Goal: Task Accomplishment & Management: Use online tool/utility

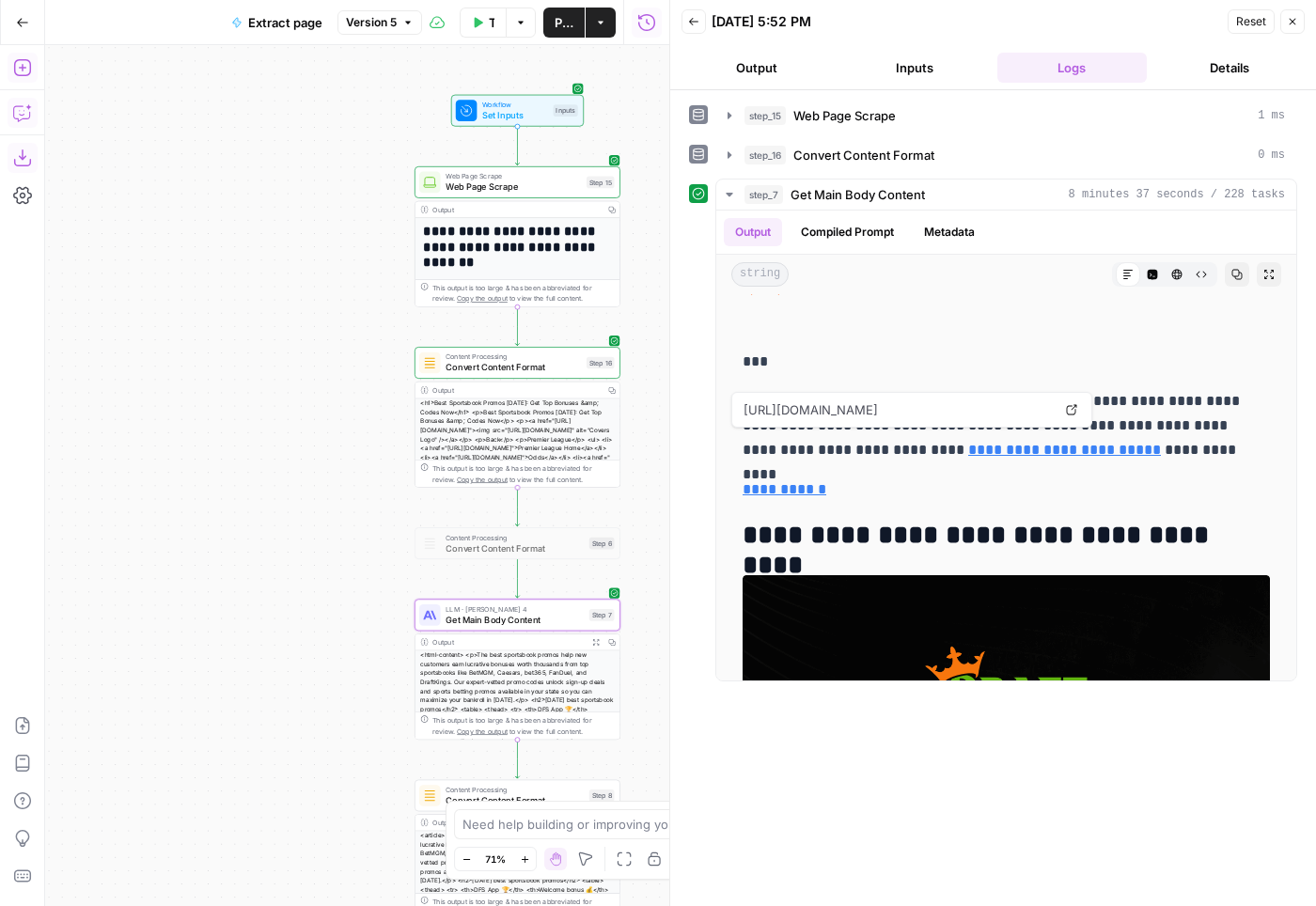
scroll to position [36321, 0]
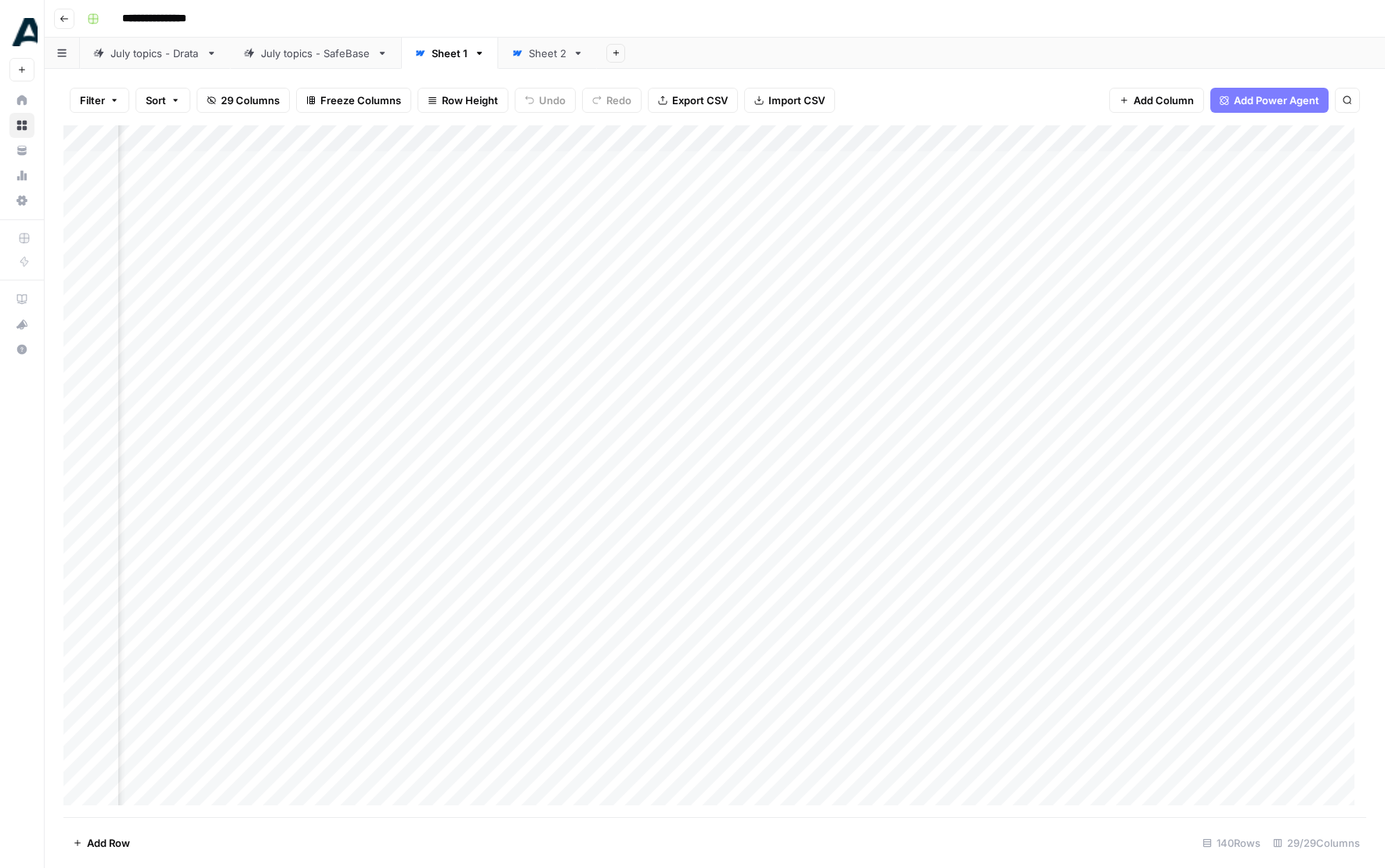
scroll to position [0, 1650]
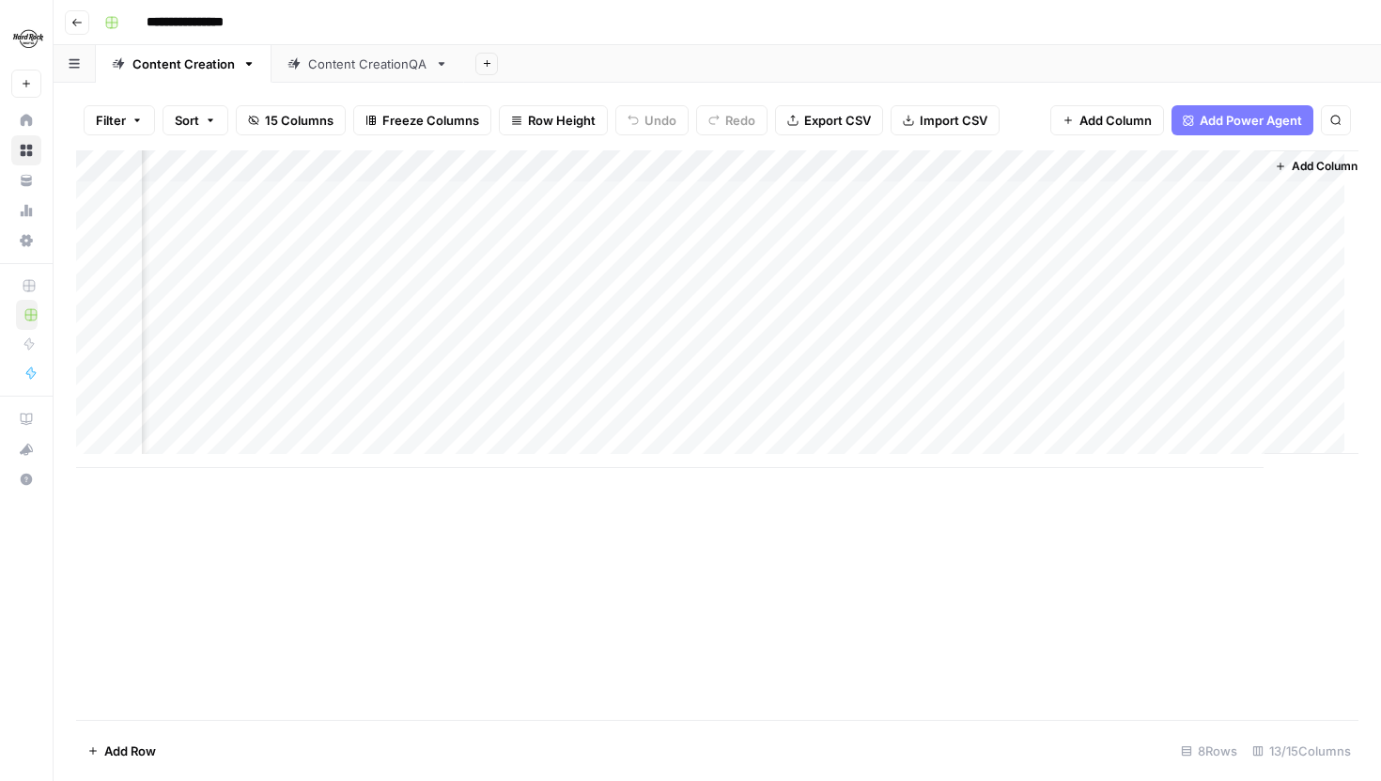
scroll to position [0, 1464]
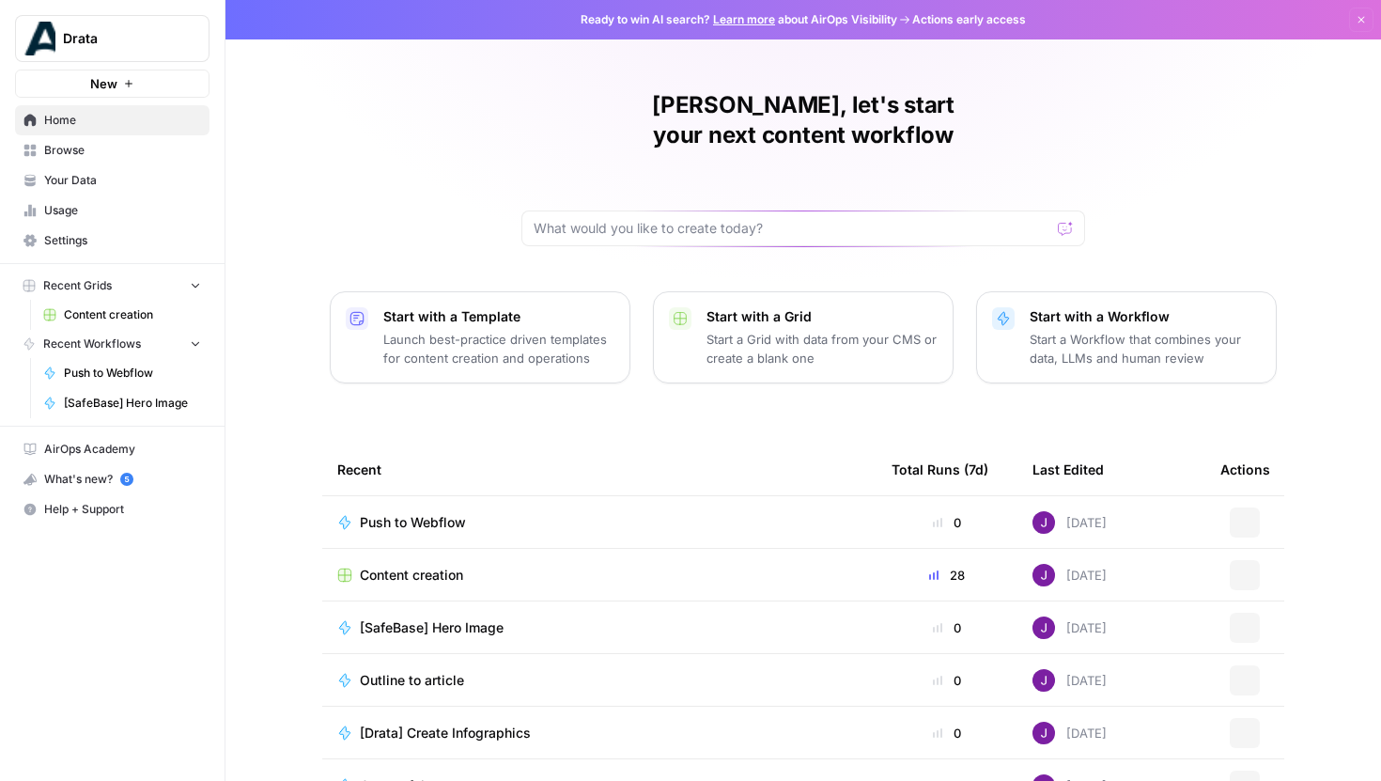
click at [117, 46] on span "Drata" at bounding box center [120, 38] width 114 height 19
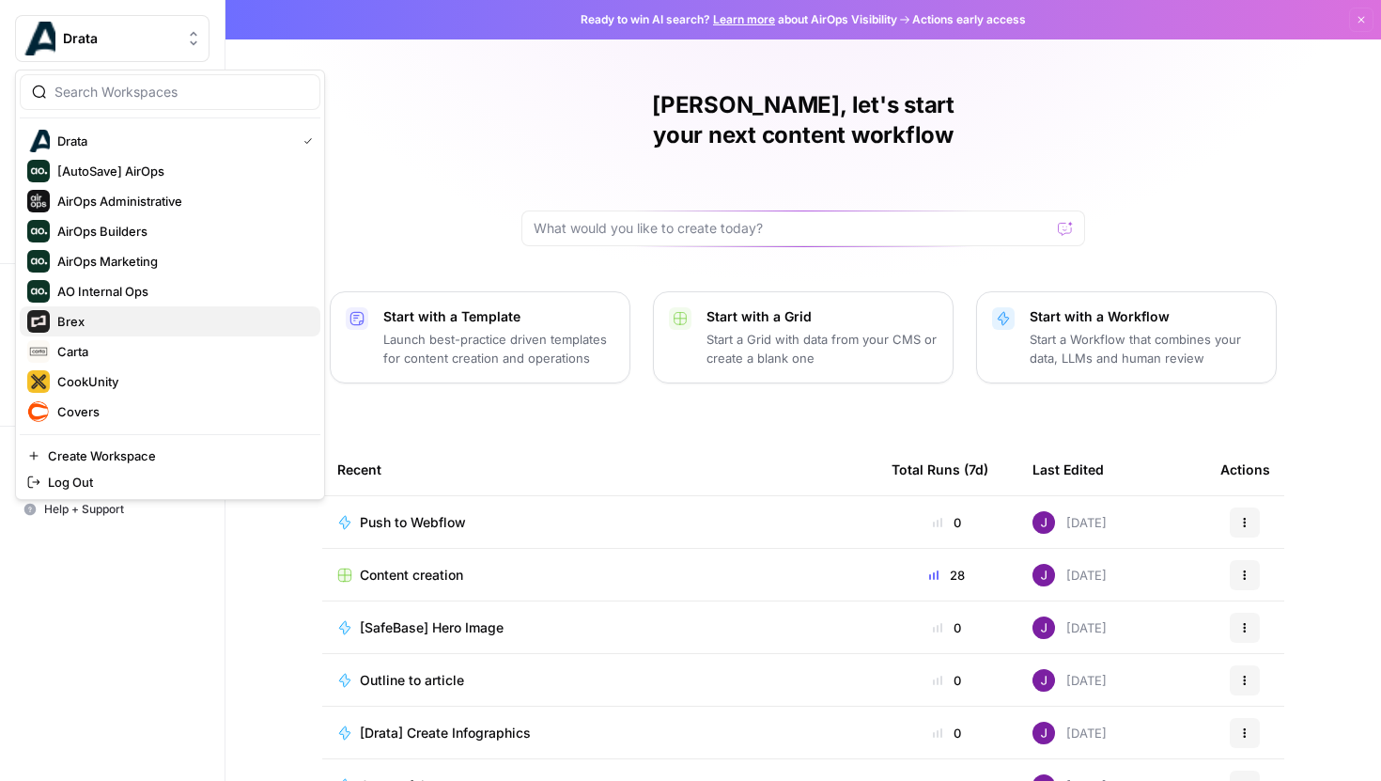
scroll to position [67, 0]
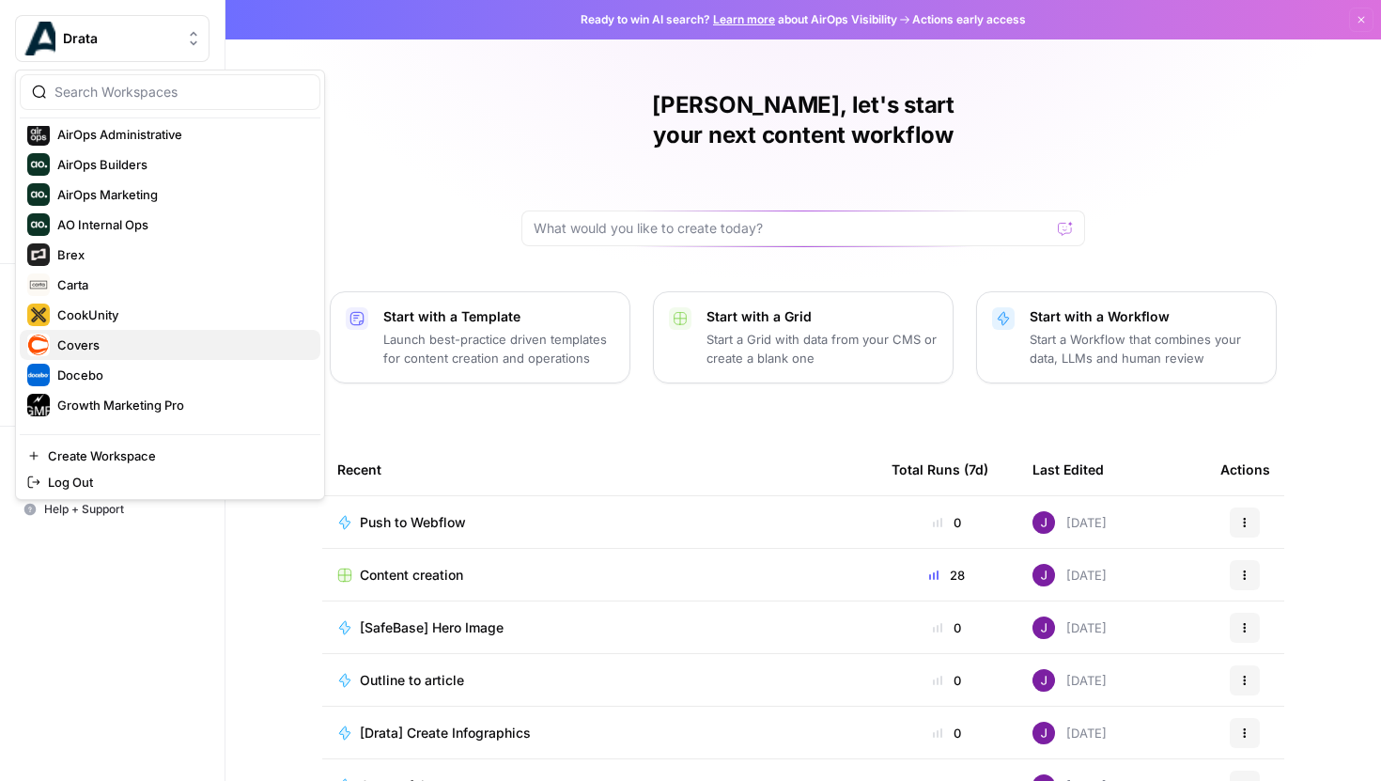
click at [95, 355] on div "Covers" at bounding box center [170, 345] width 286 height 23
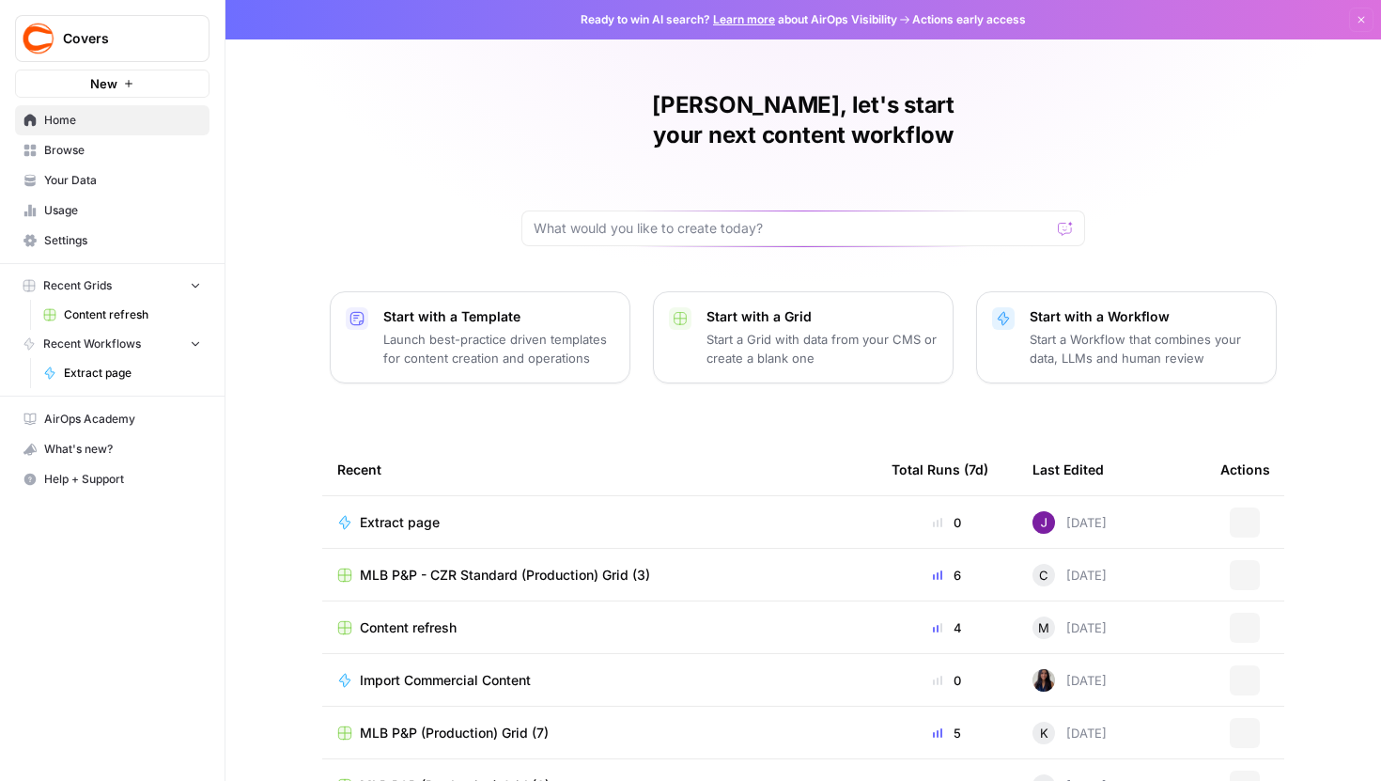
click at [111, 311] on span "Content refresh" at bounding box center [132, 314] width 137 height 17
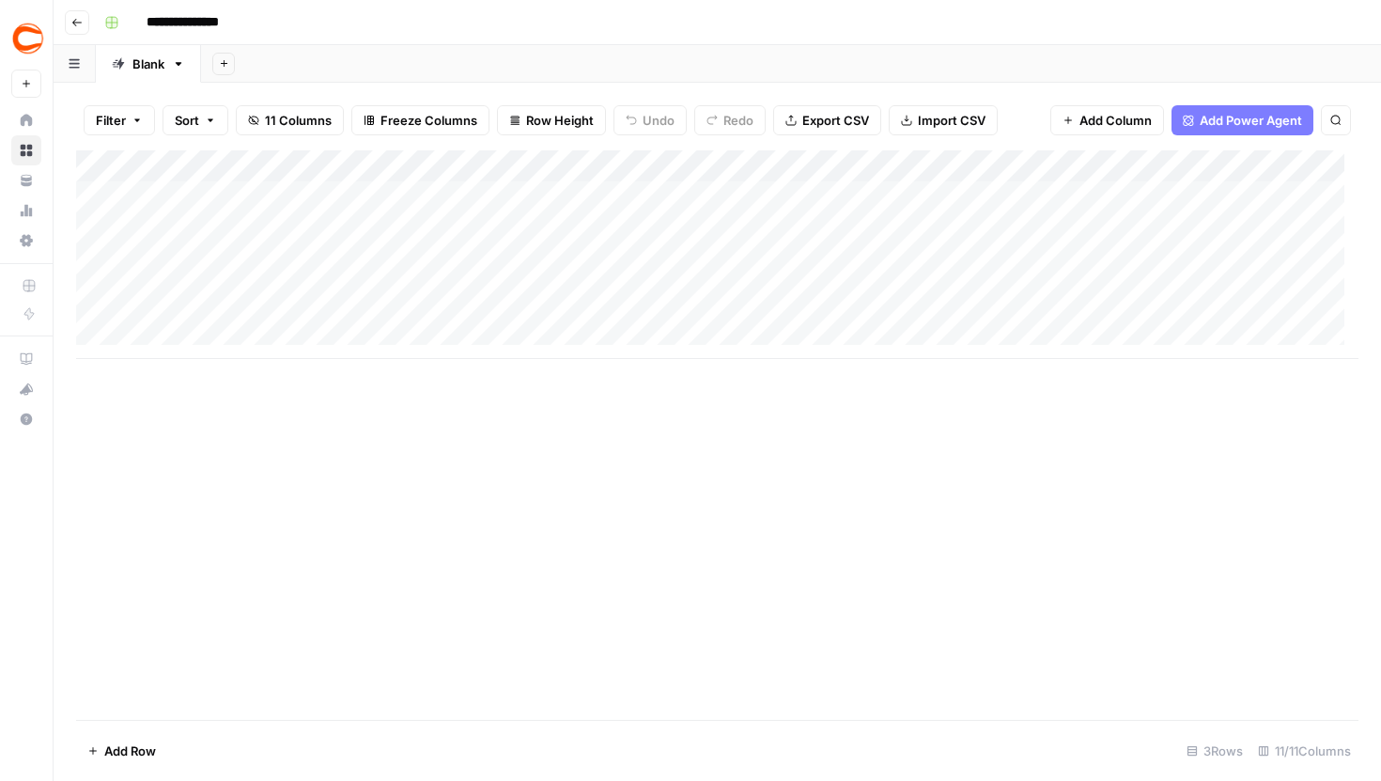
click at [85, 26] on button "Go back" at bounding box center [77, 22] width 24 height 24
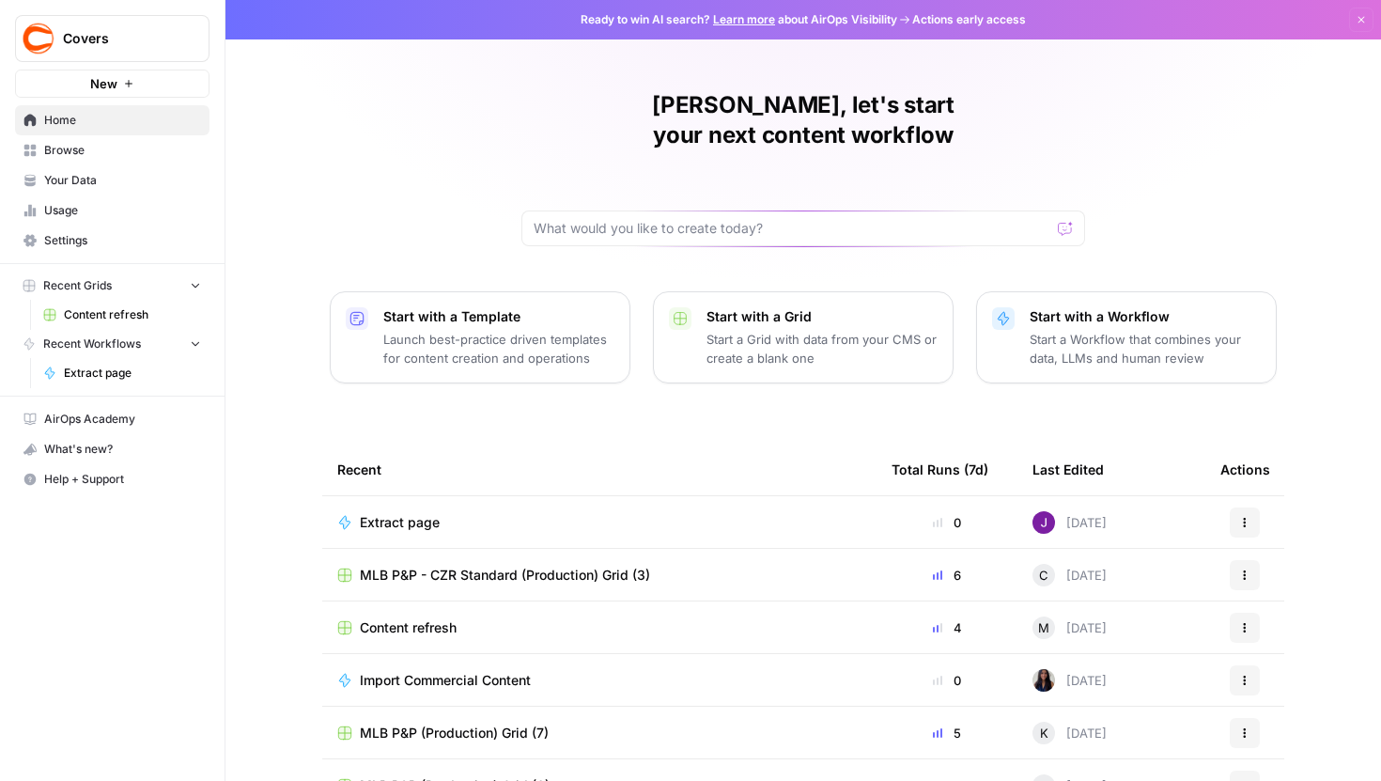
click at [81, 156] on span "Browse" at bounding box center [122, 150] width 157 height 17
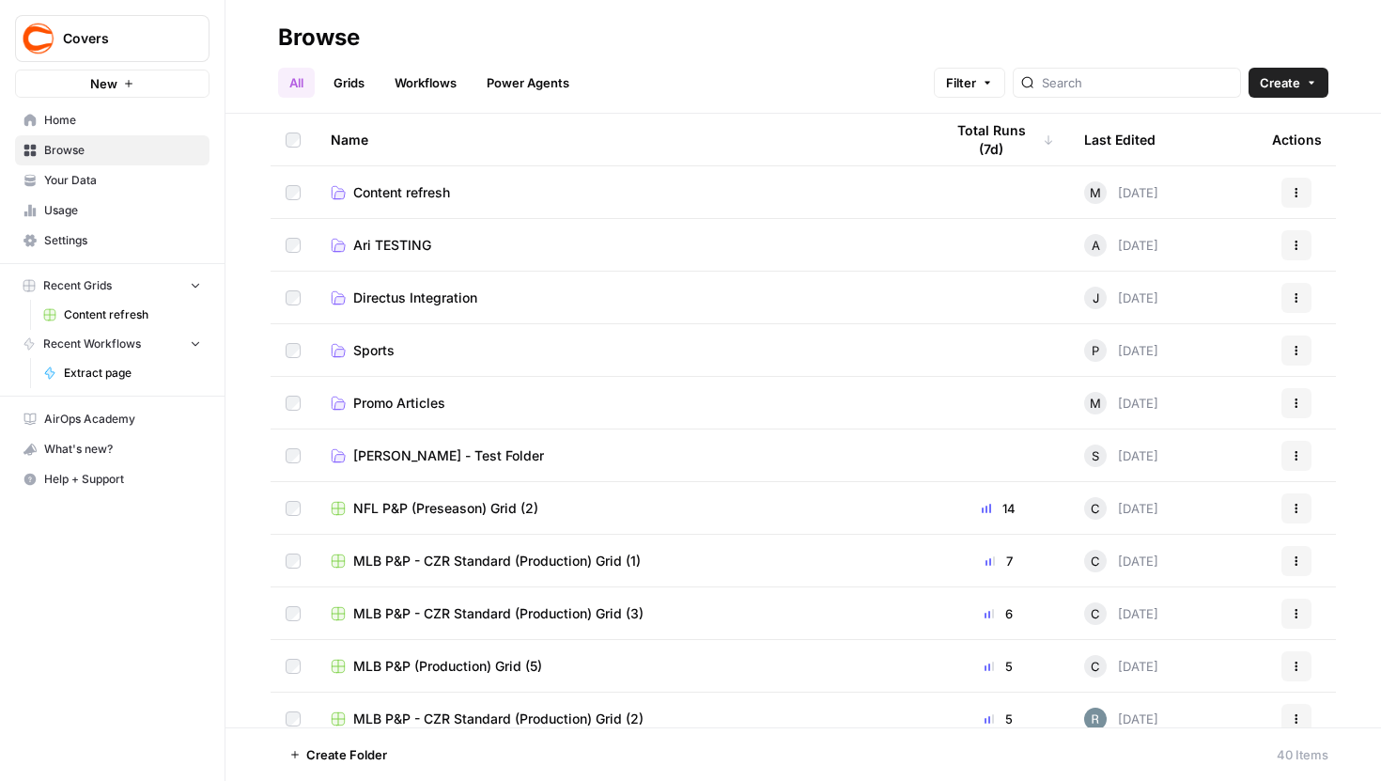
click at [451, 84] on link "Workflows" at bounding box center [425, 83] width 85 height 30
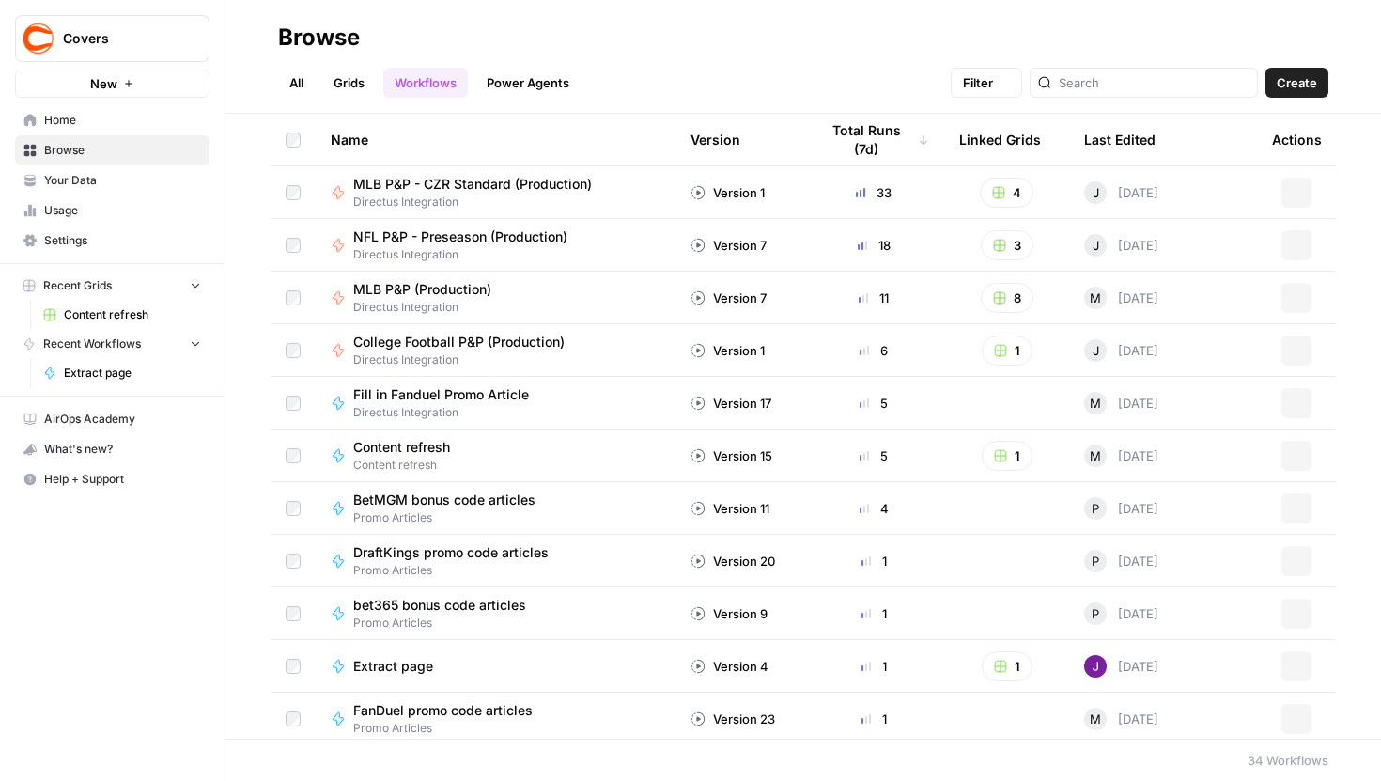
click at [359, 78] on link "Grids" at bounding box center [349, 83] width 54 height 30
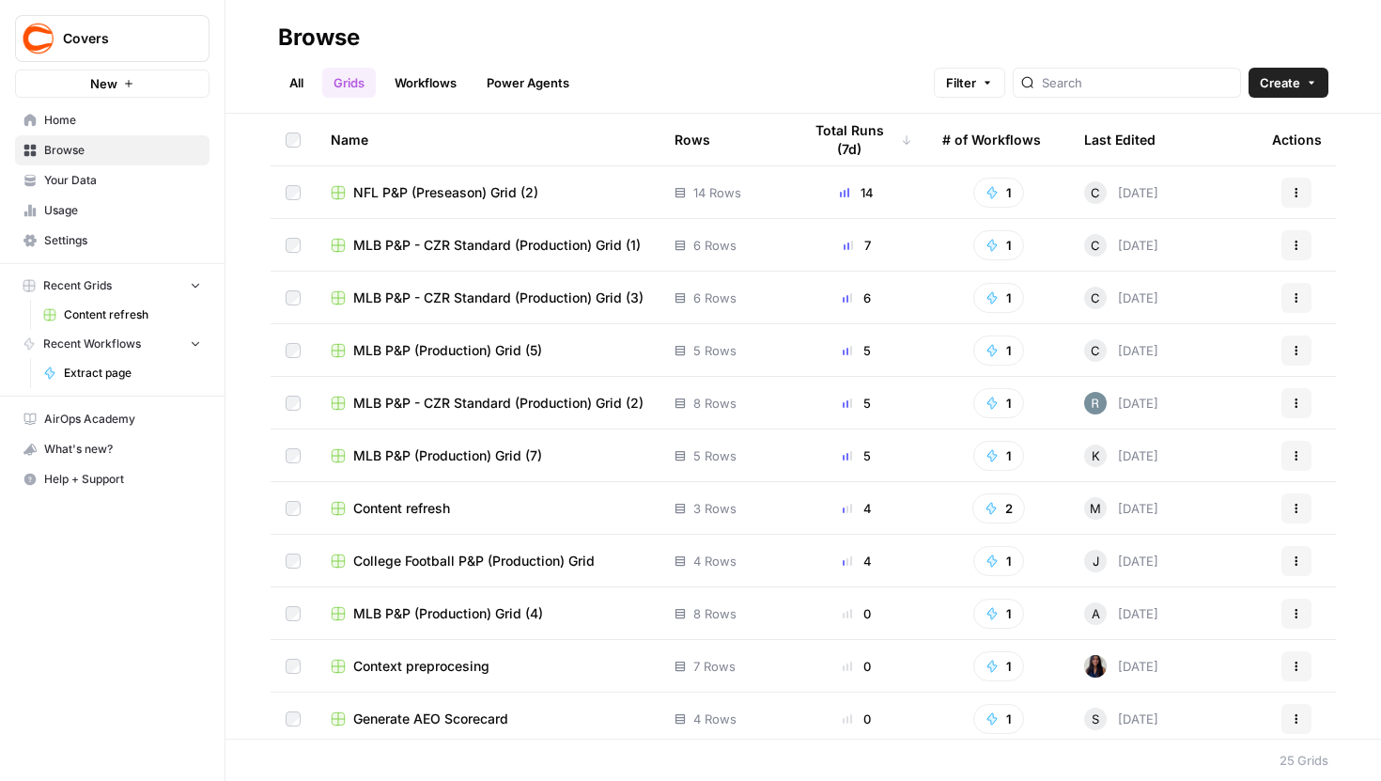
click at [450, 506] on span "Content refresh" at bounding box center [401, 508] width 97 height 19
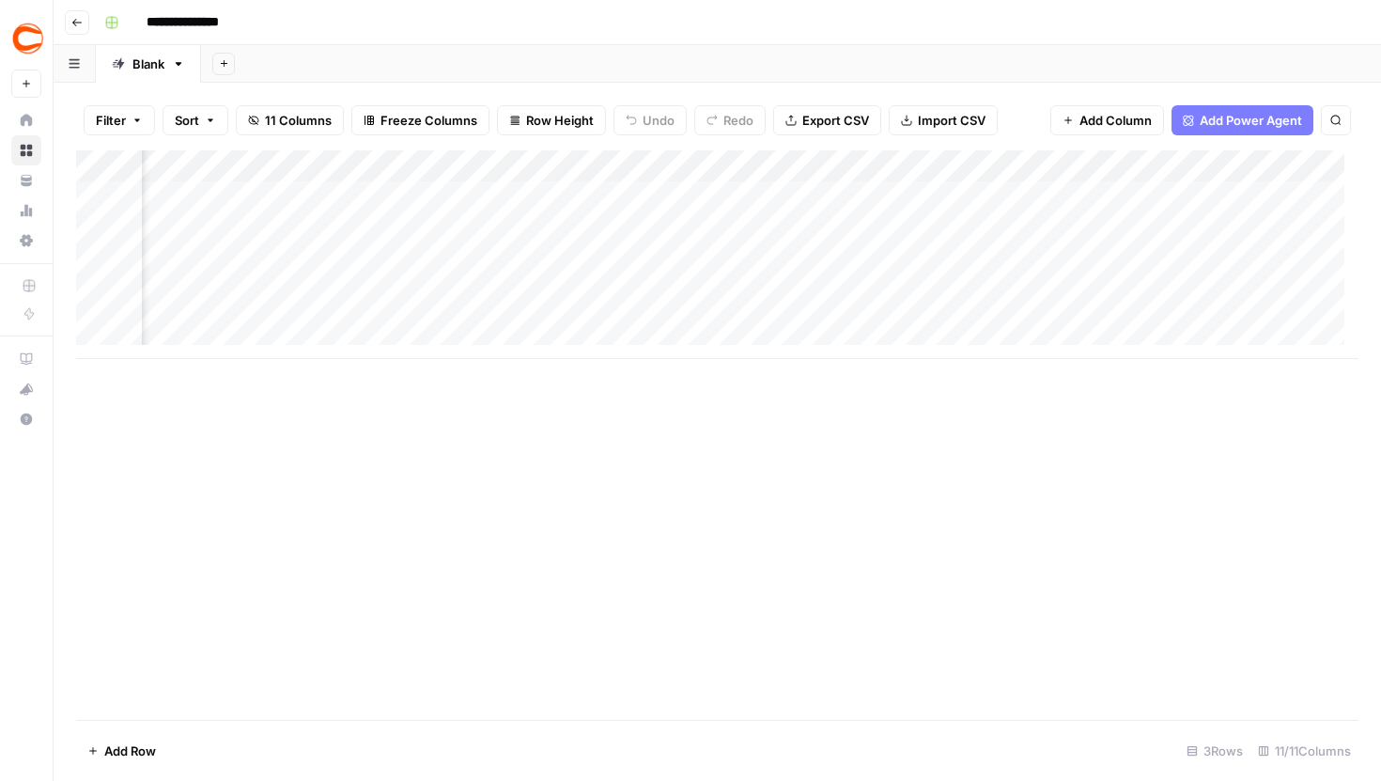
scroll to position [0, 283]
click at [740, 163] on div "Add Column" at bounding box center [717, 254] width 1283 height 209
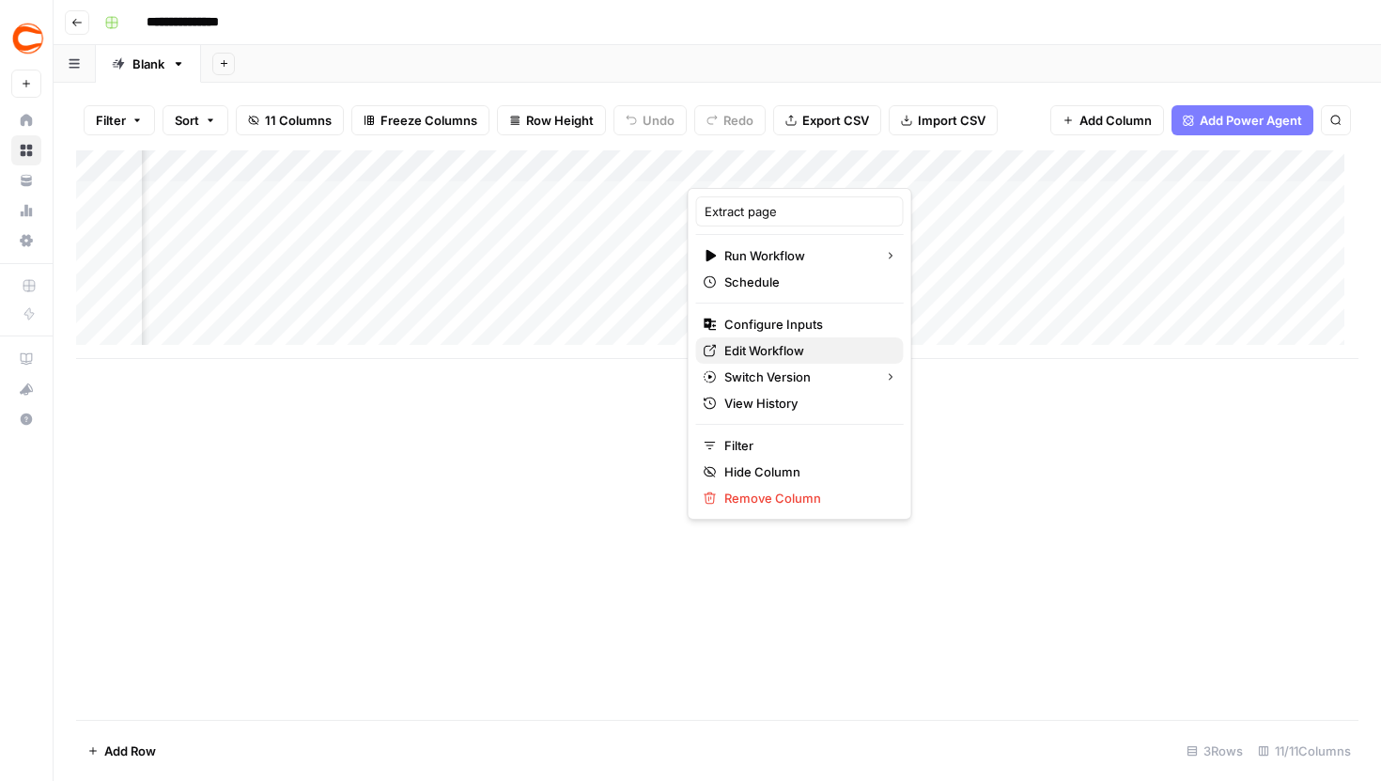
click at [772, 351] on span "Edit Workflow" at bounding box center [807, 350] width 164 height 19
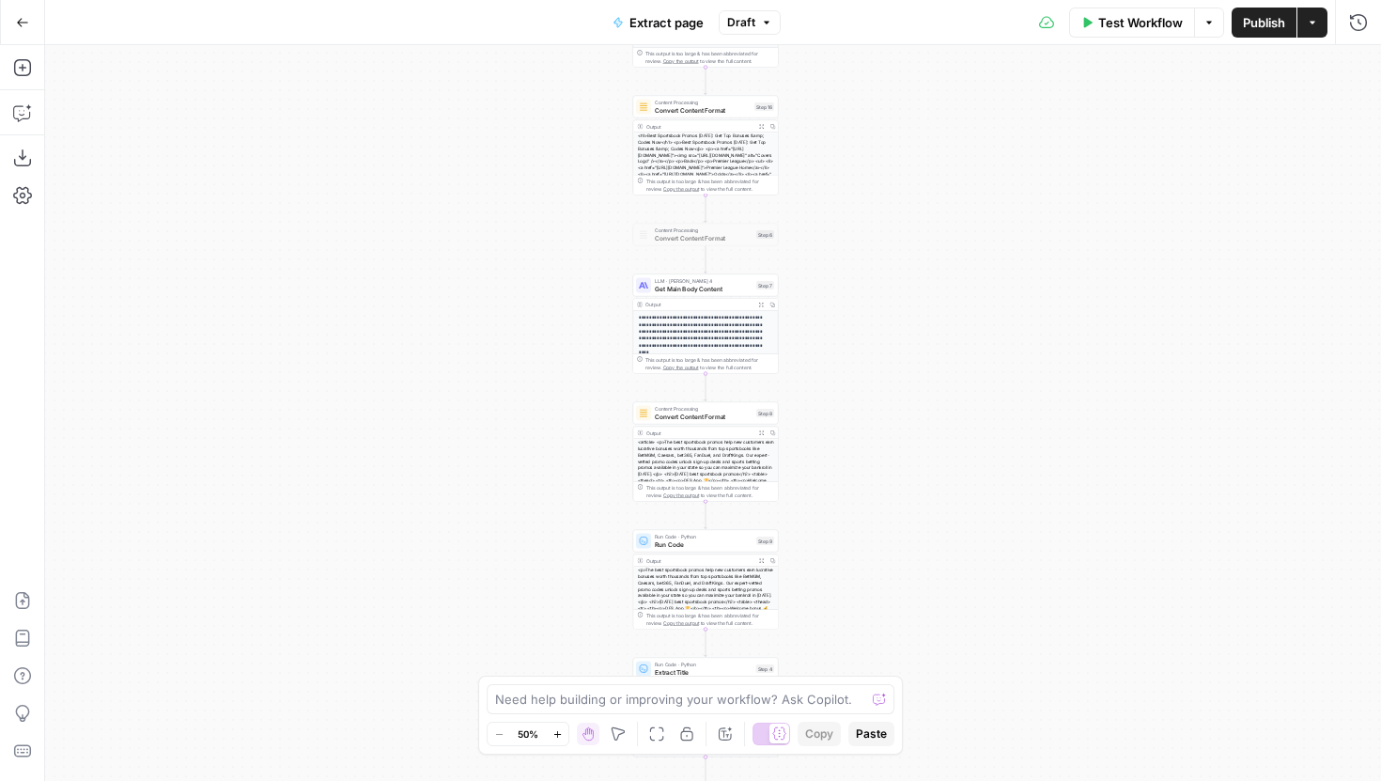
drag, startPoint x: 883, startPoint y: 213, endPoint x: 849, endPoint y: 408, distance: 197.6
click at [851, 404] on div "**********" at bounding box center [713, 413] width 1336 height 736
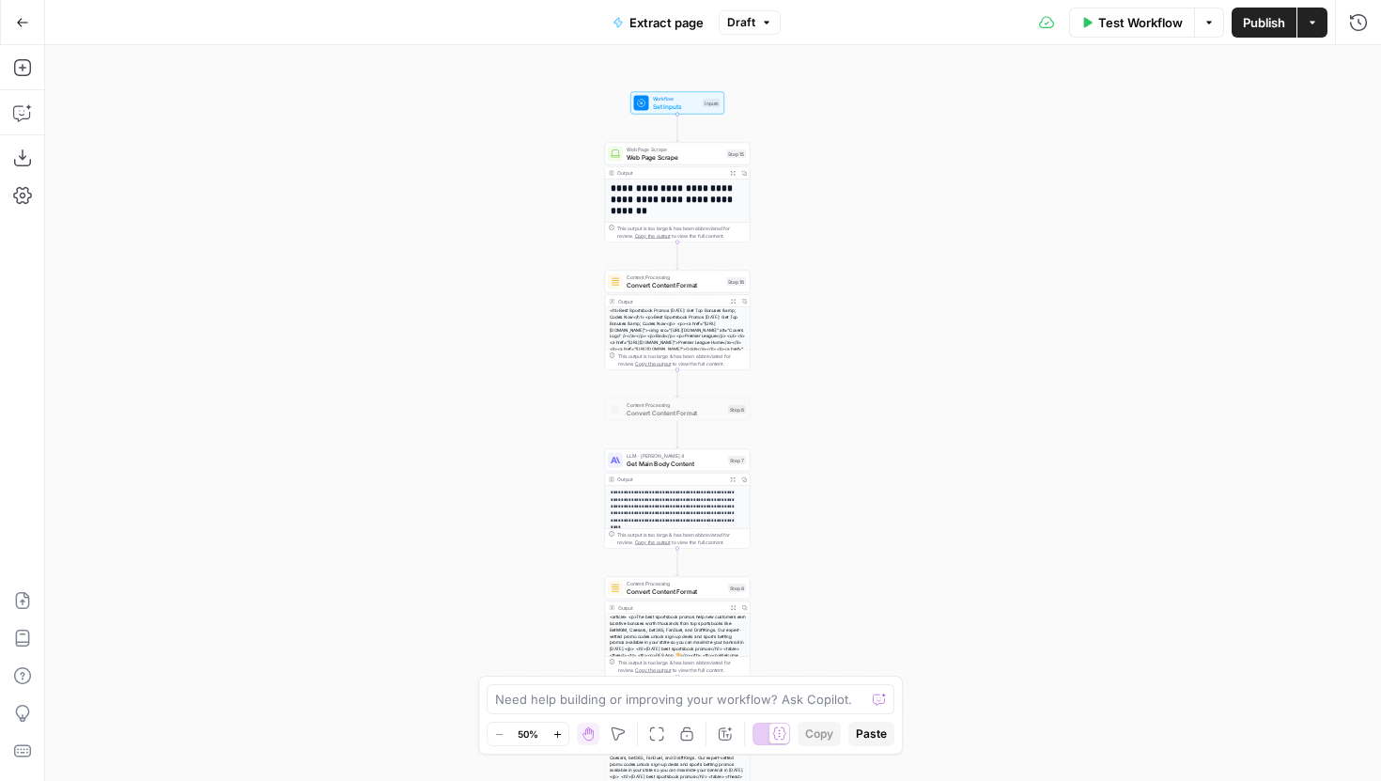
click at [749, 22] on span "Draft" at bounding box center [741, 22] width 28 height 17
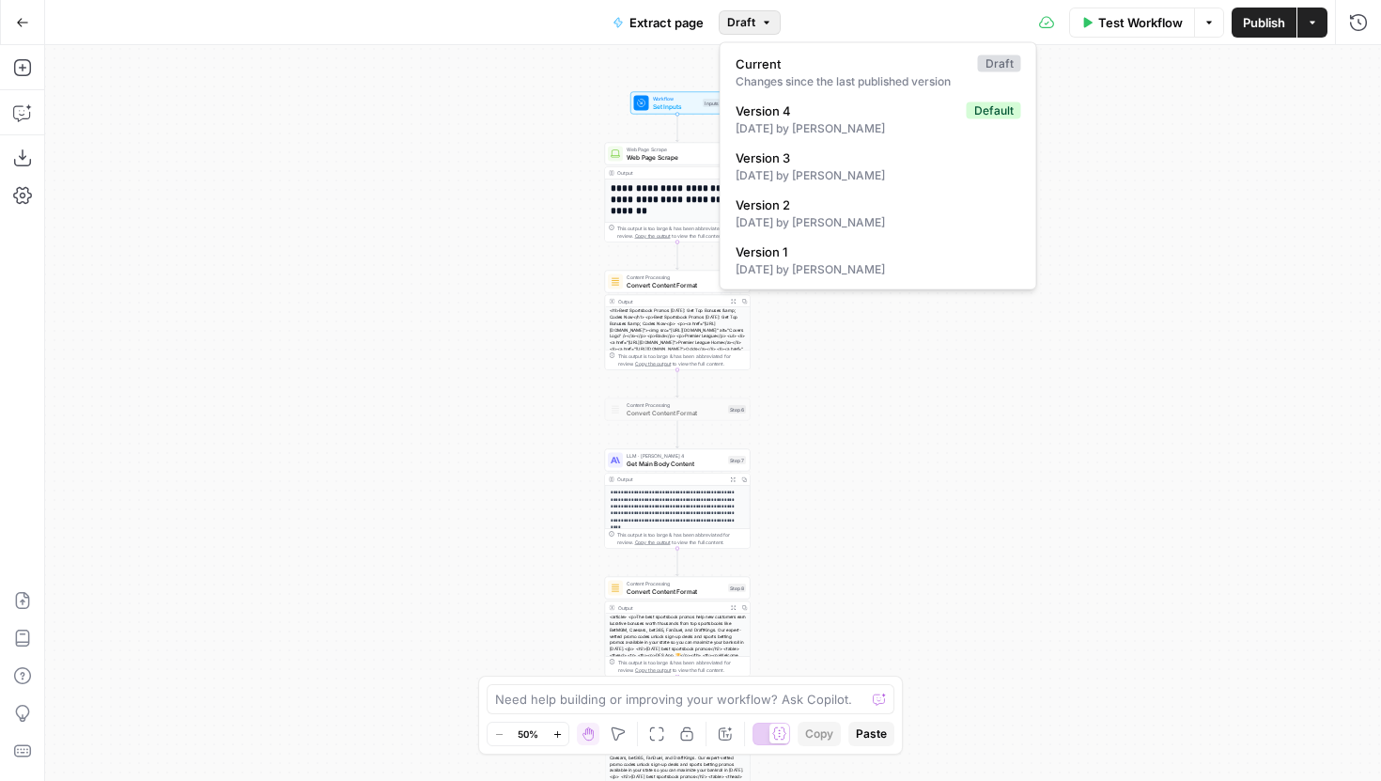
click at [755, 19] on button "Draft" at bounding box center [750, 22] width 62 height 24
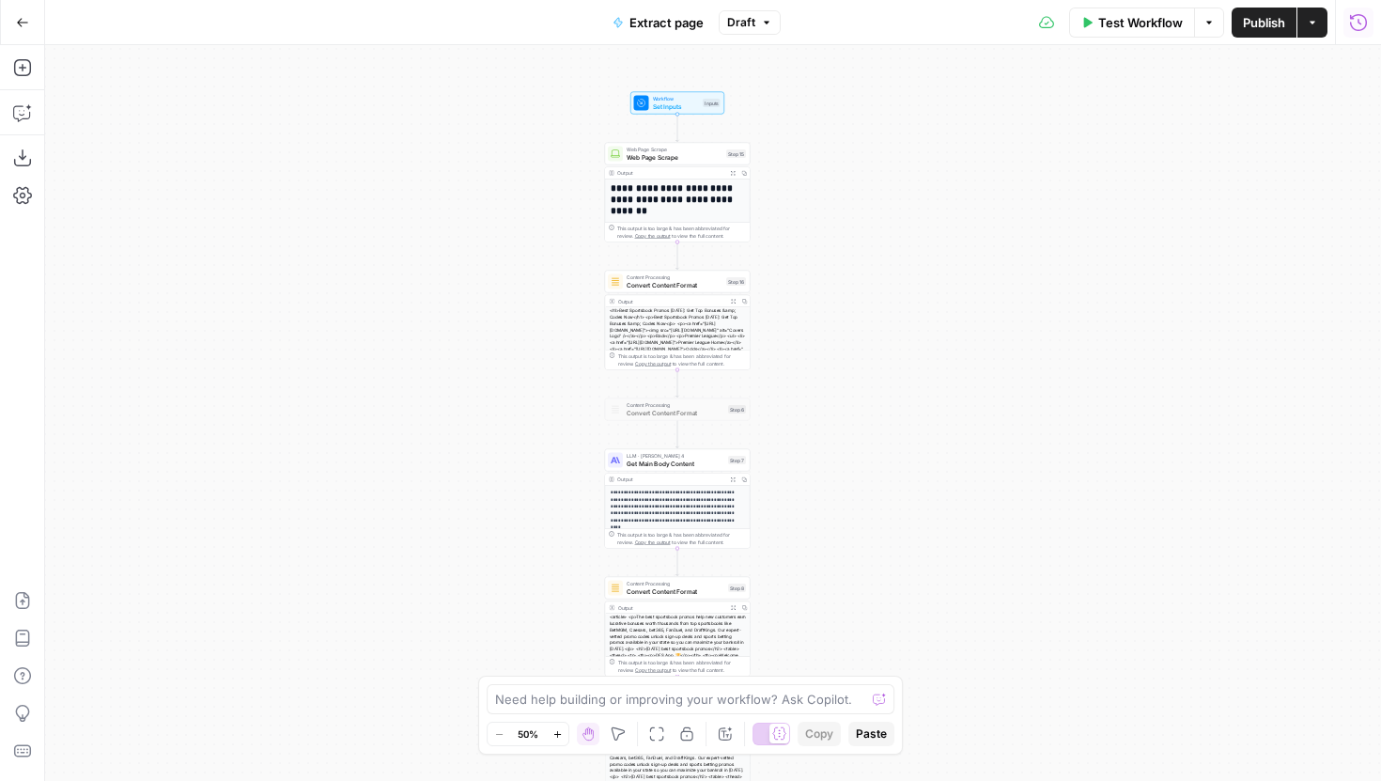
click at [1362, 36] on button "Run History" at bounding box center [1359, 23] width 30 height 30
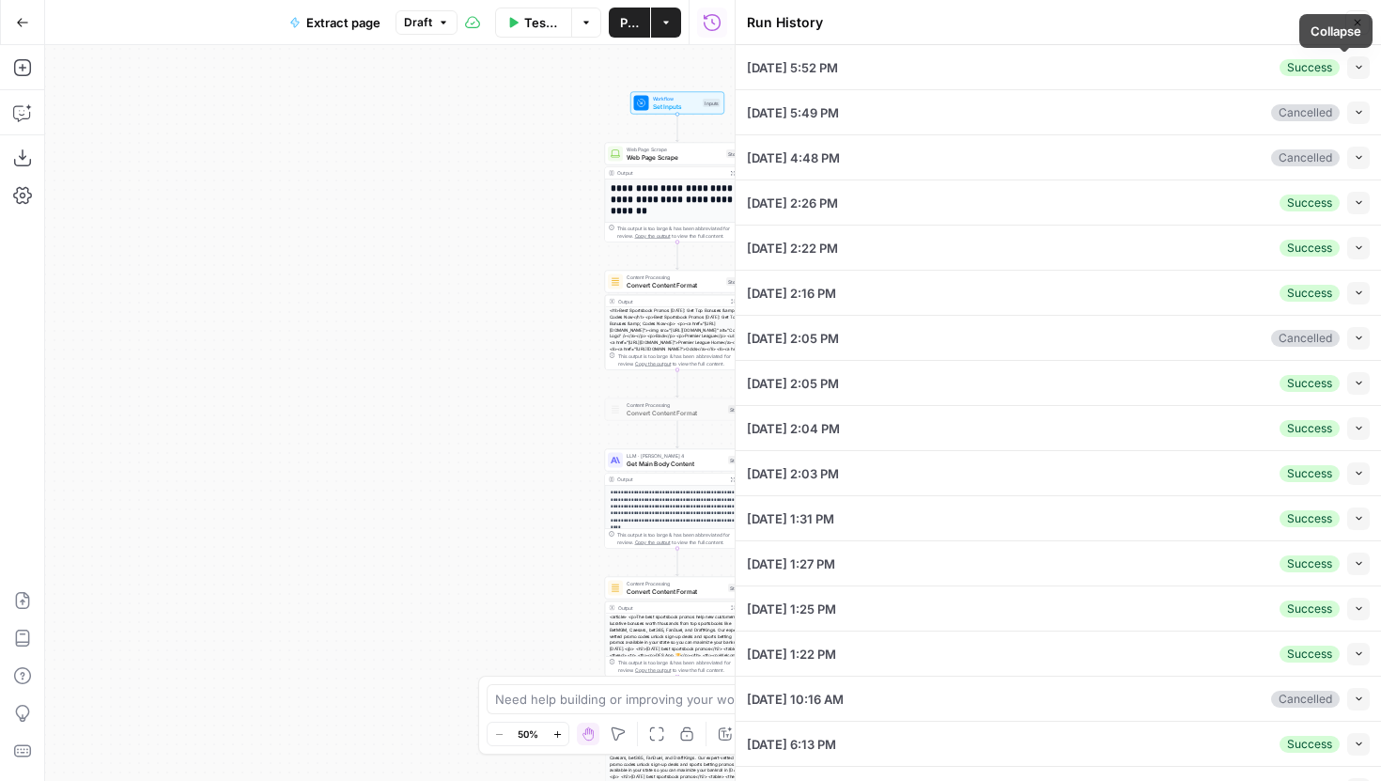
click at [1354, 71] on span "button" at bounding box center [1359, 67] width 10 height 10
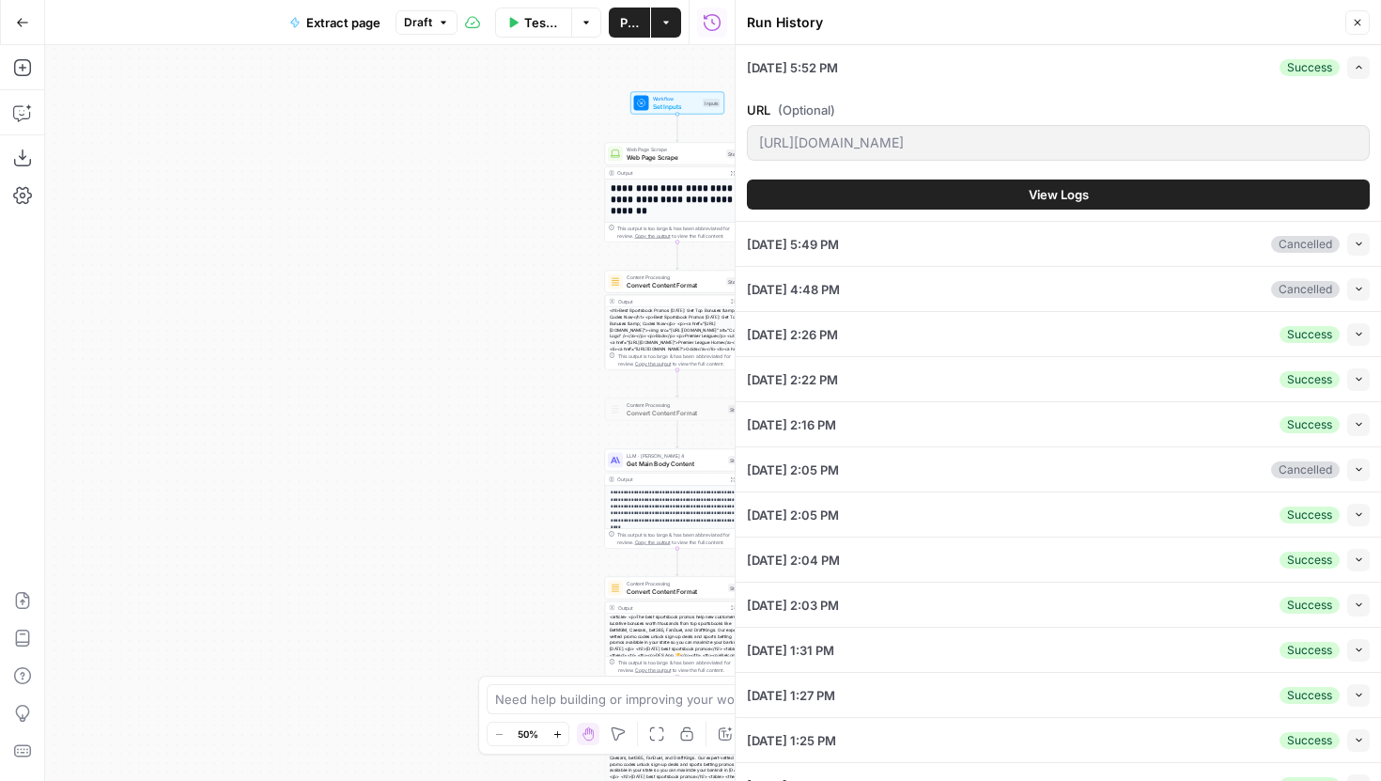
click at [1105, 193] on button "View Logs" at bounding box center [1058, 194] width 623 height 30
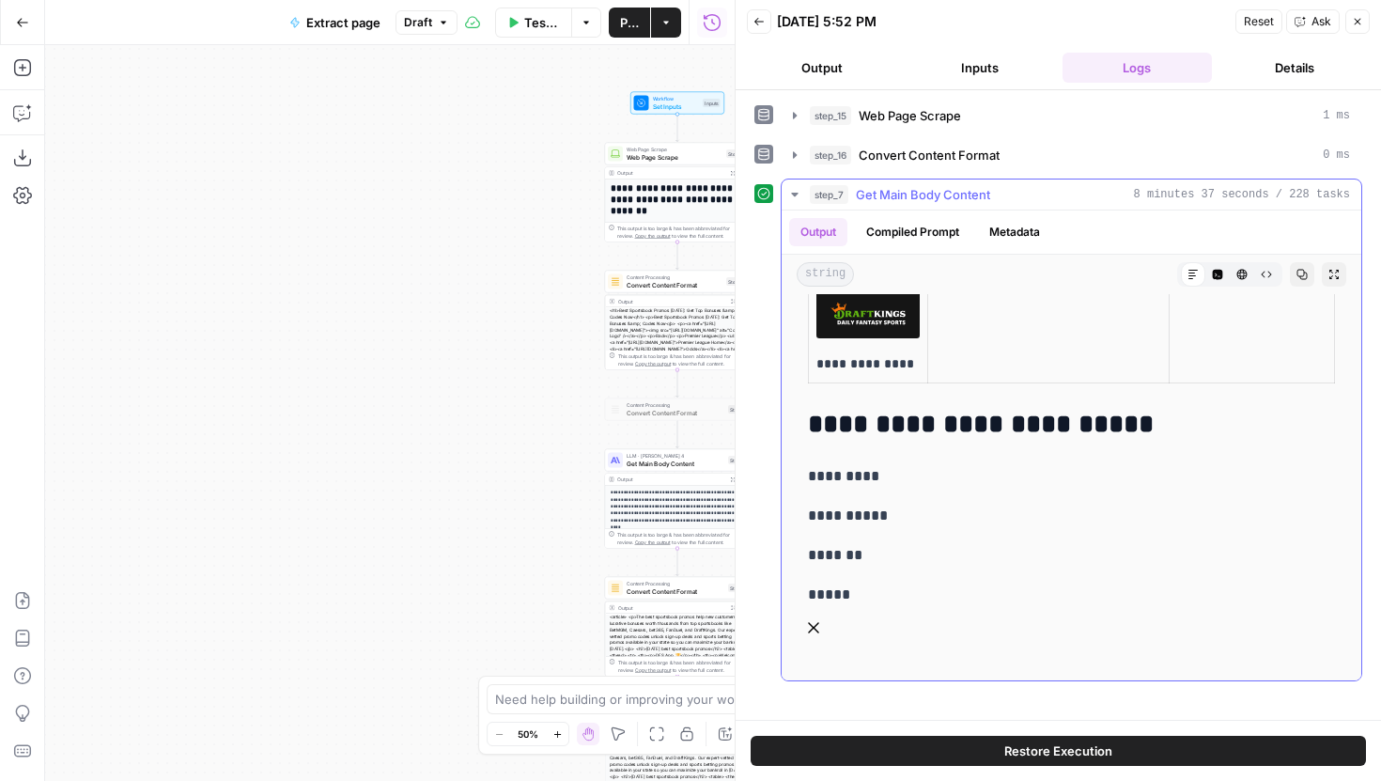
scroll to position [1148, 0]
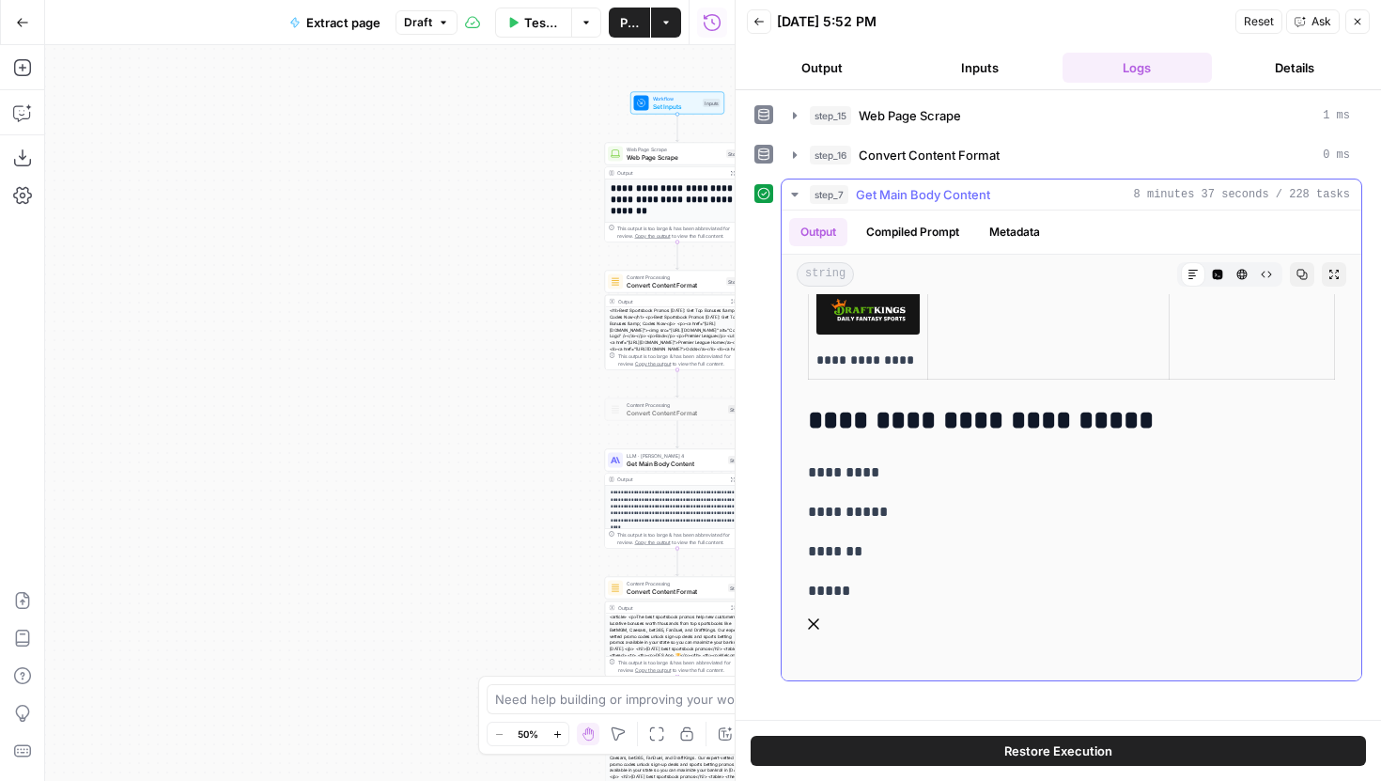
click at [1258, 276] on button "Raw Output" at bounding box center [1266, 274] width 24 height 24
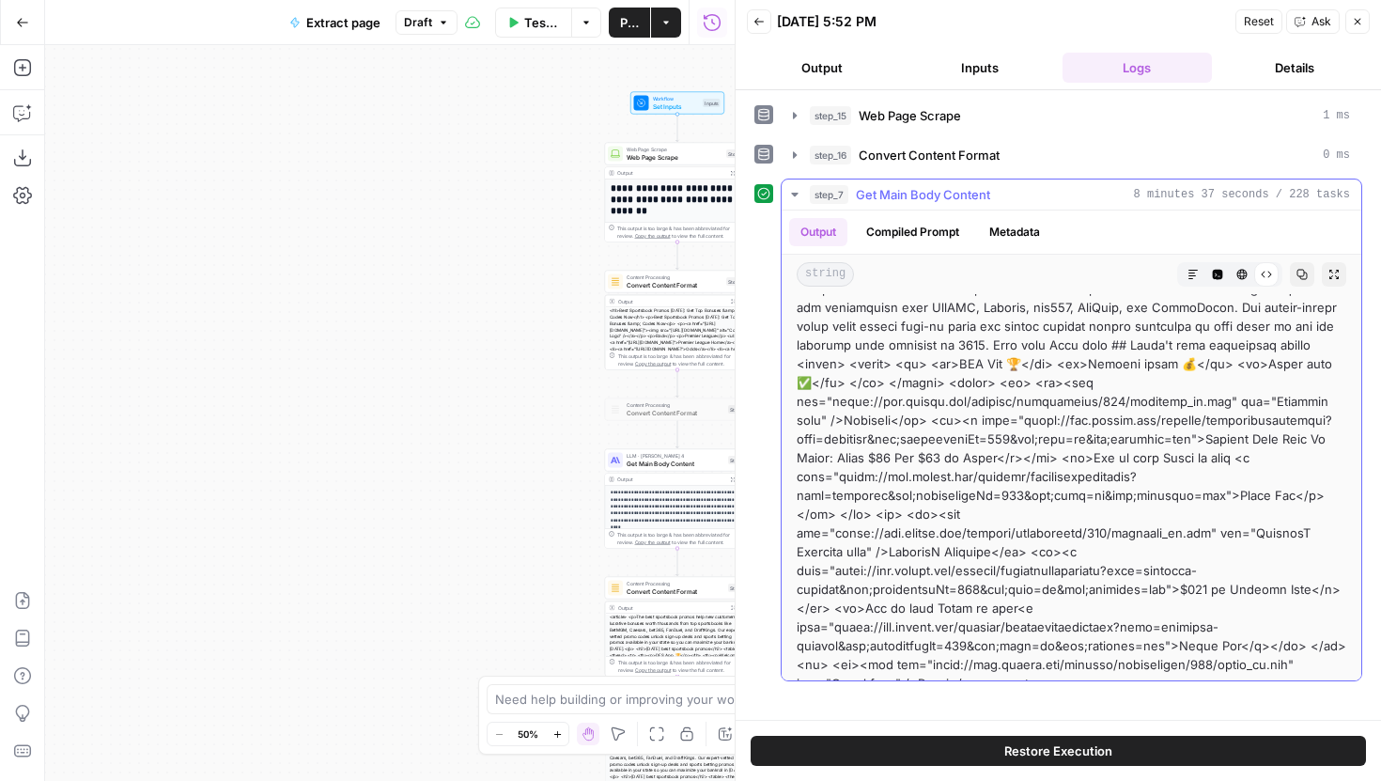
scroll to position [0, 0]
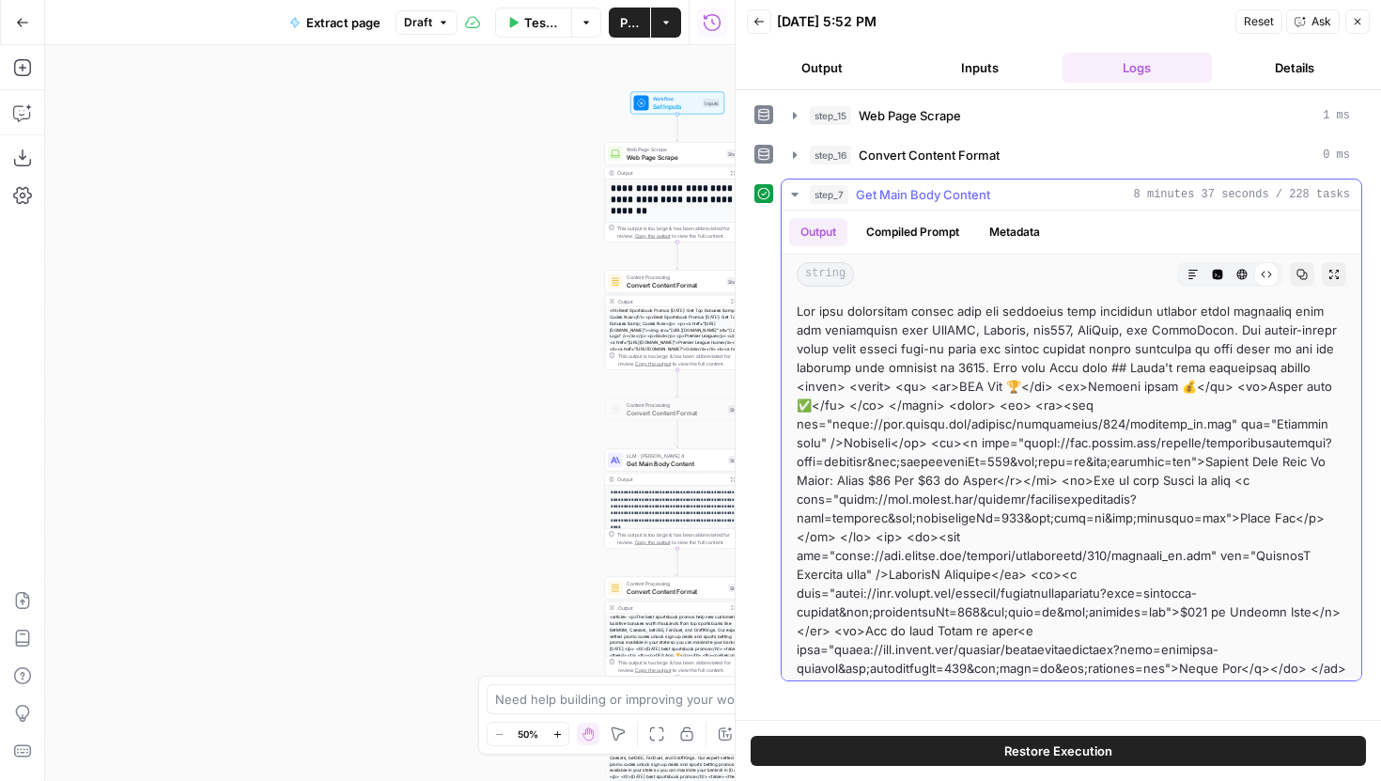
click at [1188, 269] on icon "button" at bounding box center [1193, 274] width 11 height 11
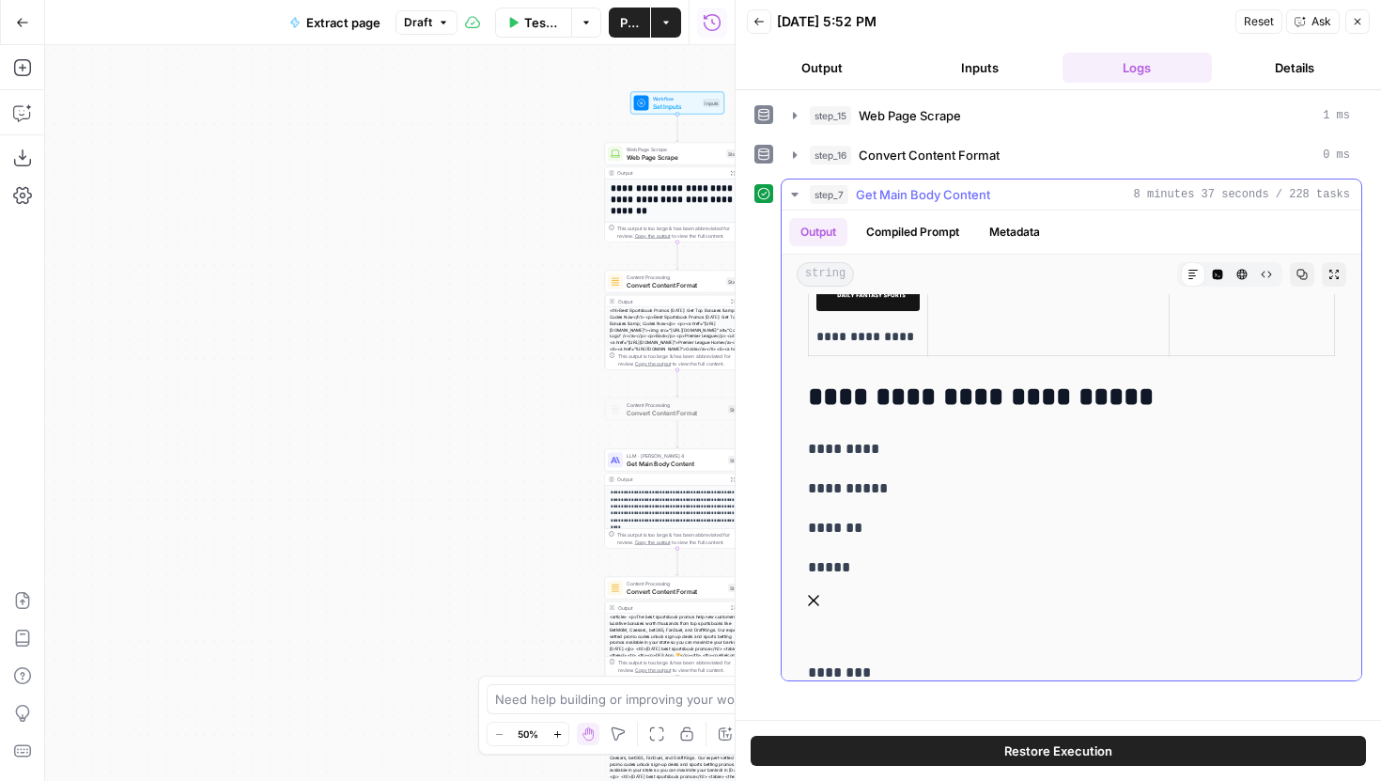
scroll to position [1137, 0]
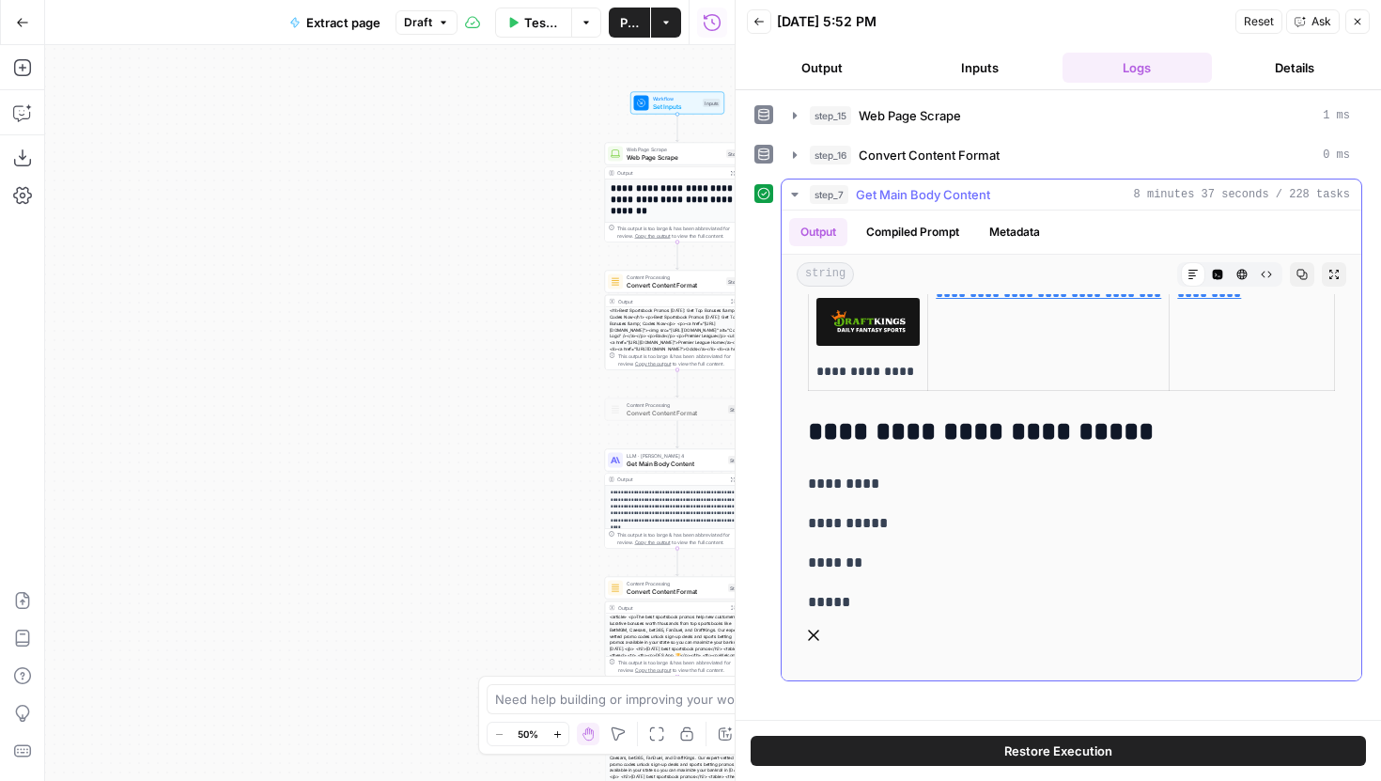
click at [1261, 268] on button "Raw Output" at bounding box center [1266, 274] width 24 height 24
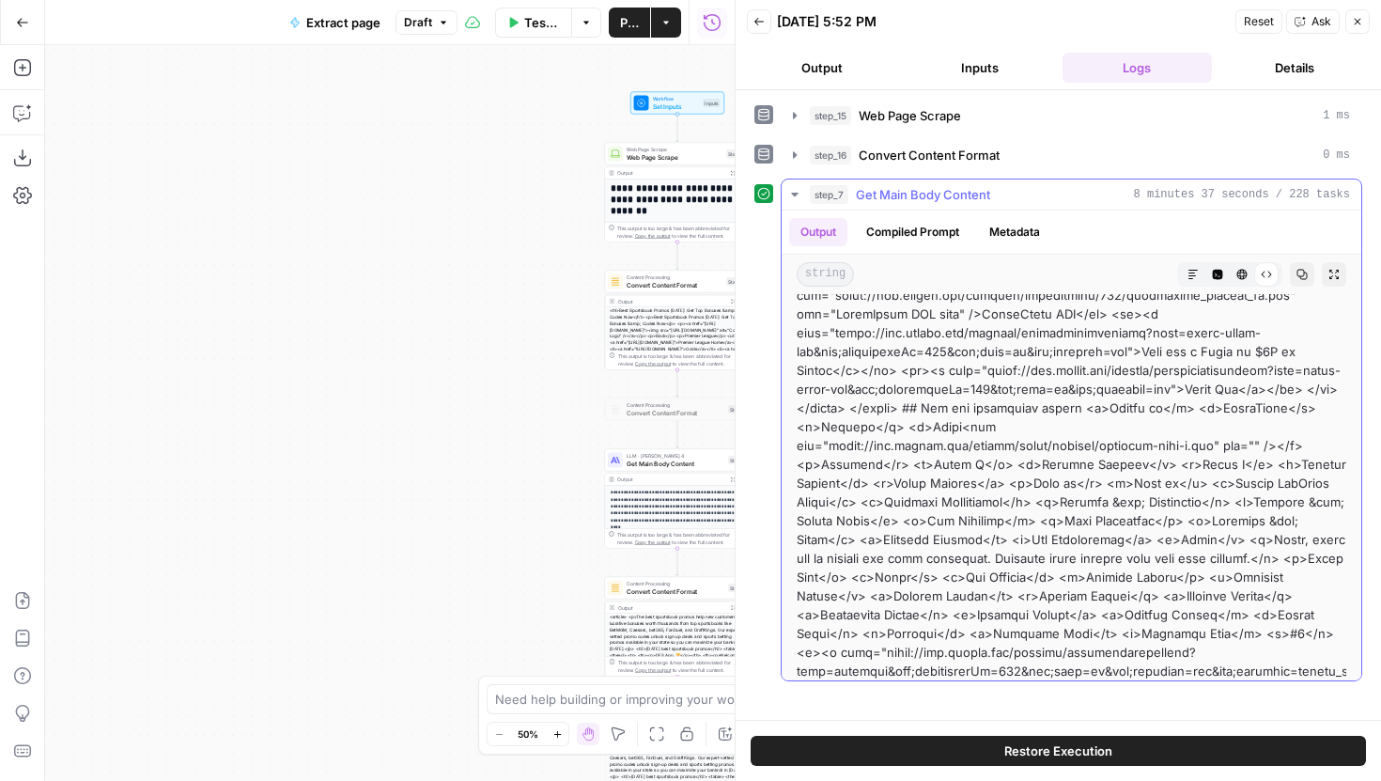
scroll to position [1026, 0]
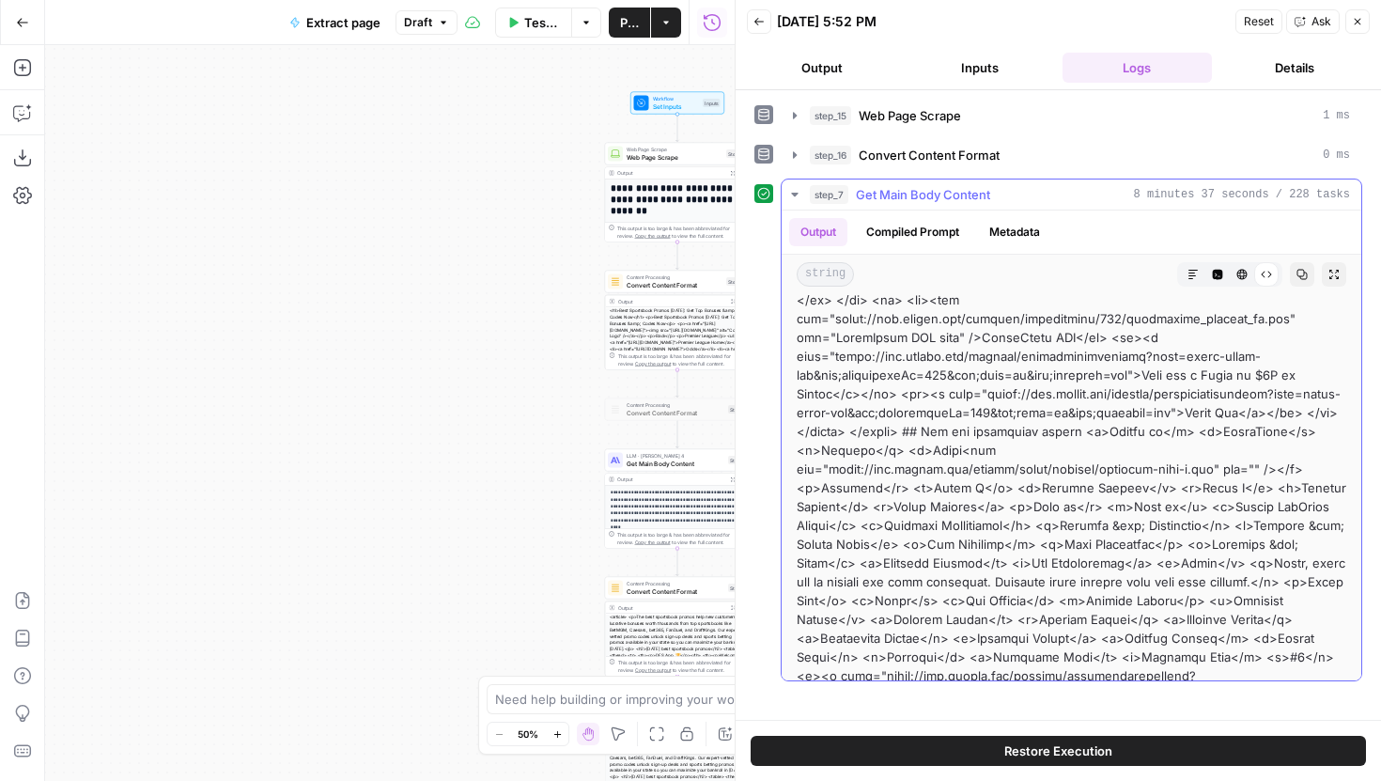
drag, startPoint x: 997, startPoint y: 487, endPoint x: 1145, endPoint y: 493, distance: 148.6
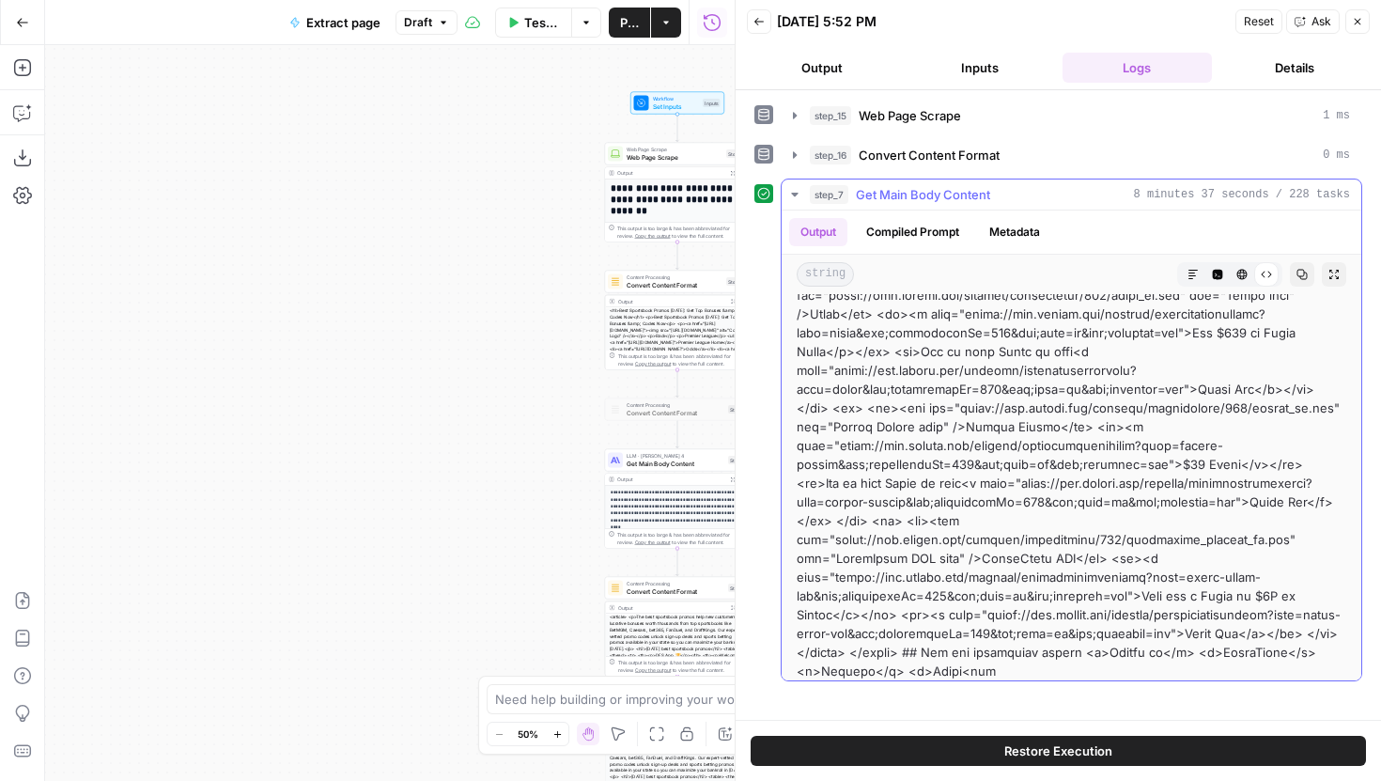
scroll to position [791, 0]
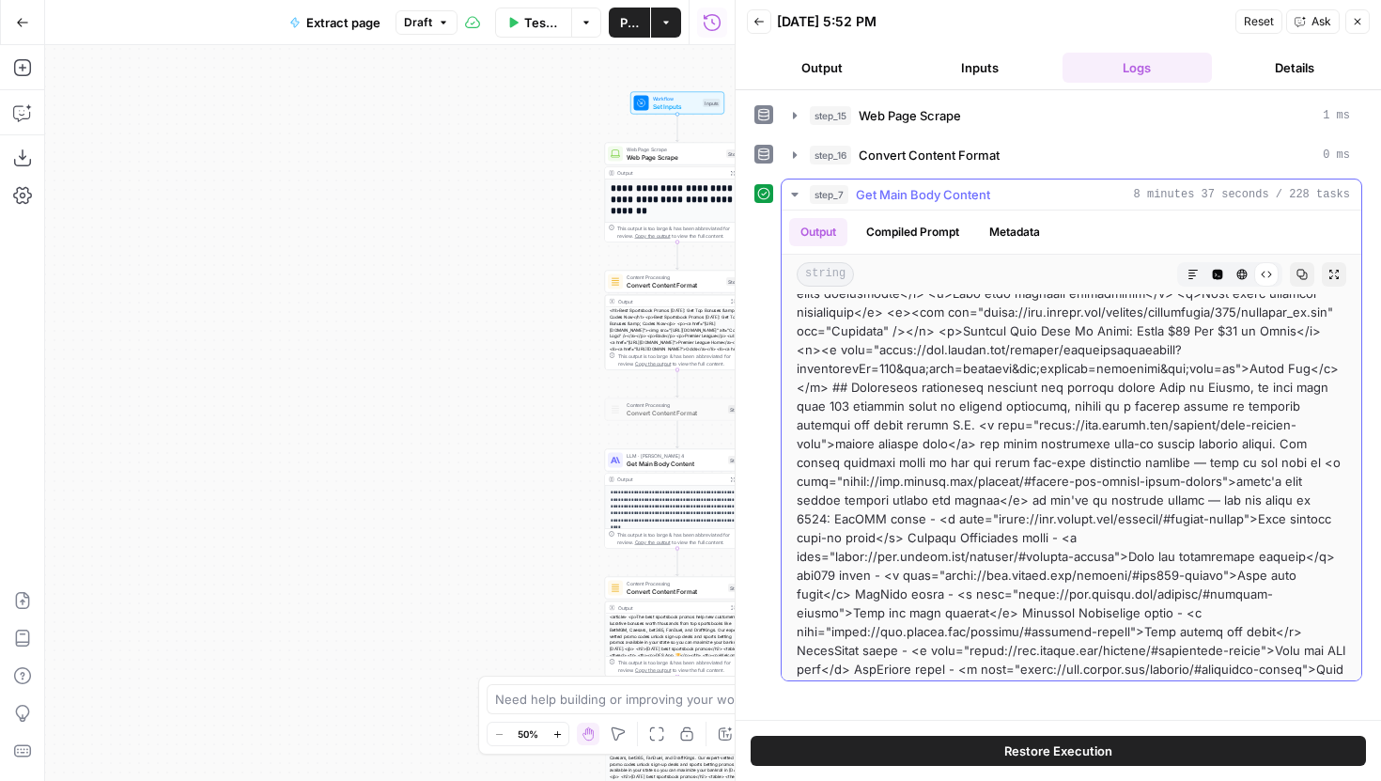
scroll to position [5338, 0]
click at [985, 78] on button "Inputs" at bounding box center [980, 68] width 150 height 30
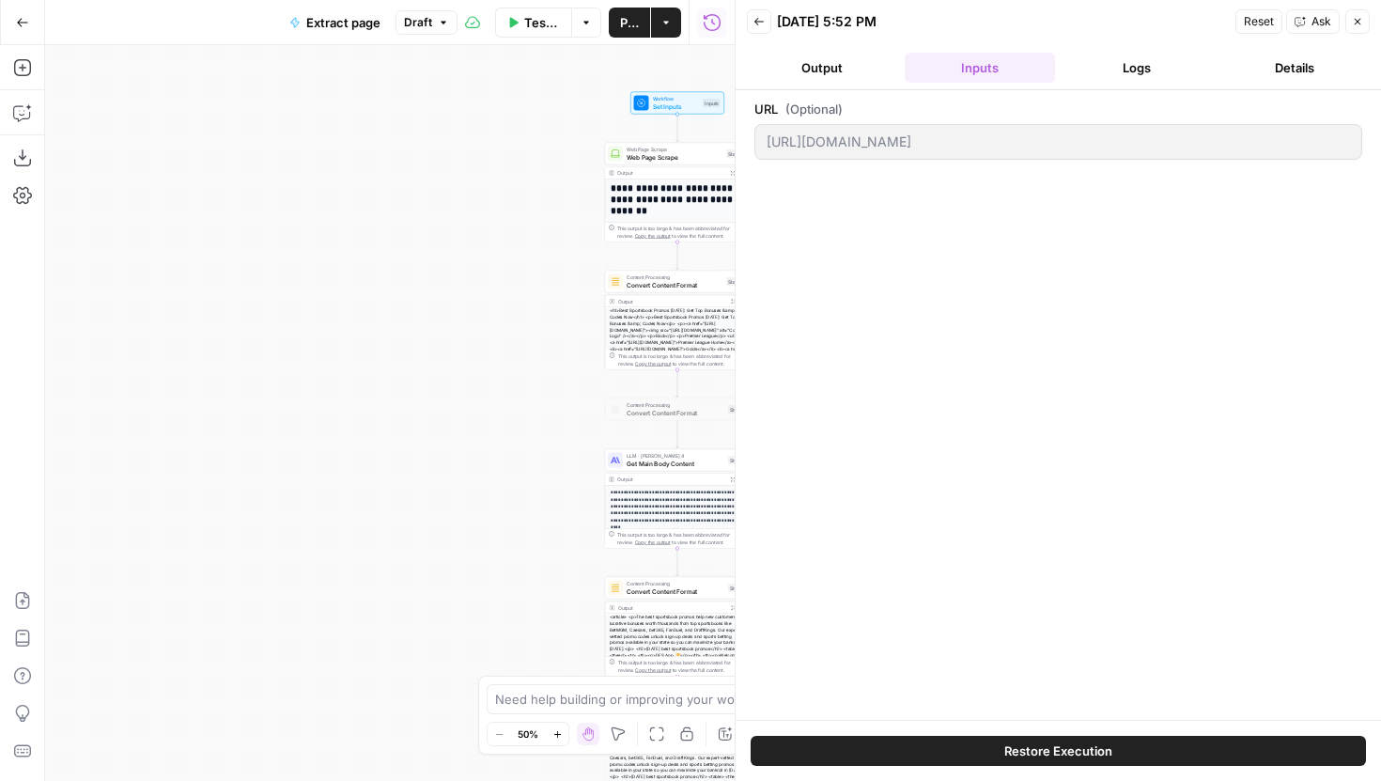
click at [751, 154] on div "URL (Optional) https://www.covers.com/betting/bonuses" at bounding box center [1059, 405] width 646 height 630
click at [1142, 70] on button "Logs" at bounding box center [1138, 68] width 150 height 30
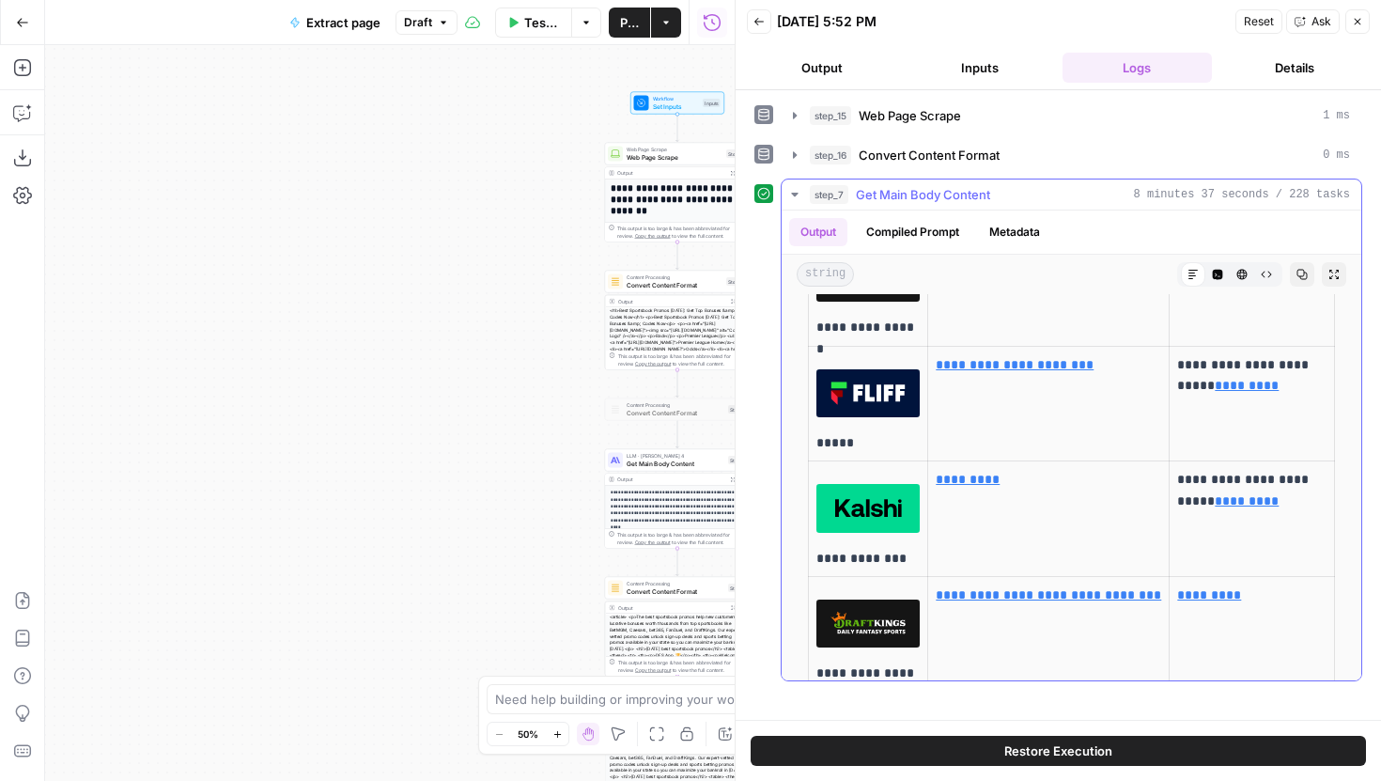
scroll to position [979, 0]
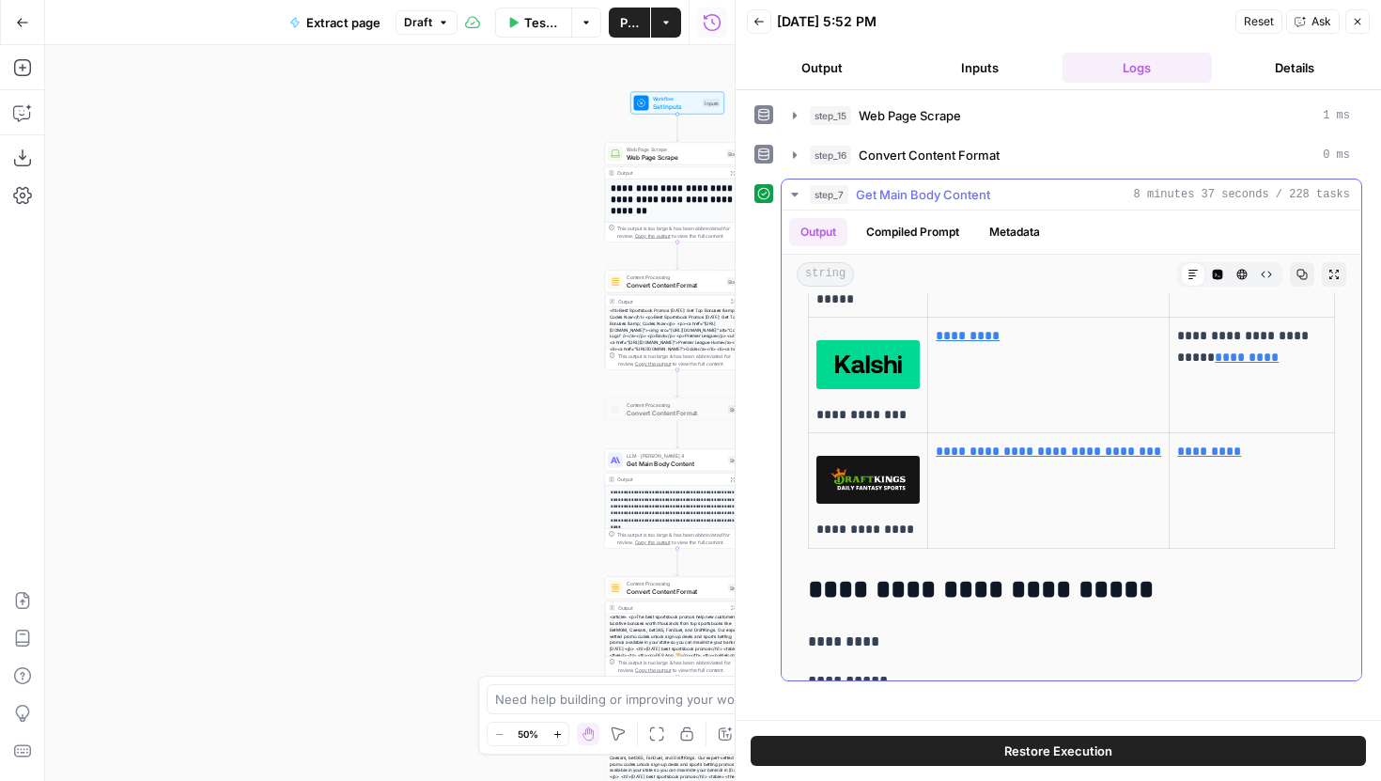
click at [1261, 273] on icon "button" at bounding box center [1266, 274] width 11 height 11
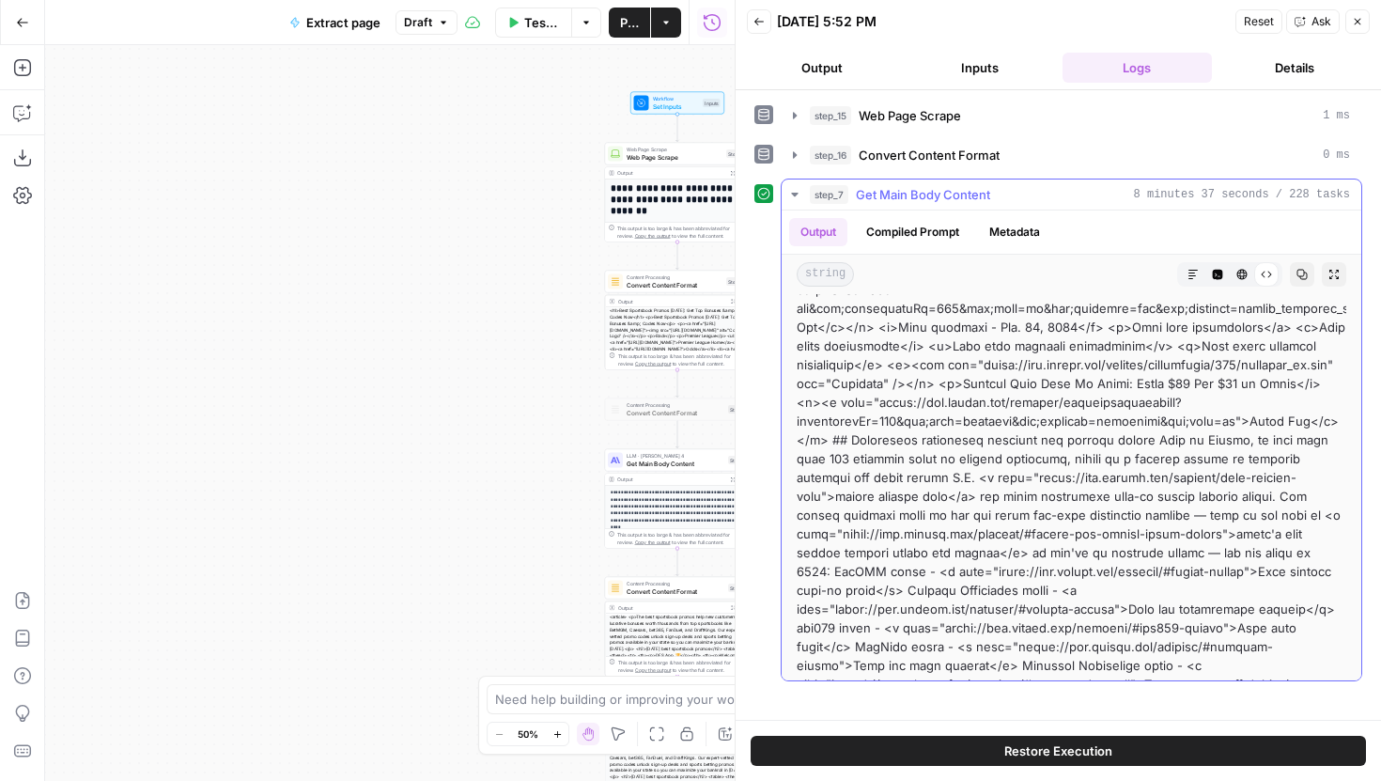
scroll to position [5286, 0]
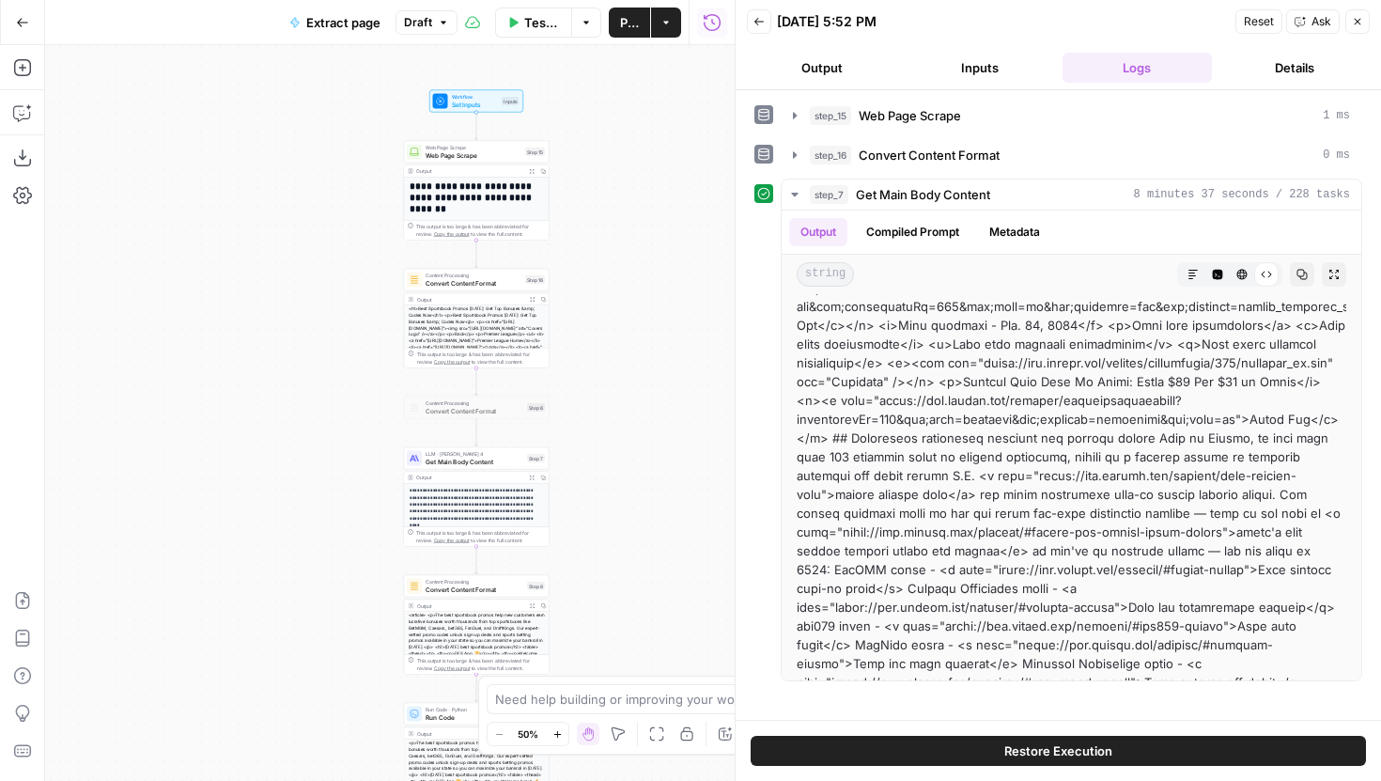
drag, startPoint x: 550, startPoint y: 311, endPoint x: 337, endPoint y: 309, distance: 212.4
click at [337, 309] on div "**********" at bounding box center [390, 413] width 690 height 736
click at [473, 461] on span "Get Main Body Content" at bounding box center [463, 461] width 98 height 9
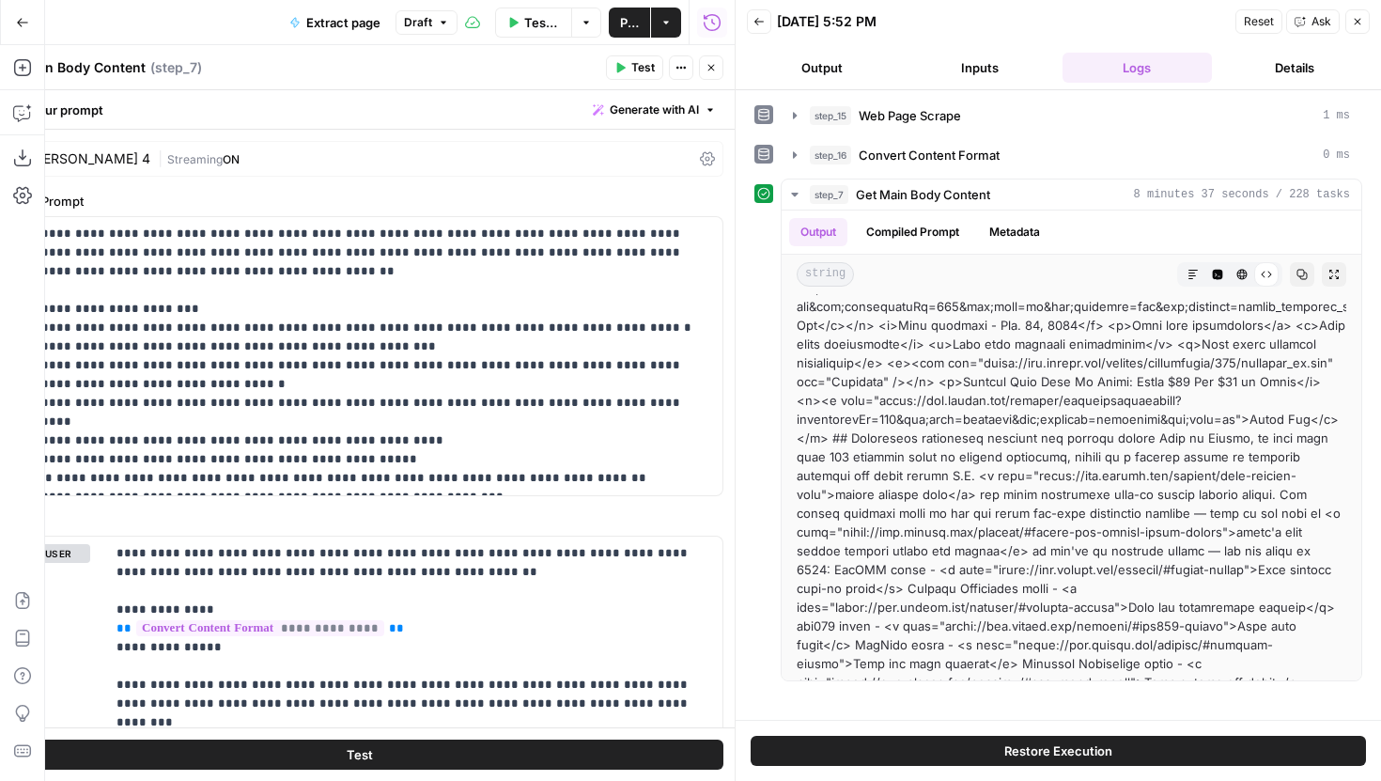
click at [1350, 25] on button "Close" at bounding box center [1358, 21] width 24 height 24
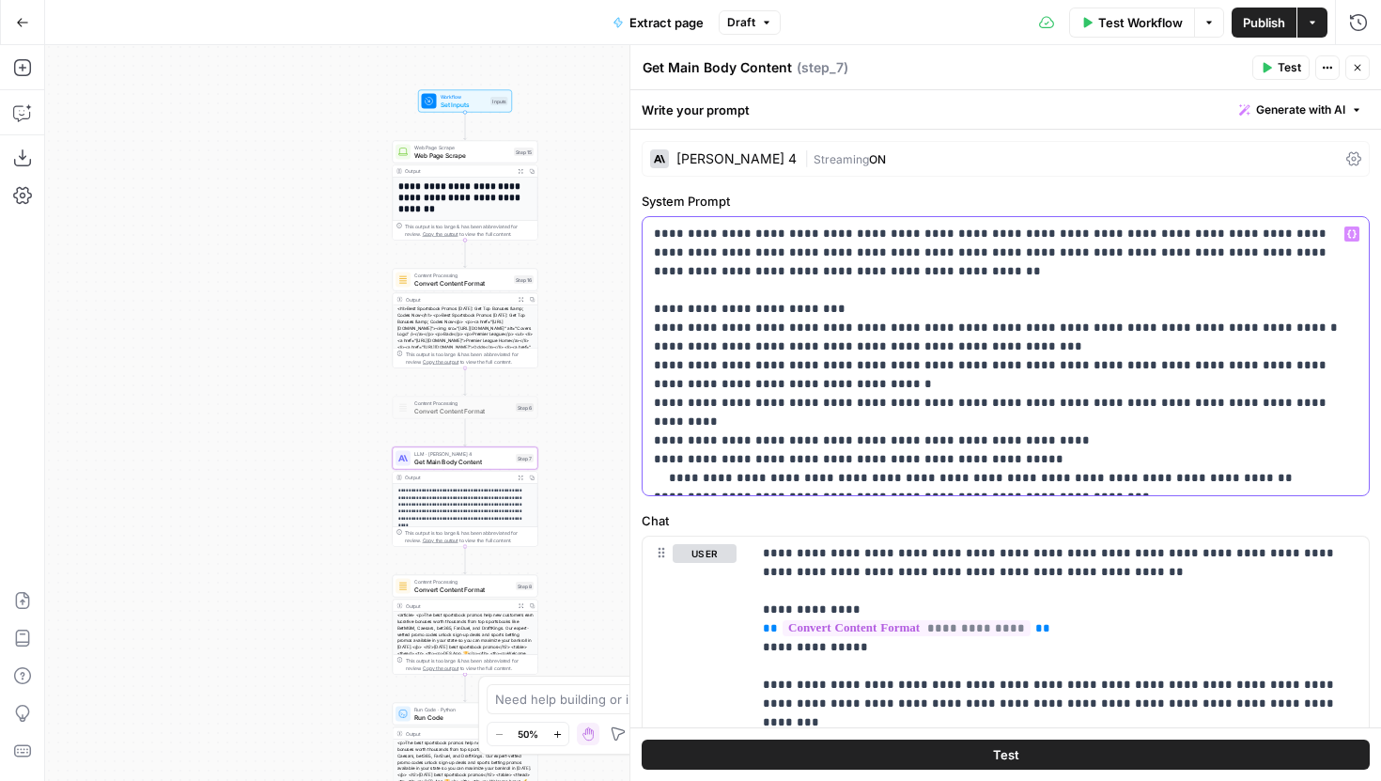
click at [1213, 461] on p "**********" at bounding box center [999, 356] width 690 height 263
click at [953, 458] on p "**********" at bounding box center [999, 356] width 690 height 263
click at [788, 463] on p "**********" at bounding box center [999, 356] width 690 height 263
click at [960, 460] on p "**********" at bounding box center [999, 356] width 690 height 263
click at [1022, 460] on p "**********" at bounding box center [999, 356] width 690 height 263
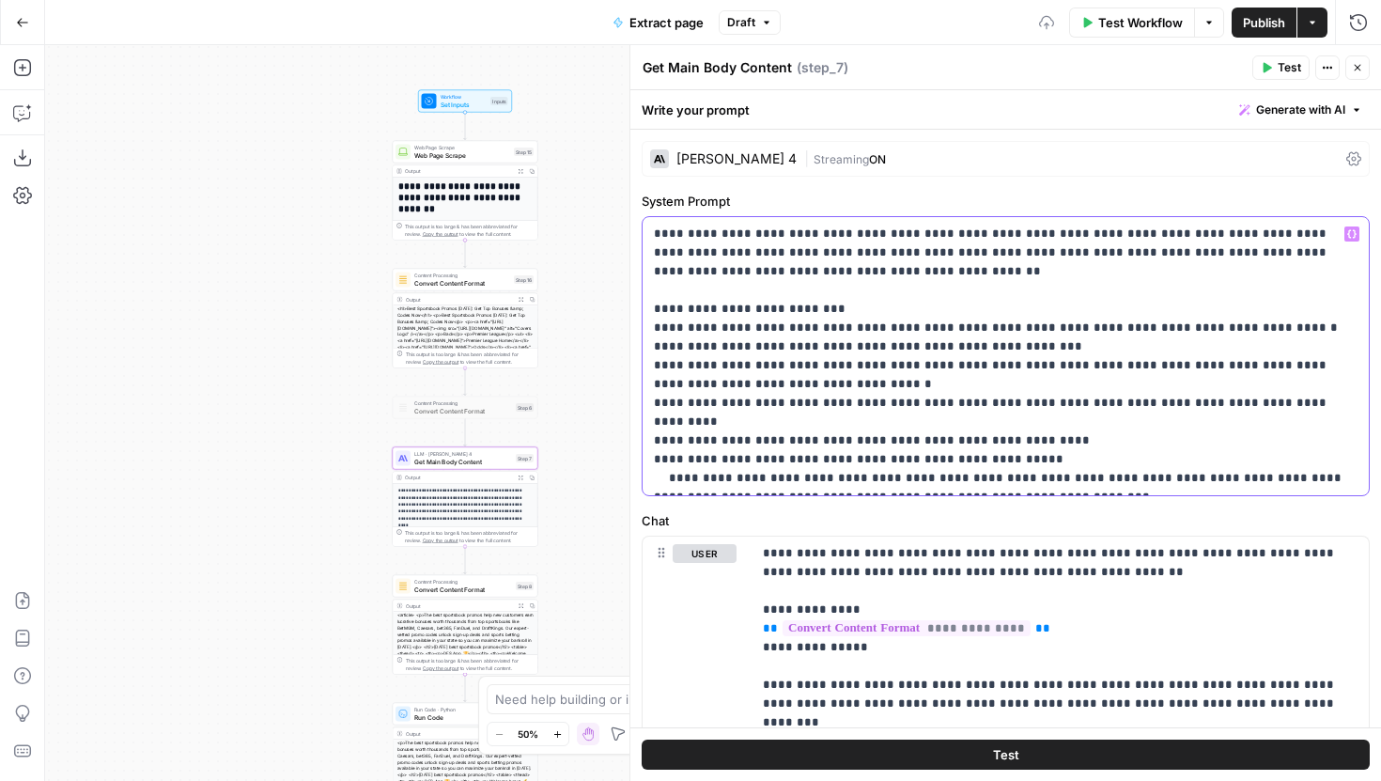
click at [1177, 478] on p "**********" at bounding box center [999, 356] width 690 height 263
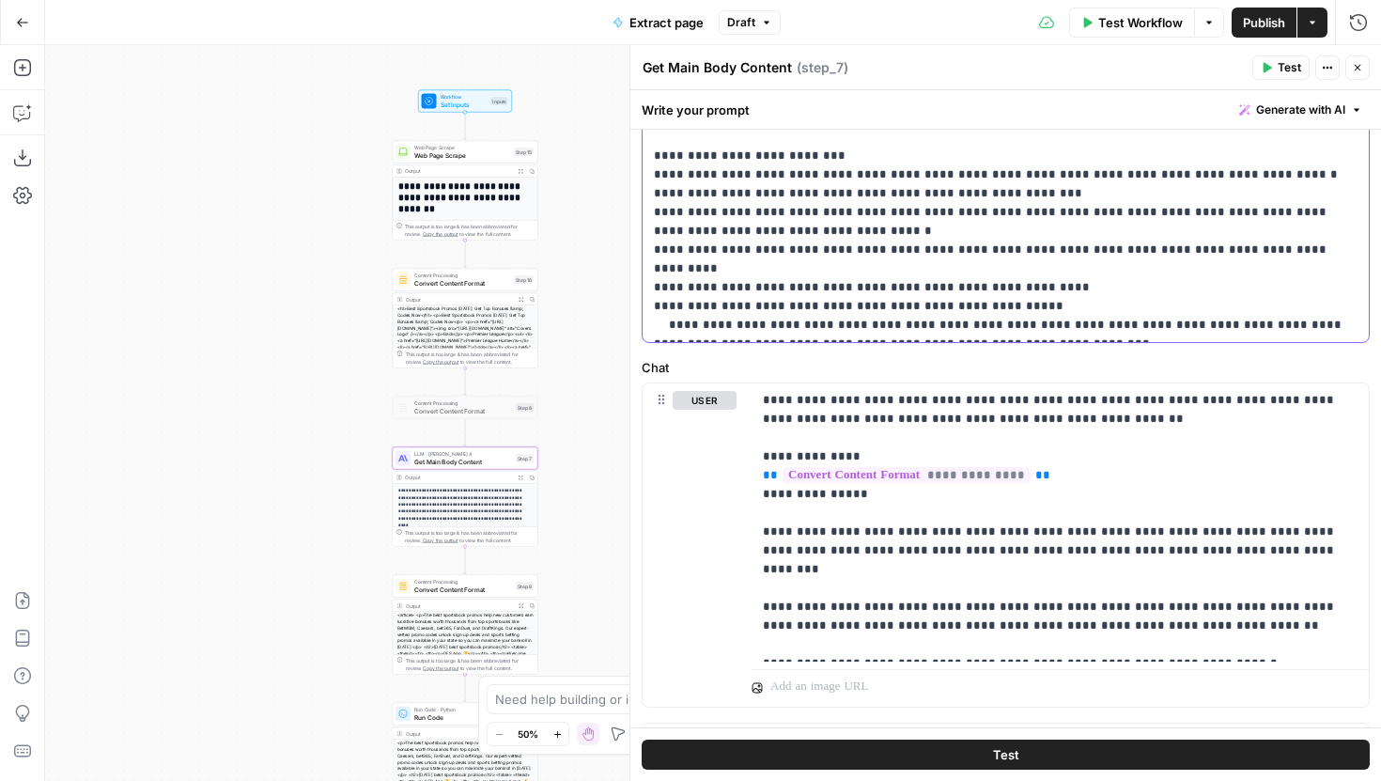
scroll to position [188, 0]
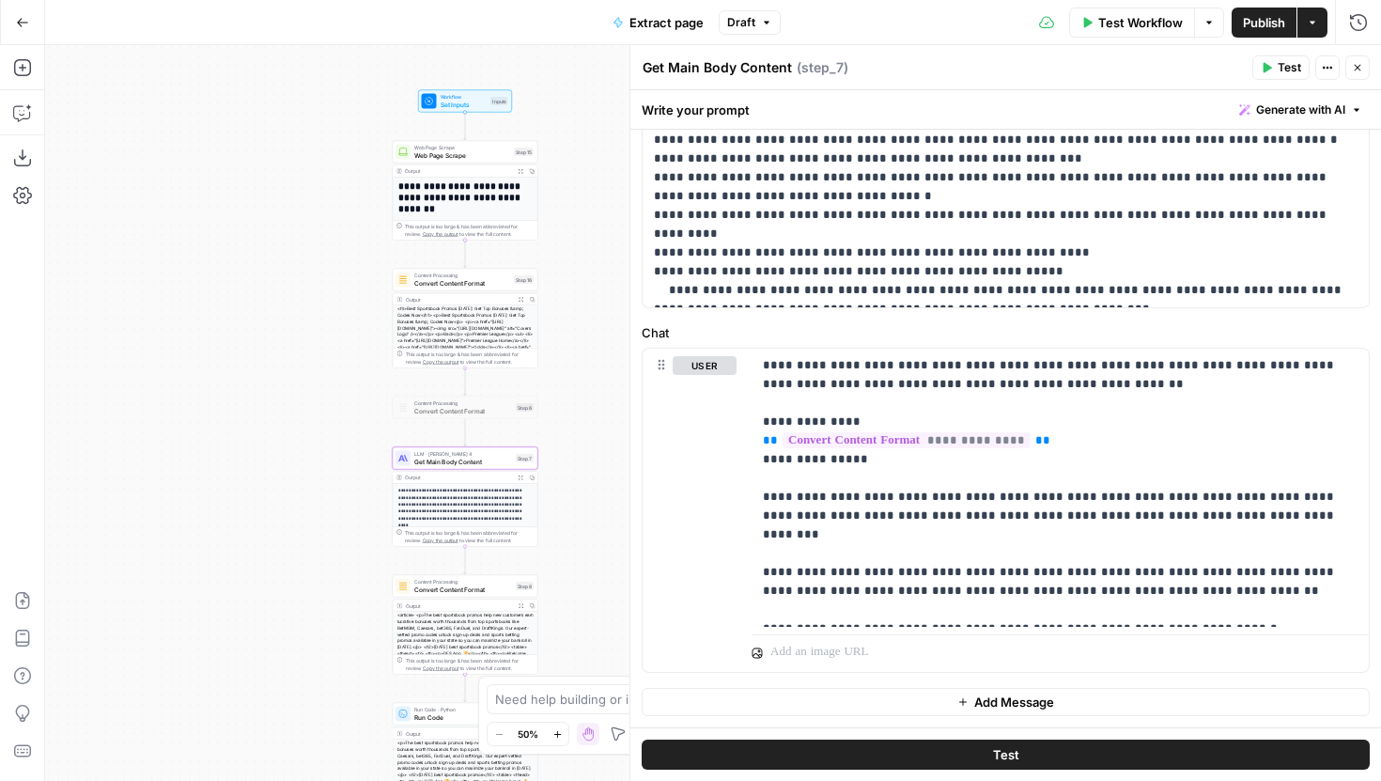
click at [984, 749] on button "Test" at bounding box center [1006, 755] width 728 height 30
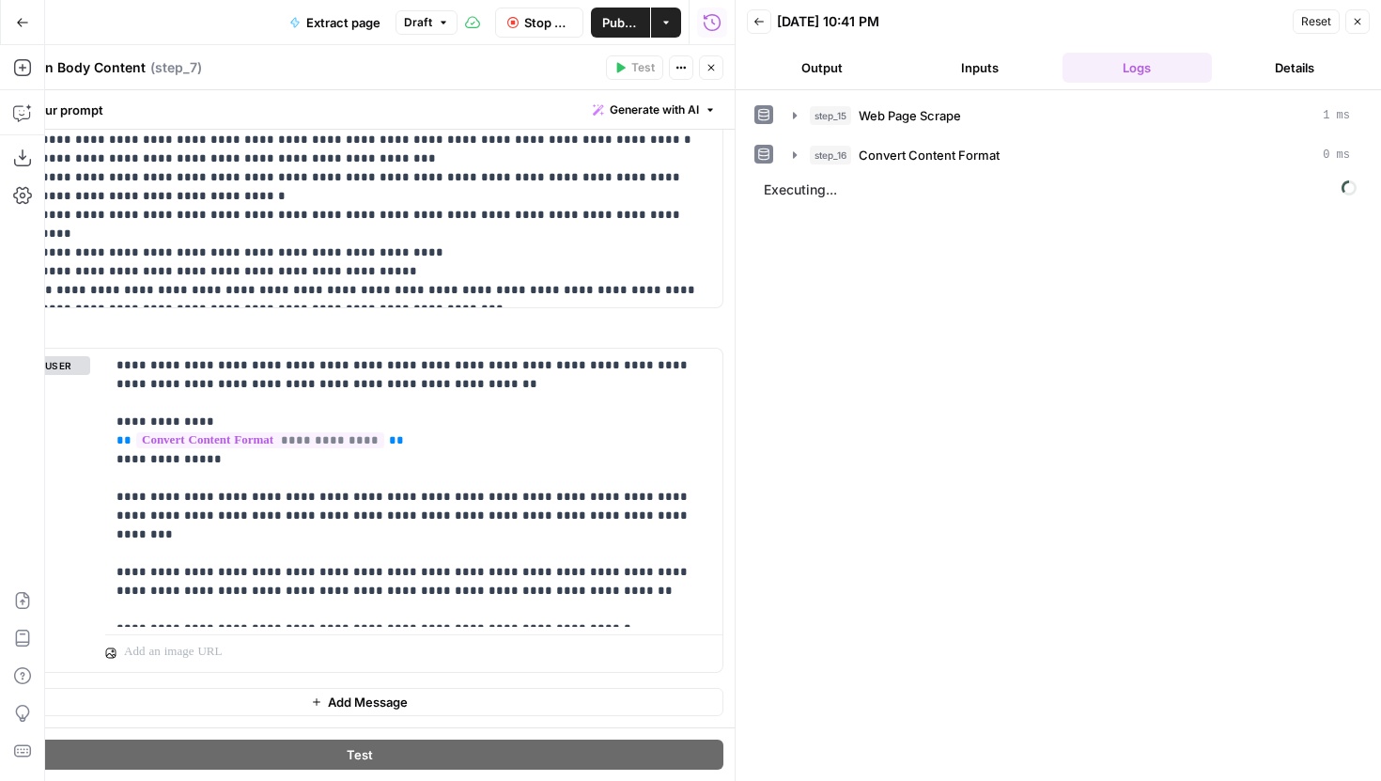
click at [720, 66] on button "Close" at bounding box center [711, 67] width 24 height 24
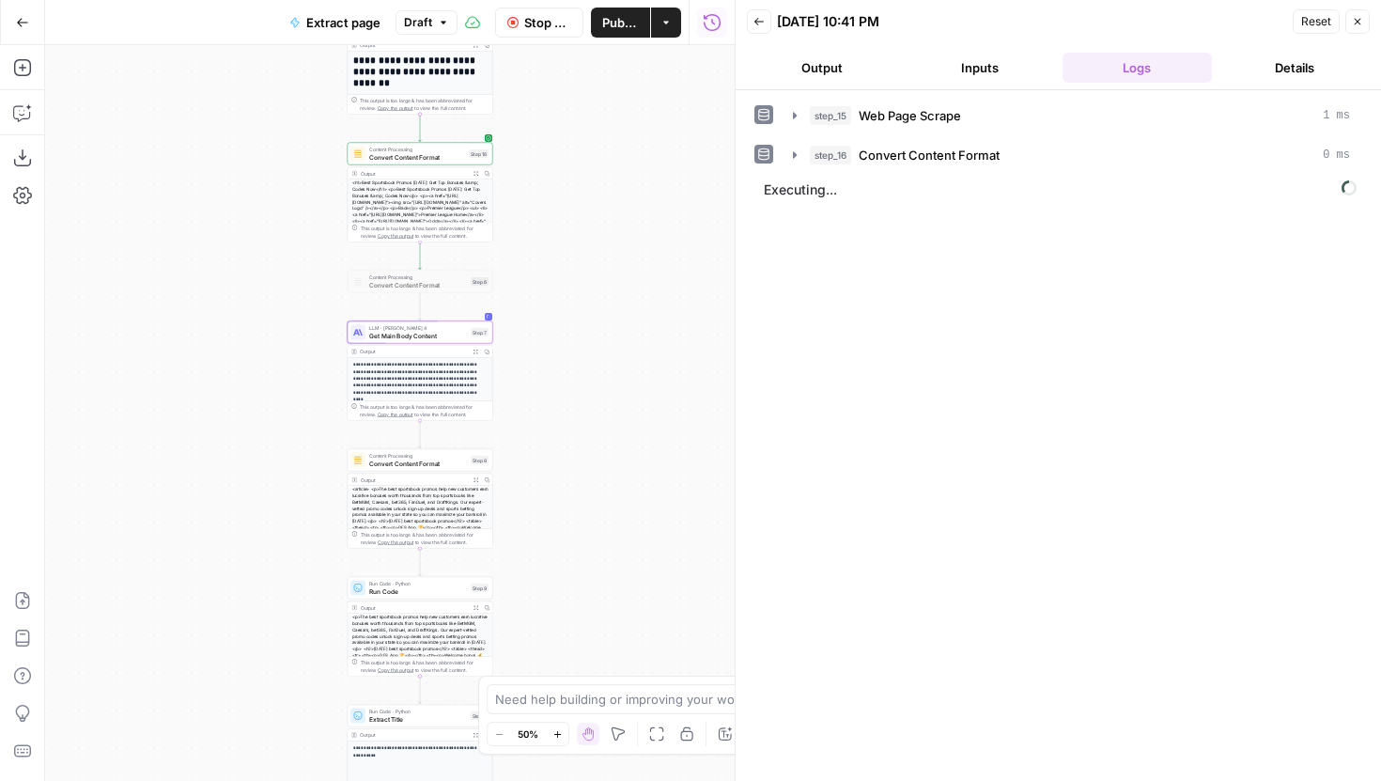
drag, startPoint x: 658, startPoint y: 282, endPoint x: 613, endPoint y: 159, distance: 131.1
click at [613, 159] on div "**********" at bounding box center [390, 413] width 690 height 736
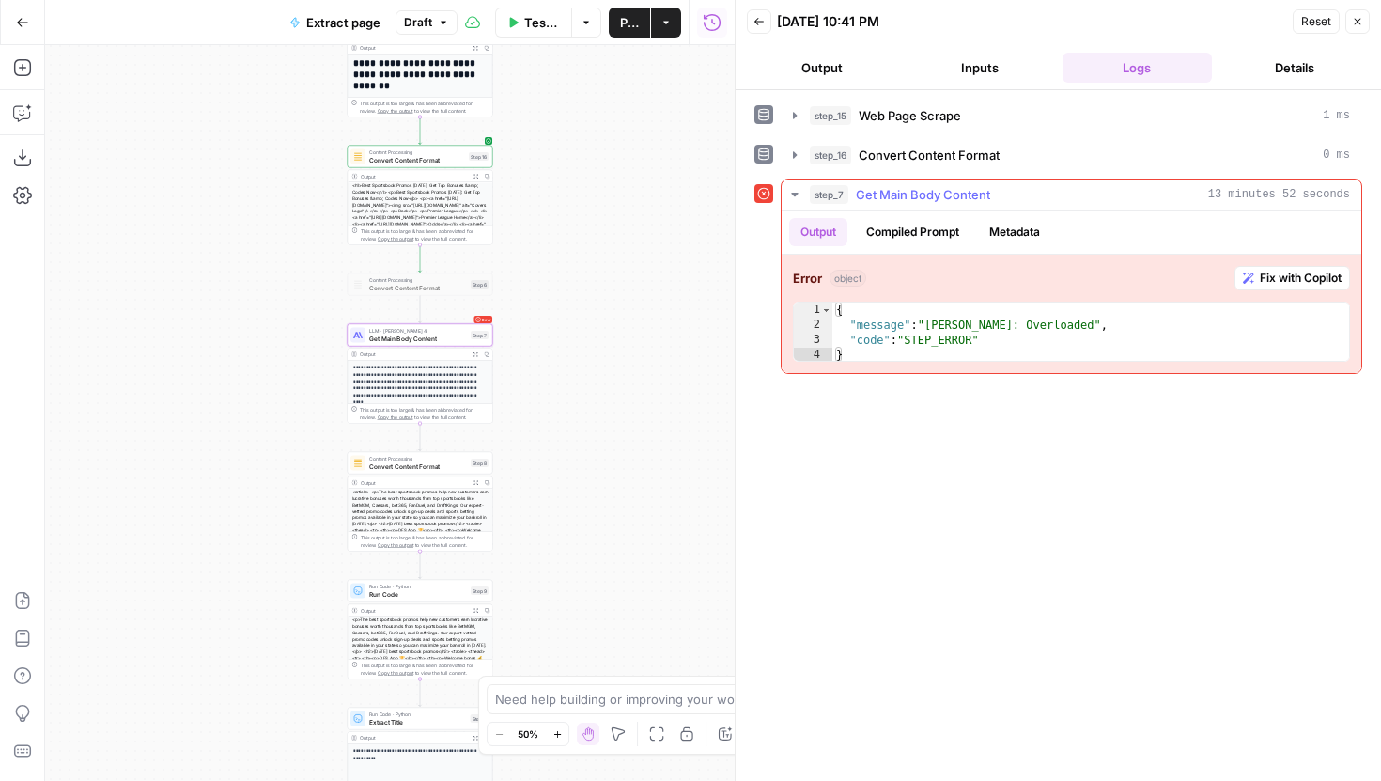
click at [1267, 273] on span "Fix with Copilot" at bounding box center [1301, 278] width 82 height 17
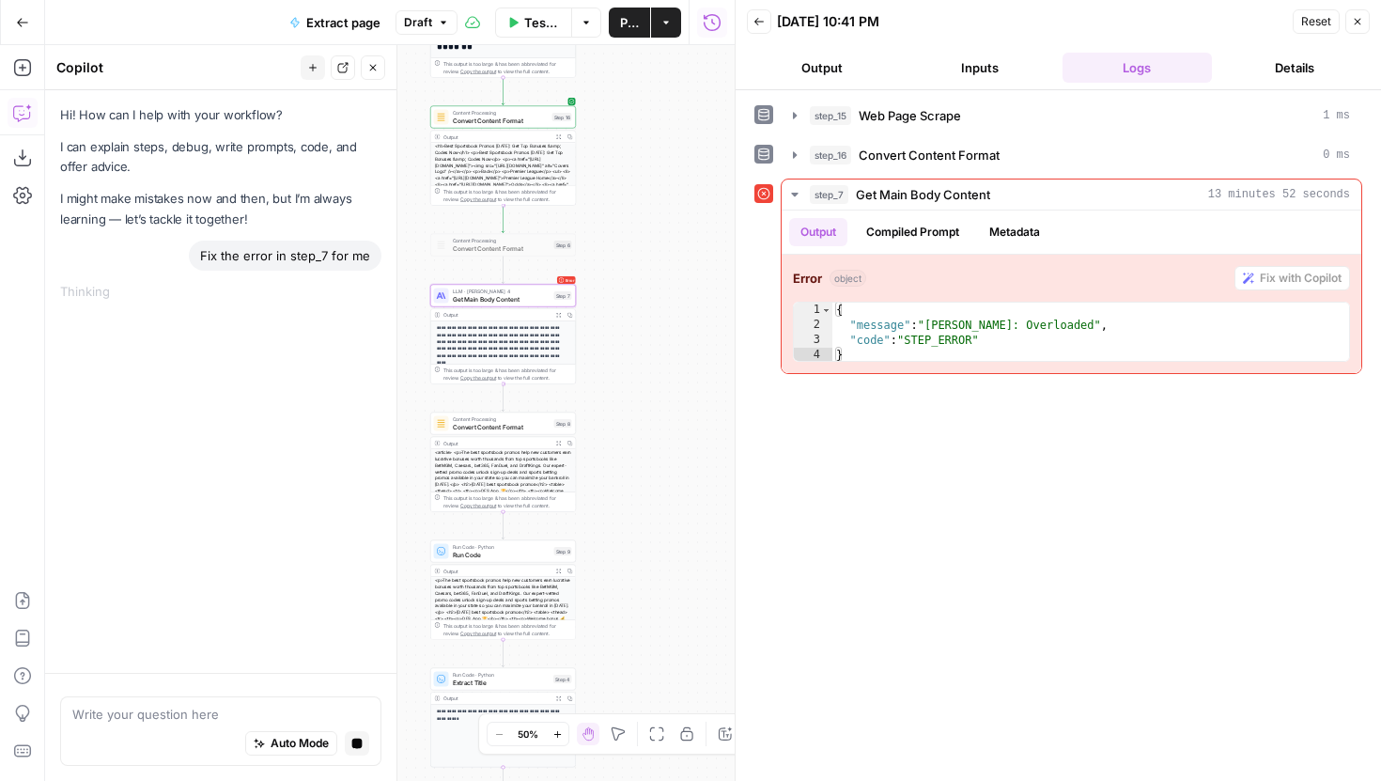
drag, startPoint x: 599, startPoint y: 304, endPoint x: 621, endPoint y: 266, distance: 44.6
click at [621, 266] on div "**********" at bounding box center [390, 413] width 690 height 736
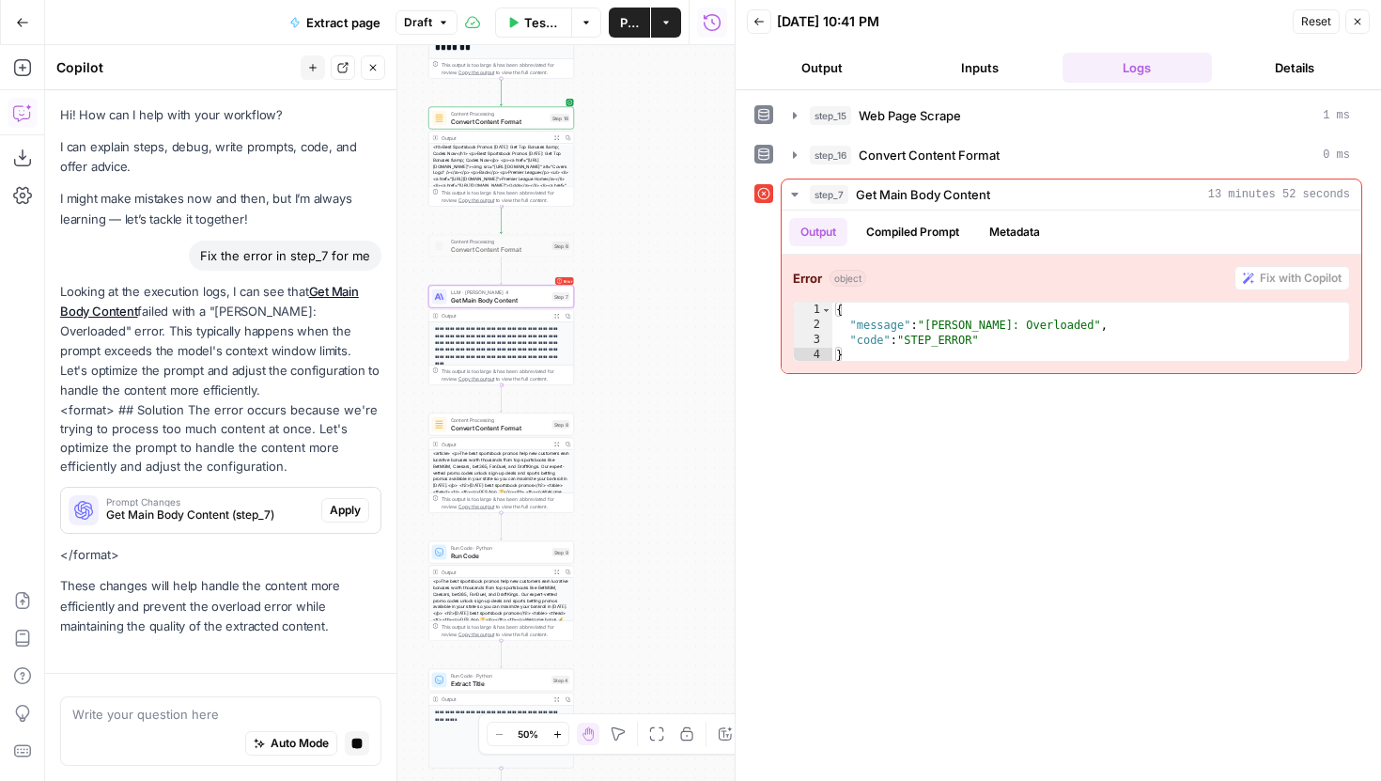
scroll to position [33, 0]
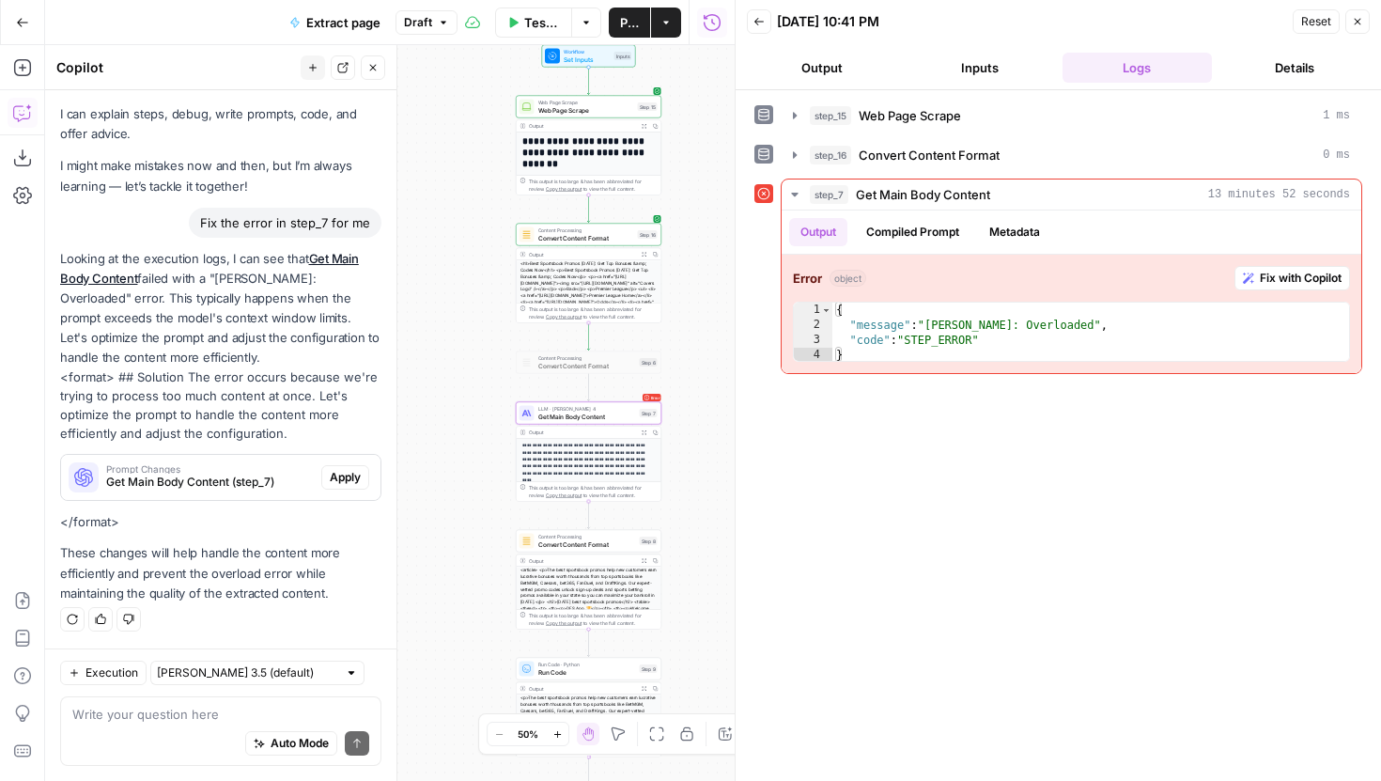
click at [253, 485] on span "Get Main Body Content (step_7)" at bounding box center [210, 482] width 208 height 17
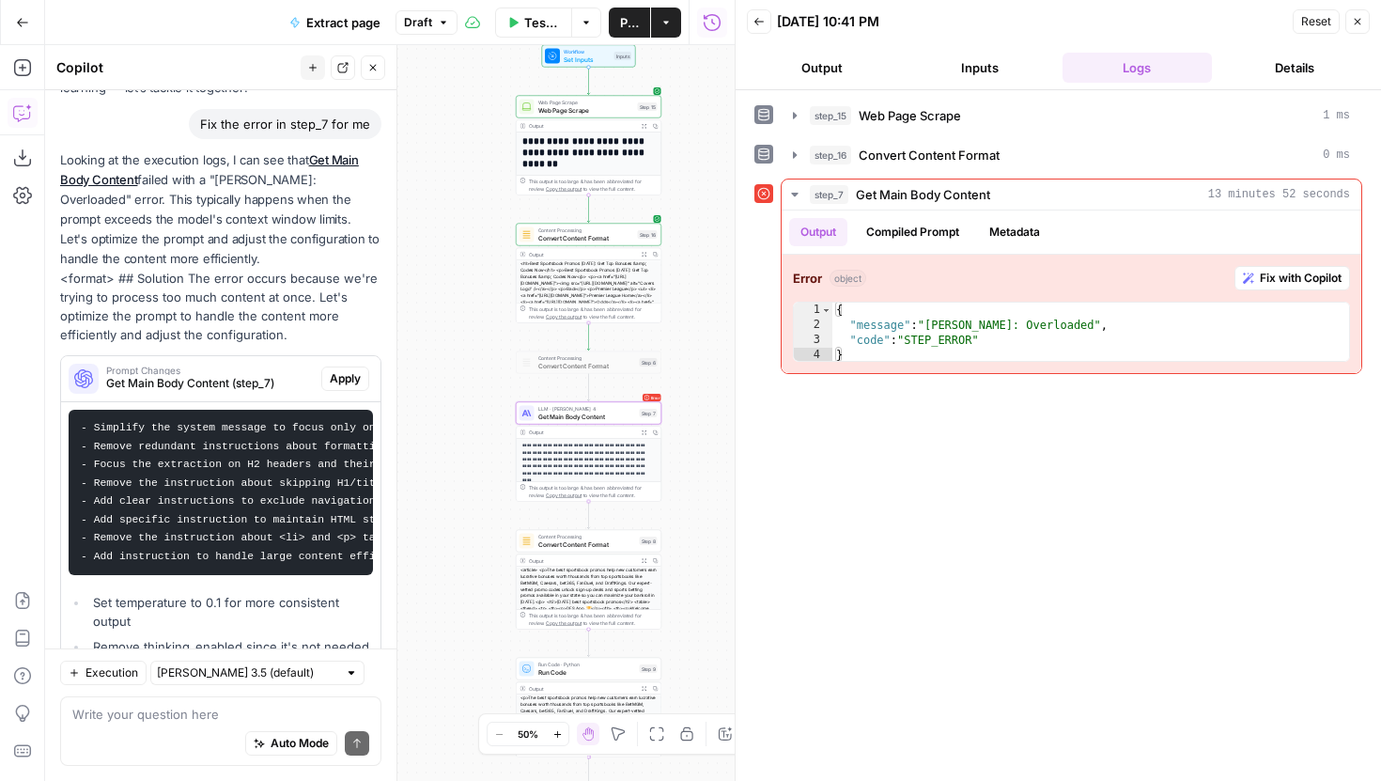
scroll to position [216, 0]
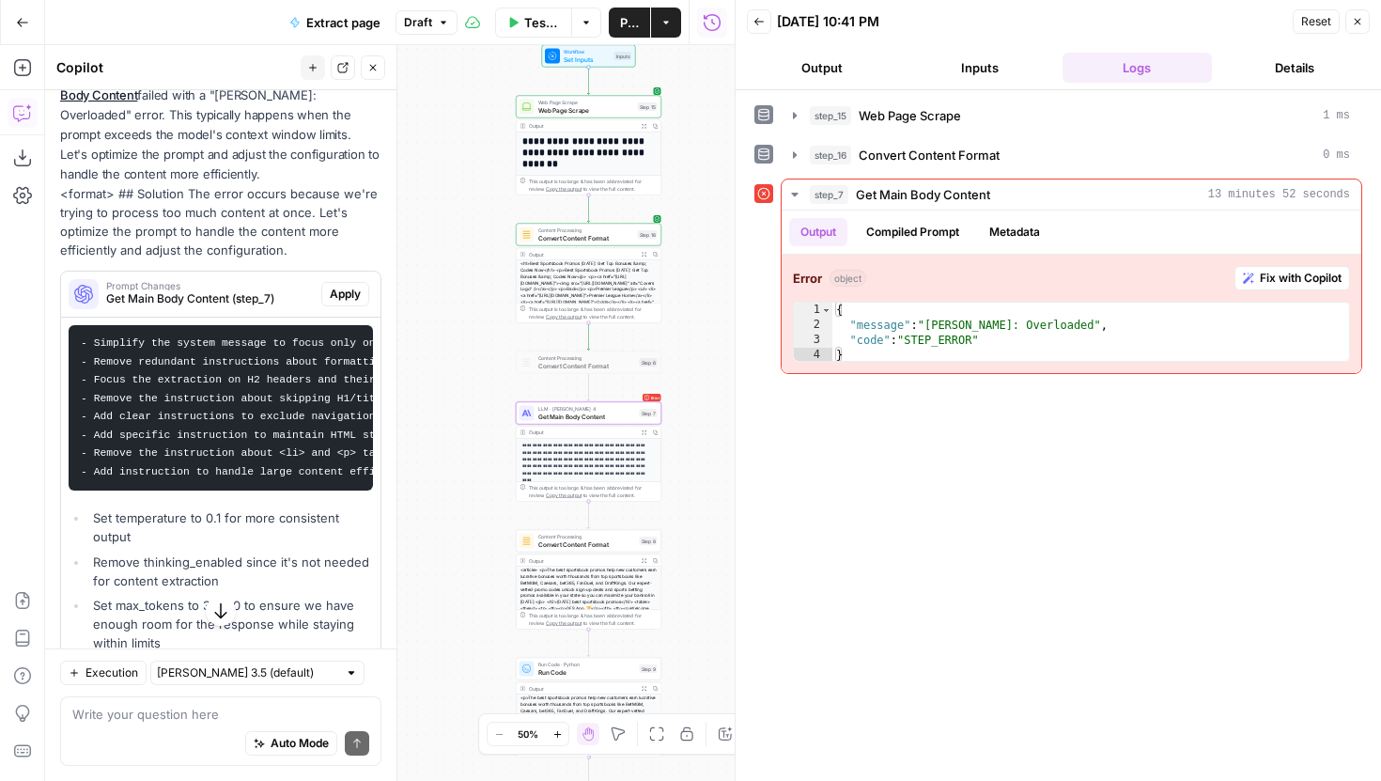
click at [337, 296] on span "Apply" at bounding box center [345, 294] width 31 height 17
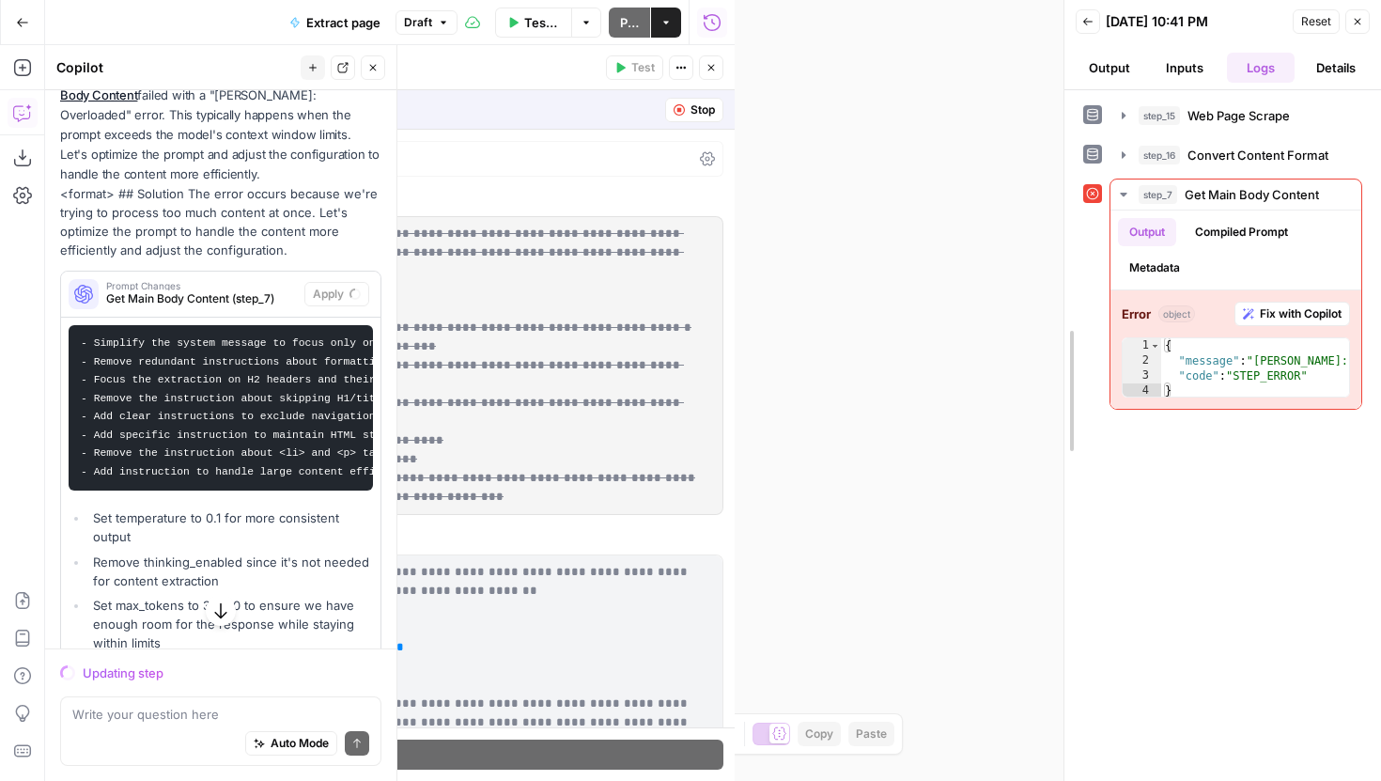
drag, startPoint x: 741, startPoint y: 219, endPoint x: 1067, endPoint y: 216, distance: 326.1
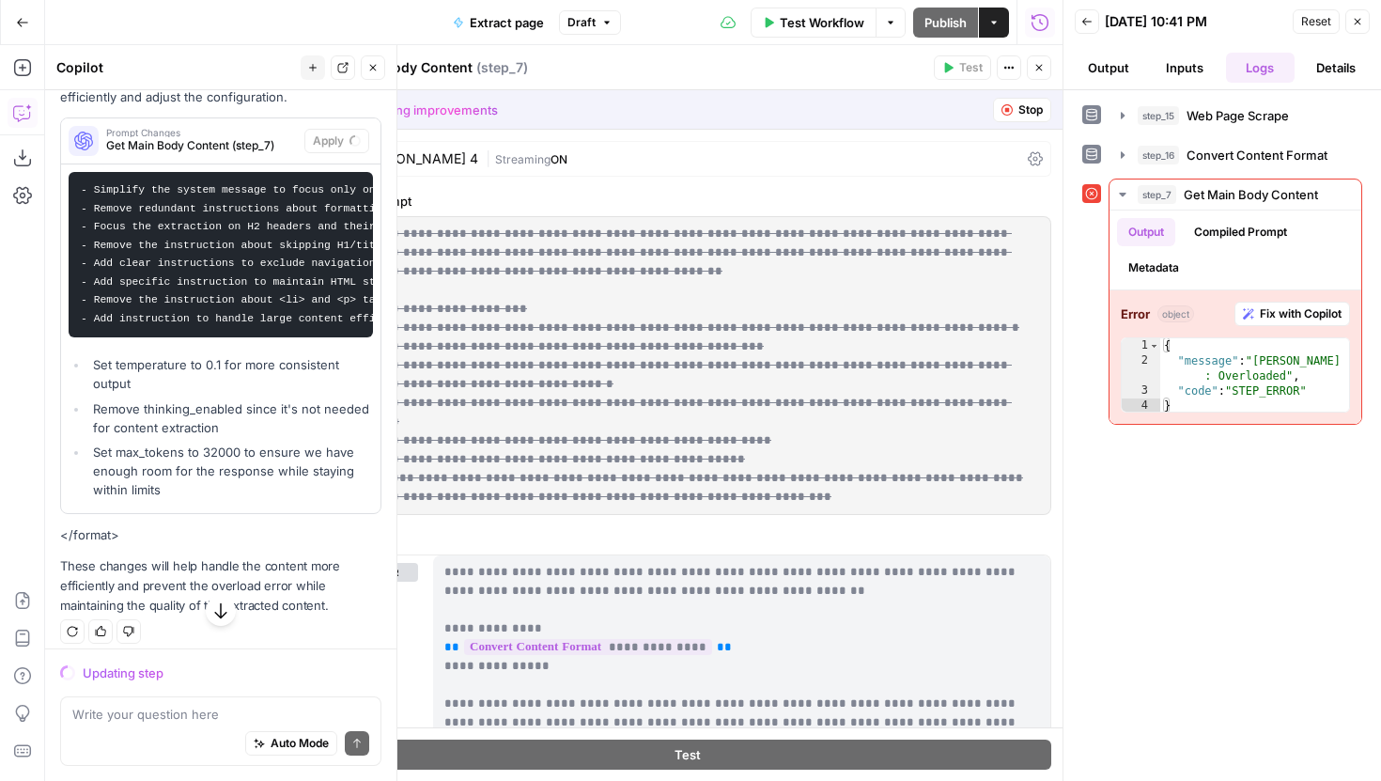
scroll to position [396, 0]
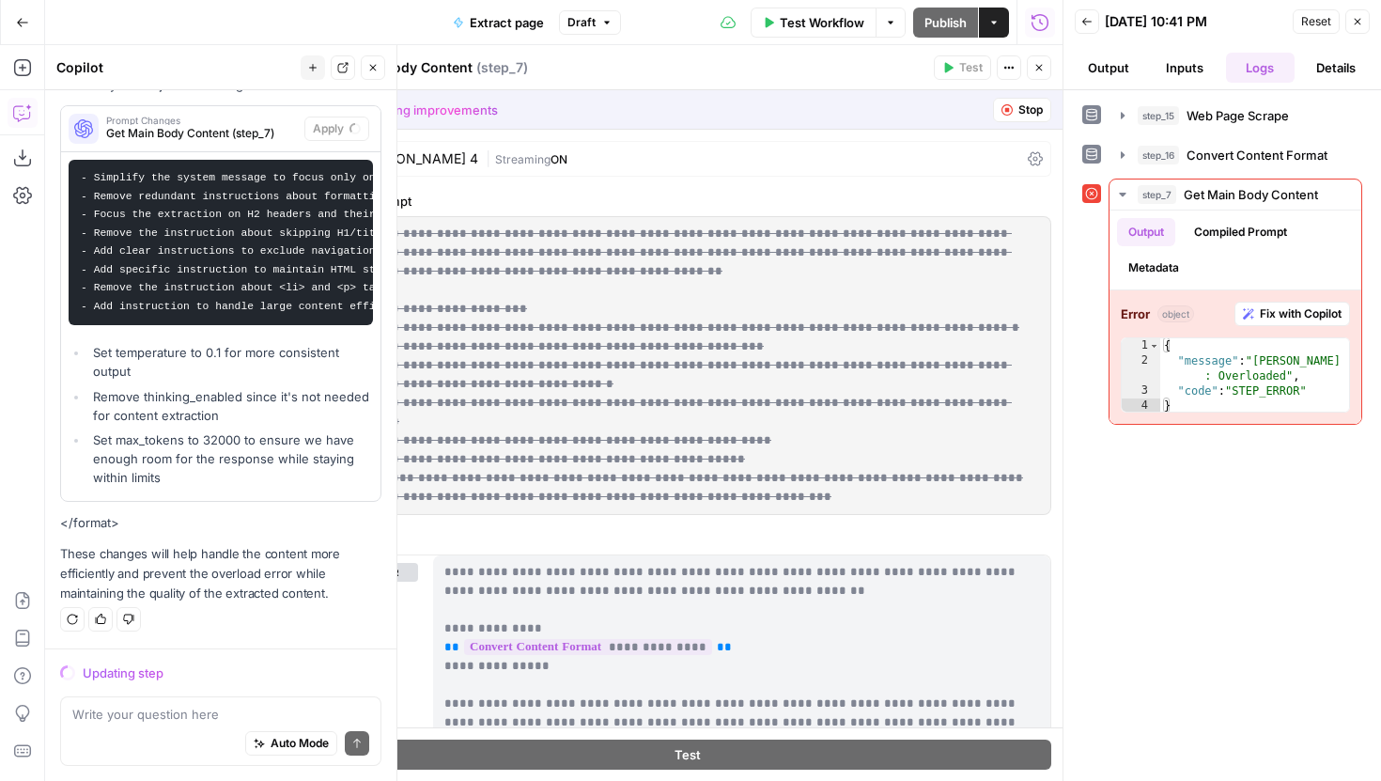
click at [374, 70] on icon "button" at bounding box center [373, 68] width 7 height 7
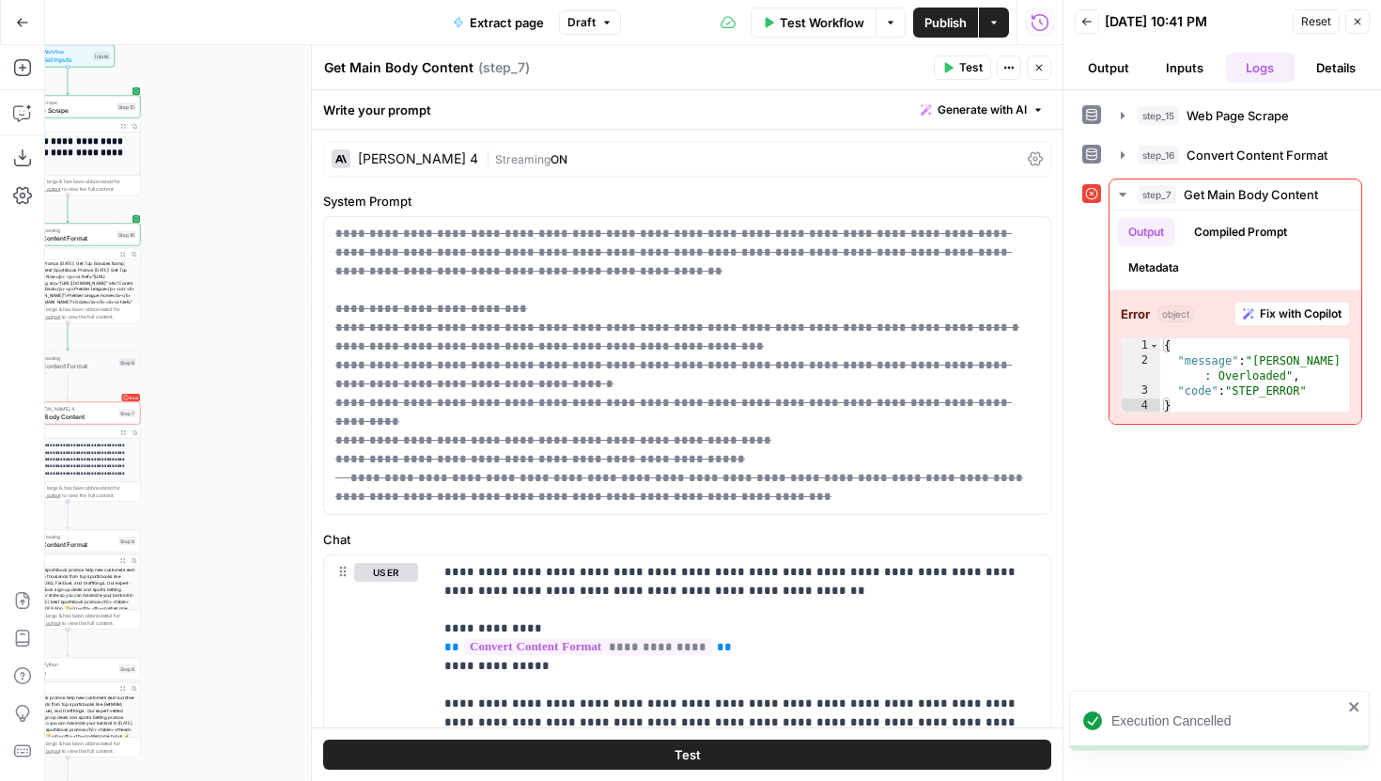
click at [1037, 60] on button "Close" at bounding box center [1039, 67] width 24 height 24
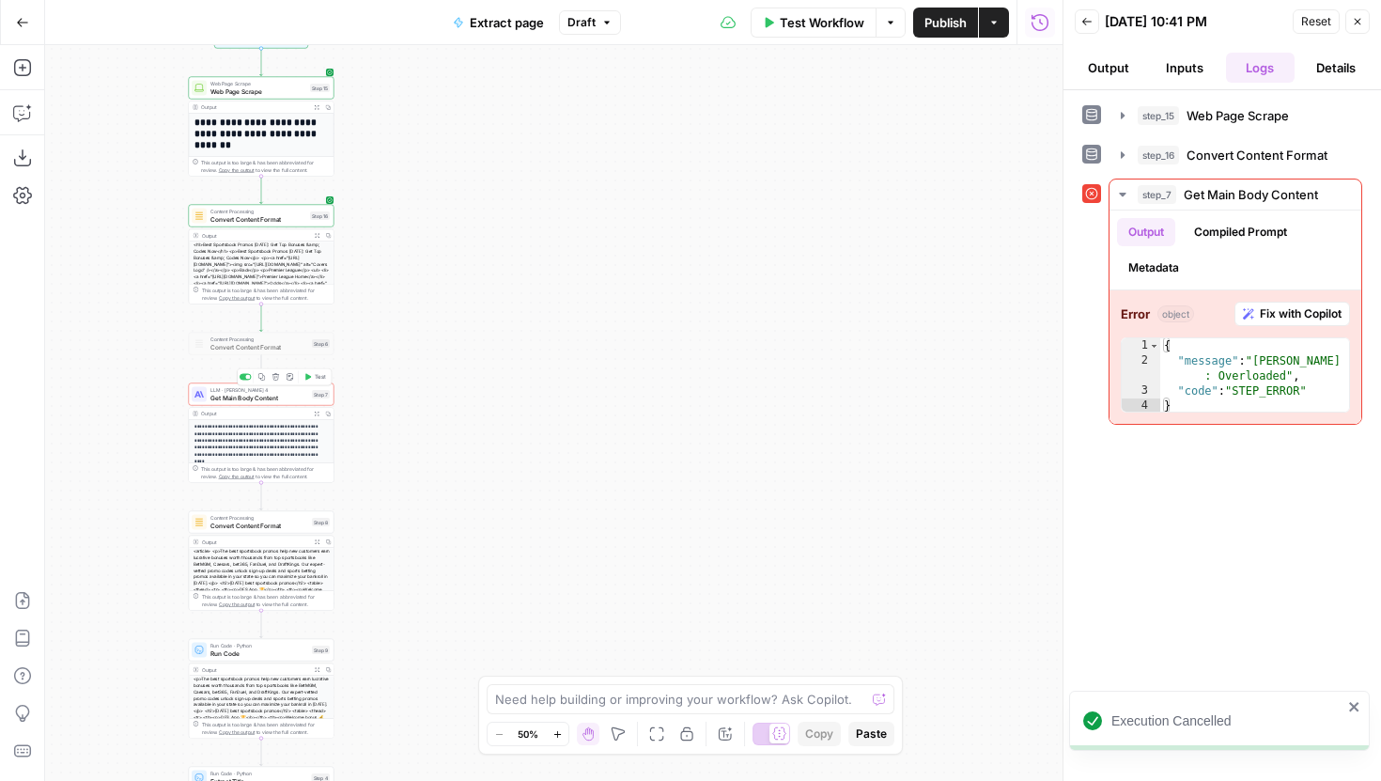
drag, startPoint x: 448, startPoint y: 371, endPoint x: 498, endPoint y: 371, distance: 49.8
click at [498, 371] on div "**********" at bounding box center [554, 413] width 1018 height 736
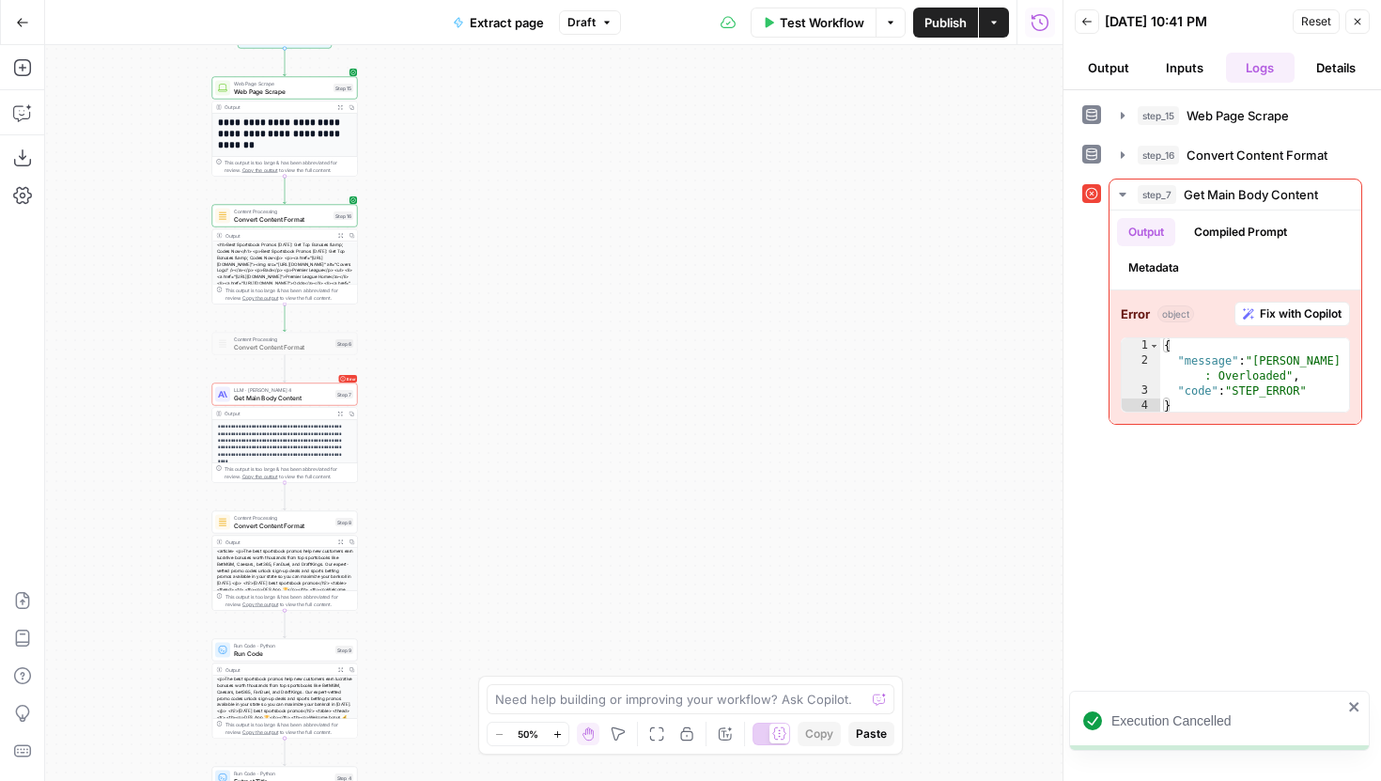
click at [329, 396] on span "Get Main Body Content" at bounding box center [283, 397] width 98 height 9
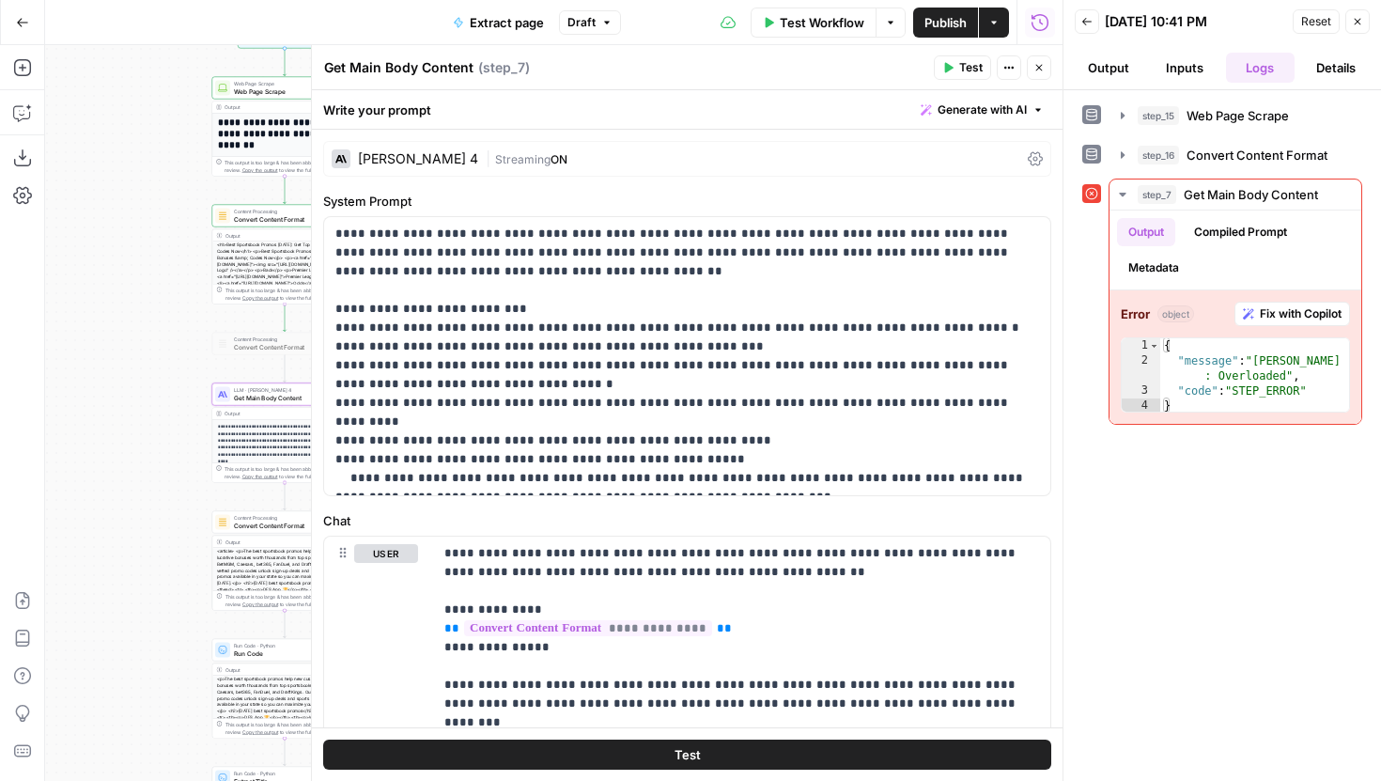
click at [584, 168] on div "Claude Sonnet 4 | Streaming ON" at bounding box center [687, 159] width 728 height 36
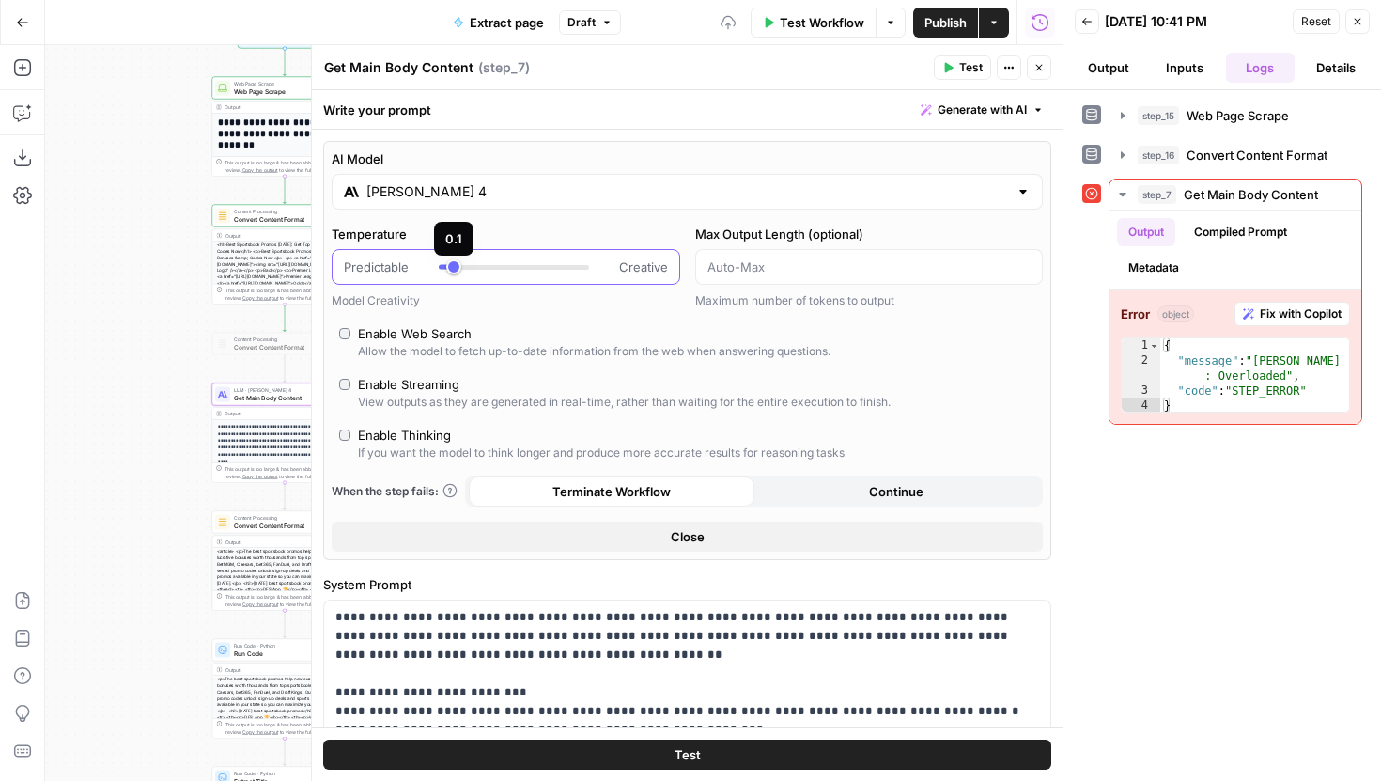
drag, startPoint x: 481, startPoint y: 267, endPoint x: 460, endPoint y: 268, distance: 20.7
click at [460, 268] on div at bounding box center [514, 266] width 150 height 19
type input "*"
drag, startPoint x: 460, startPoint y: 268, endPoint x: 443, endPoint y: 268, distance: 17.9
click at [443, 268] on div at bounding box center [514, 267] width 150 height 5
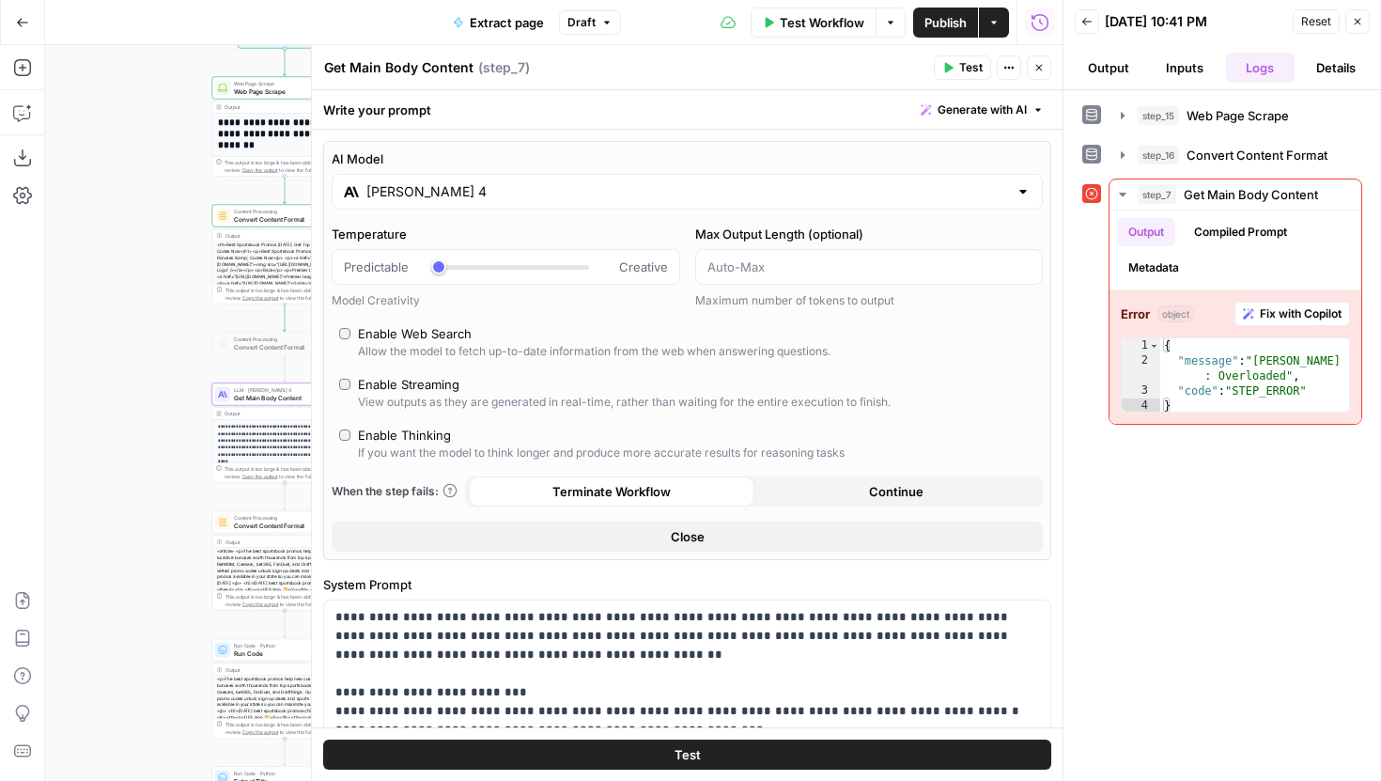
click at [675, 755] on span "Test" at bounding box center [688, 754] width 26 height 19
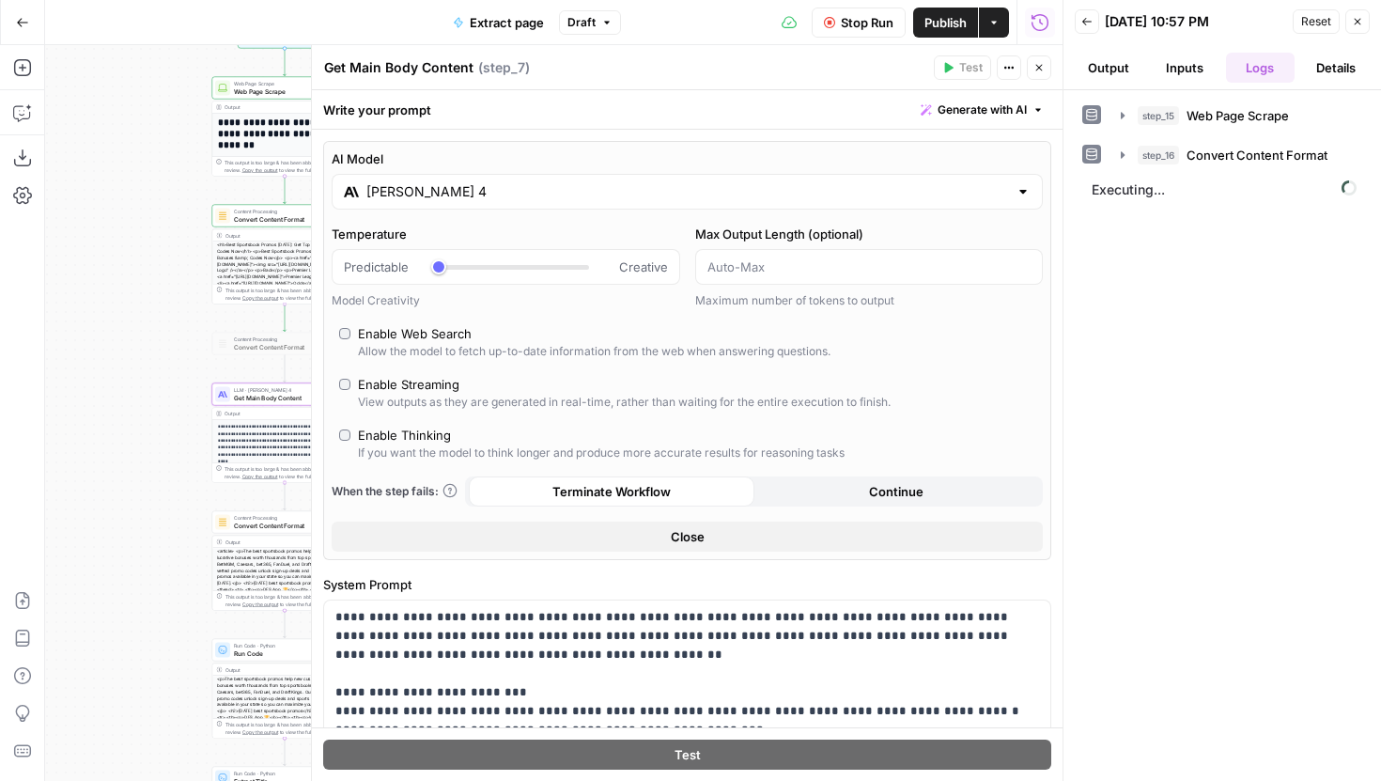
click at [1029, 76] on button "Close" at bounding box center [1039, 67] width 24 height 24
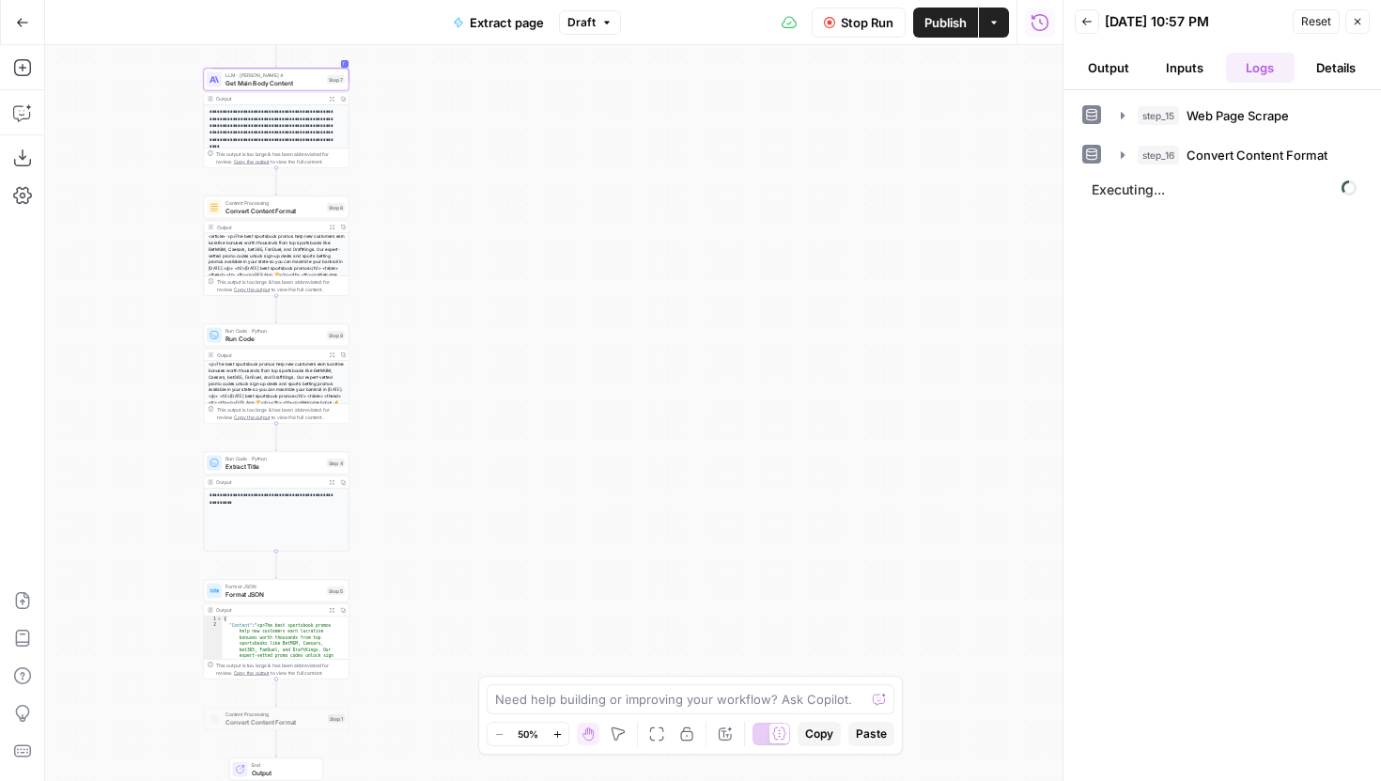
drag, startPoint x: 616, startPoint y: 559, endPoint x: 607, endPoint y: 243, distance: 315.9
click at [607, 243] on div "**********" at bounding box center [554, 413] width 1018 height 736
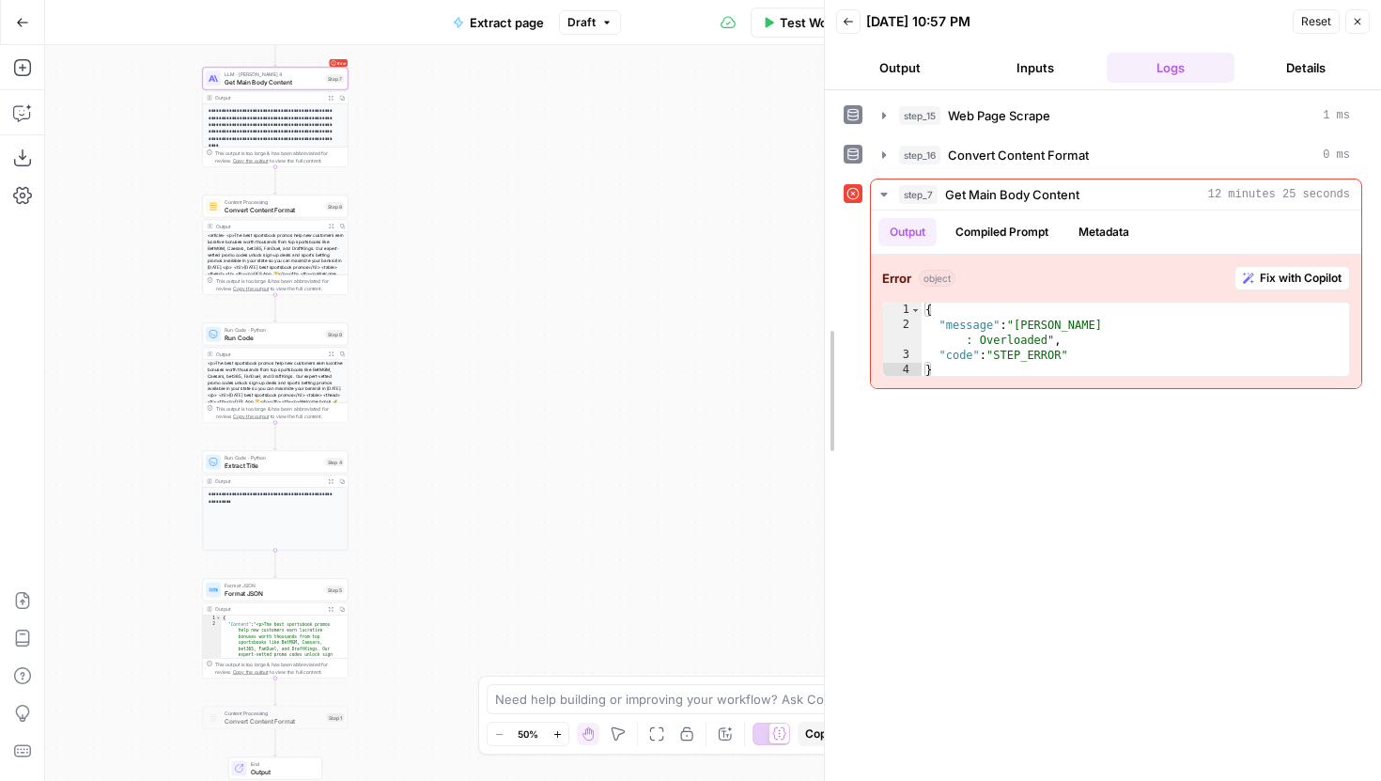
drag, startPoint x: 1066, startPoint y: 281, endPoint x: 669, endPoint y: 322, distance: 398.7
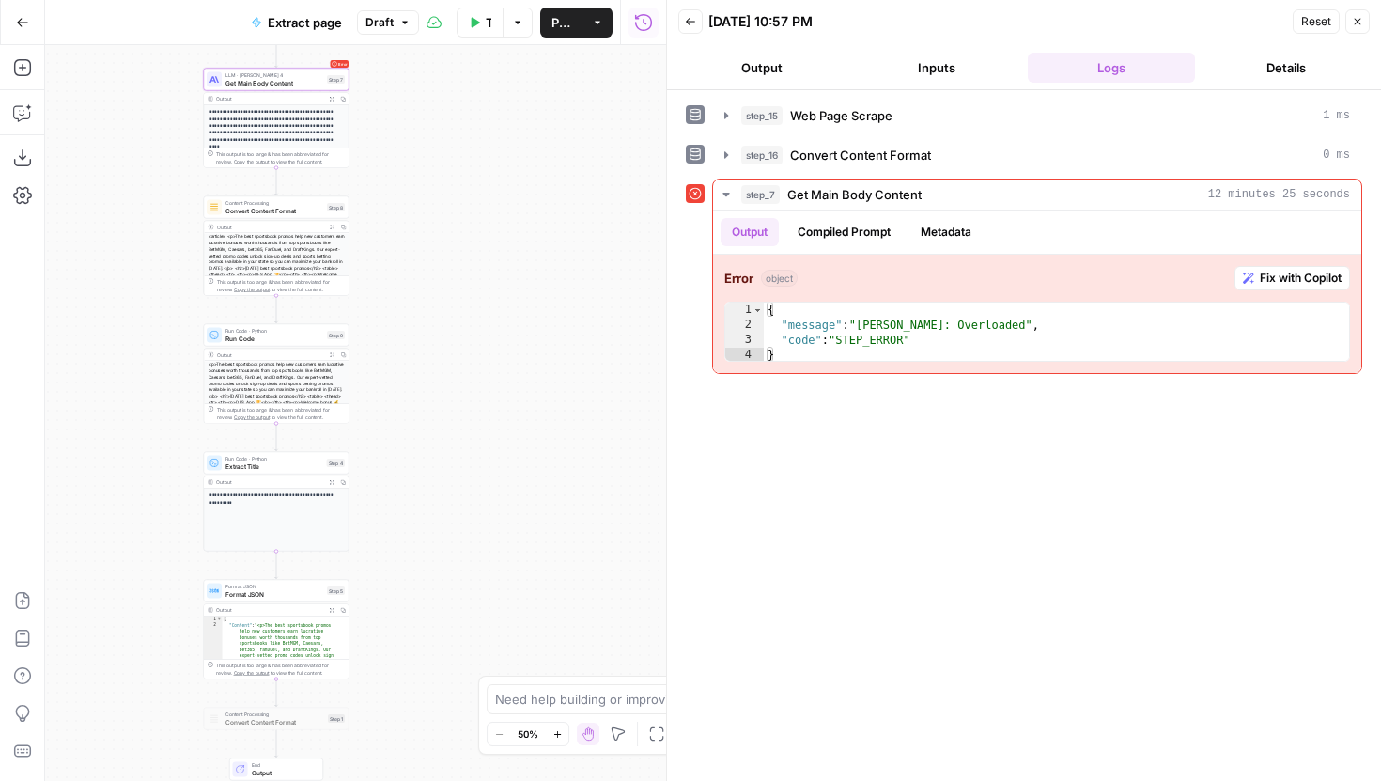
drag, startPoint x: 409, startPoint y: 239, endPoint x: 469, endPoint y: 285, distance: 75.7
click at [469, 285] on div "**********" at bounding box center [355, 413] width 621 height 736
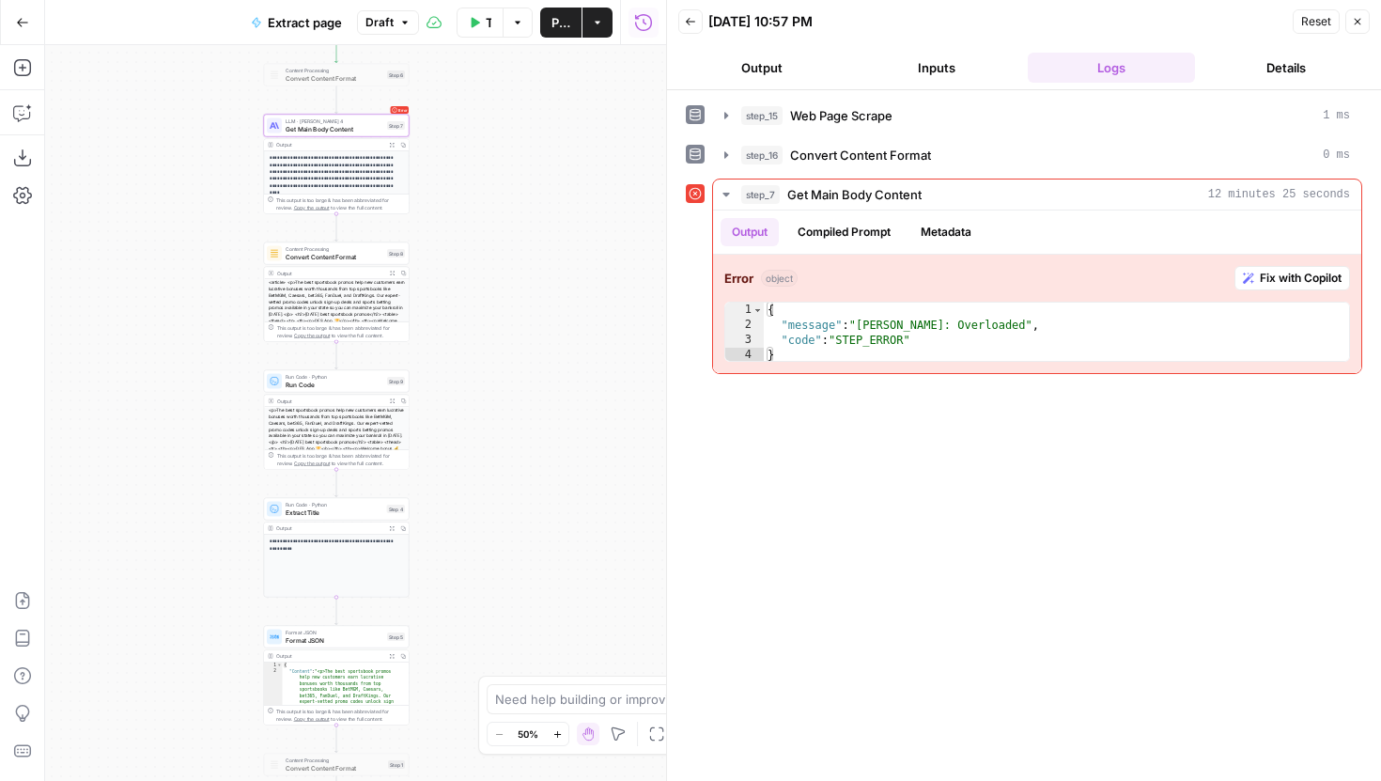
click at [553, 745] on div "Zoom Out 50% Zoom In" at bounding box center [528, 734] width 83 height 24
click at [553, 737] on icon "button" at bounding box center [558, 734] width 10 height 10
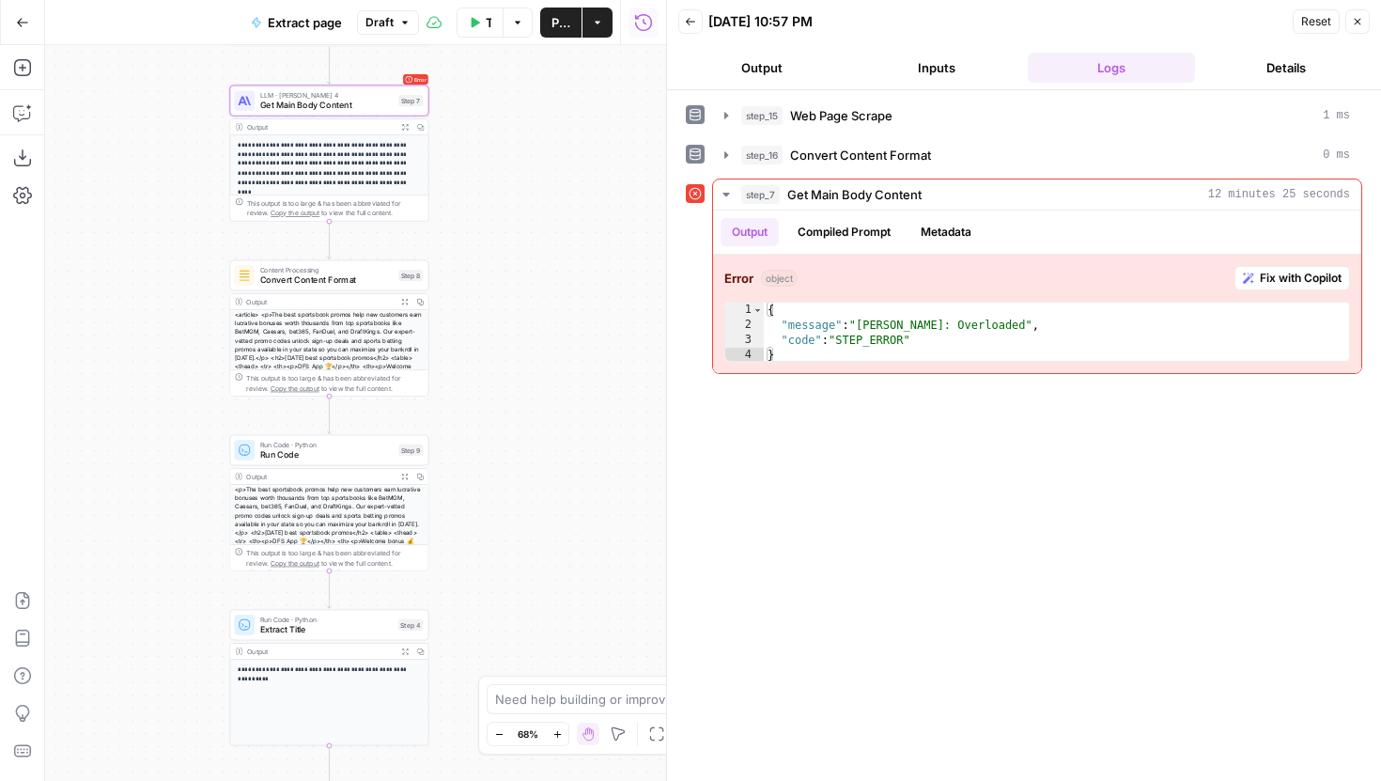
drag, startPoint x: 547, startPoint y: 334, endPoint x: 547, endPoint y: 578, distance: 244.3
click at [547, 577] on div "**********" at bounding box center [355, 413] width 621 height 736
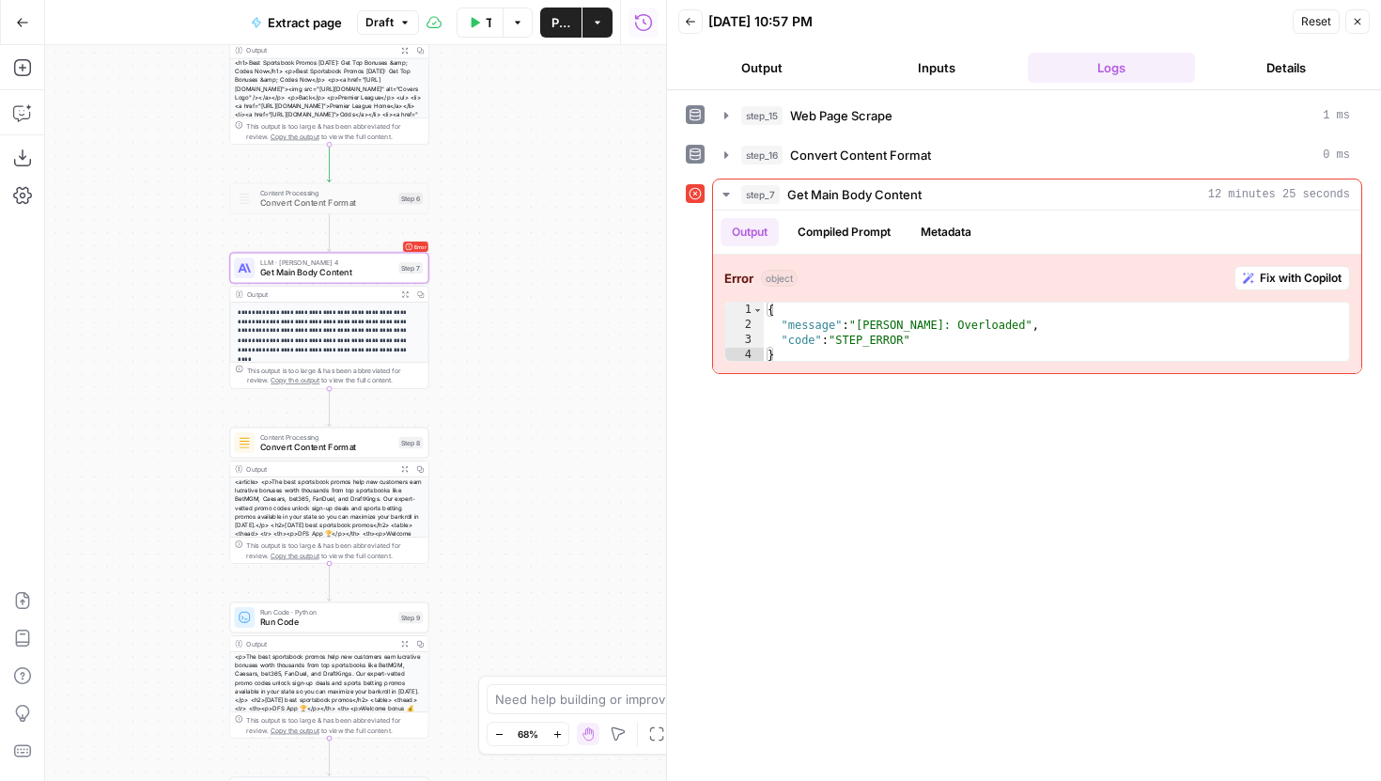
click at [366, 269] on span "Get Main Body Content" at bounding box center [326, 272] width 133 height 13
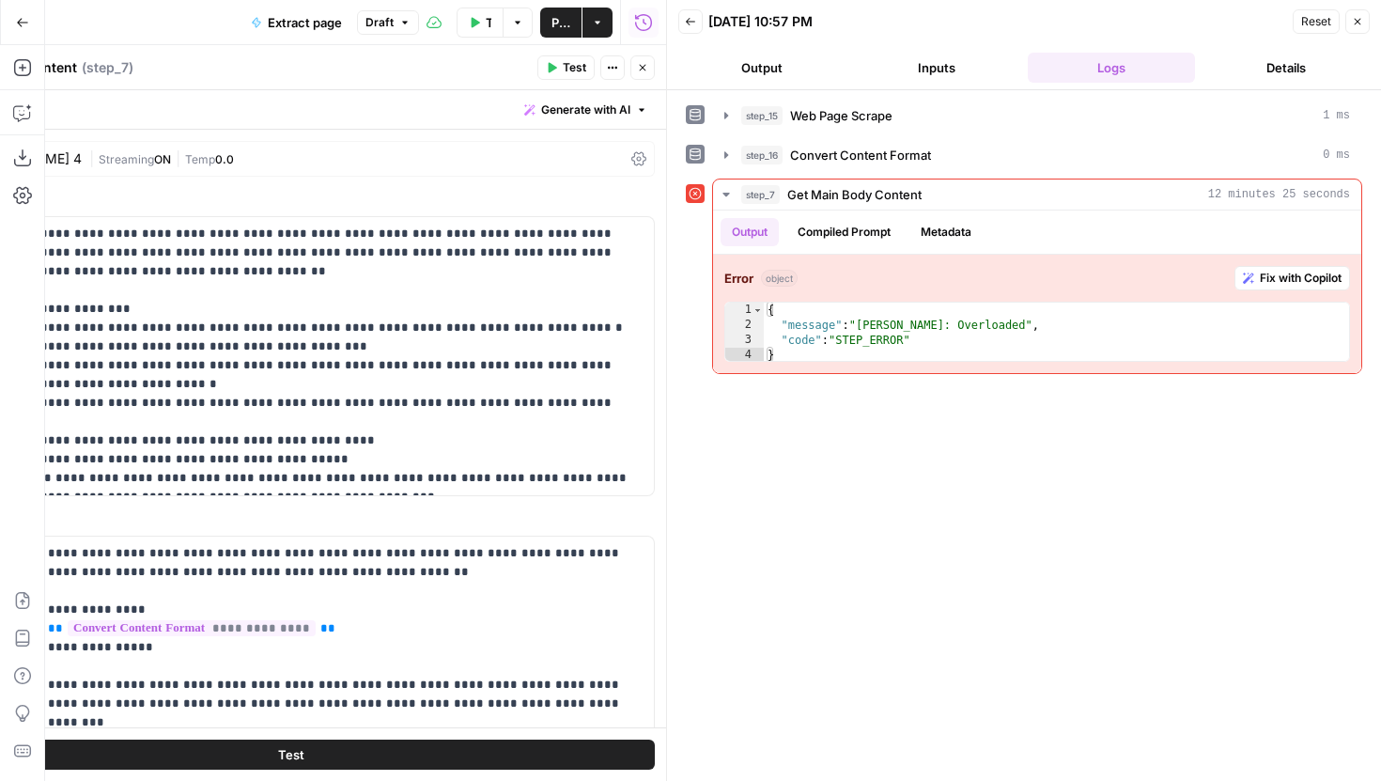
click at [321, 148] on div "Claude Sonnet 4 | Streaming ON | Temp 0.0" at bounding box center [291, 159] width 728 height 36
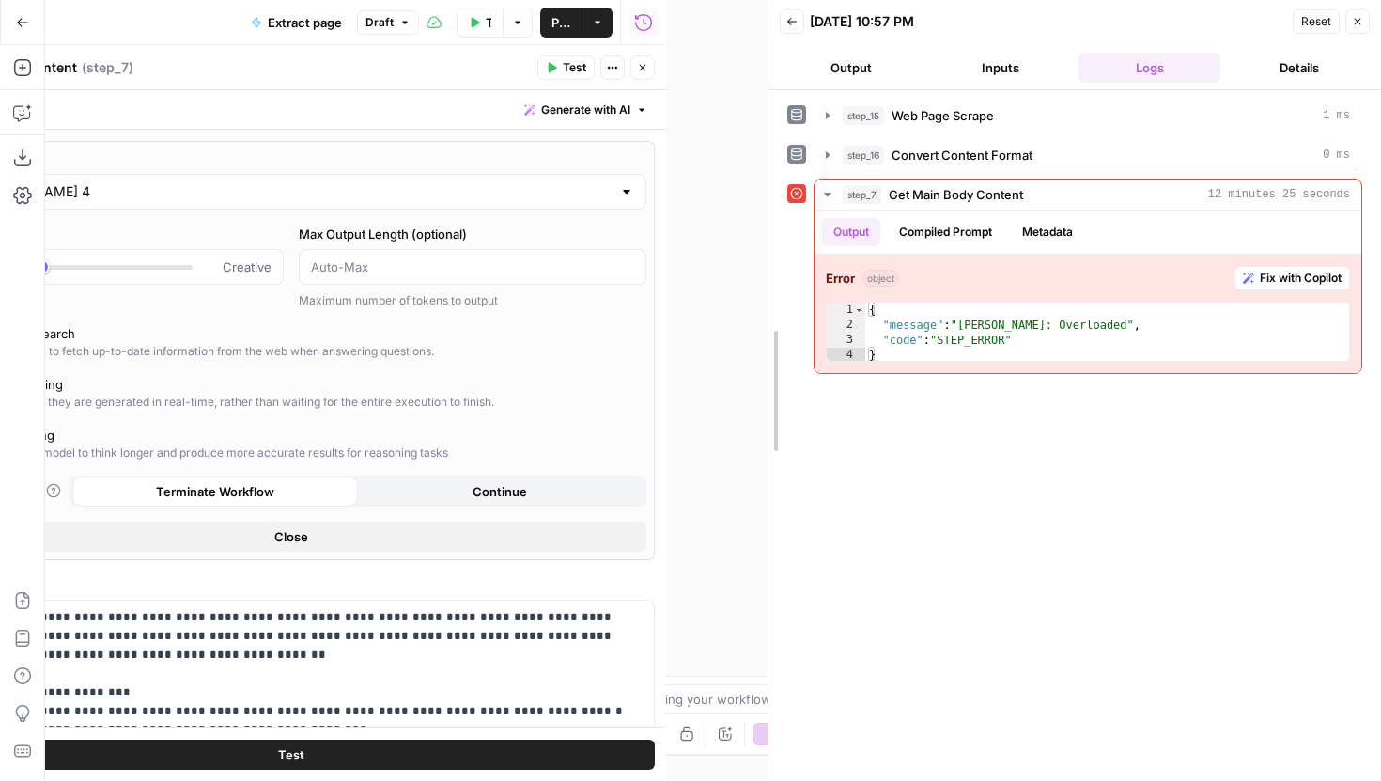
drag, startPoint x: 669, startPoint y: 61, endPoint x: 781, endPoint y: 61, distance: 111.8
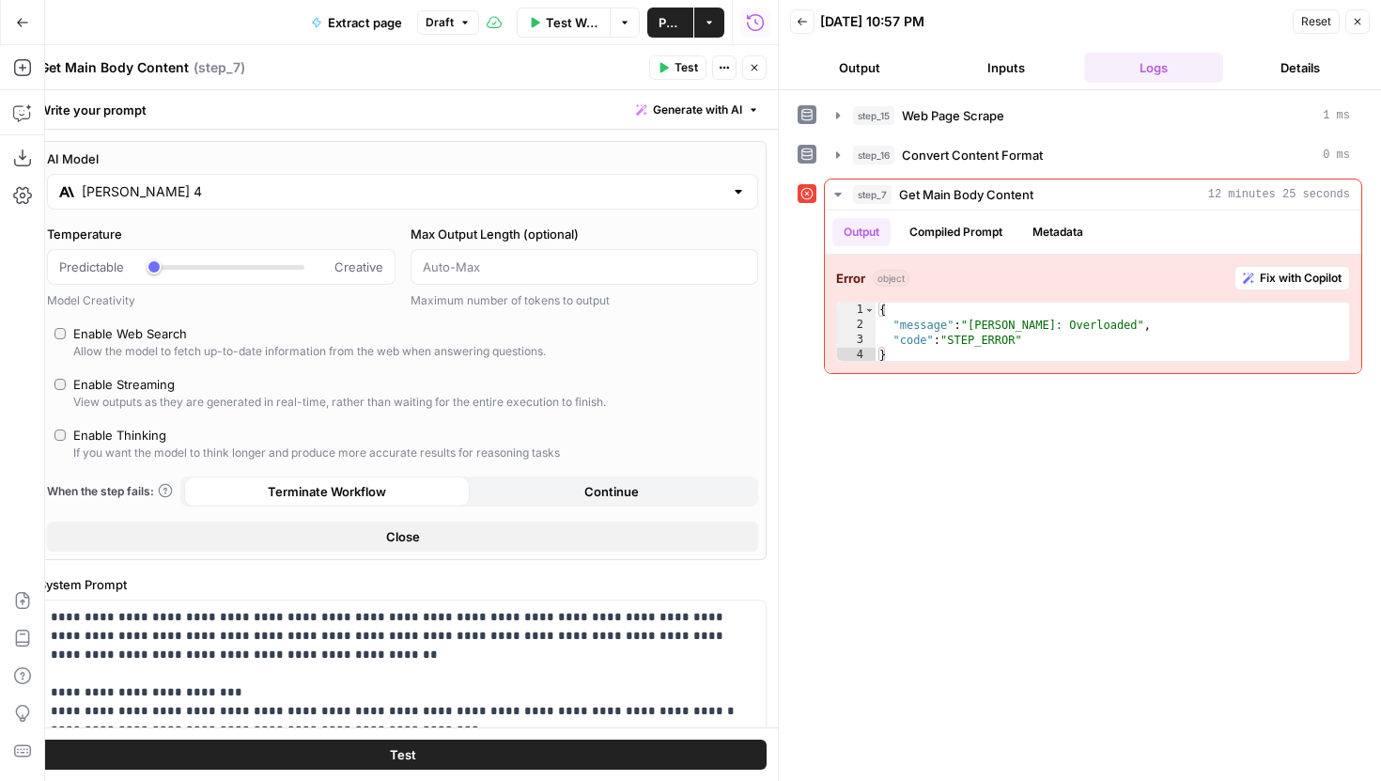
click at [693, 186] on input "Claude Sonnet 4" at bounding box center [403, 191] width 642 height 19
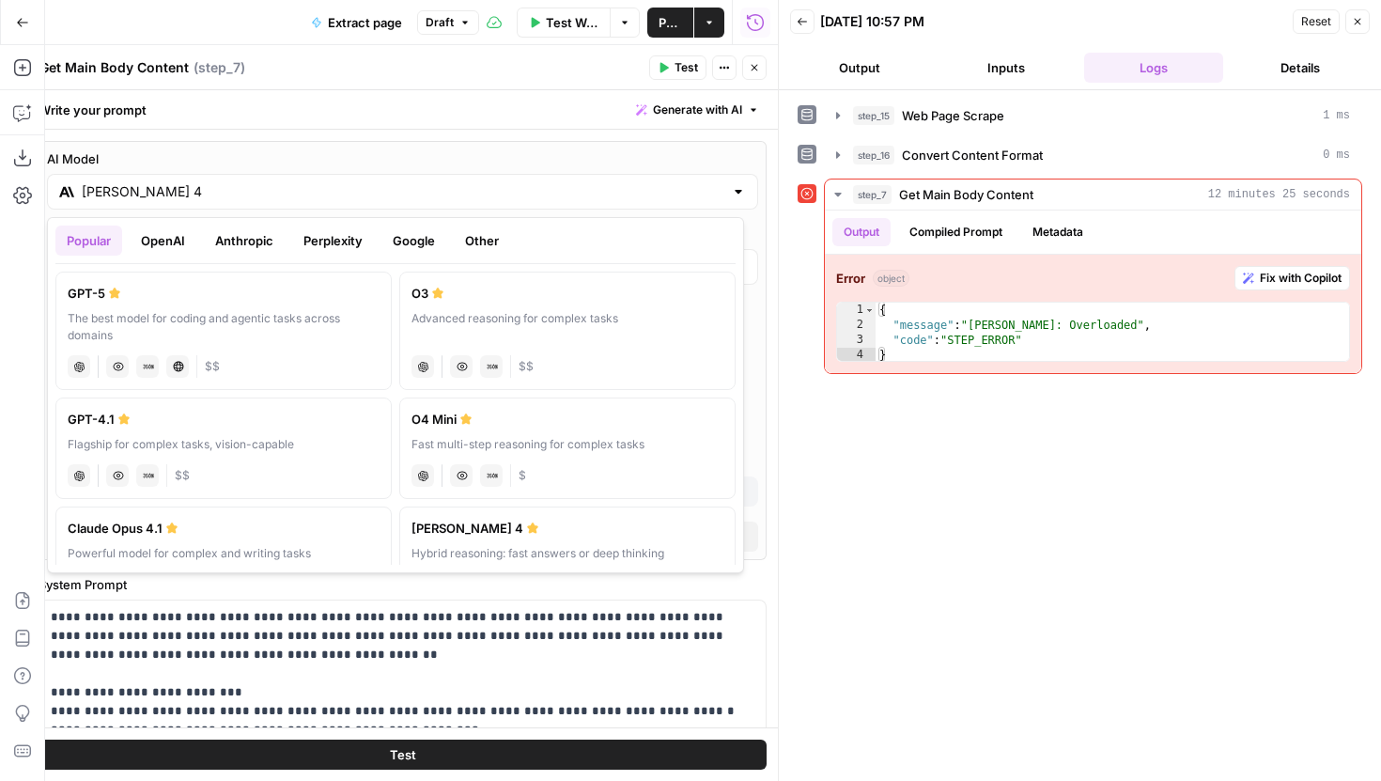
click at [225, 304] on label "GPT-5 The best model for coding and agentic tasks across domains chat Vision Ca…" at bounding box center [223, 331] width 336 height 118
type input "GPT-5"
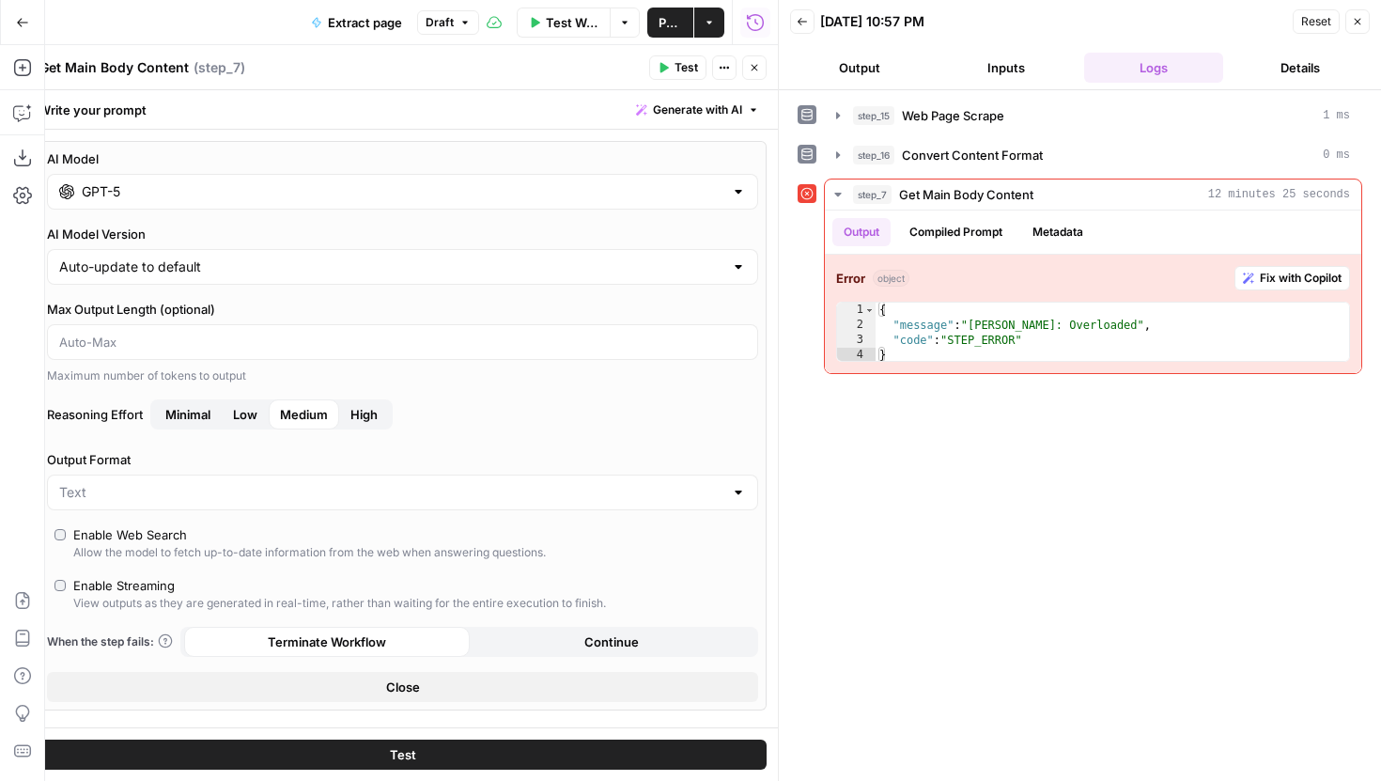
click at [82, 591] on div "Enable Streaming" at bounding box center [123, 585] width 101 height 19
click at [79, 599] on div "View outputs as they are generated in real-time, rather than waiting for the en…" at bounding box center [339, 603] width 533 height 17
click at [440, 752] on button "Test" at bounding box center [403, 755] width 728 height 30
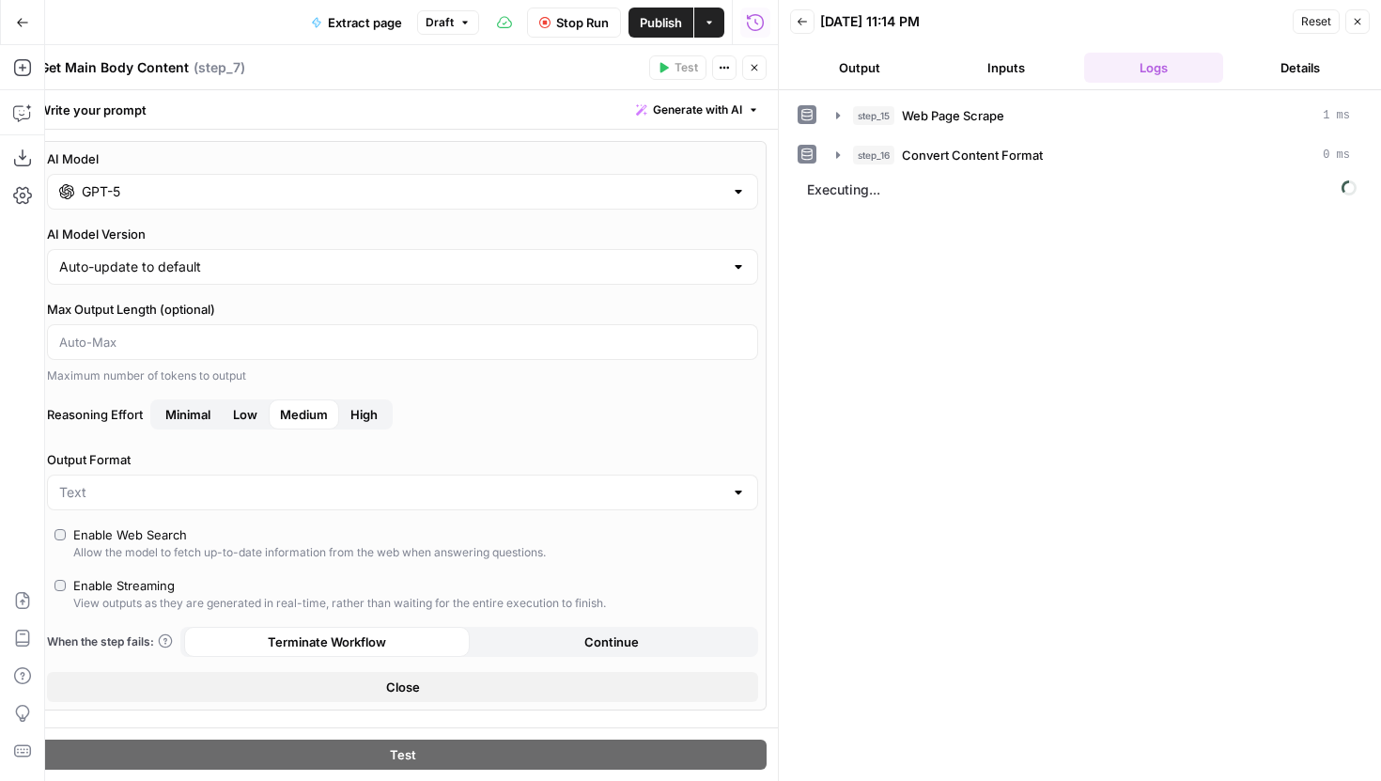
click at [748, 68] on button "Close" at bounding box center [754, 67] width 24 height 24
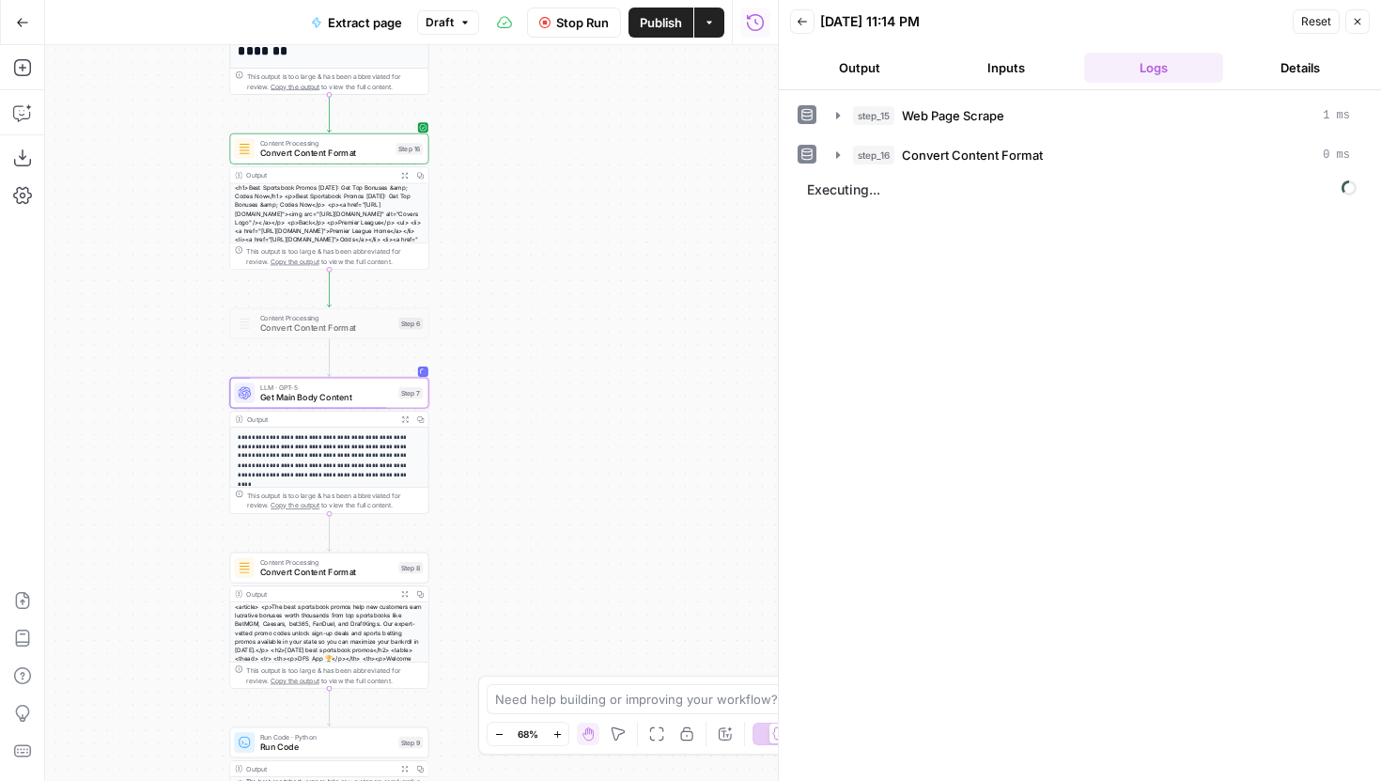
drag, startPoint x: 612, startPoint y: 351, endPoint x: 612, endPoint y: 477, distance: 125.9
click at [612, 477] on div "**********" at bounding box center [411, 413] width 733 height 736
click at [840, 148] on icon "button" at bounding box center [838, 155] width 15 height 15
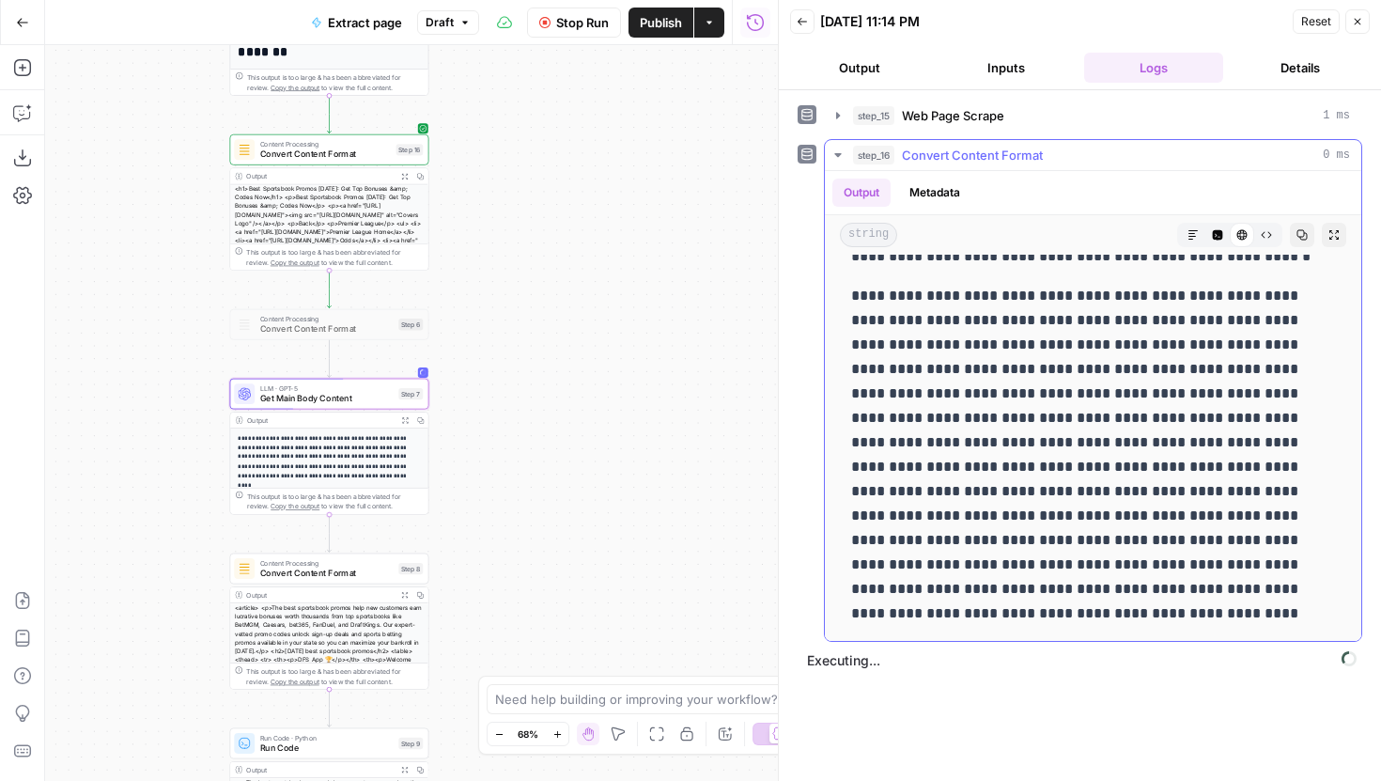
scroll to position [91548, 0]
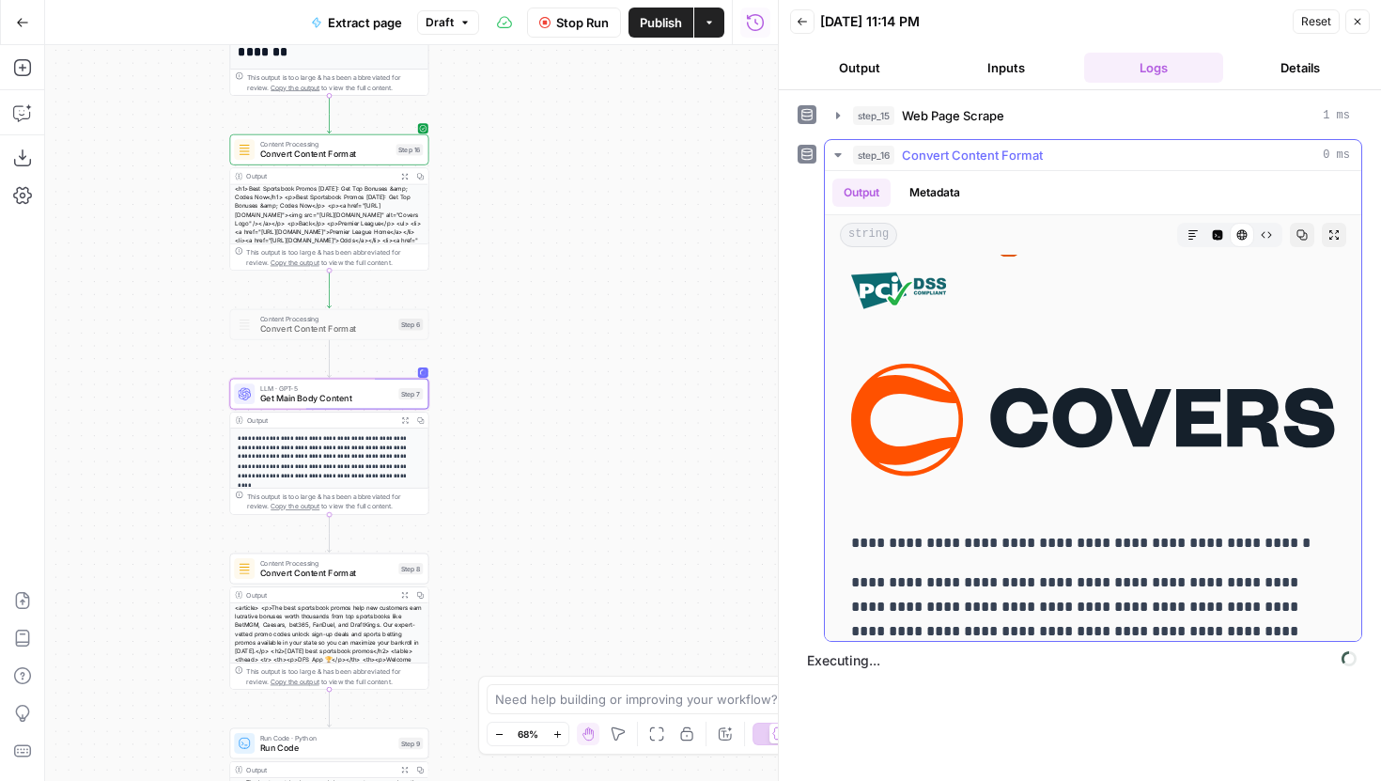
click at [835, 156] on icon "button" at bounding box center [838, 155] width 15 height 15
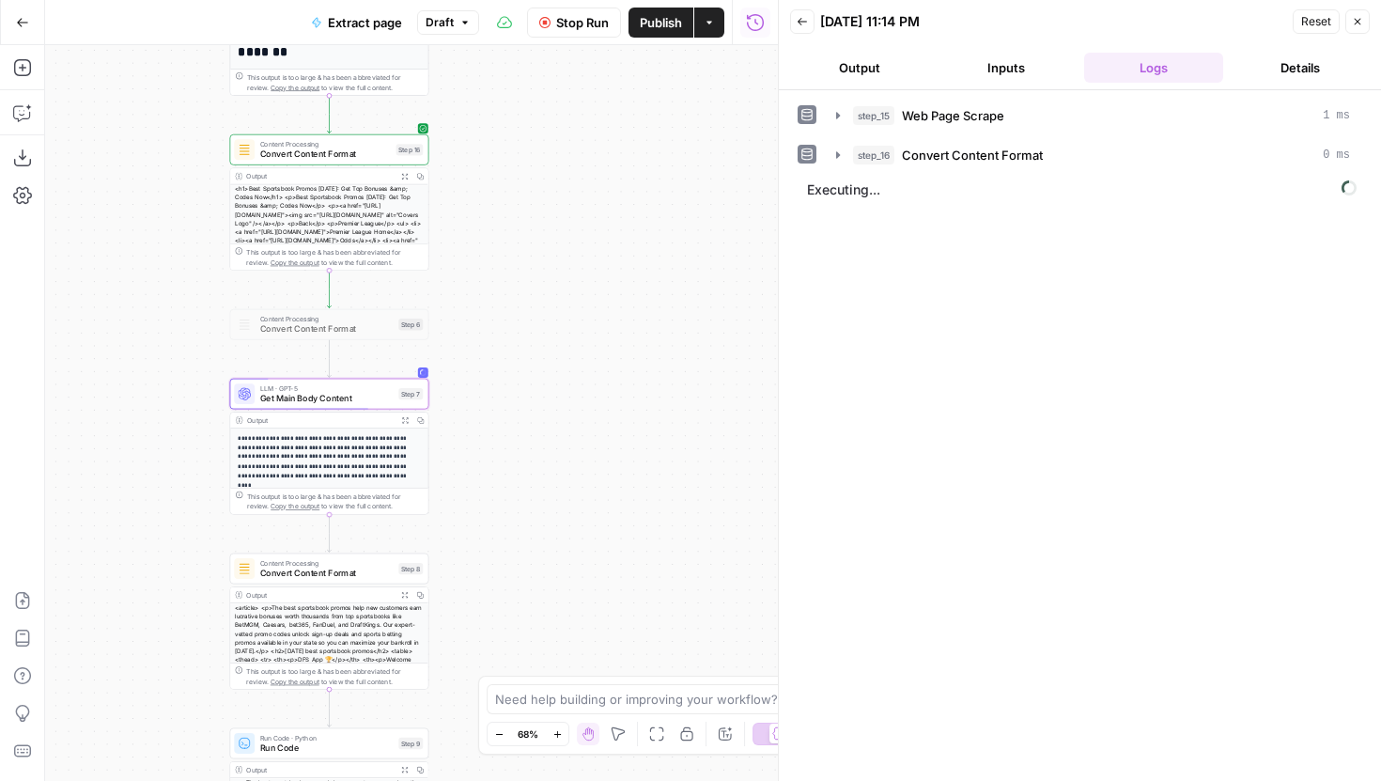
click at [526, 333] on div "**********" at bounding box center [411, 413] width 733 height 736
click at [1351, 25] on button "Close" at bounding box center [1358, 21] width 24 height 24
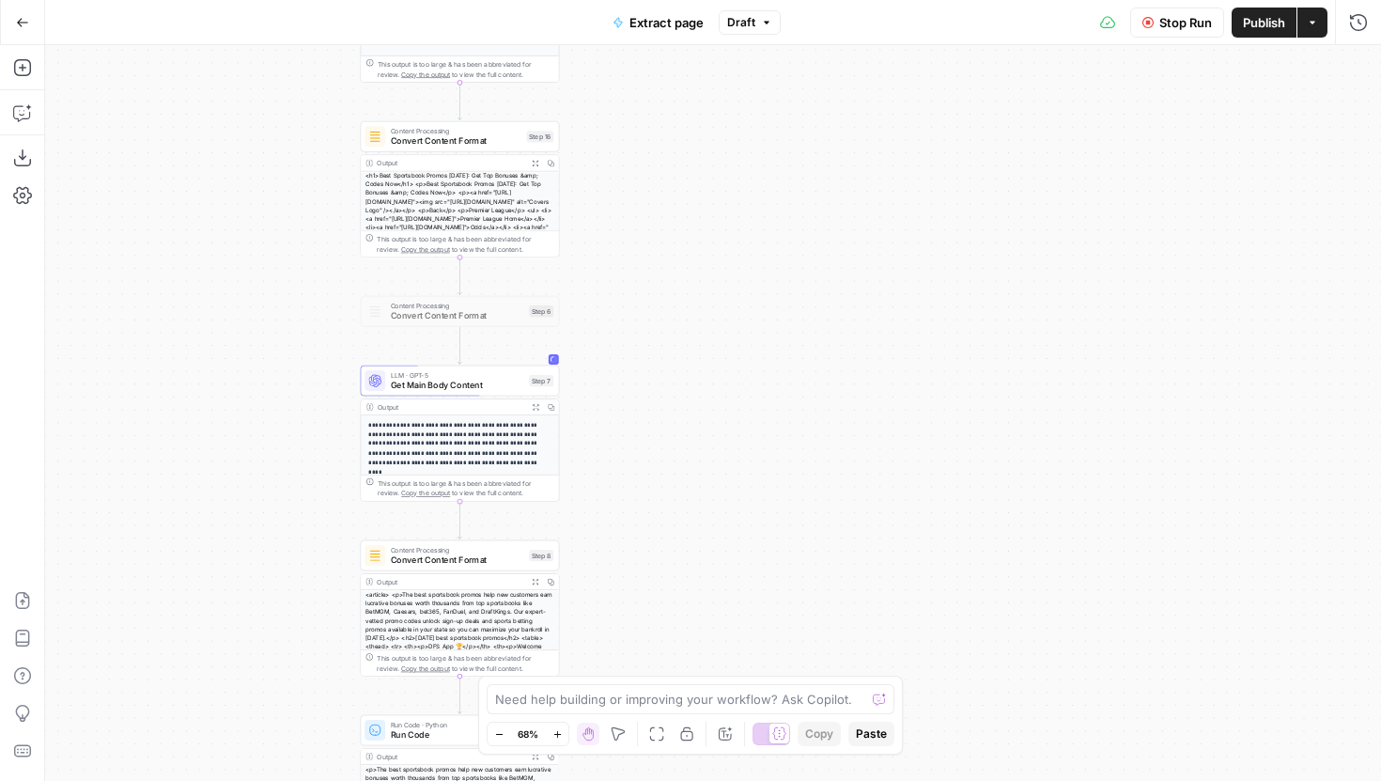
drag, startPoint x: 548, startPoint y: 350, endPoint x: 693, endPoint y: 339, distance: 145.1
click at [693, 339] on div "**********" at bounding box center [713, 413] width 1336 height 736
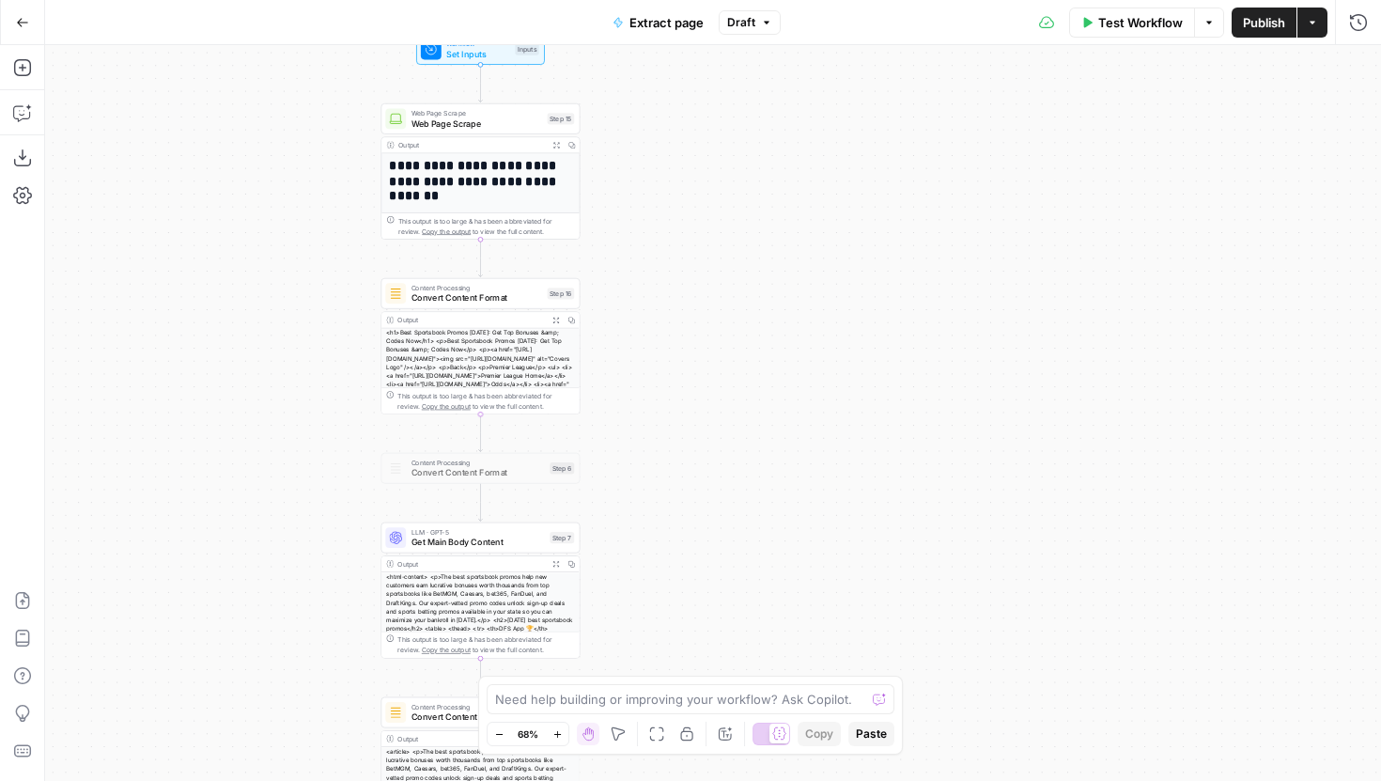
drag, startPoint x: 680, startPoint y: 297, endPoint x: 685, endPoint y: 379, distance: 81.9
click at [685, 379] on div "**********" at bounding box center [713, 413] width 1336 height 736
click at [1360, 23] on icon "button" at bounding box center [1358, 22] width 19 height 19
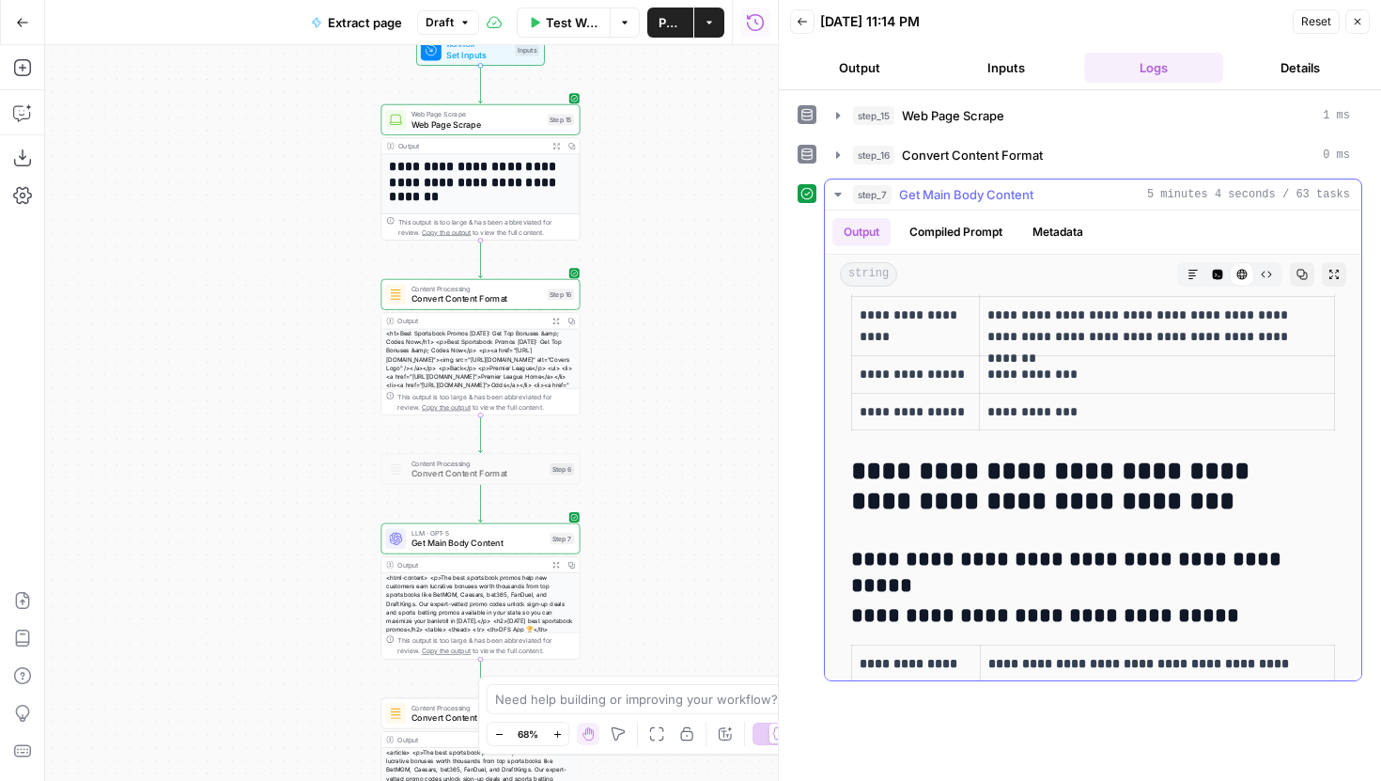
scroll to position [1964, 0]
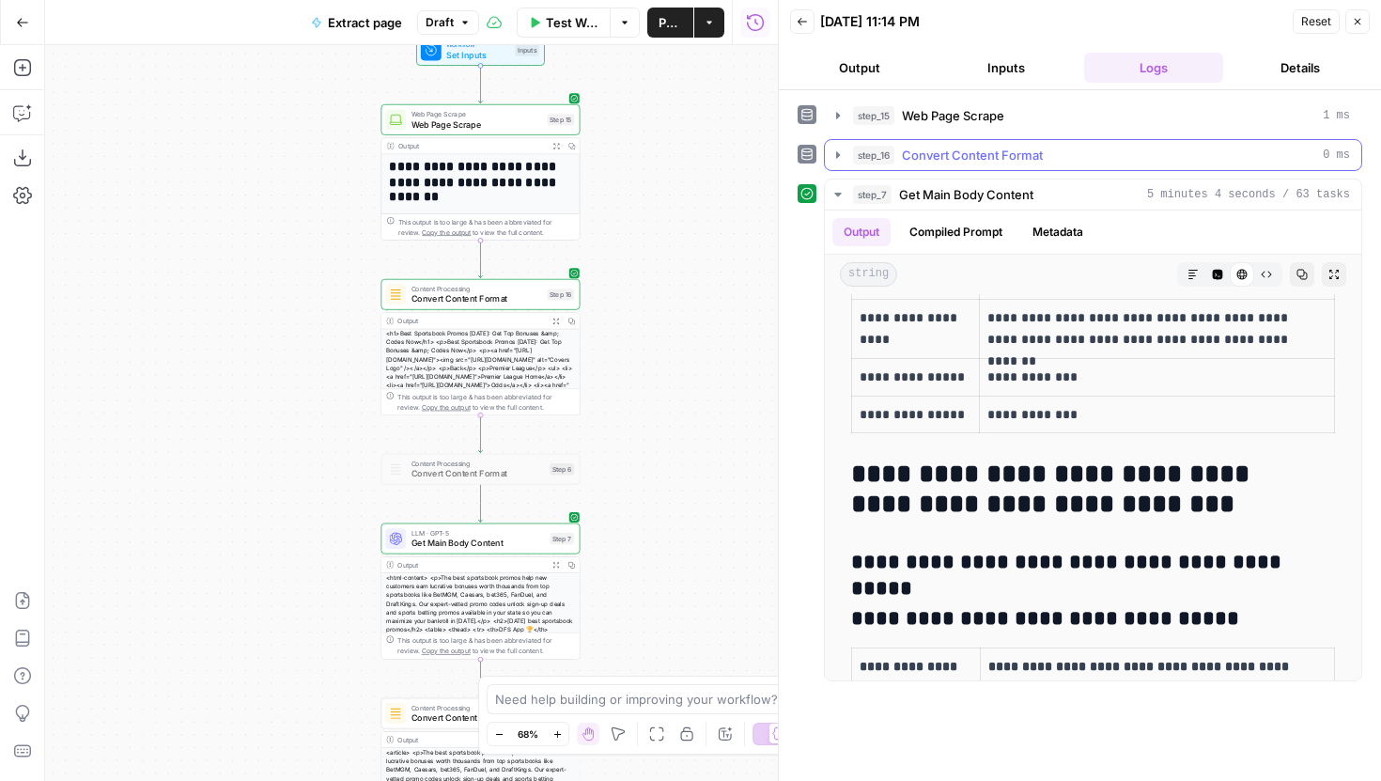
click at [828, 162] on button "step_16 Convert Content Format 0 ms" at bounding box center [1093, 155] width 537 height 30
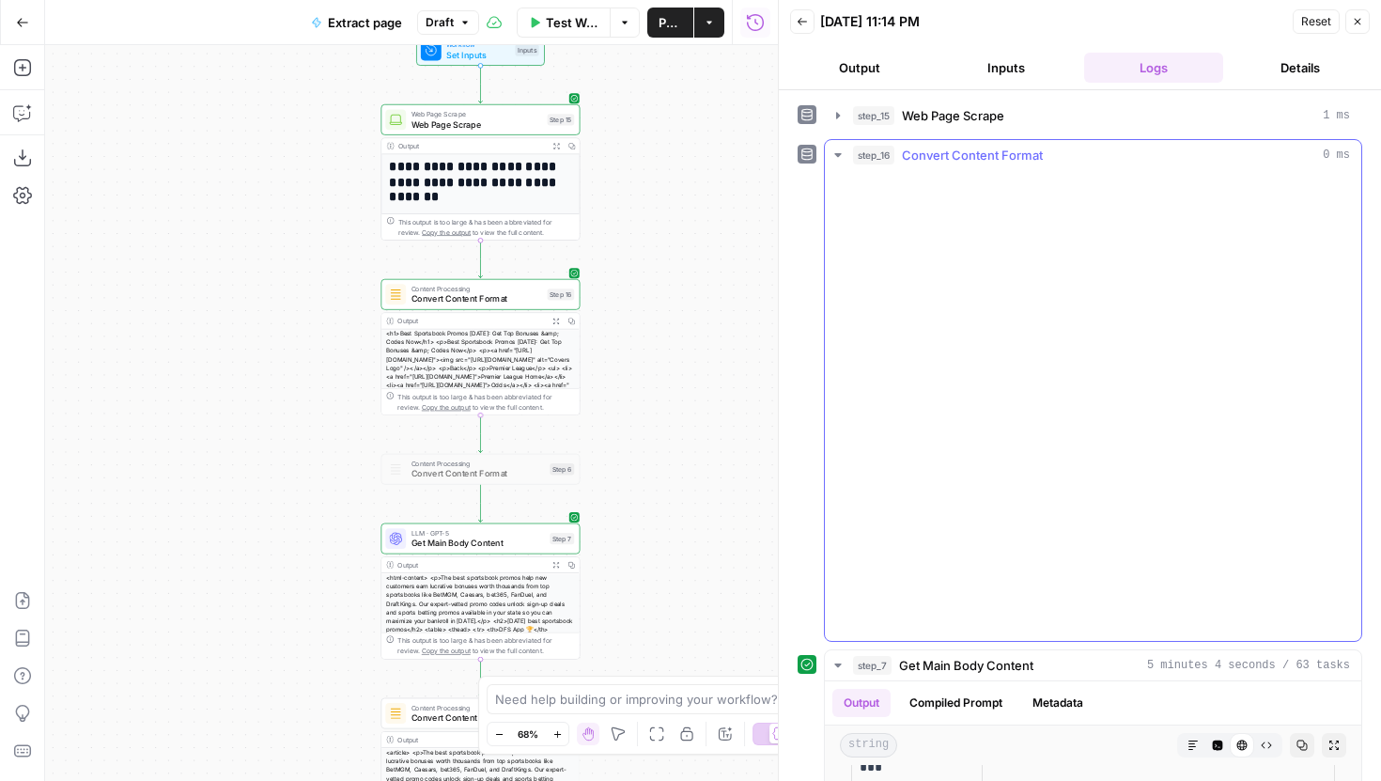
scroll to position [1957, 0]
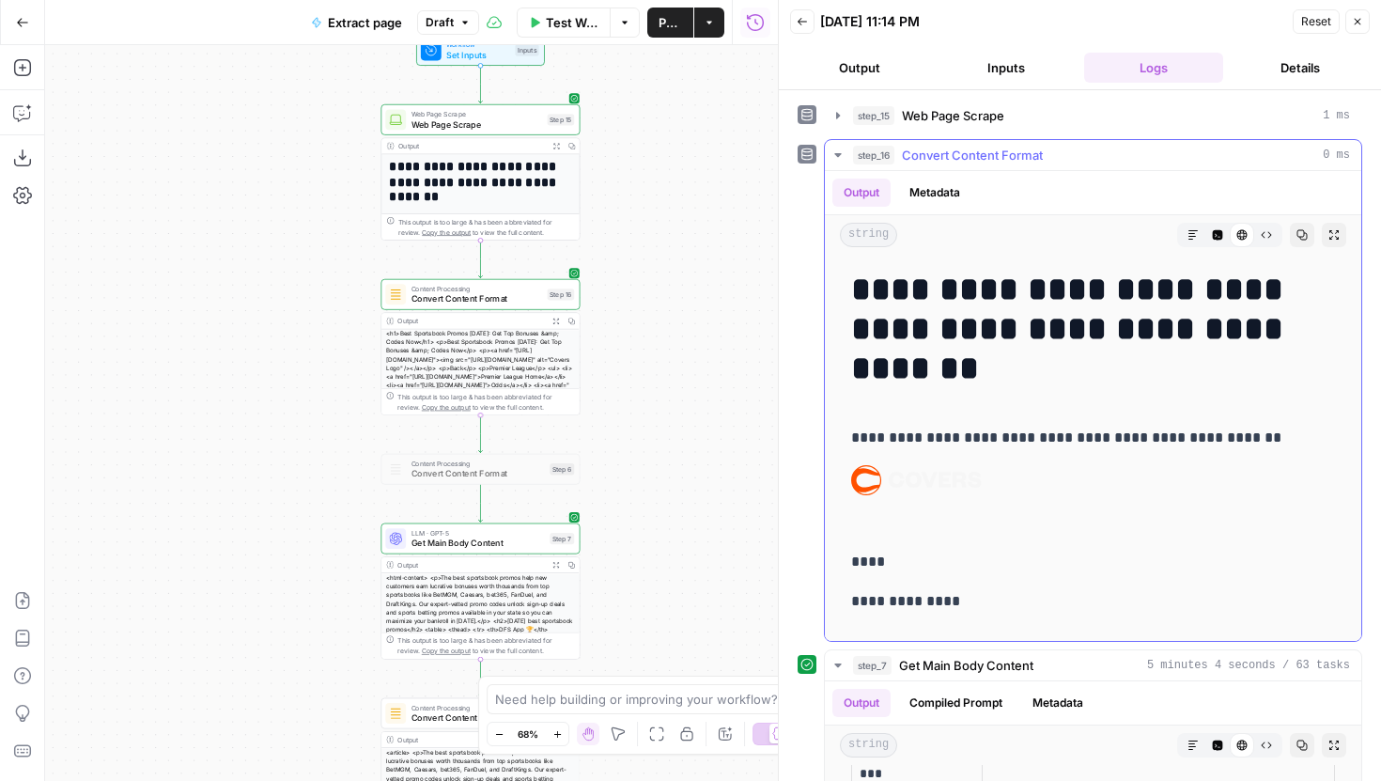
click at [1261, 239] on icon "button" at bounding box center [1266, 234] width 11 height 11
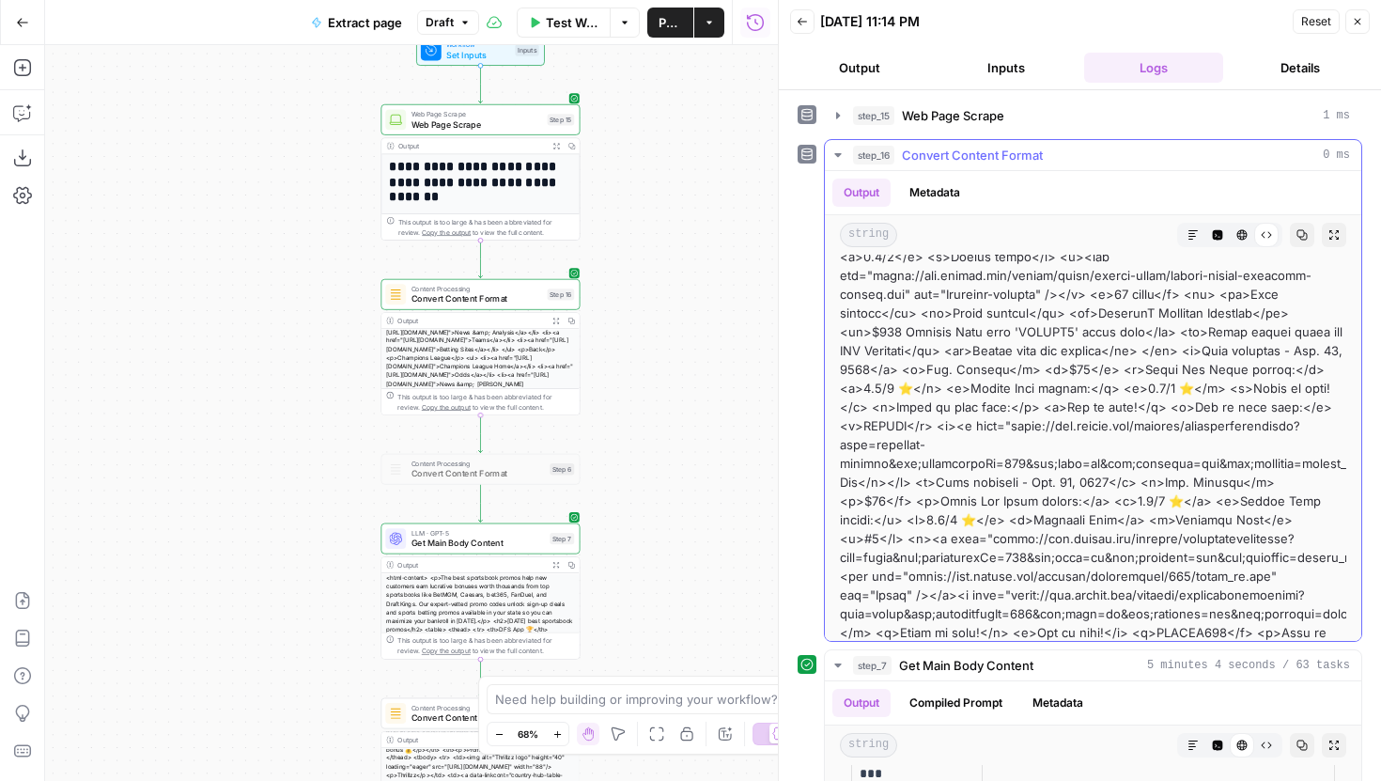
scroll to position [14318, 0]
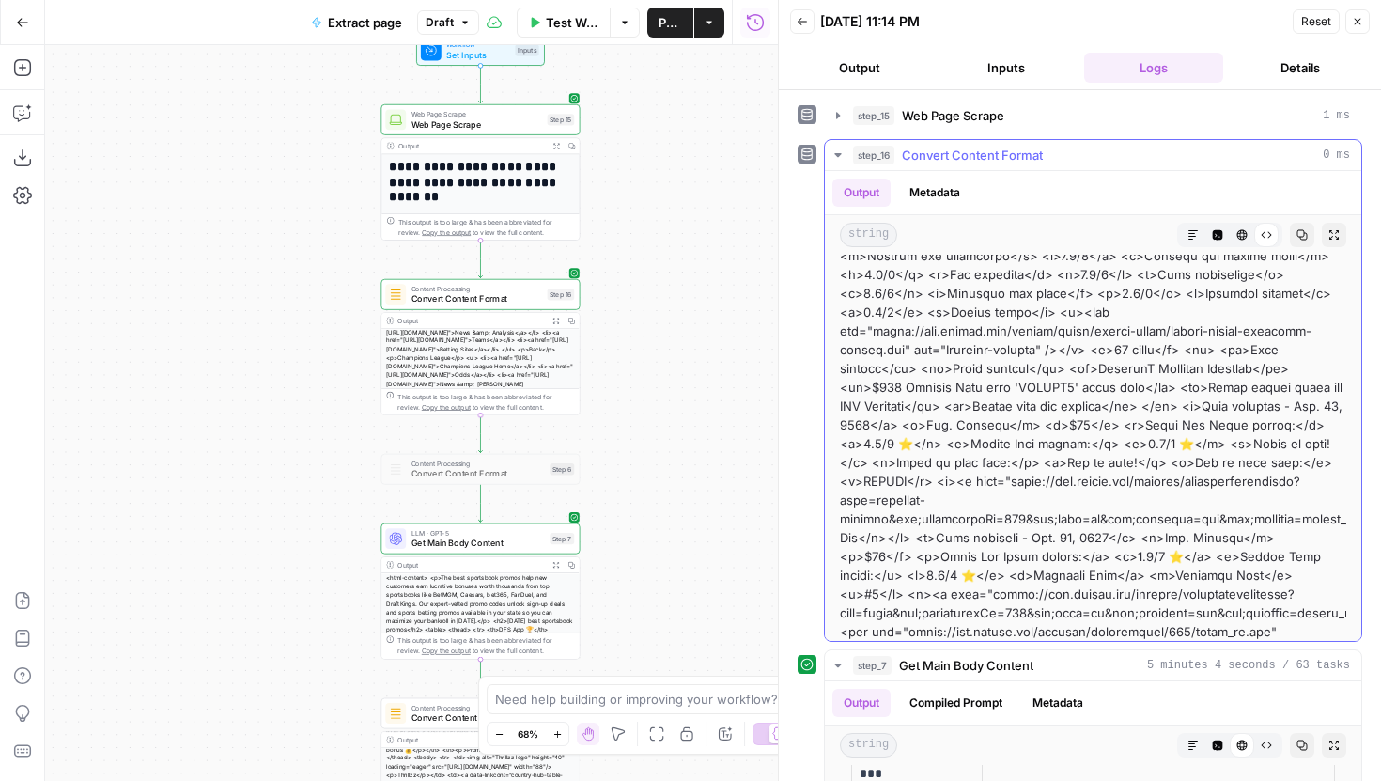
drag, startPoint x: 901, startPoint y: 406, endPoint x: 1026, endPoint y: 411, distance: 125.1
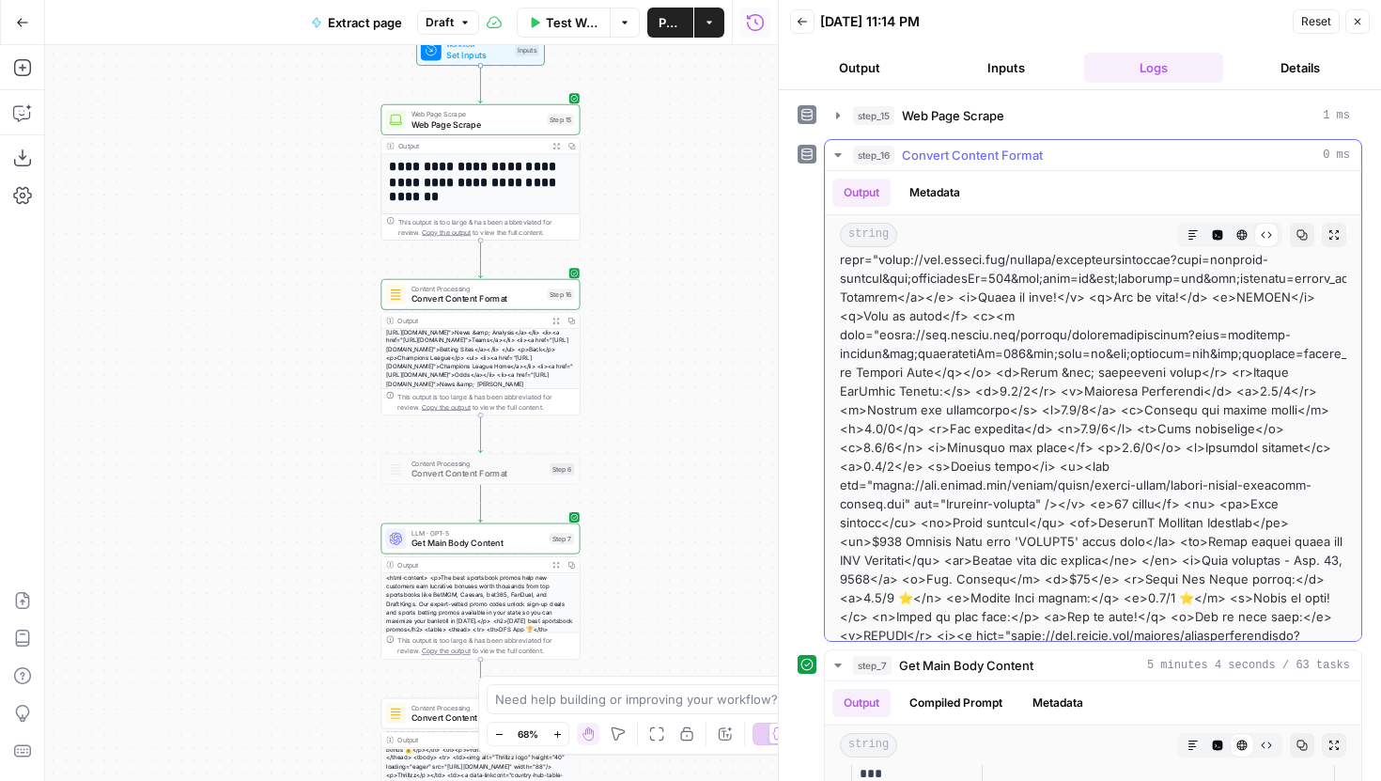
scroll to position [14121, 0]
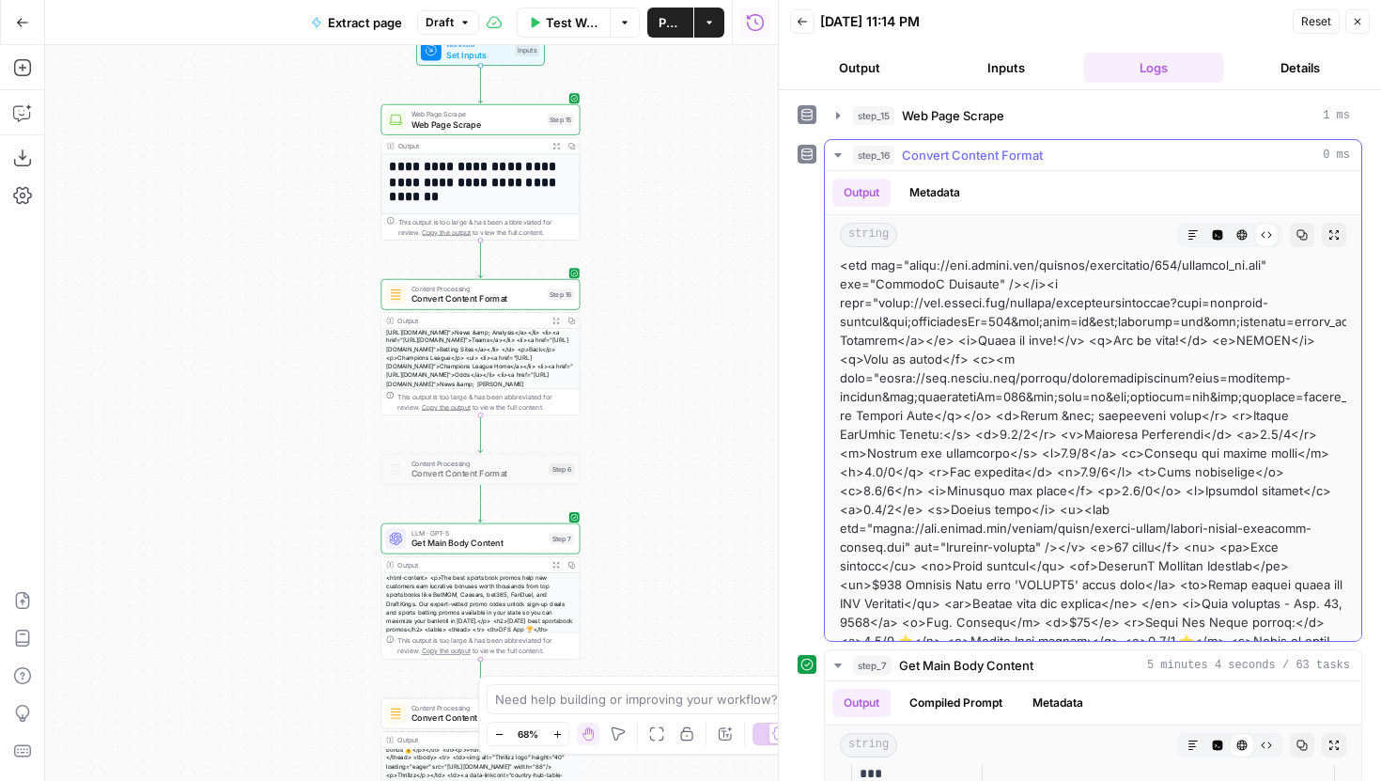
click at [1297, 237] on icon "button" at bounding box center [1302, 234] width 11 height 11
click at [1188, 234] on icon "button" at bounding box center [1193, 234] width 11 height 11
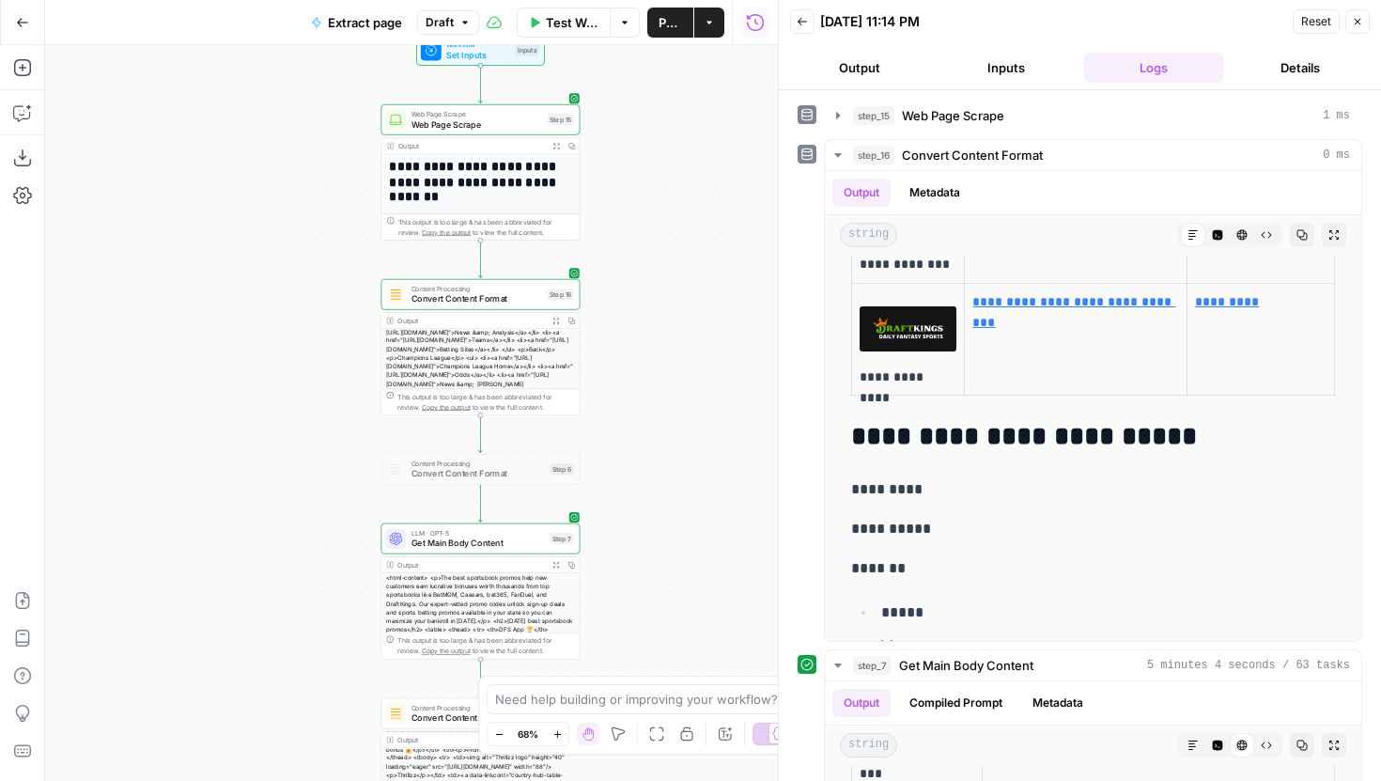
scroll to position [23396, 0]
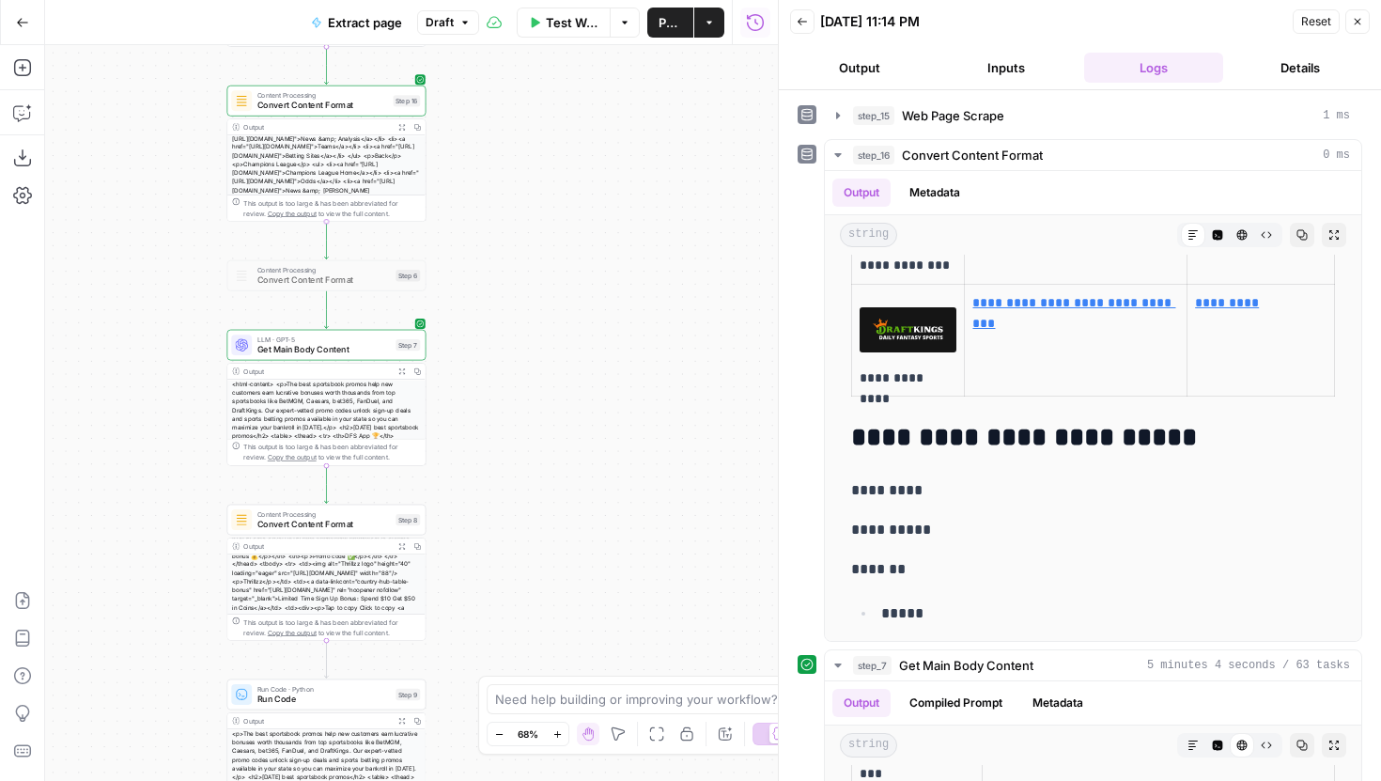
drag, startPoint x: 688, startPoint y: 520, endPoint x: 520, endPoint y: 320, distance: 260.7
click at [520, 320] on div "**********" at bounding box center [411, 413] width 733 height 736
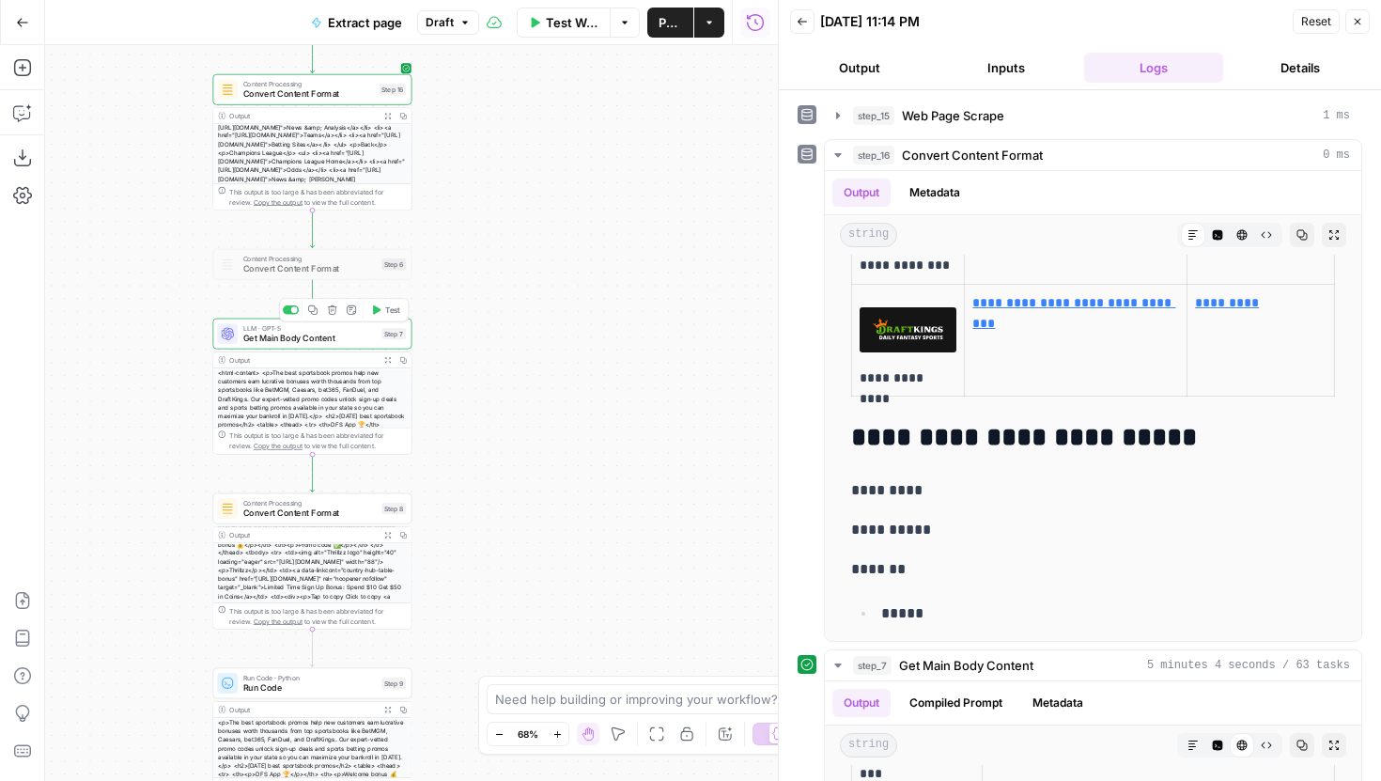
click at [357, 328] on span "LLM · GPT-5" at bounding box center [309, 327] width 133 height 10
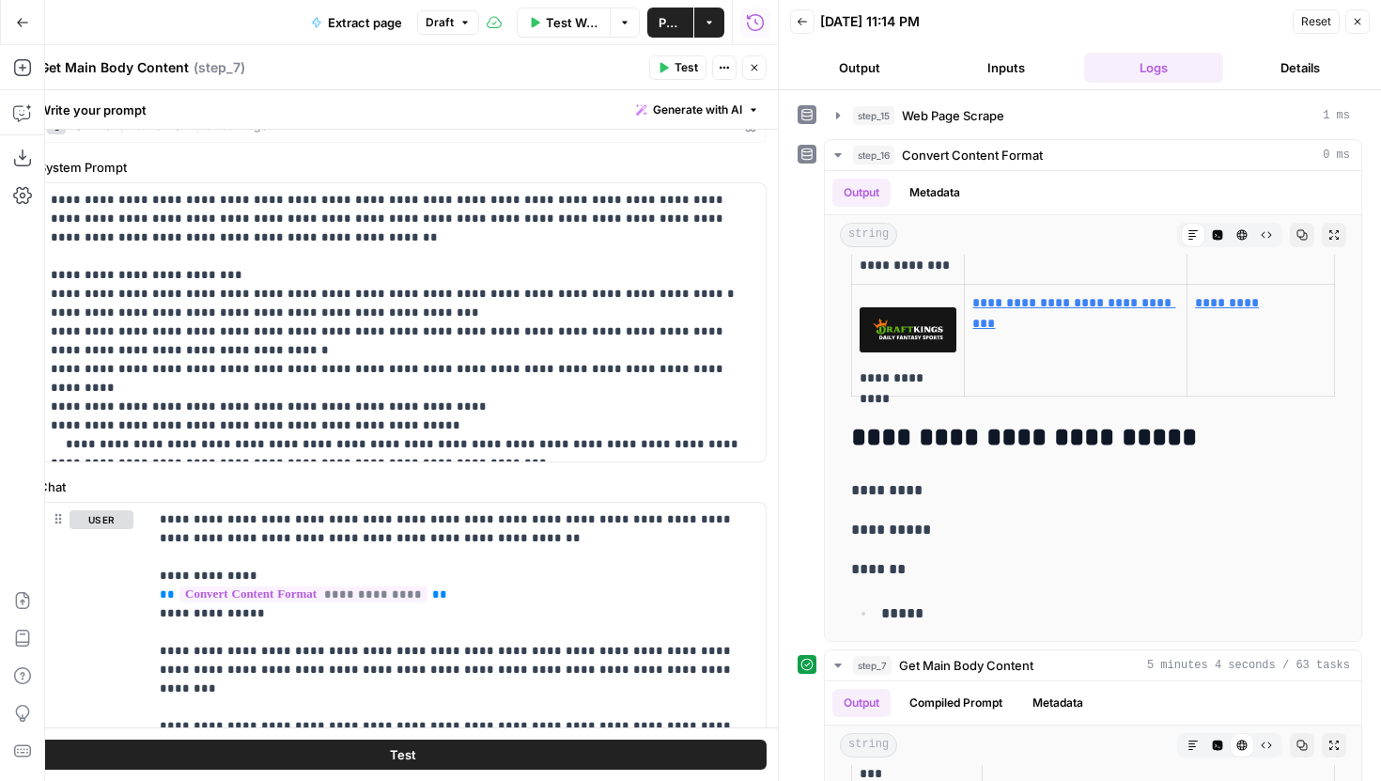
scroll to position [23, 0]
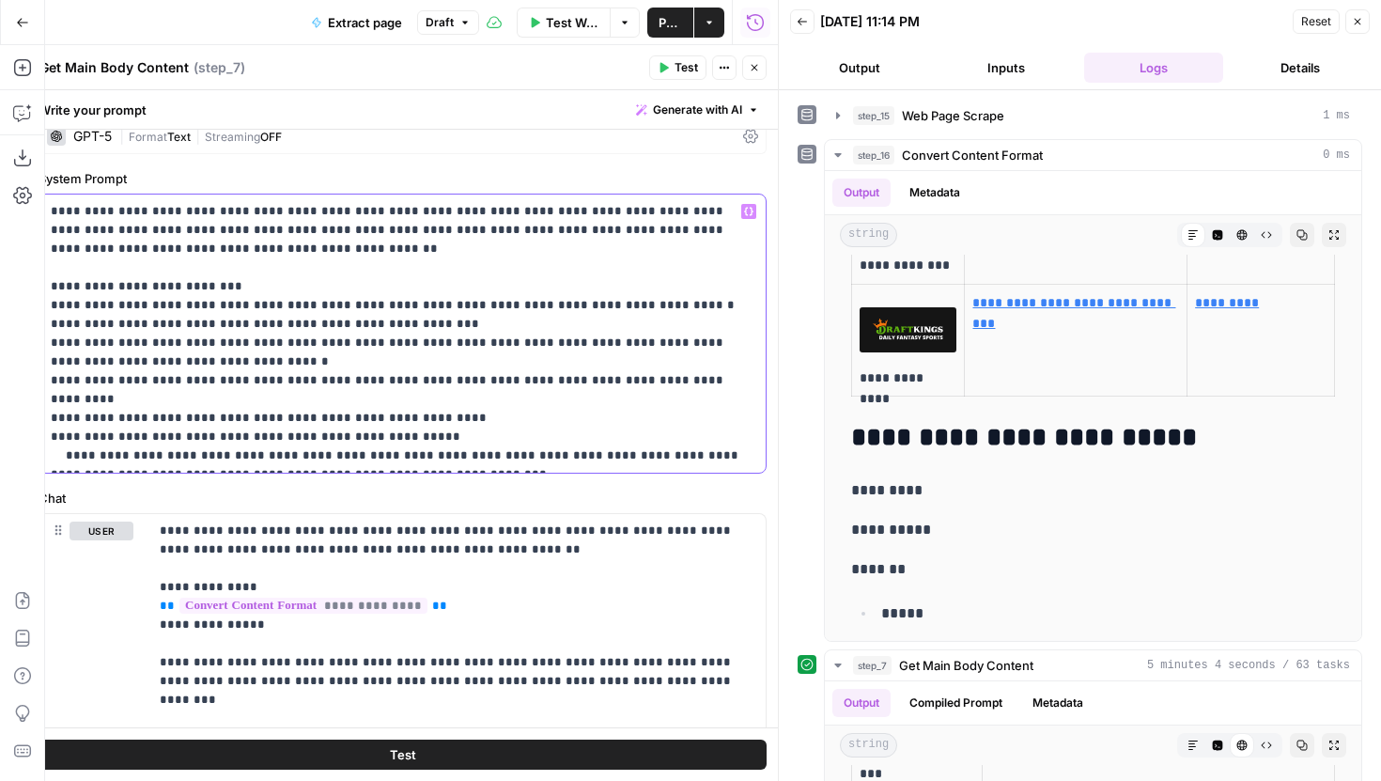
drag, startPoint x: 636, startPoint y: 437, endPoint x: 333, endPoint y: 437, distance: 303.5
click at [333, 436] on p "**********" at bounding box center [396, 333] width 690 height 263
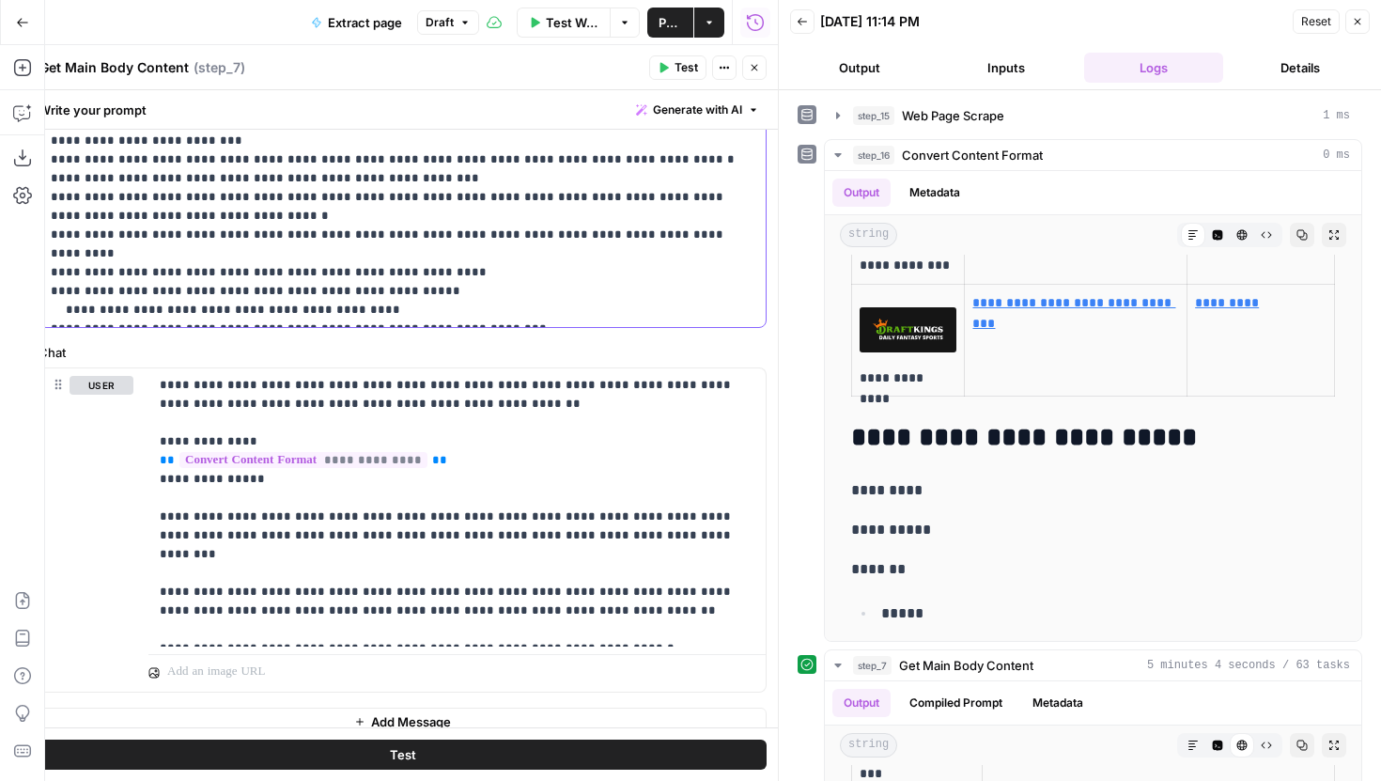
scroll to position [188, 0]
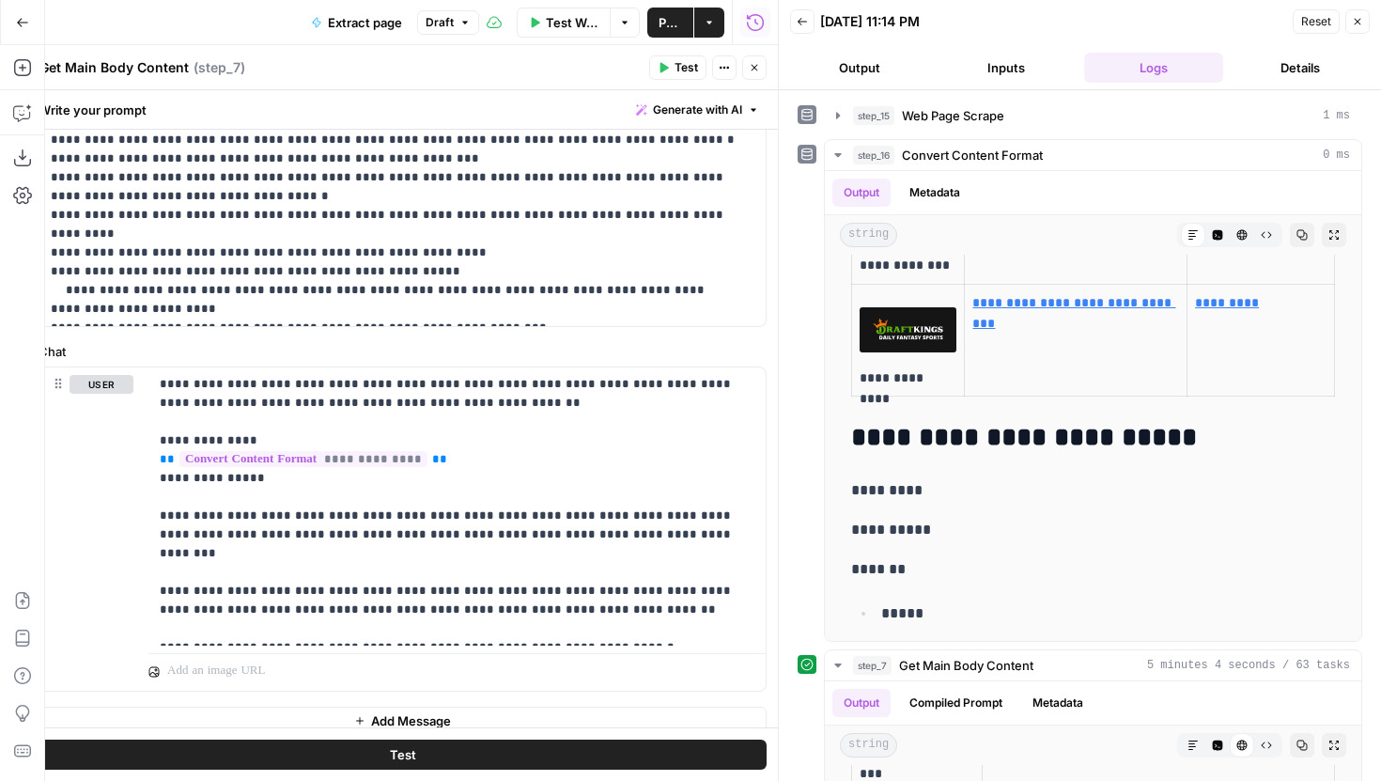
click at [519, 757] on button "Test" at bounding box center [403, 755] width 728 height 30
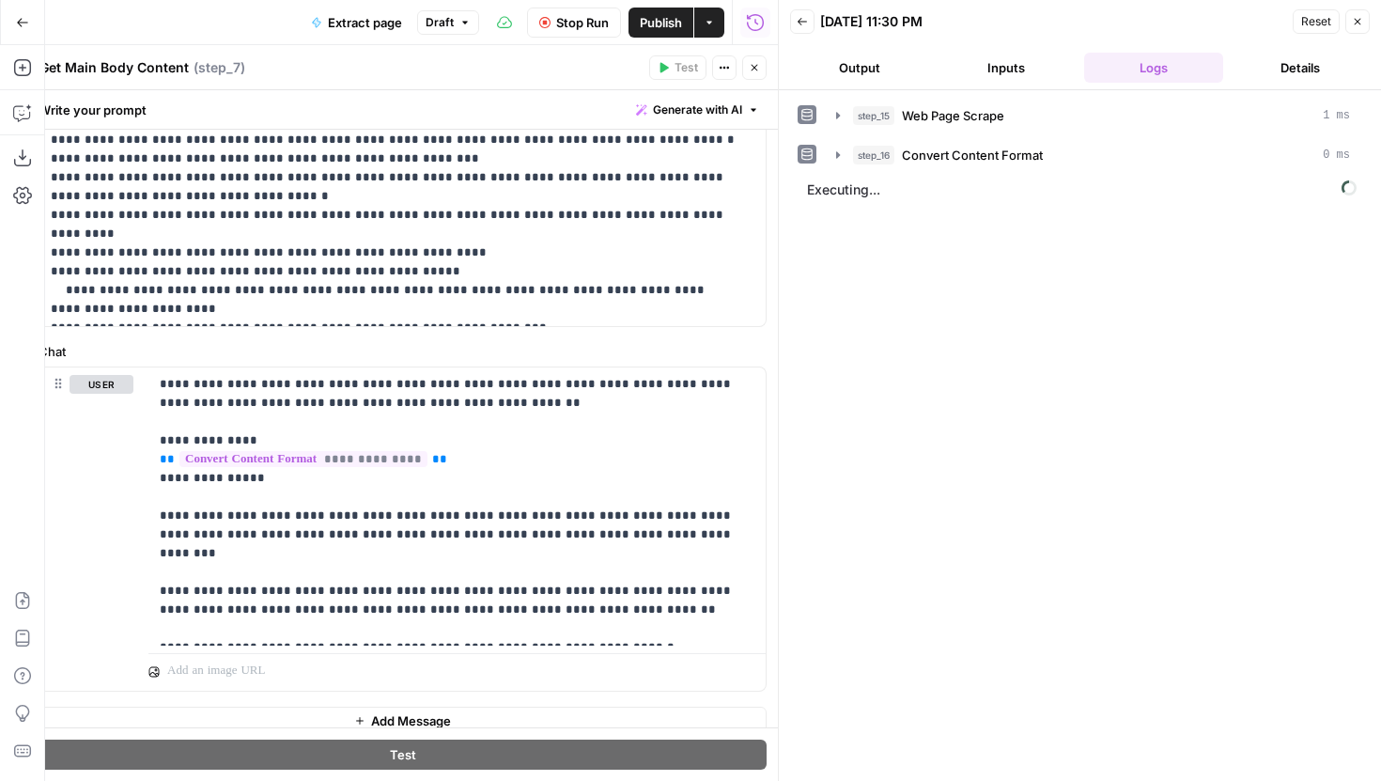
click at [755, 73] on button "Close" at bounding box center [754, 67] width 24 height 24
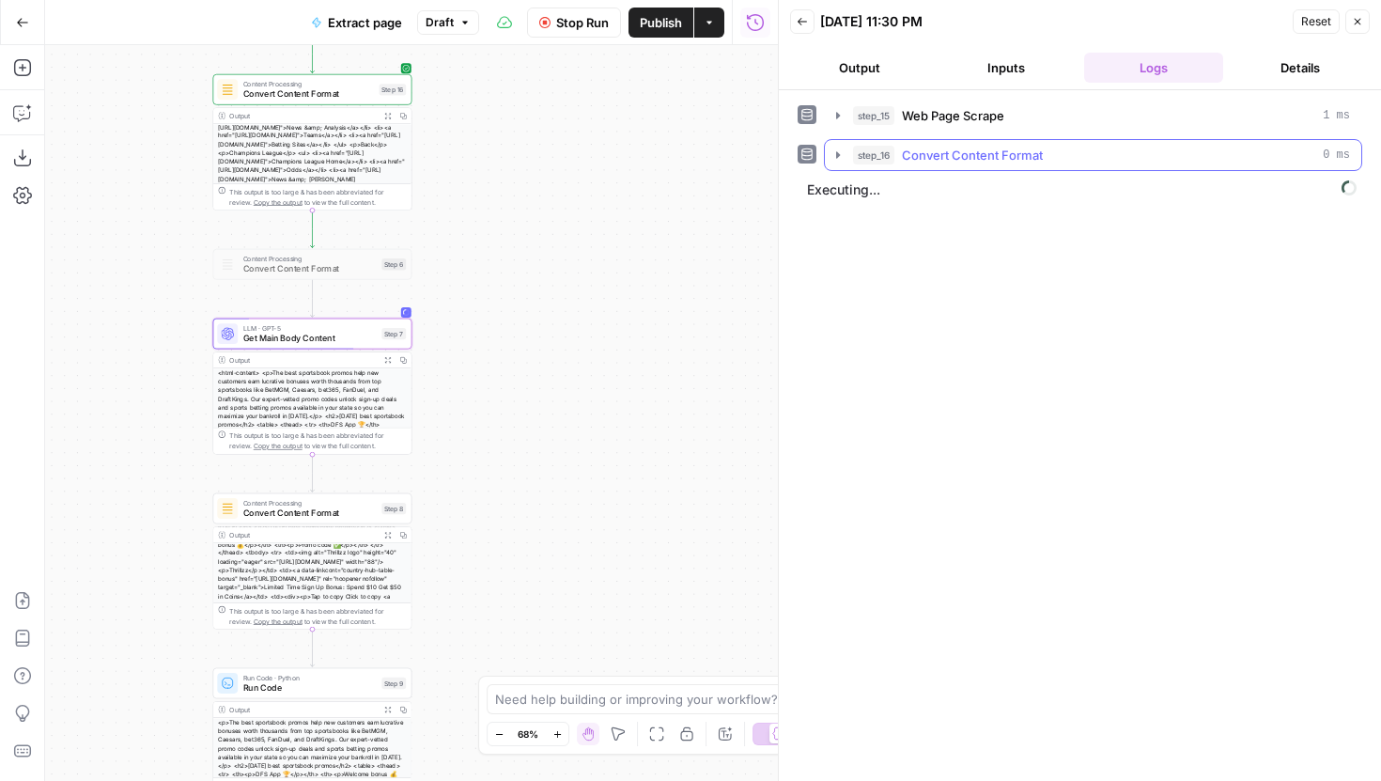
click at [840, 150] on icon "button" at bounding box center [838, 155] width 15 height 15
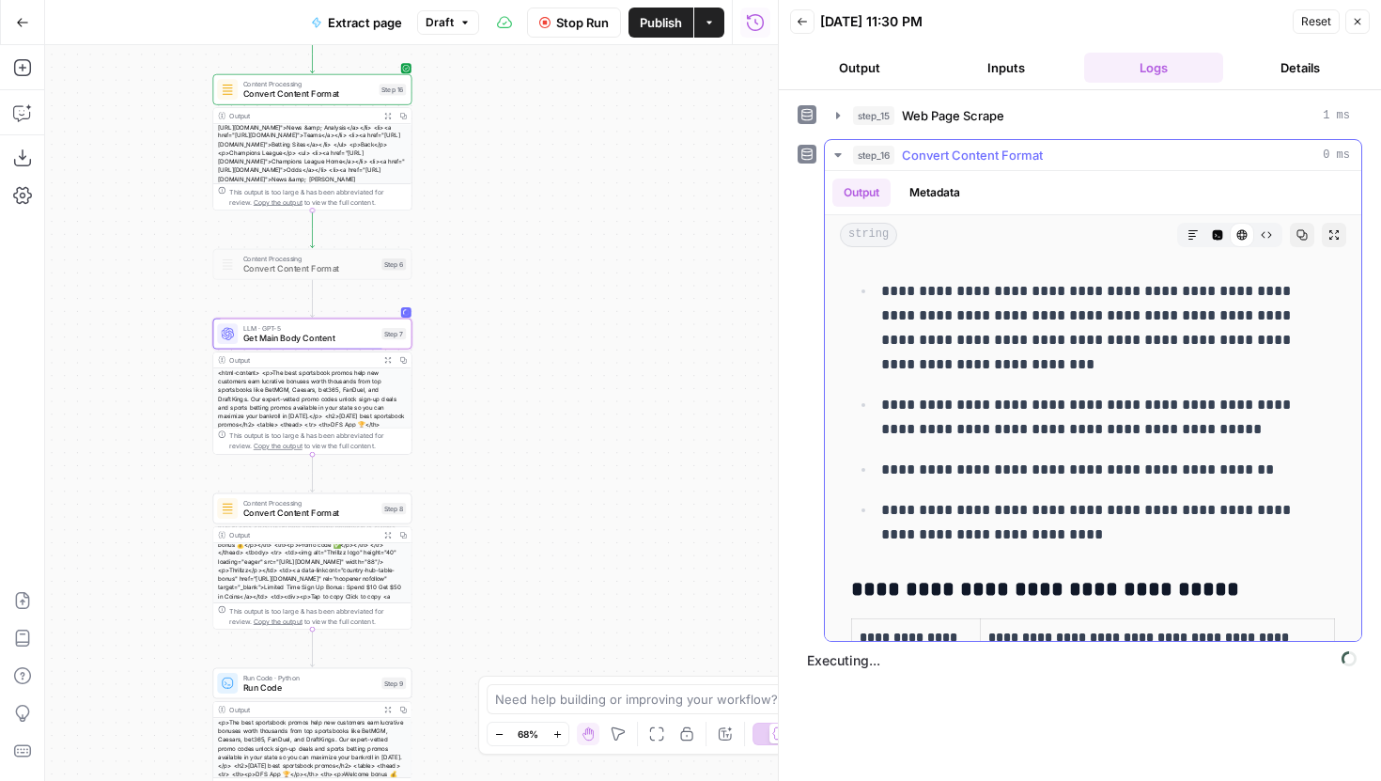
scroll to position [49069, 0]
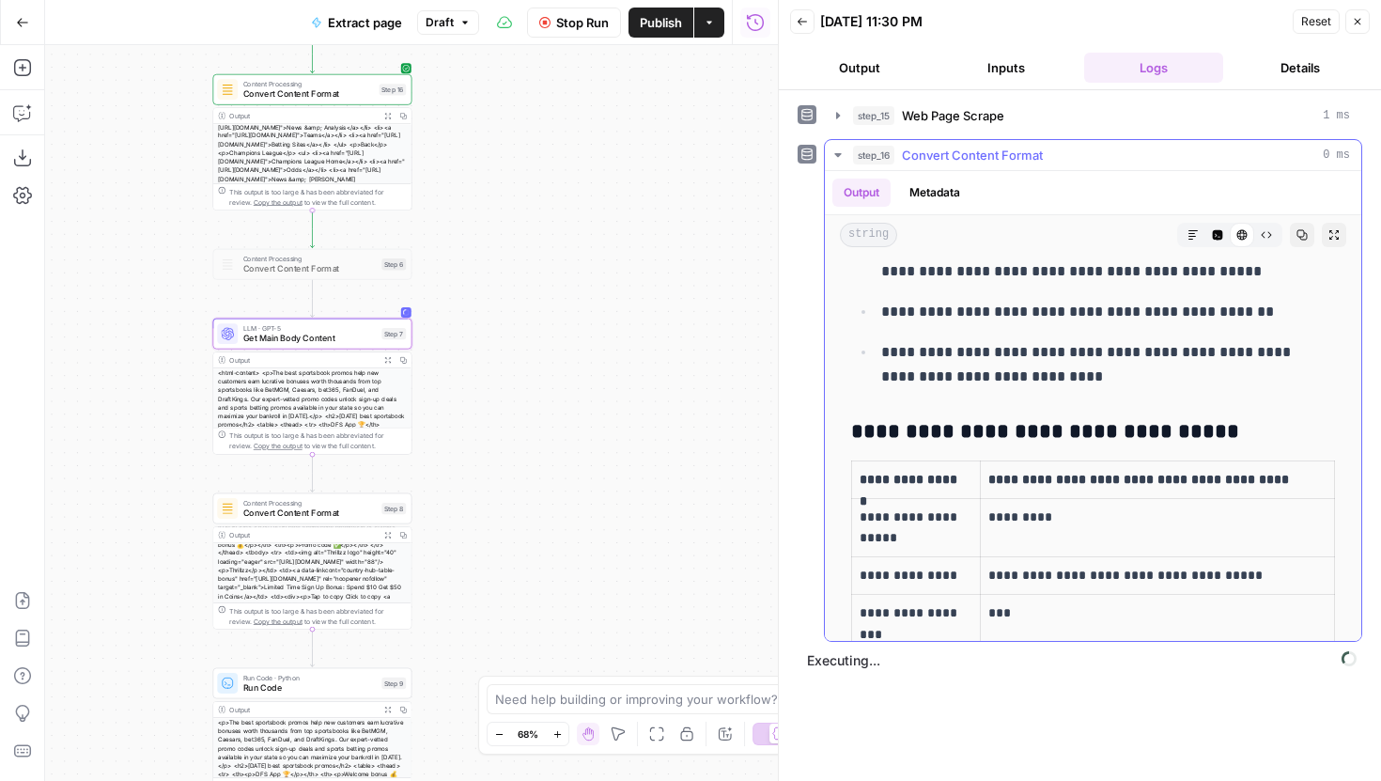
click at [836, 162] on icon "button" at bounding box center [838, 155] width 15 height 15
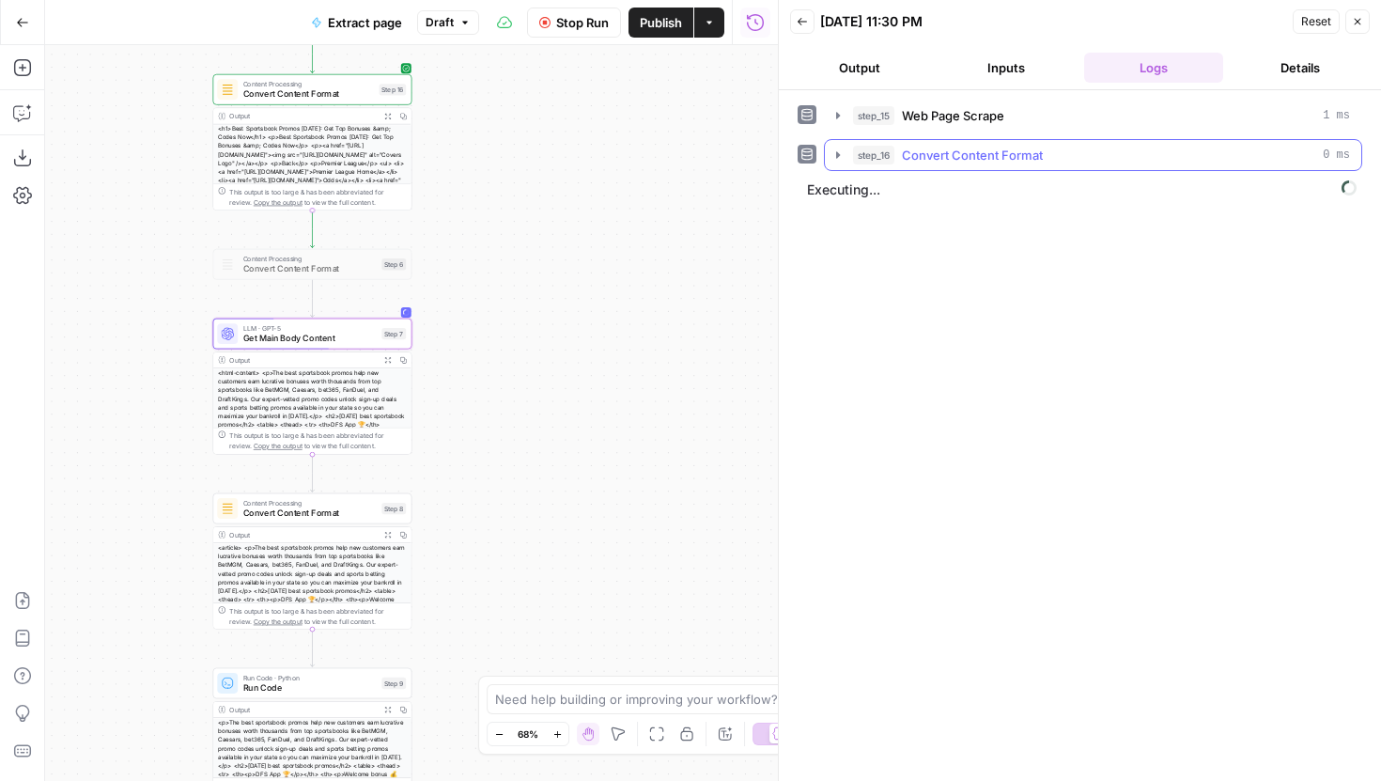
scroll to position [94, 0]
click at [874, 334] on div "step_15 Web Page Scrape 1 ms step_16 Convert Content Format 0 ms Executing..." at bounding box center [1080, 436] width 565 height 672
click at [646, 272] on div "**********" at bounding box center [411, 413] width 733 height 736
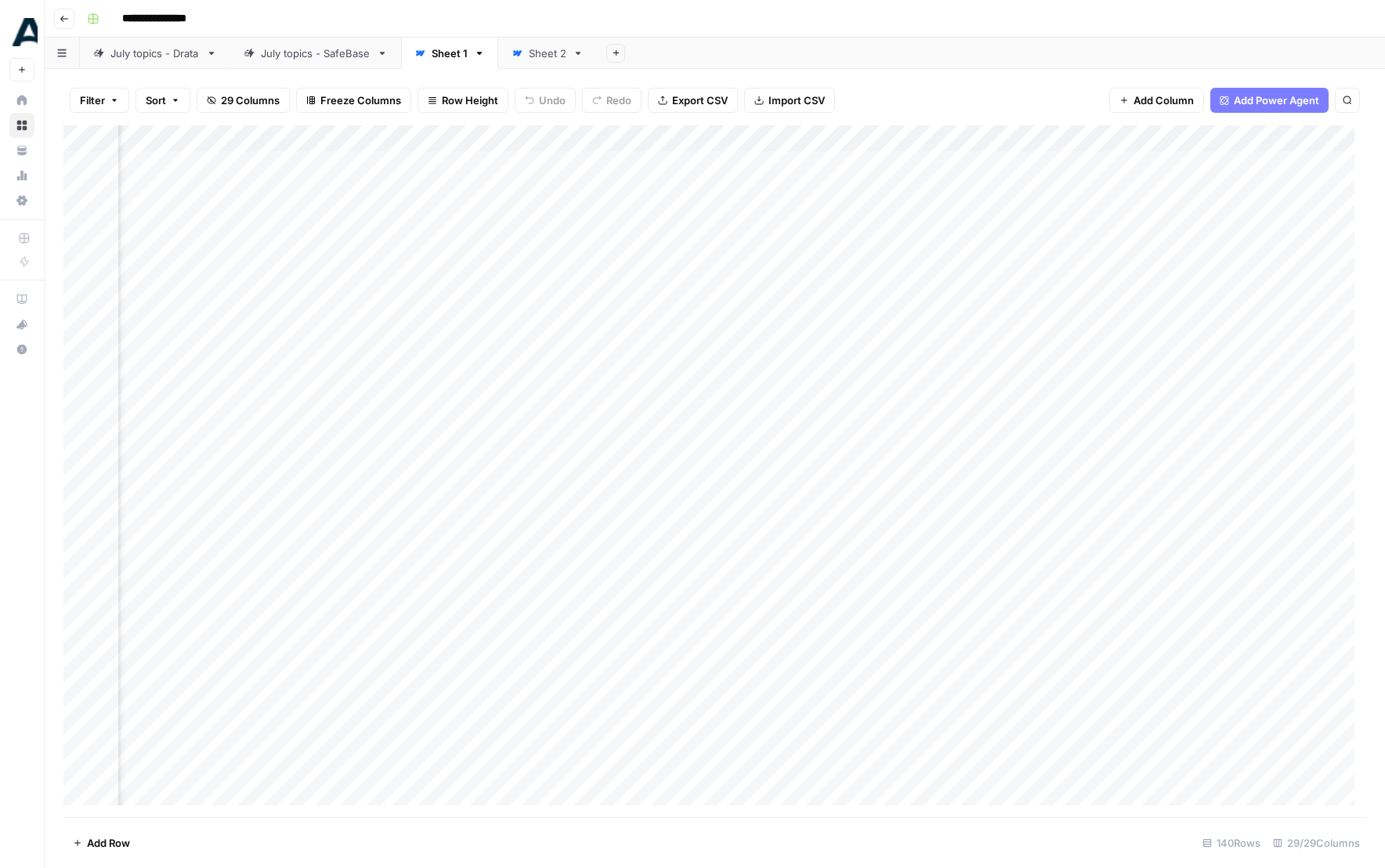
scroll to position [0, 1650]
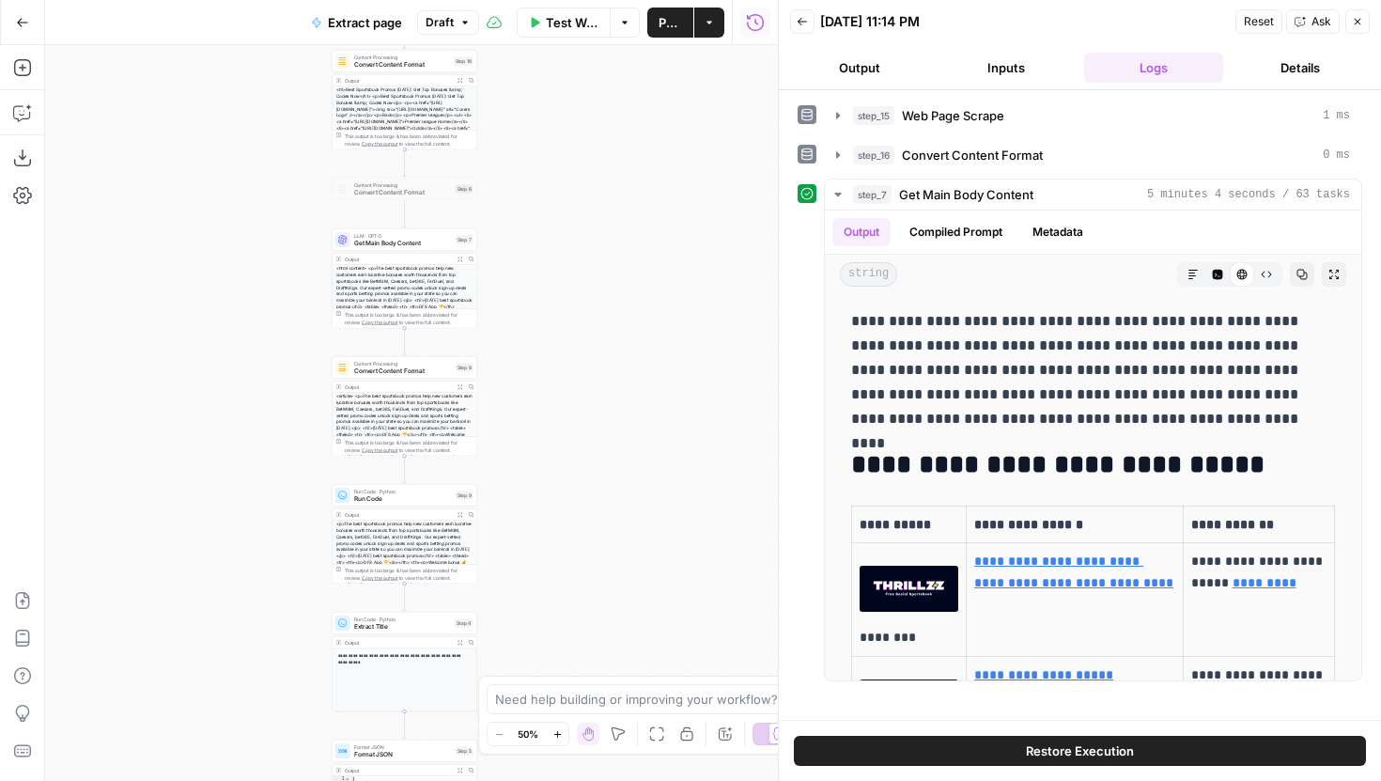
click at [795, 15] on button "Back" at bounding box center [802, 21] width 24 height 24
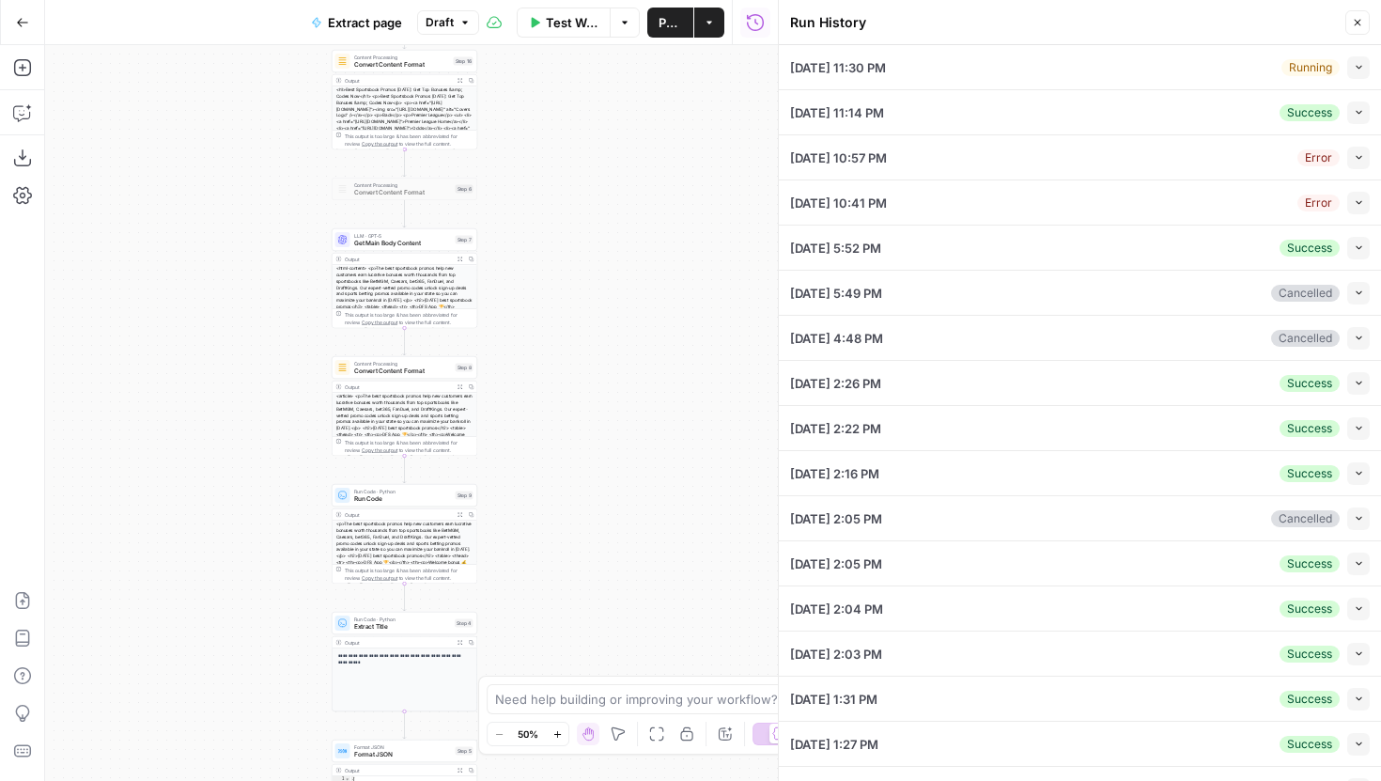
click at [1348, 57] on button "Collapse" at bounding box center [1359, 67] width 23 height 23
type input "https://www.covers.com/betting/bonuses"
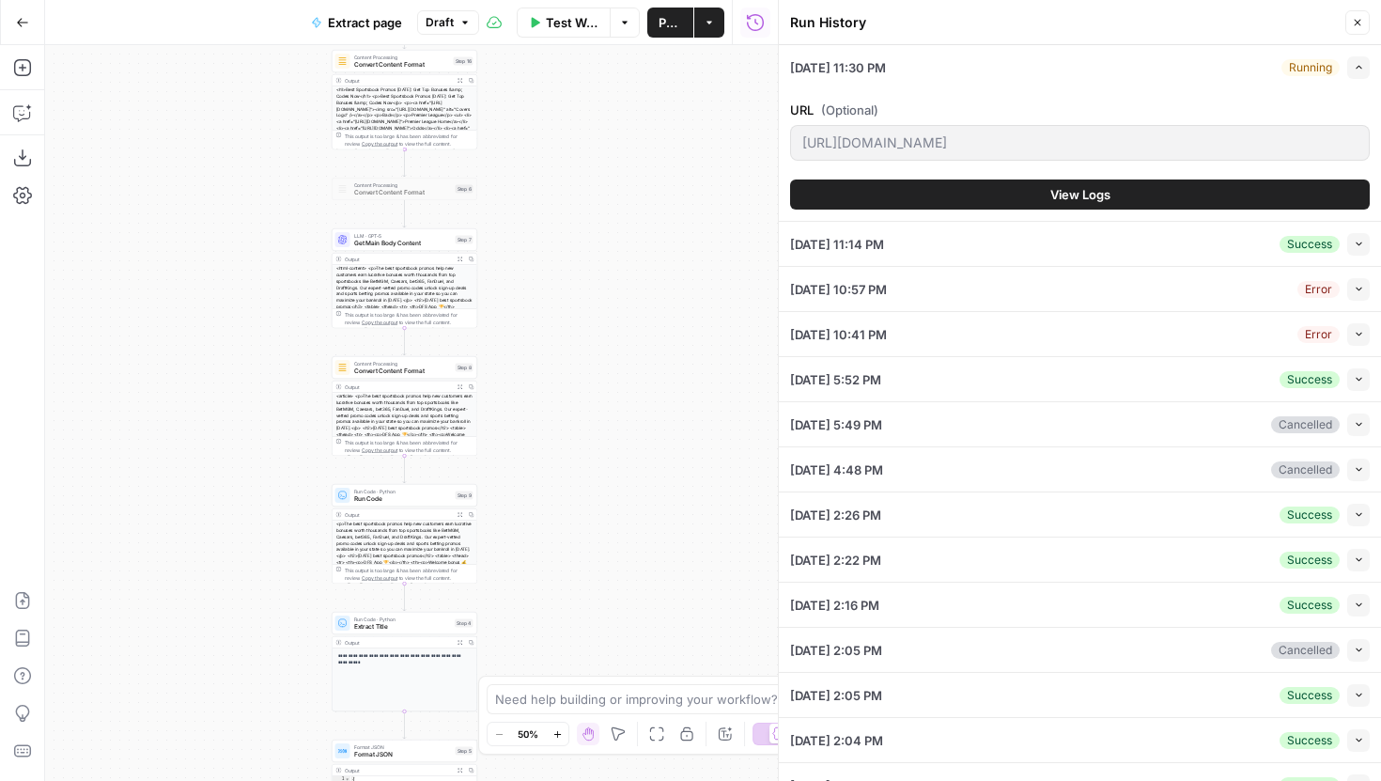
click at [1092, 204] on button "View Logs" at bounding box center [1080, 194] width 580 height 30
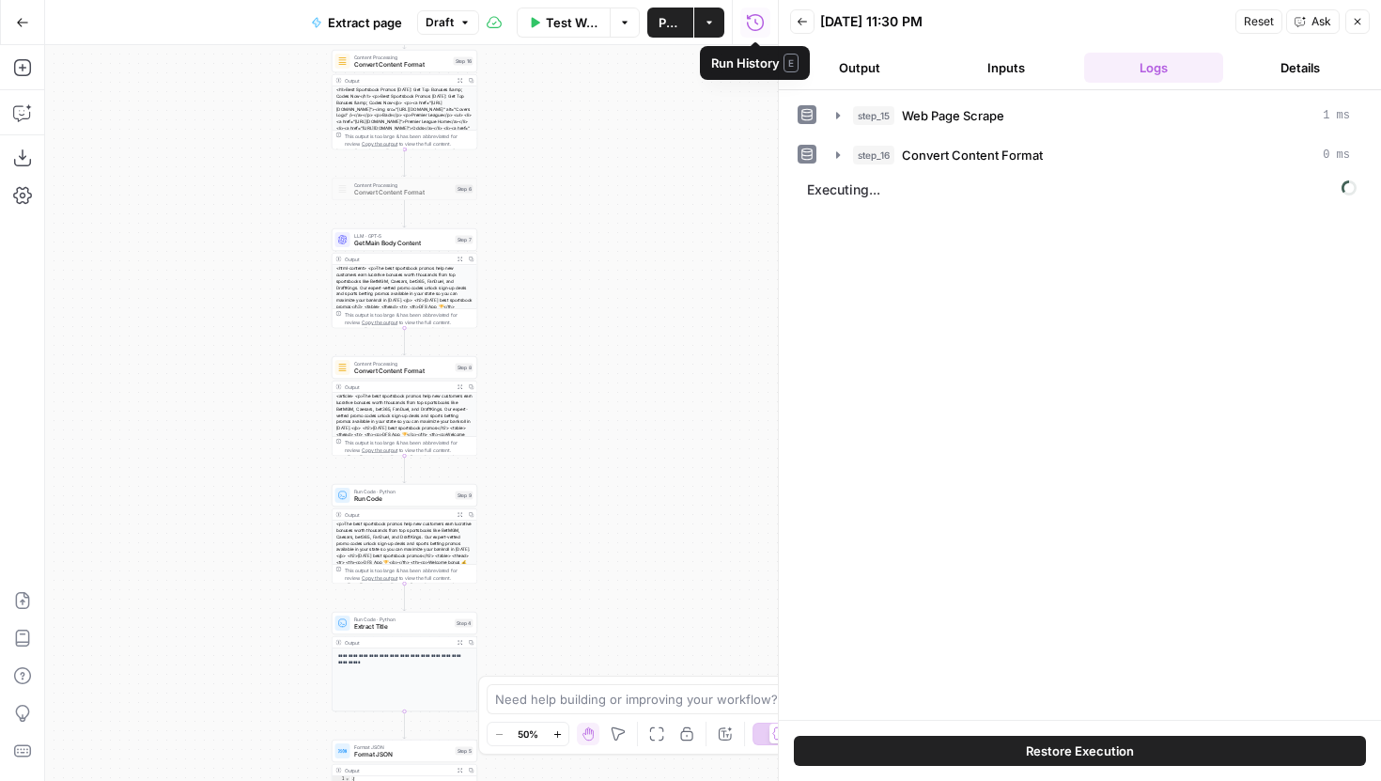
click at [838, 59] on button "Output" at bounding box center [859, 68] width 139 height 30
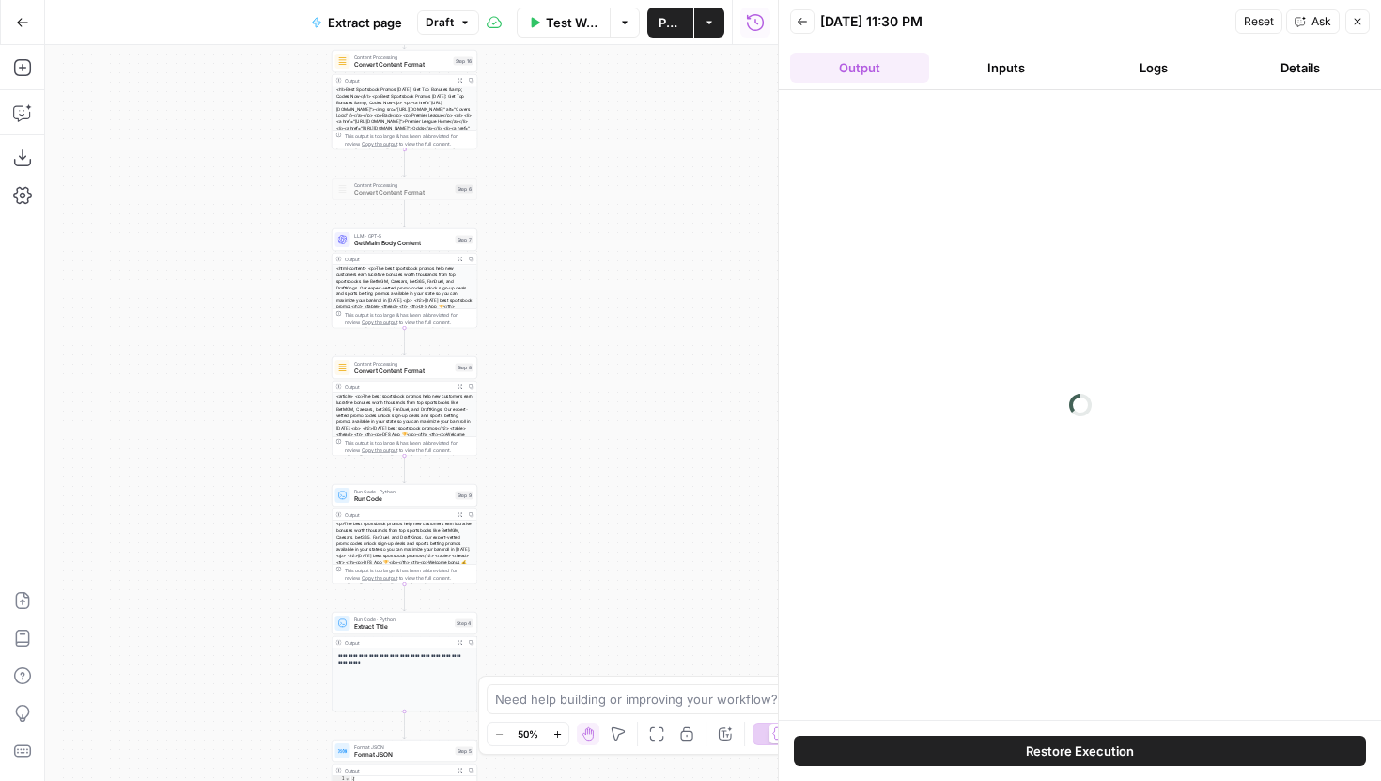
click at [1126, 78] on button "Logs" at bounding box center [1153, 68] width 139 height 30
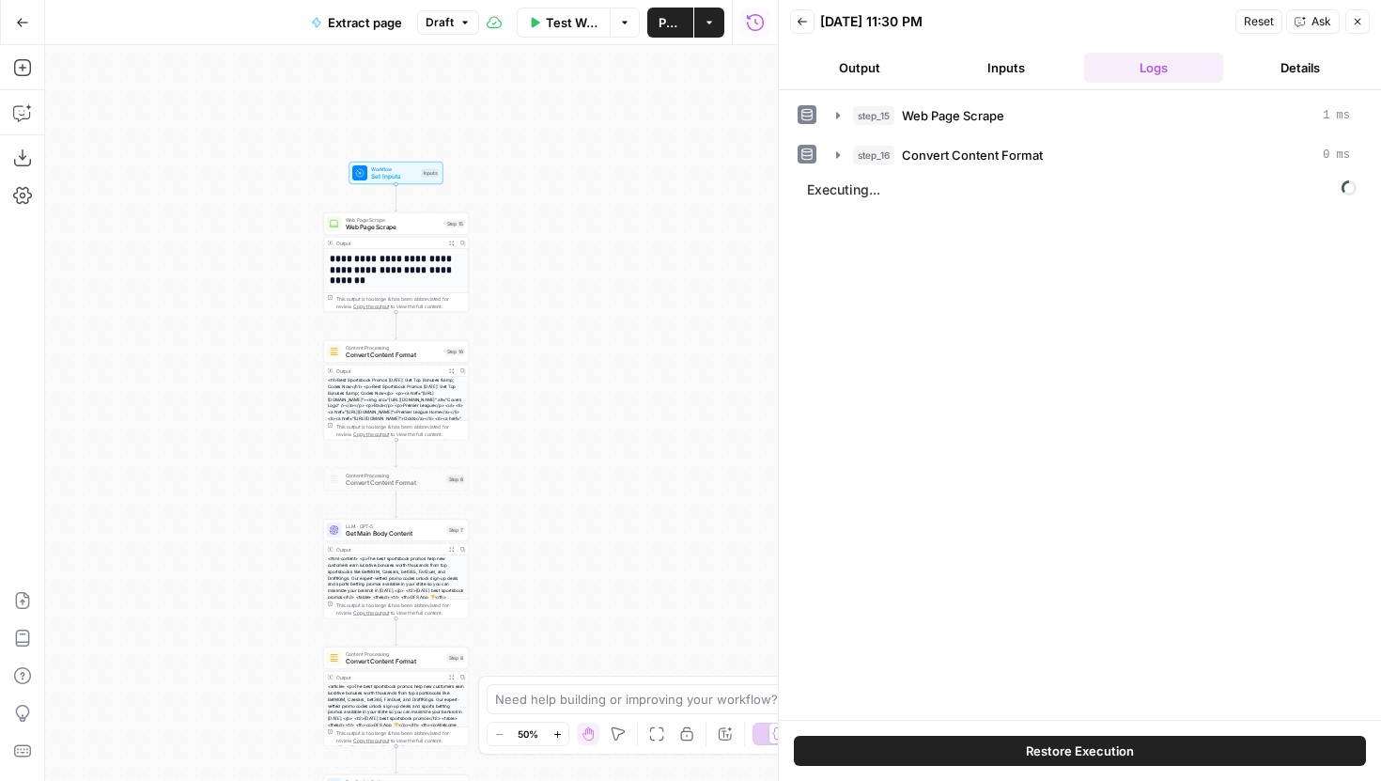
drag, startPoint x: 643, startPoint y: 178, endPoint x: 634, endPoint y: 468, distance: 290.5
click at [634, 468] on div "**********" at bounding box center [411, 413] width 733 height 736
click at [559, 731] on icon "button" at bounding box center [558, 734] width 10 height 10
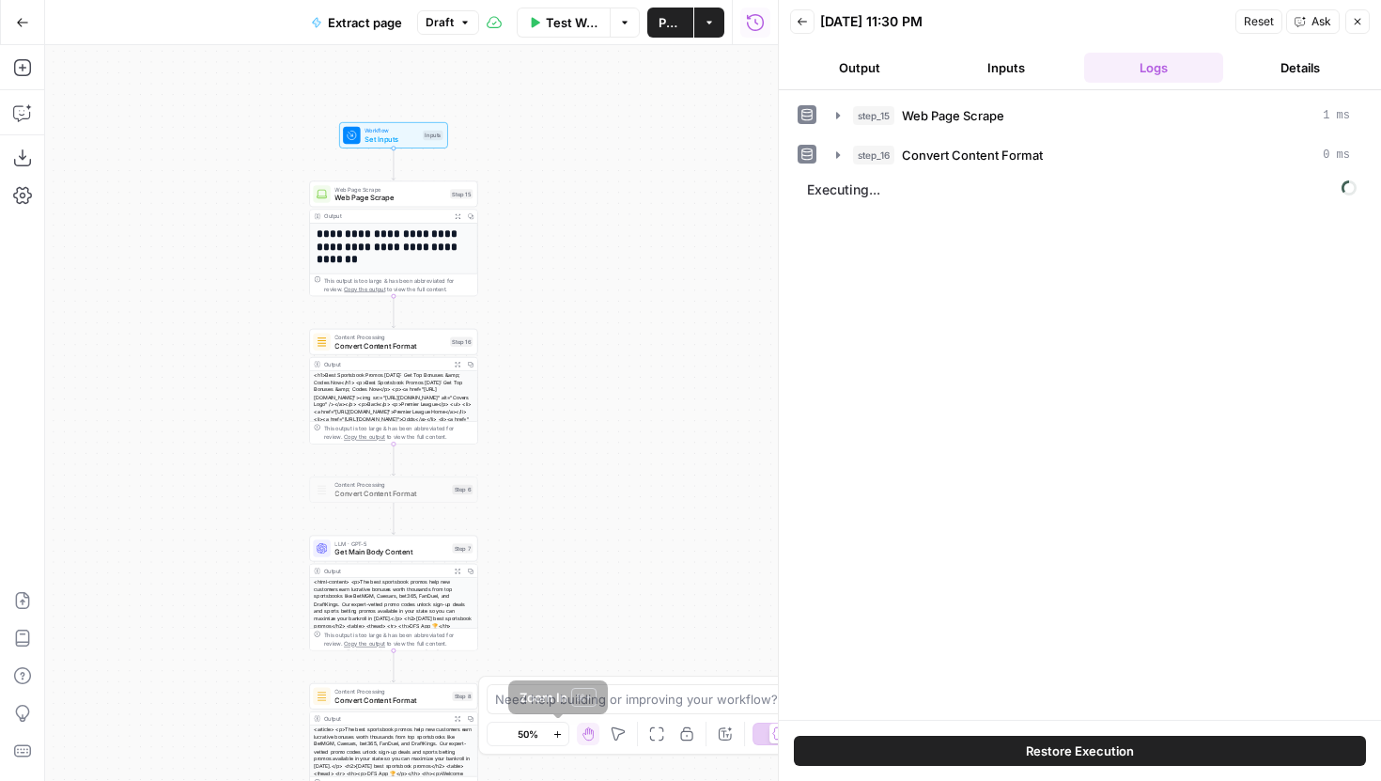
click at [559, 731] on icon "button" at bounding box center [558, 734] width 10 height 10
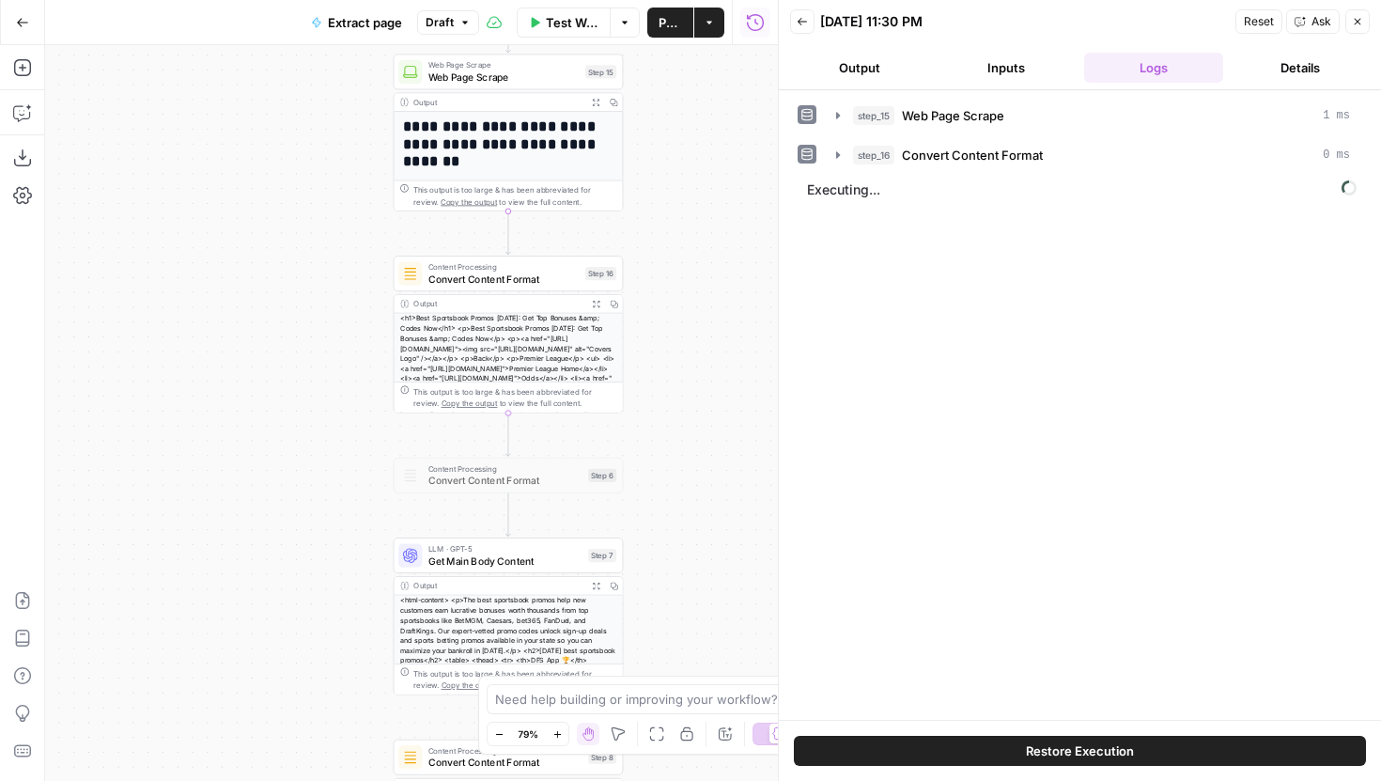
drag, startPoint x: 573, startPoint y: 512, endPoint x: 694, endPoint y: 470, distance: 128.4
click at [694, 470] on div "**********" at bounding box center [411, 413] width 733 height 736
click at [797, 22] on icon "button" at bounding box center [802, 21] width 11 height 11
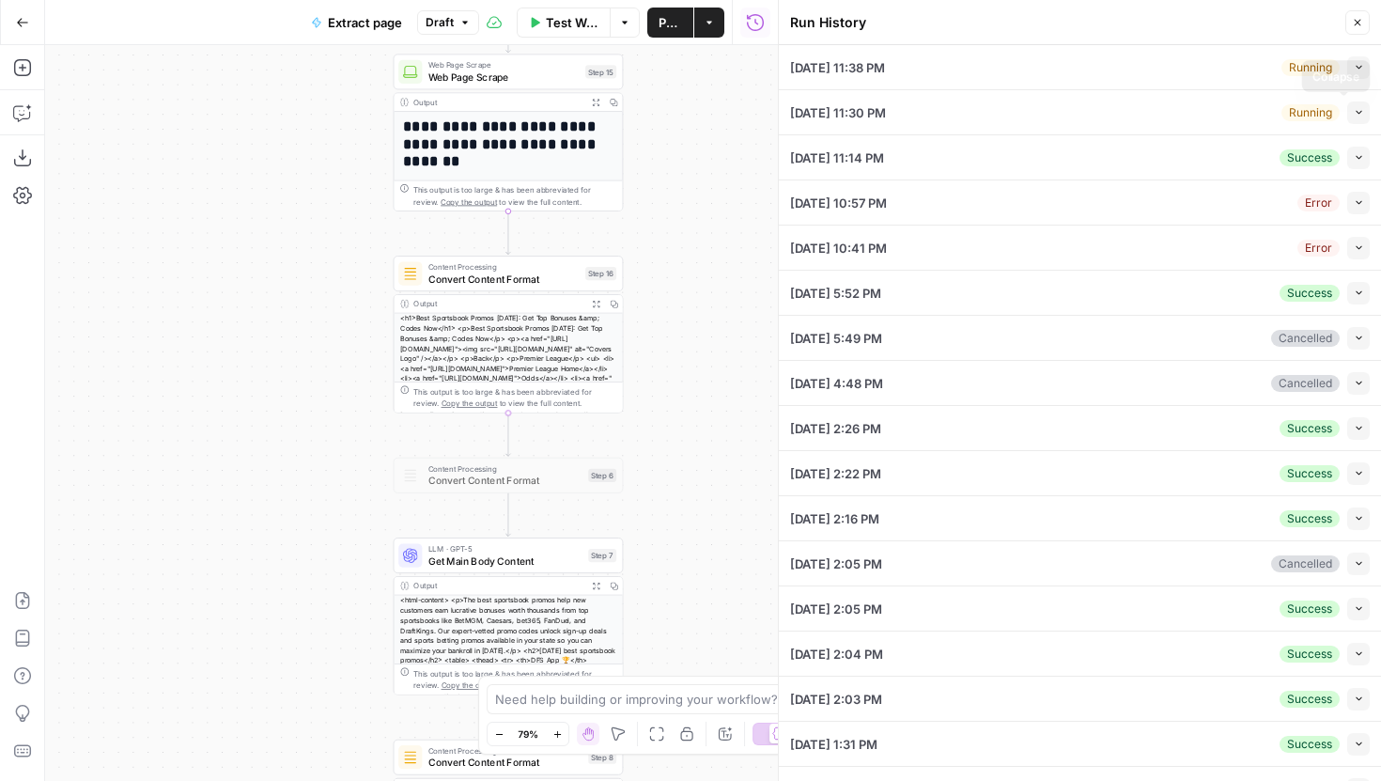
click at [1354, 112] on icon "button" at bounding box center [1359, 112] width 10 height 10
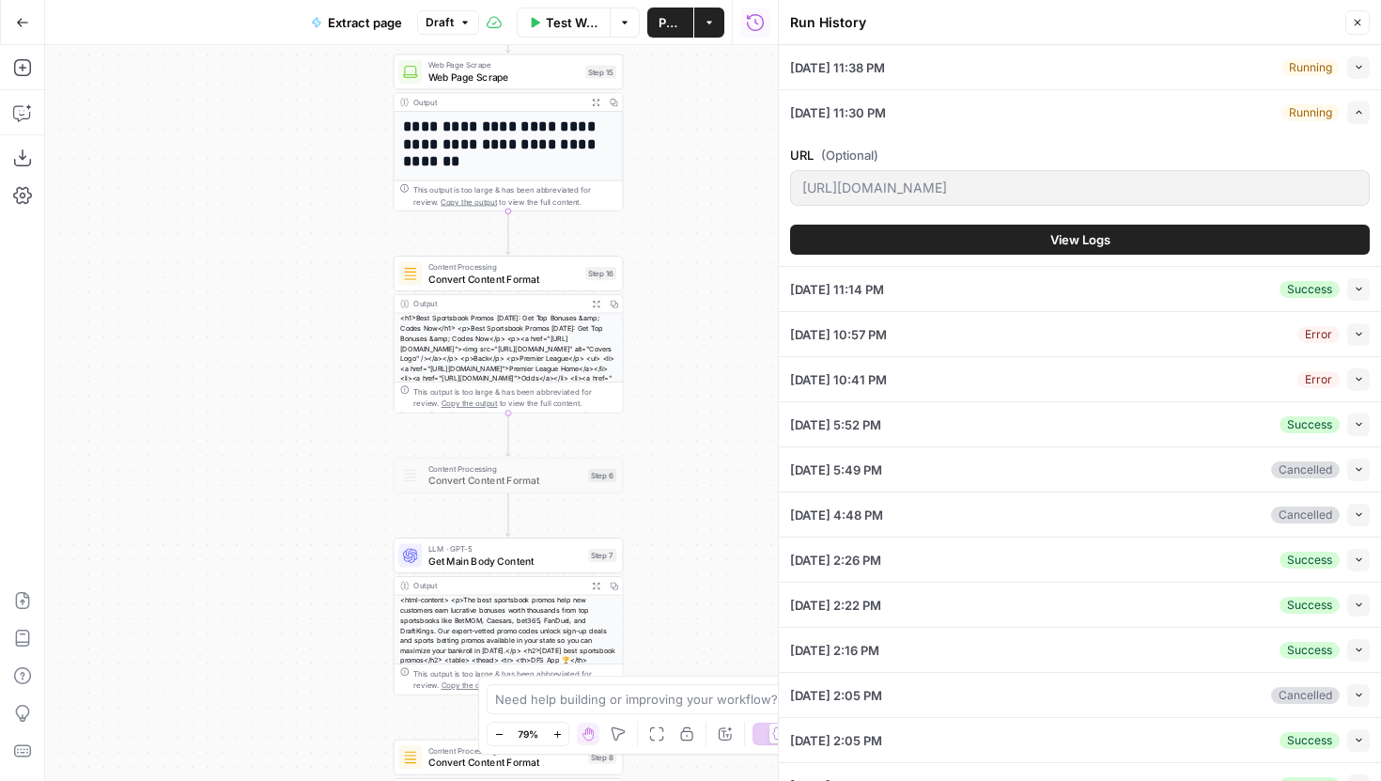
click at [1106, 250] on button "View Logs" at bounding box center [1080, 240] width 580 height 30
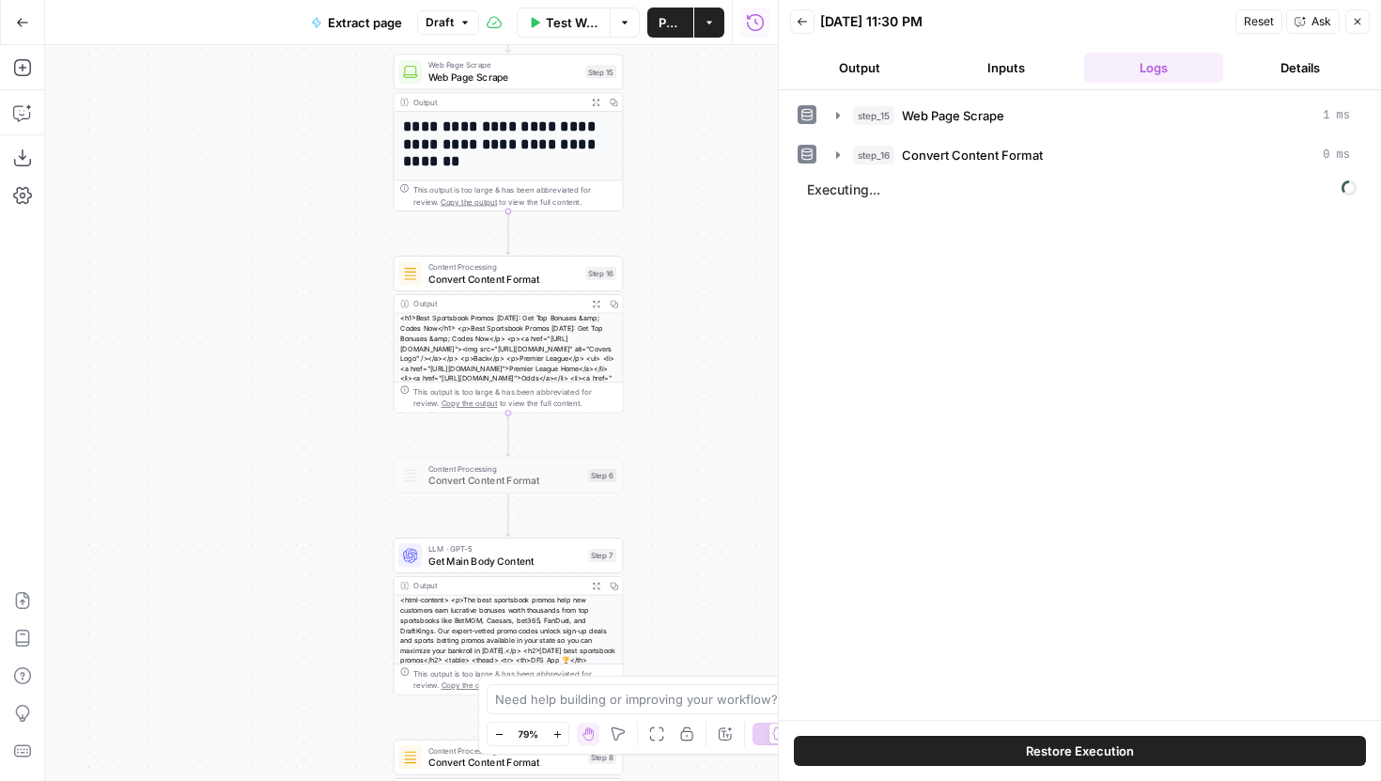
click at [1070, 753] on span "Restore Execution" at bounding box center [1080, 750] width 108 height 19
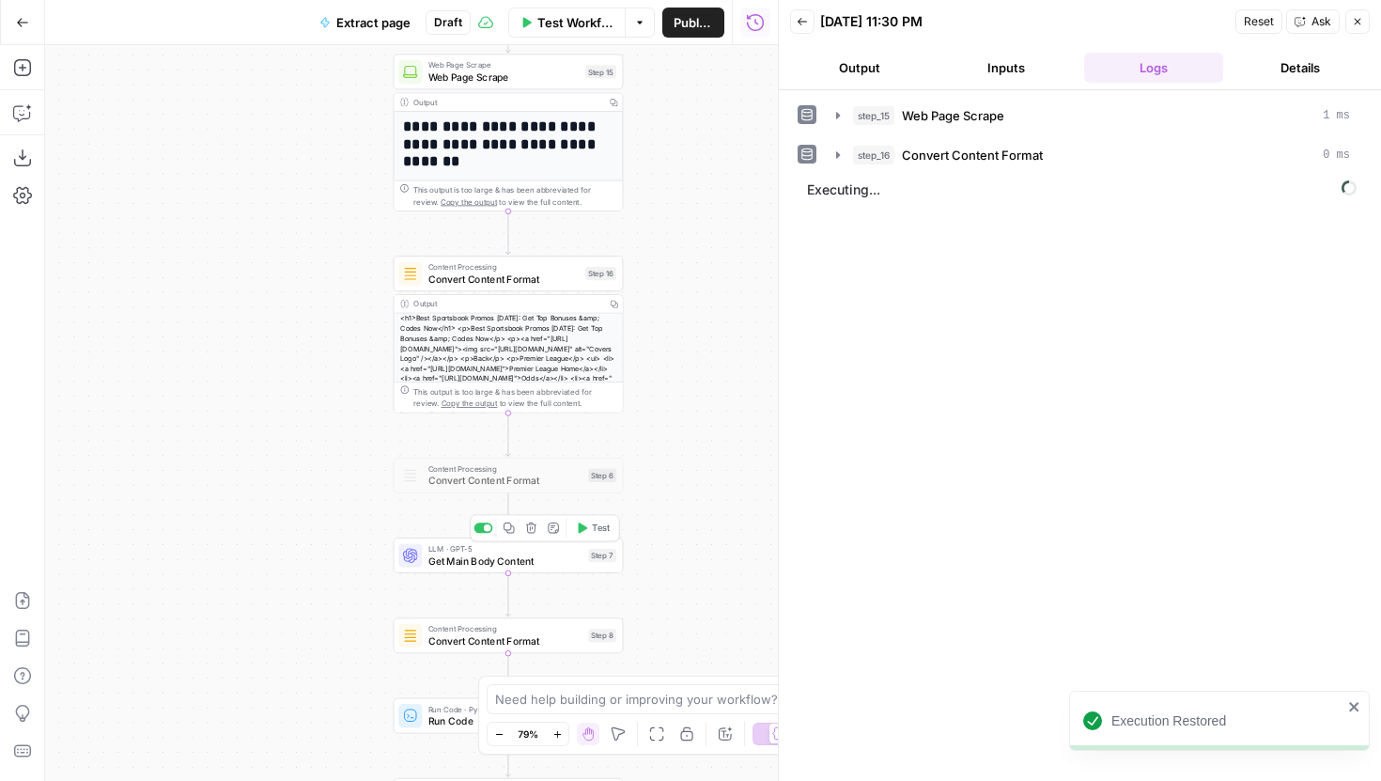
click at [481, 561] on span "Get Main Body Content" at bounding box center [505, 560] width 154 height 15
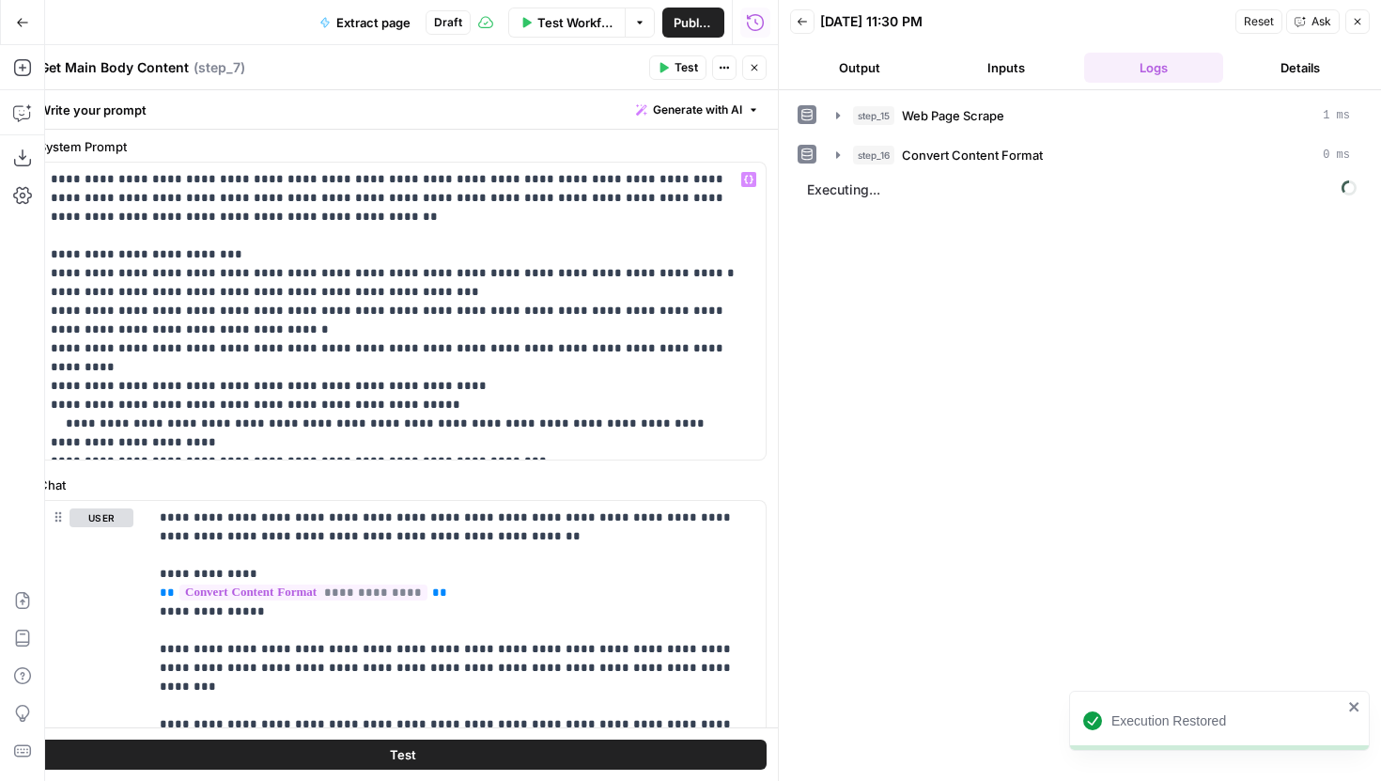
scroll to position [65, 0]
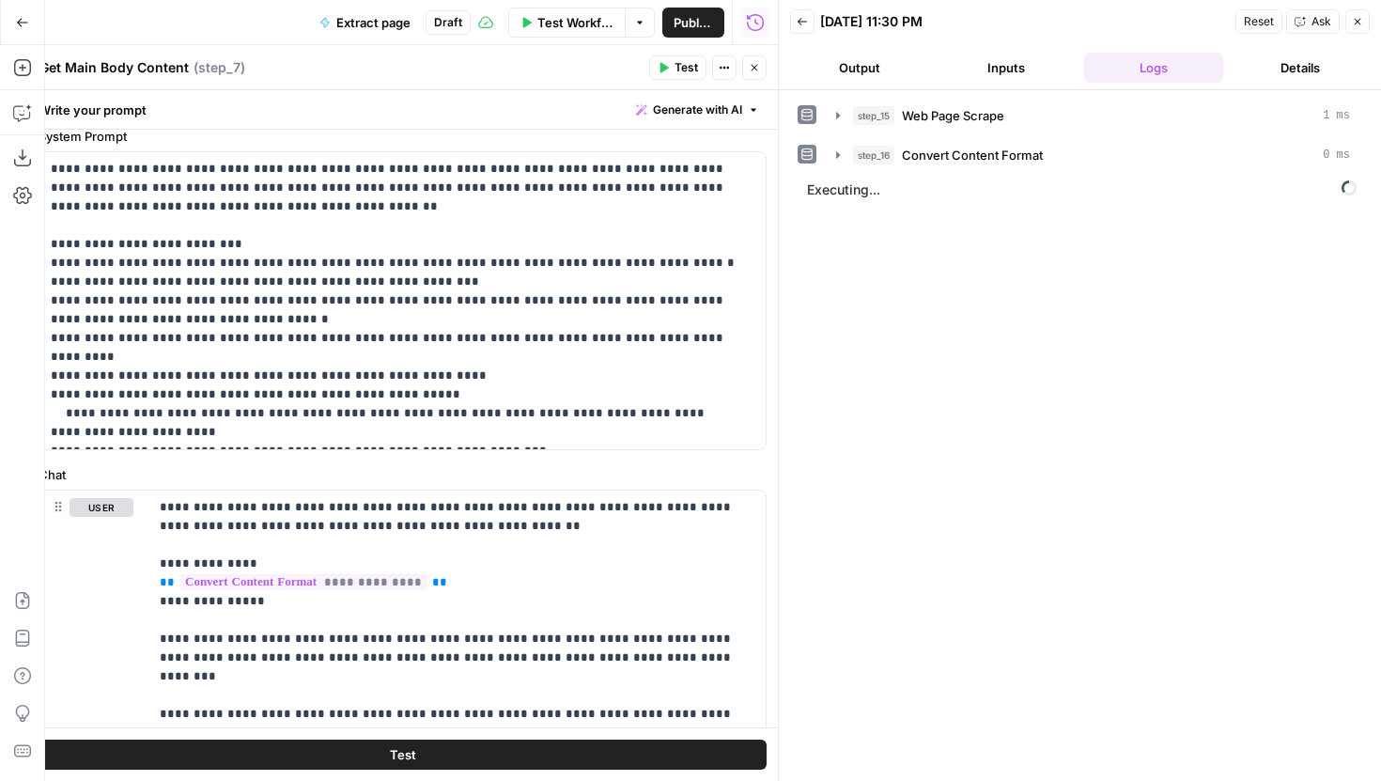
click at [753, 66] on icon "button" at bounding box center [754, 67] width 11 height 11
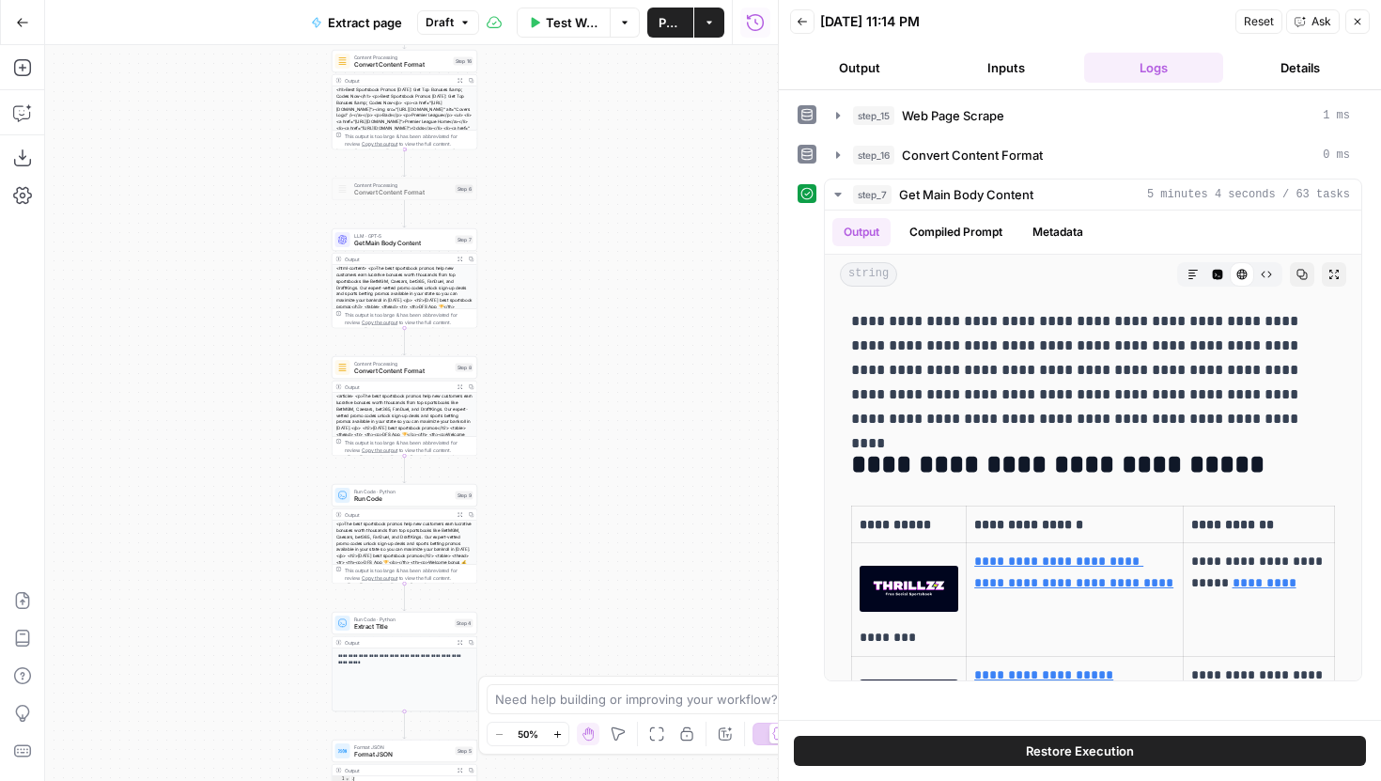
click at [559, 20] on span "Test Workflow" at bounding box center [573, 22] width 54 height 19
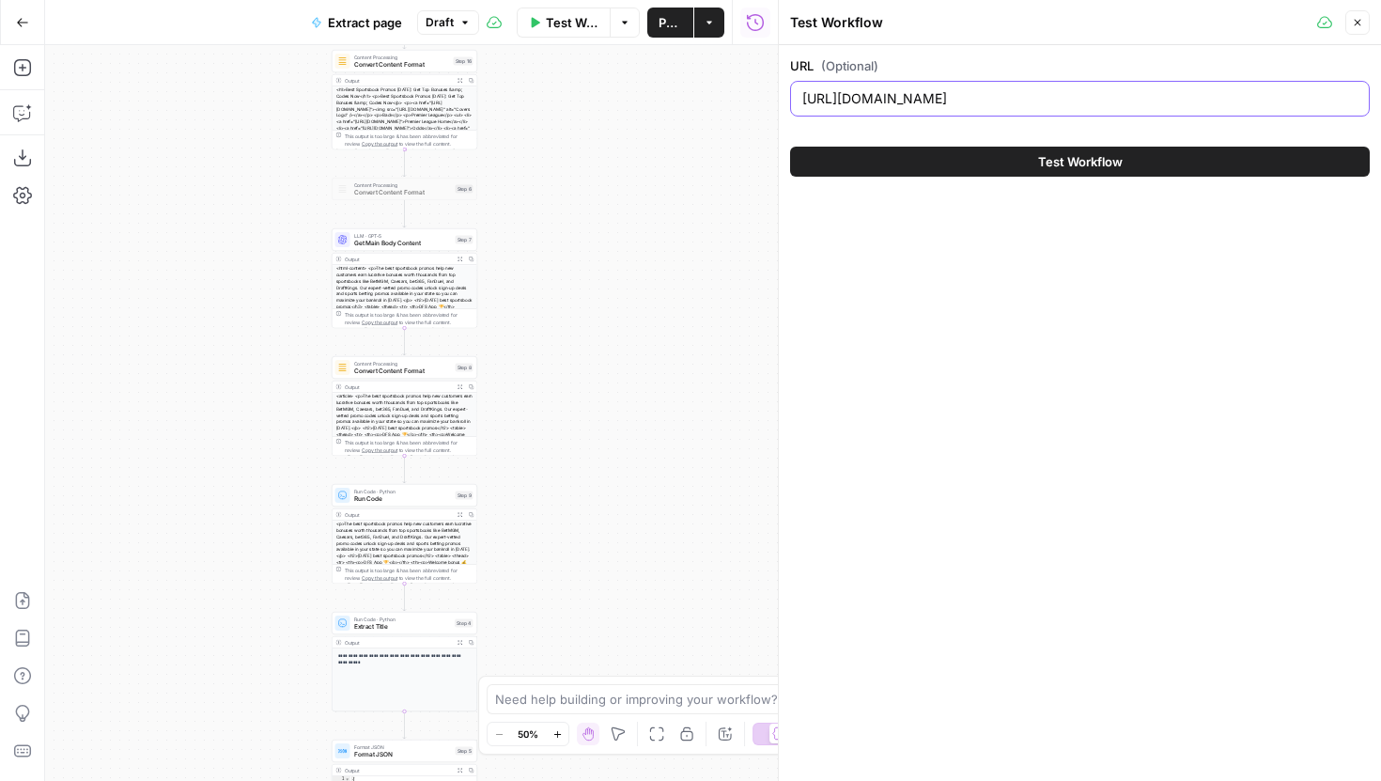
drag, startPoint x: 1061, startPoint y: 96, endPoint x: 709, endPoint y: 86, distance: 352.5
click at [709, 86] on body "**********" at bounding box center [690, 390] width 1381 height 781
paste input "[URL][DOMAIN_NAME]"
type input "[URL][DOMAIN_NAME]"
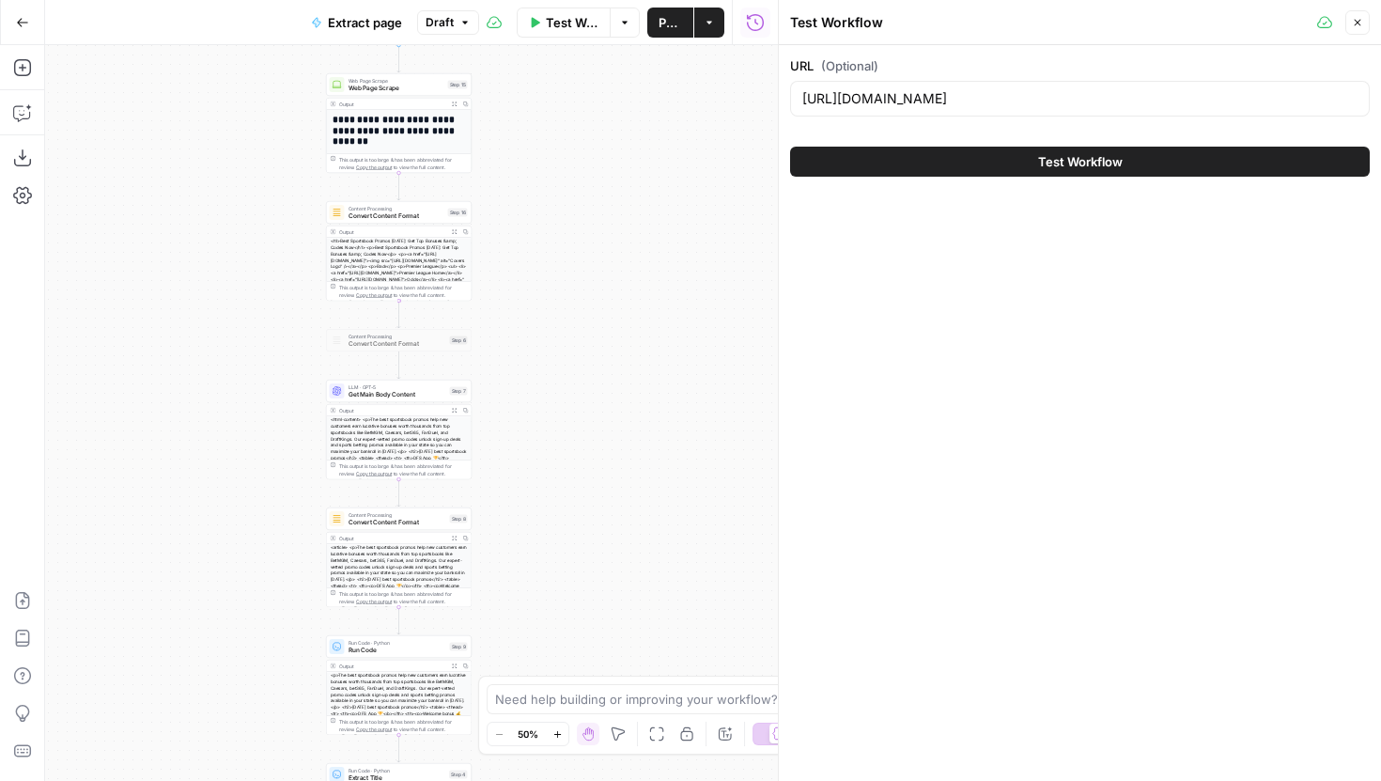
drag, startPoint x: 616, startPoint y: 165, endPoint x: 610, endPoint y: 323, distance: 158.0
click at [610, 323] on div "**********" at bounding box center [411, 413] width 733 height 736
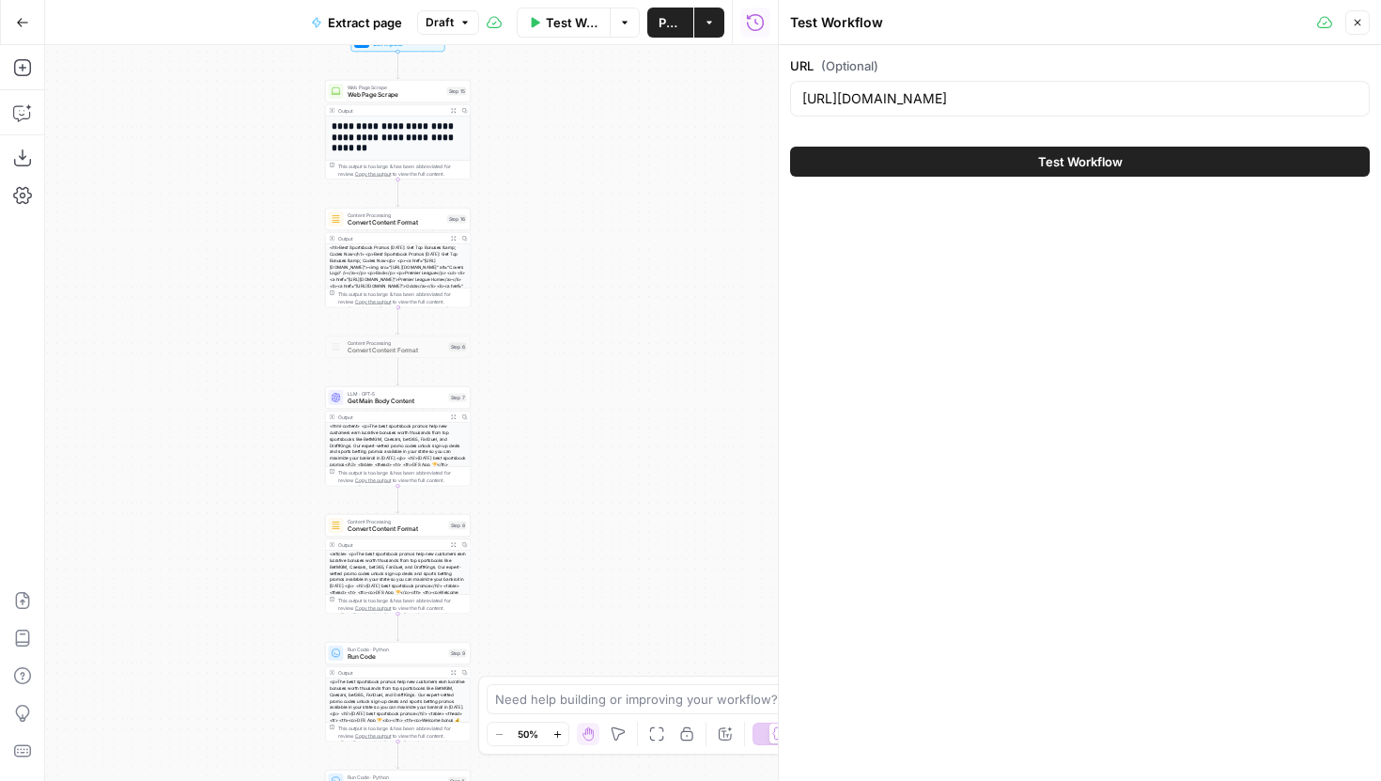
click at [1124, 168] on button "Test Workflow" at bounding box center [1080, 162] width 580 height 30
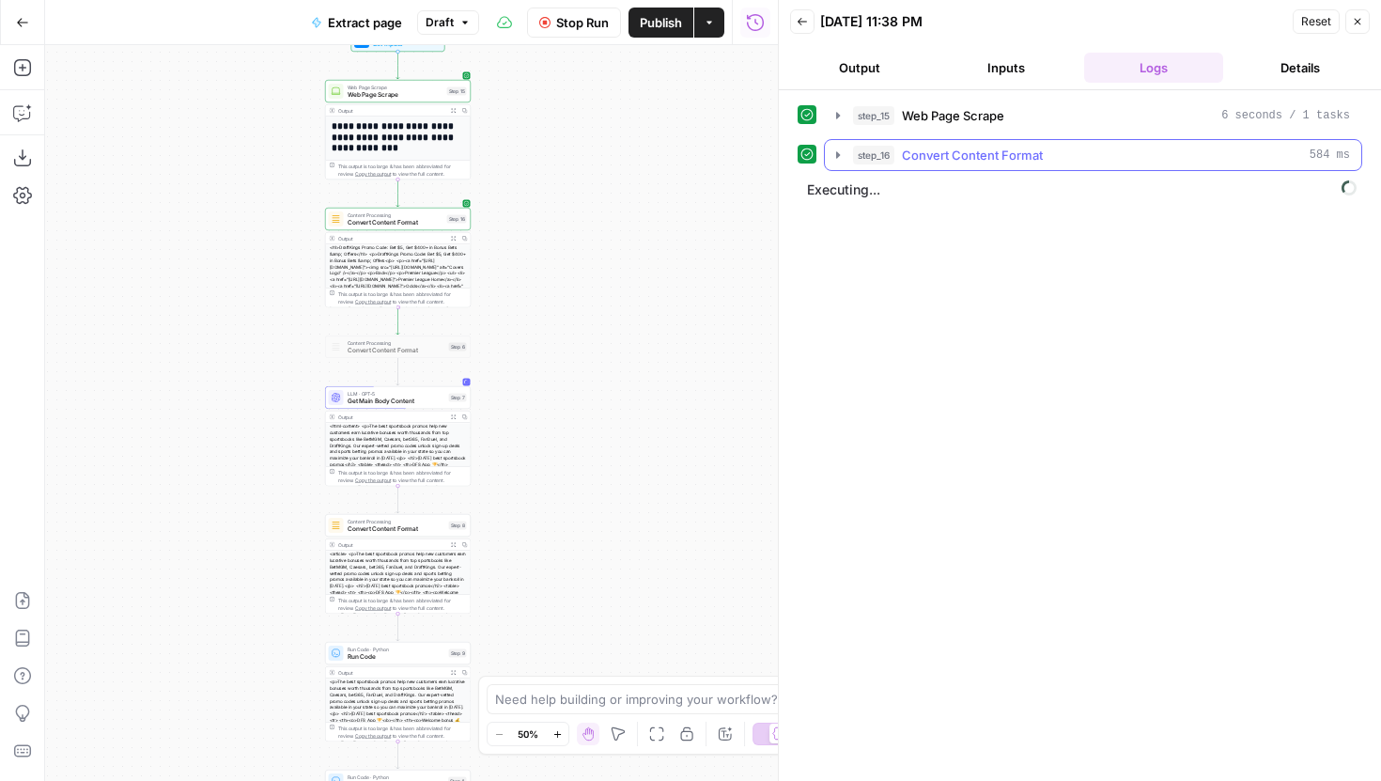
click at [841, 160] on icon "button" at bounding box center [838, 155] width 15 height 15
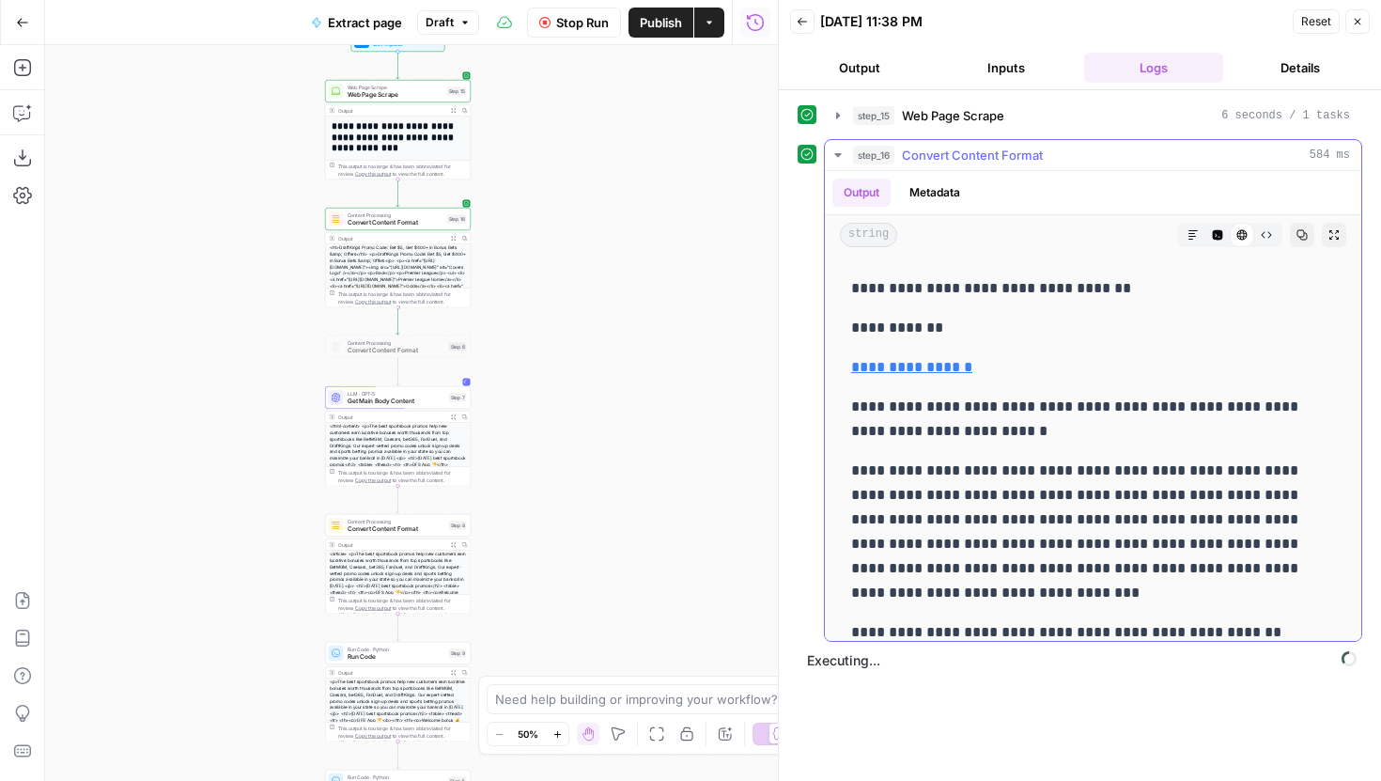
scroll to position [23484, 0]
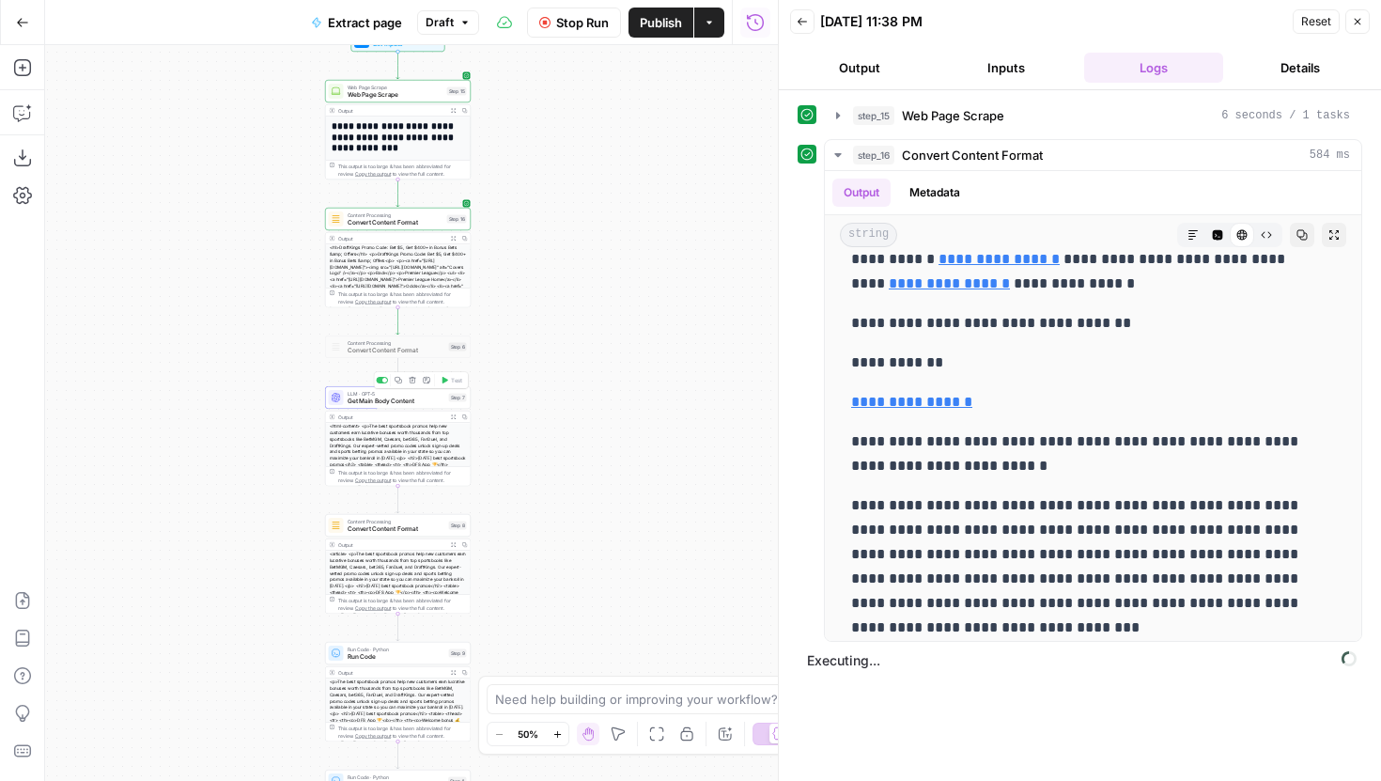
click at [426, 400] on span "Get Main Body Content" at bounding box center [397, 401] width 98 height 9
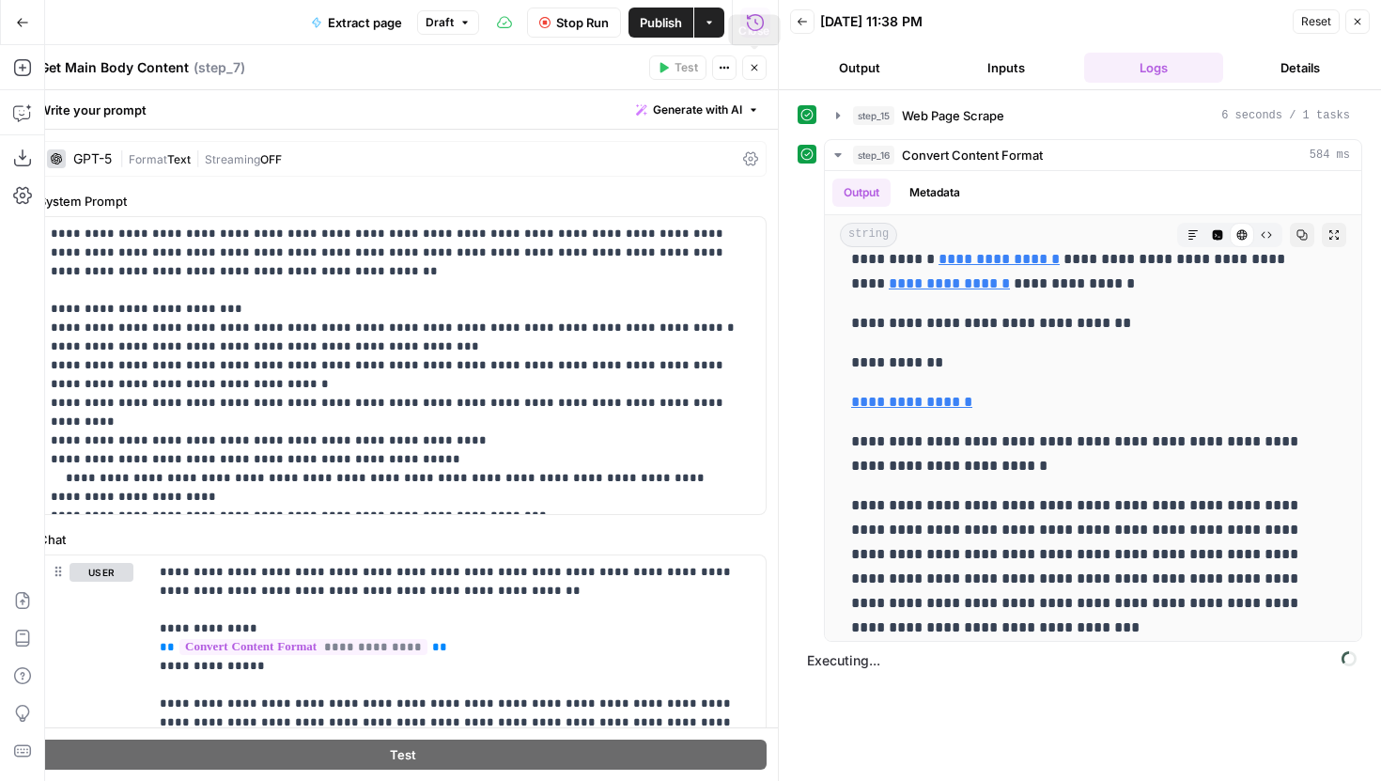
click at [747, 69] on button "Close" at bounding box center [754, 67] width 24 height 24
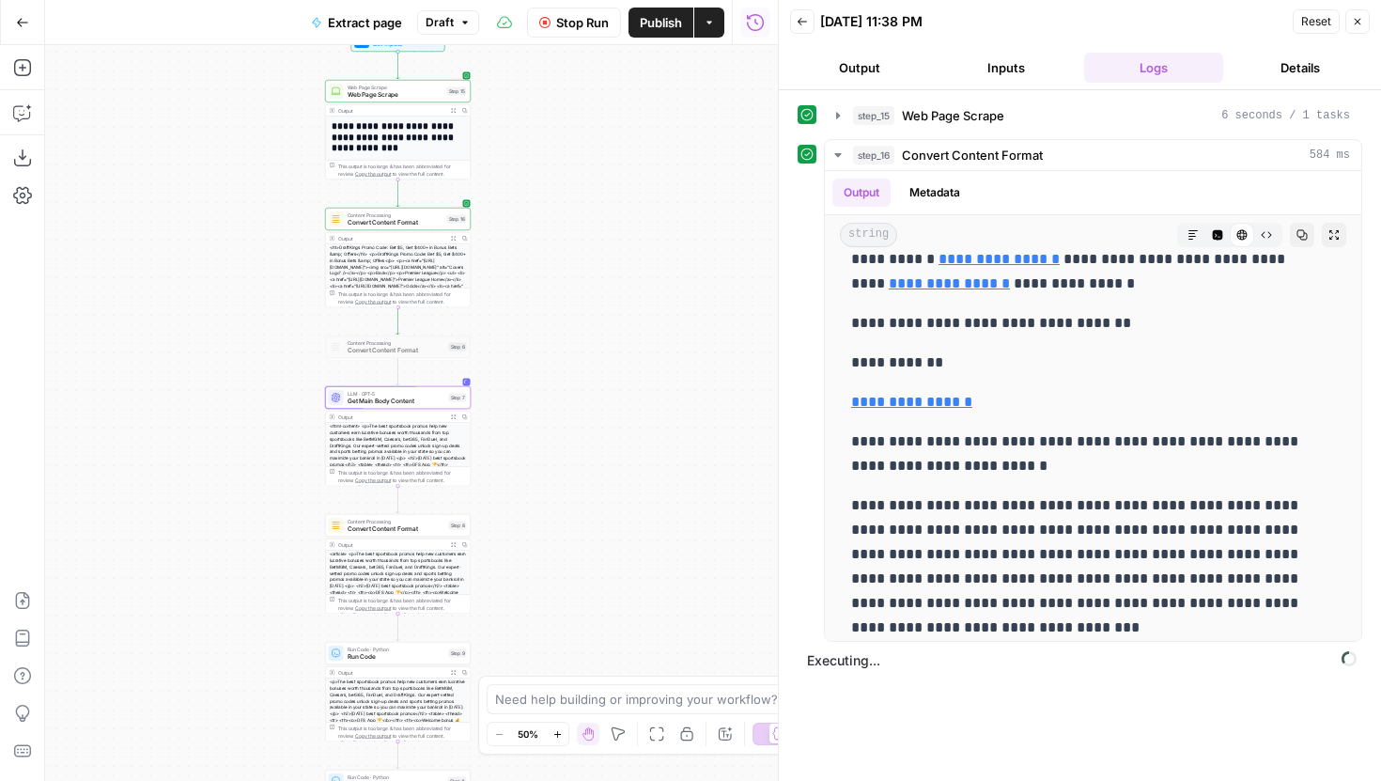
click at [806, 19] on icon "button" at bounding box center [802, 21] width 11 height 11
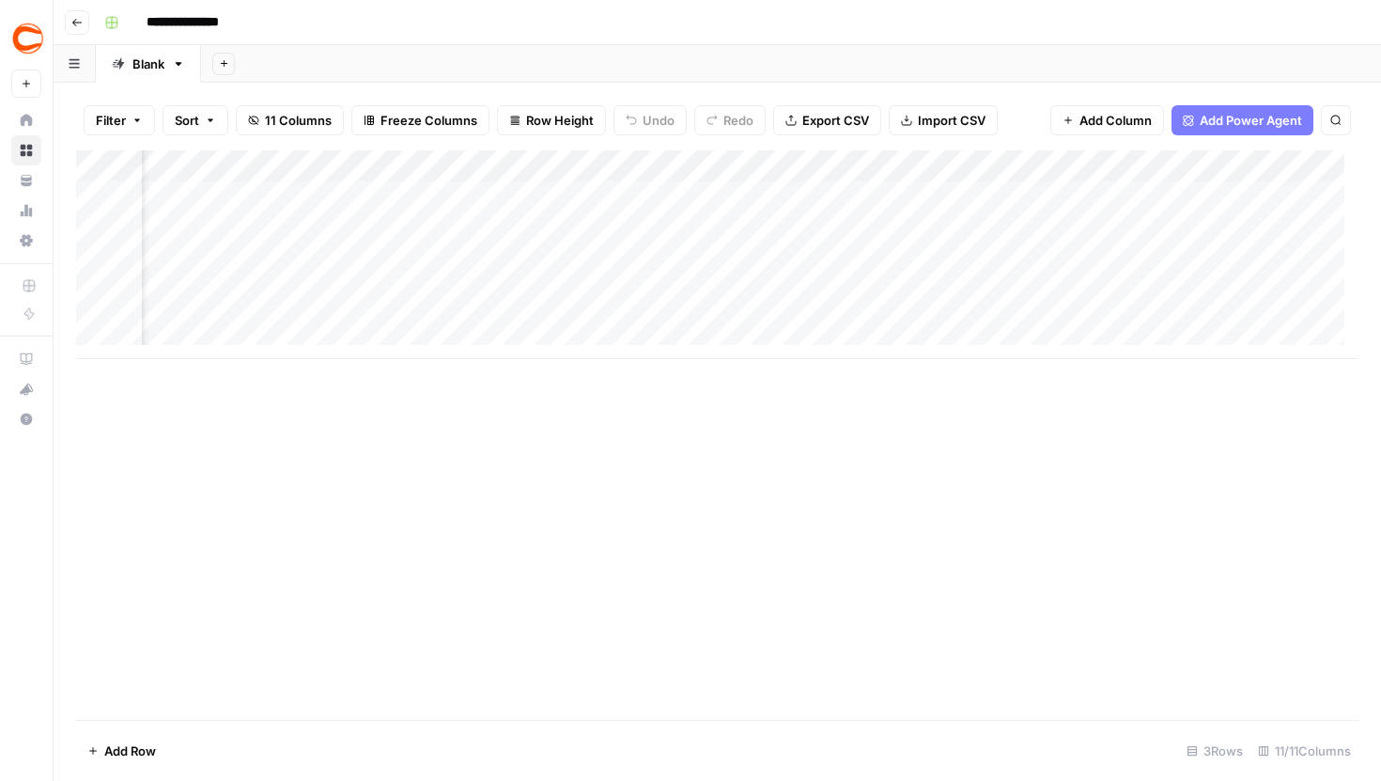
scroll to position [0, 82]
click at [528, 242] on div "Add Column" at bounding box center [717, 254] width 1283 height 209
click at [482, 250] on div "Add Column" at bounding box center [717, 254] width 1283 height 209
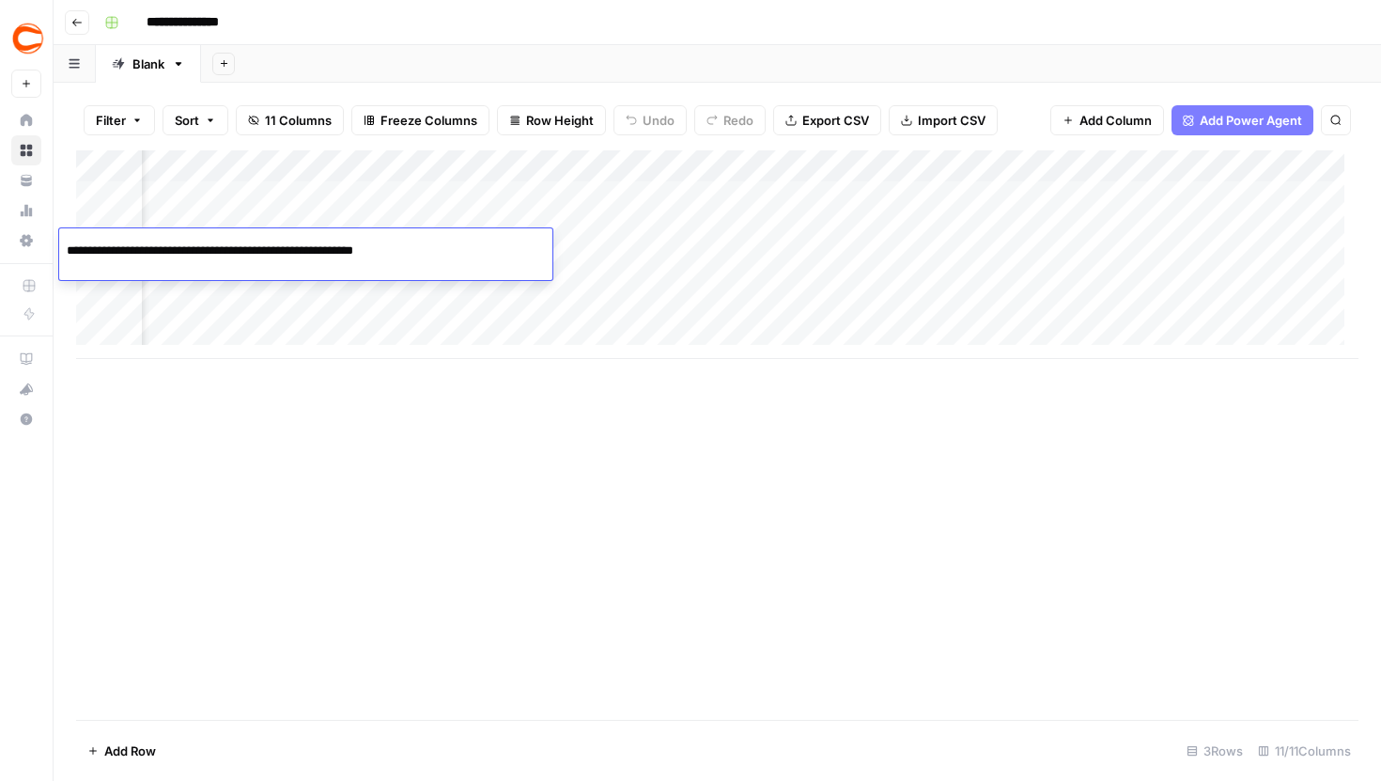
scroll to position [0, 0]
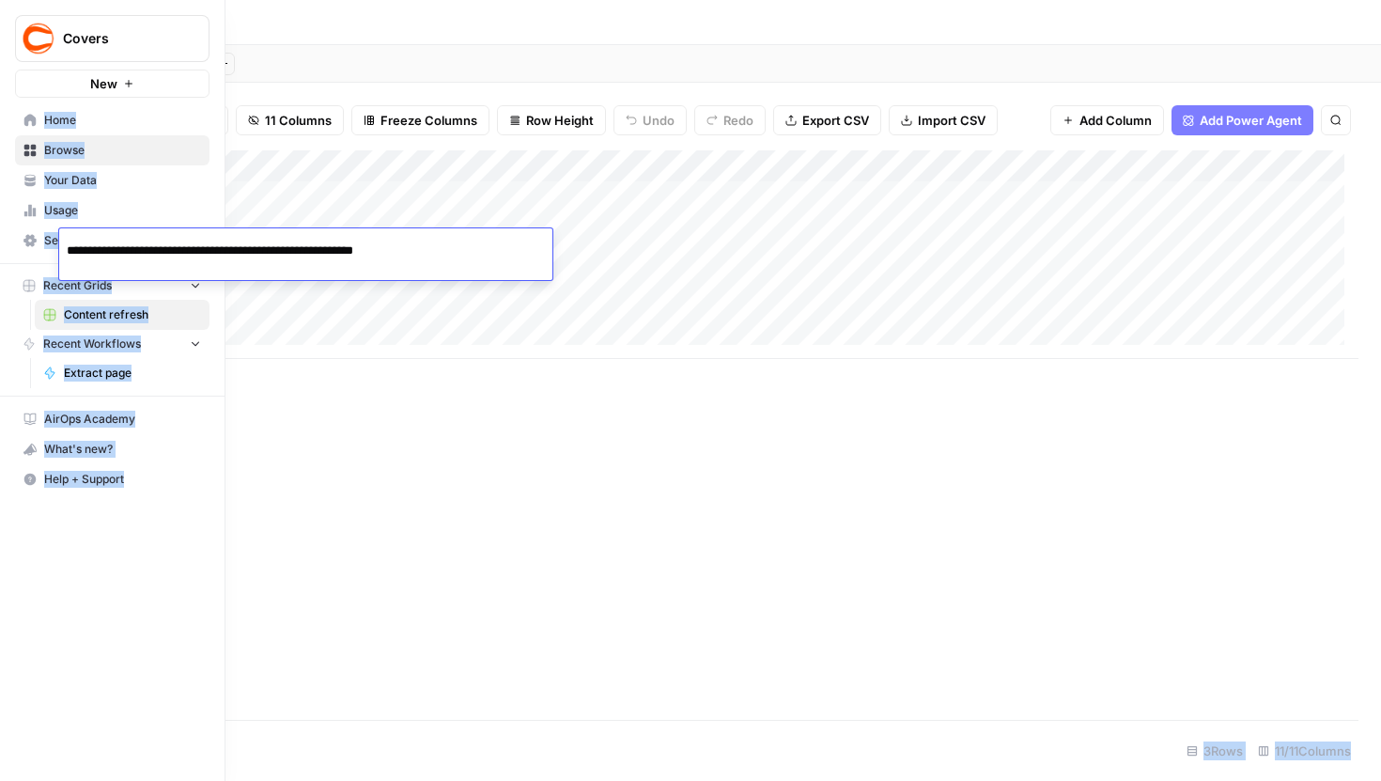
drag, startPoint x: 425, startPoint y: 254, endPoint x: 7, endPoint y: 227, distance: 419.0
click at [7, 227] on body "**********" at bounding box center [690, 390] width 1381 height 781
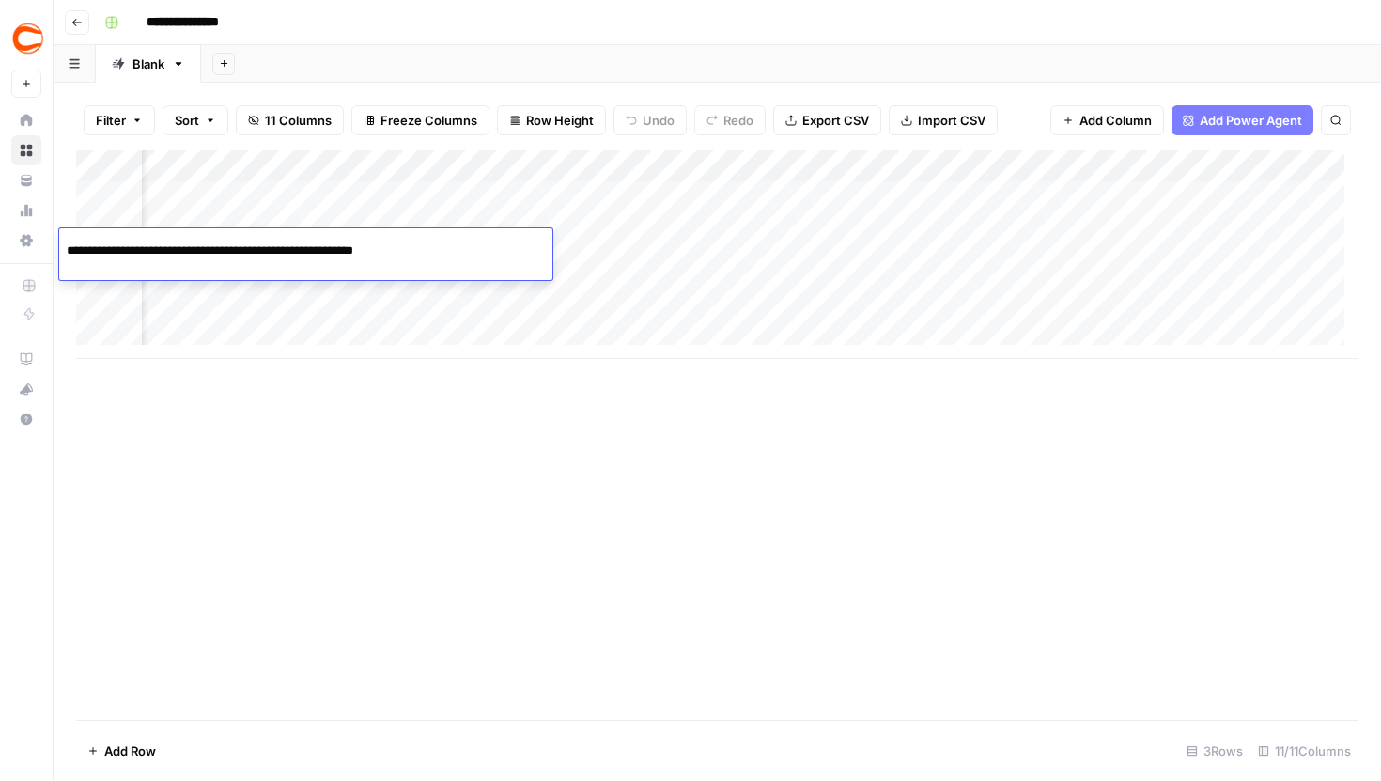
click at [465, 261] on div "**********" at bounding box center [305, 250] width 493 height 32
click at [460, 259] on div "**********" at bounding box center [305, 250] width 493 height 32
copy body "Oops! Your window is too small AirOps is currently only supported on desktop de…"
click at [1036, 159] on div "Add Column" at bounding box center [717, 254] width 1283 height 209
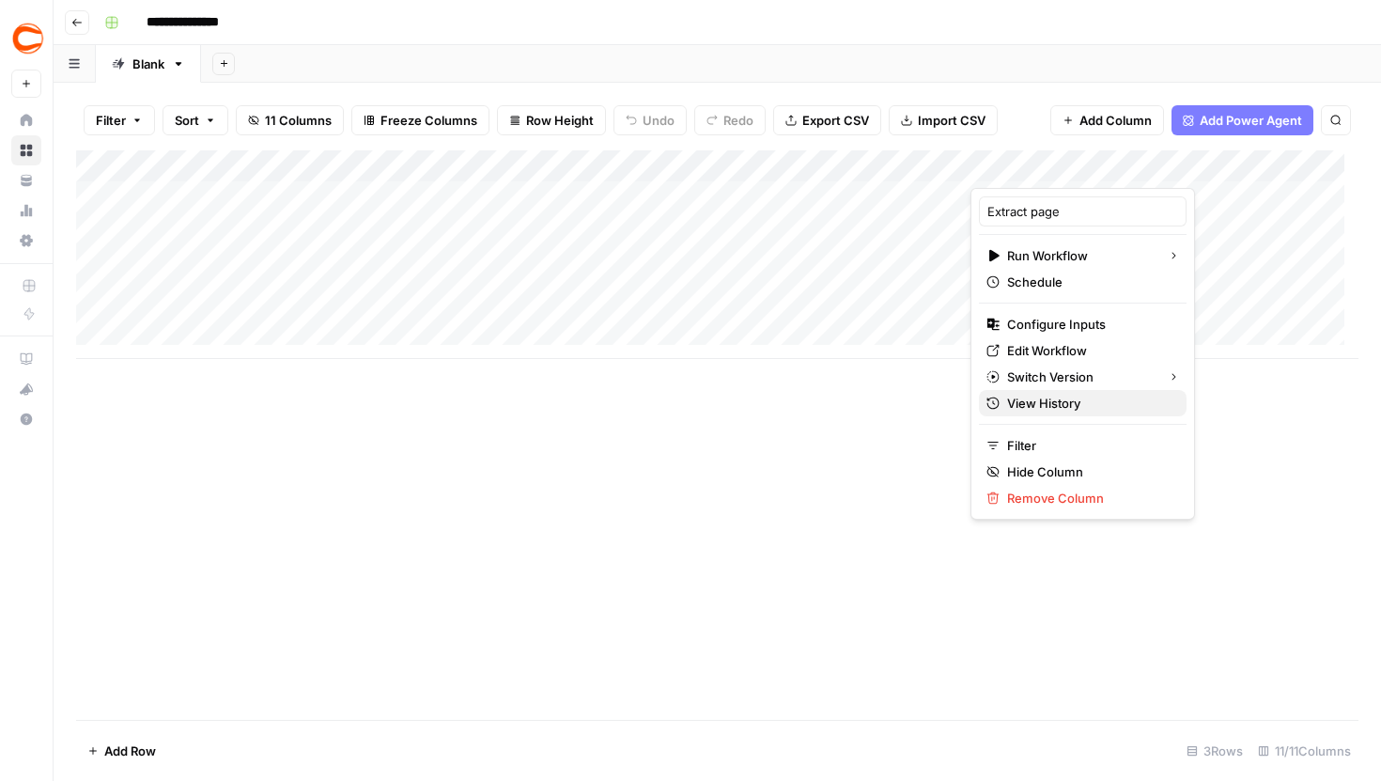
click at [1091, 409] on span "View History" at bounding box center [1089, 403] width 164 height 19
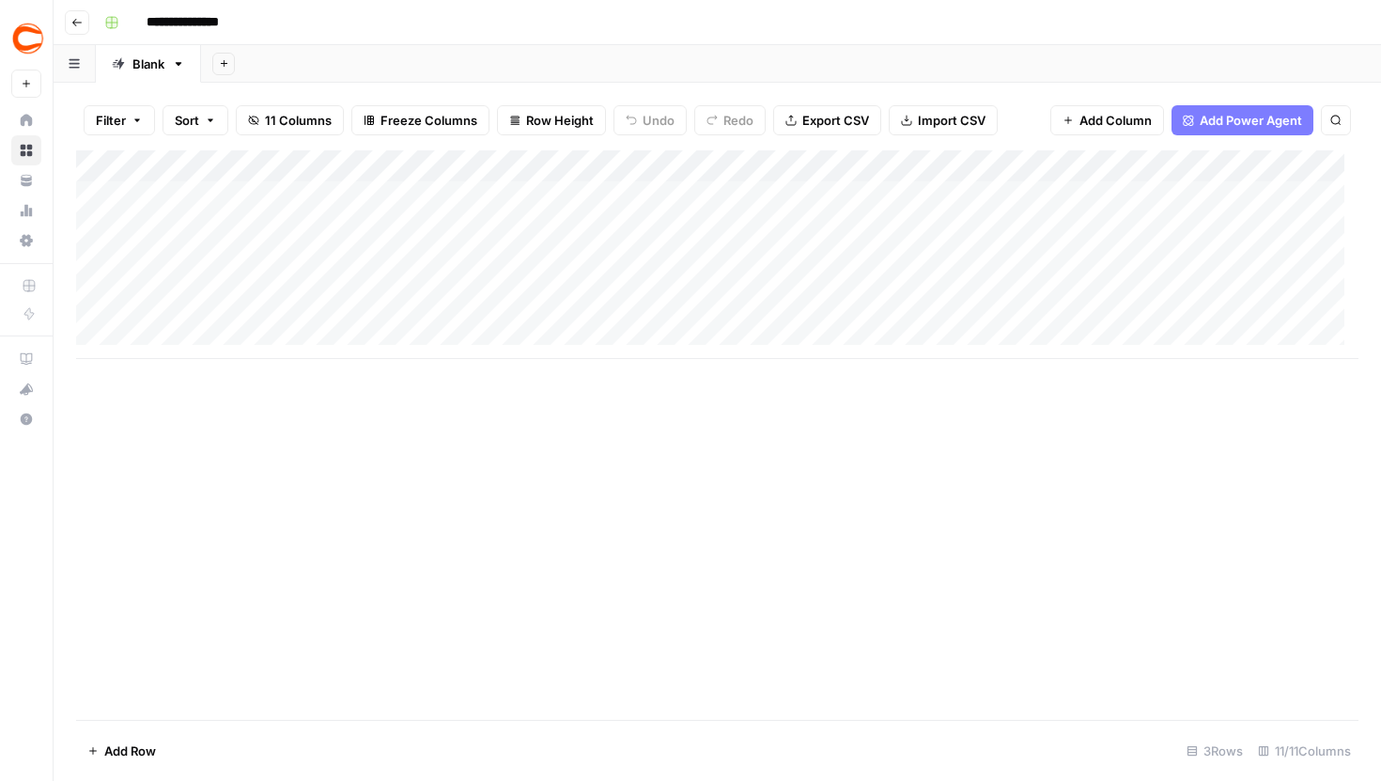
click at [613, 200] on div "Add Column" at bounding box center [717, 254] width 1283 height 209
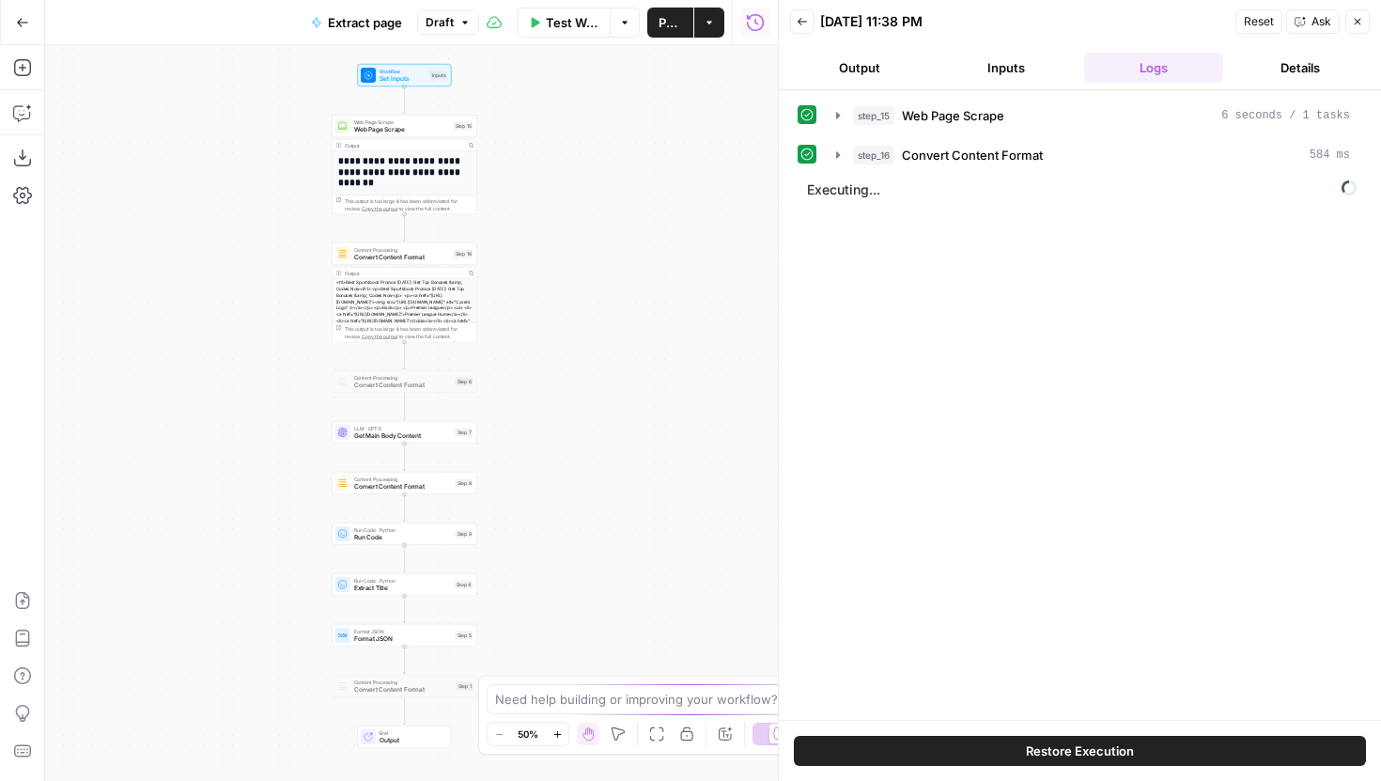
click at [802, 20] on icon "button" at bounding box center [802, 21] width 11 height 11
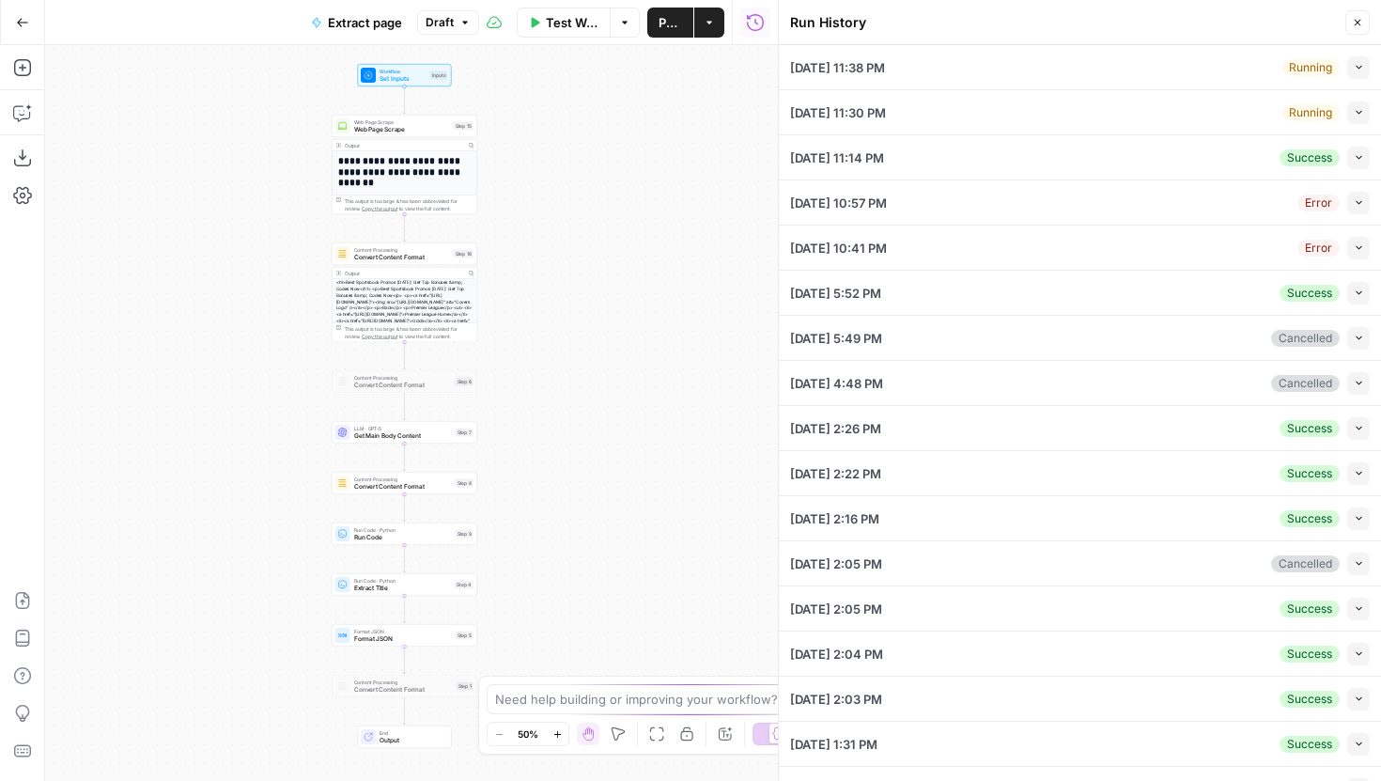
click at [1348, 76] on button "Collapse" at bounding box center [1359, 67] width 23 height 23
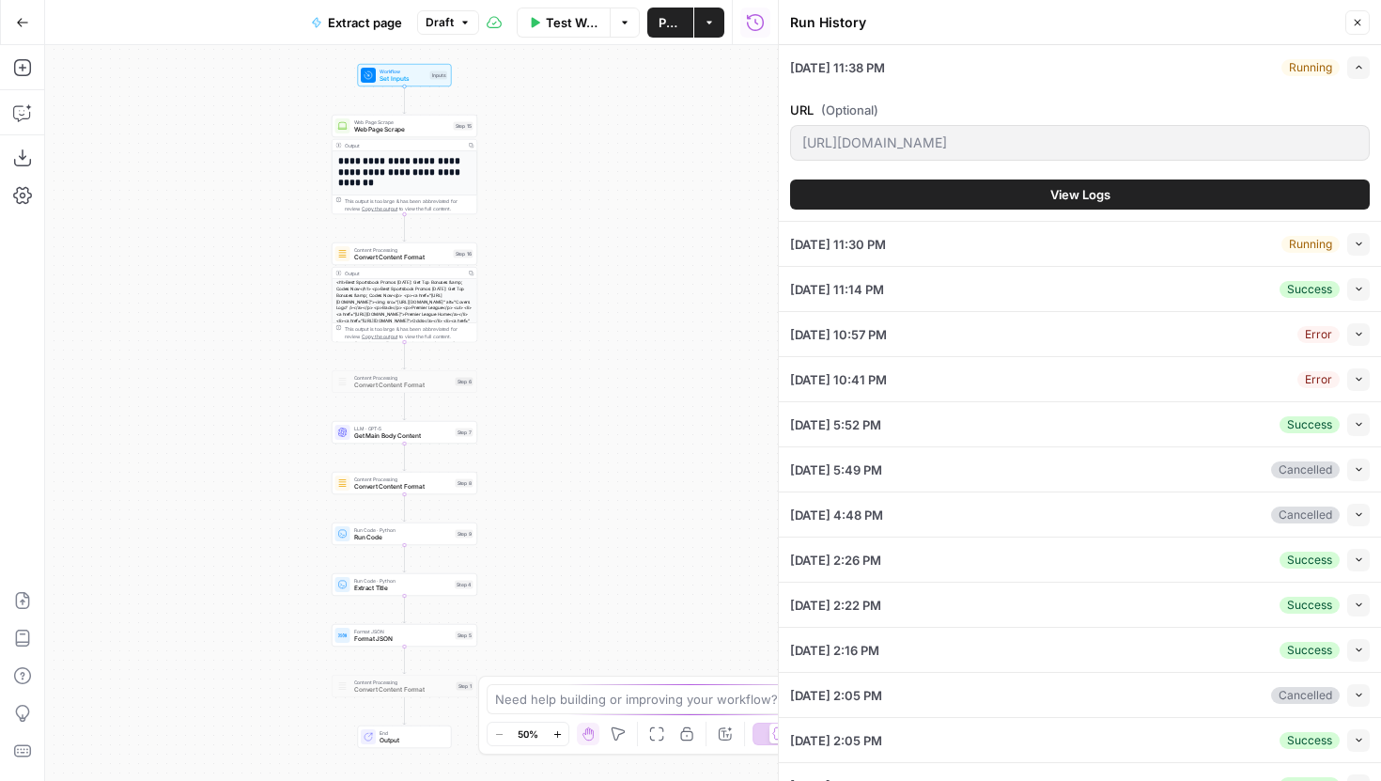
click at [1087, 190] on span "View Logs" at bounding box center [1081, 194] width 60 height 19
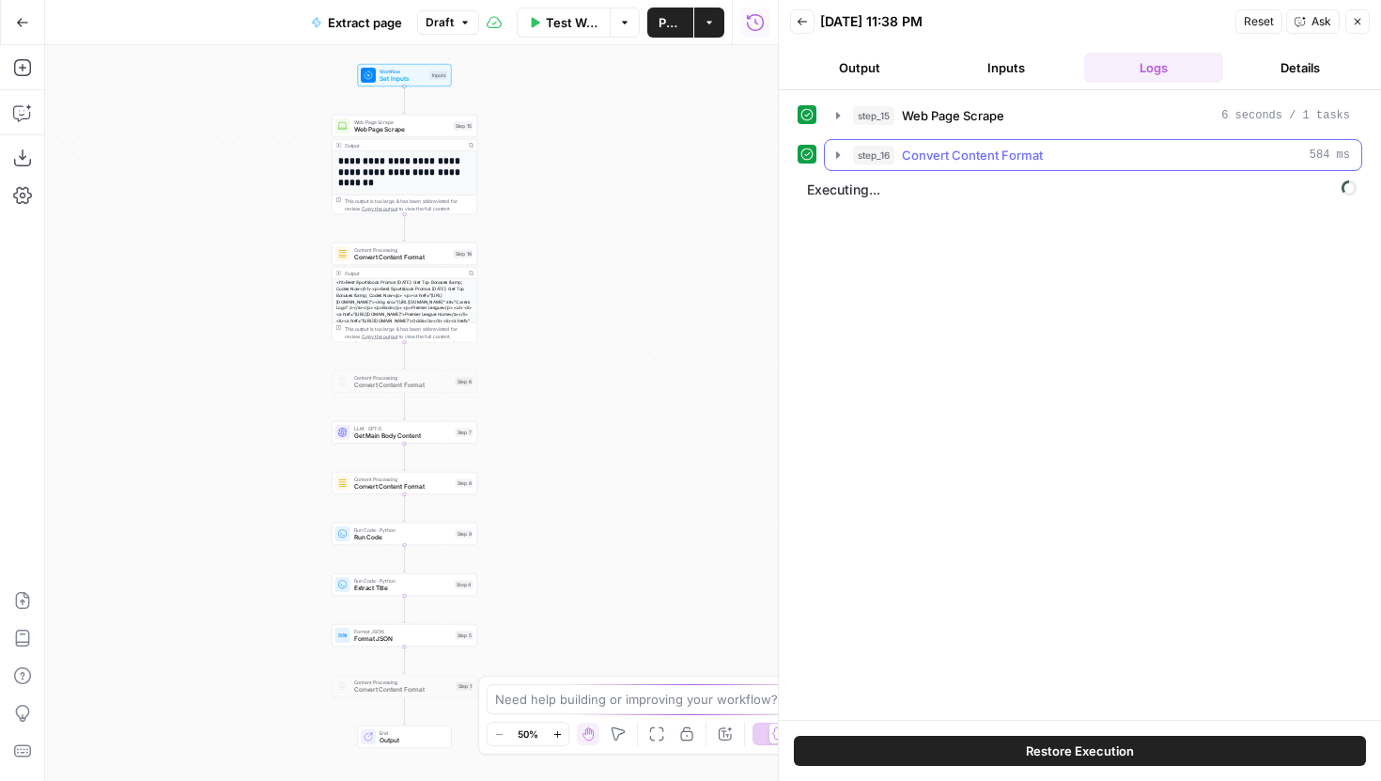
click at [840, 144] on button "step_16 Convert Content Format 584 ms" at bounding box center [1093, 155] width 537 height 30
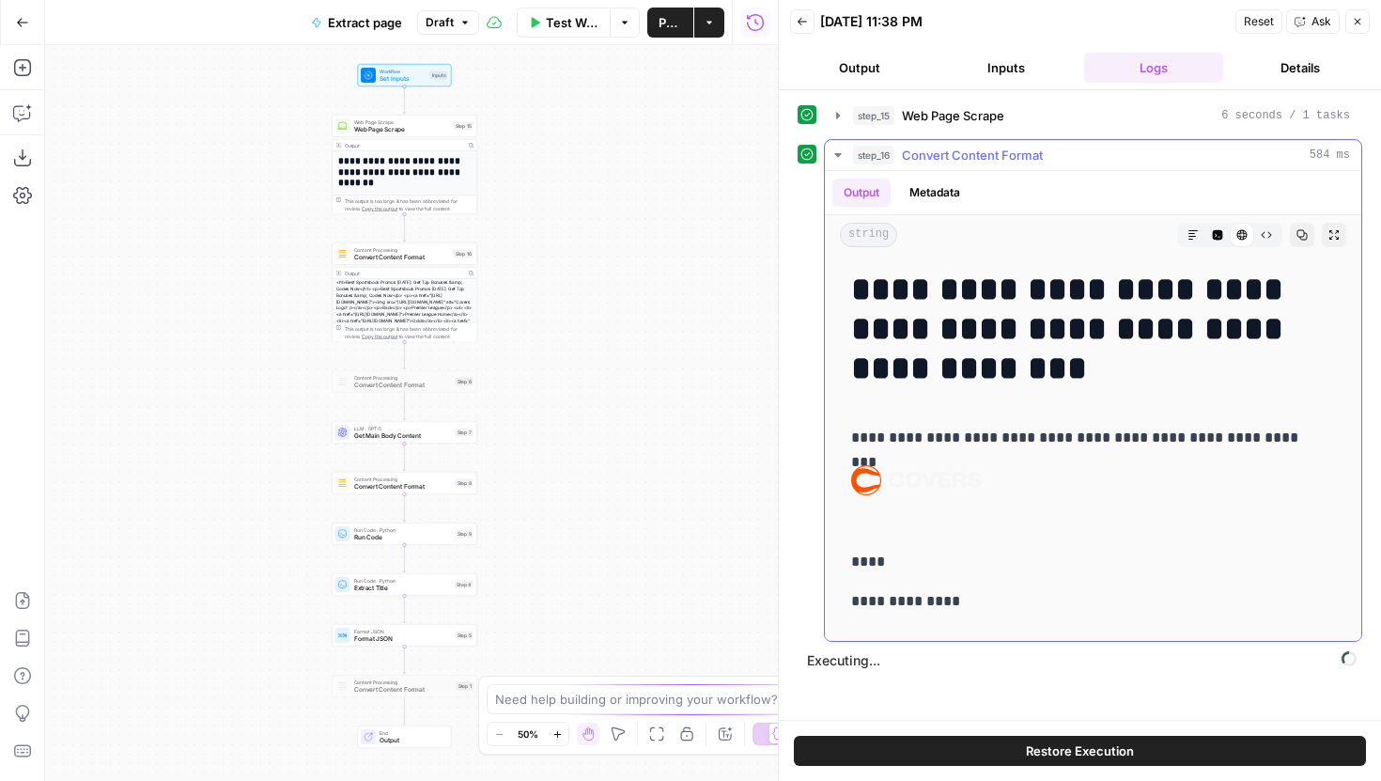
click at [840, 158] on icon "button" at bounding box center [838, 155] width 15 height 15
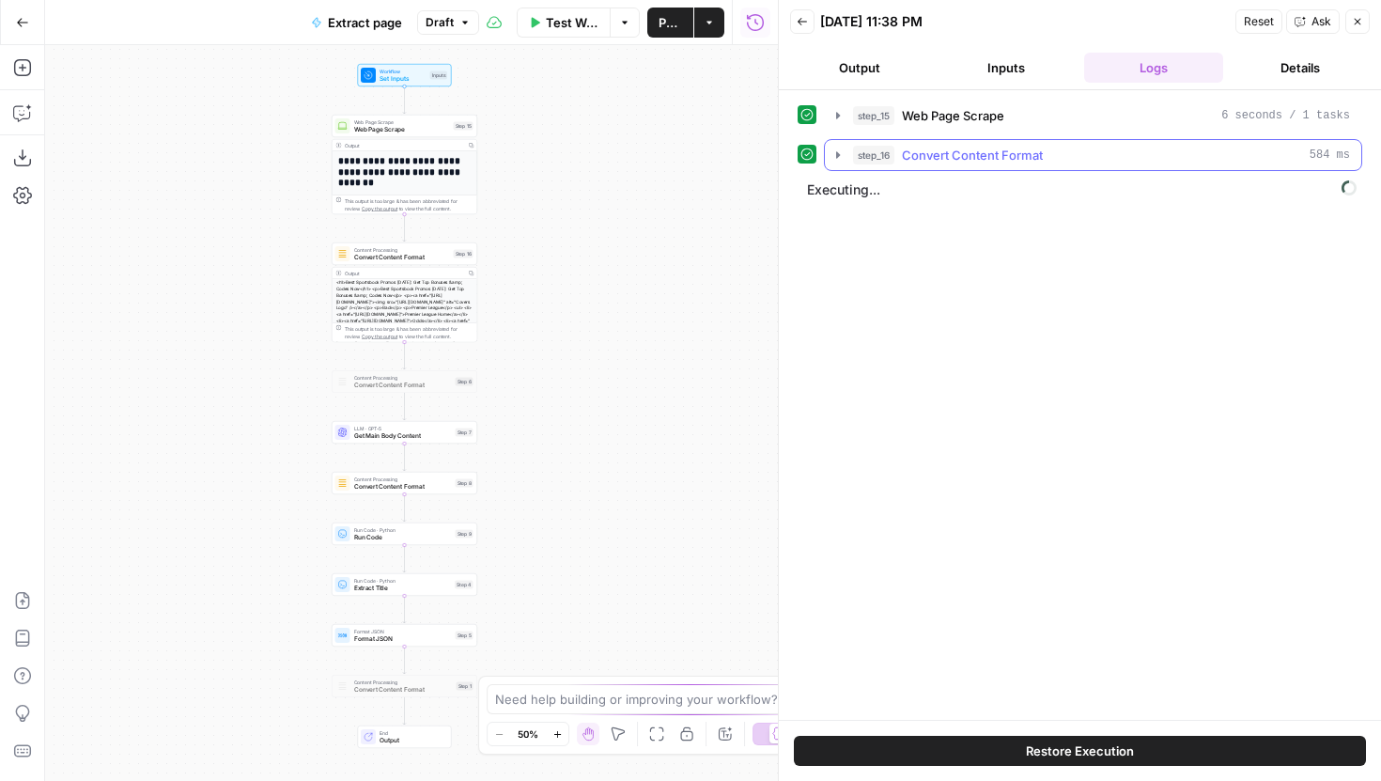
click at [840, 157] on icon "button" at bounding box center [838, 155] width 15 height 15
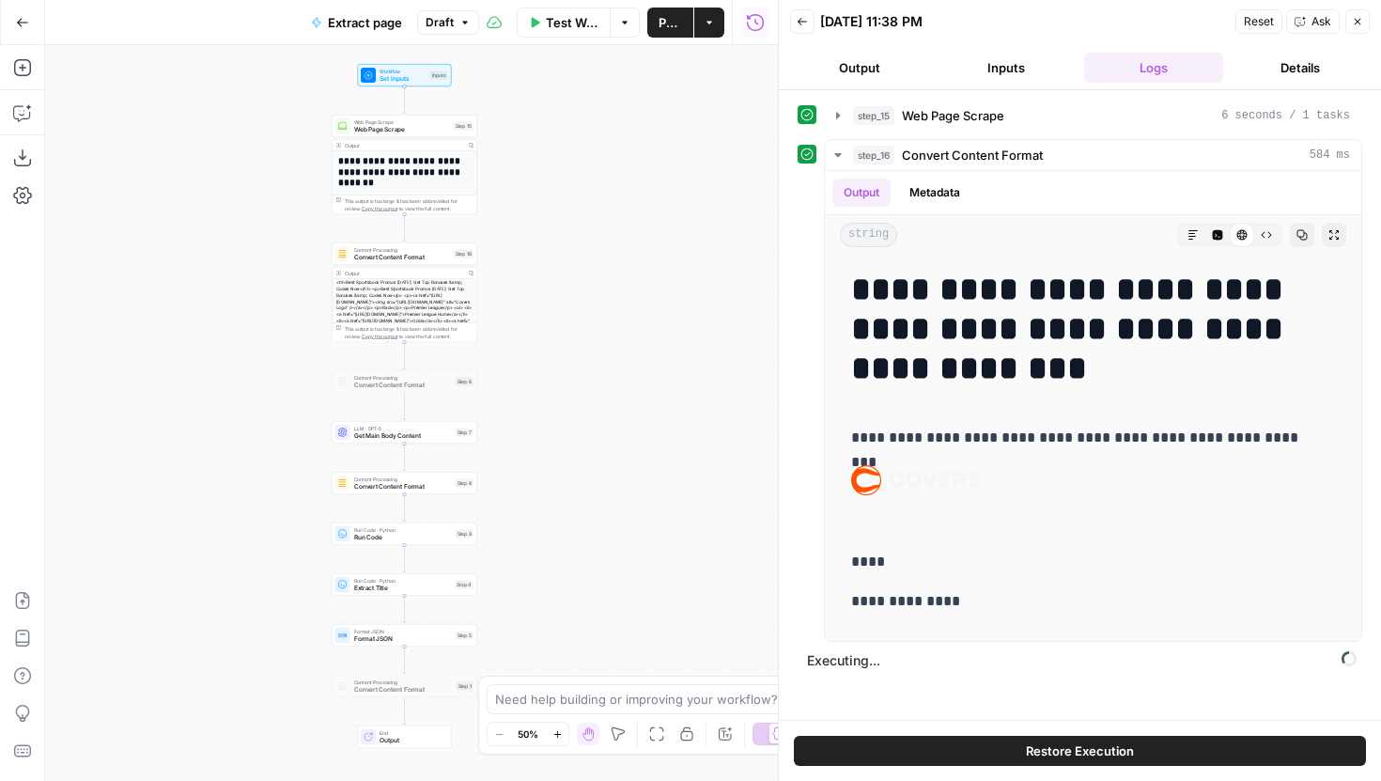
click at [810, 11] on button "Back" at bounding box center [802, 21] width 24 height 24
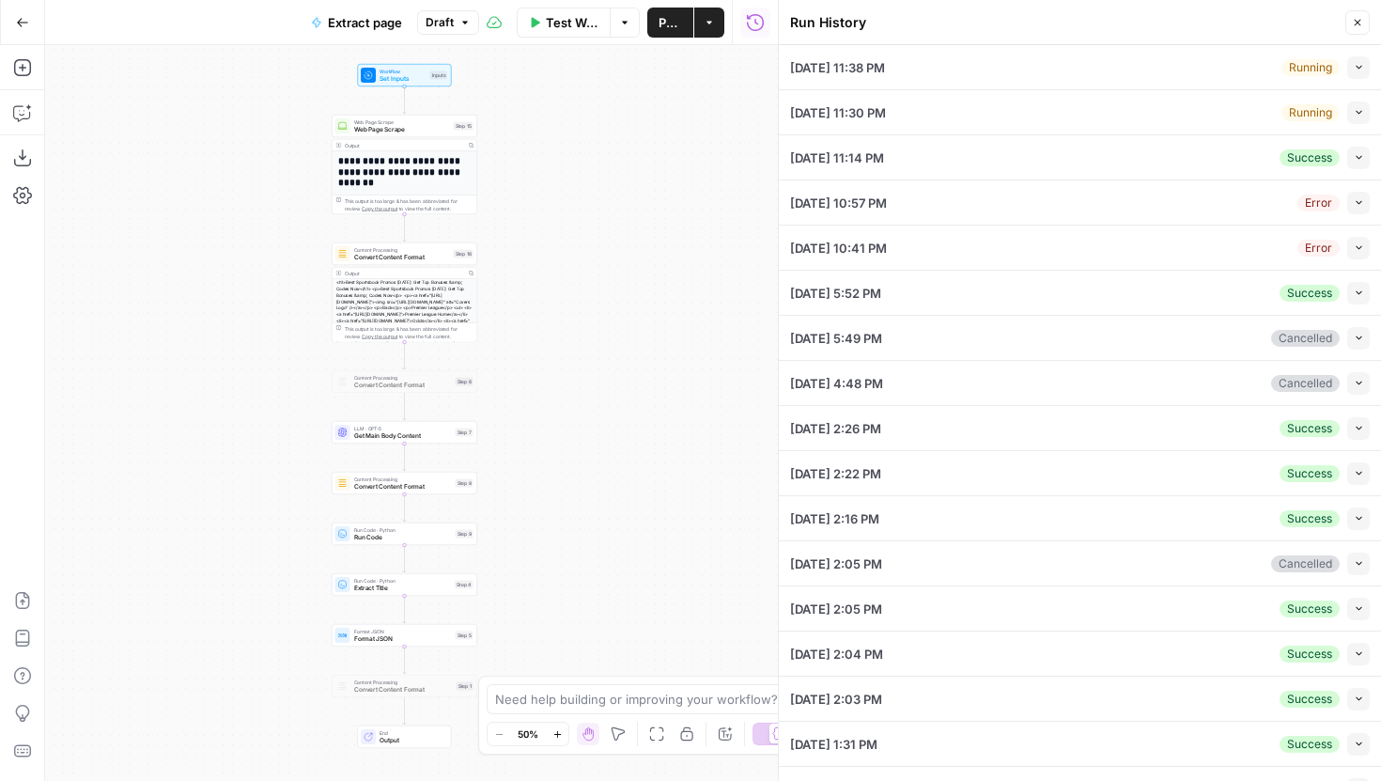
click at [1344, 85] on div "Collapse" at bounding box center [1336, 75] width 66 height 30
click at [1348, 59] on button "Collapse" at bounding box center [1359, 67] width 23 height 23
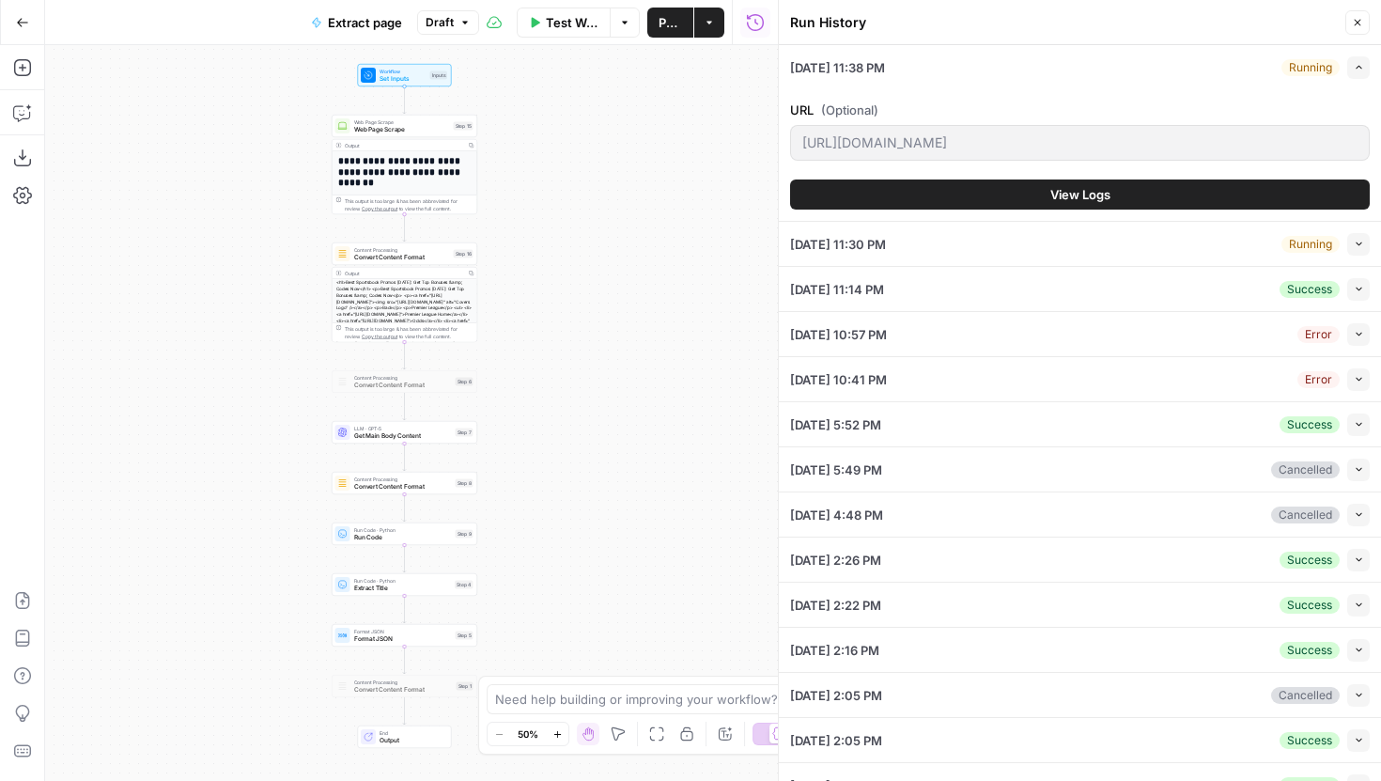
click at [1102, 184] on button "View Logs" at bounding box center [1080, 194] width 580 height 30
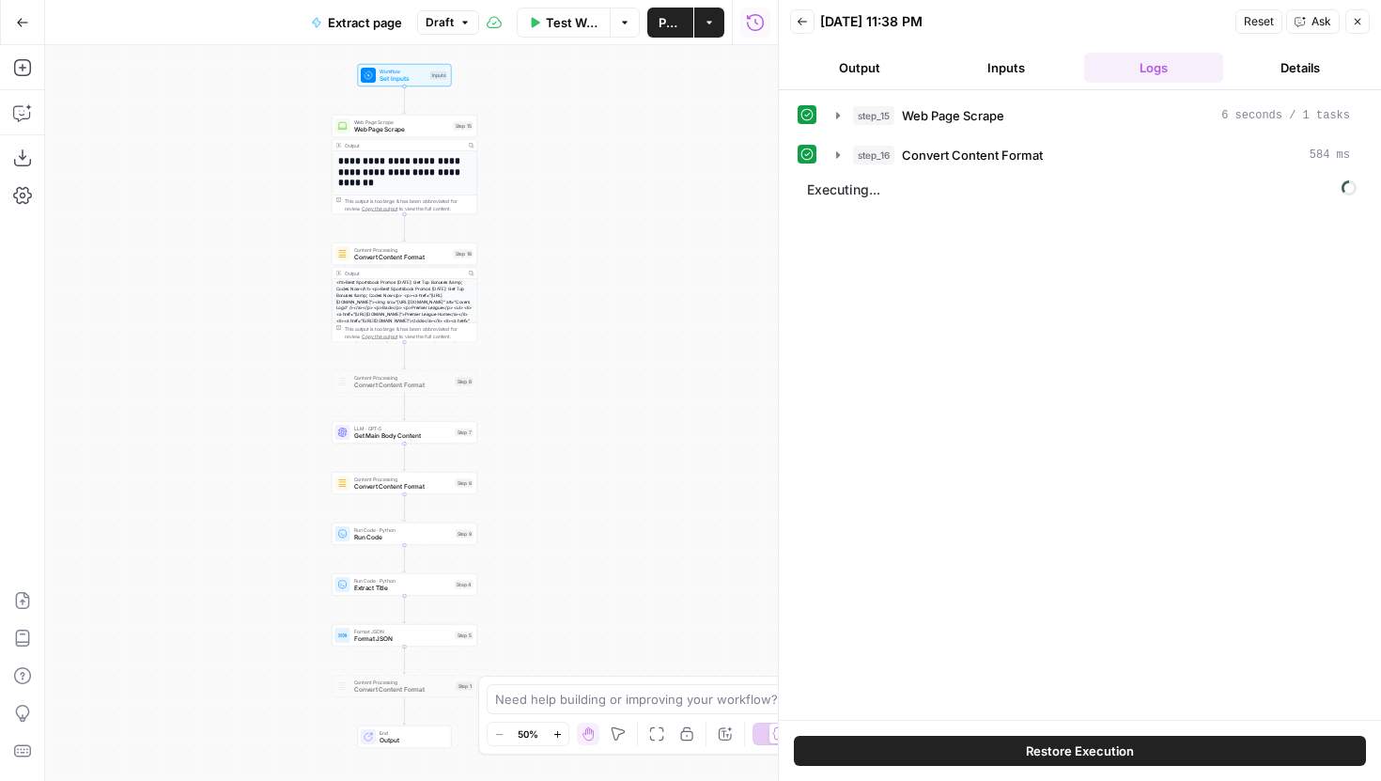
click at [1097, 756] on span "Restore Execution" at bounding box center [1080, 750] width 108 height 19
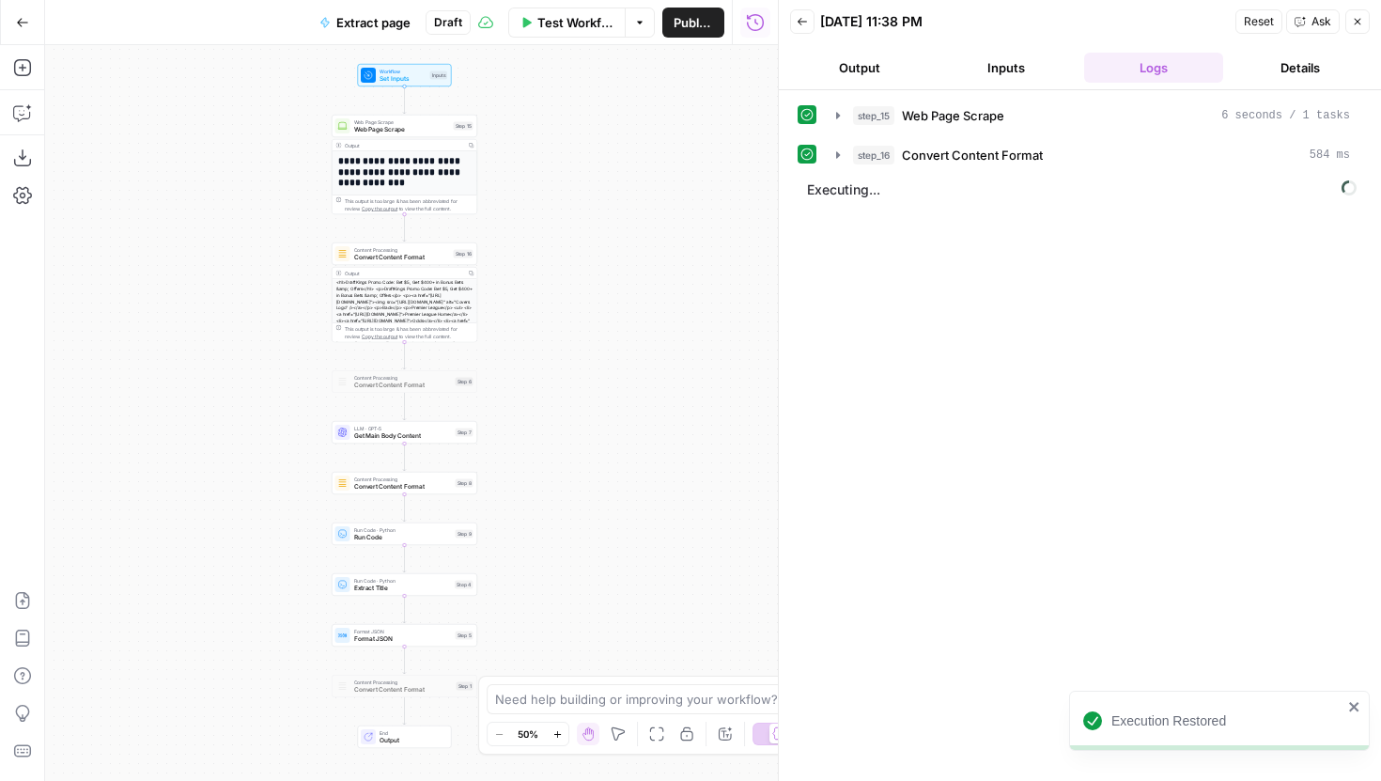
click at [1253, 17] on span "Reset" at bounding box center [1259, 21] width 30 height 17
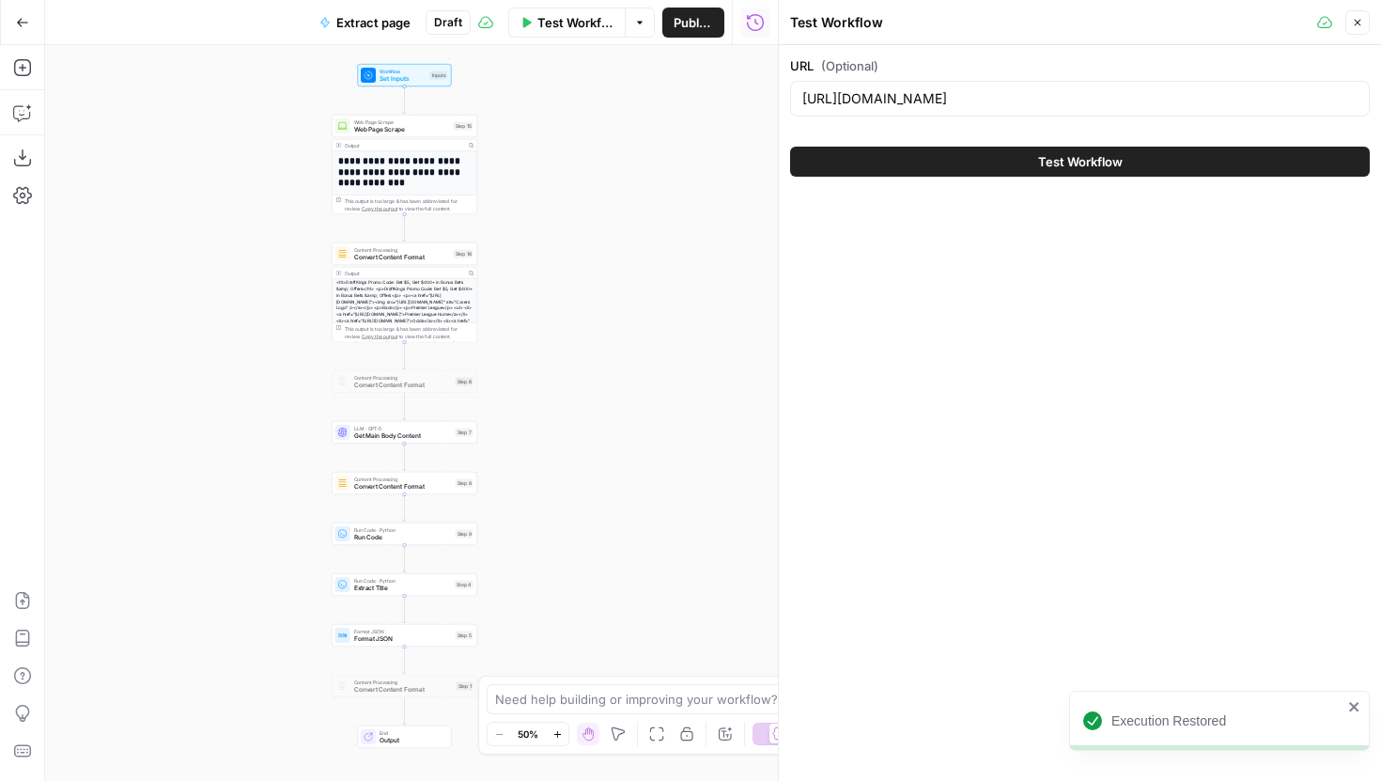
click at [1350, 22] on button "Close" at bounding box center [1358, 22] width 24 height 24
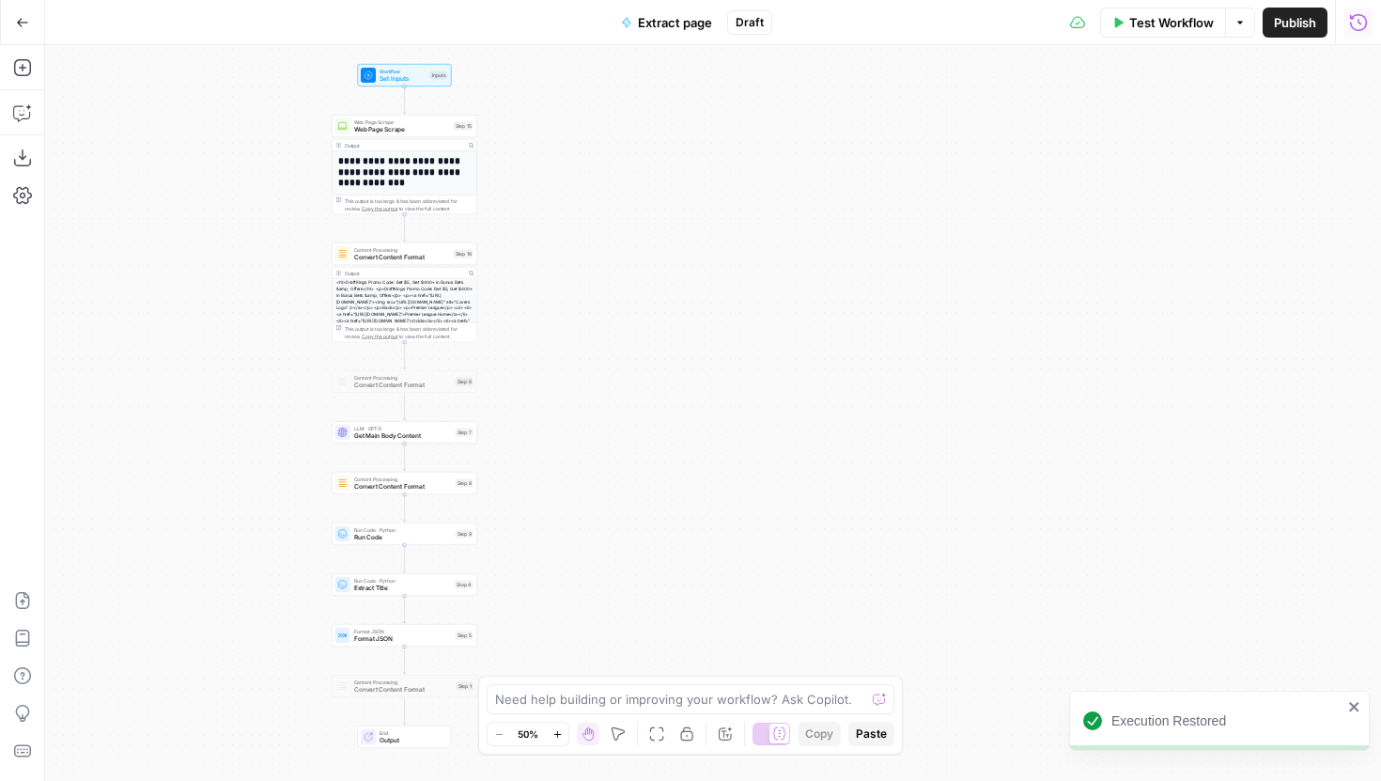
click at [1366, 30] on icon "button" at bounding box center [1358, 22] width 19 height 19
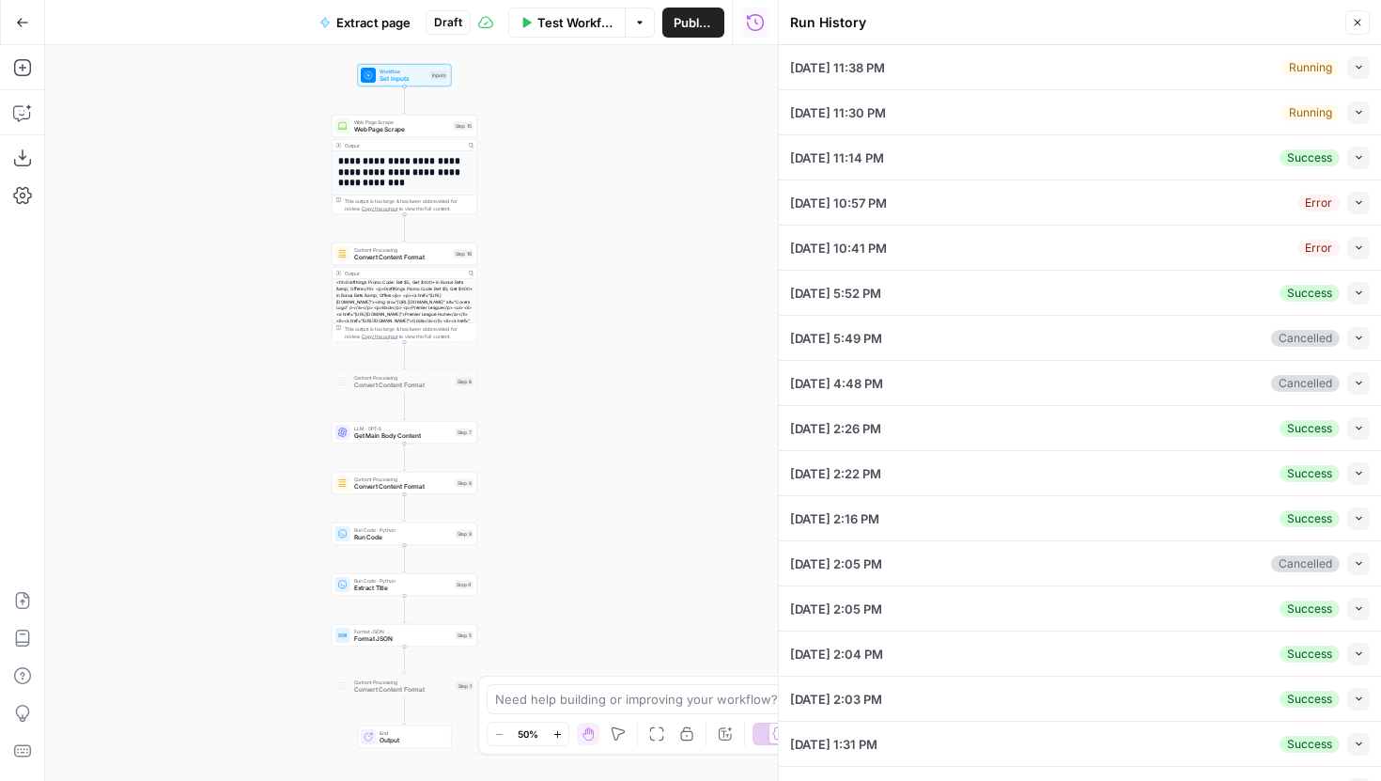
click at [1356, 112] on icon "button" at bounding box center [1359, 113] width 6 height 4
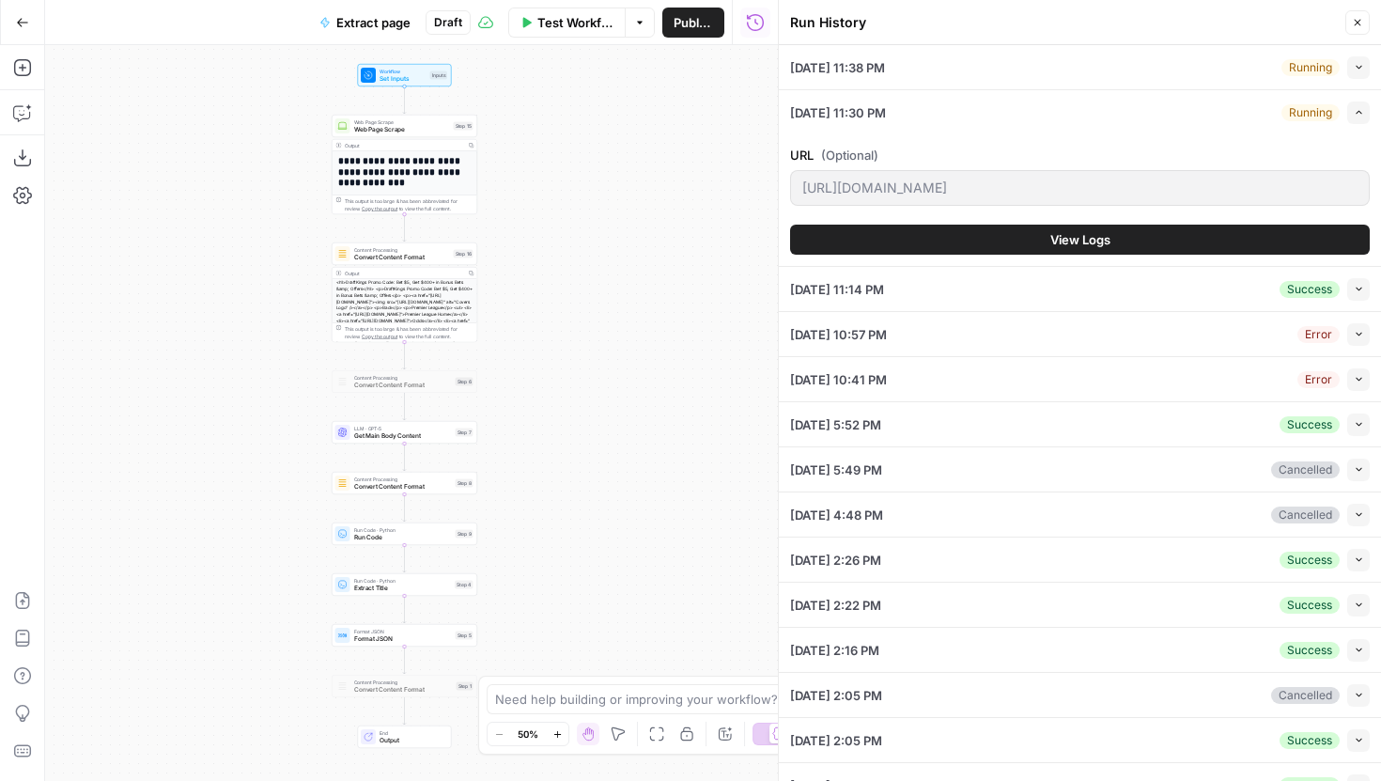
click at [1130, 235] on button "View Logs" at bounding box center [1080, 240] width 580 height 30
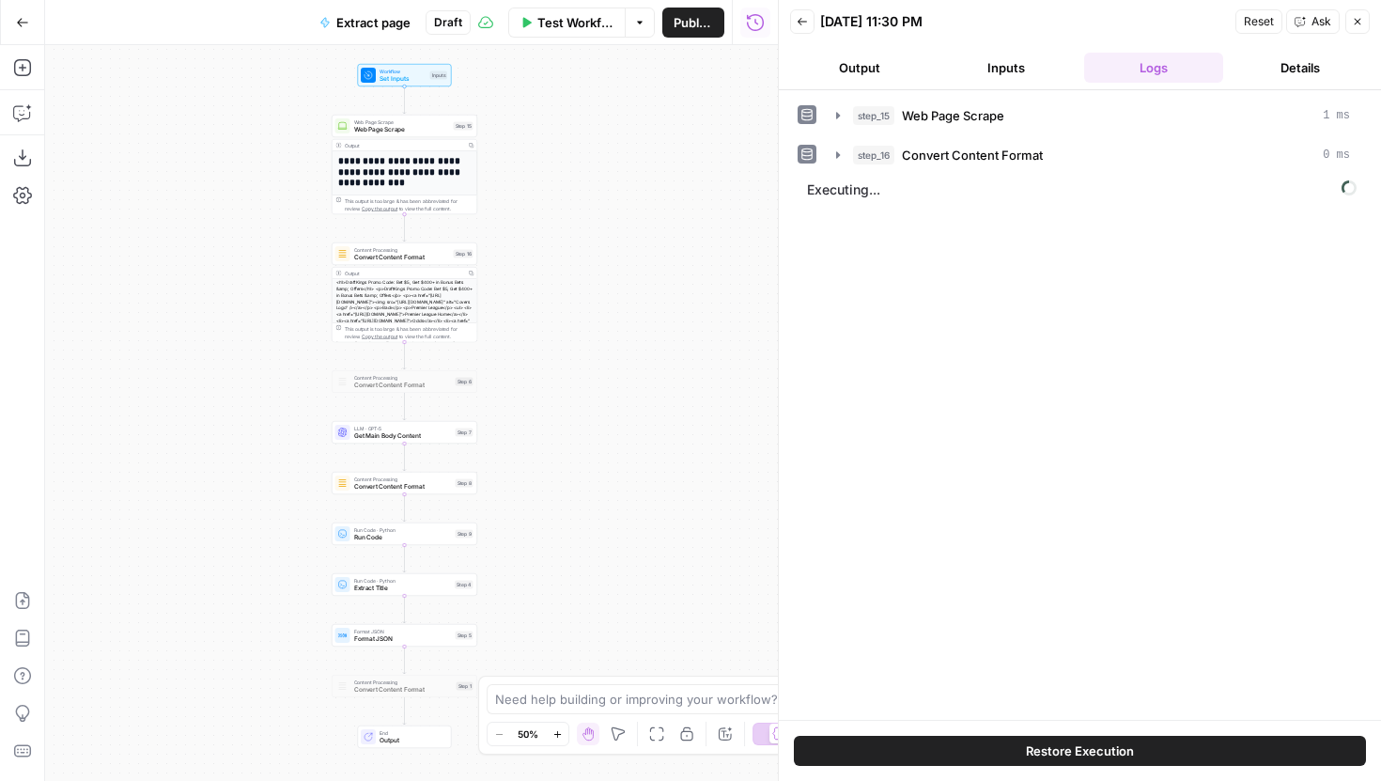
click at [1269, 22] on span "Reset" at bounding box center [1259, 21] width 30 height 17
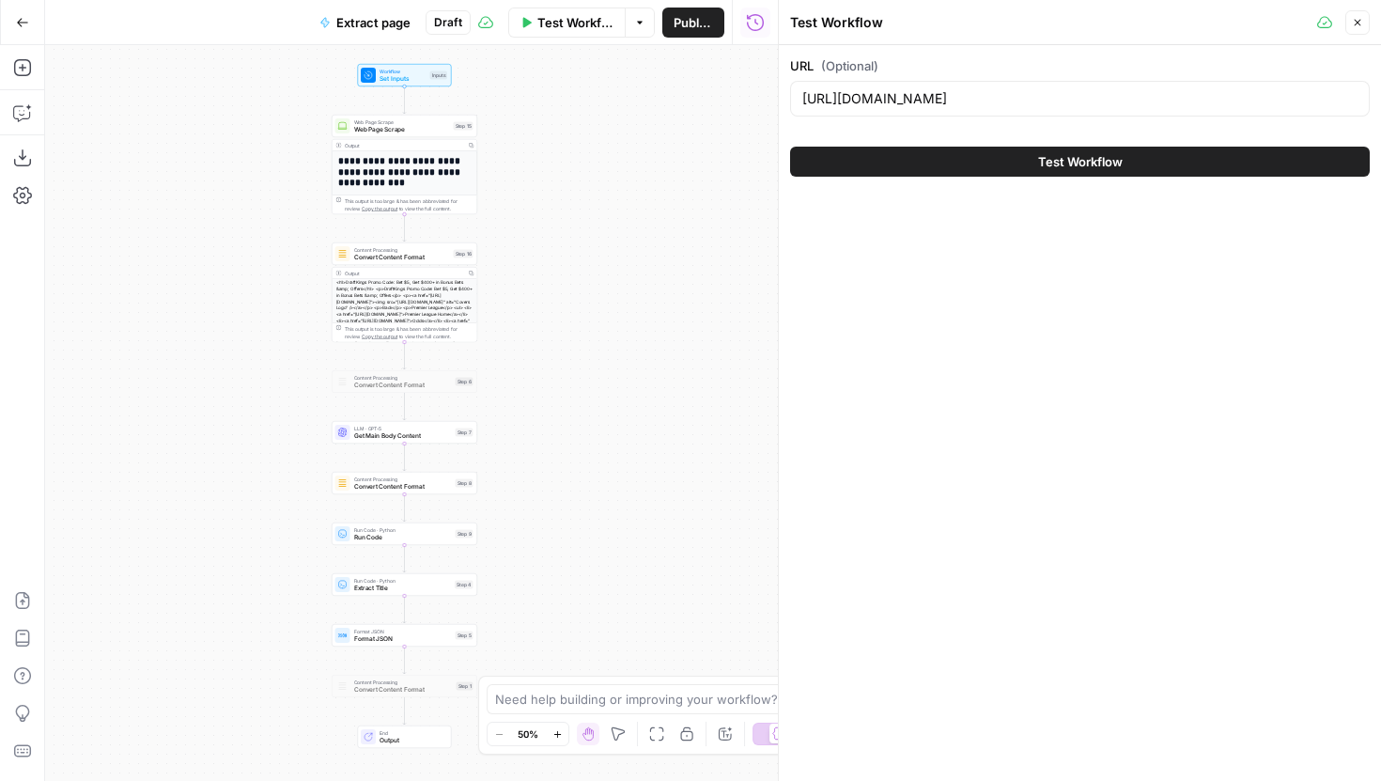
click at [1362, 23] on icon "button" at bounding box center [1357, 22] width 11 height 11
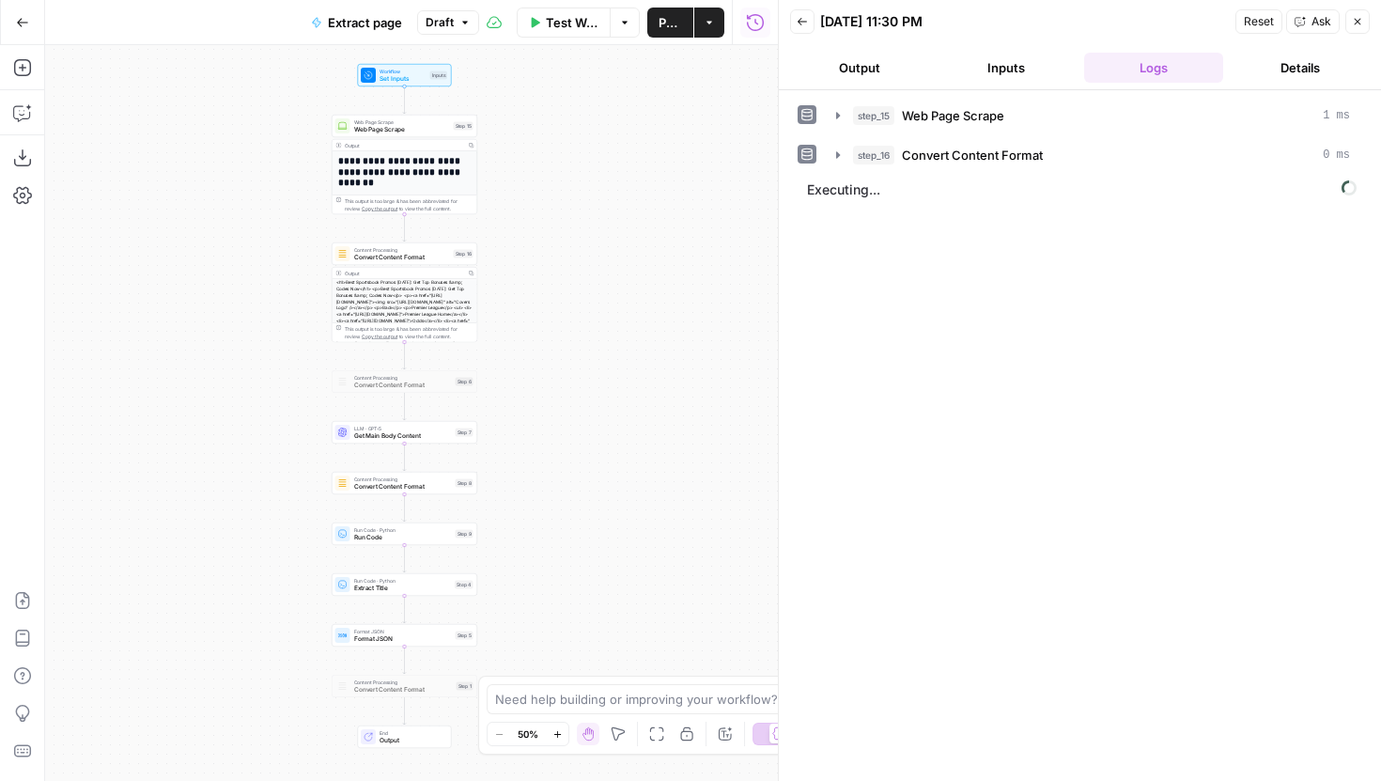
click at [788, 15] on header "Back [DATE] 11:30 PM Reset Ask Close Output Inputs Logs Details" at bounding box center [1080, 45] width 602 height 90
click at [797, 19] on icon "button" at bounding box center [802, 21] width 11 height 11
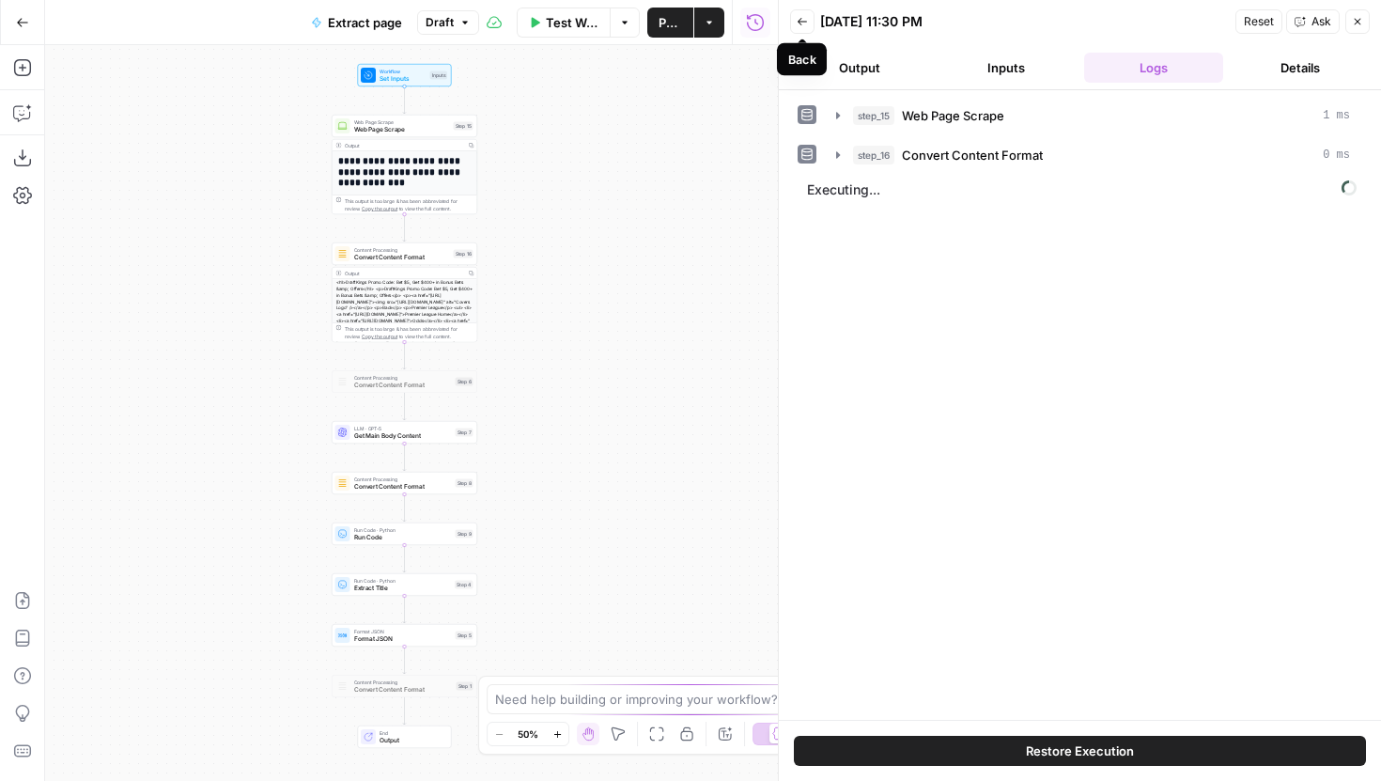
click at [801, 16] on icon "button" at bounding box center [802, 21] width 11 height 11
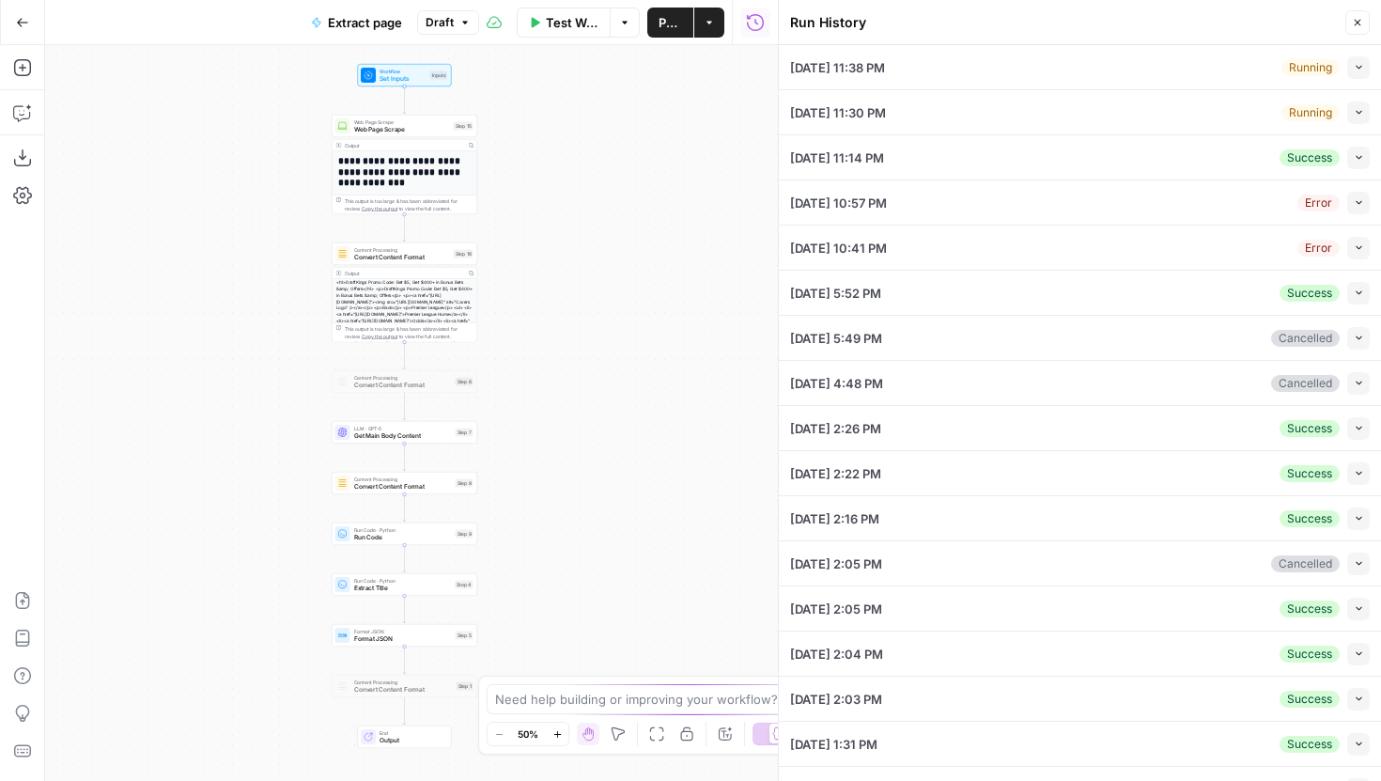
click at [1354, 116] on icon "button" at bounding box center [1359, 112] width 10 height 10
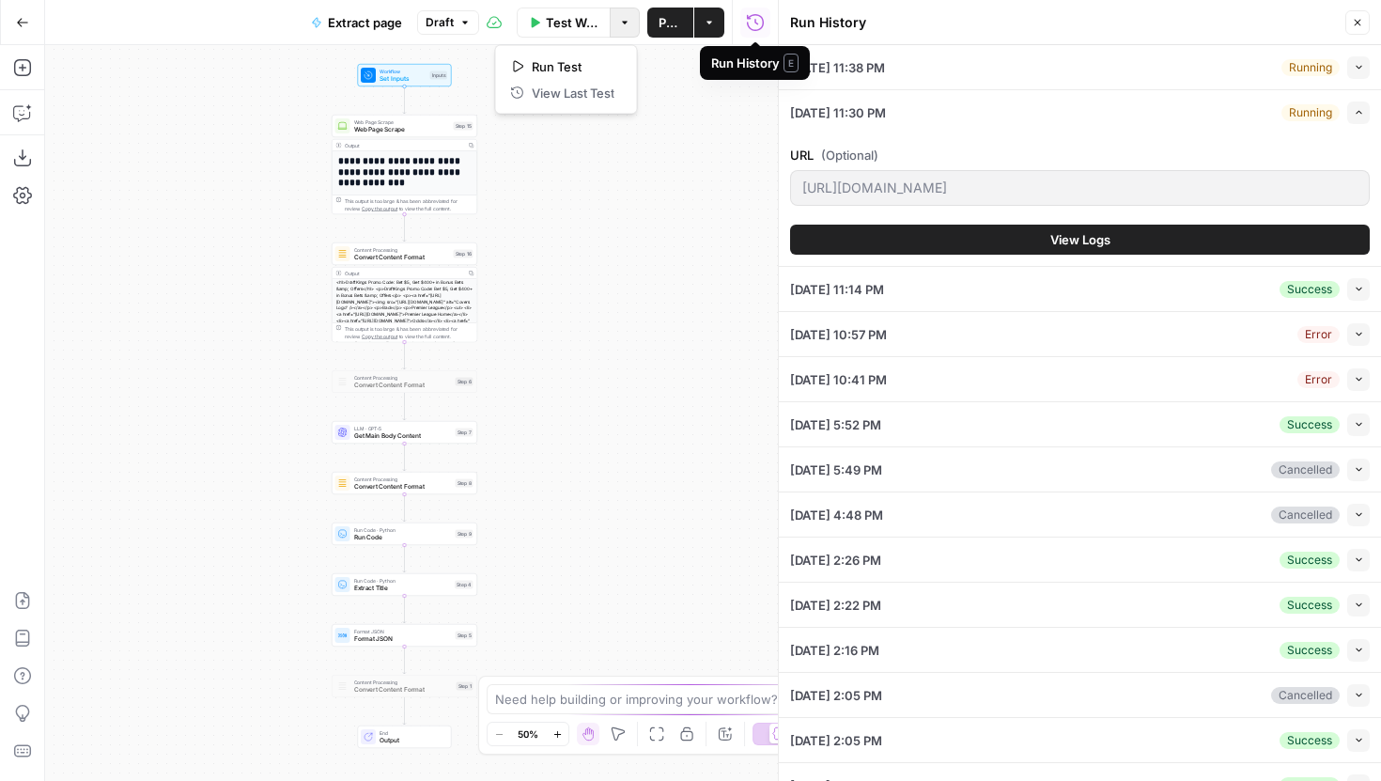
click at [623, 26] on icon "button" at bounding box center [624, 22] width 11 height 11
click at [1146, 163] on label "URL (Optional)" at bounding box center [1080, 155] width 580 height 19
click at [997, 100] on div "08/19/25 at 11:30 PM Running Expand" at bounding box center [1080, 112] width 580 height 44
click at [869, 117] on span "08/19/25 at 11:30 PM" at bounding box center [838, 112] width 96 height 19
click at [993, 243] on button "View Logs" at bounding box center [1080, 240] width 580 height 30
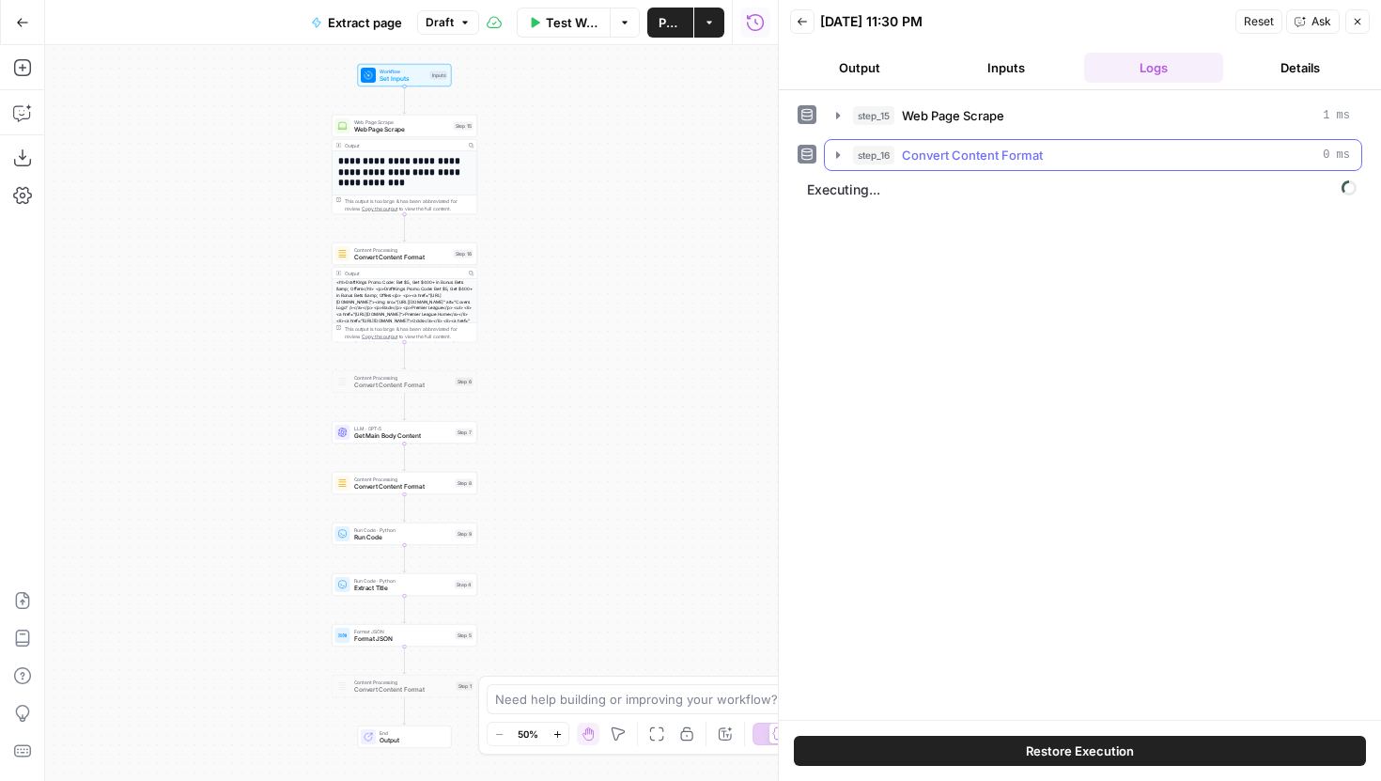
click at [846, 164] on button "step_16 Convert Content Format 0 ms" at bounding box center [1093, 155] width 537 height 30
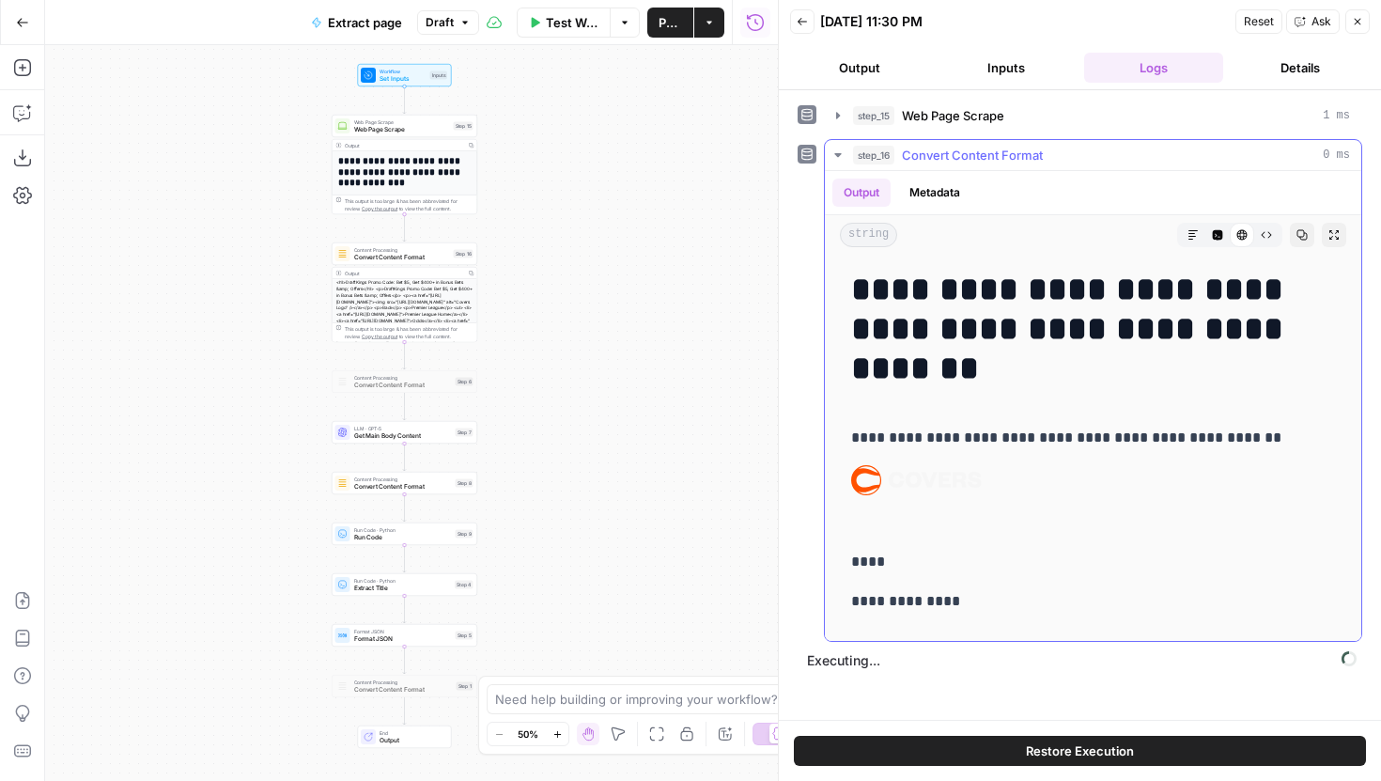
click at [840, 152] on icon "button" at bounding box center [838, 155] width 15 height 15
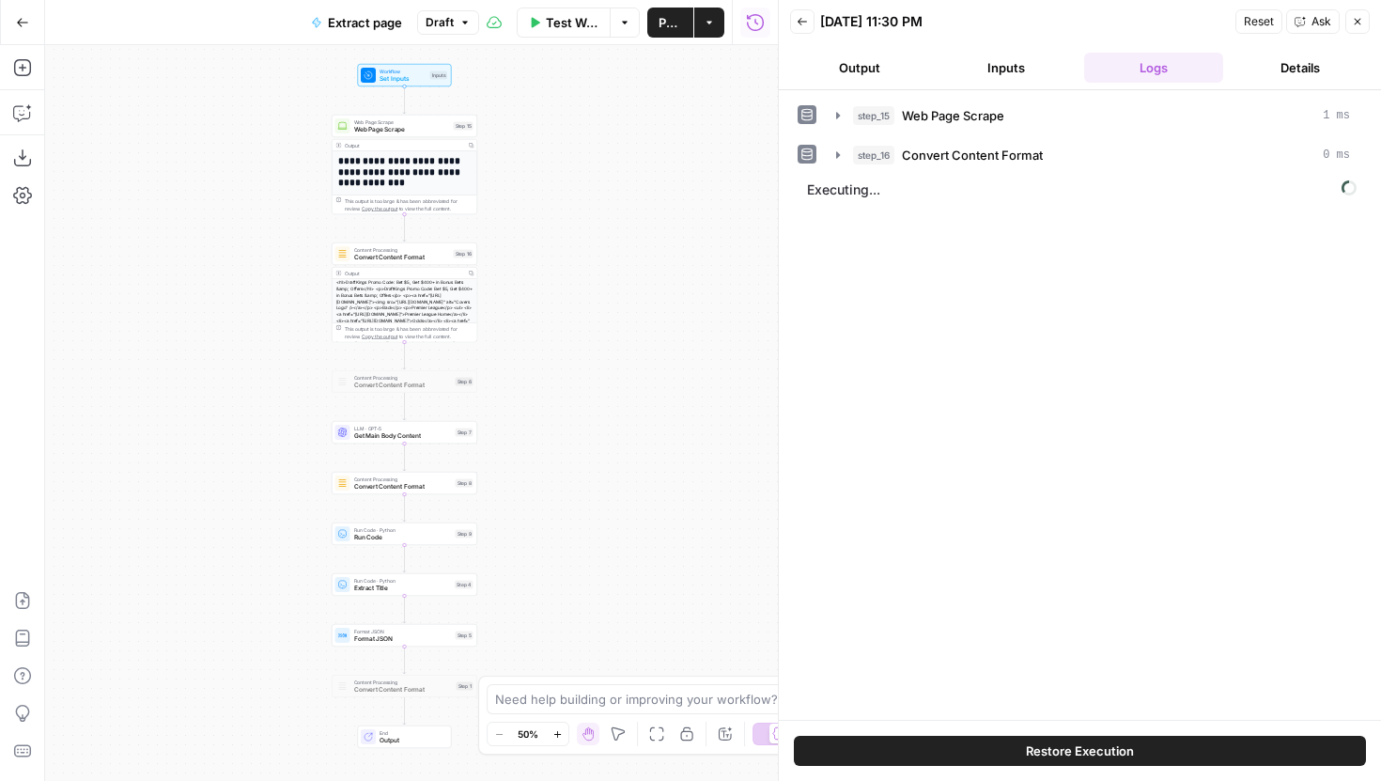
click at [1355, 28] on button "Close" at bounding box center [1358, 21] width 24 height 24
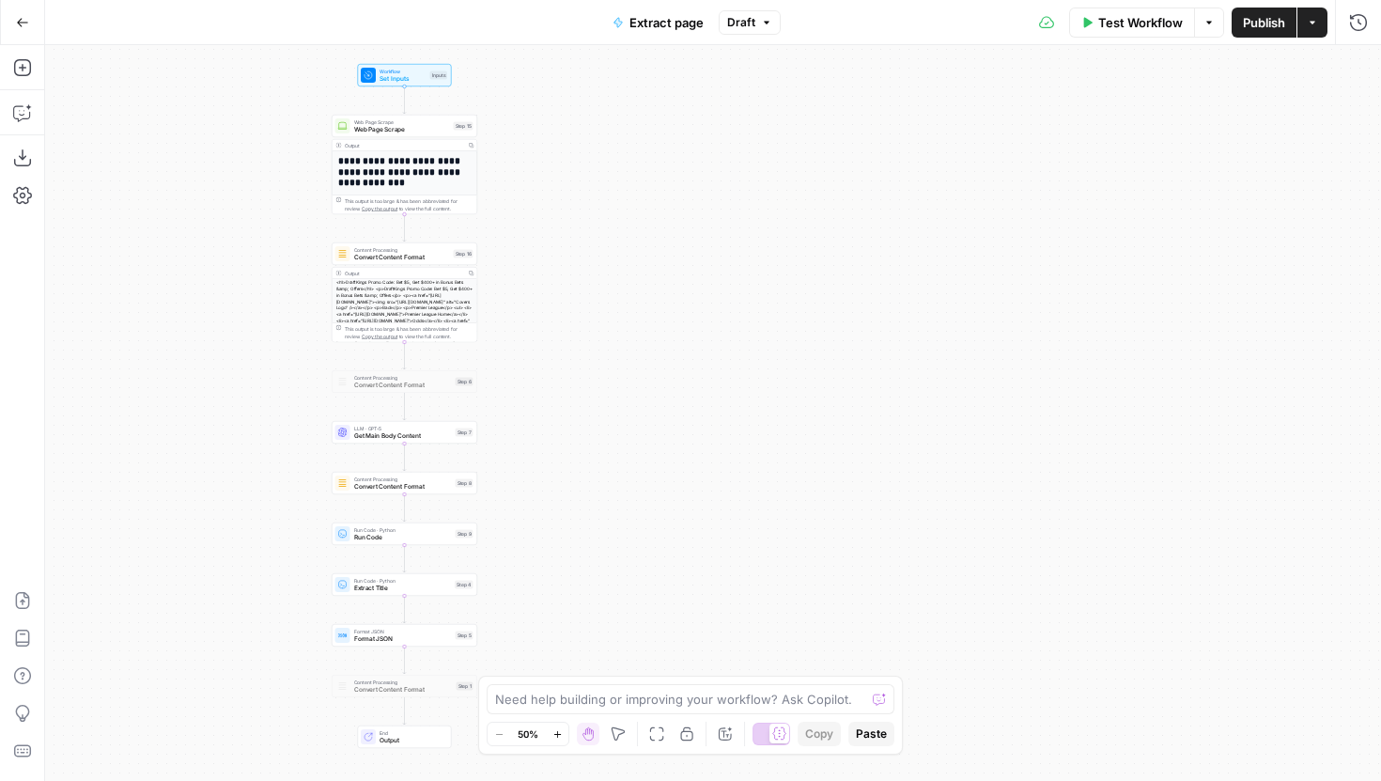
drag, startPoint x: 600, startPoint y: 250, endPoint x: 727, endPoint y: 361, distance: 169.2
click at [727, 361] on div "**********" at bounding box center [713, 413] width 1336 height 736
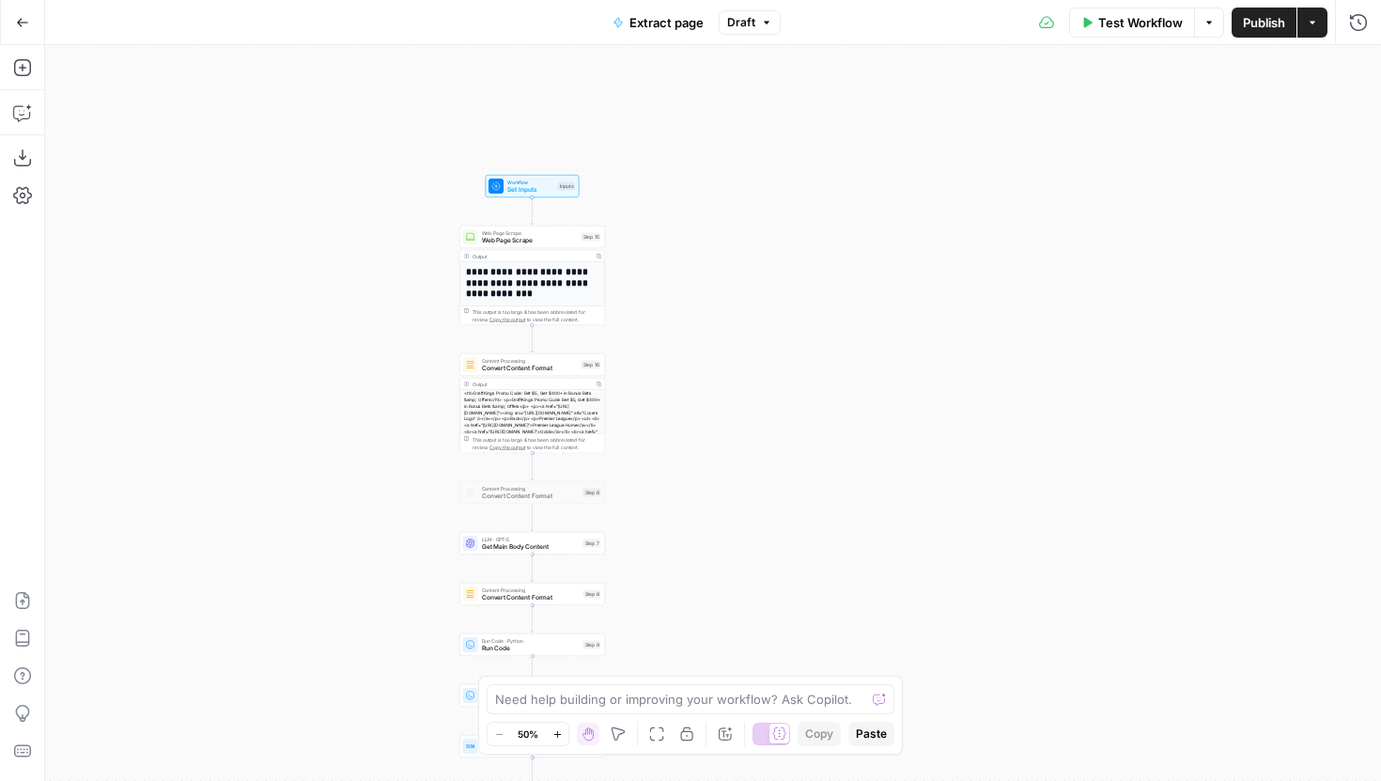
click at [1130, 21] on span "Test Workflow" at bounding box center [1141, 22] width 85 height 19
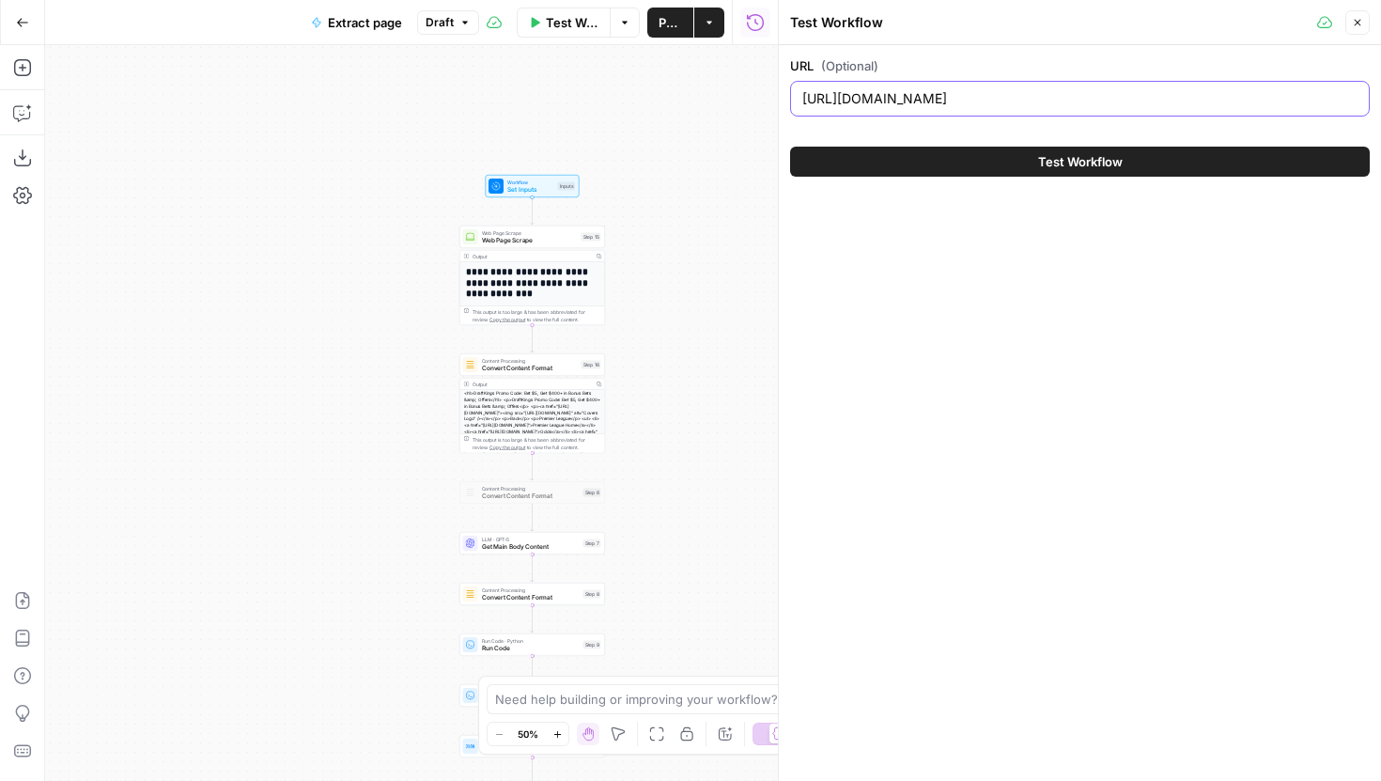
click at [1244, 94] on input "https://www.covers.com/betting/bonuses/draftkings-promo-codes" at bounding box center [1079, 98] width 555 height 19
drag, startPoint x: 1254, startPoint y: 101, endPoint x: 1068, endPoint y: 101, distance: 185.1
click at [1068, 101] on input "https://www.covers.com/betting/bonuses/draftkings-promo-codes" at bounding box center [1079, 98] width 555 height 19
type input "[URL][DOMAIN_NAME]"
drag, startPoint x: 1014, startPoint y: 152, endPoint x: 1066, endPoint y: 465, distance: 317.2
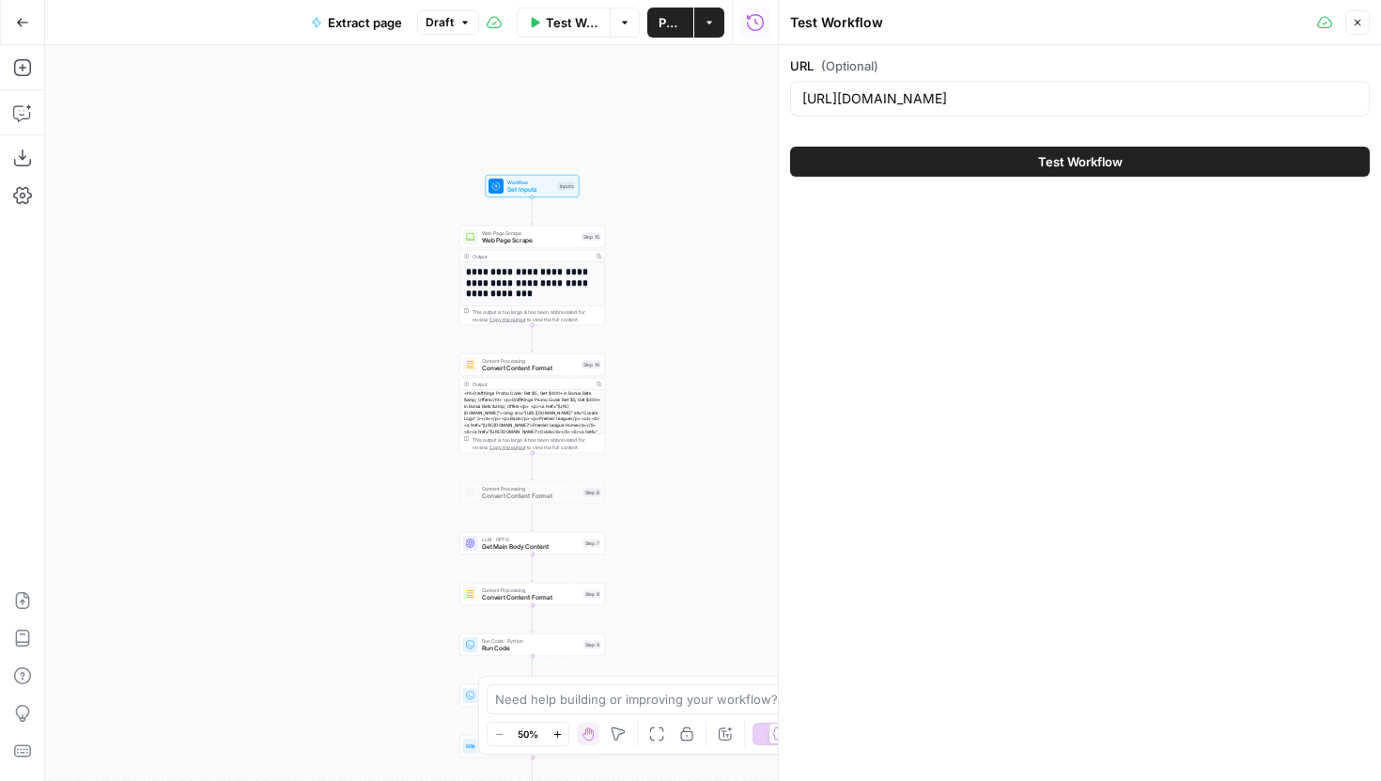
click at [1067, 468] on div "URL (Optional) https://www.covers.com/betting/bonuses Test Workflow" at bounding box center [1080, 413] width 602 height 736
click at [1060, 169] on span "Test Workflow" at bounding box center [1080, 161] width 85 height 19
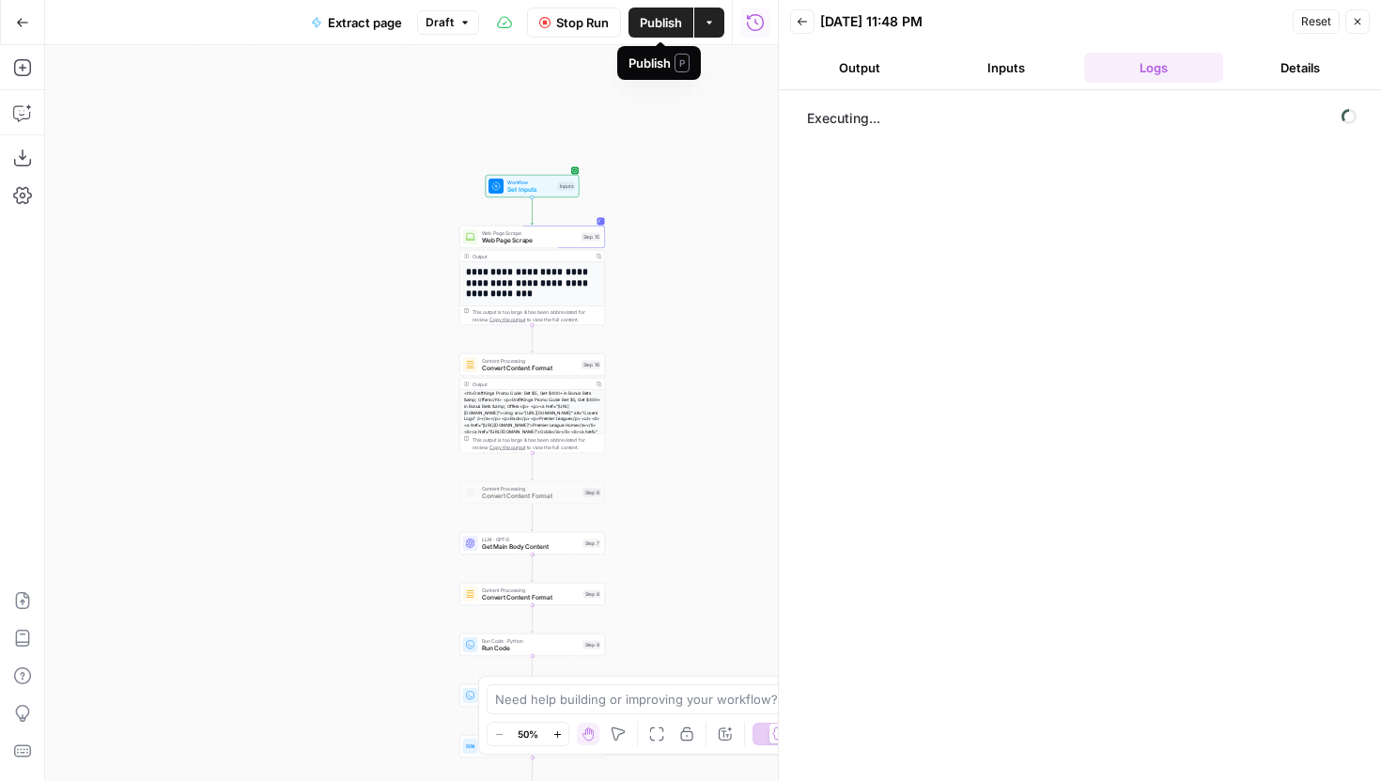
click at [586, 23] on span "Stop Run" at bounding box center [582, 22] width 53 height 19
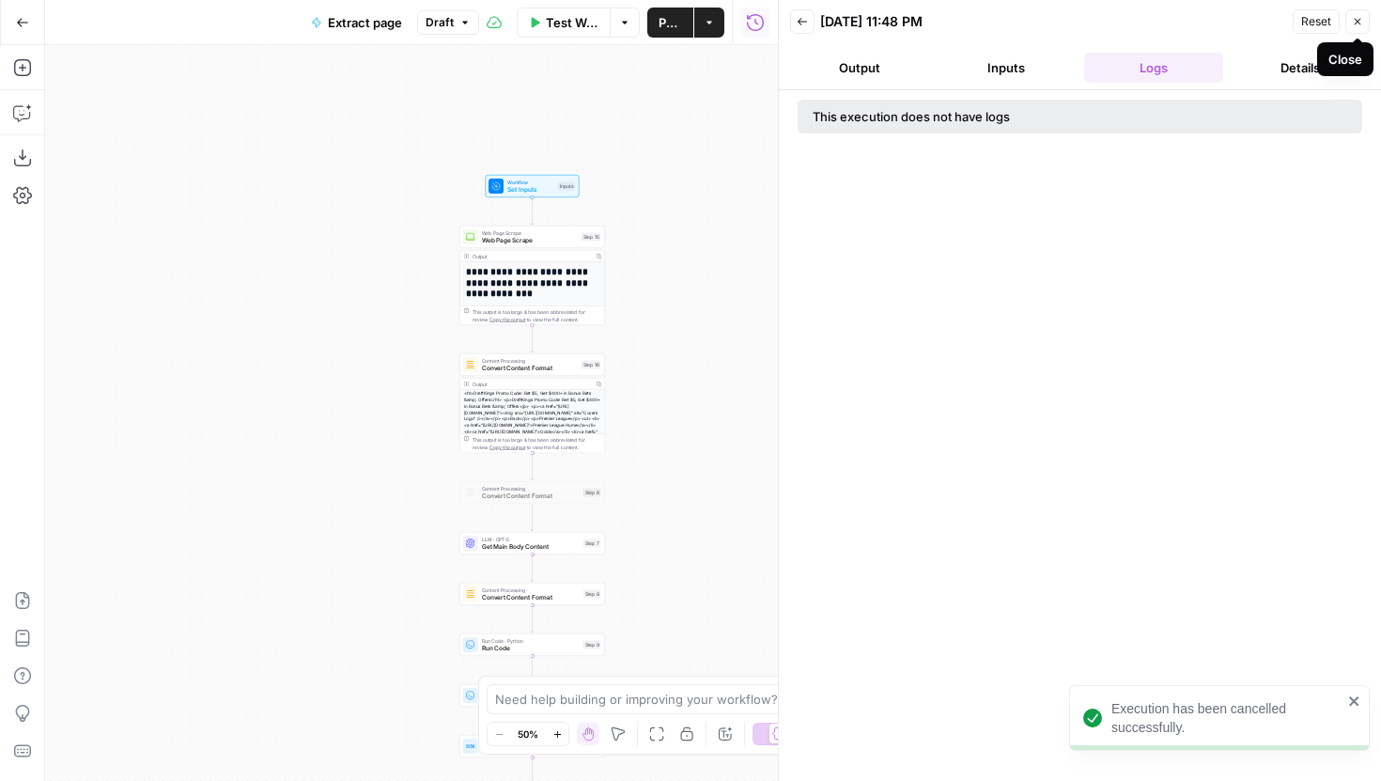
click at [1361, 23] on icon "button" at bounding box center [1357, 21] width 11 height 11
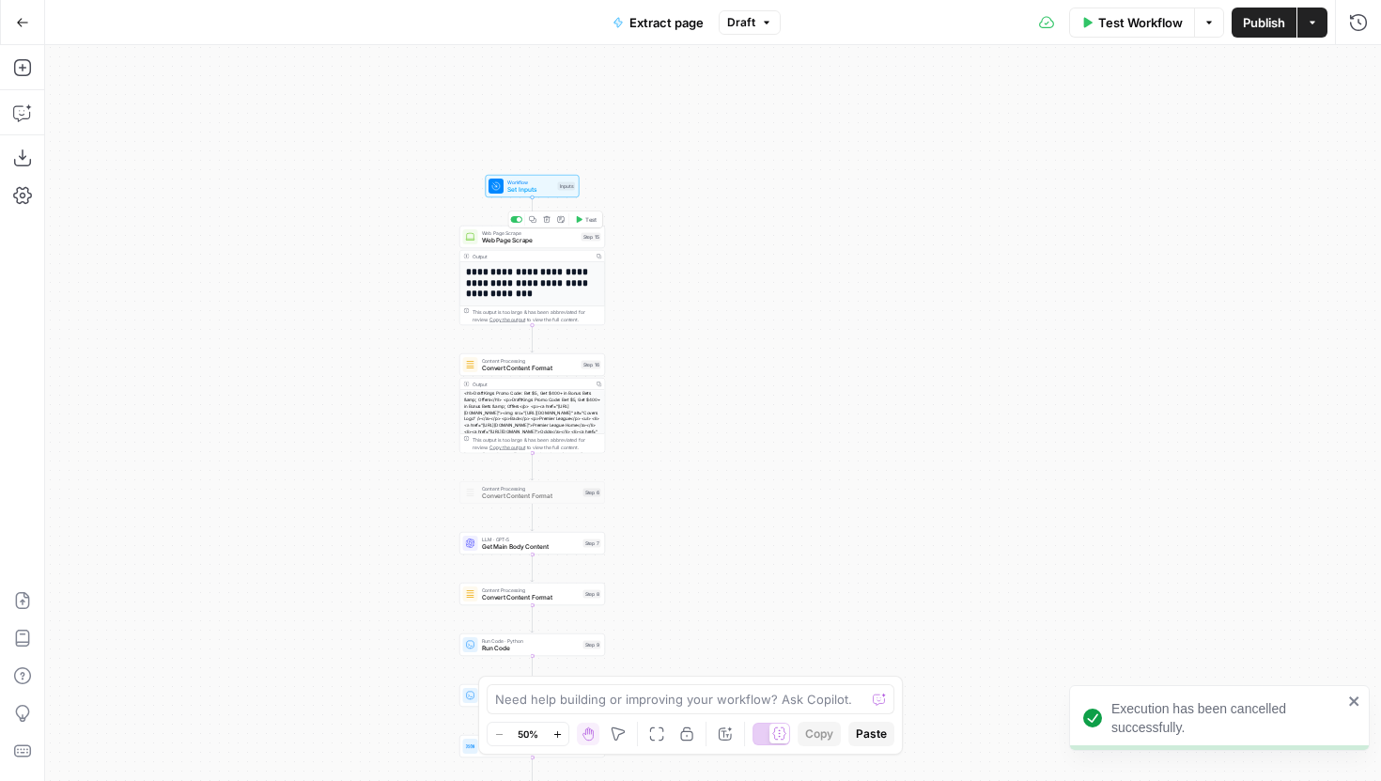
click at [586, 224] on button "Test" at bounding box center [585, 219] width 29 height 12
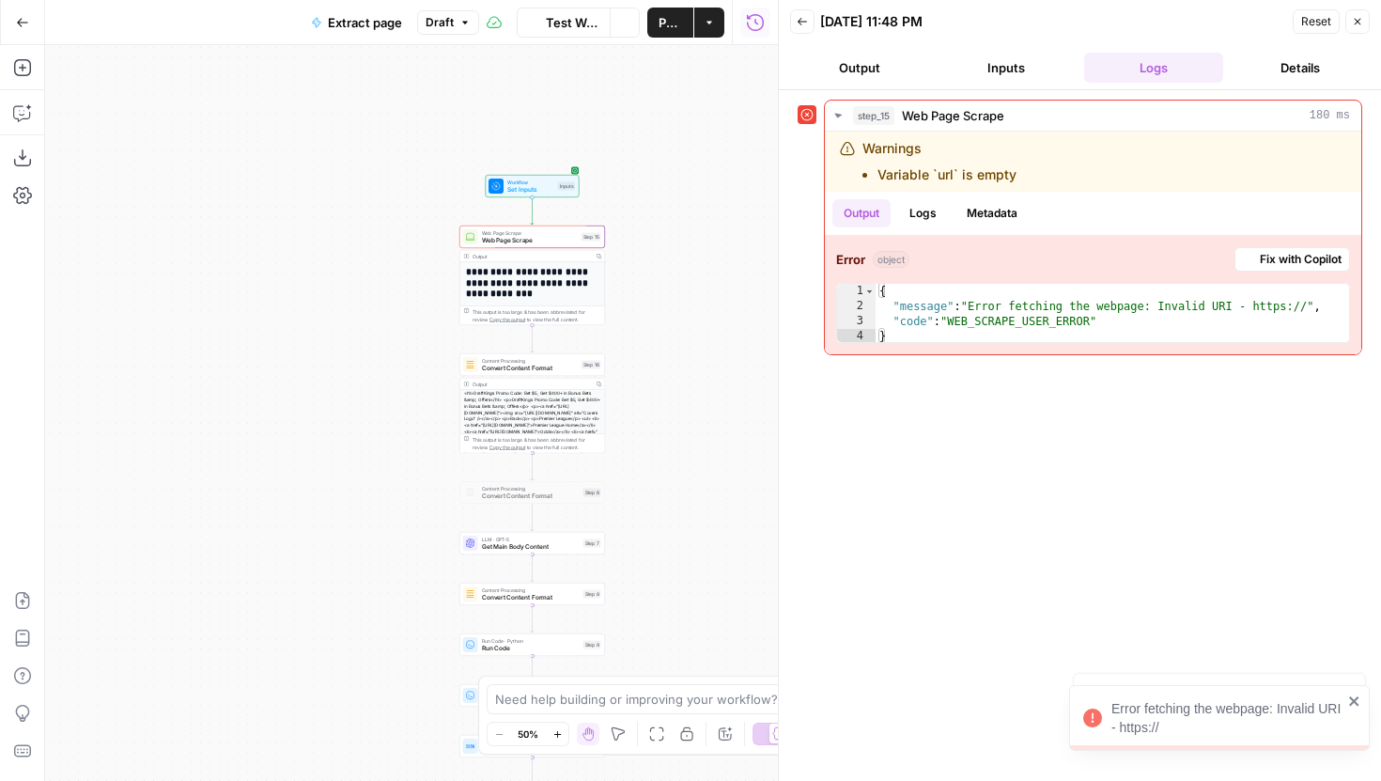
click at [1018, 79] on button "Inputs" at bounding box center [1006, 68] width 139 height 30
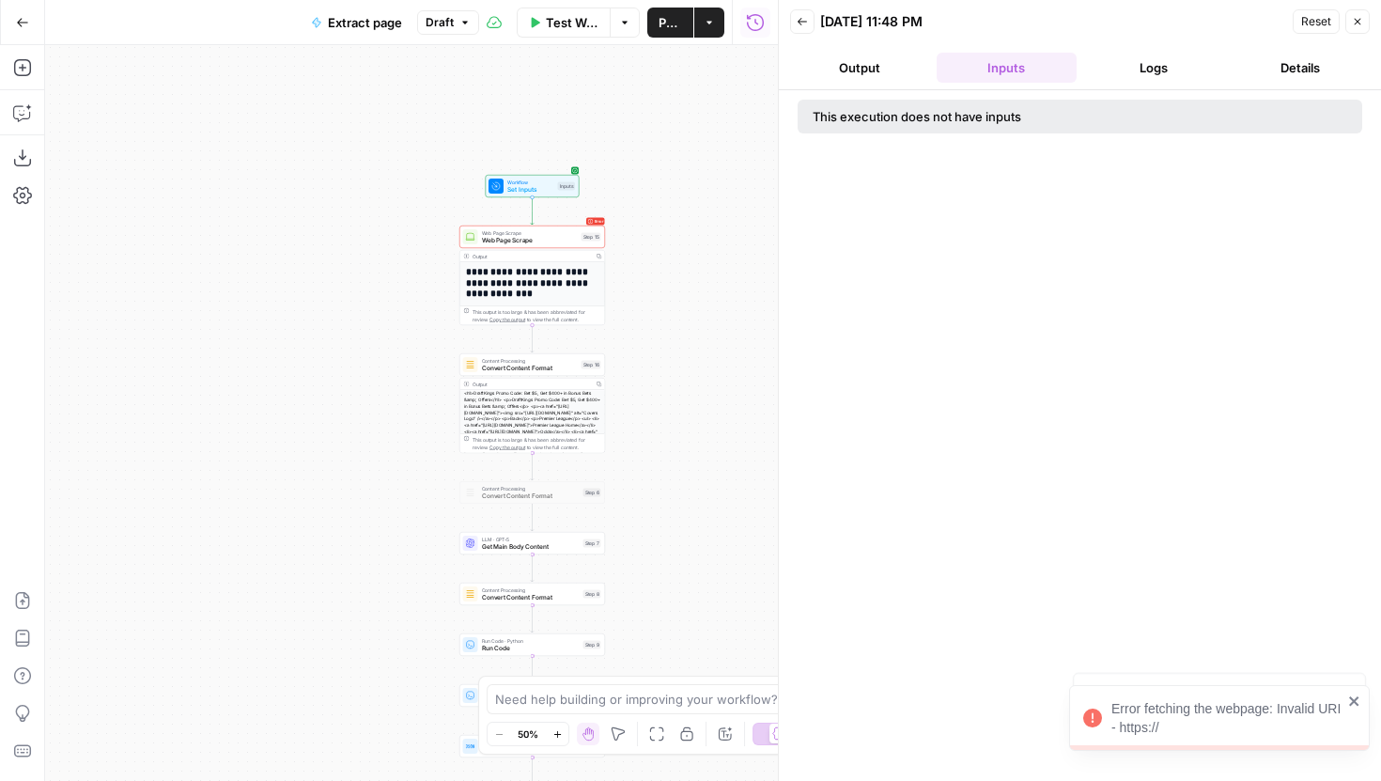
click at [1145, 75] on button "Logs" at bounding box center [1153, 68] width 139 height 30
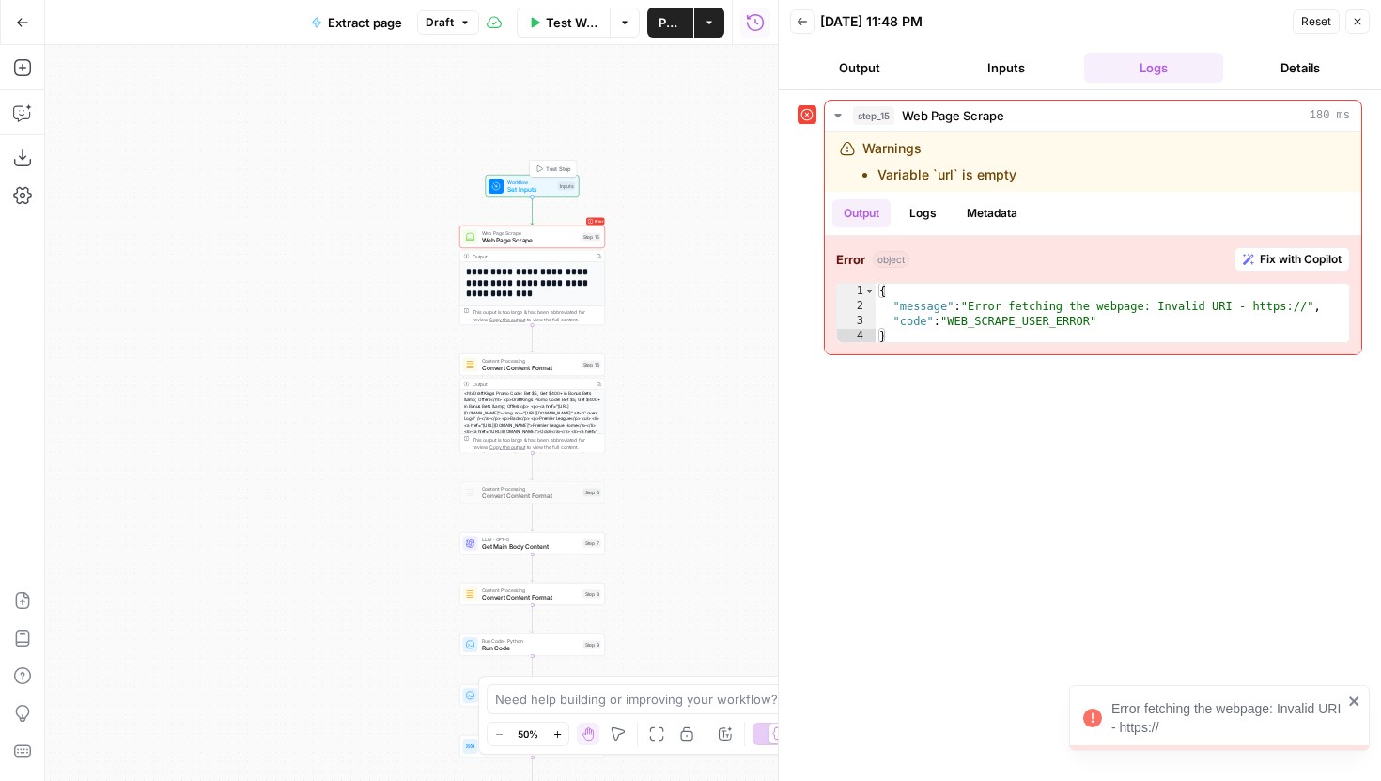
click at [537, 188] on span "Set Inputs" at bounding box center [530, 189] width 47 height 9
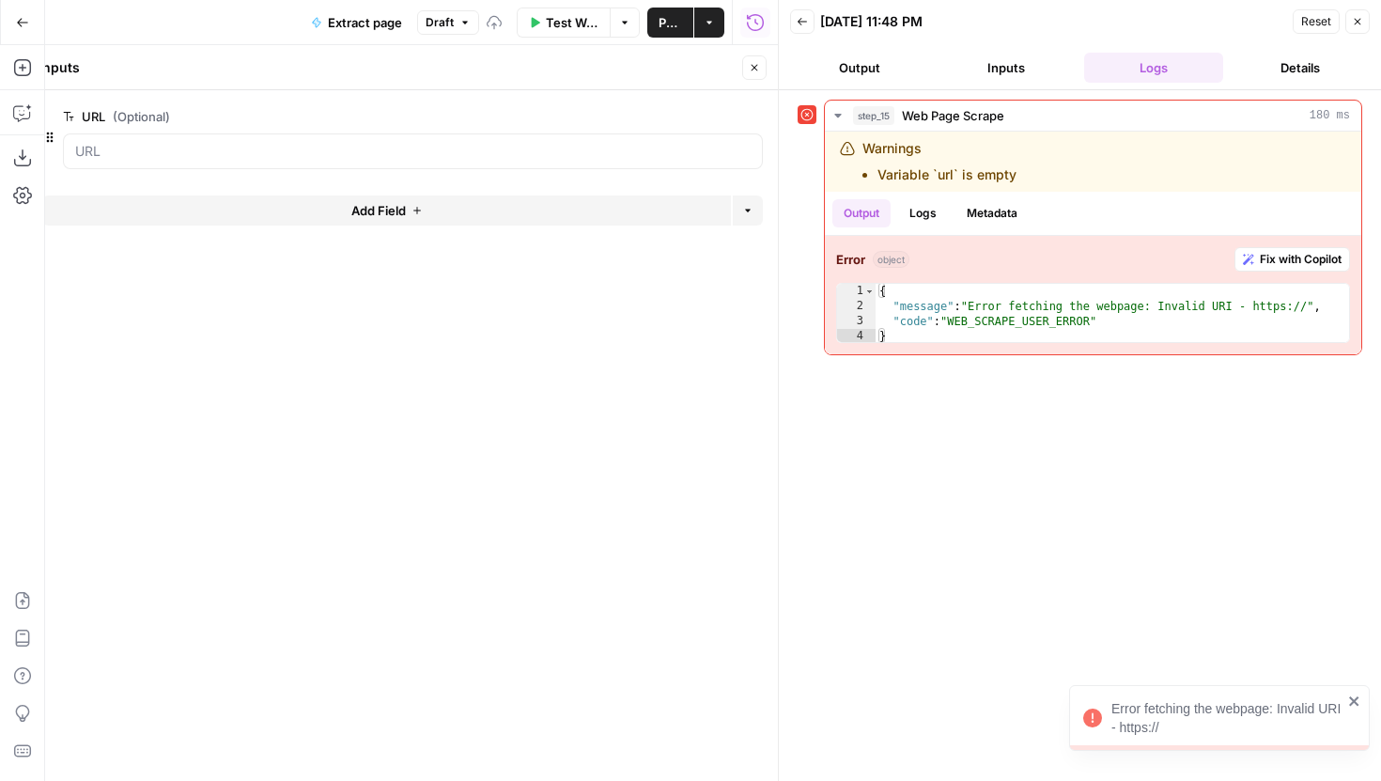
click at [532, 139] on div at bounding box center [413, 151] width 700 height 36
click at [758, 65] on icon "button" at bounding box center [754, 67] width 11 height 11
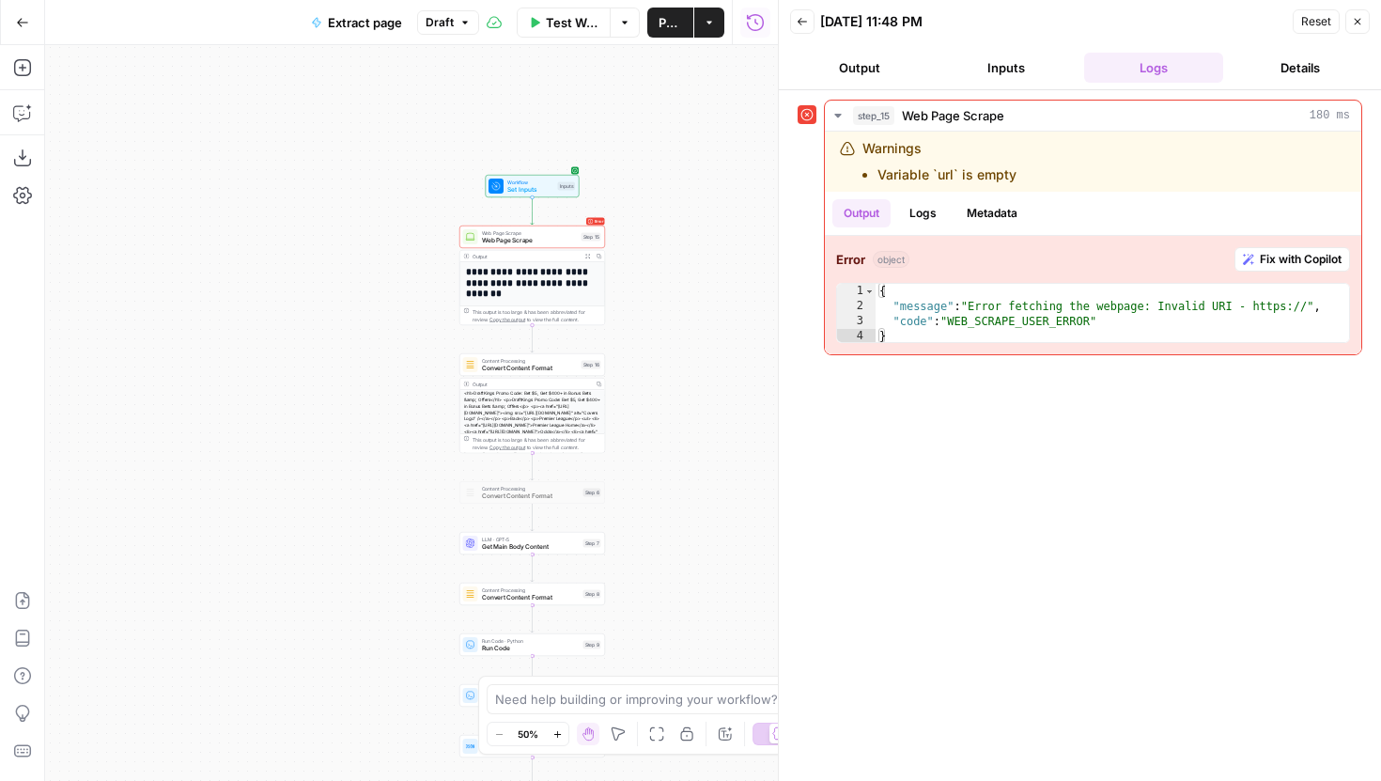
click at [560, 30] on span "Test Workflow" at bounding box center [573, 22] width 54 height 19
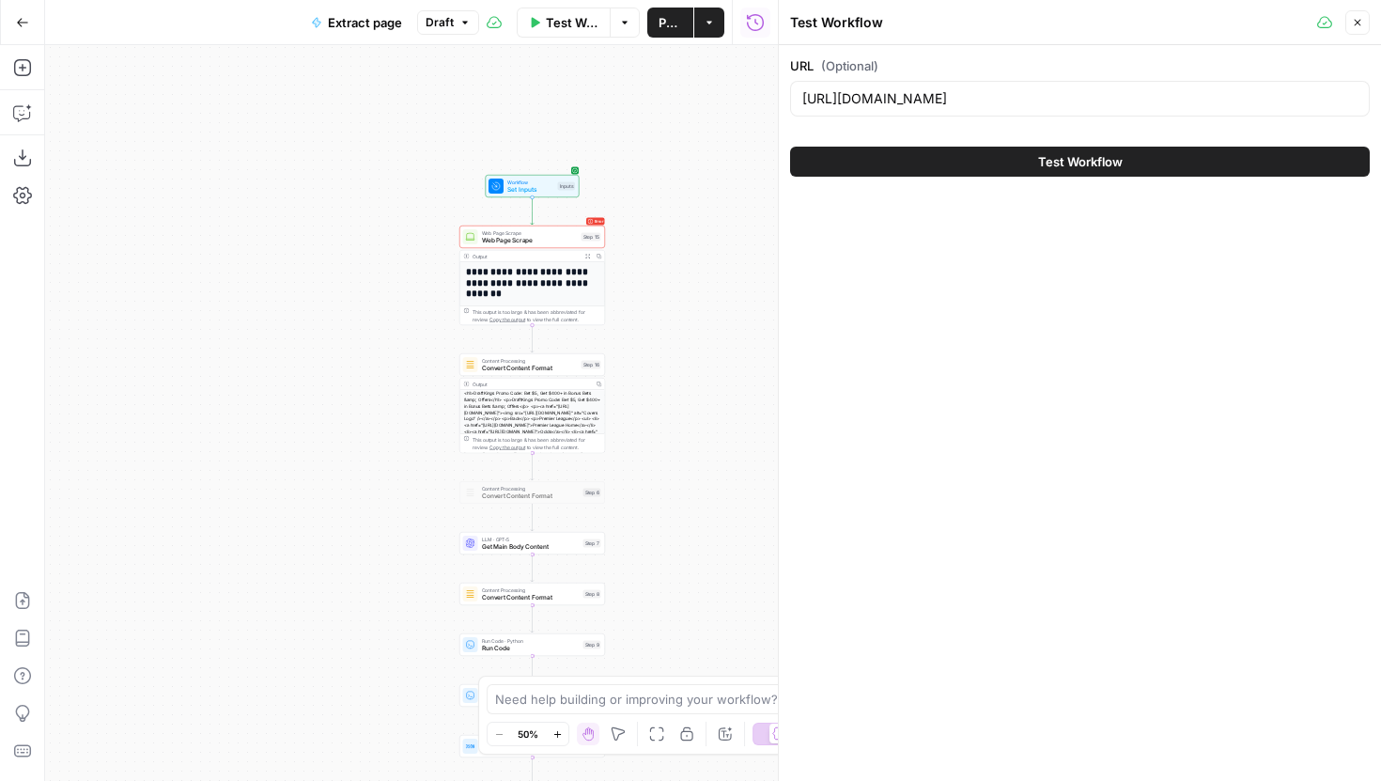
click at [621, 23] on icon "button" at bounding box center [624, 22] width 11 height 11
click at [590, 89] on span "View Last Test" at bounding box center [573, 93] width 83 height 19
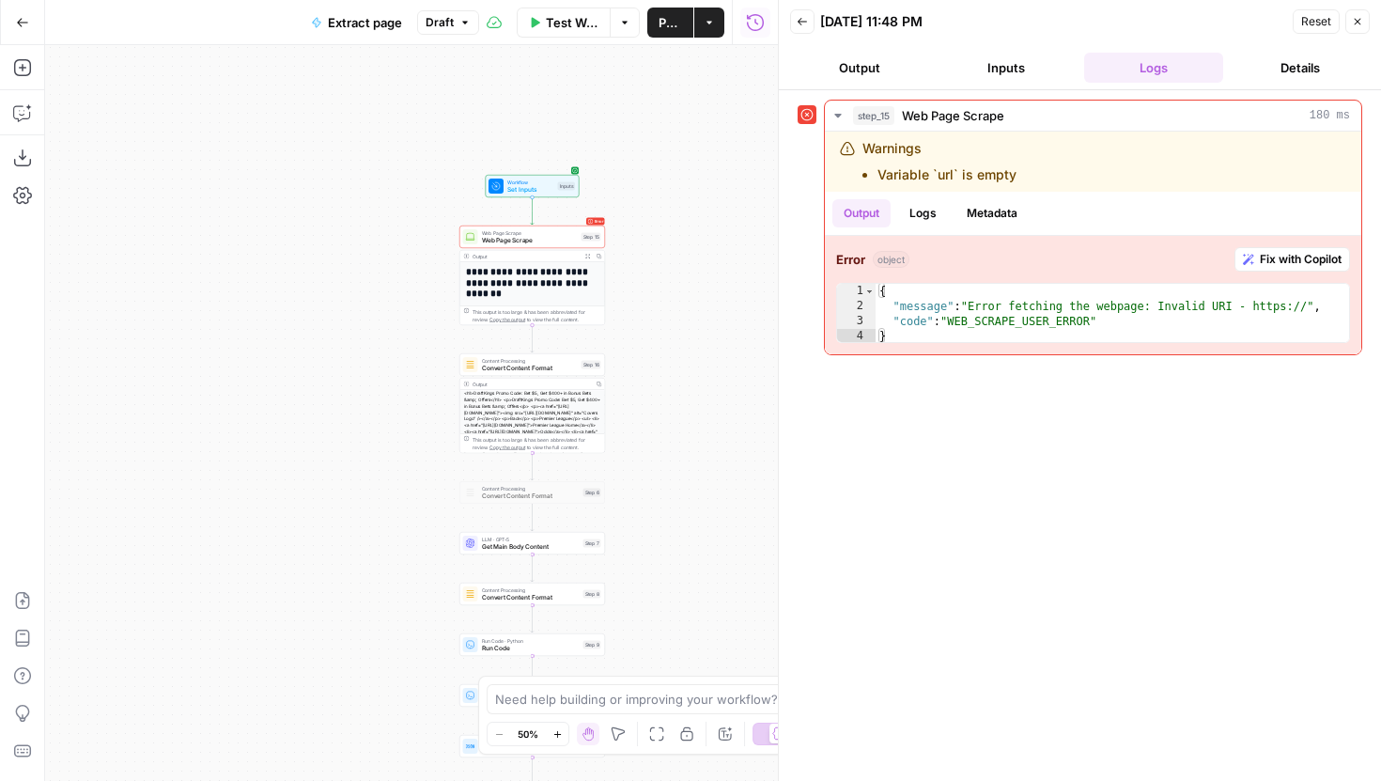
click at [995, 78] on button "Inputs" at bounding box center [1006, 68] width 139 height 30
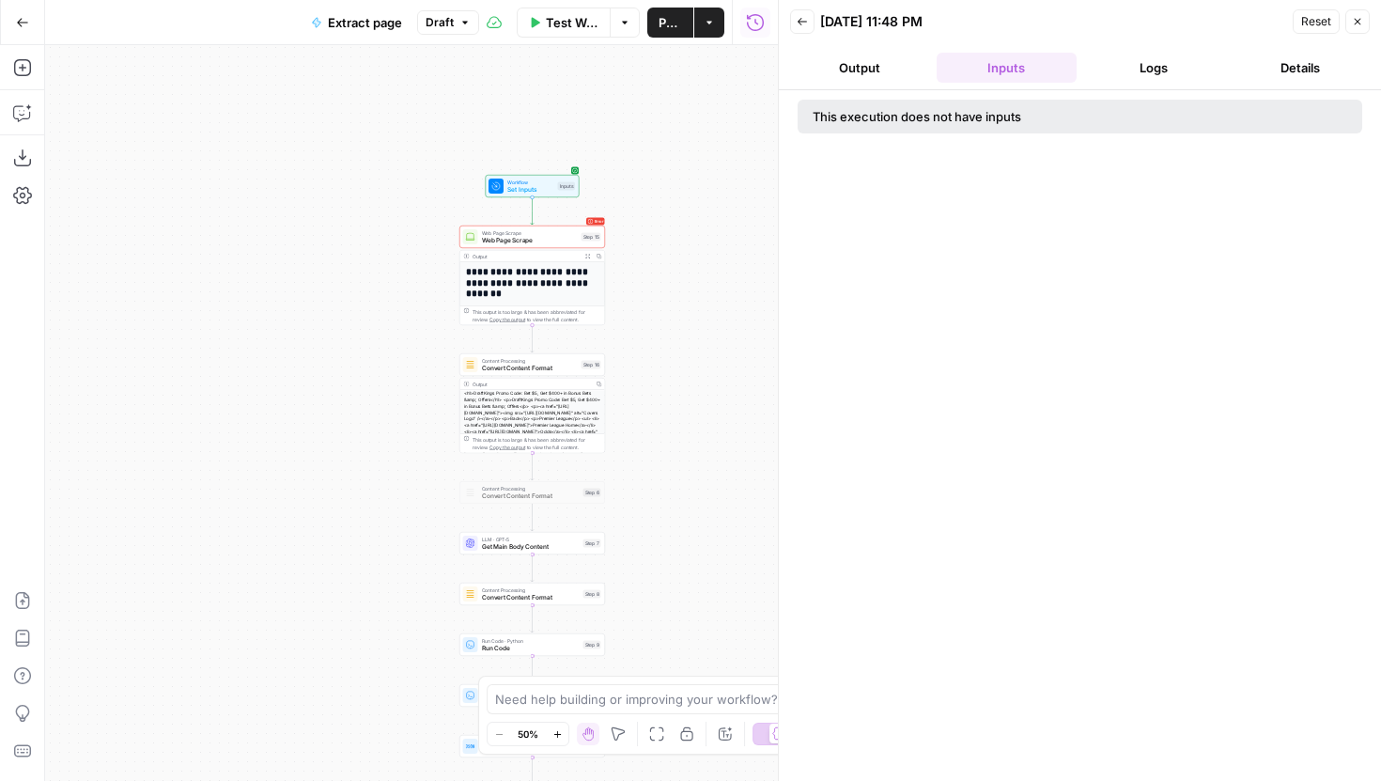
click at [877, 73] on button "Output" at bounding box center [859, 68] width 139 height 30
click at [805, 20] on icon "button" at bounding box center [802, 21] width 11 height 11
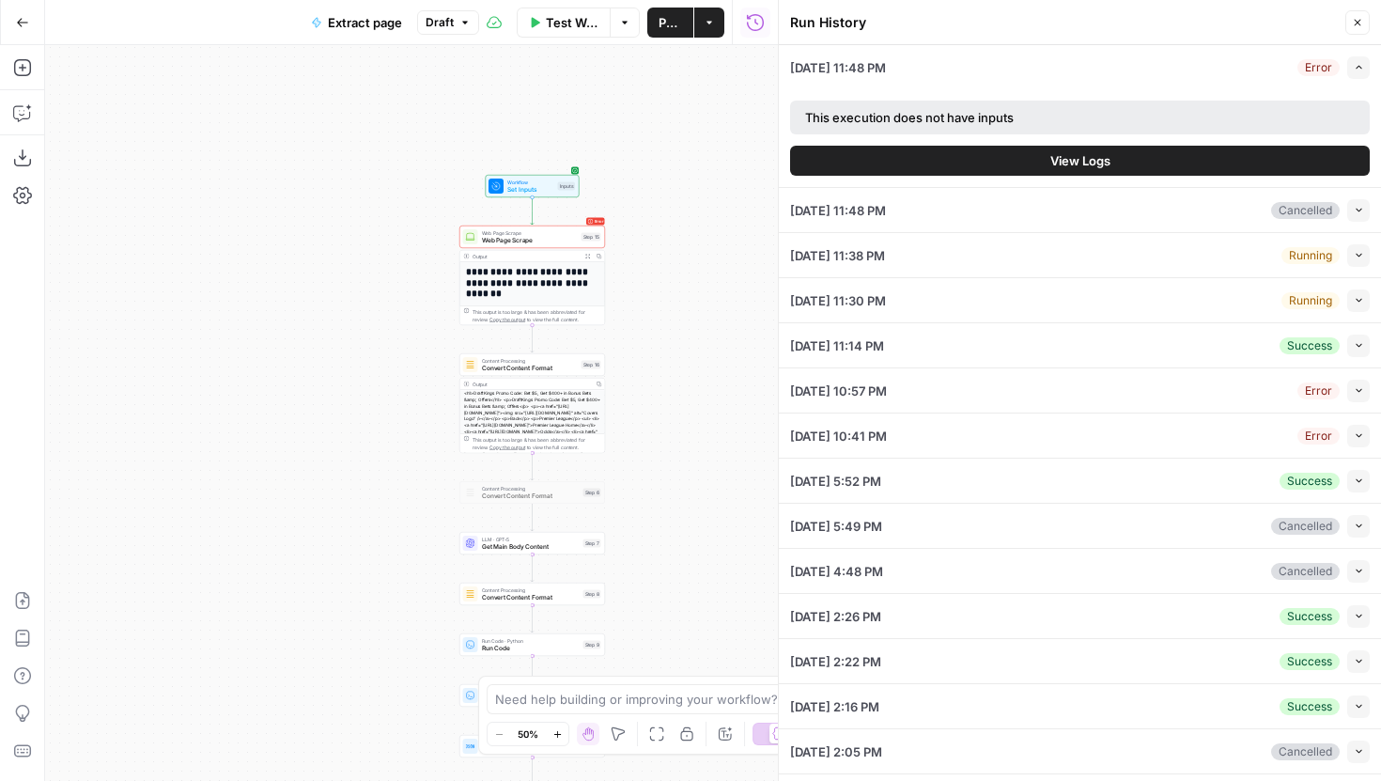
click at [1354, 342] on icon "button" at bounding box center [1359, 345] width 10 height 10
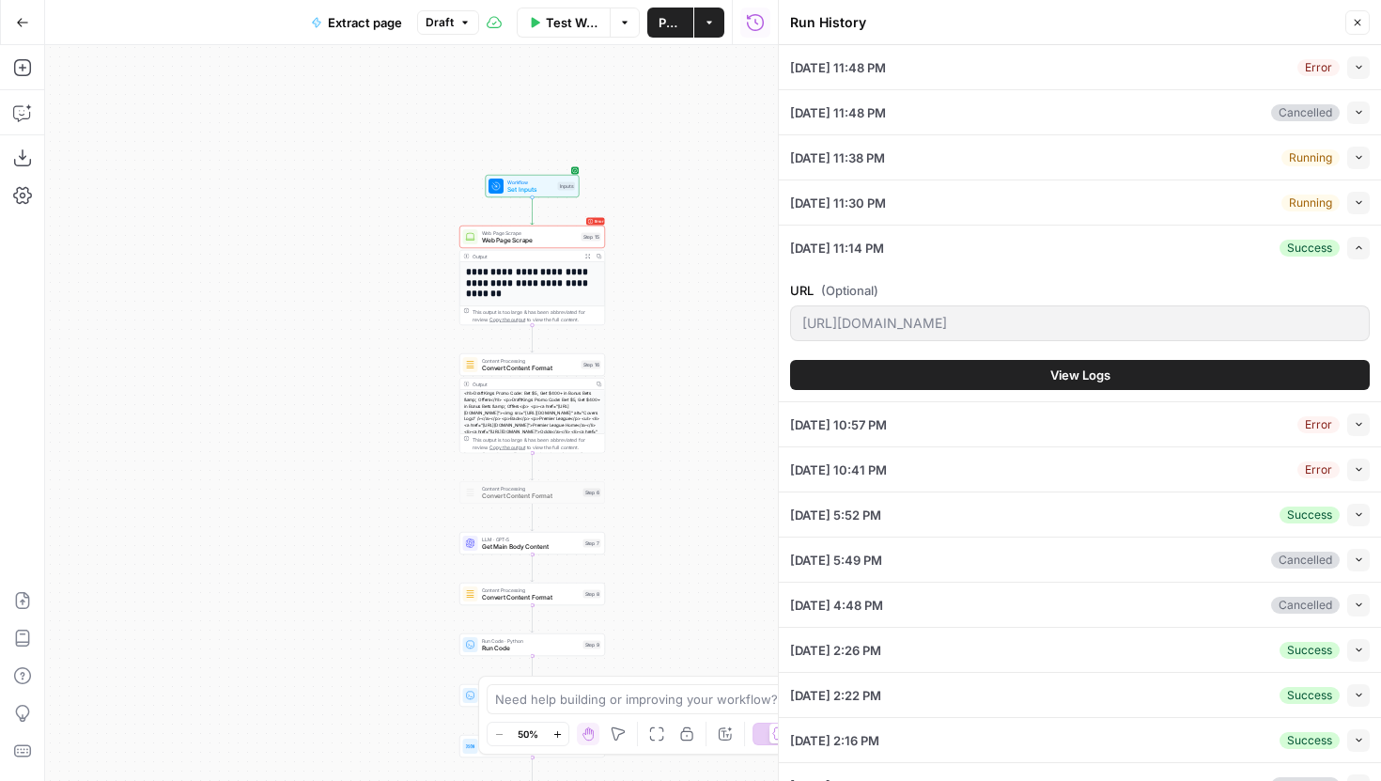
click at [1179, 366] on button "View Logs" at bounding box center [1080, 375] width 580 height 30
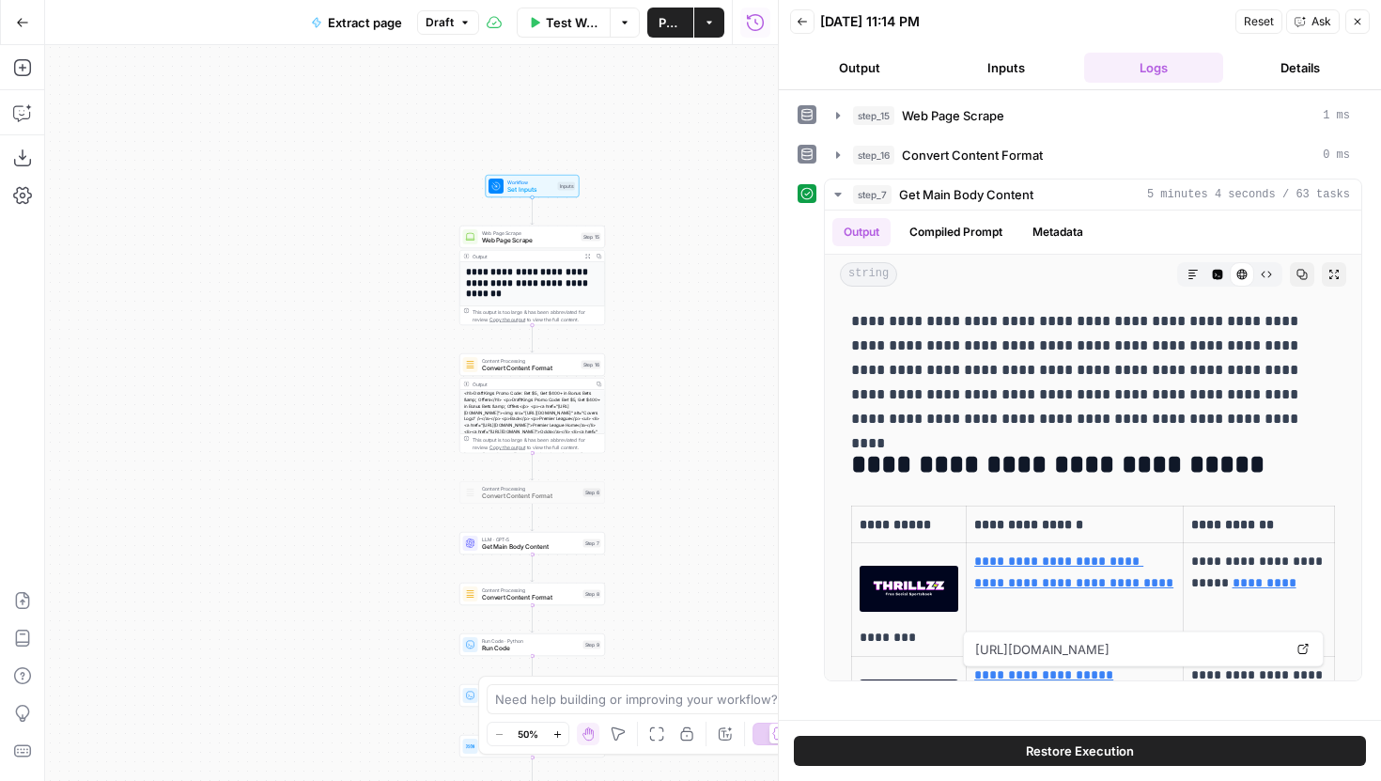
click at [1085, 742] on span "Restore Execution" at bounding box center [1080, 750] width 108 height 19
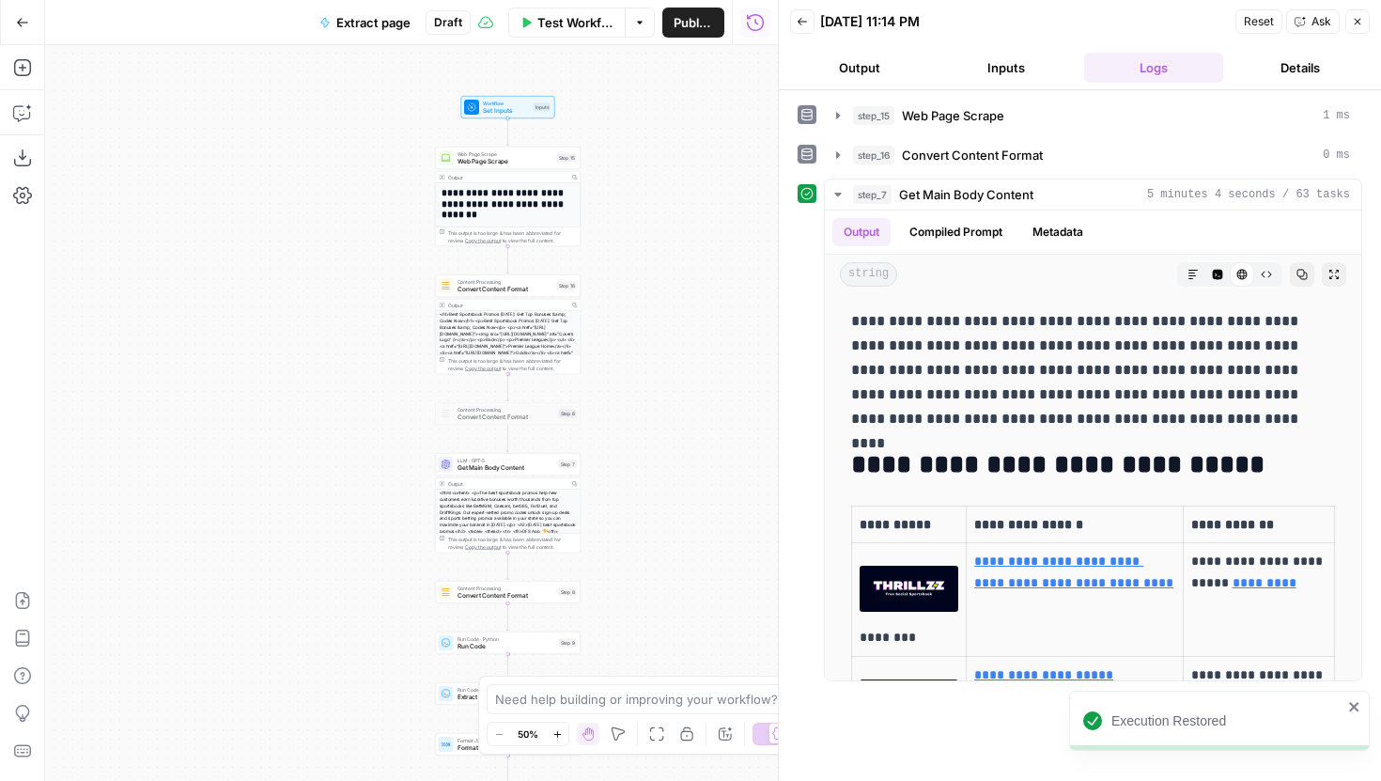
drag, startPoint x: 678, startPoint y: 496, endPoint x: 627, endPoint y: 340, distance: 164.0
click at [627, 339] on div "**********" at bounding box center [411, 413] width 733 height 736
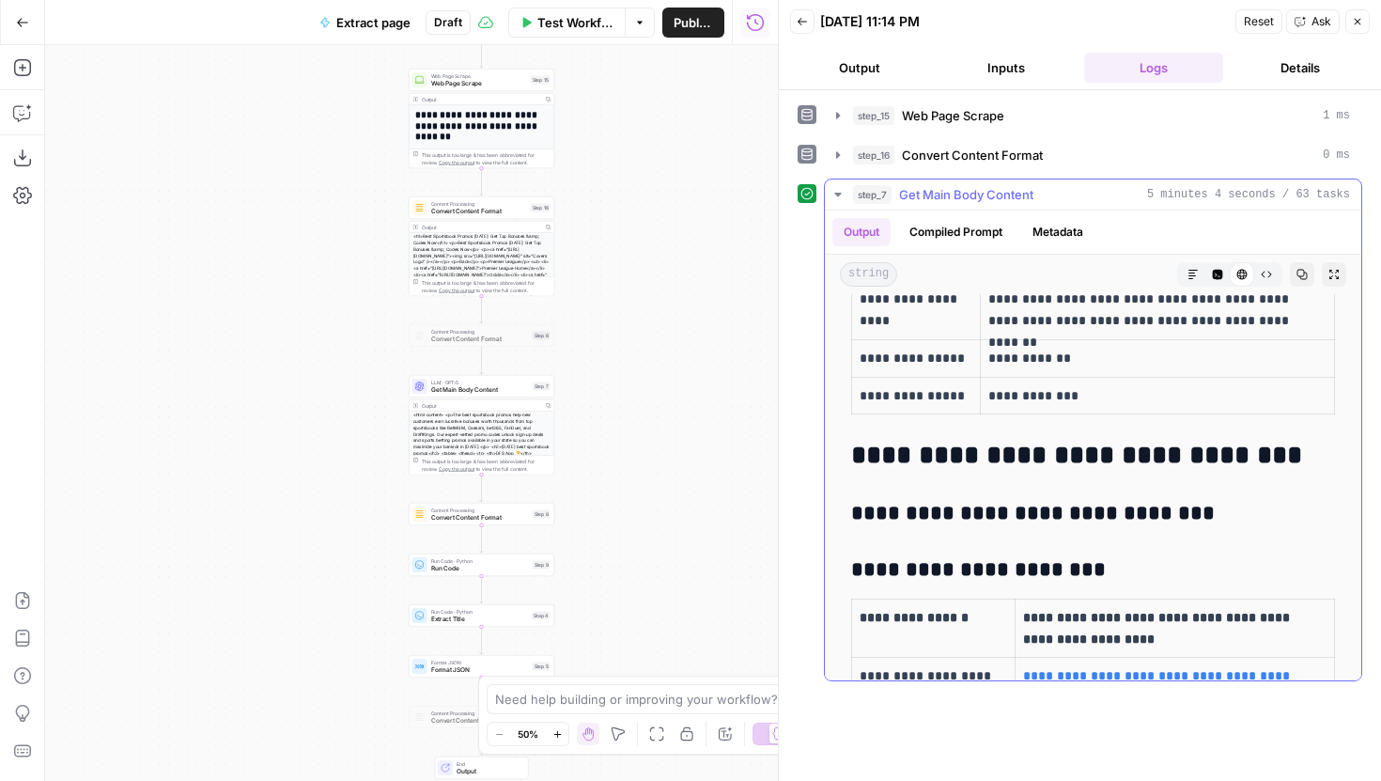
scroll to position [2793, 0]
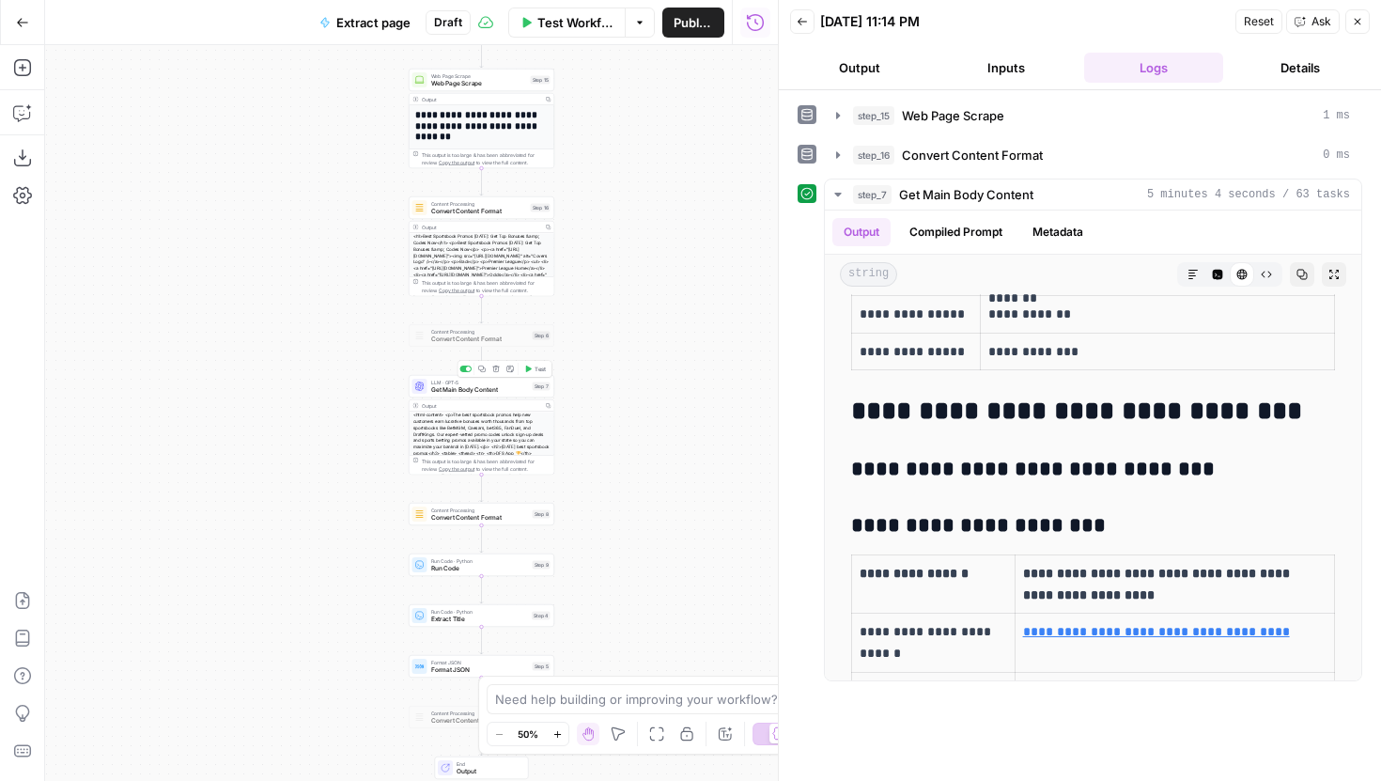
click at [516, 392] on span "Get Main Body Content" at bounding box center [480, 389] width 98 height 9
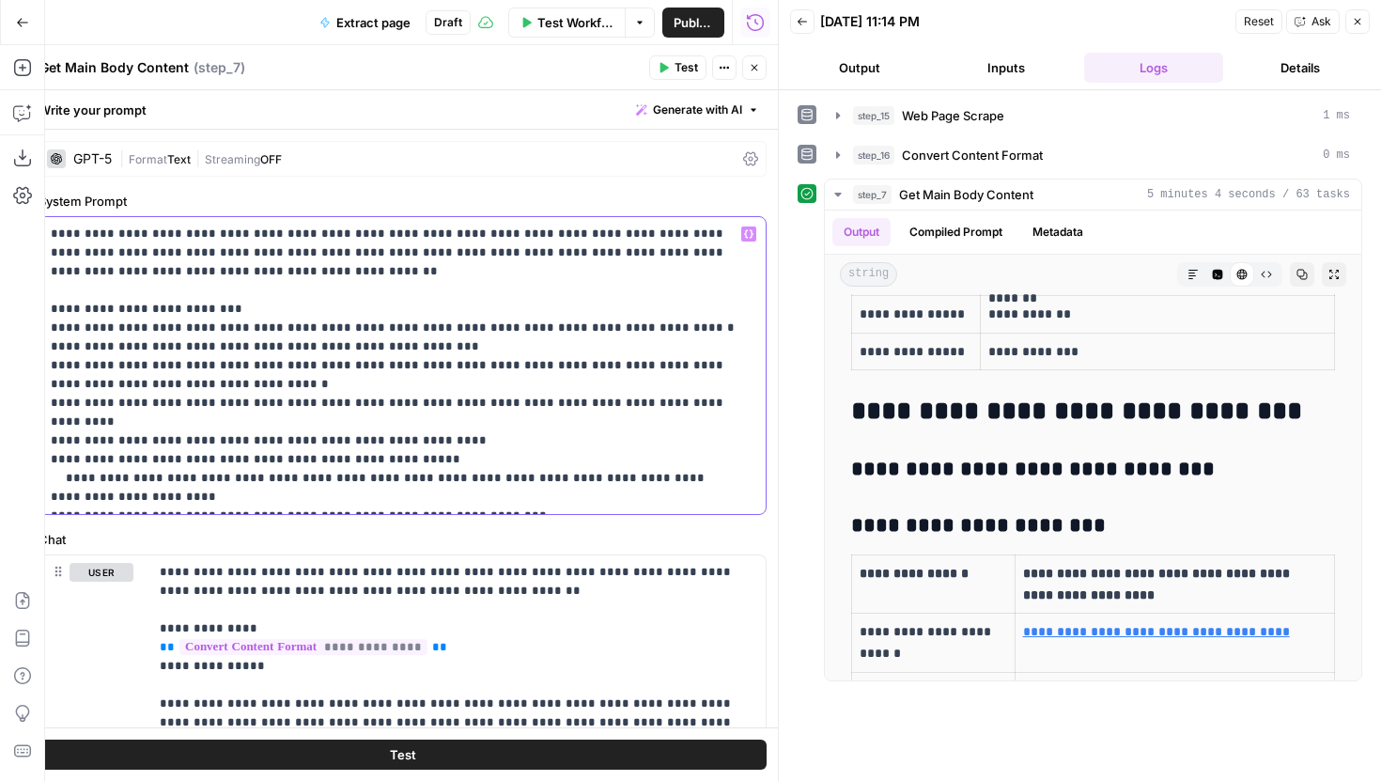
drag, startPoint x: 292, startPoint y: 485, endPoint x: 29, endPoint y: 457, distance: 264.6
click at [29, 457] on body "**********" at bounding box center [690, 390] width 1381 height 781
click at [164, 497] on p "**********" at bounding box center [396, 366] width 690 height 282
drag, startPoint x: 127, startPoint y: 480, endPoint x: 49, endPoint y: 458, distance: 81.2
click at [49, 458] on div "**********" at bounding box center [402, 365] width 726 height 297
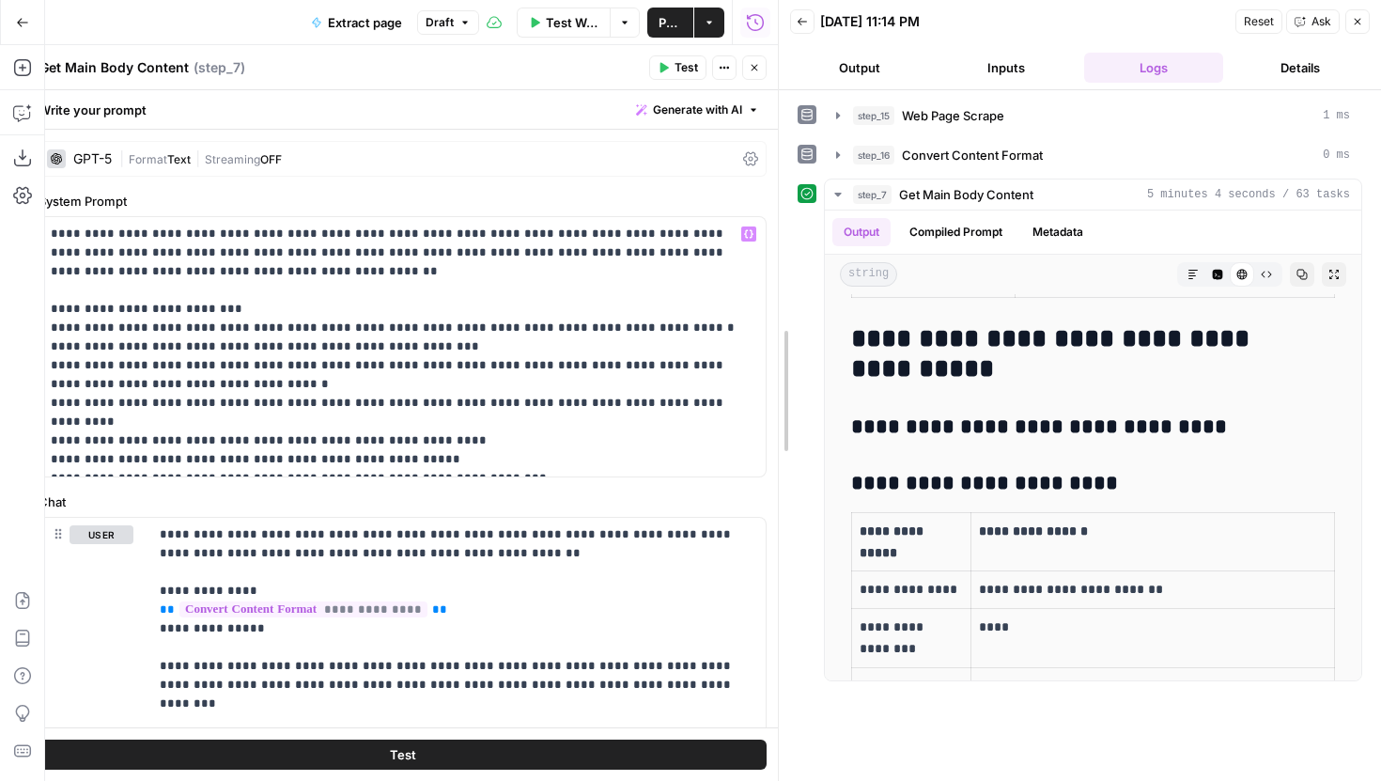
drag, startPoint x: 780, startPoint y: 185, endPoint x: 859, endPoint y: 184, distance: 78.9
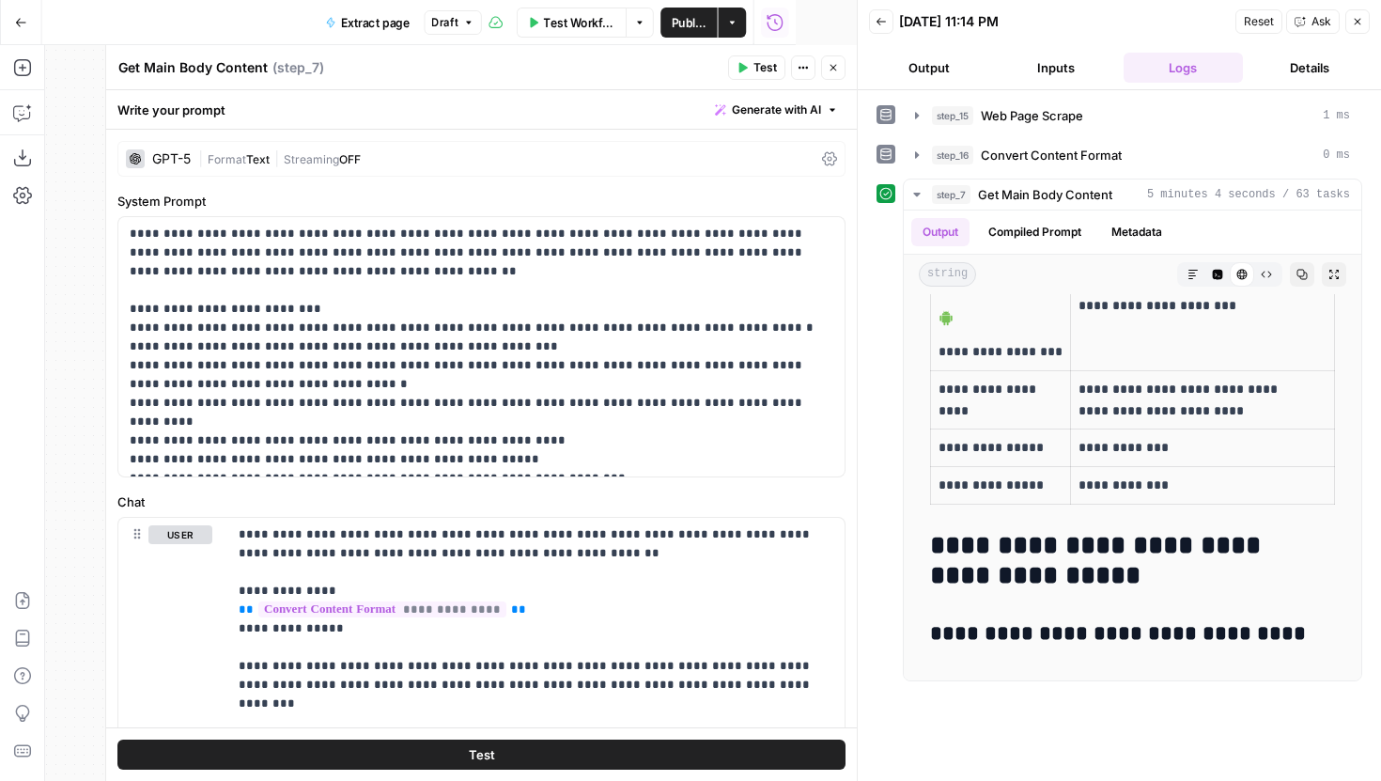
scroll to position [3872, 0]
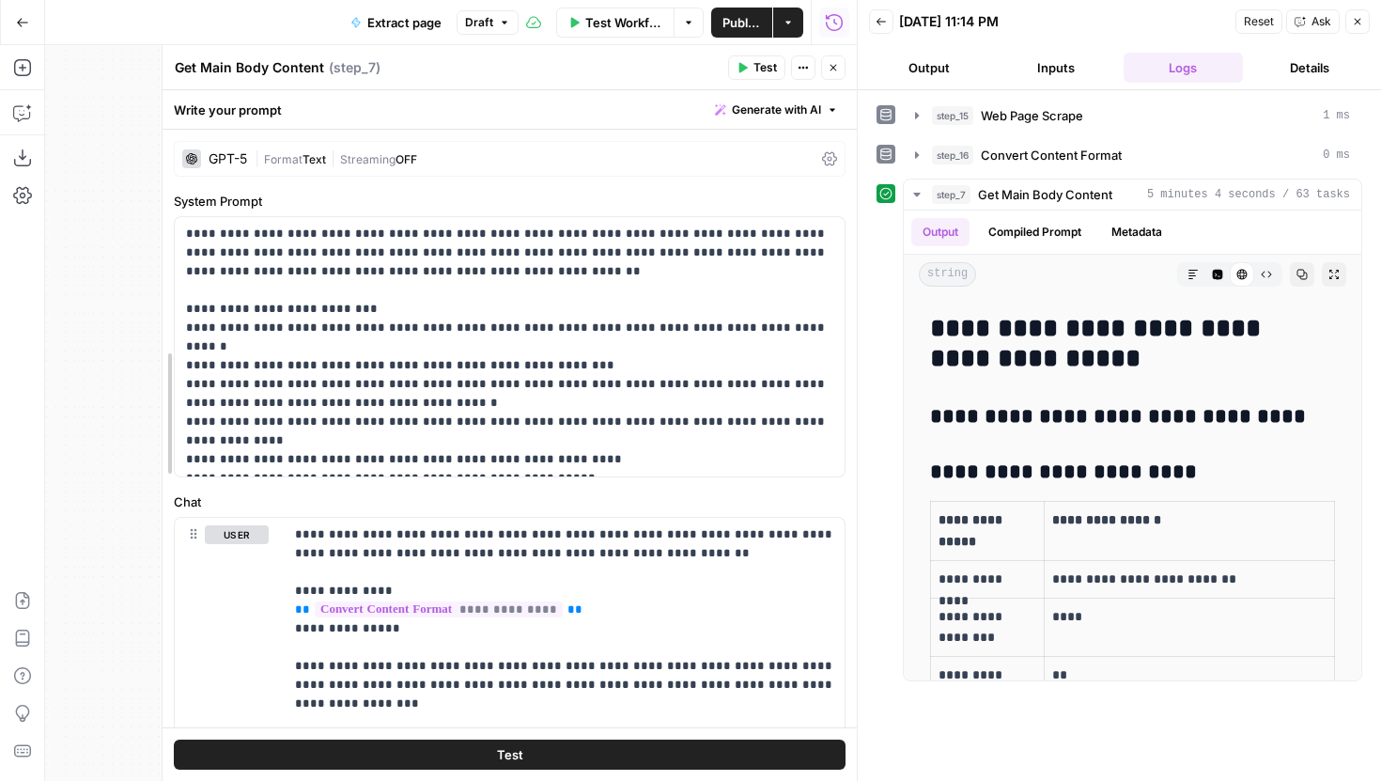
drag, startPoint x: 106, startPoint y: 302, endPoint x: 323, endPoint y: 309, distance: 217.2
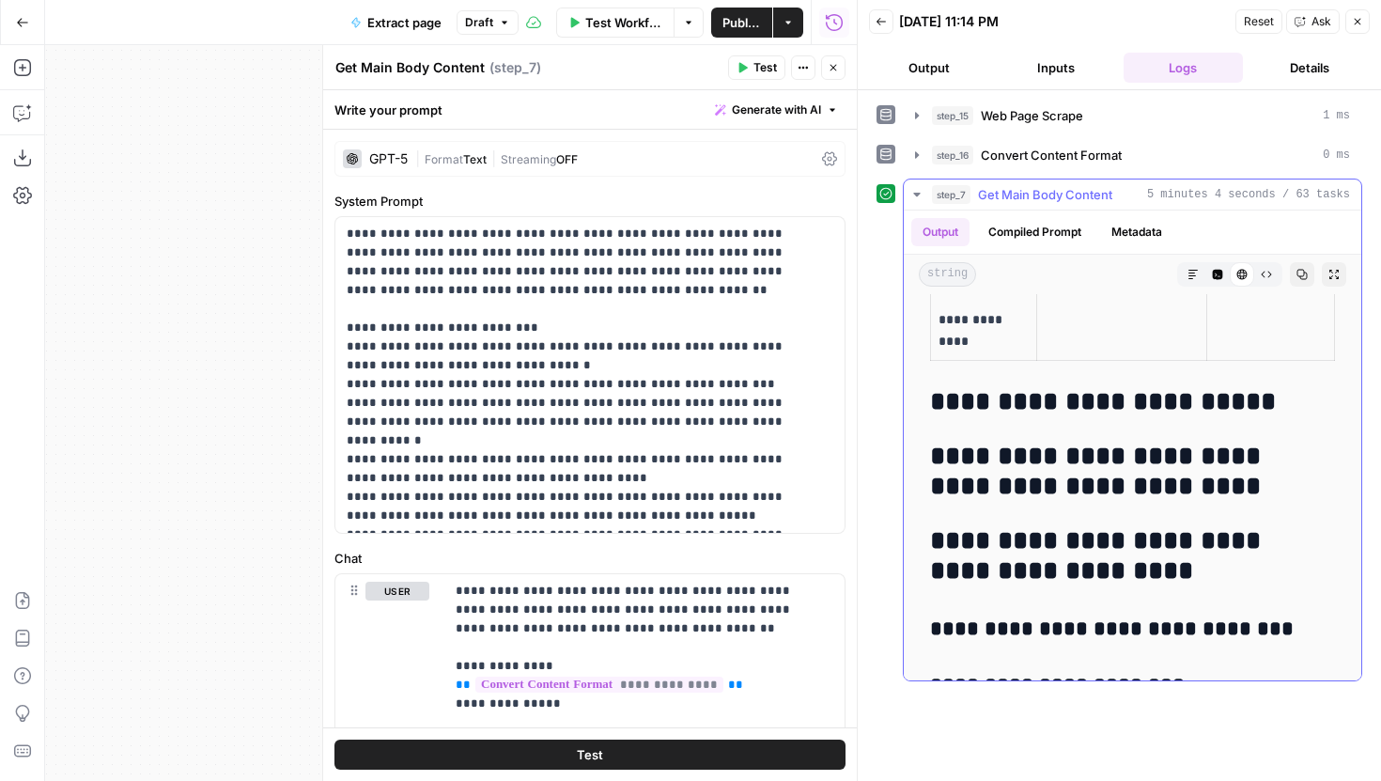
scroll to position [1192, 0]
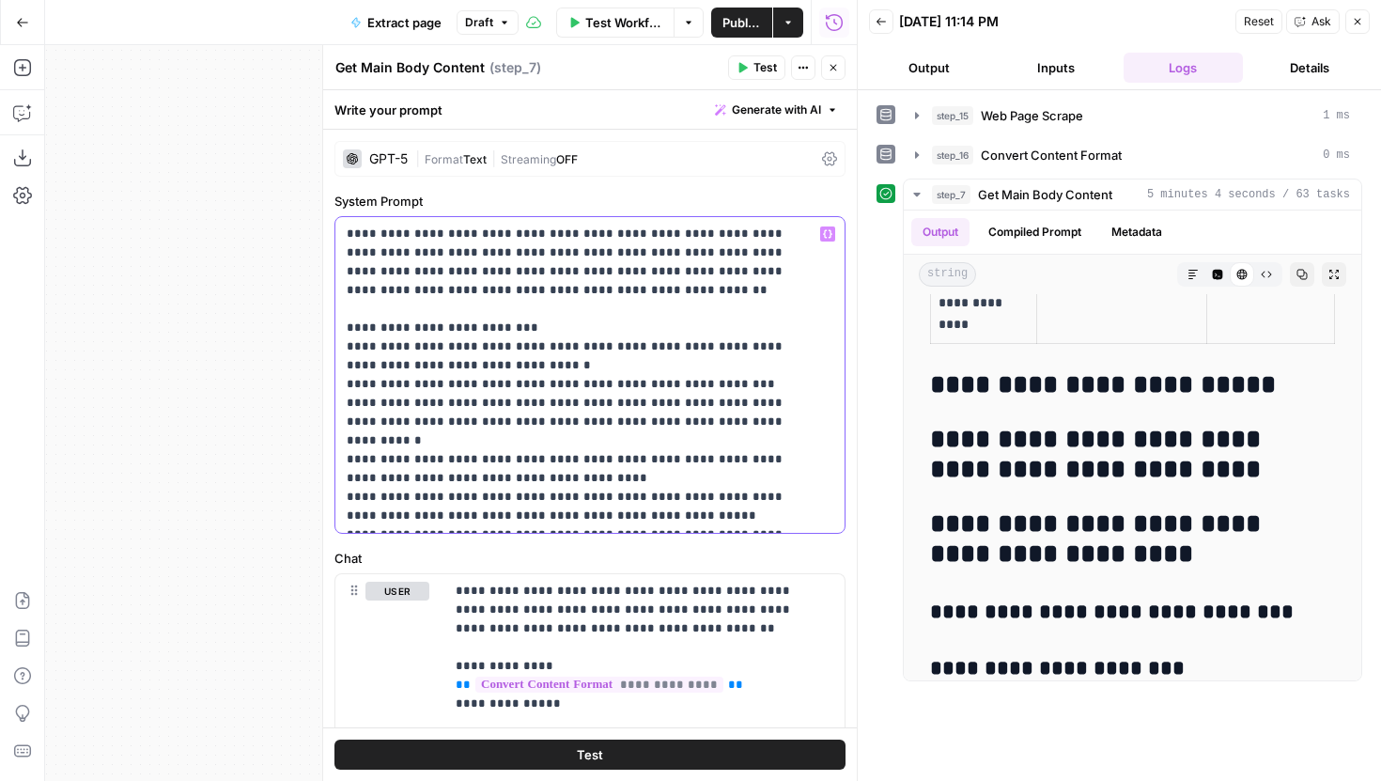
click at [761, 519] on p "**********" at bounding box center [583, 375] width 473 height 301
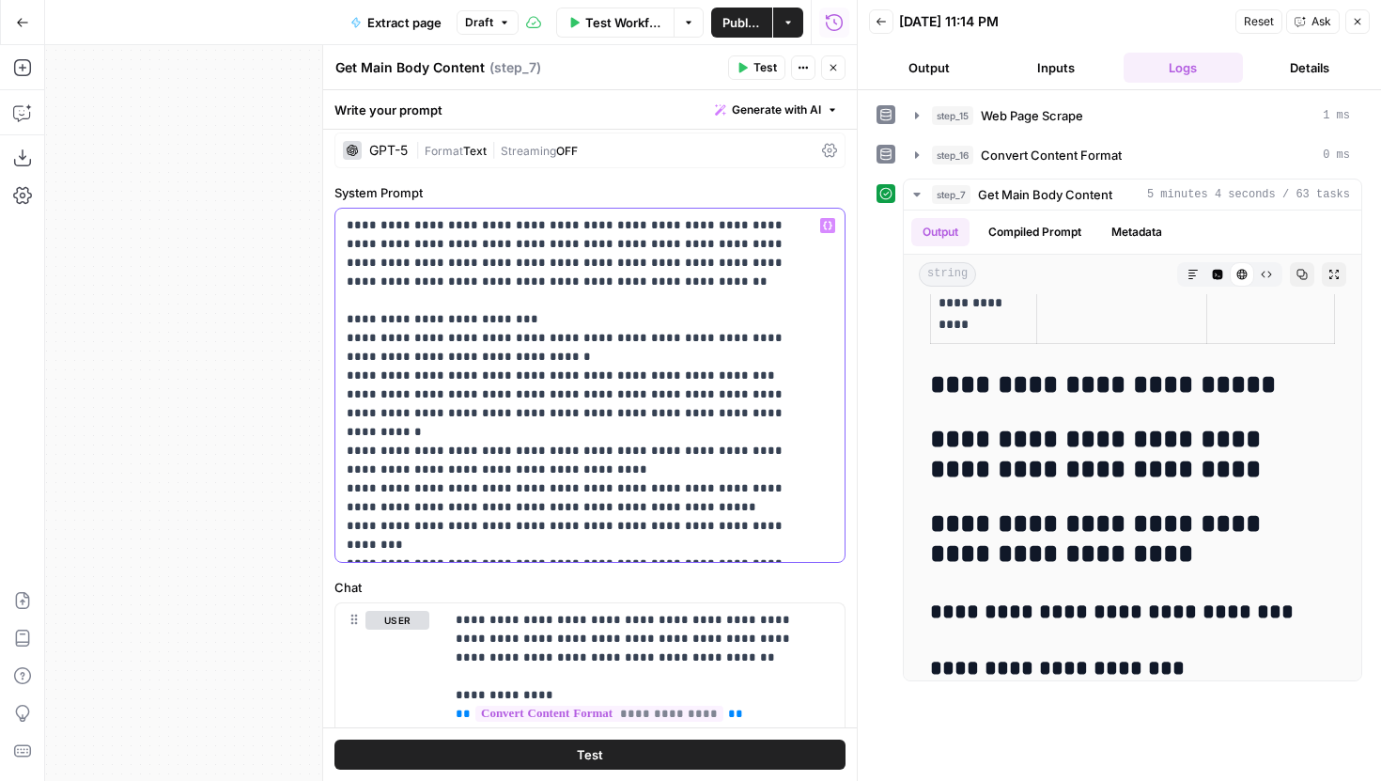
scroll to position [0, 0]
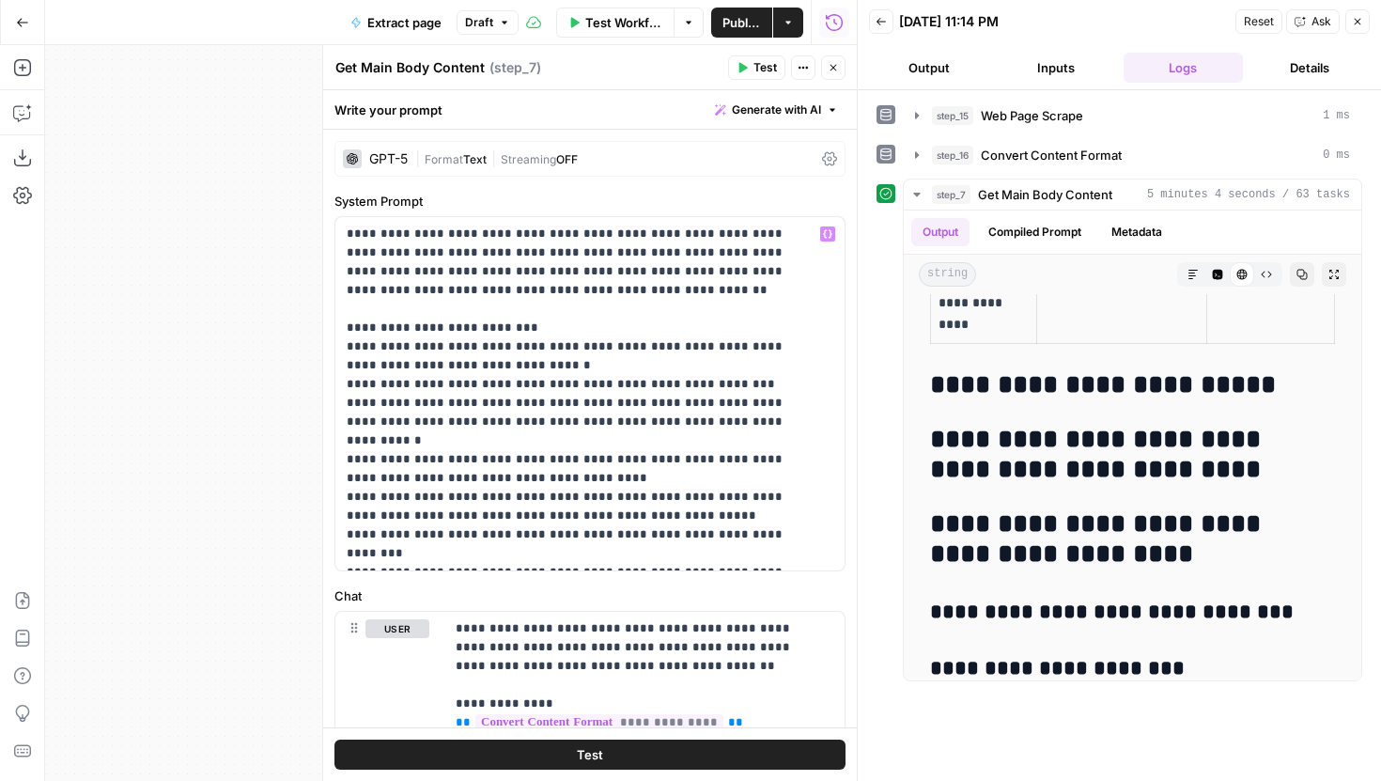
click at [694, 748] on button "Test" at bounding box center [590, 755] width 511 height 30
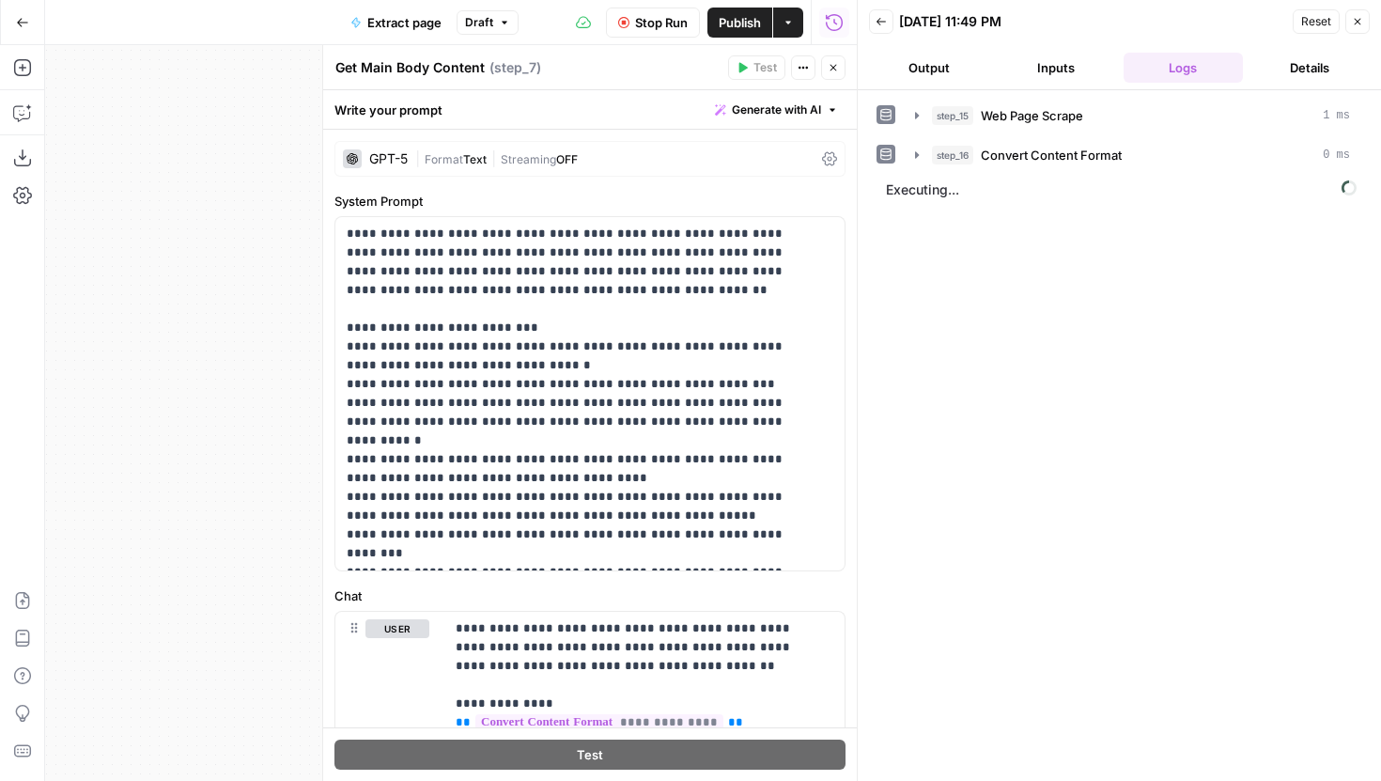
click at [834, 63] on icon "button" at bounding box center [833, 67] width 11 height 11
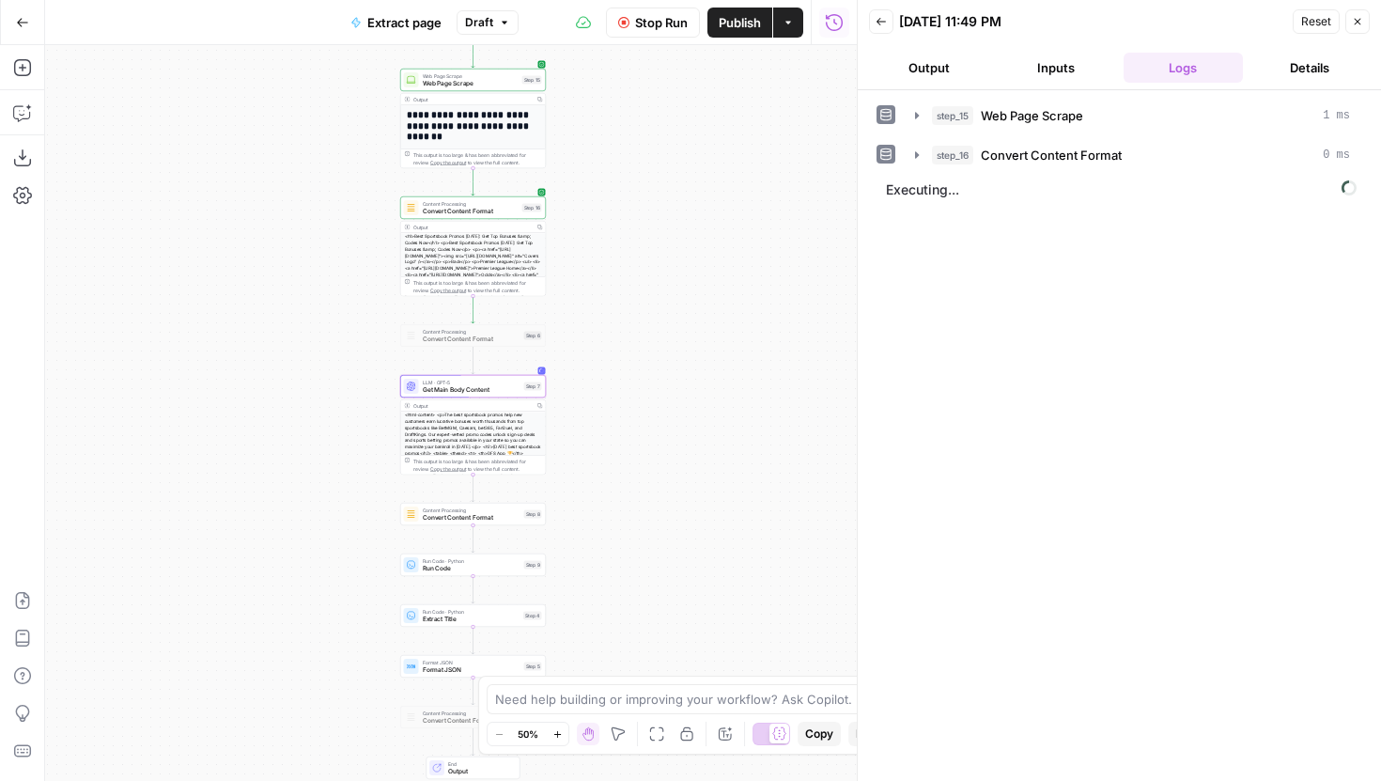
drag, startPoint x: 762, startPoint y: 317, endPoint x: 713, endPoint y: 317, distance: 48.9
click at [713, 317] on div "**********" at bounding box center [451, 413] width 812 height 736
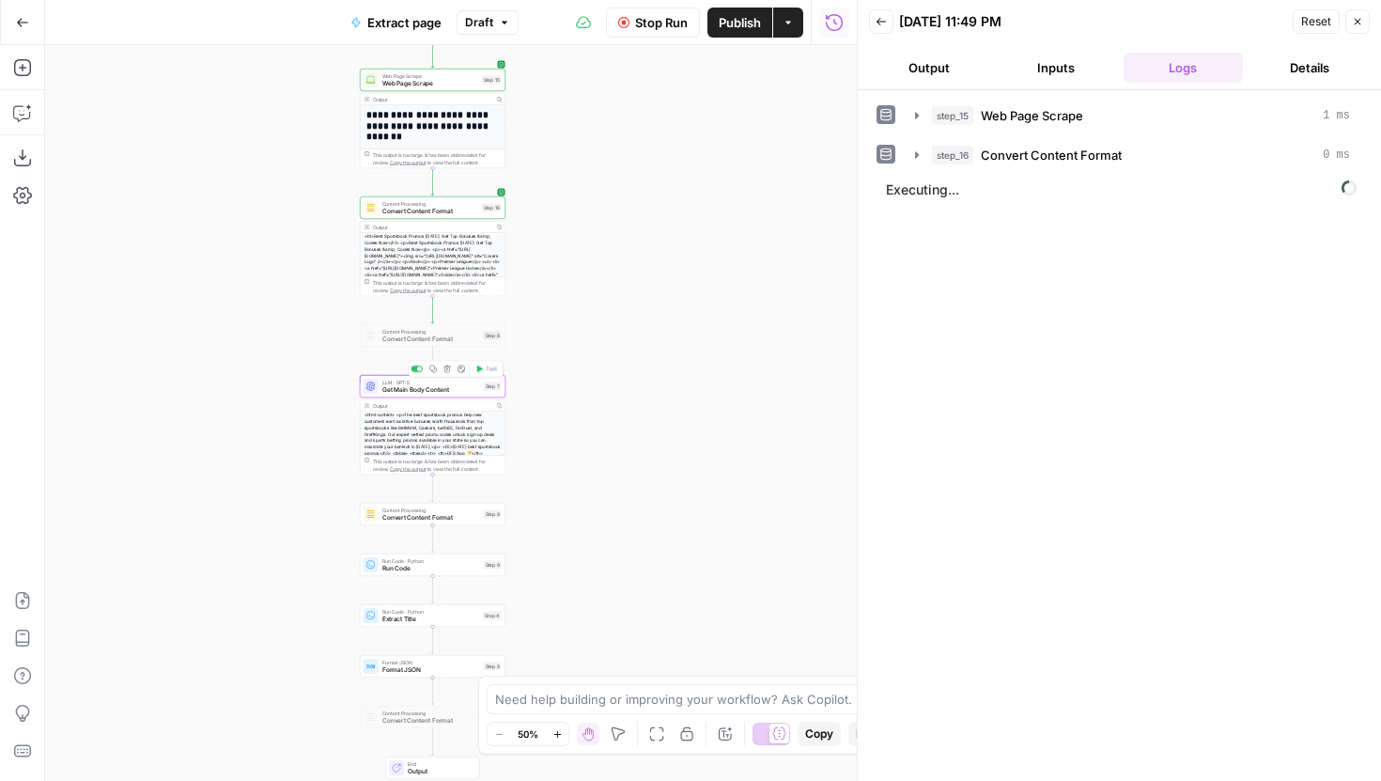
click at [449, 386] on span "Get Main Body Content" at bounding box center [431, 389] width 98 height 9
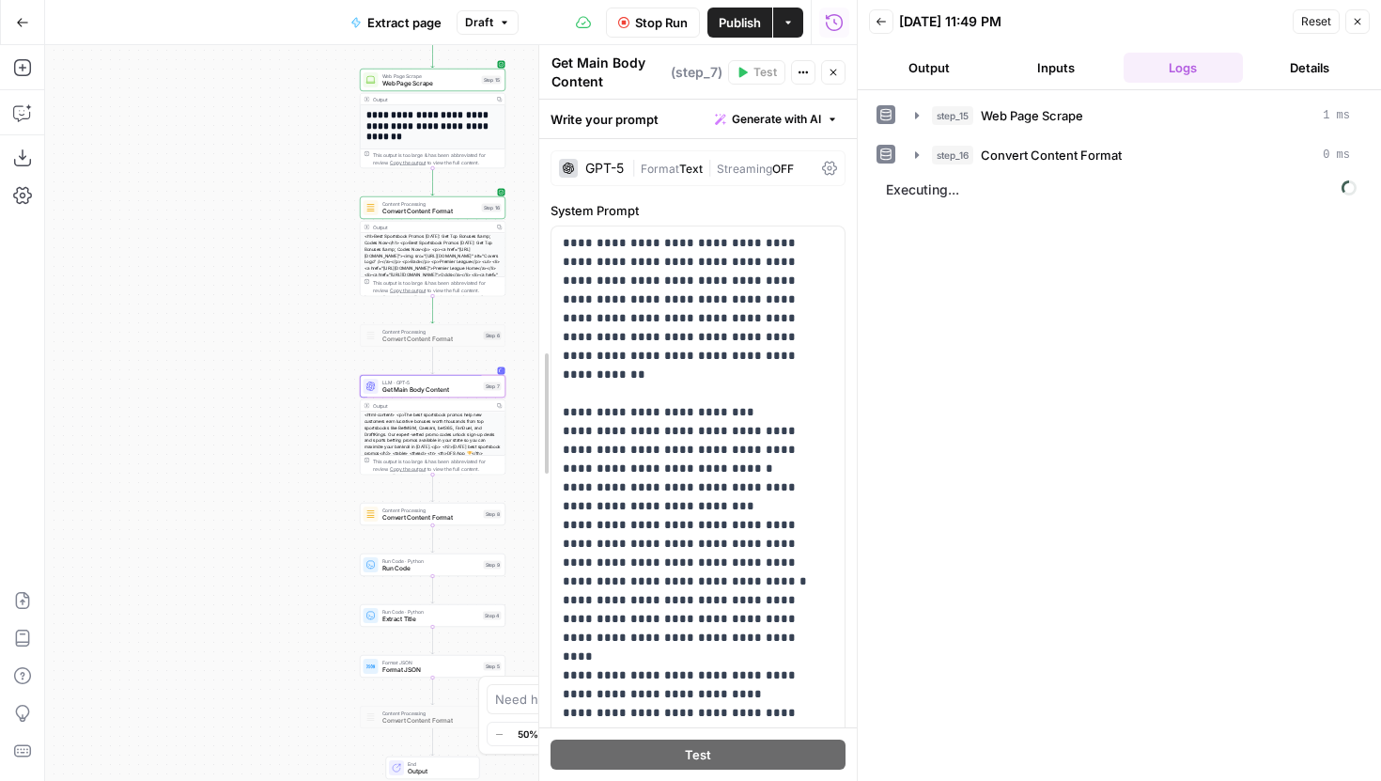
drag, startPoint x: 325, startPoint y: 179, endPoint x: 540, endPoint y: 180, distance: 215.2
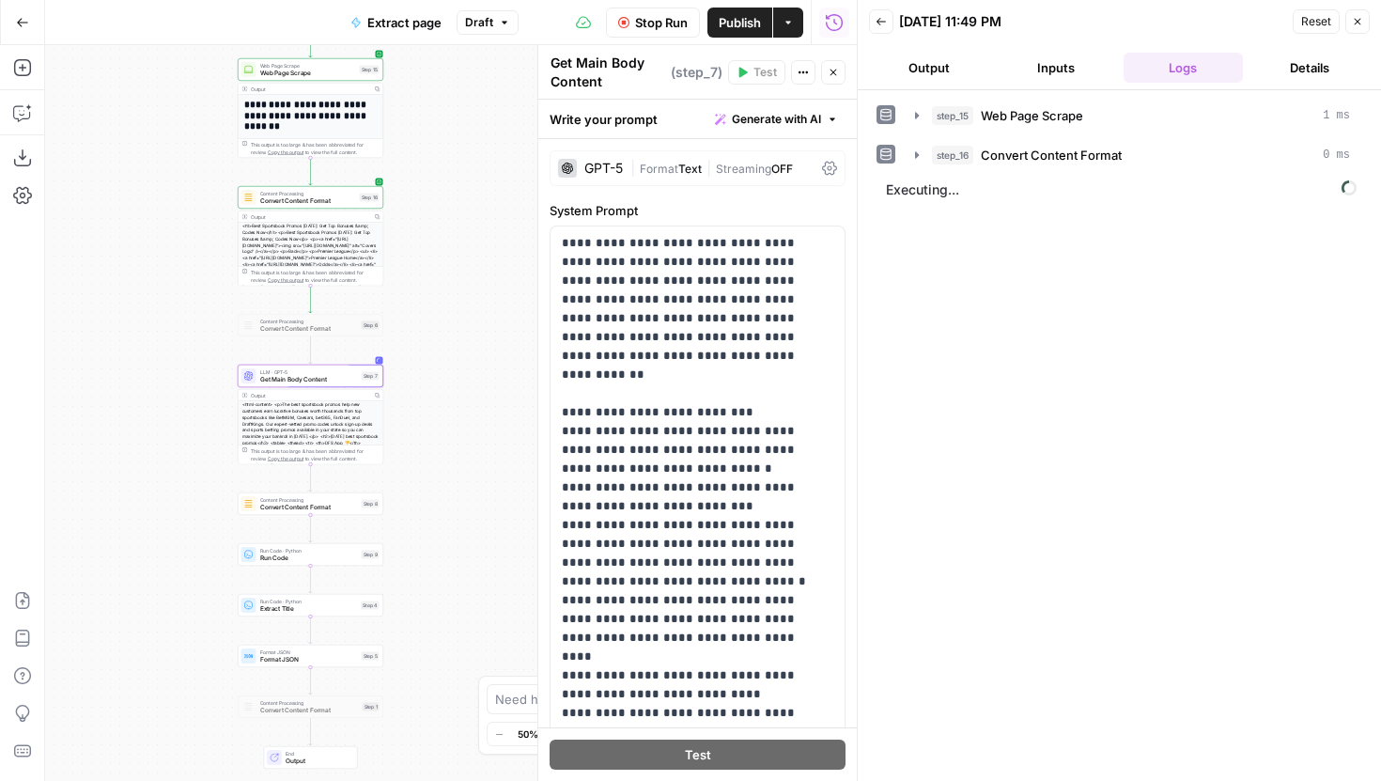
drag, startPoint x: 260, startPoint y: 399, endPoint x: 169, endPoint y: 386, distance: 92.1
click at [169, 386] on div "**********" at bounding box center [451, 413] width 812 height 736
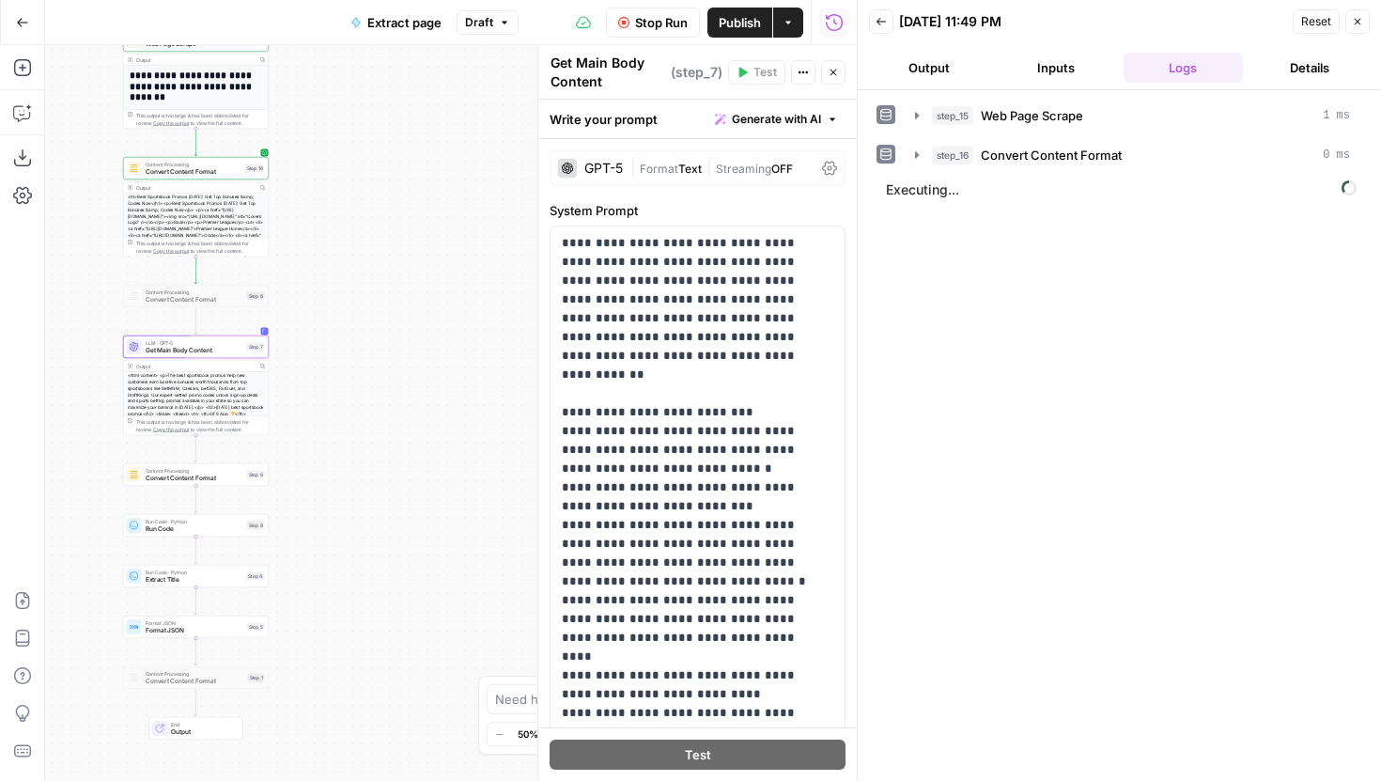
drag, startPoint x: 465, startPoint y: 442, endPoint x: 354, endPoint y: 415, distance: 114.0
click at [354, 415] on div "**********" at bounding box center [451, 413] width 812 height 736
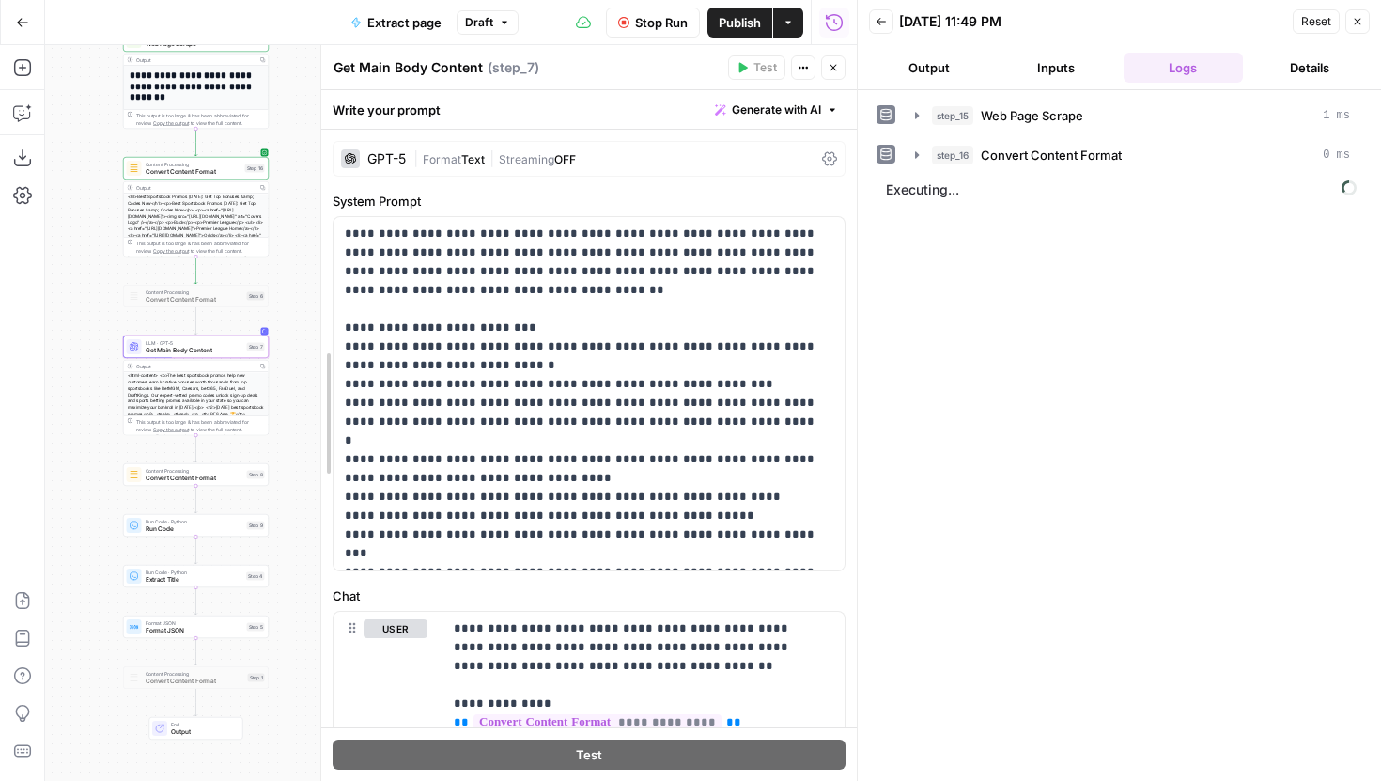
drag, startPoint x: 540, startPoint y: 442, endPoint x: 323, endPoint y: 441, distance: 217.1
click at [548, 160] on span "Streaming" at bounding box center [526, 159] width 55 height 14
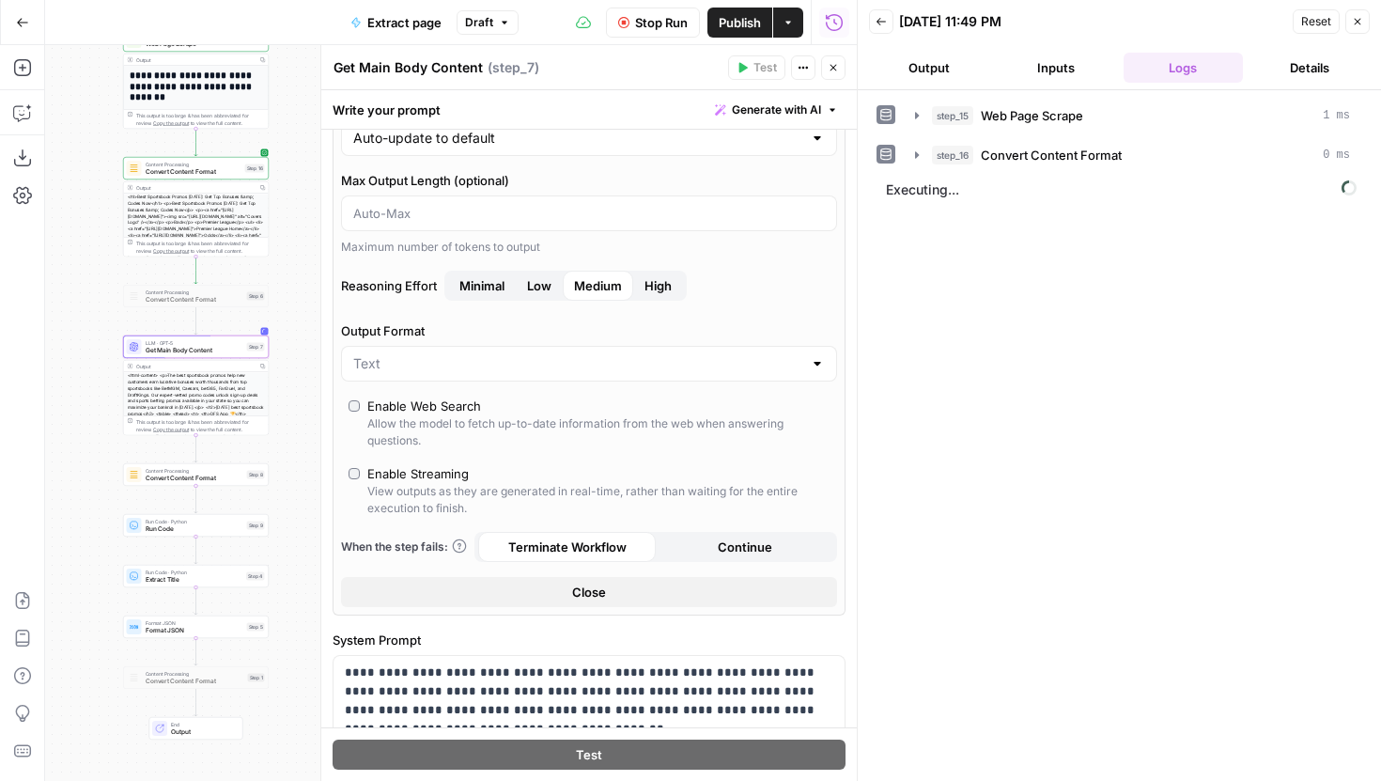
scroll to position [137, 0]
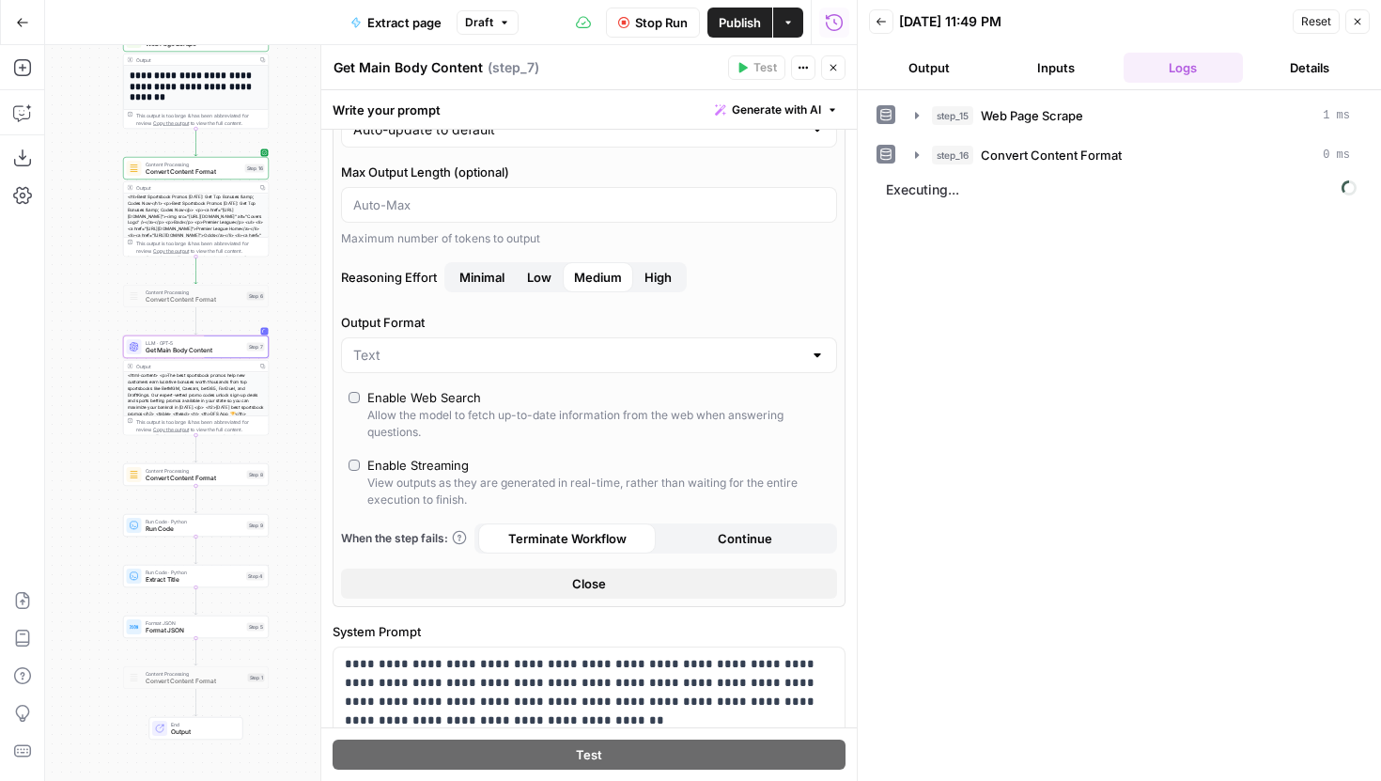
click at [555, 584] on button "Close" at bounding box center [589, 584] width 496 height 30
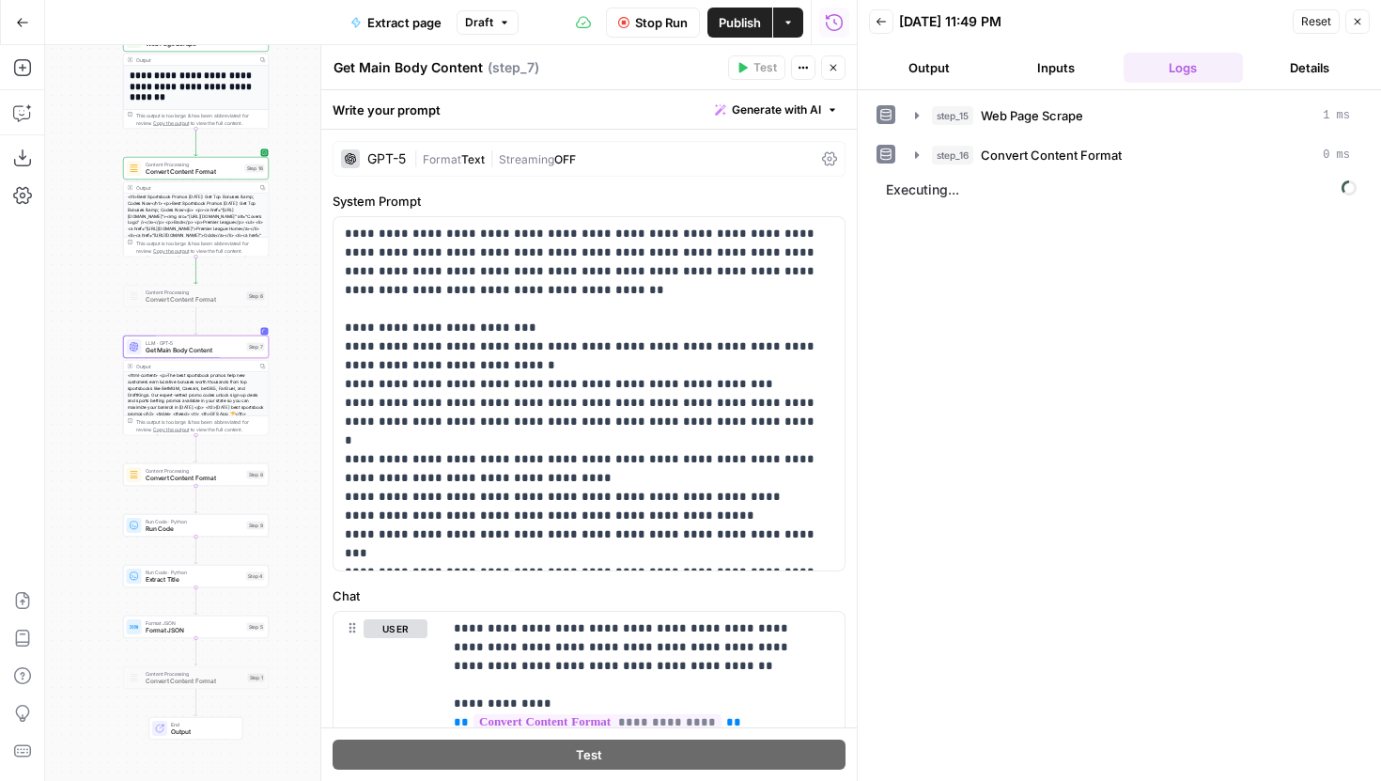
scroll to position [338, 0]
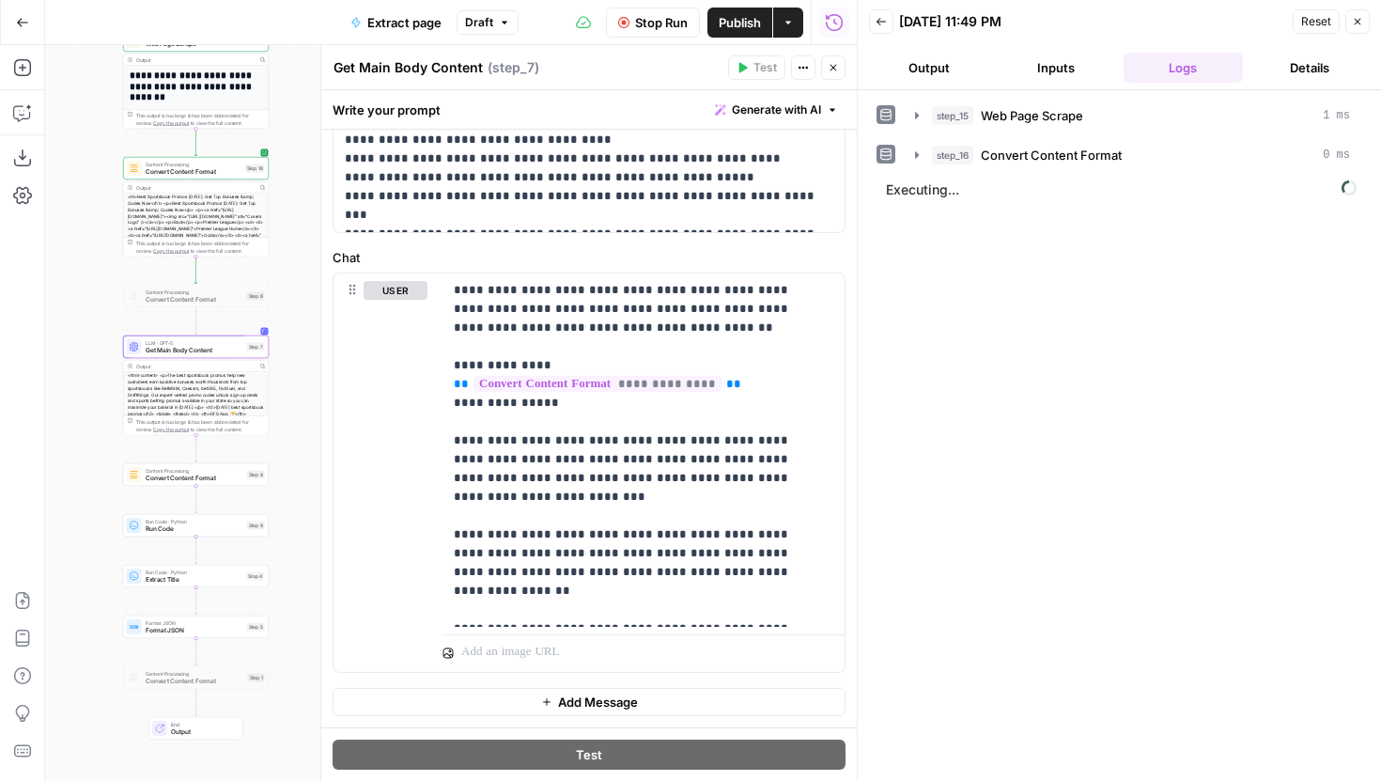
click at [946, 74] on button "Output" at bounding box center [928, 68] width 119 height 30
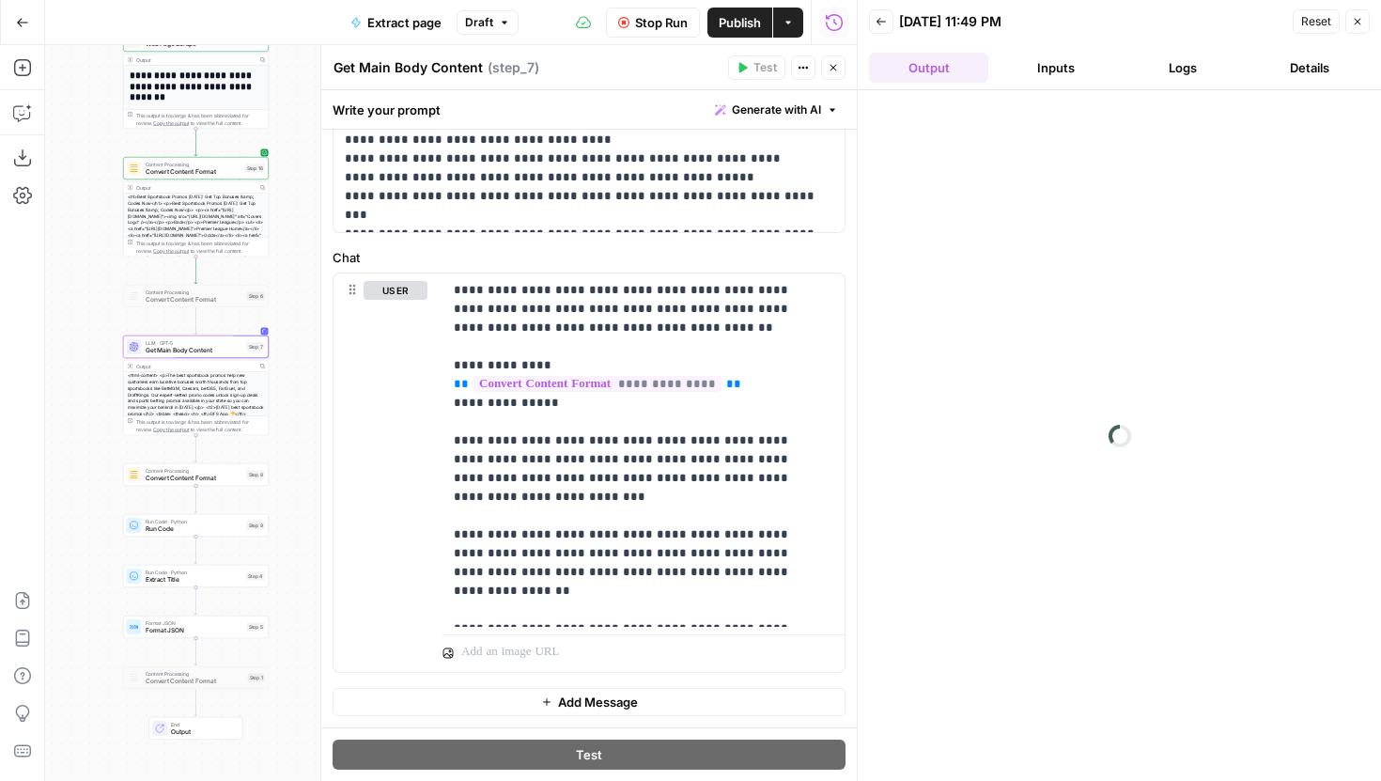
click at [1172, 67] on button "Logs" at bounding box center [1183, 68] width 119 height 30
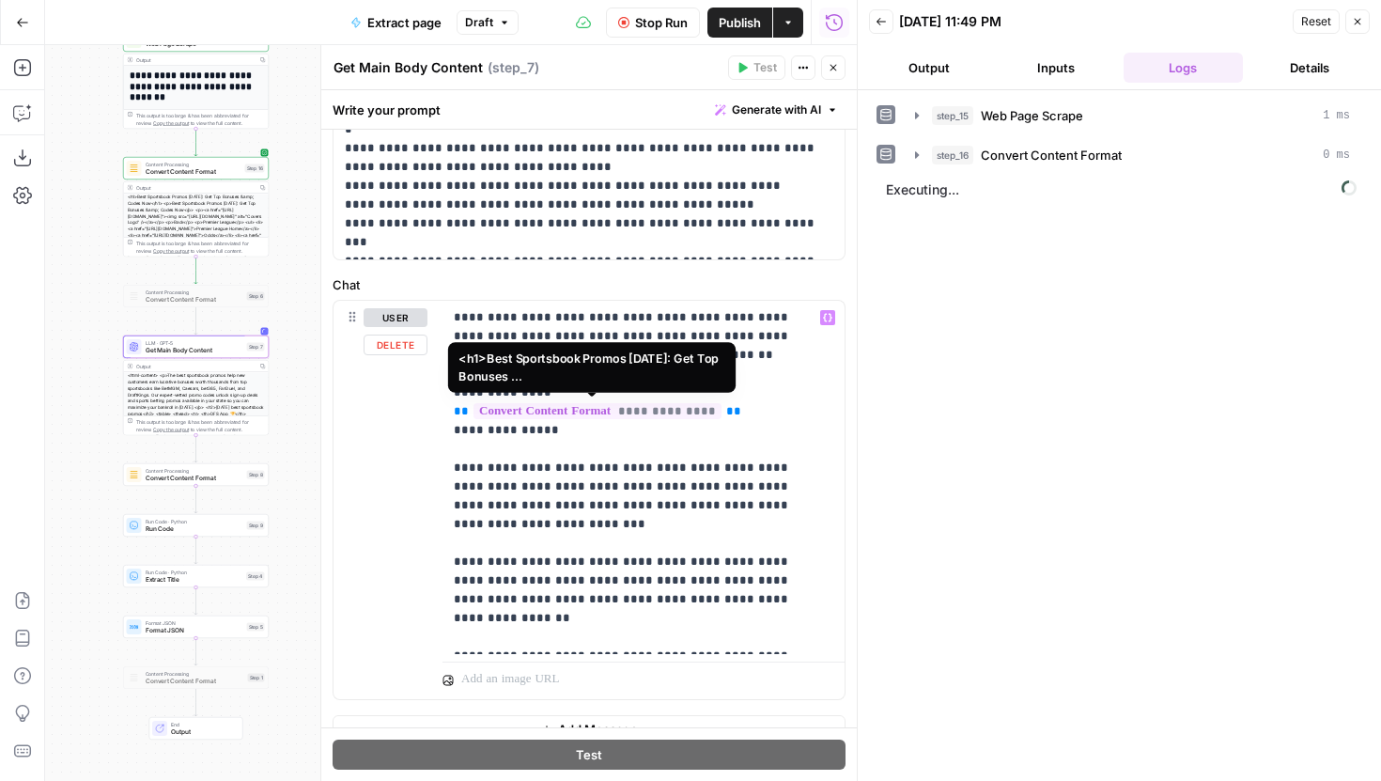
scroll to position [315, 0]
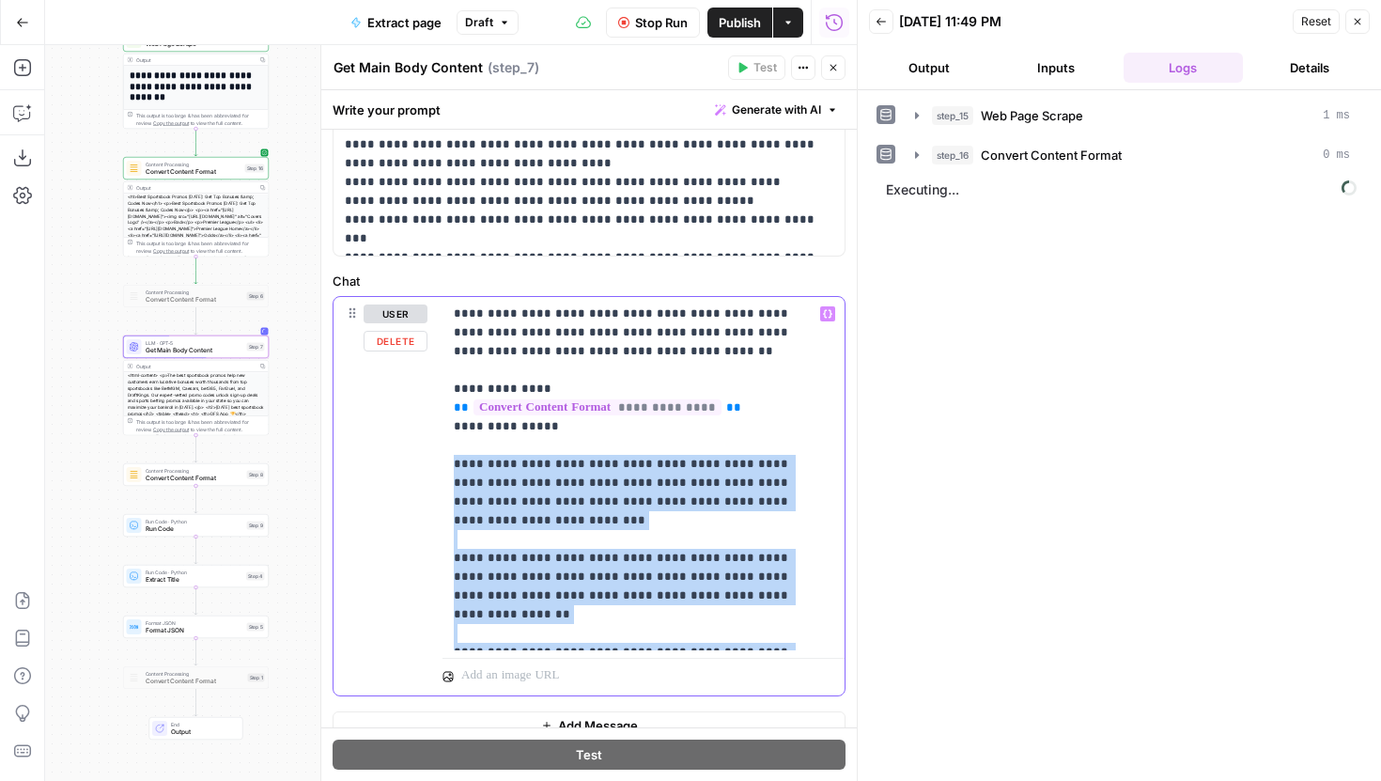
drag, startPoint x: 593, startPoint y: 636, endPoint x: 457, endPoint y: 458, distance: 224.6
click at [457, 458] on p "**********" at bounding box center [637, 473] width 366 height 338
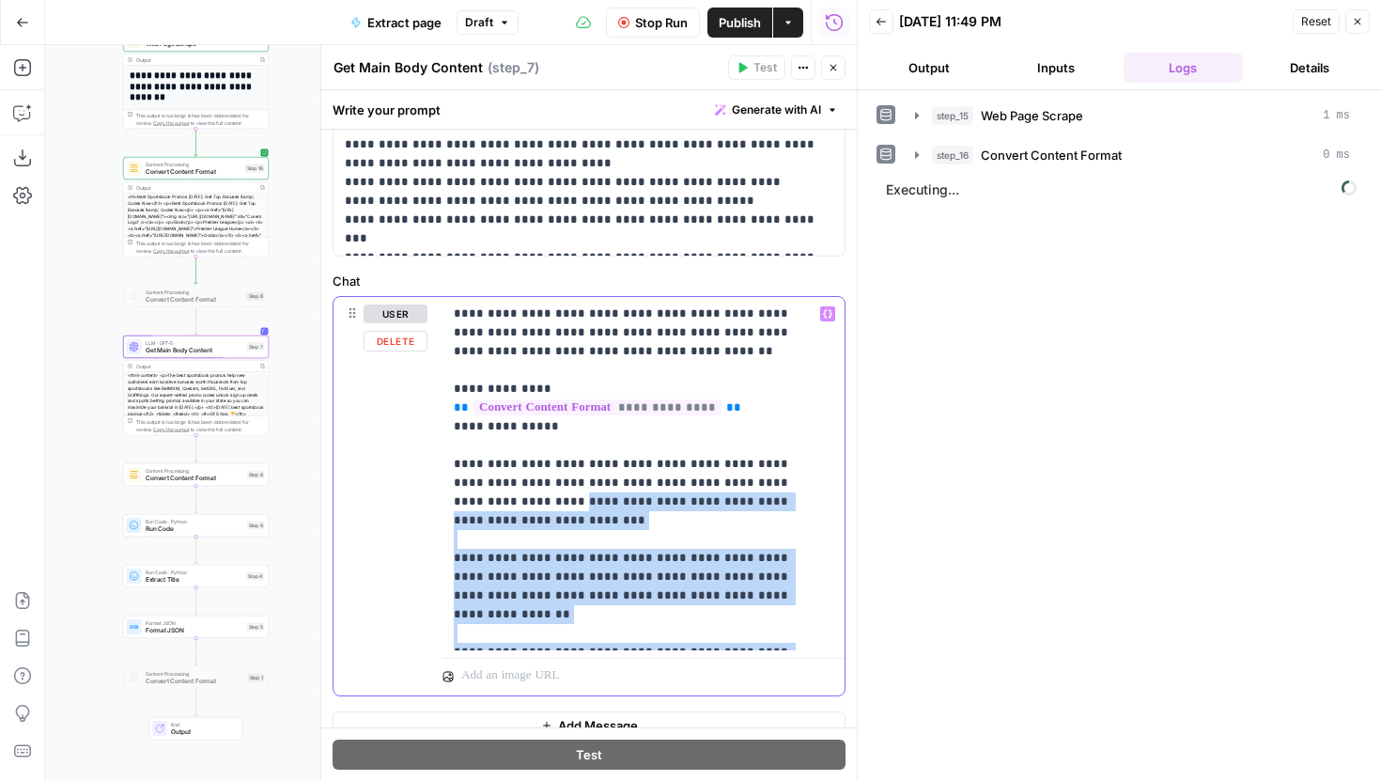
drag, startPoint x: 578, startPoint y: 644, endPoint x: 454, endPoint y: 506, distance: 185.0
click at [454, 506] on div "**********" at bounding box center [644, 473] width 402 height 353
click at [659, 23] on span "Stop Run" at bounding box center [661, 22] width 53 height 19
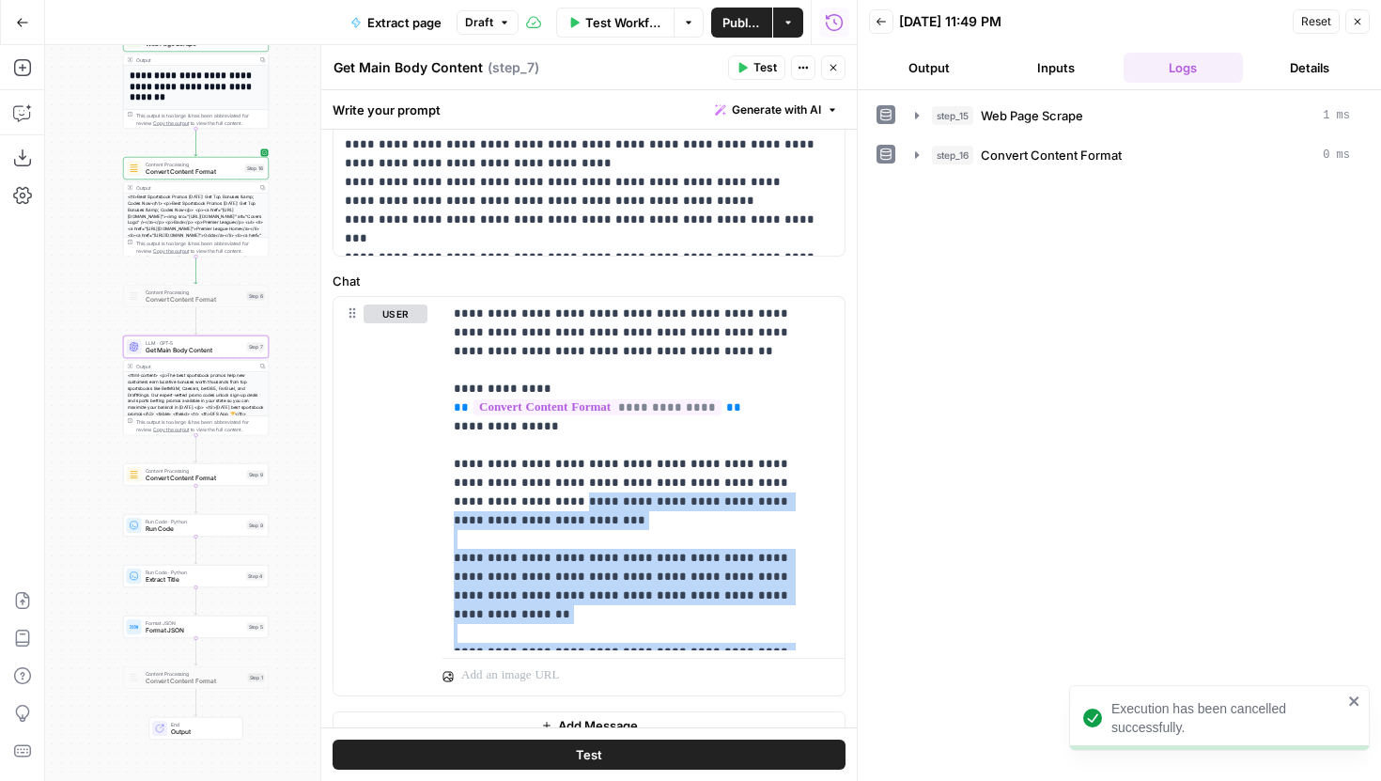
click at [934, 75] on button "Output" at bounding box center [928, 68] width 119 height 30
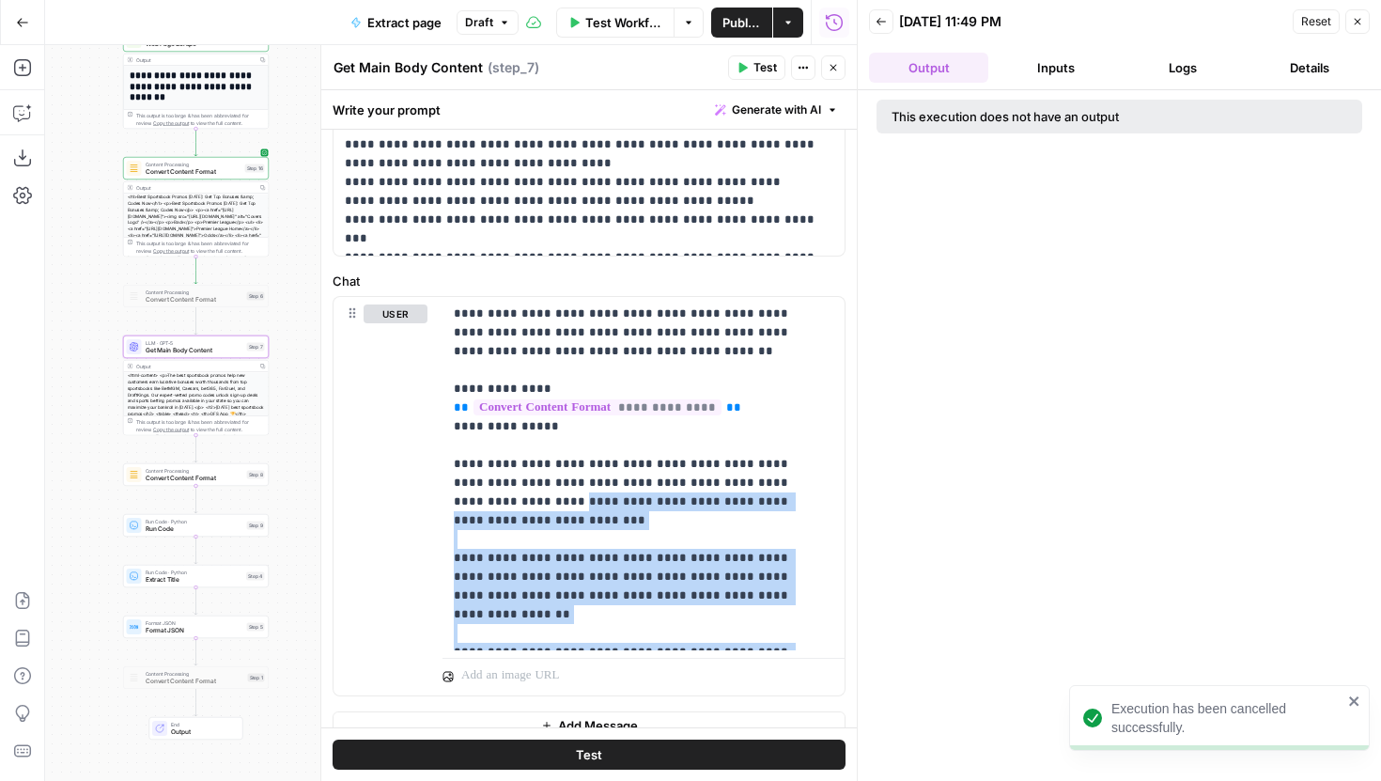
click at [1189, 65] on button "Logs" at bounding box center [1183, 68] width 119 height 30
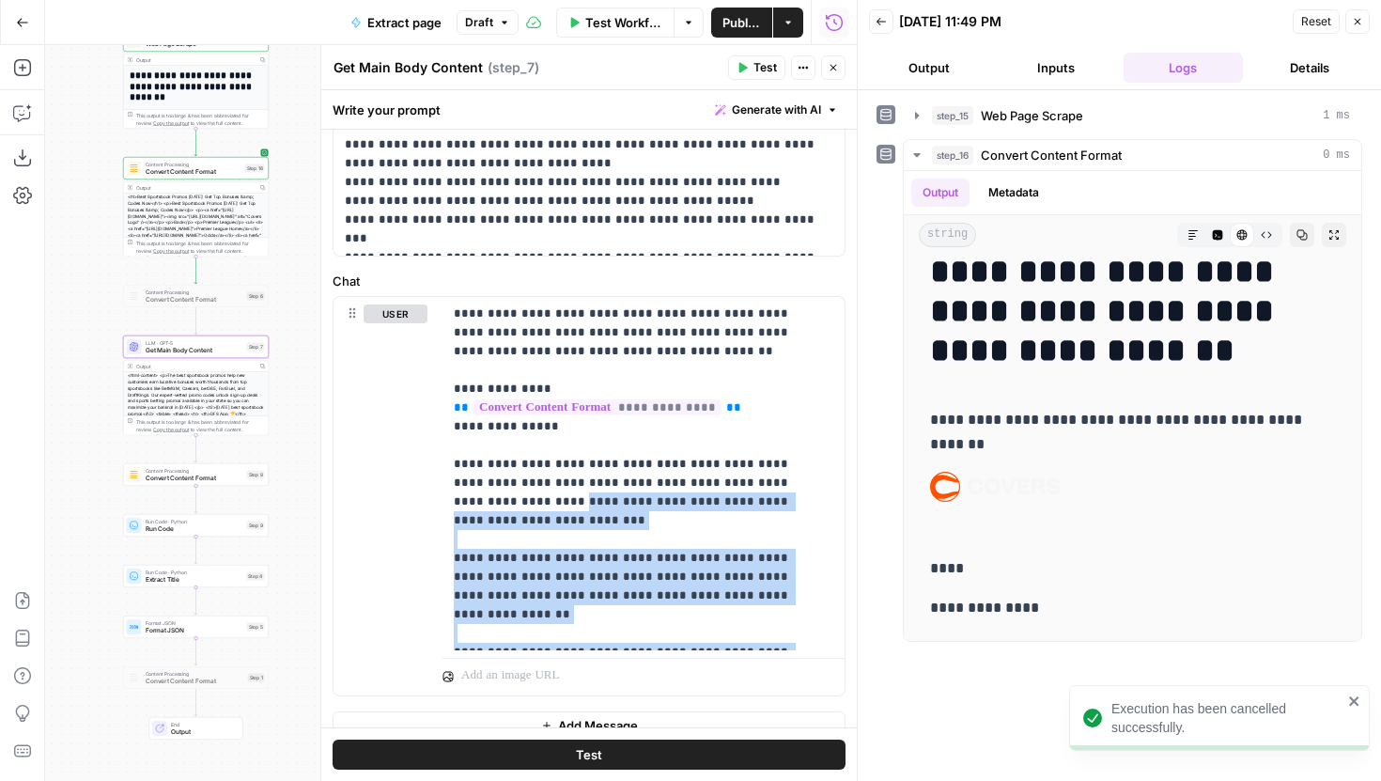
scroll to position [0, 0]
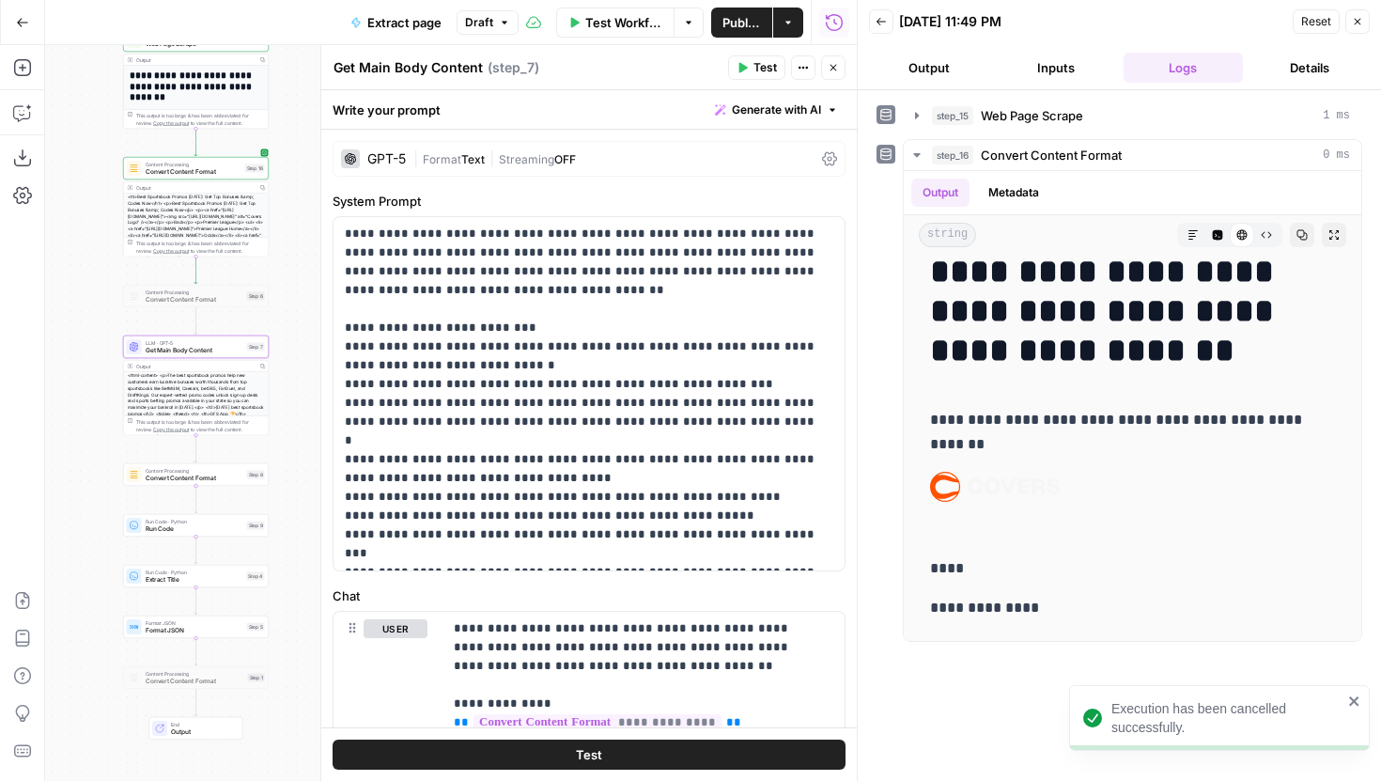
click at [489, 166] on span "|" at bounding box center [492, 157] width 14 height 19
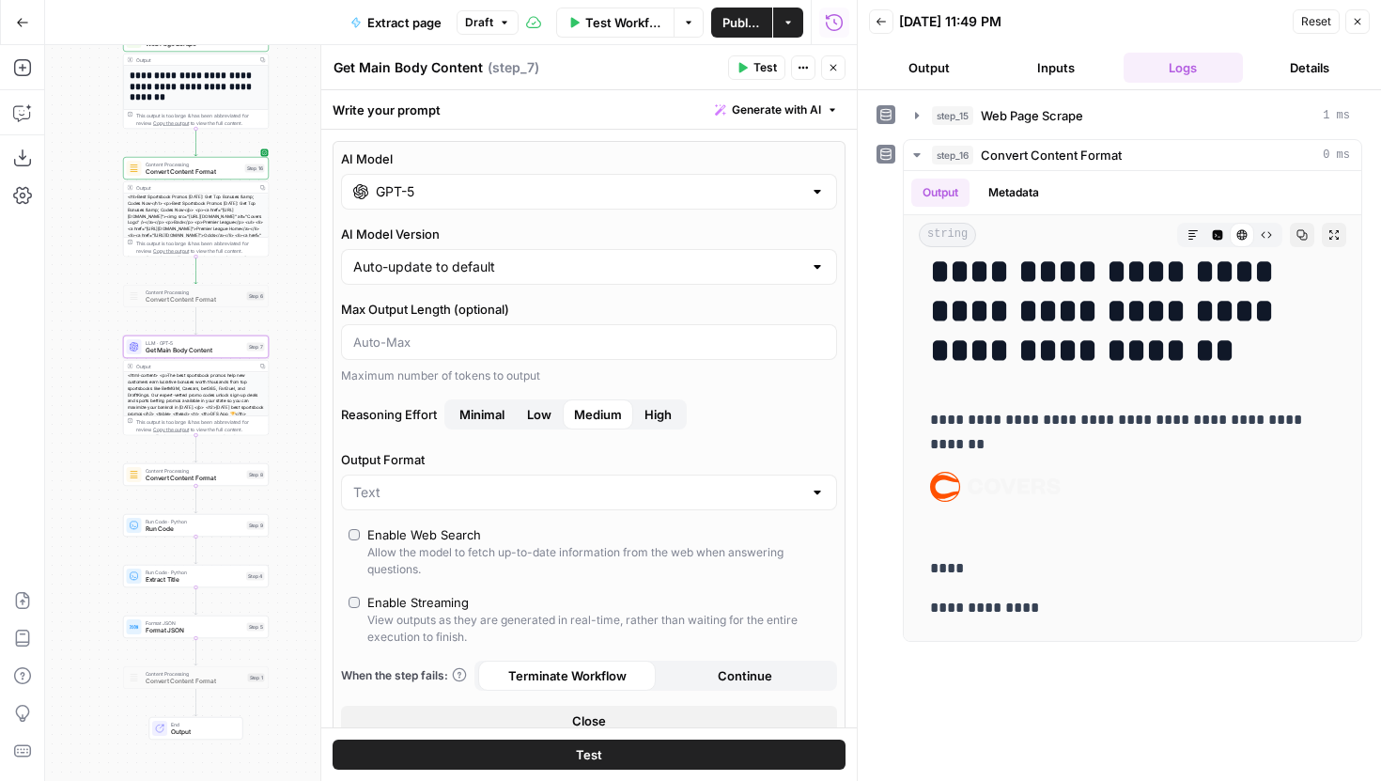
click at [350, 589] on div "AI Model GPT-5 AI Model Version Auto-update to default Max Output Length (optio…" at bounding box center [589, 442] width 513 height 603
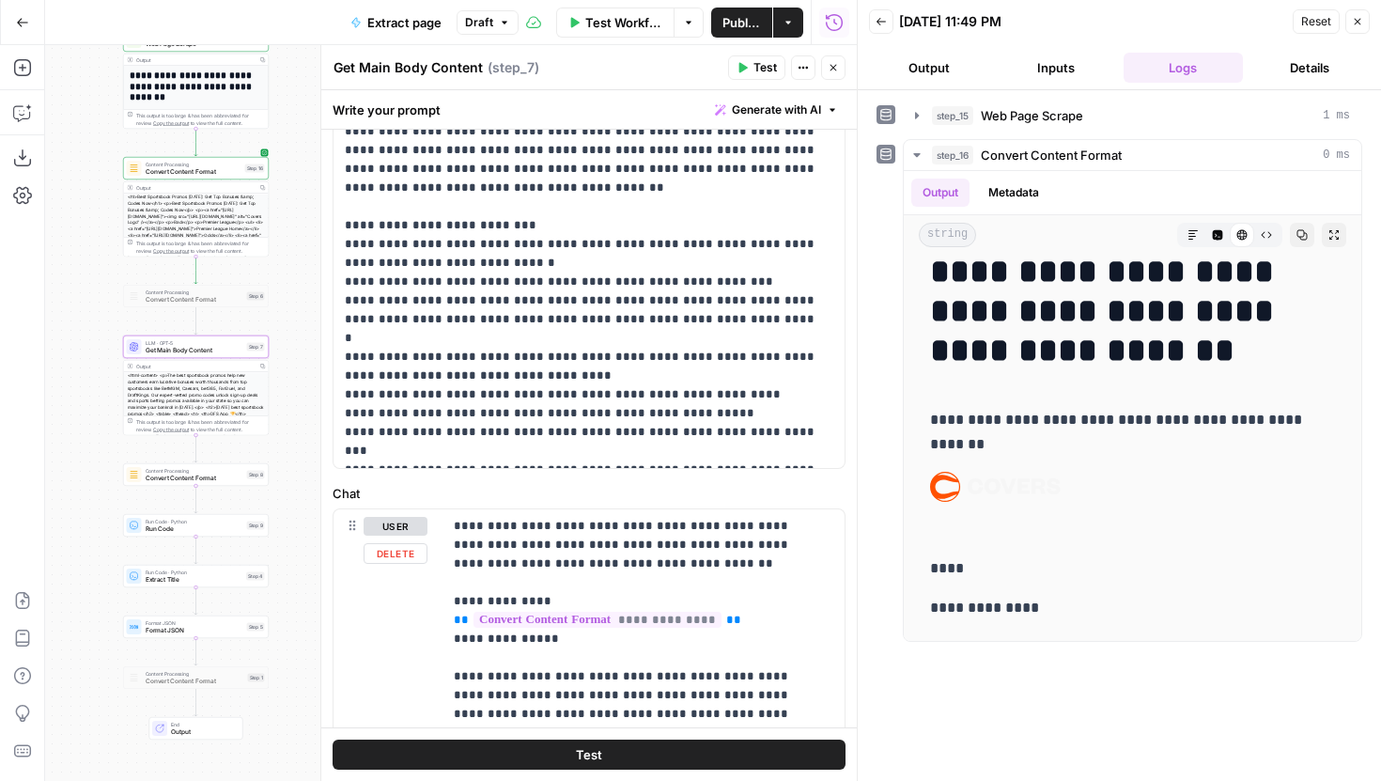
scroll to position [906, 0]
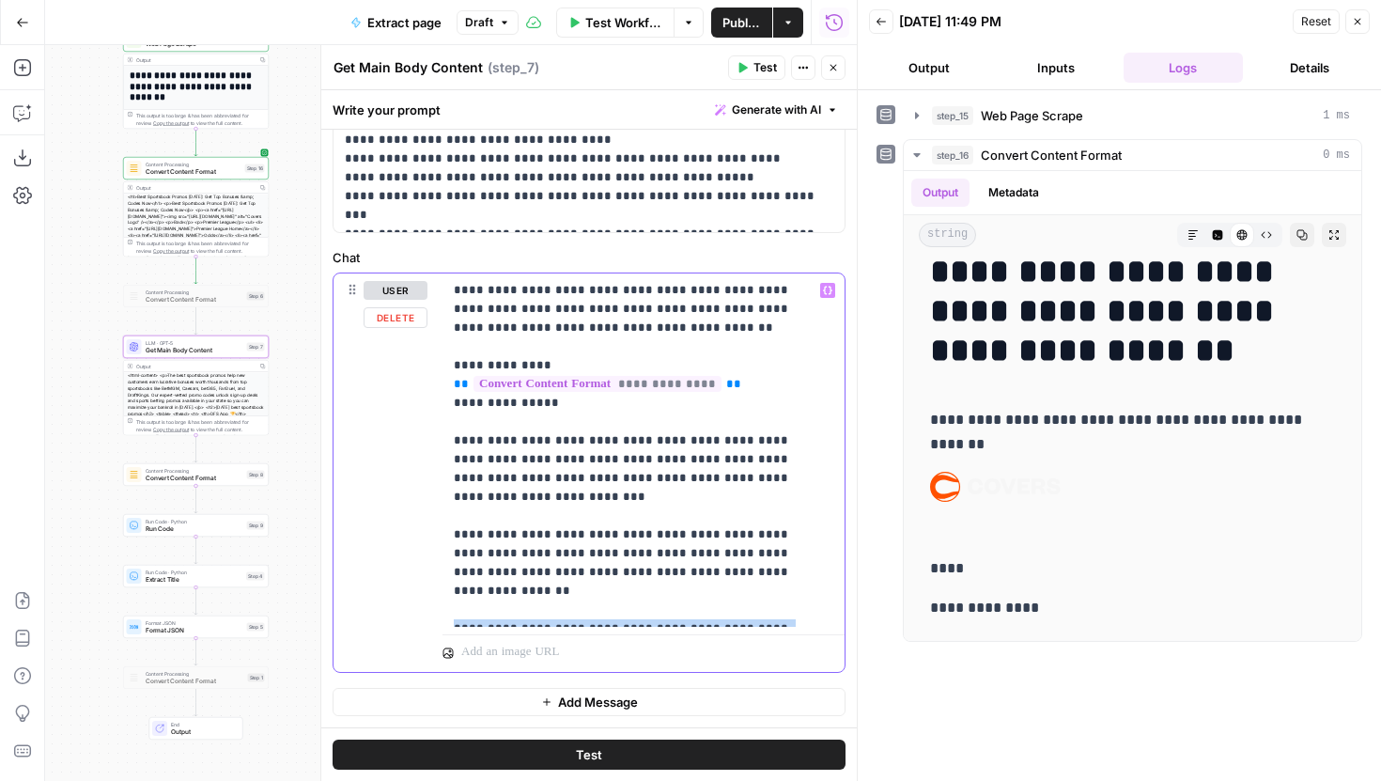
drag, startPoint x: 568, startPoint y: 613, endPoint x: 453, endPoint y: 598, distance: 115.6
click at [454, 597] on p "**********" at bounding box center [637, 450] width 366 height 338
click at [566, 504] on p "**********" at bounding box center [637, 450] width 366 height 338
click at [630, 212] on p "**********" at bounding box center [582, 55] width 475 height 338
click at [545, 614] on p "**********" at bounding box center [637, 450] width 366 height 338
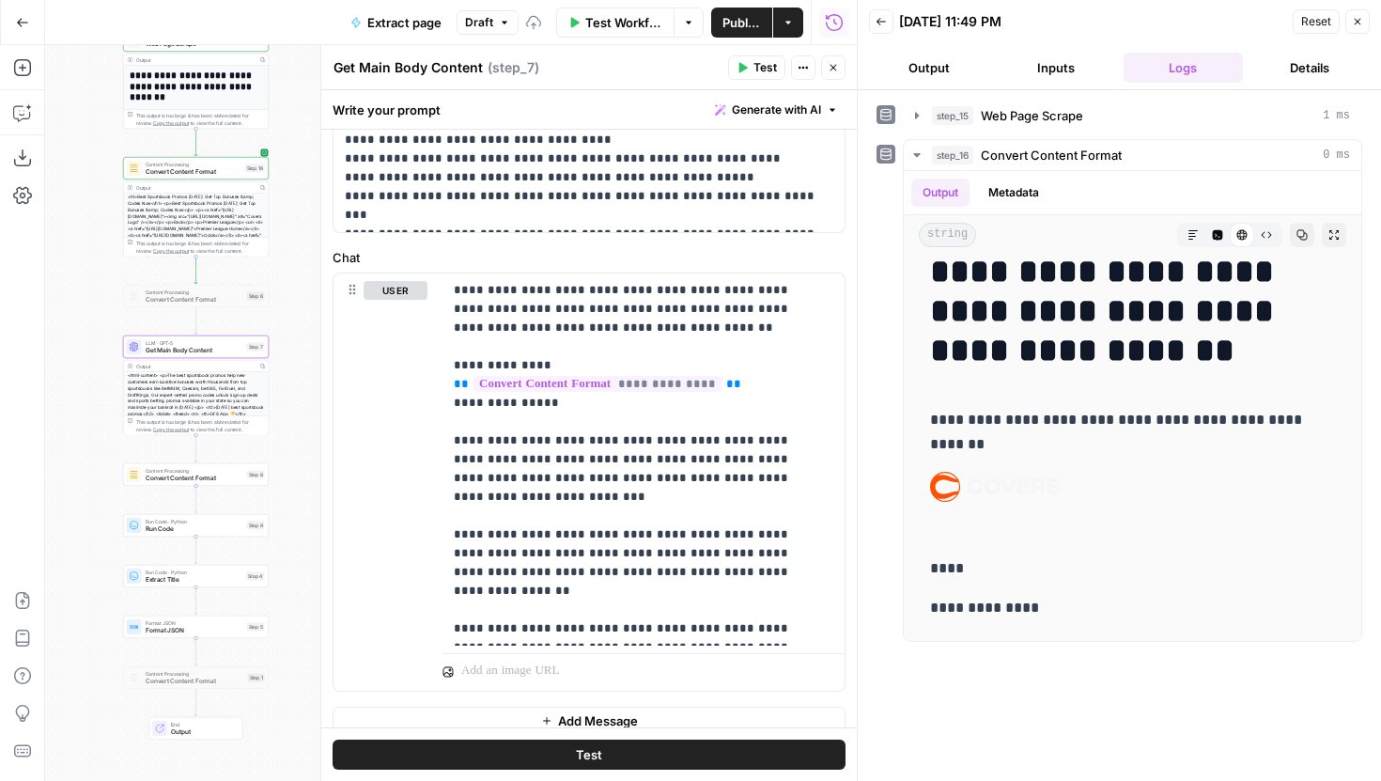
click at [760, 62] on span "Test" at bounding box center [765, 67] width 23 height 17
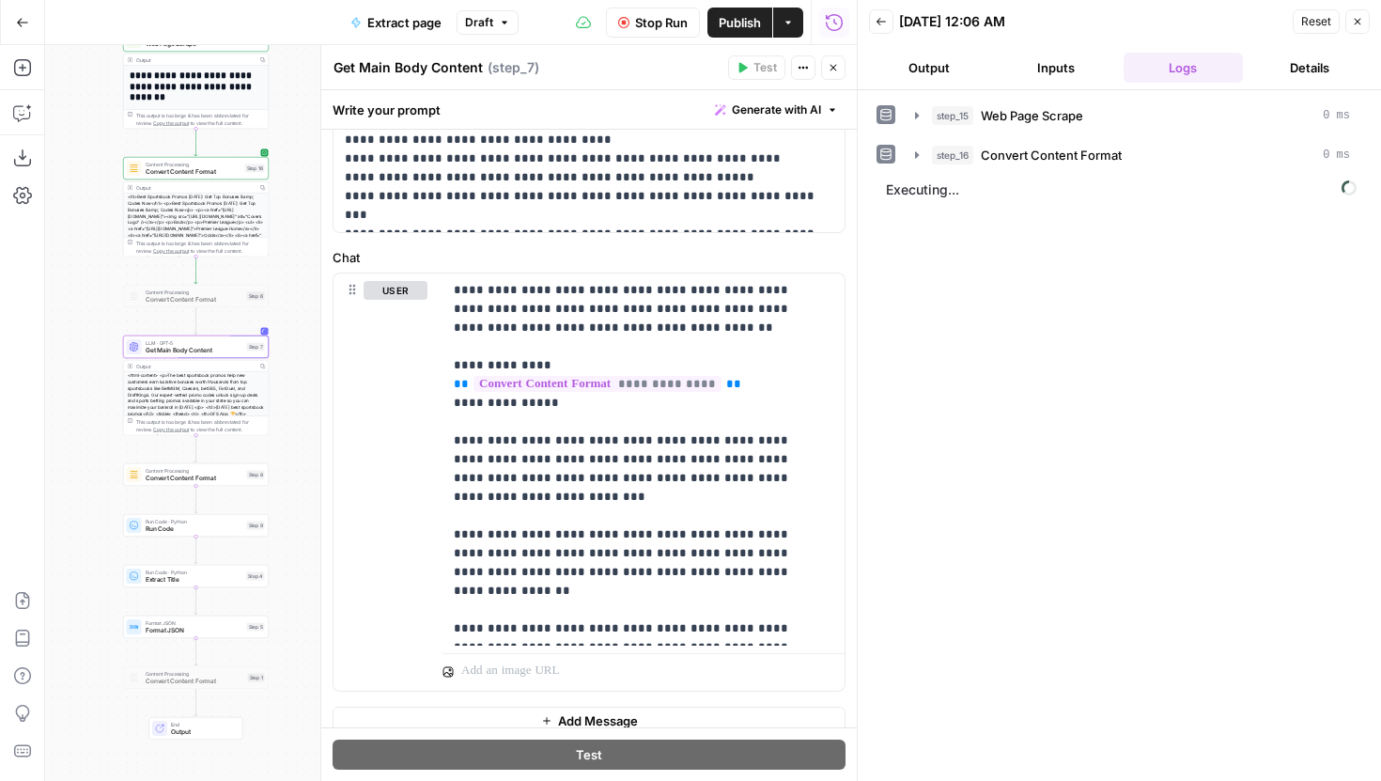
click at [919, 69] on button "Output" at bounding box center [928, 68] width 119 height 30
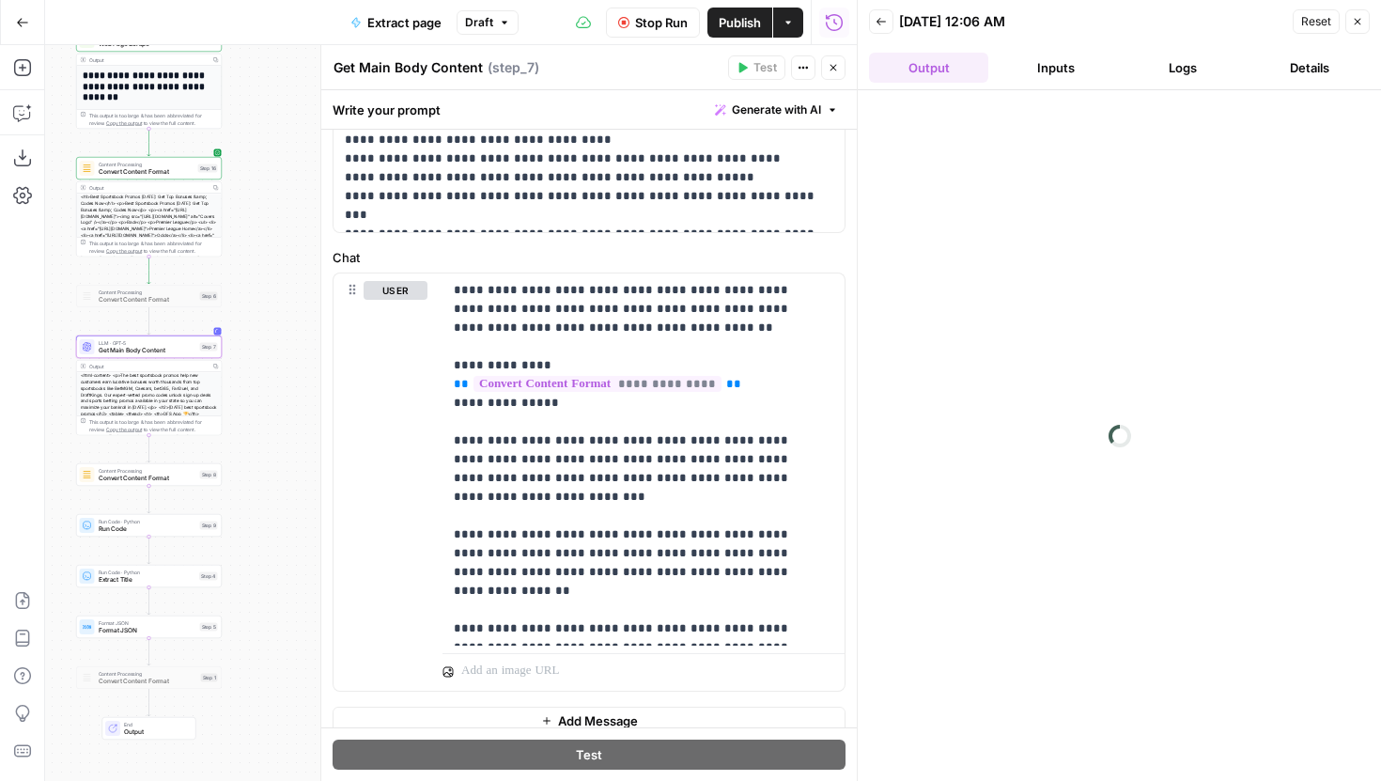
drag, startPoint x: 299, startPoint y: 260, endPoint x: 252, endPoint y: 263, distance: 47.1
click at [252, 262] on div "**********" at bounding box center [451, 413] width 812 height 736
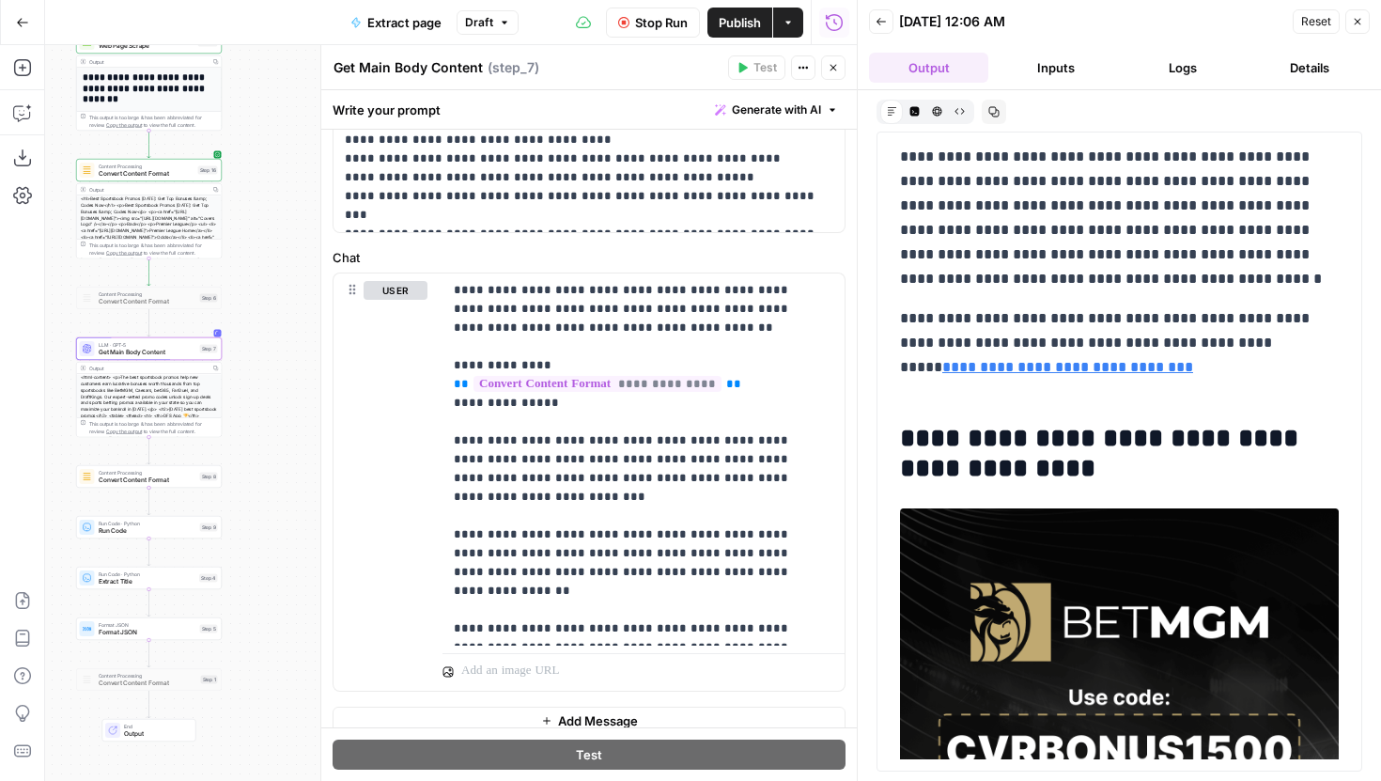
scroll to position [2285, 0]
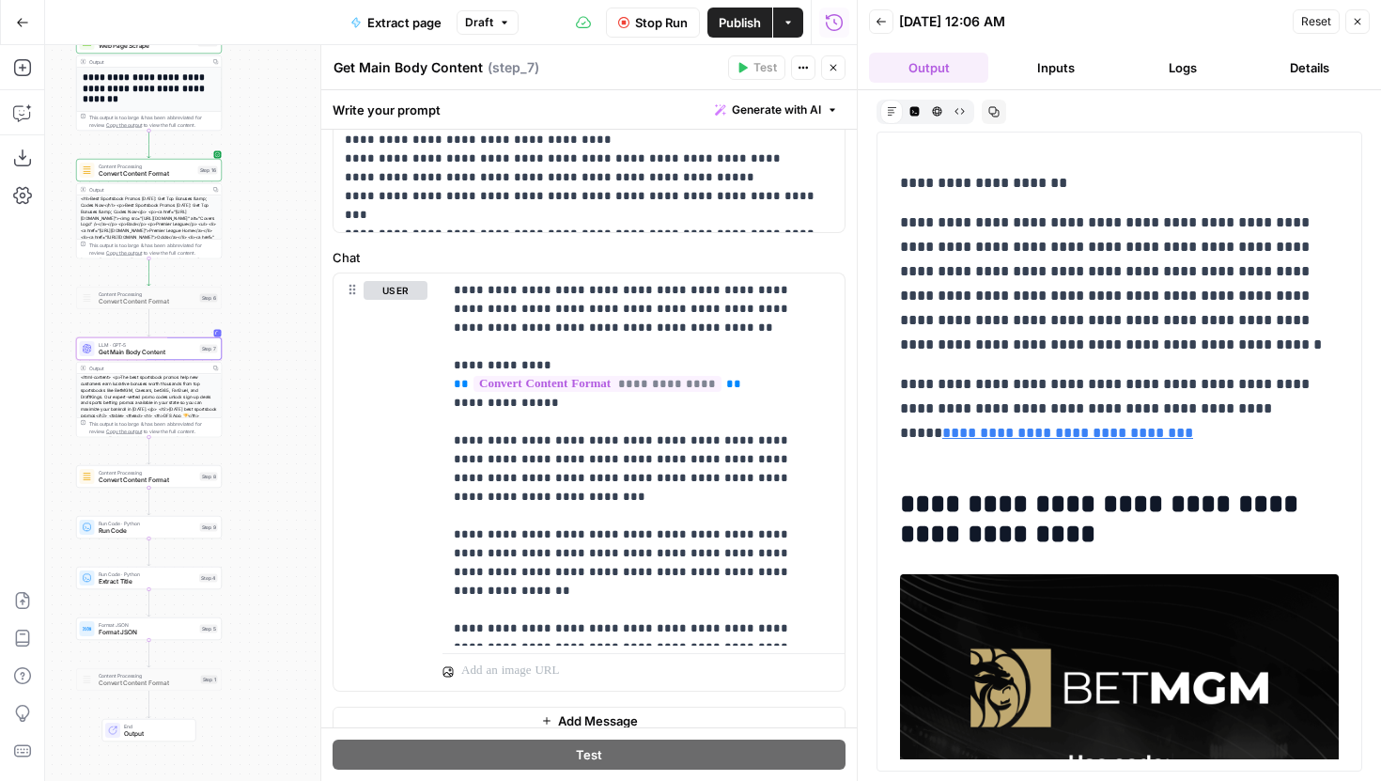
click at [831, 71] on icon "button" at bounding box center [833, 67] width 11 height 11
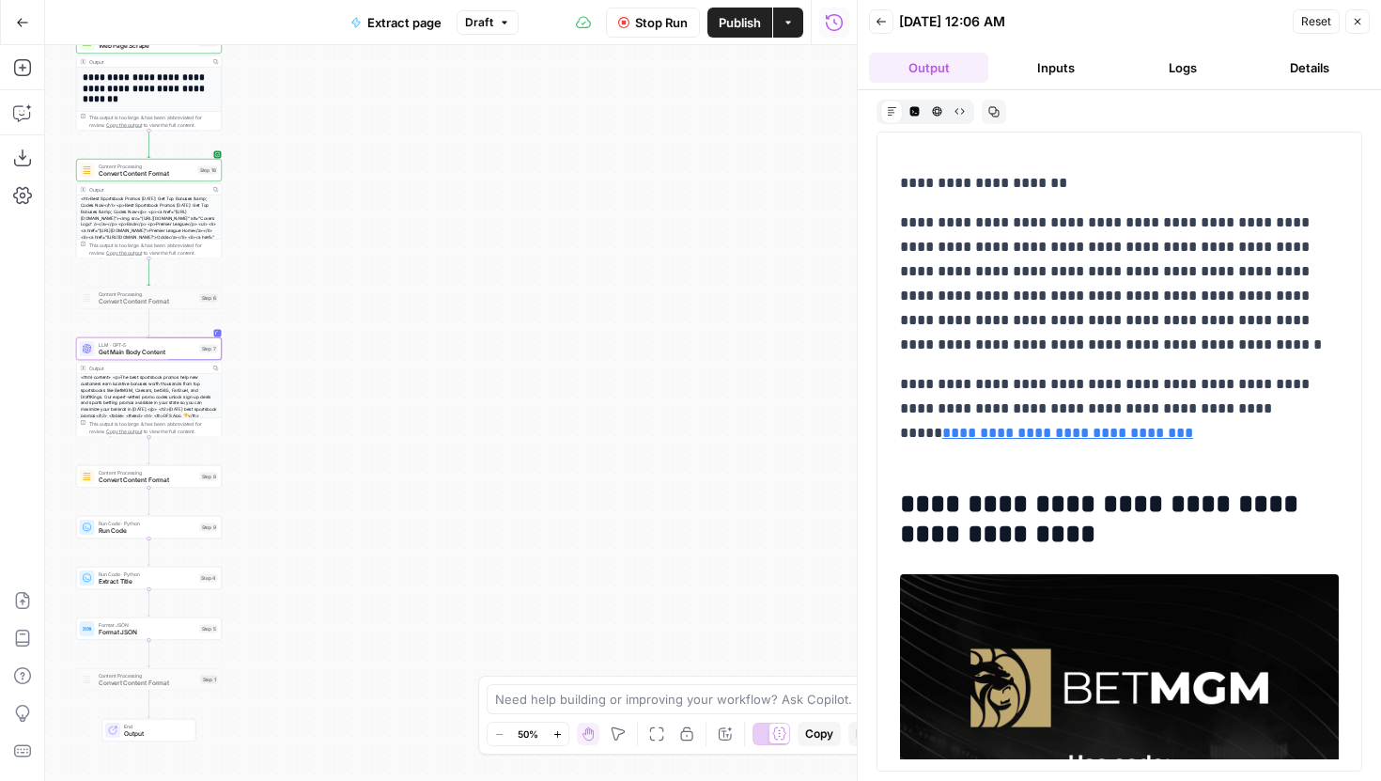
click at [1193, 48] on header "Back 08/20/25 at 12:06 AM Reset Close Output Inputs Logs Details" at bounding box center [1119, 45] width 523 height 90
click at [1185, 61] on button "Logs" at bounding box center [1183, 68] width 119 height 30
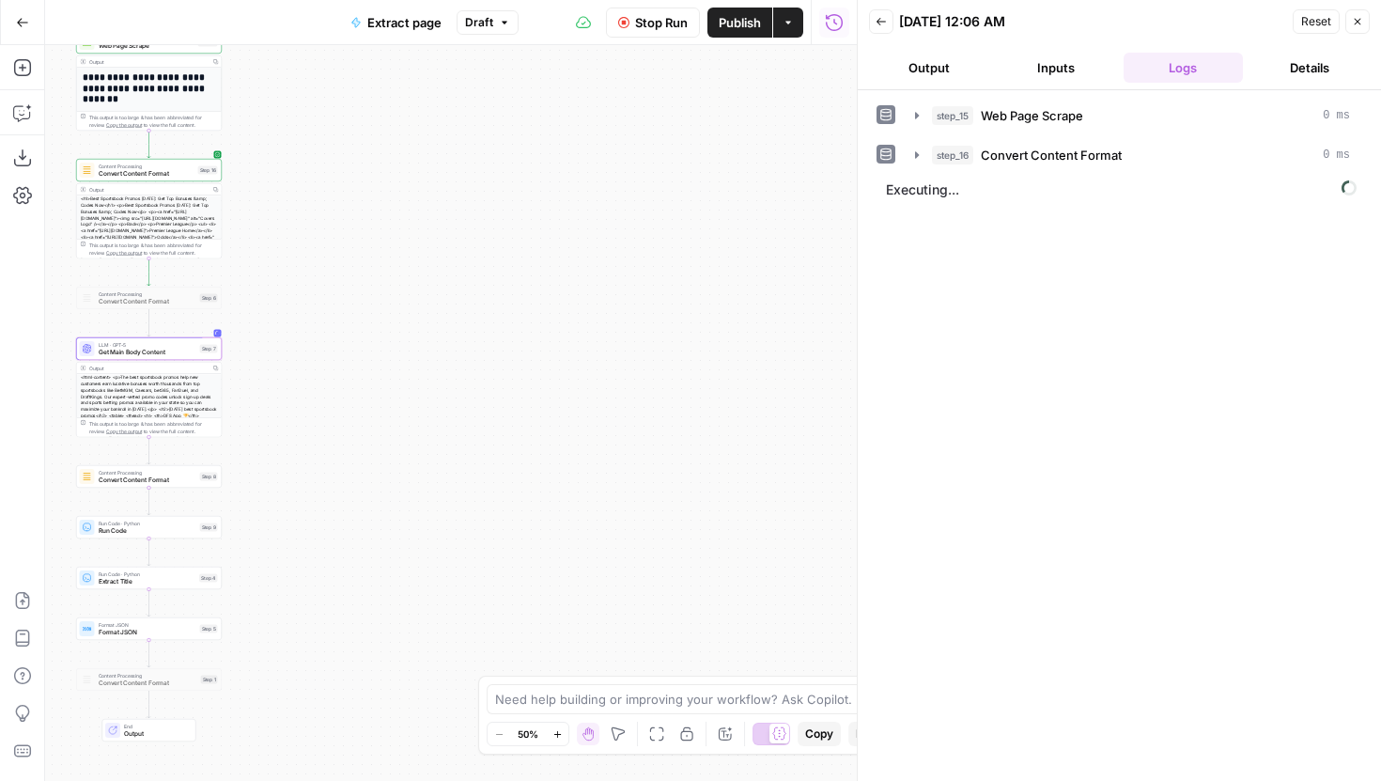
click at [950, 73] on button "Output" at bounding box center [928, 68] width 119 height 30
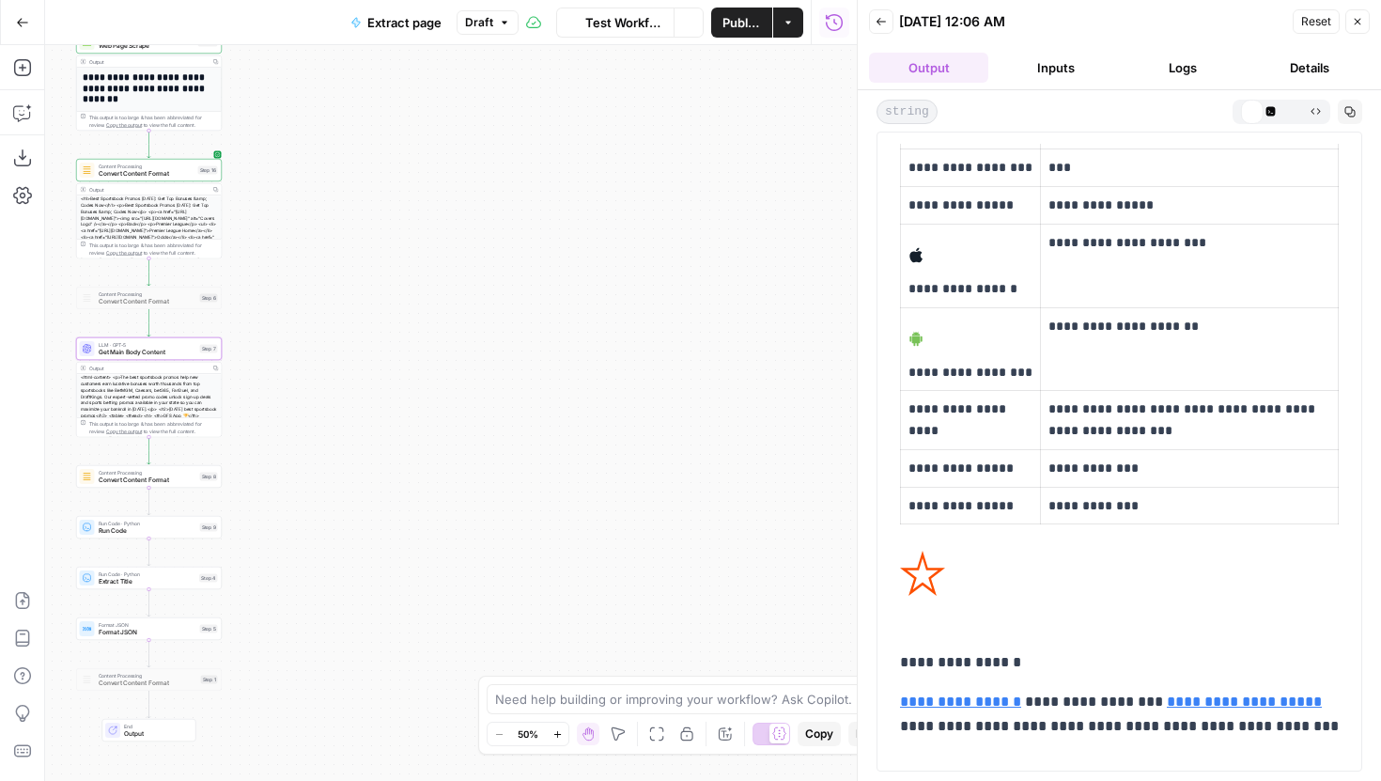
scroll to position [70, 0]
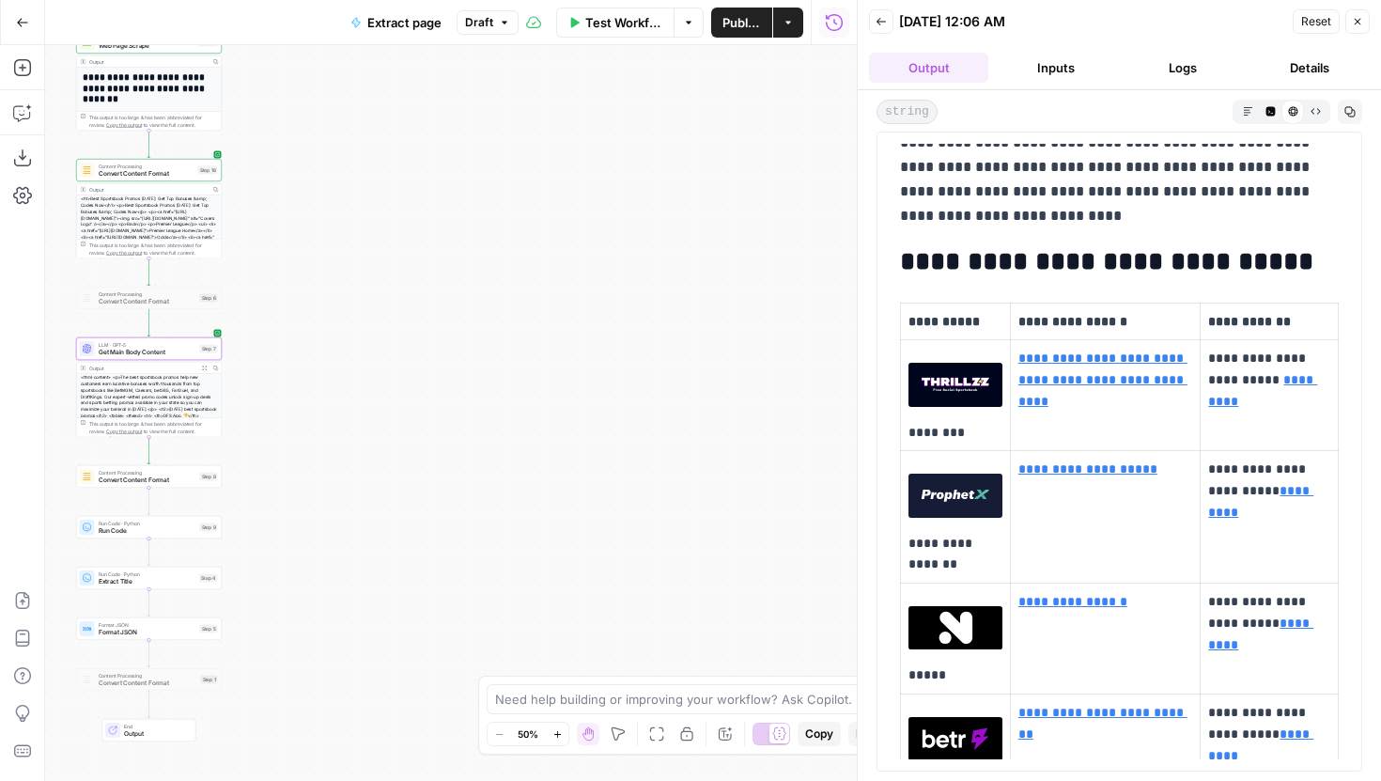
click at [1180, 69] on button "Logs" at bounding box center [1183, 68] width 119 height 30
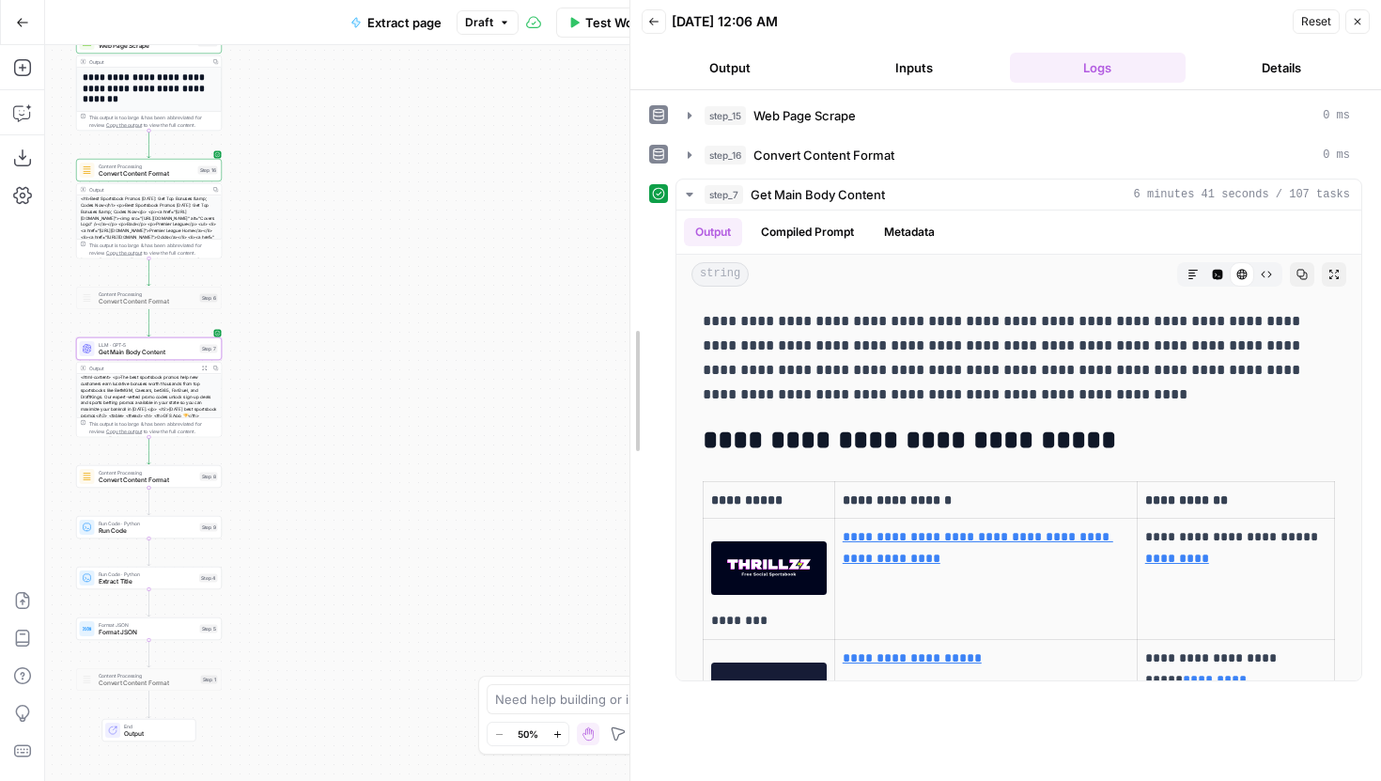
click at [426, 322] on body "**********" at bounding box center [690, 390] width 1381 height 781
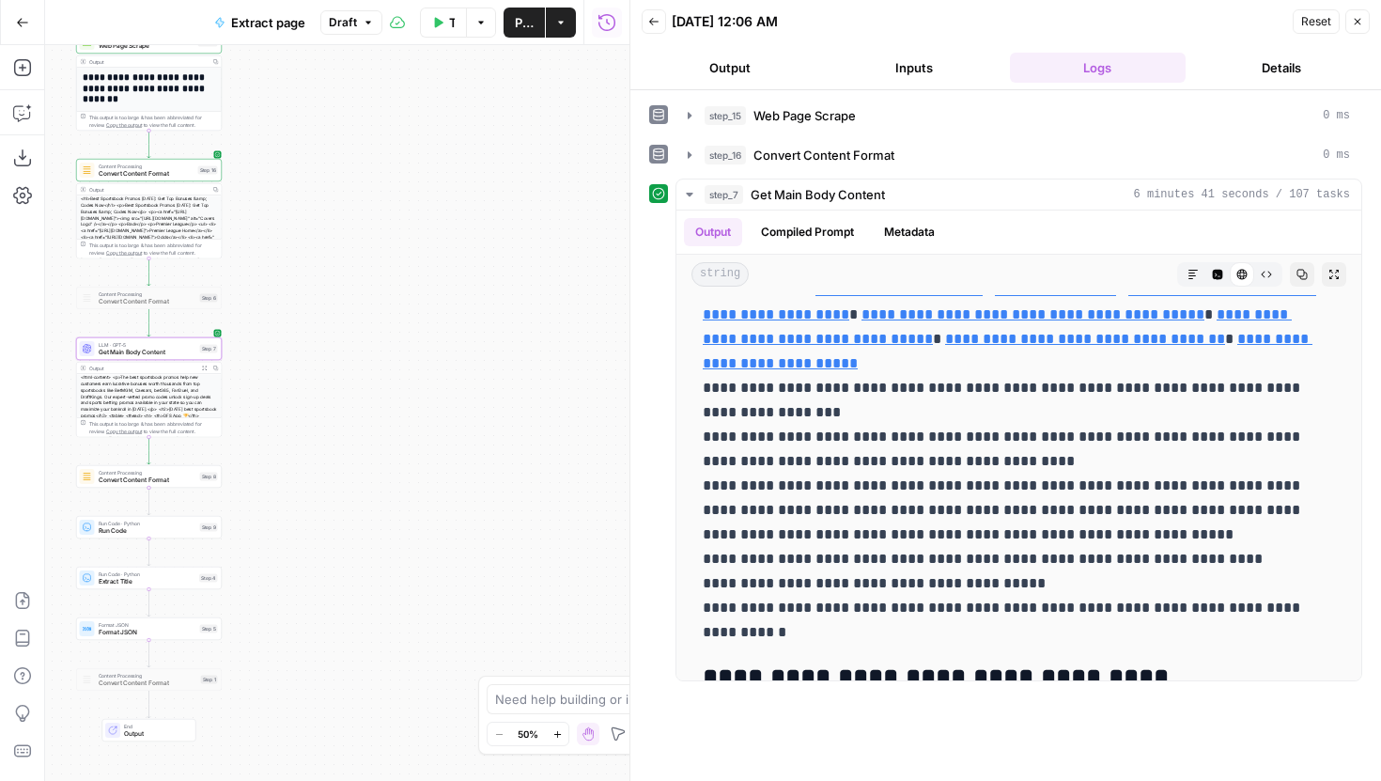
scroll to position [25561, 0]
click at [1188, 274] on icon "button" at bounding box center [1193, 274] width 11 height 11
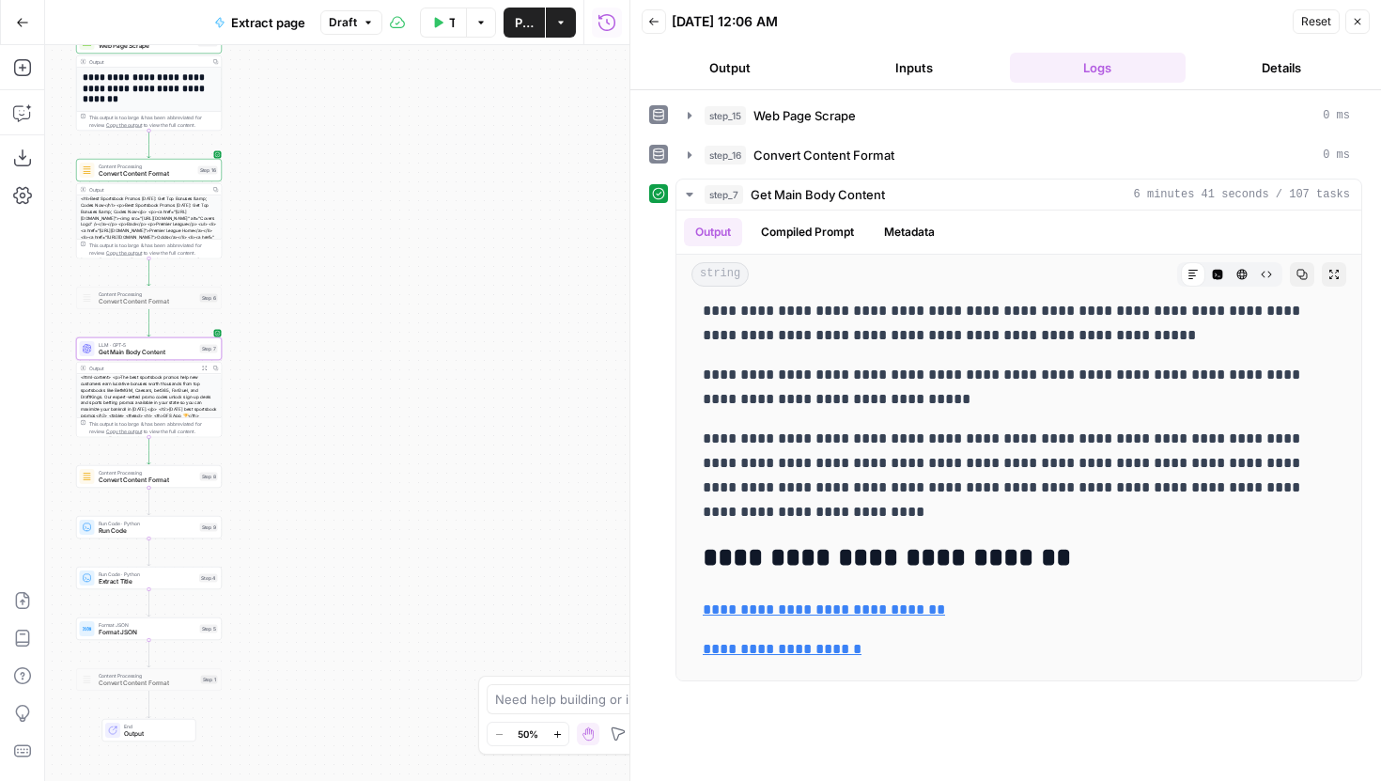
scroll to position [45972, 0]
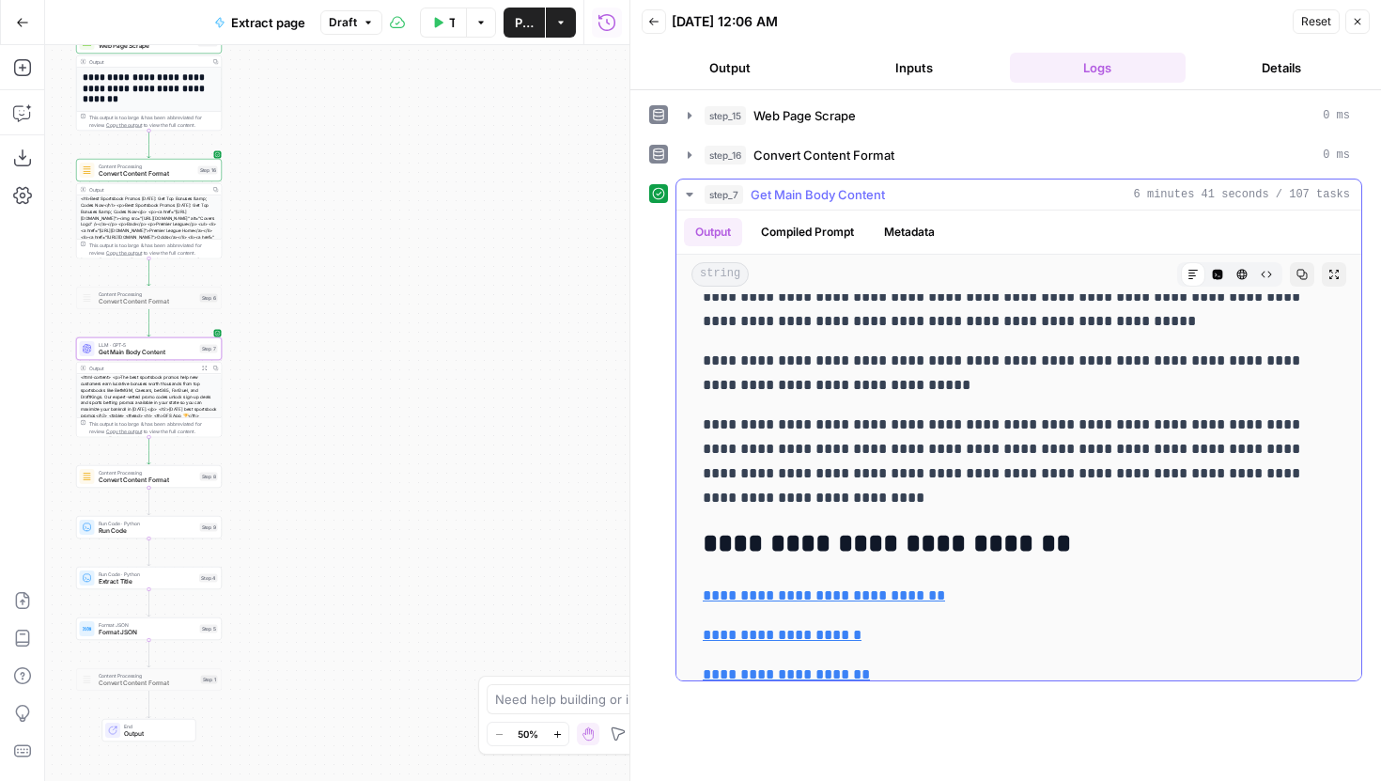
click at [694, 192] on icon "button" at bounding box center [689, 194] width 15 height 15
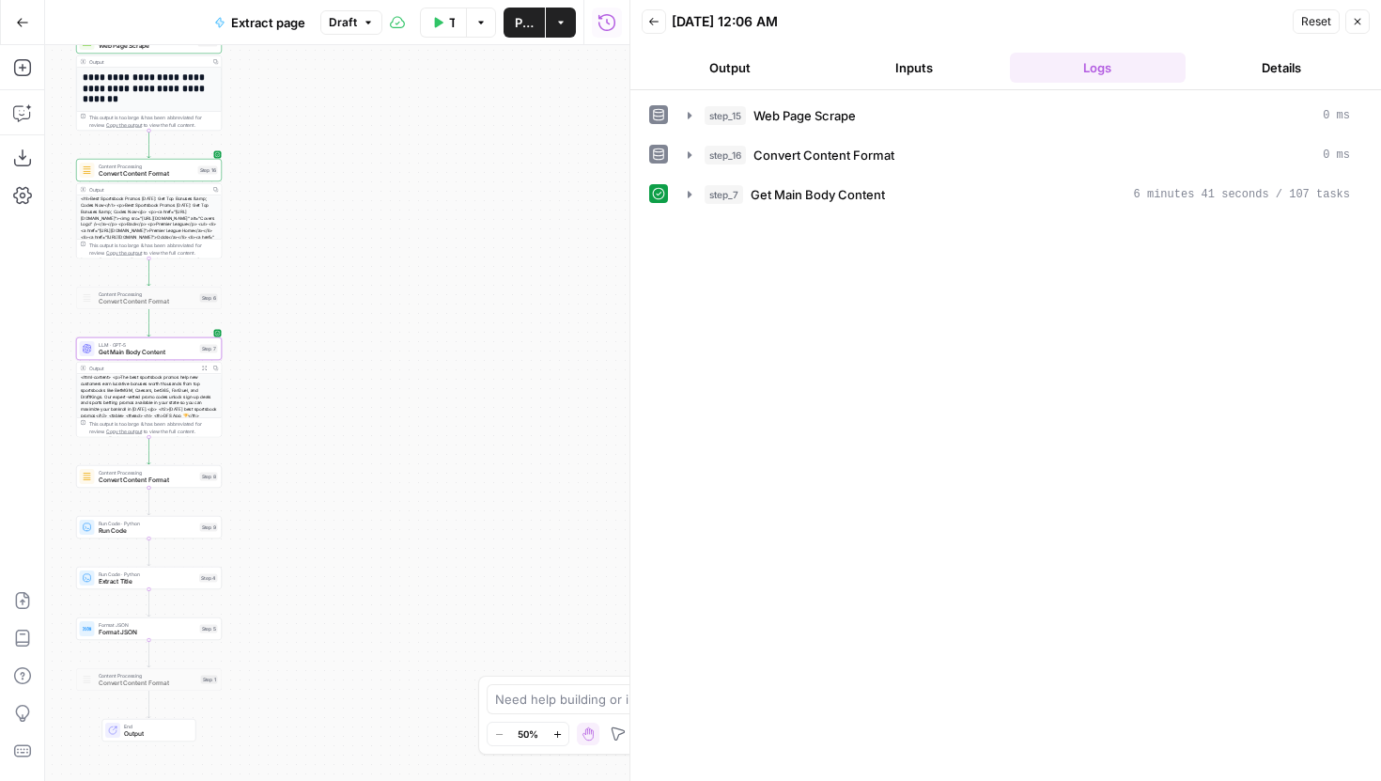
click at [198, 479] on div "Content Processing Convert Content Format Step 8 Copy step Delete step Add Note…" at bounding box center [149, 477] width 138 height 16
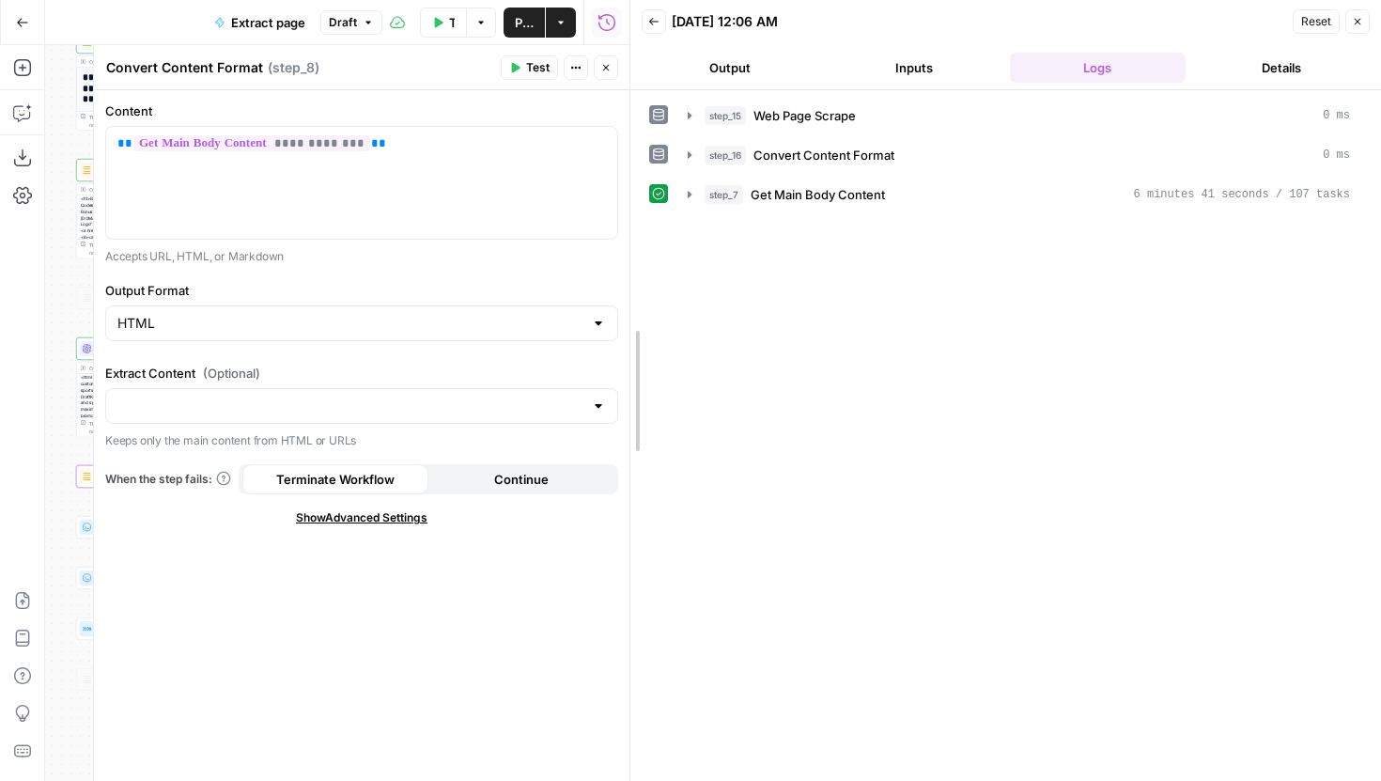
drag, startPoint x: 628, startPoint y: 122, endPoint x: 812, endPoint y: 118, distance: 184.2
click at [640, 118] on div at bounding box center [630, 390] width 19 height 781
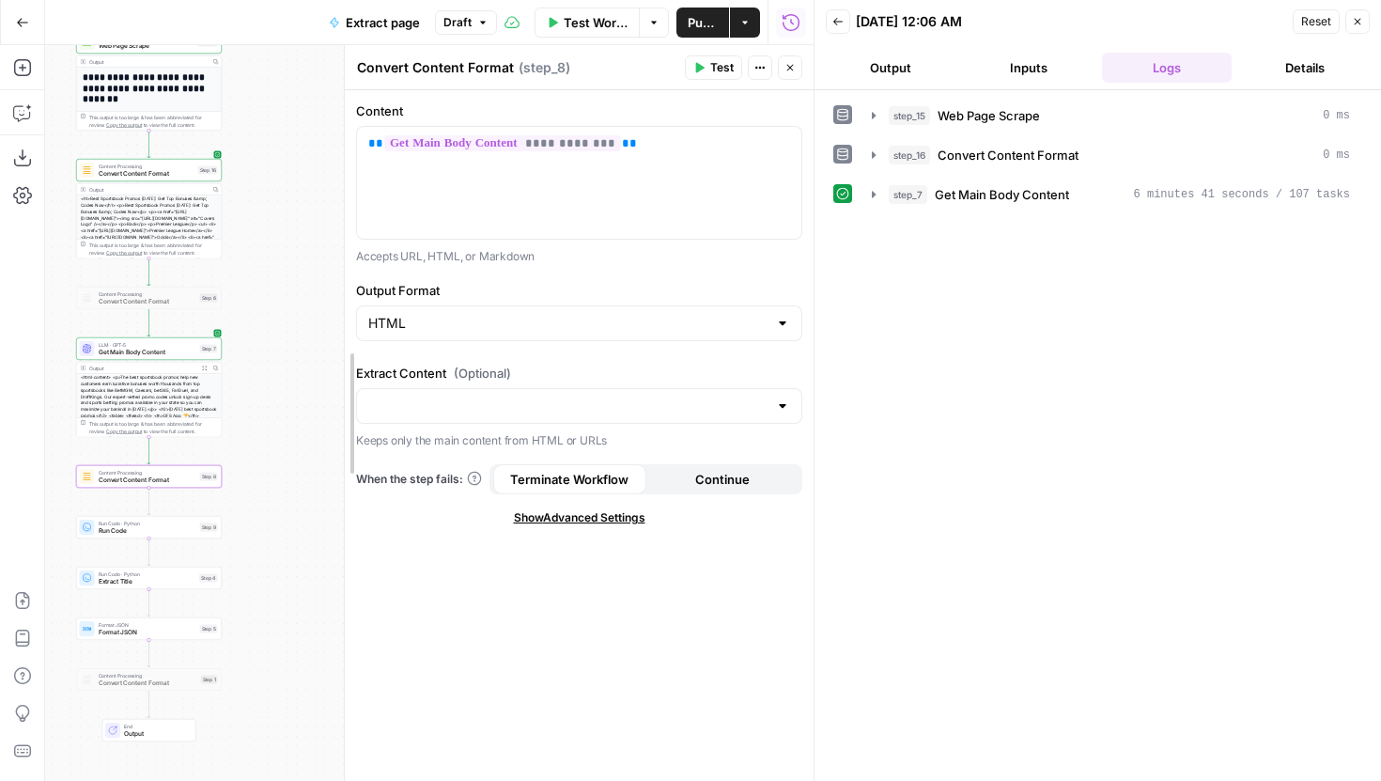
drag, startPoint x: 279, startPoint y: 309, endPoint x: 346, endPoint y: 306, distance: 66.8
click at [203, 458] on span "Test" at bounding box center [207, 459] width 11 height 8
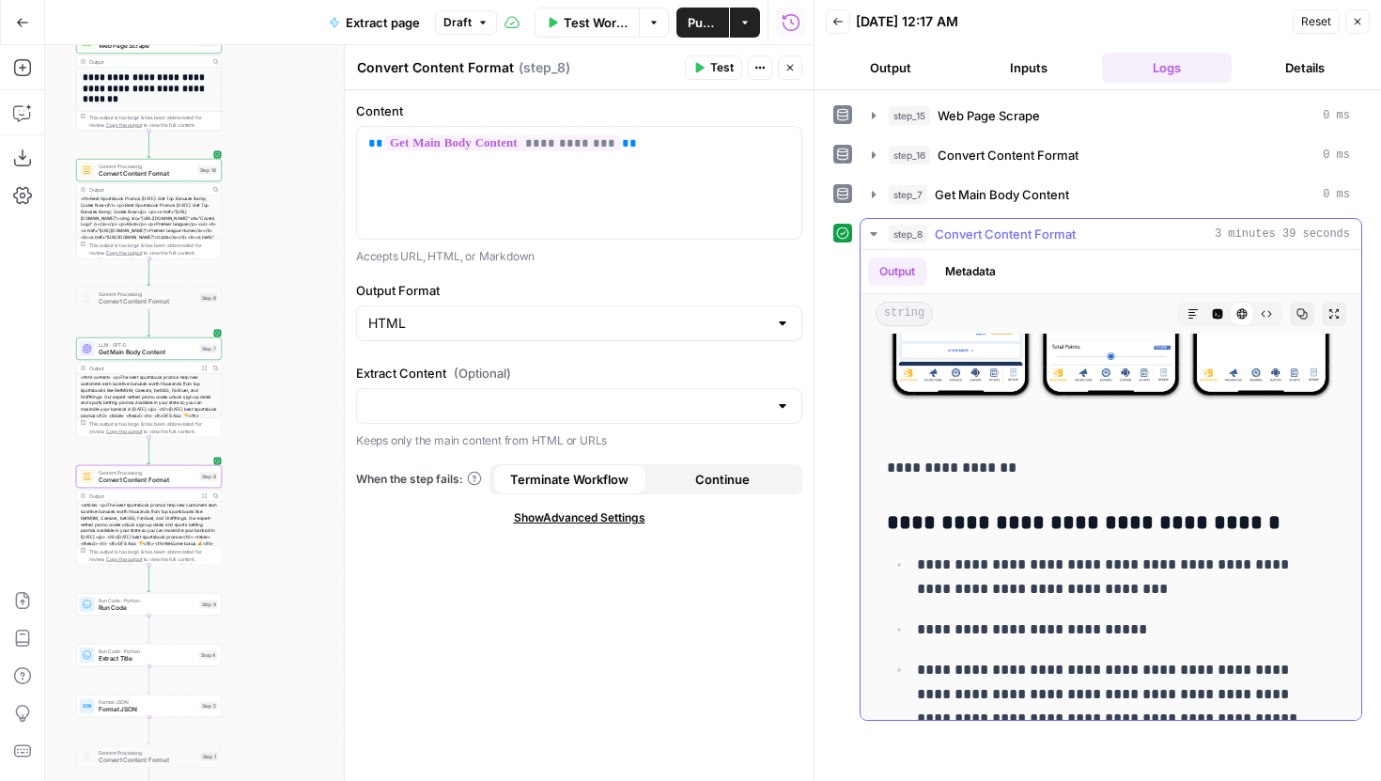
scroll to position [23141, 0]
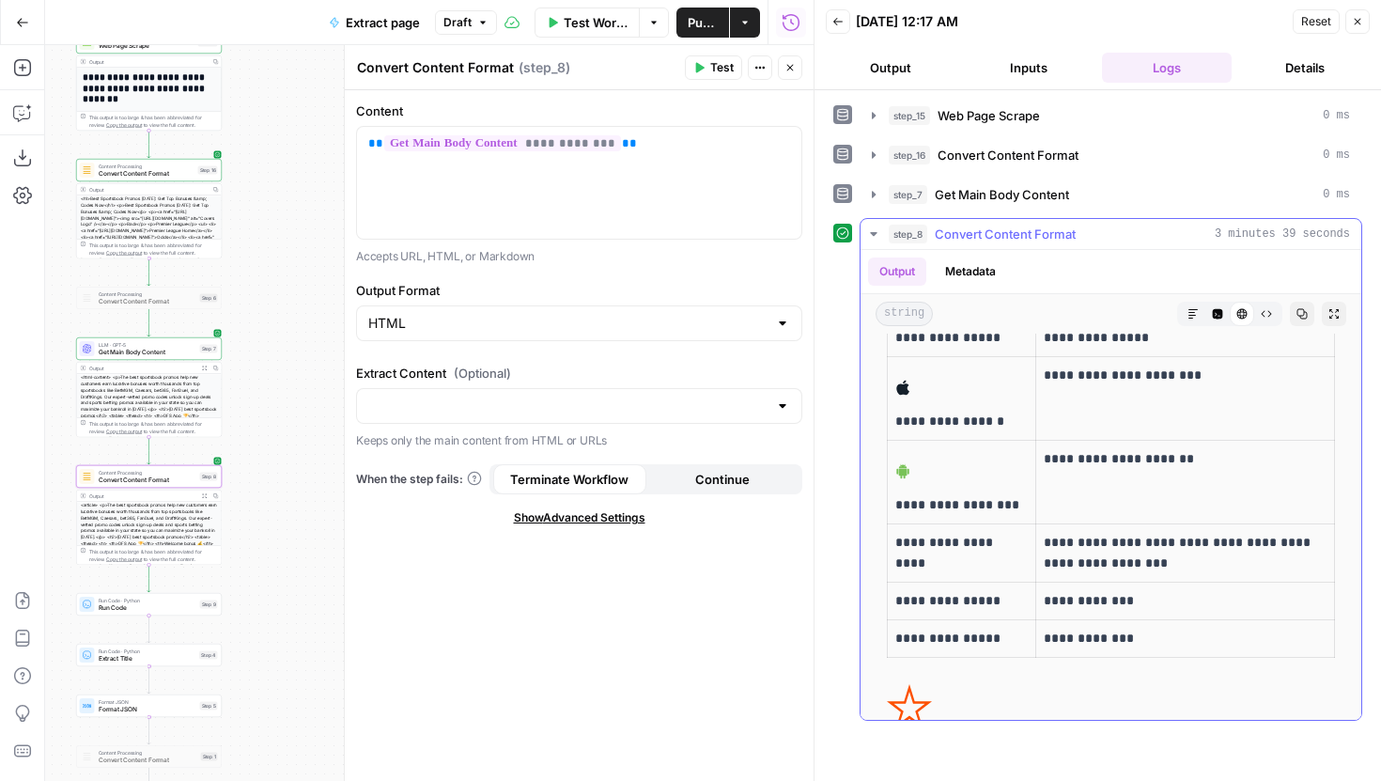
click at [1254, 321] on button "Raw Output" at bounding box center [1266, 314] width 24 height 24
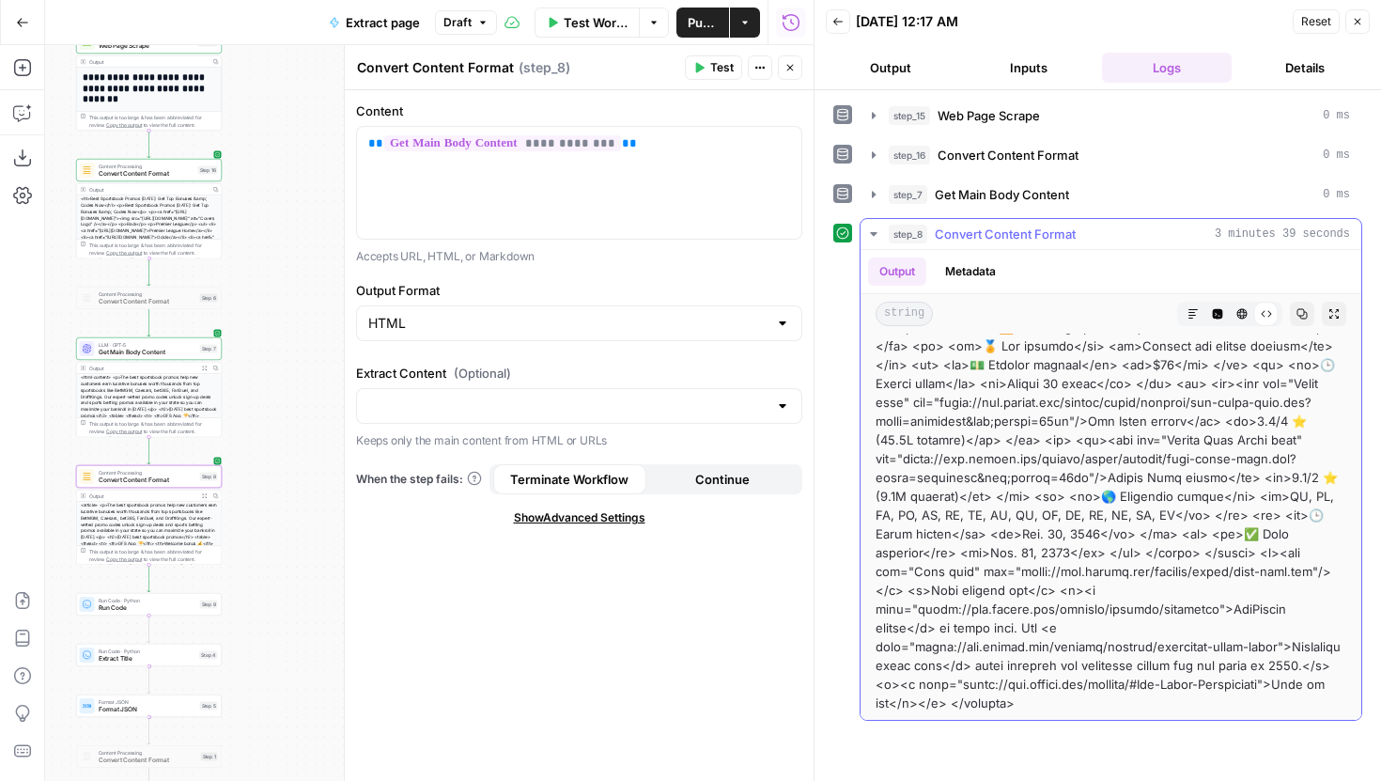
click at [1297, 313] on icon "button" at bounding box center [1302, 313] width 11 height 11
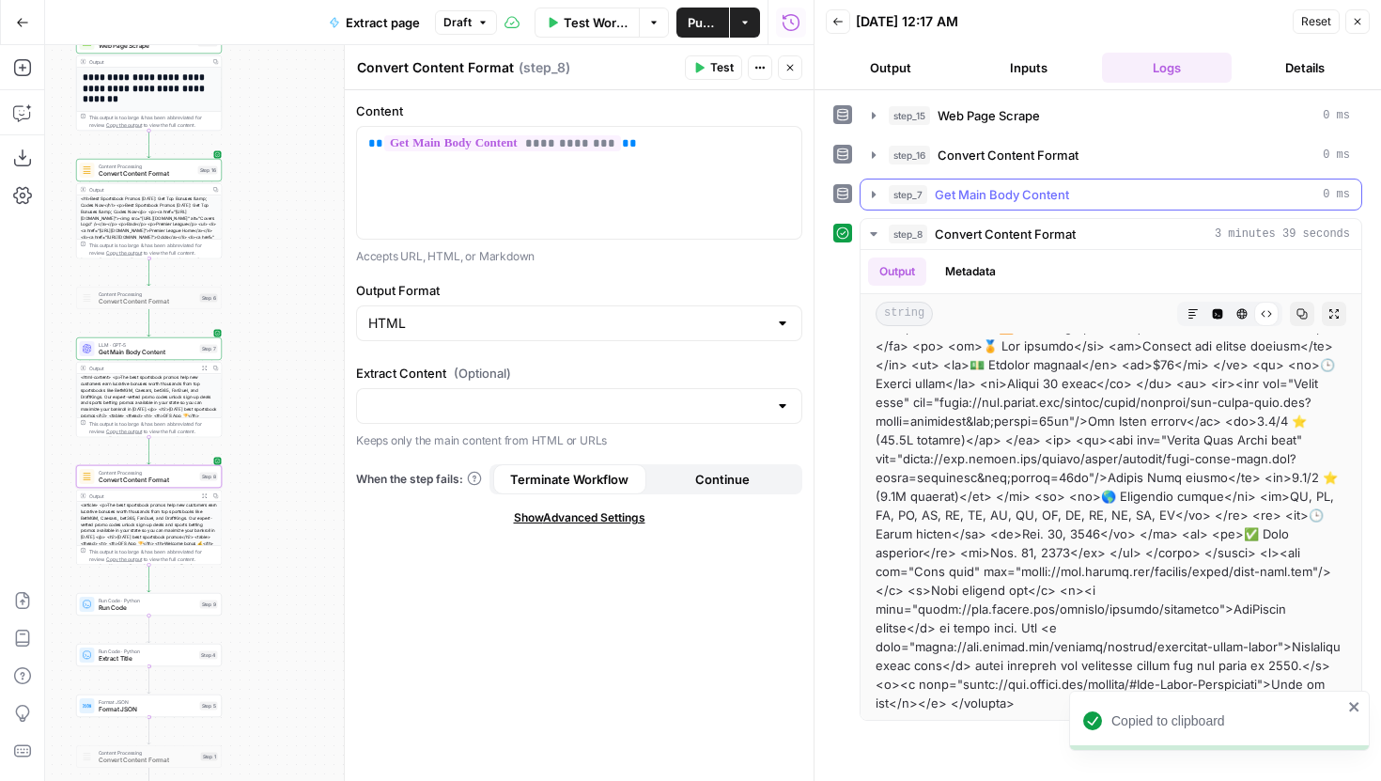
click at [873, 197] on icon "button" at bounding box center [873, 194] width 15 height 15
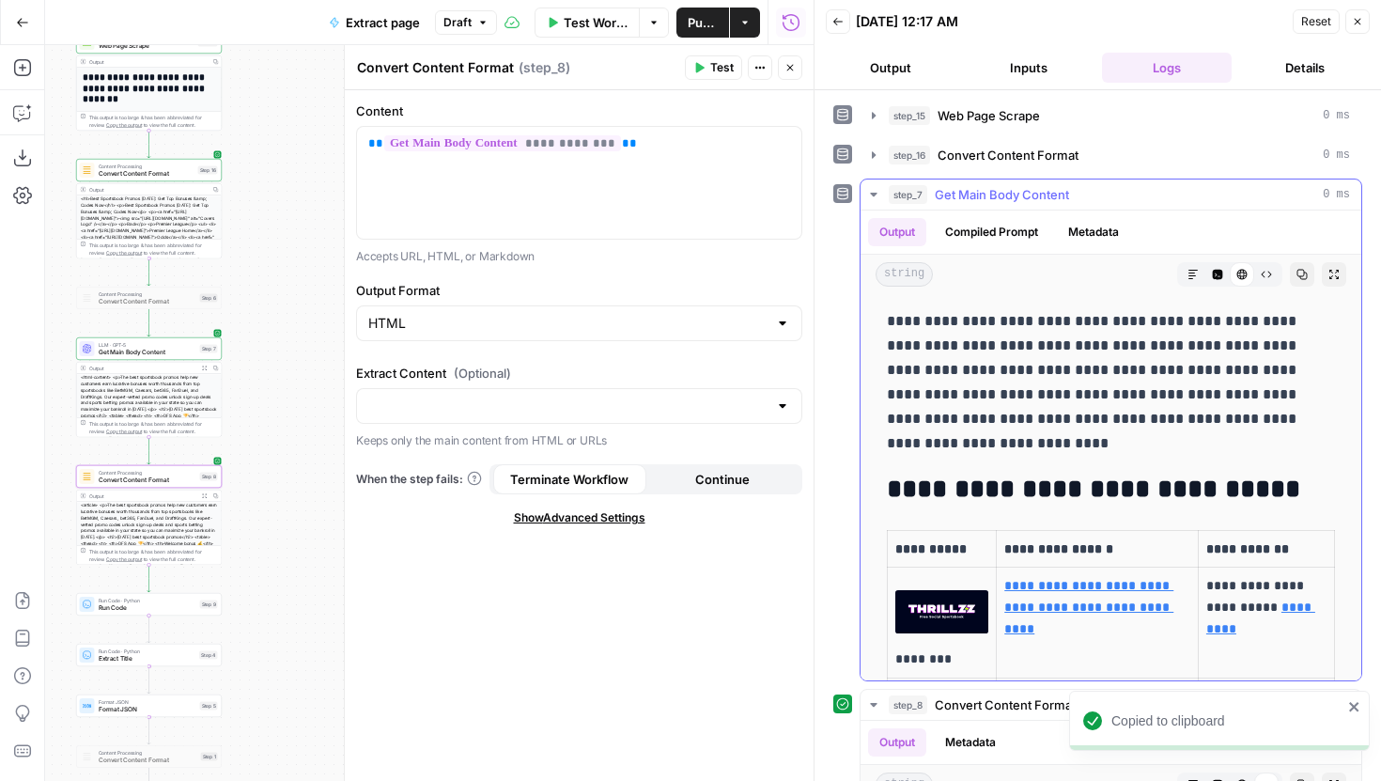
click at [1261, 270] on icon "button" at bounding box center [1266, 274] width 11 height 11
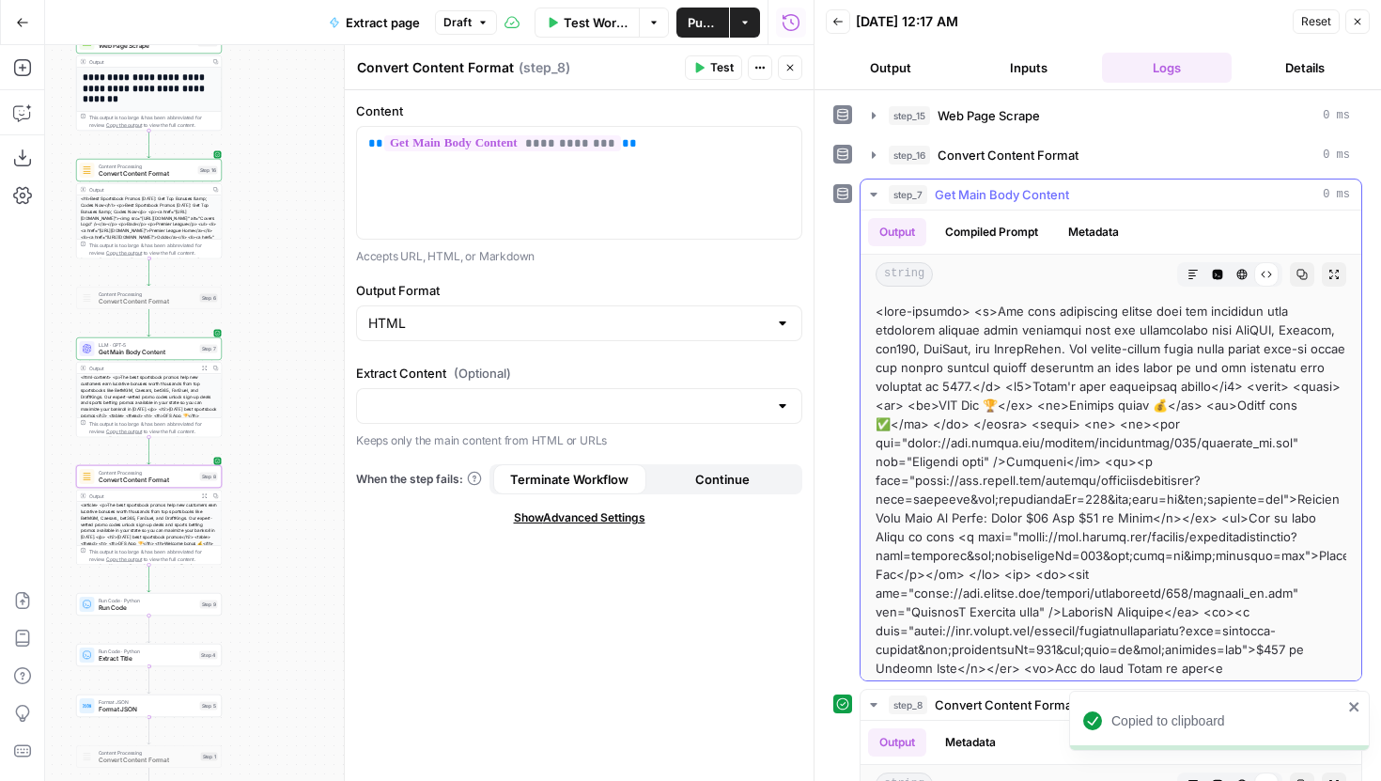
click at [1297, 276] on icon "button" at bounding box center [1302, 274] width 11 height 11
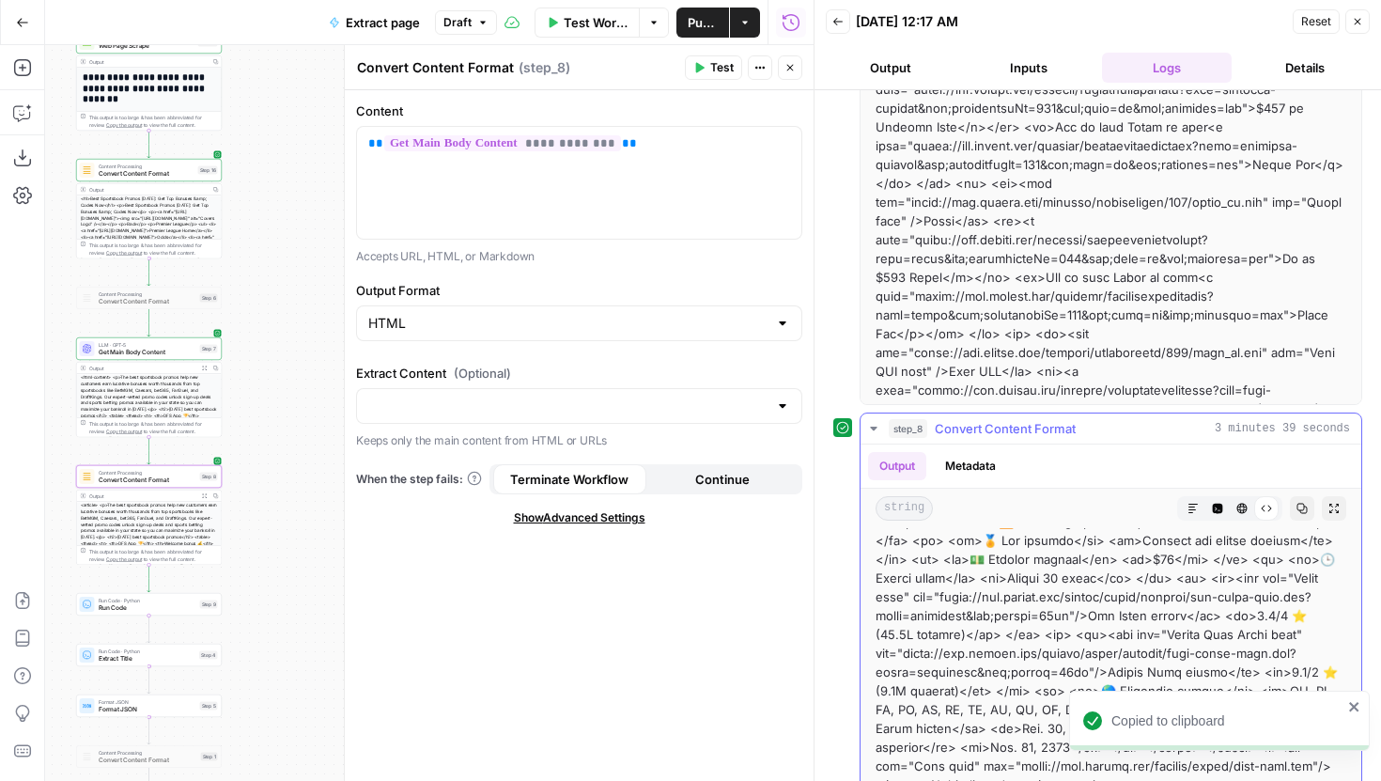
scroll to position [420, 0]
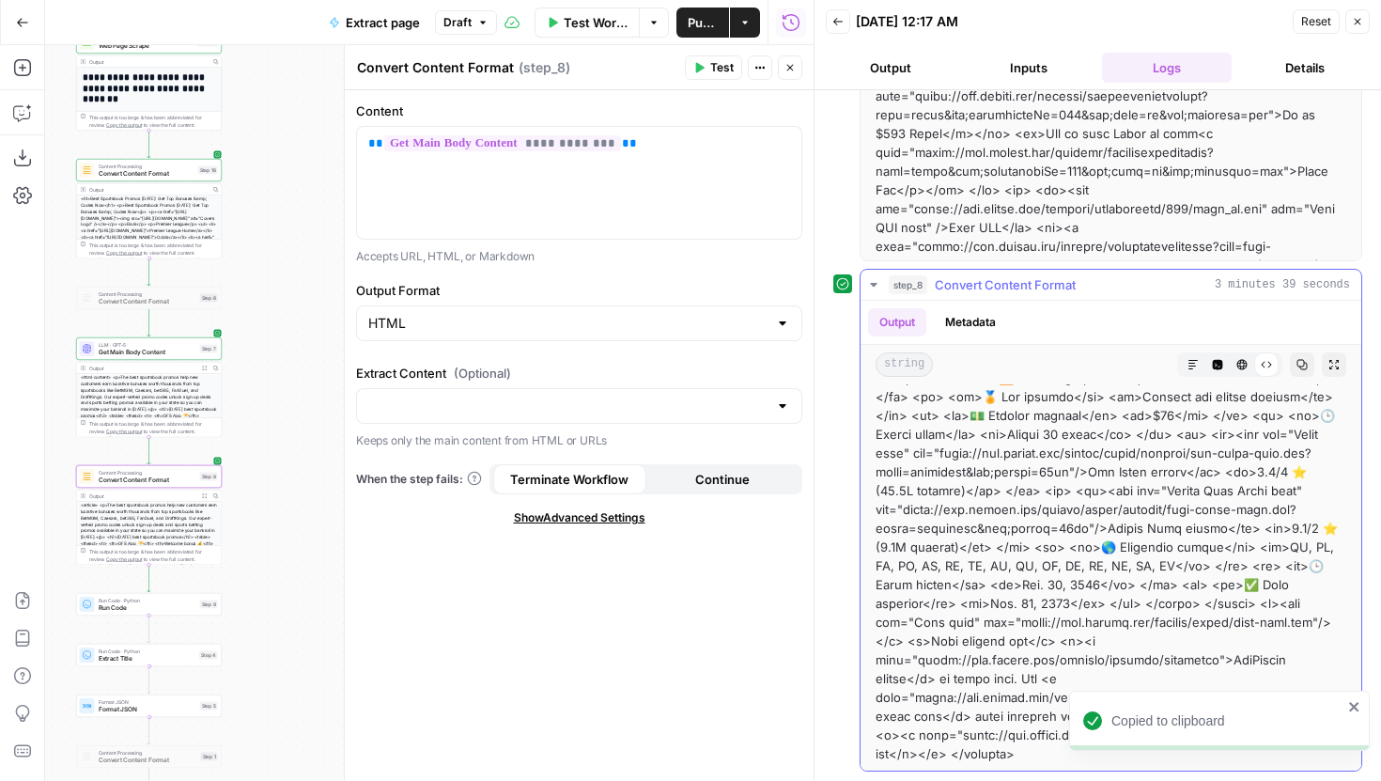
click at [1189, 366] on icon "button" at bounding box center [1193, 364] width 9 height 9
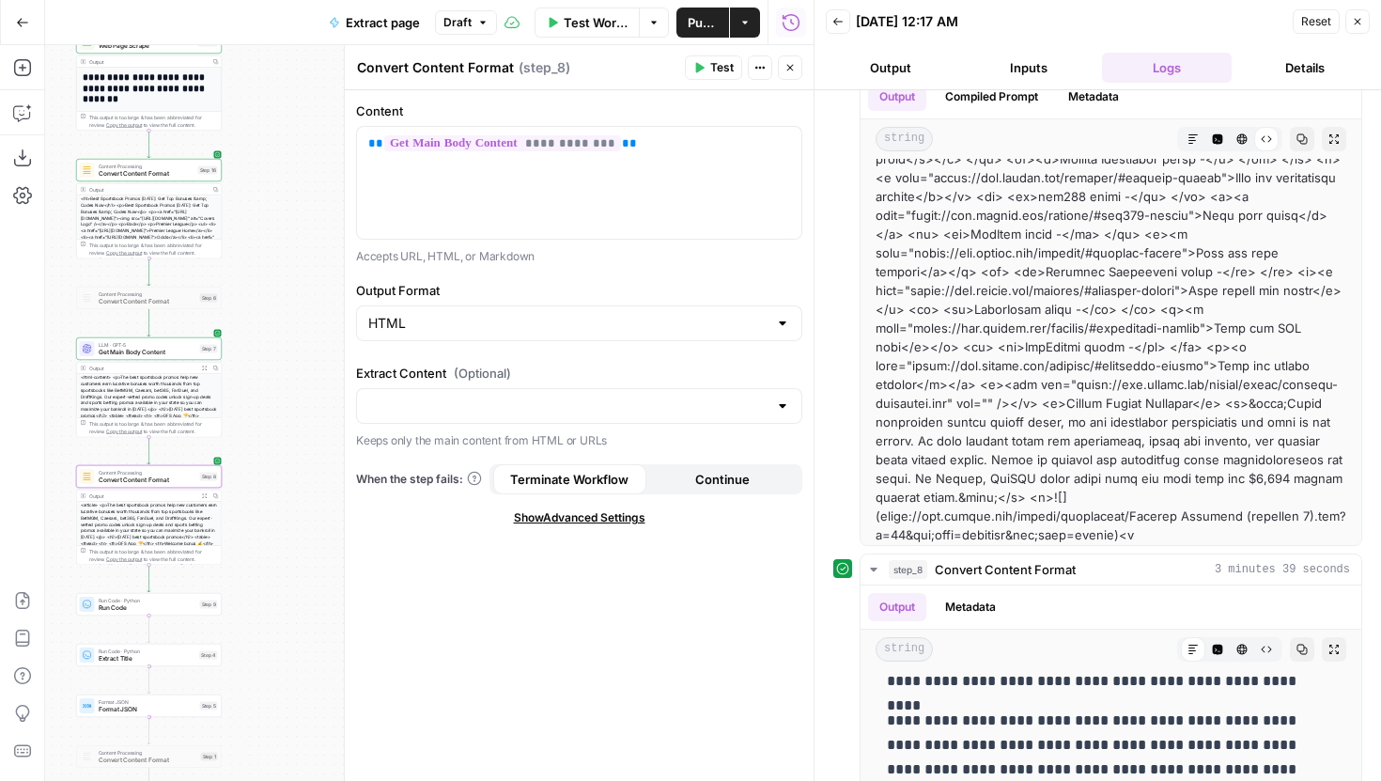
scroll to position [0, 0]
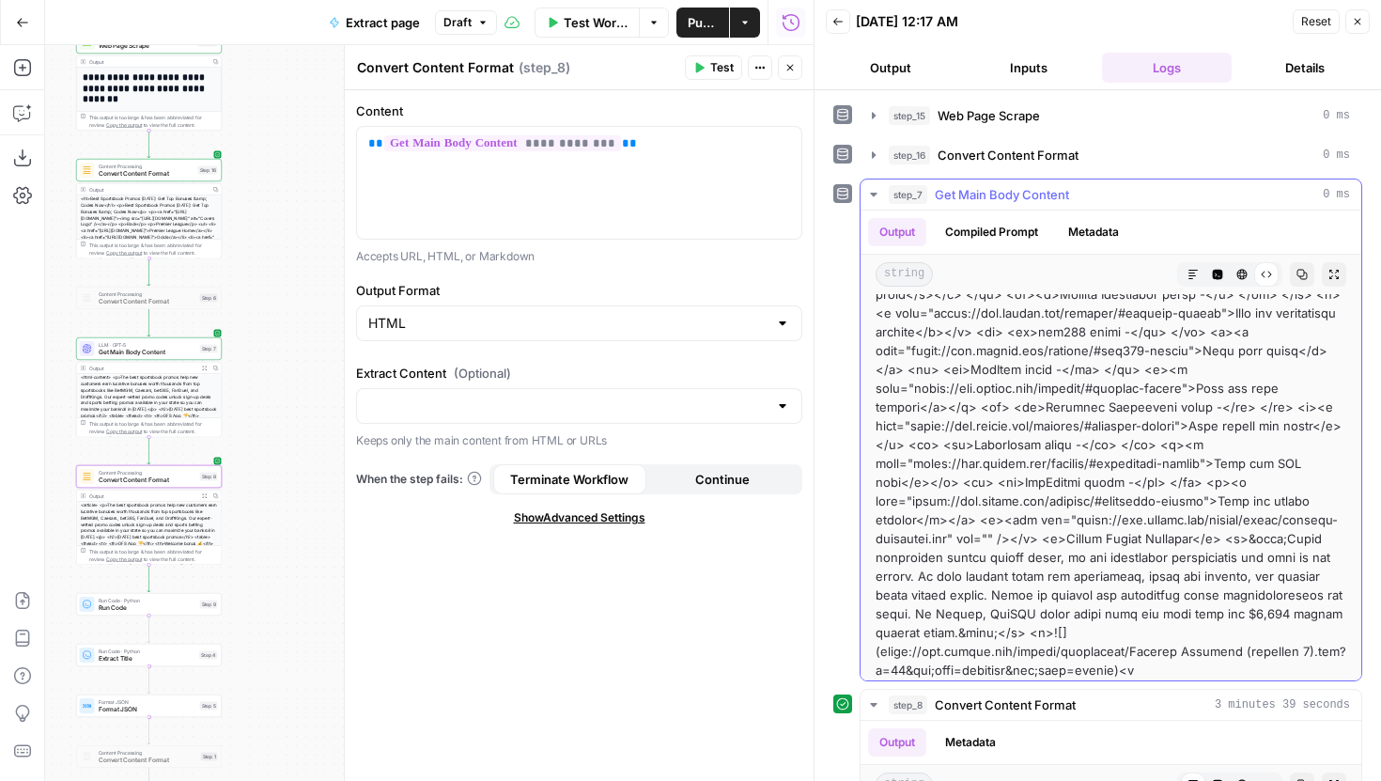
click at [1188, 278] on icon "button" at bounding box center [1193, 274] width 11 height 11
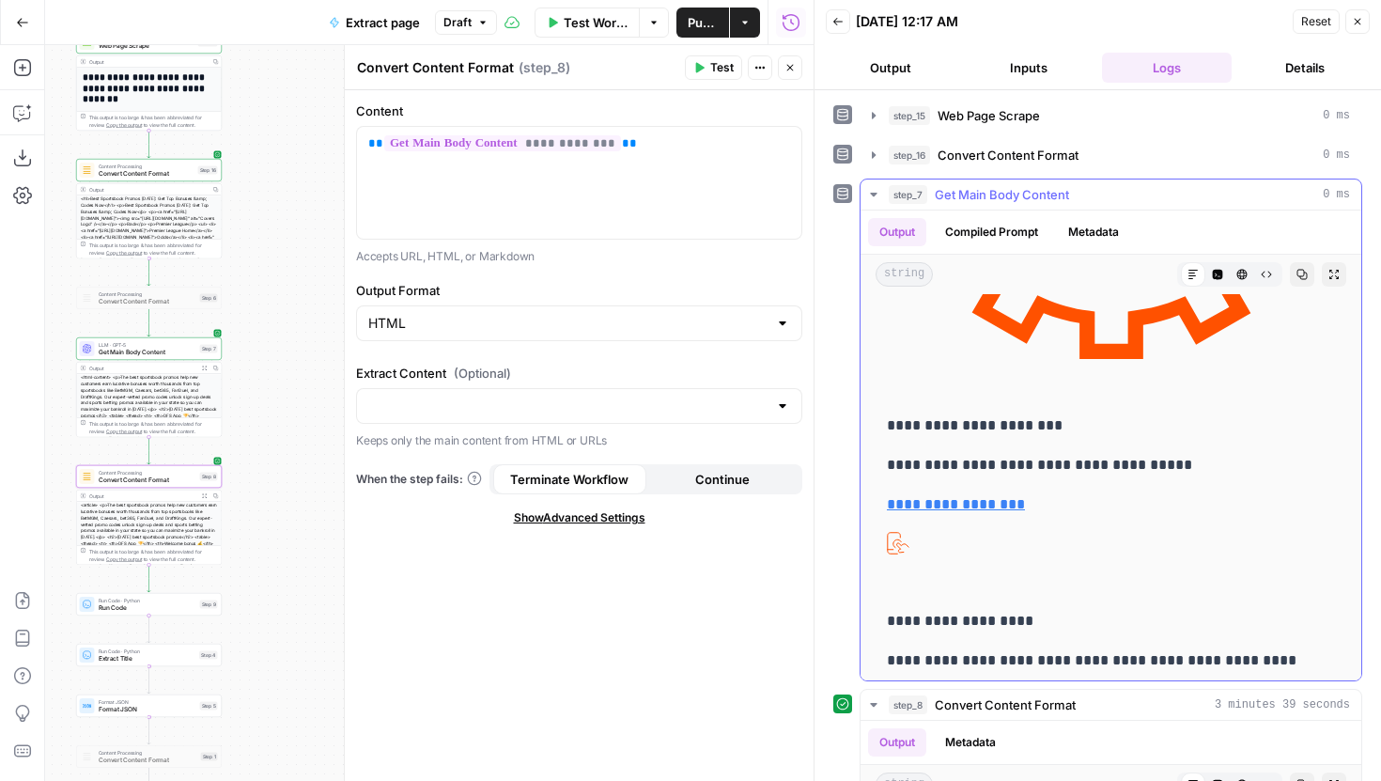
scroll to position [46646, 0]
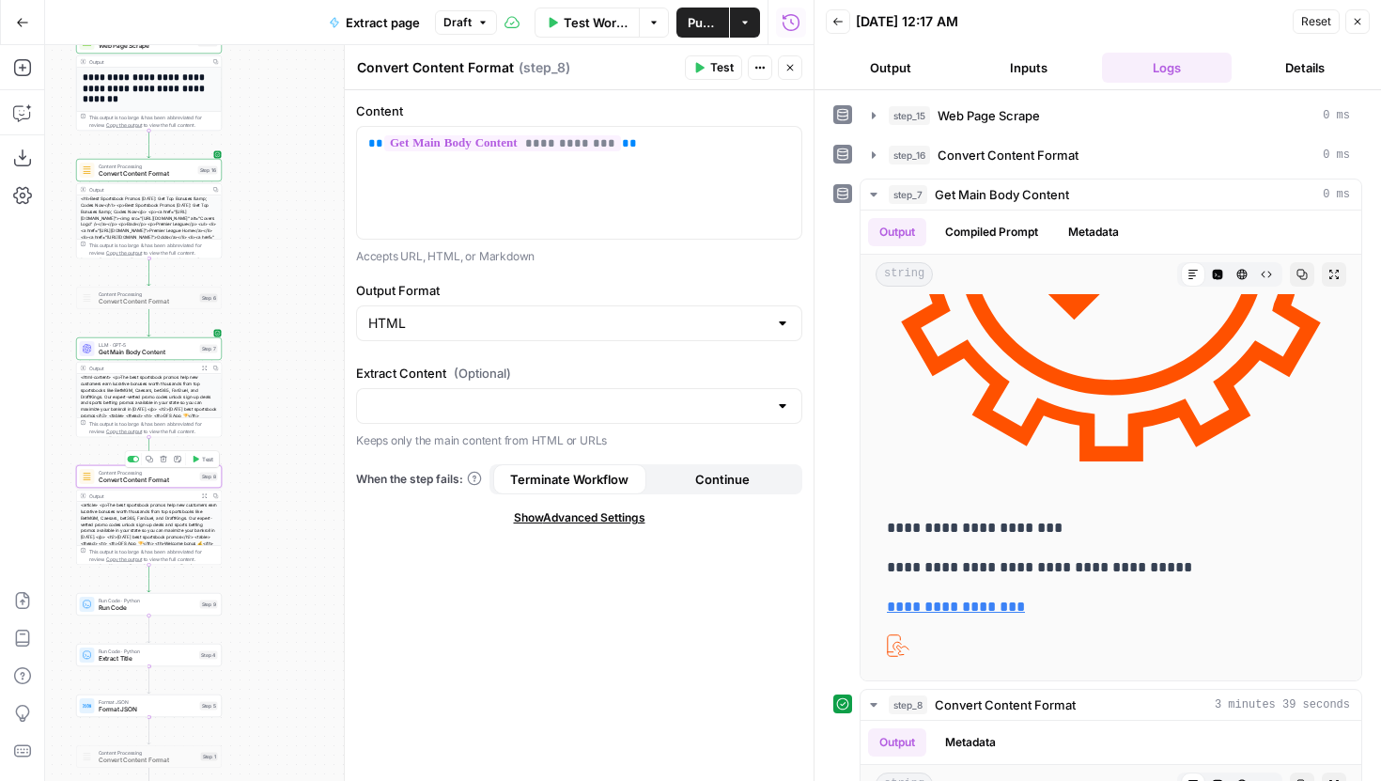
click at [133, 463] on div "Copy step Delete step Add Note Test" at bounding box center [172, 459] width 95 height 17
click at [133, 459] on div at bounding box center [135, 459] width 5 height 5
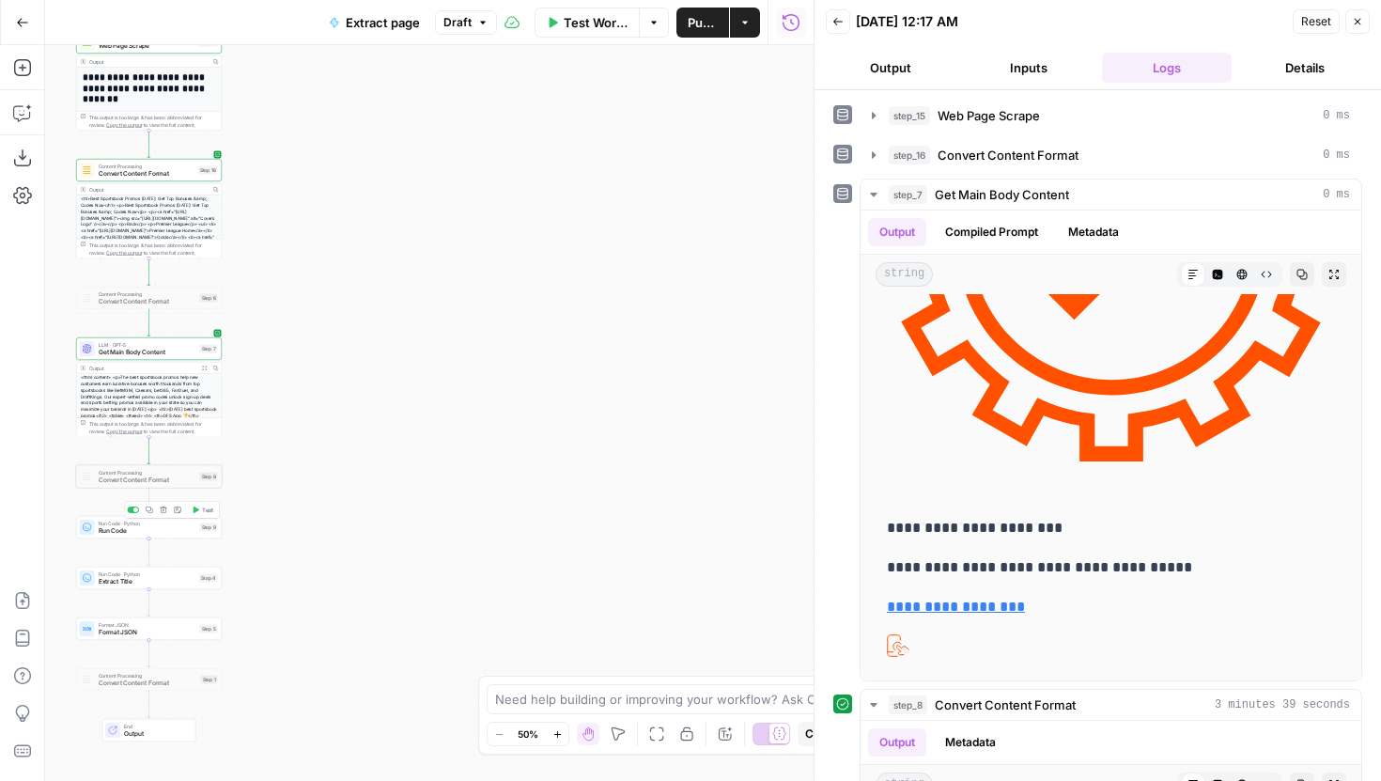
click at [177, 529] on span "Run Code" at bounding box center [148, 530] width 98 height 9
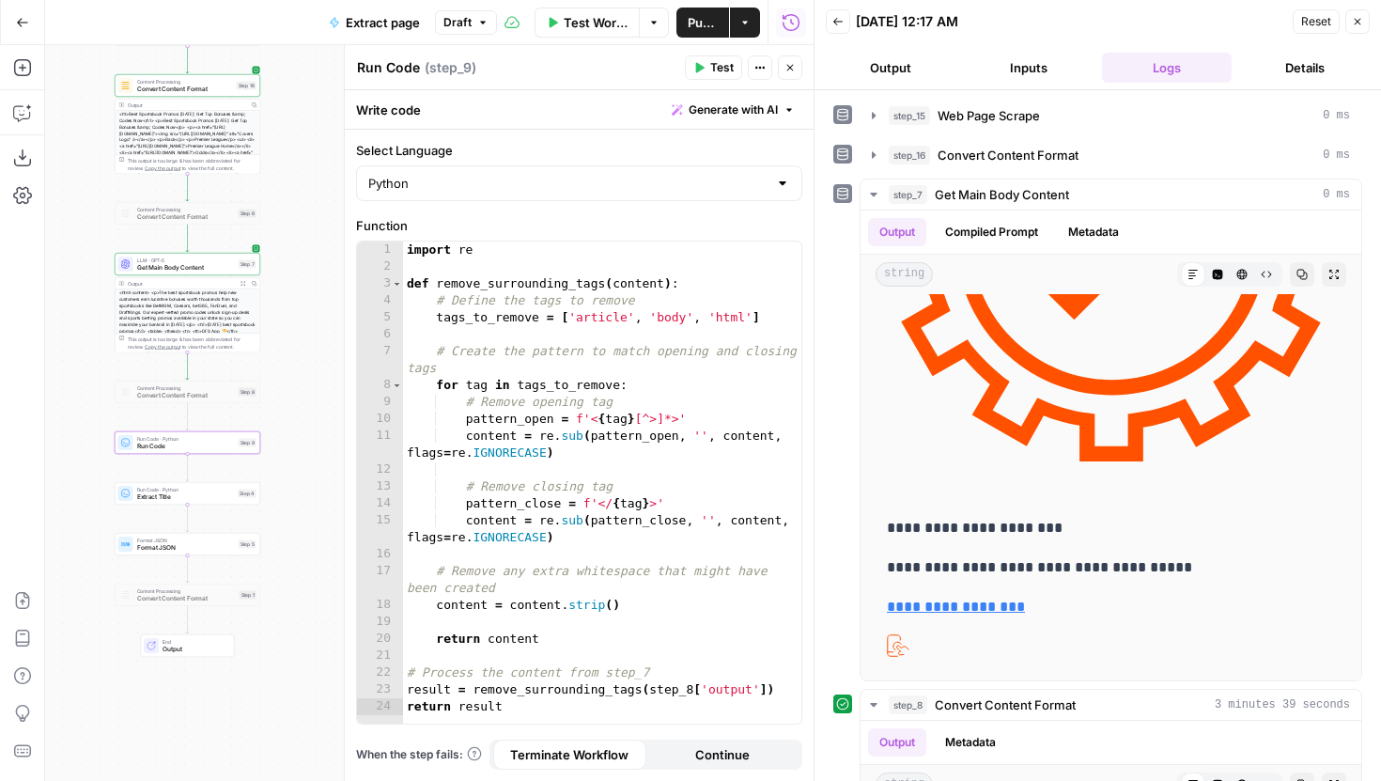
drag, startPoint x: 268, startPoint y: 437, endPoint x: 332, endPoint y: 315, distance: 137.9
click at [332, 315] on div "**********" at bounding box center [429, 413] width 769 height 736
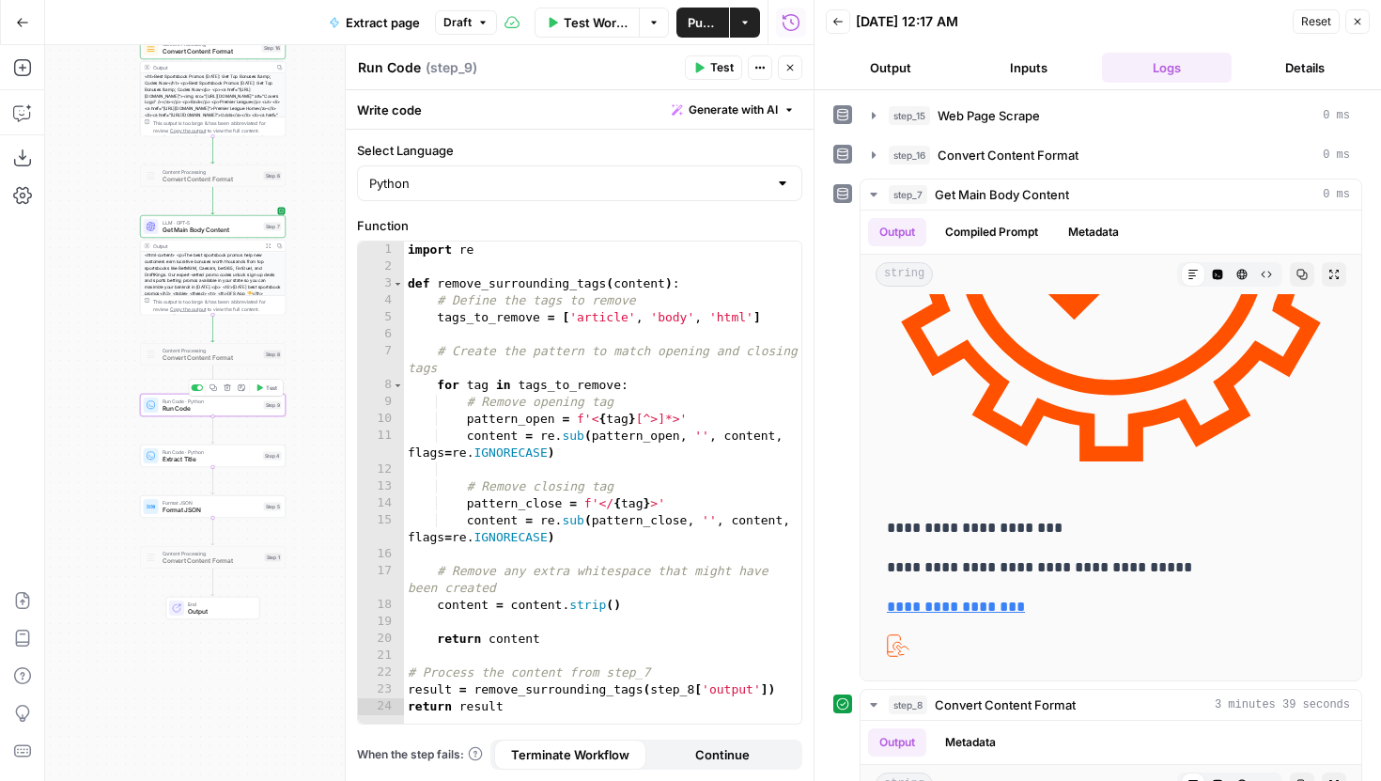
click at [269, 391] on span "Test" at bounding box center [271, 387] width 11 height 8
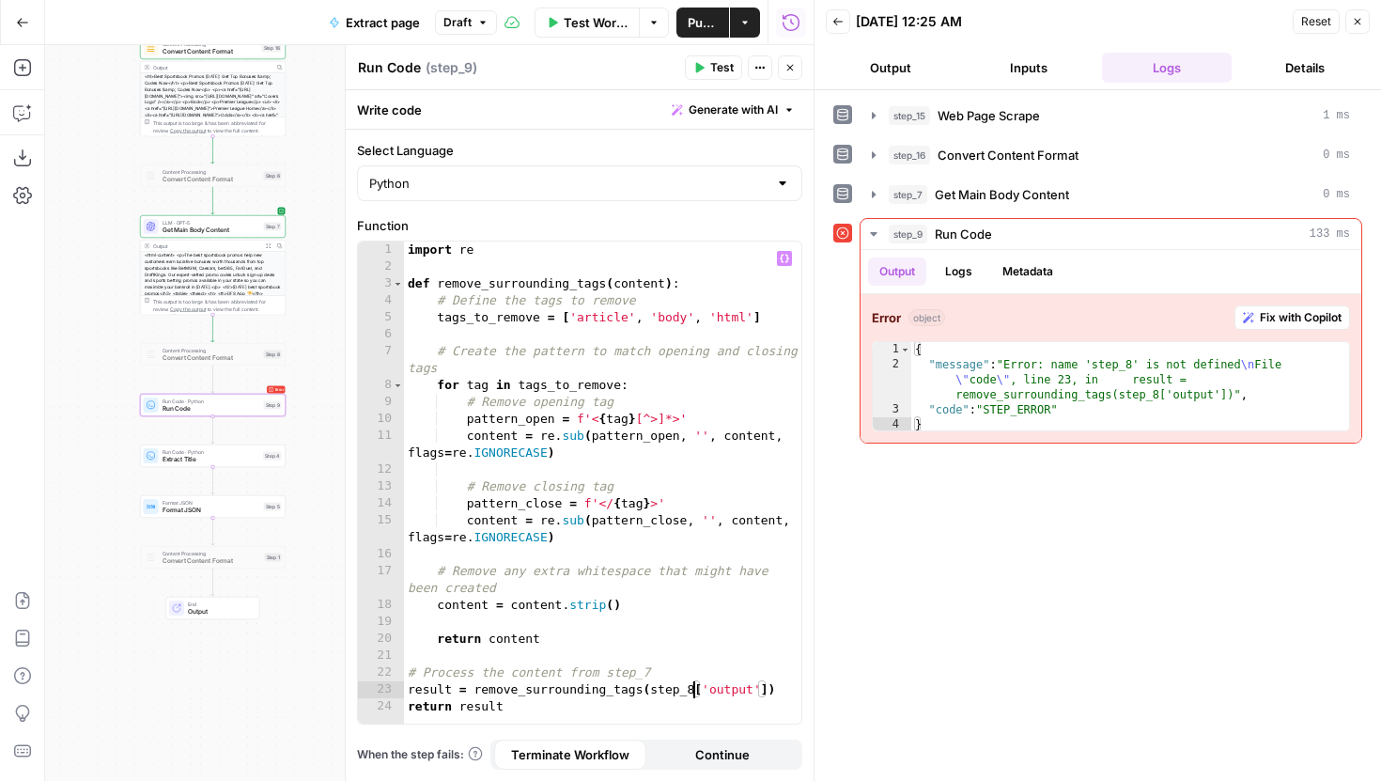
click at [692, 690] on div "import re def remove_surrounding_tags ( content ) : # Define the tags to remove…" at bounding box center [602, 500] width 397 height 516
type textarea "**********"
click at [691, 54] on header "Run Code Run Code ( step_9 ) Test Actions Close" at bounding box center [580, 67] width 468 height 45
click at [694, 63] on icon "button" at bounding box center [698, 67] width 11 height 11
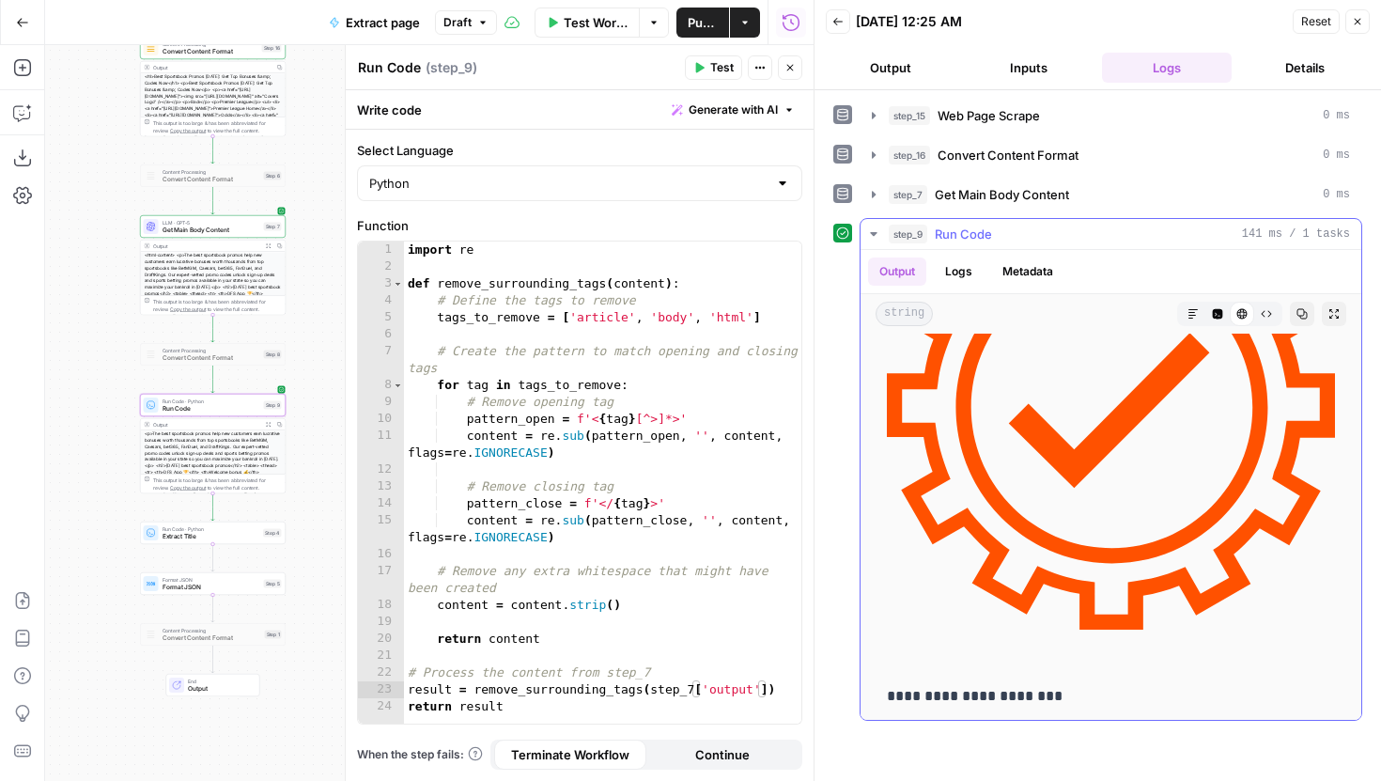
scroll to position [46429, 0]
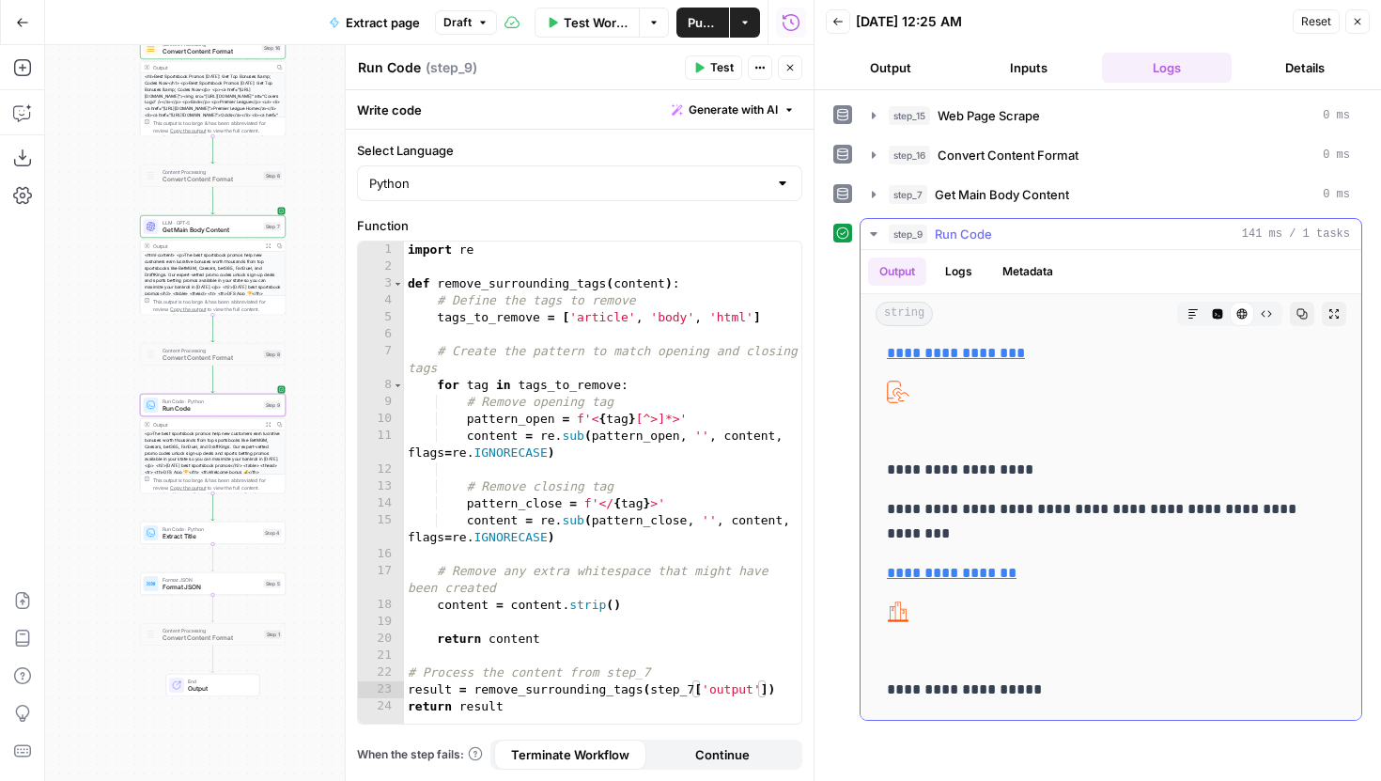
click at [1261, 319] on icon "button" at bounding box center [1266, 313] width 11 height 11
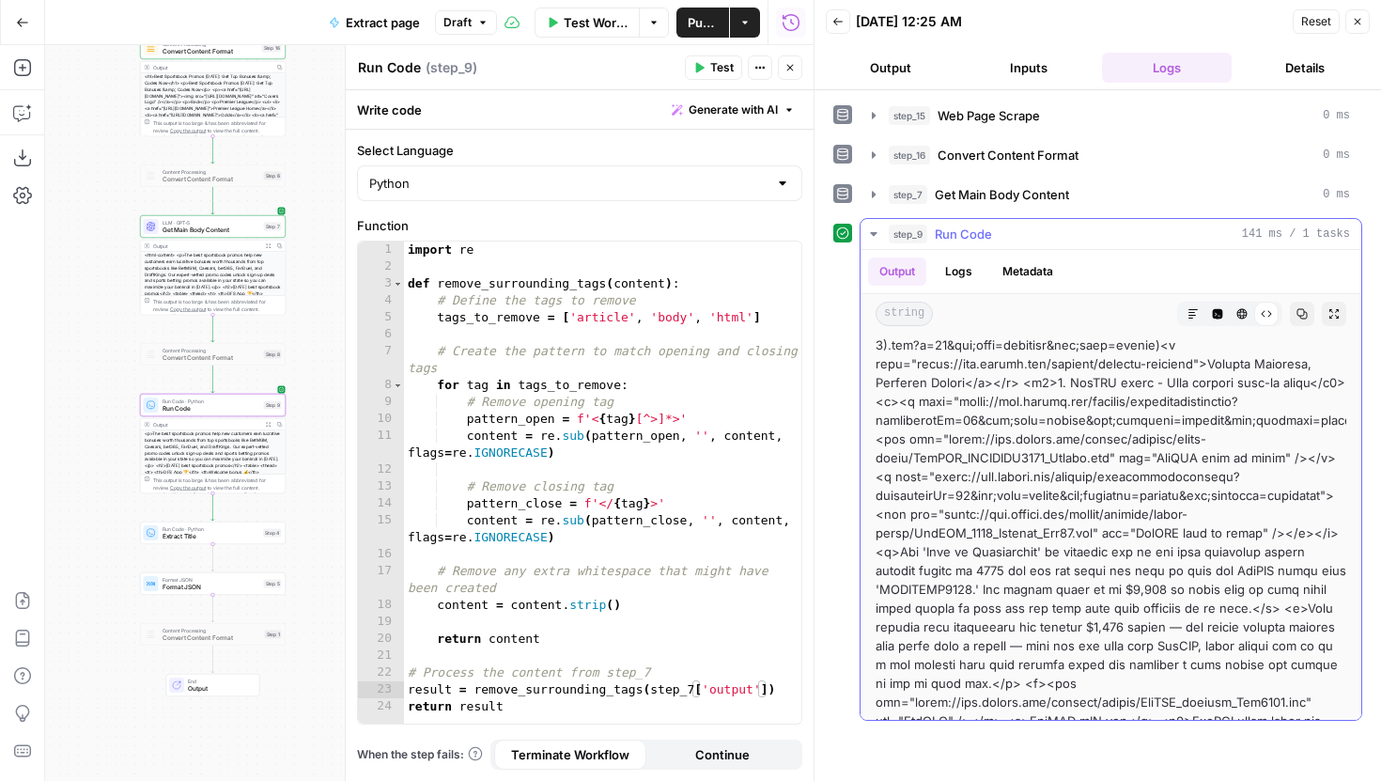
scroll to position [1812, 0]
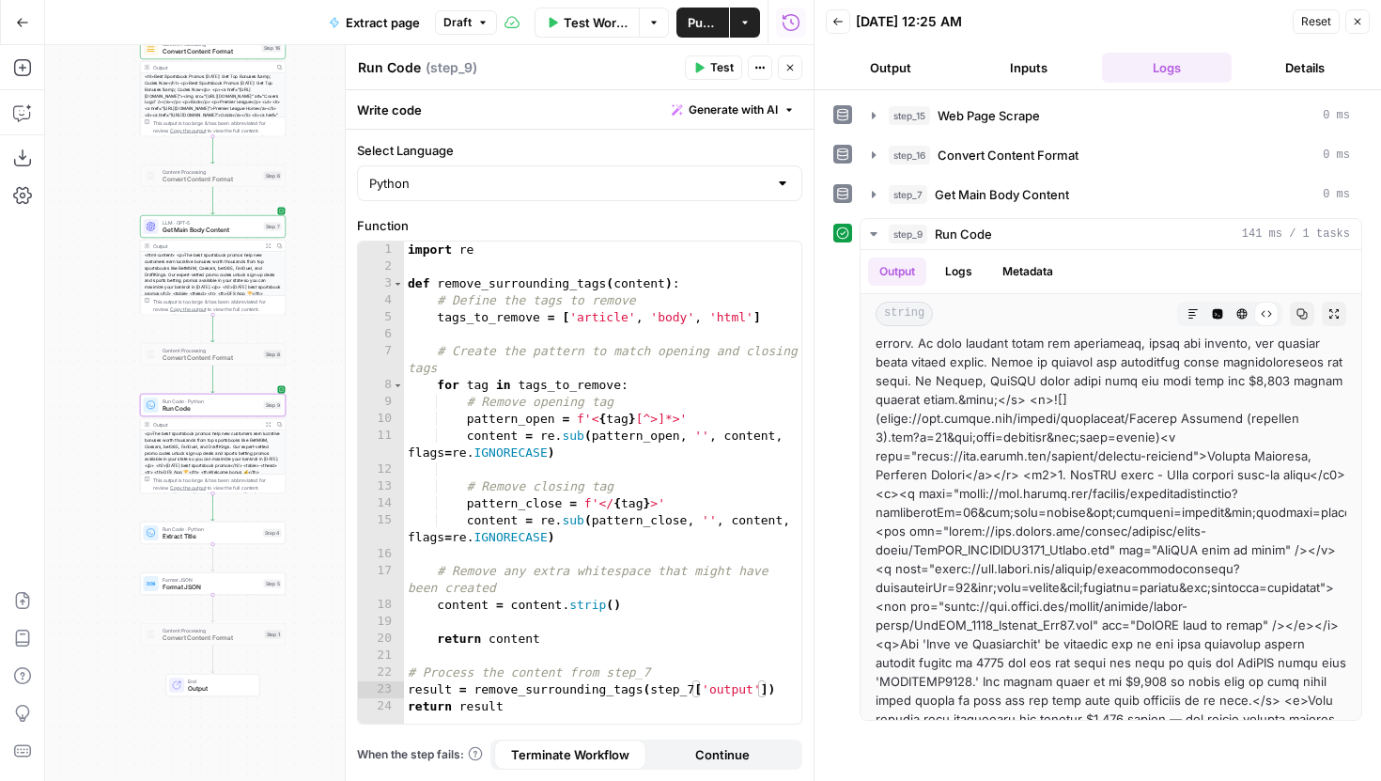
click at [787, 83] on header "Run Code Run Code ( step_9 ) Test Actions Close" at bounding box center [580, 67] width 468 height 45
click at [790, 68] on icon "button" at bounding box center [790, 68] width 7 height 7
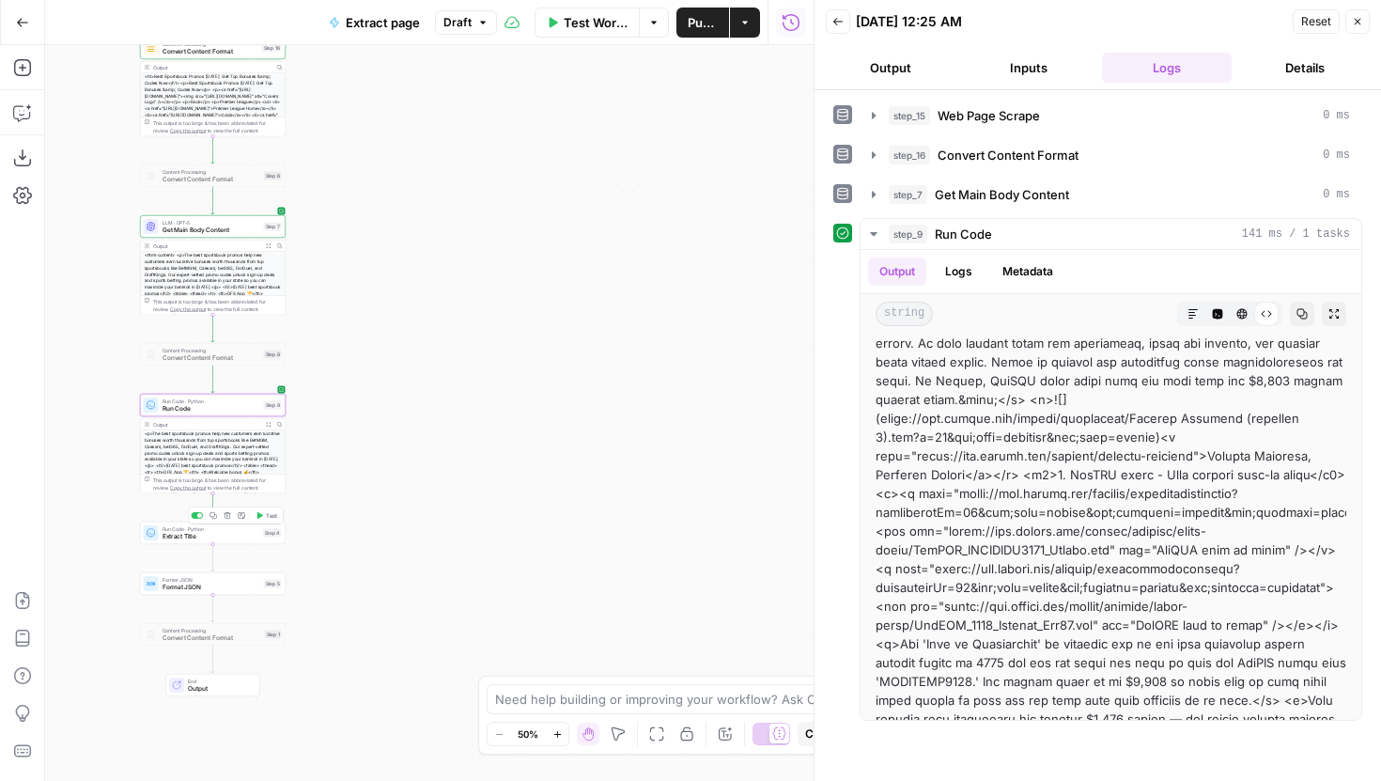
click at [267, 514] on span "Test" at bounding box center [271, 515] width 11 height 8
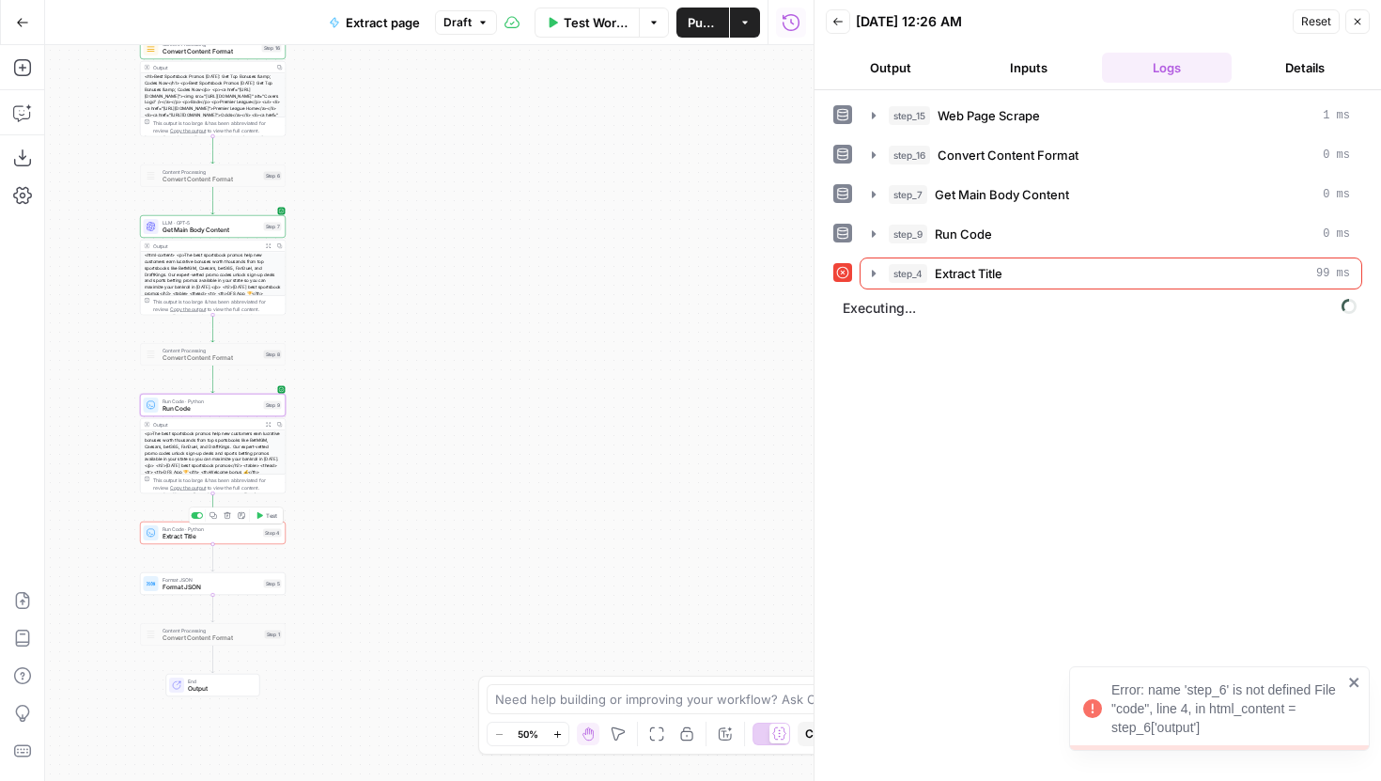
click at [245, 529] on span "Run Code · Python" at bounding box center [212, 529] width 98 height 8
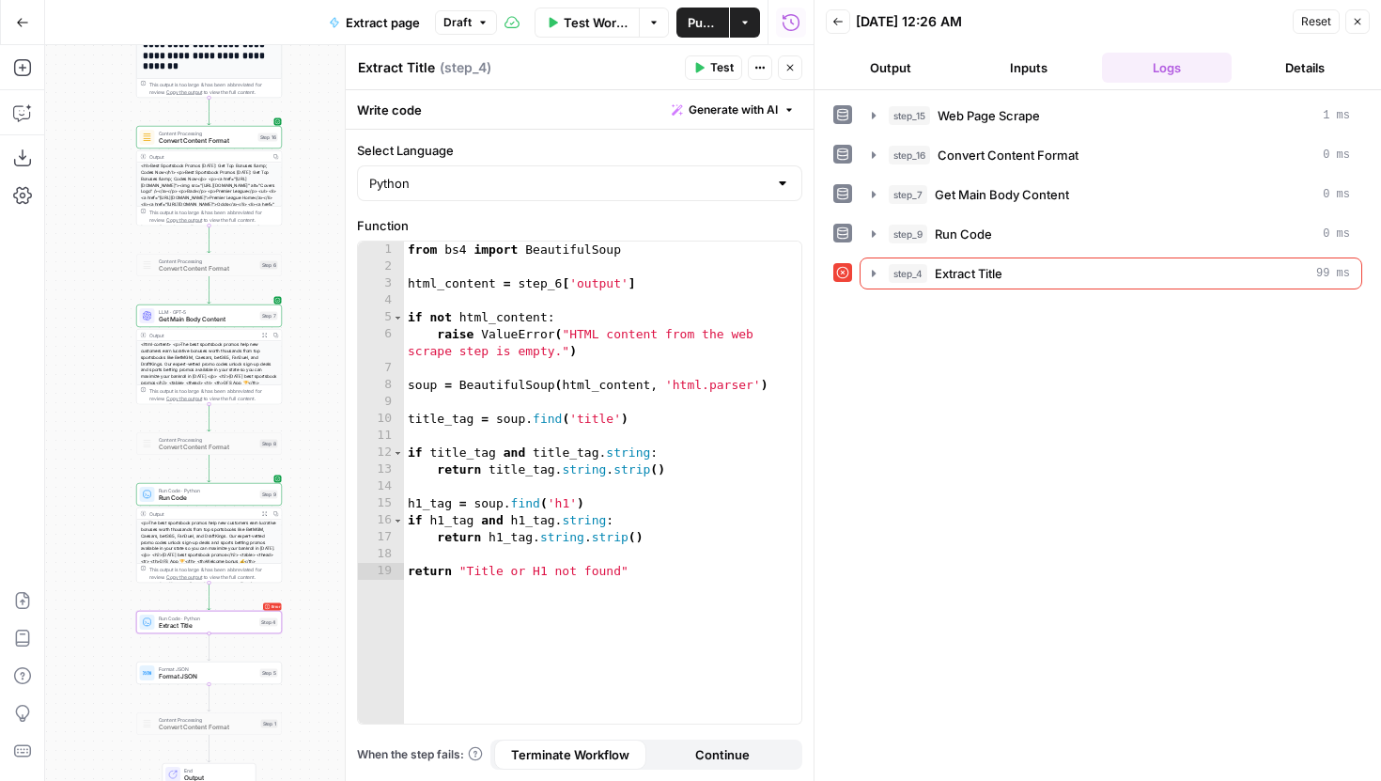
drag, startPoint x: 313, startPoint y: 184, endPoint x: 309, endPoint y: 273, distance: 89.3
click at [309, 273] on div "**********" at bounding box center [429, 413] width 769 height 736
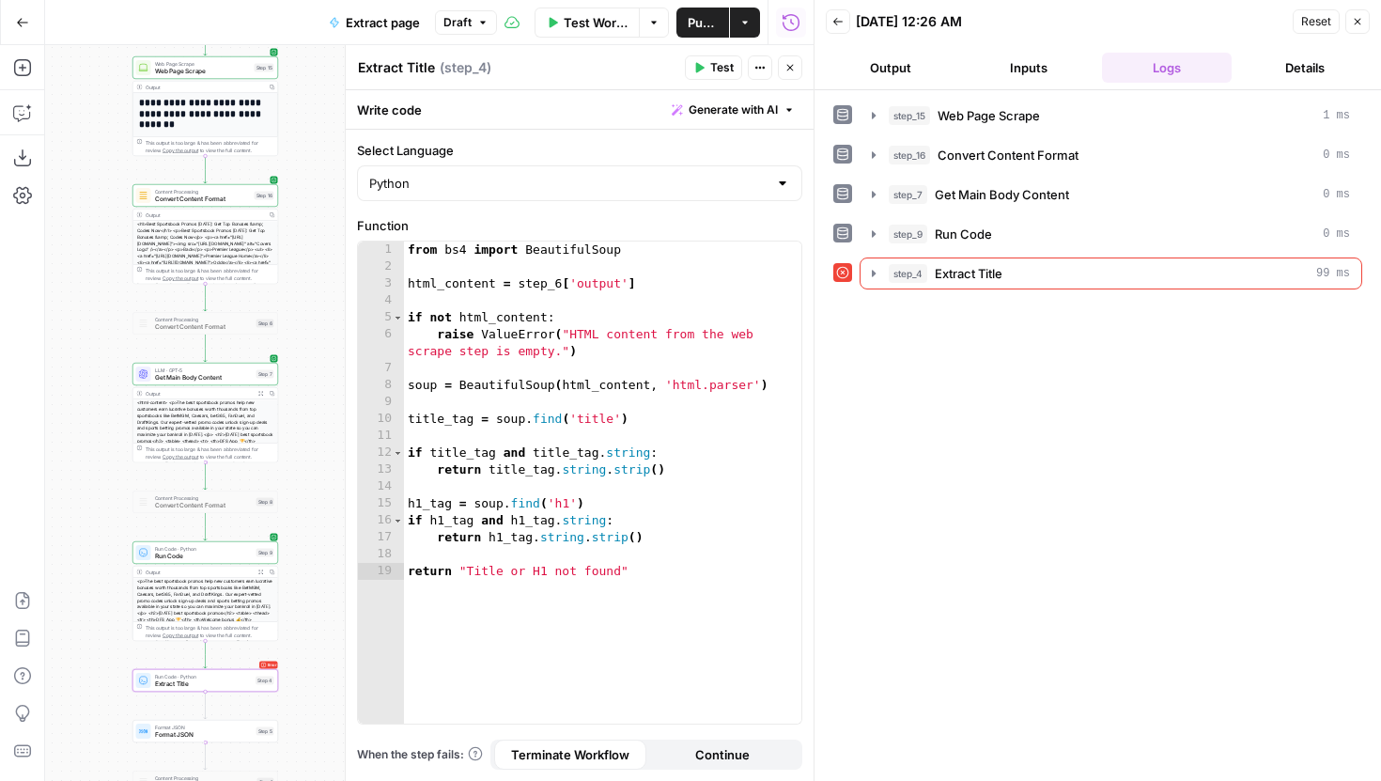
drag, startPoint x: 313, startPoint y: 273, endPoint x: 309, endPoint y: 331, distance: 58.4
click at [309, 331] on div "**********" at bounding box center [429, 413] width 769 height 736
click at [557, 287] on div "from bs4 import BeautifulSoup html_content = step_6 [ 'output' ] if not html_co…" at bounding box center [602, 500] width 397 height 516
type textarea "**********"
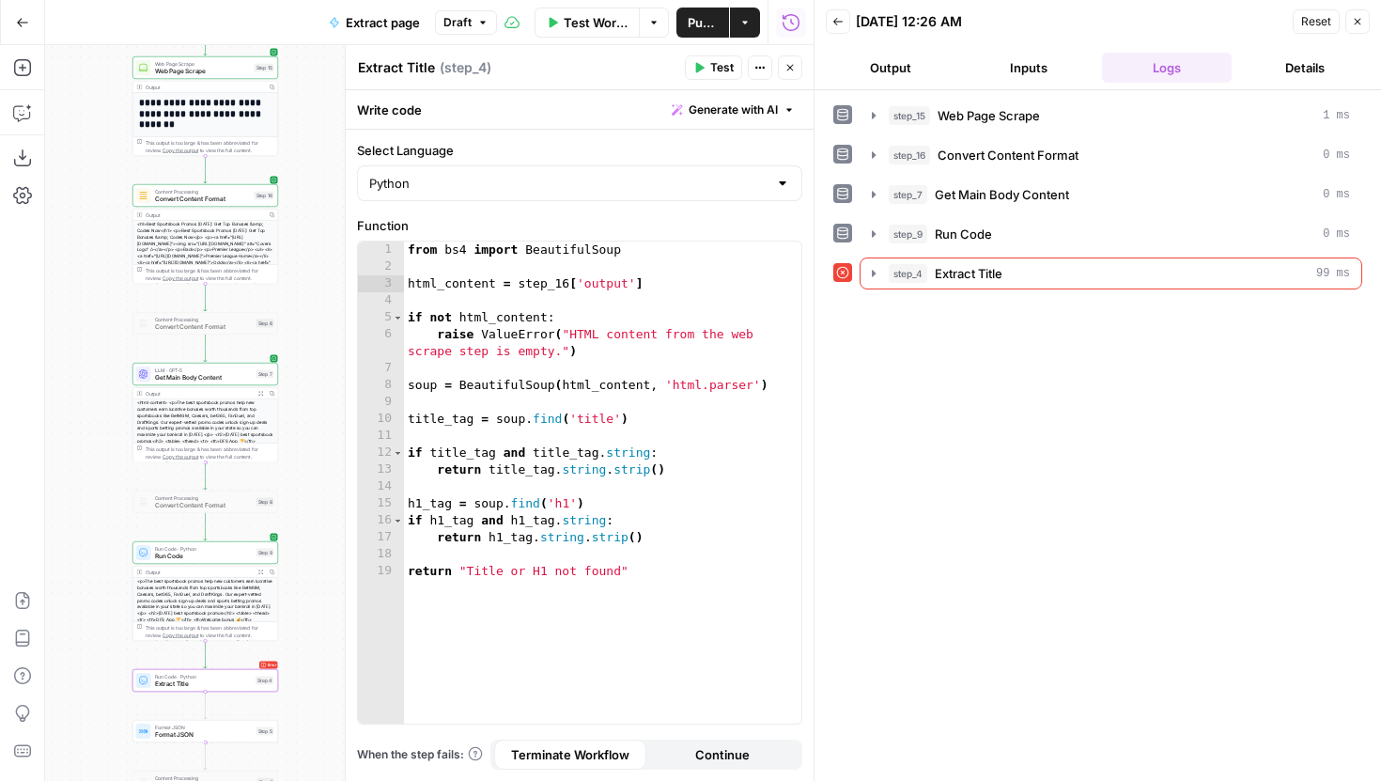
click at [701, 60] on button "Test" at bounding box center [713, 67] width 57 height 24
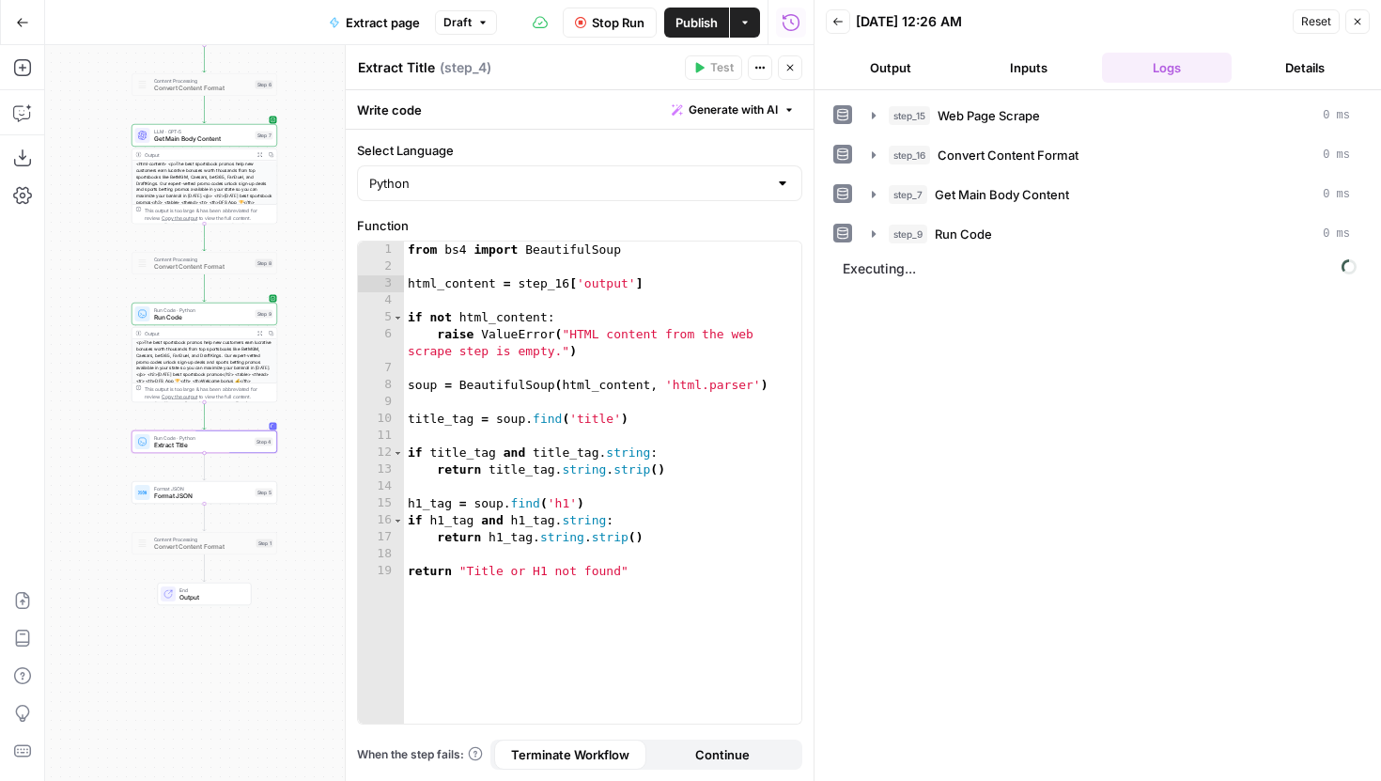
drag, startPoint x: 319, startPoint y: 606, endPoint x: 317, endPoint y: 315, distance: 291.3
click at [317, 315] on div "**********" at bounding box center [429, 413] width 769 height 736
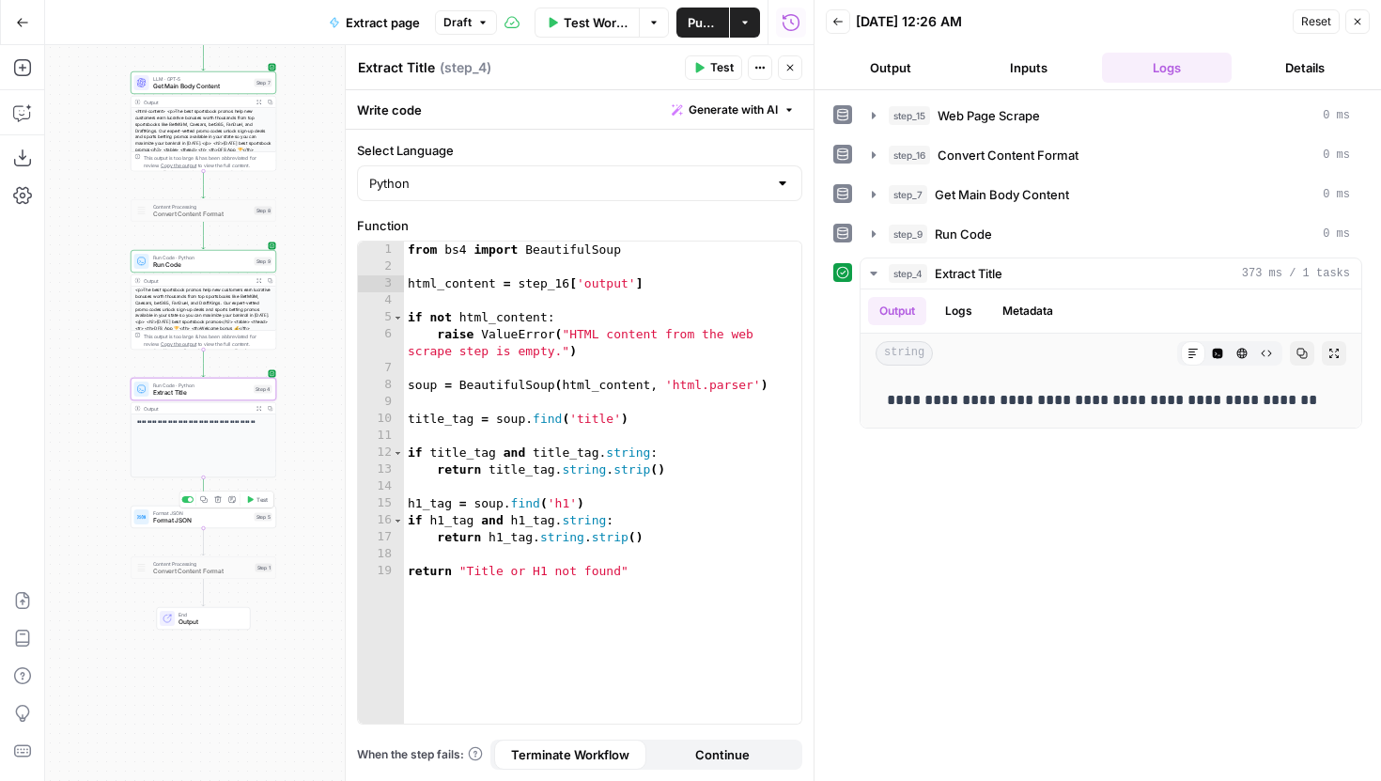
click at [244, 523] on span "Format JSON" at bounding box center [202, 520] width 98 height 9
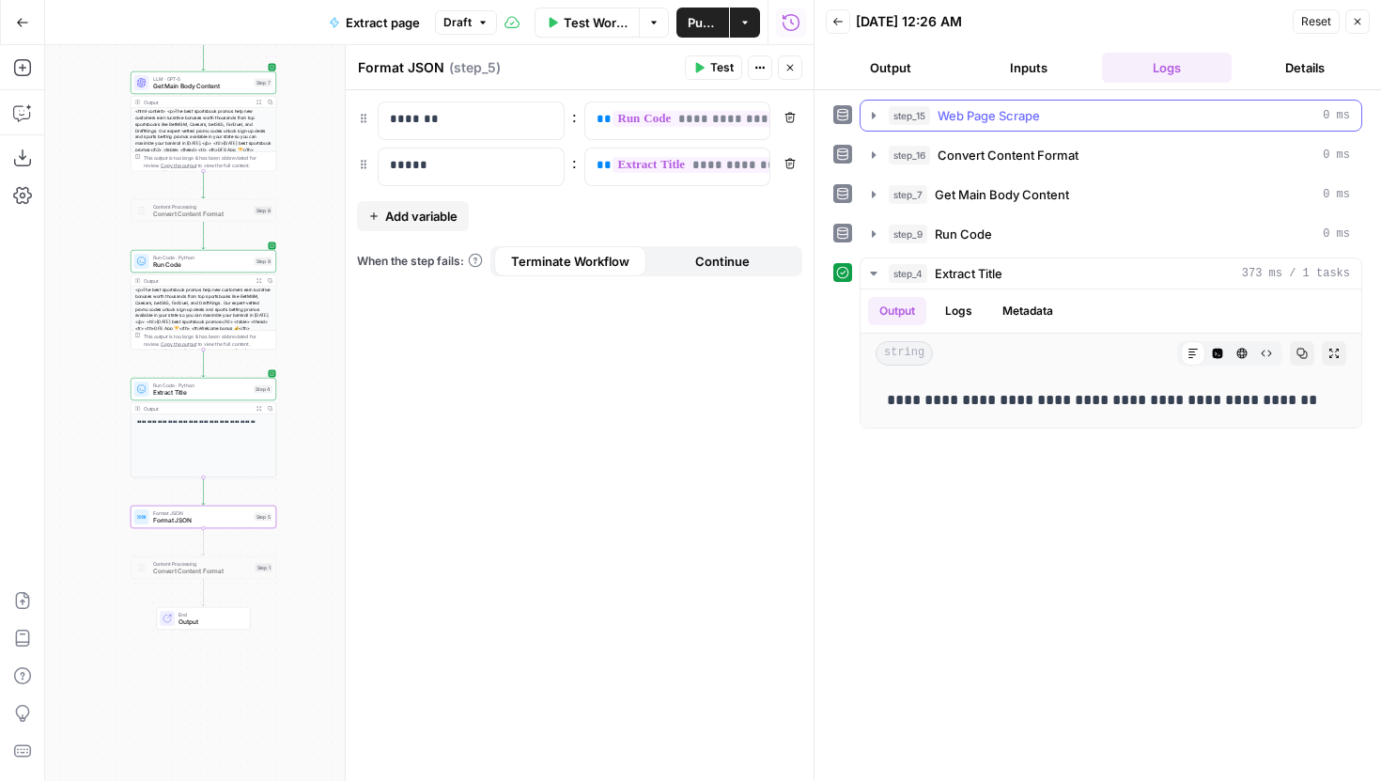
click at [870, 121] on icon "button" at bounding box center [873, 115] width 15 height 15
click at [880, 116] on icon "button" at bounding box center [873, 115] width 15 height 15
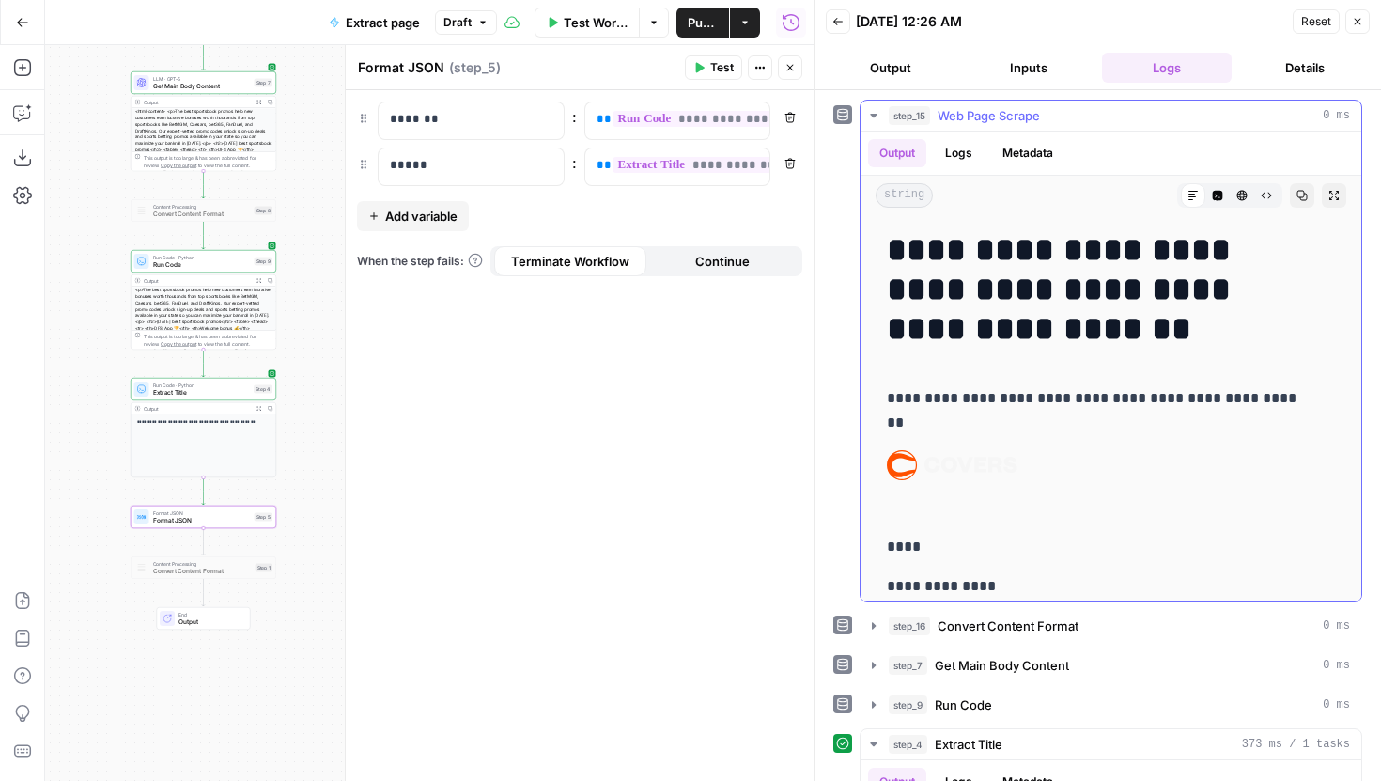
click at [876, 117] on icon "button" at bounding box center [873, 115] width 15 height 15
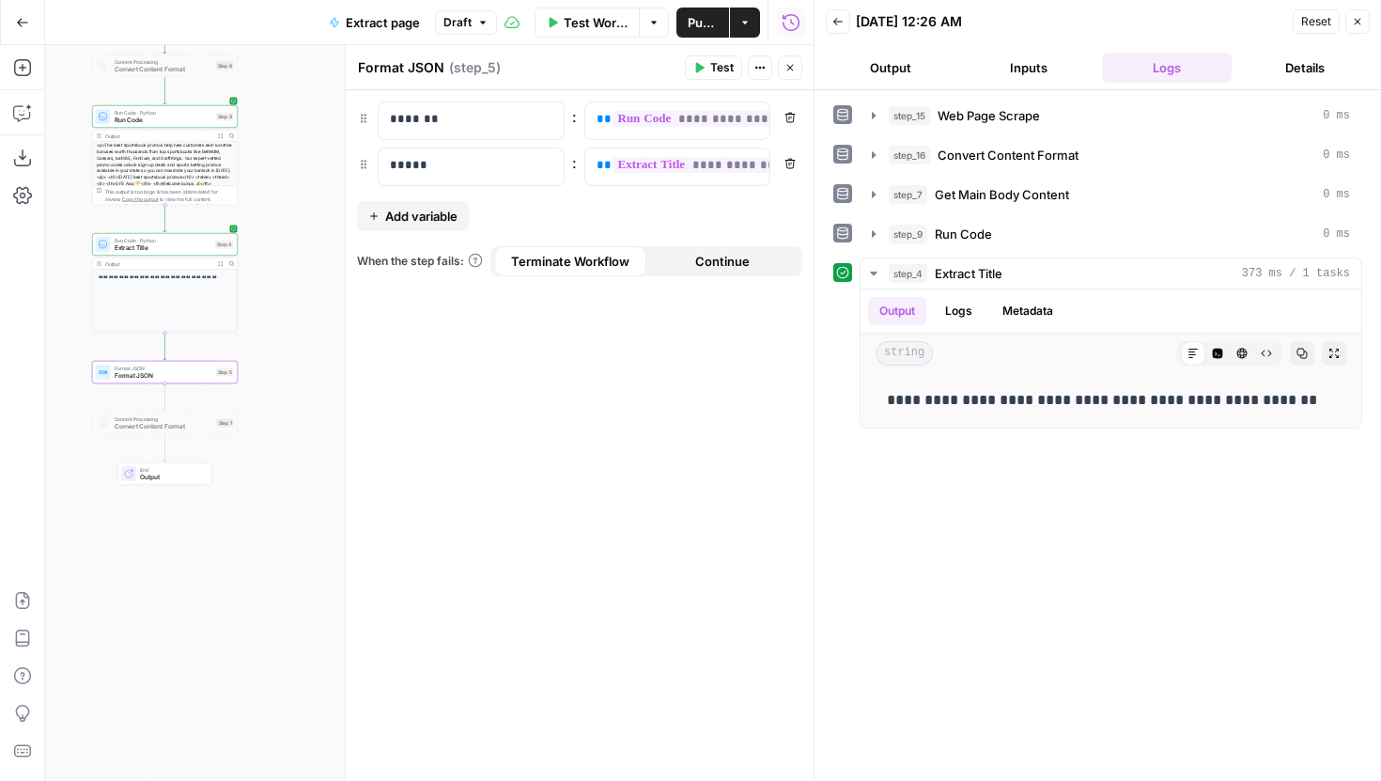
drag, startPoint x: 292, startPoint y: 288, endPoint x: 254, endPoint y: 143, distance: 149.8
click at [254, 143] on div "**********" at bounding box center [429, 413] width 769 height 736
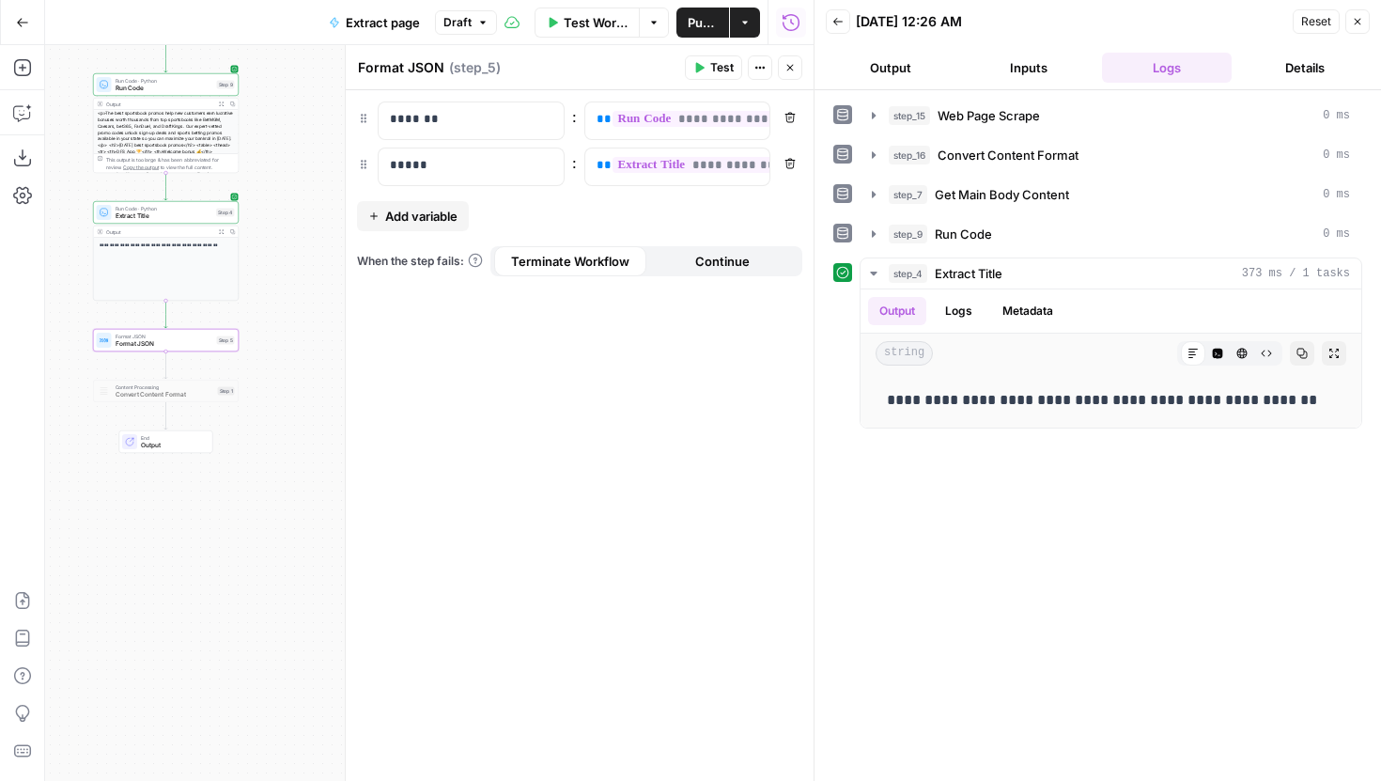
drag, startPoint x: 289, startPoint y: 376, endPoint x: 289, endPoint y: 340, distance: 35.7
click at [289, 340] on div "**********" at bounding box center [429, 413] width 769 height 736
click at [220, 318] on span "Test" at bounding box center [223, 319] width 11 height 8
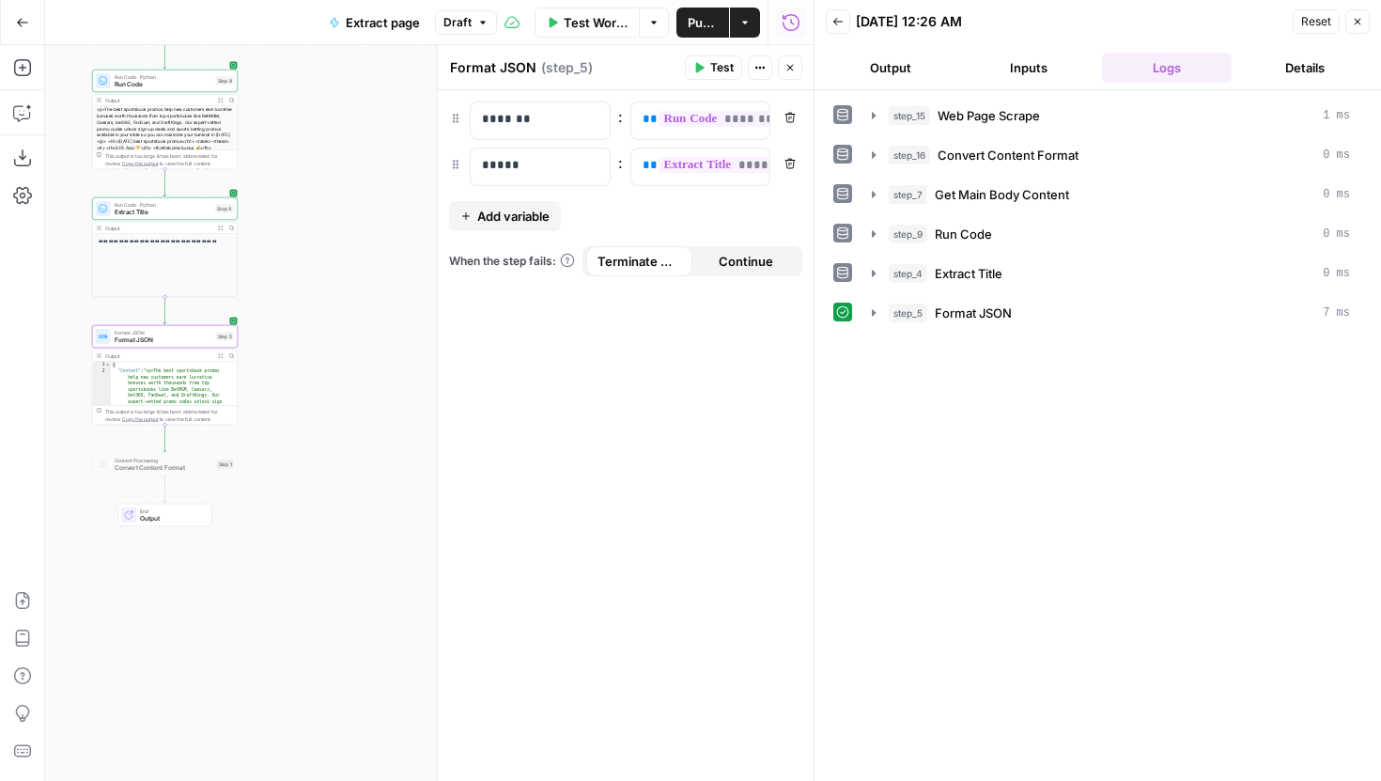
click at [795, 70] on icon "button" at bounding box center [790, 67] width 11 height 11
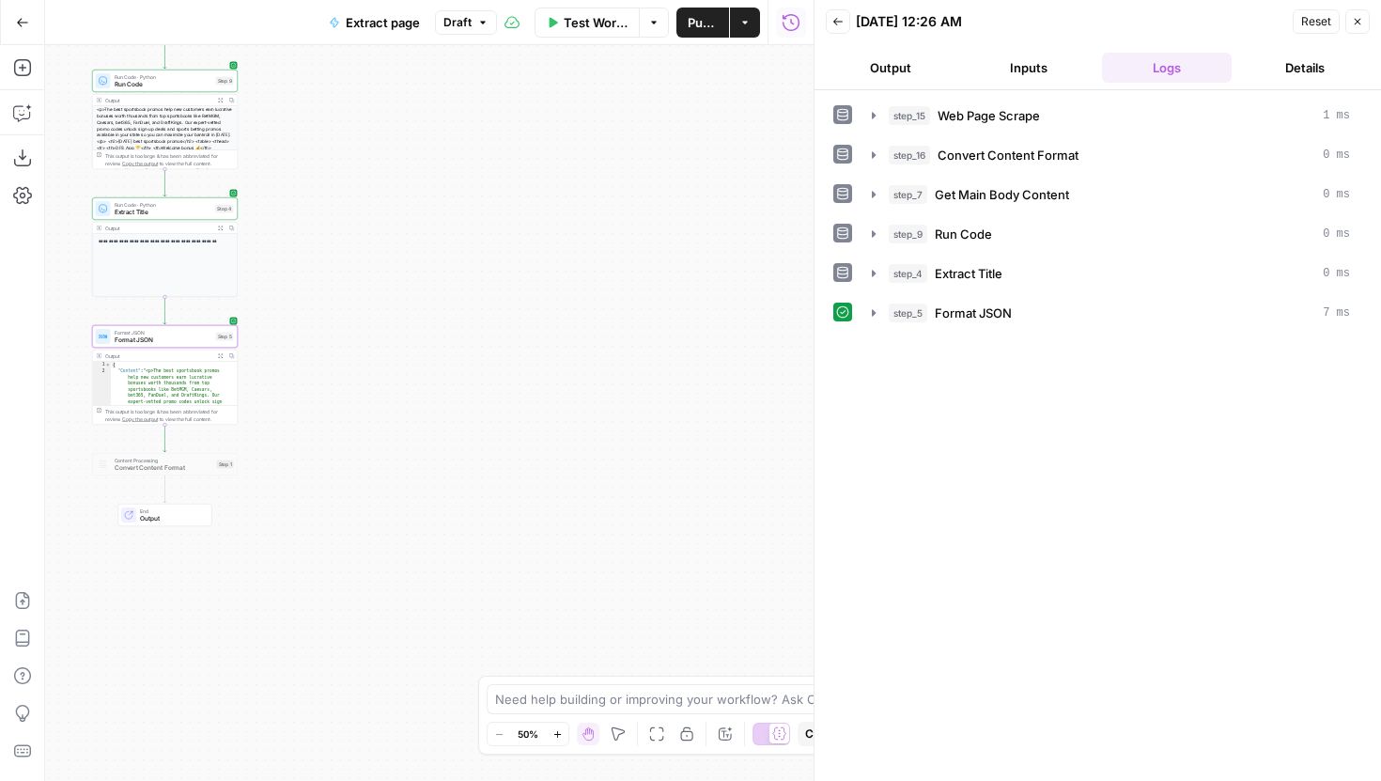
click at [170, 518] on span "Output" at bounding box center [172, 518] width 64 height 9
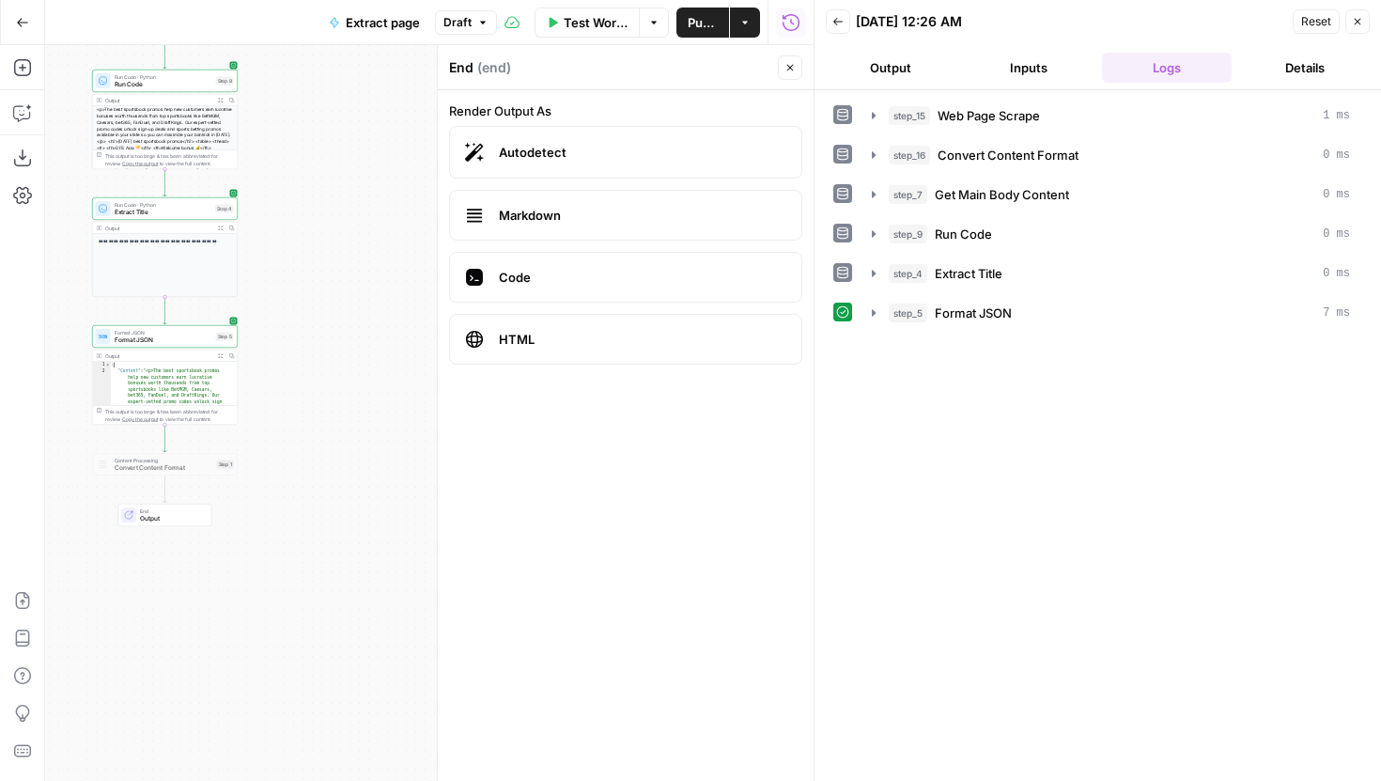
click at [782, 60] on button "Close" at bounding box center [790, 67] width 24 height 24
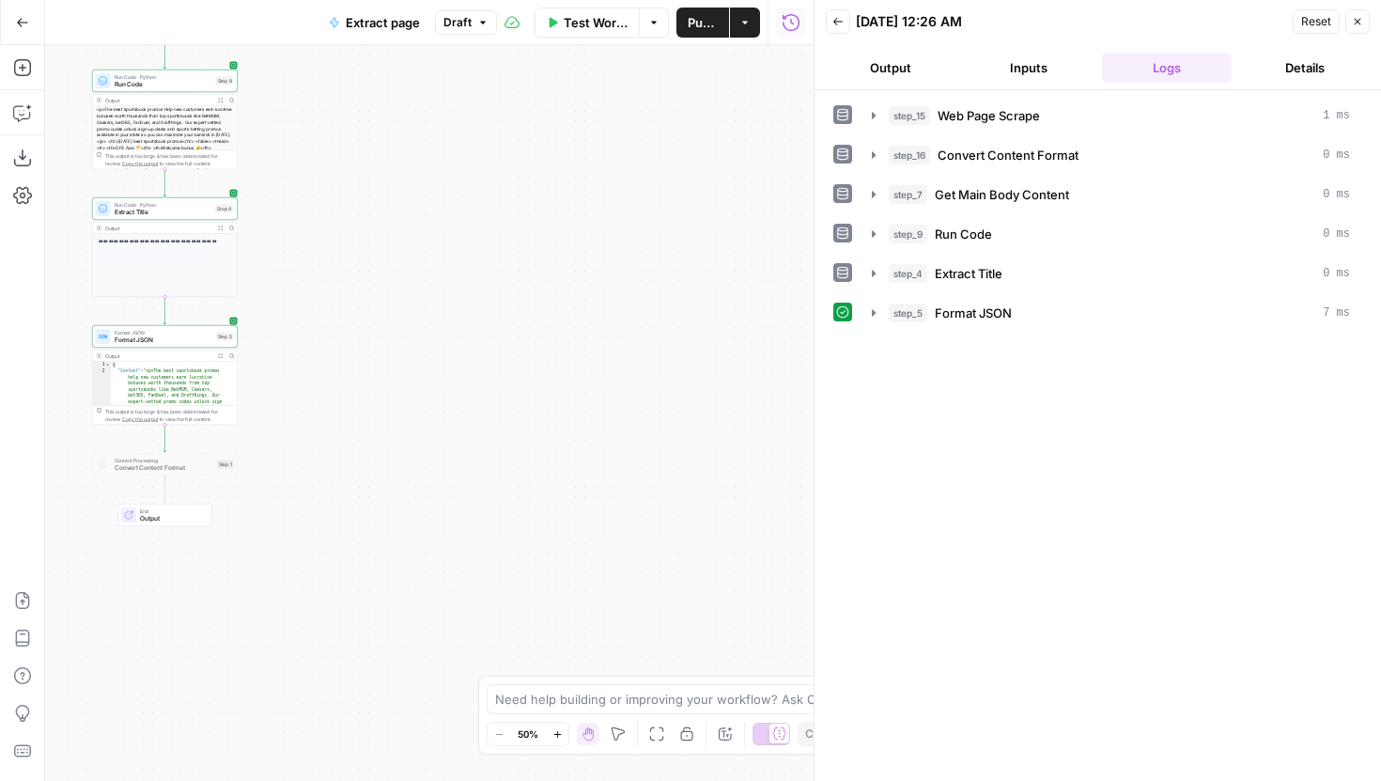
click at [499, 23] on div "Test Workflow Options Publish Actions Run History" at bounding box center [656, 22] width 318 height 44
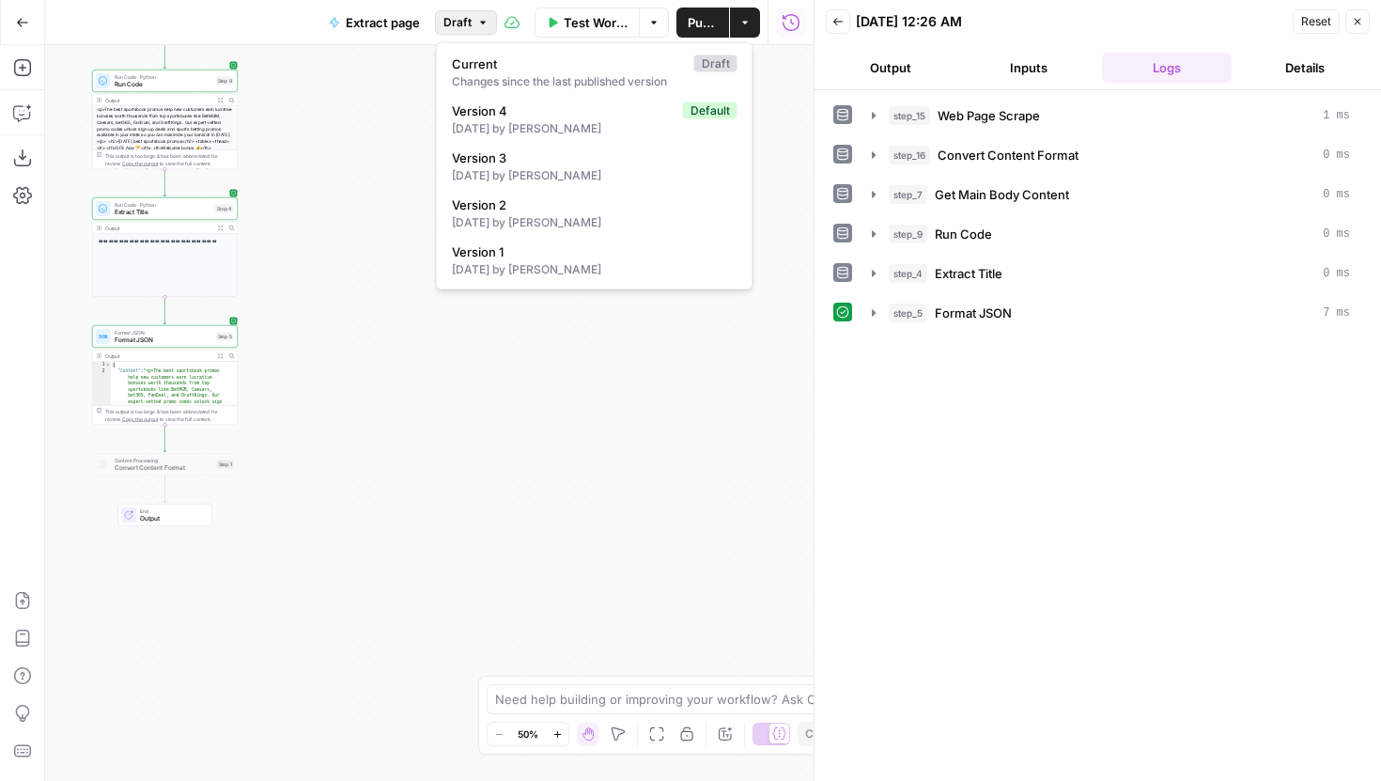
click at [479, 23] on icon "button" at bounding box center [482, 22] width 11 height 11
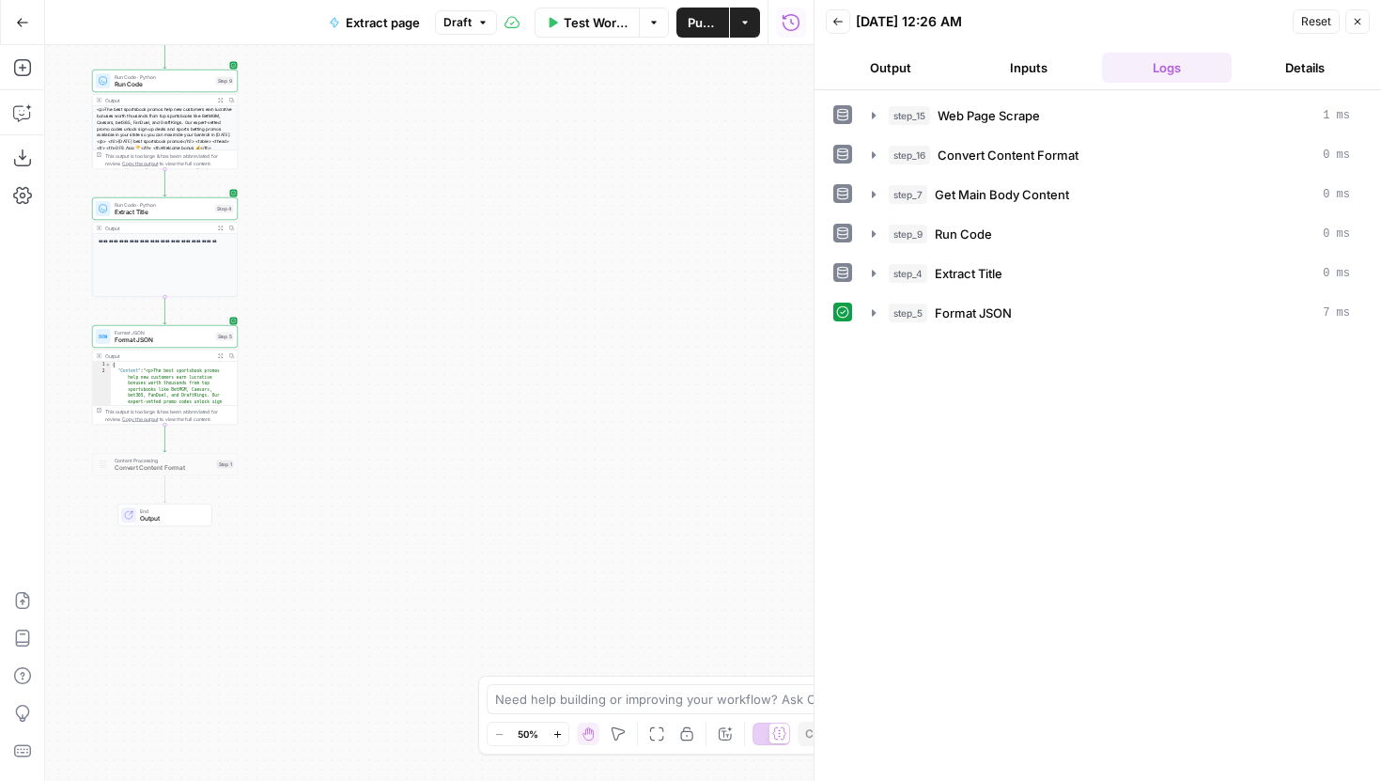
click at [470, 23] on span "Draft" at bounding box center [458, 22] width 28 height 17
click at [686, 26] on button "Publish" at bounding box center [703, 23] width 53 height 30
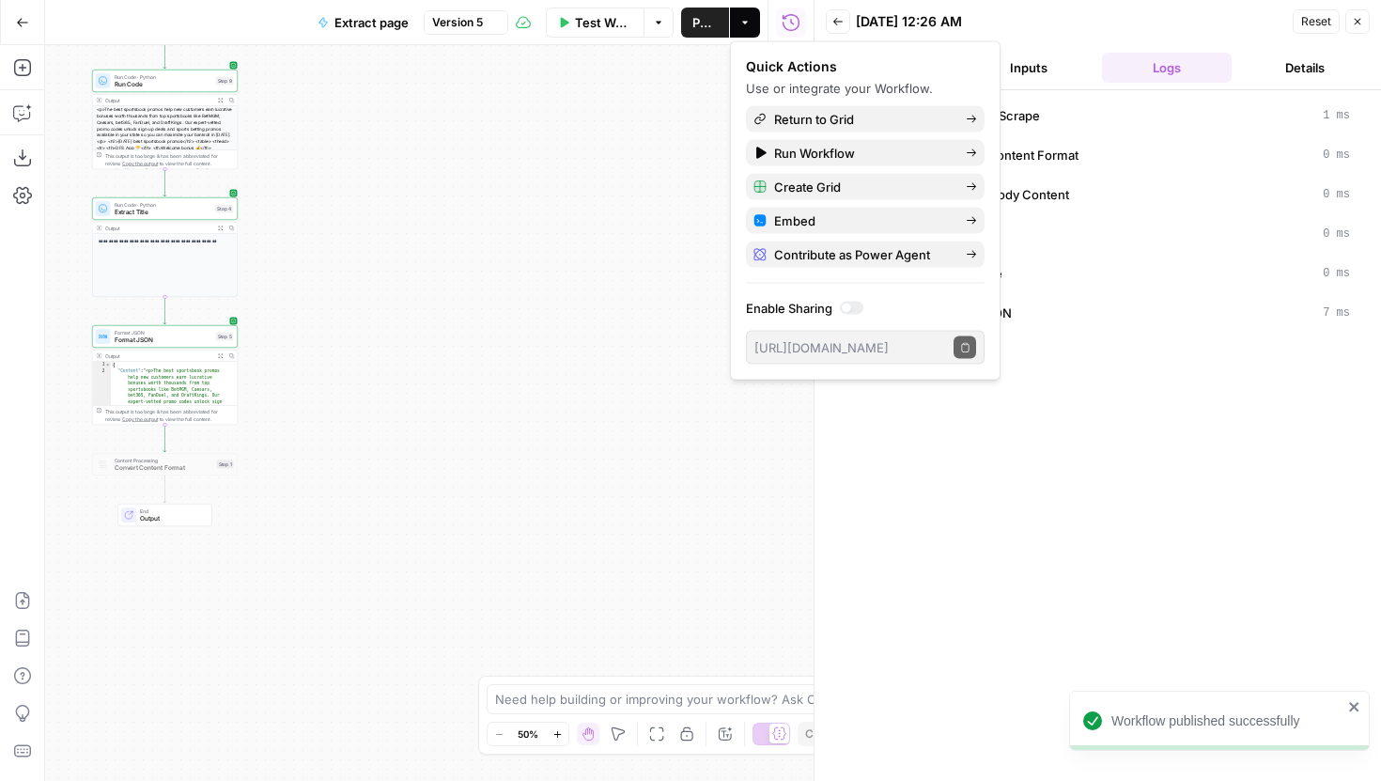
click at [1360, 20] on icon "button" at bounding box center [1357, 21] width 11 height 11
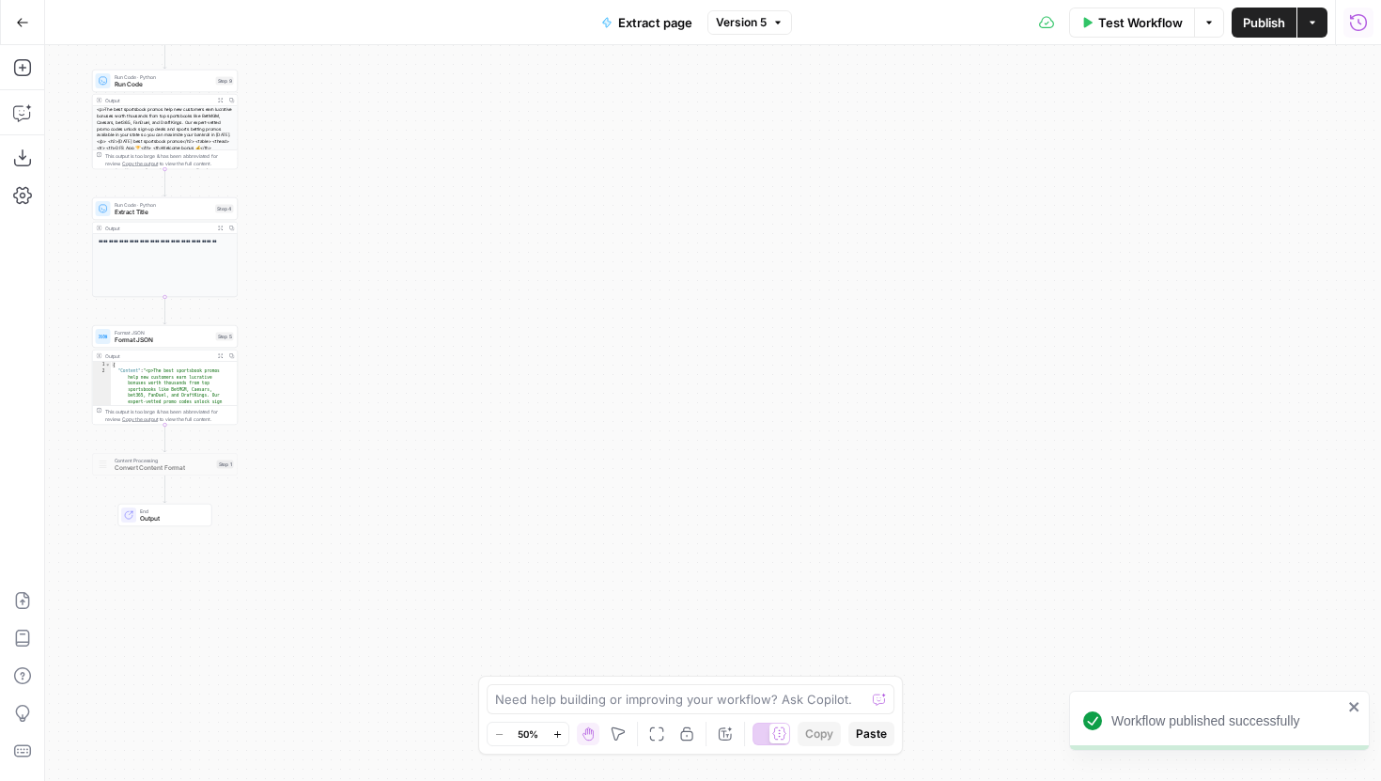
click at [1356, 24] on icon "button" at bounding box center [1358, 22] width 19 height 19
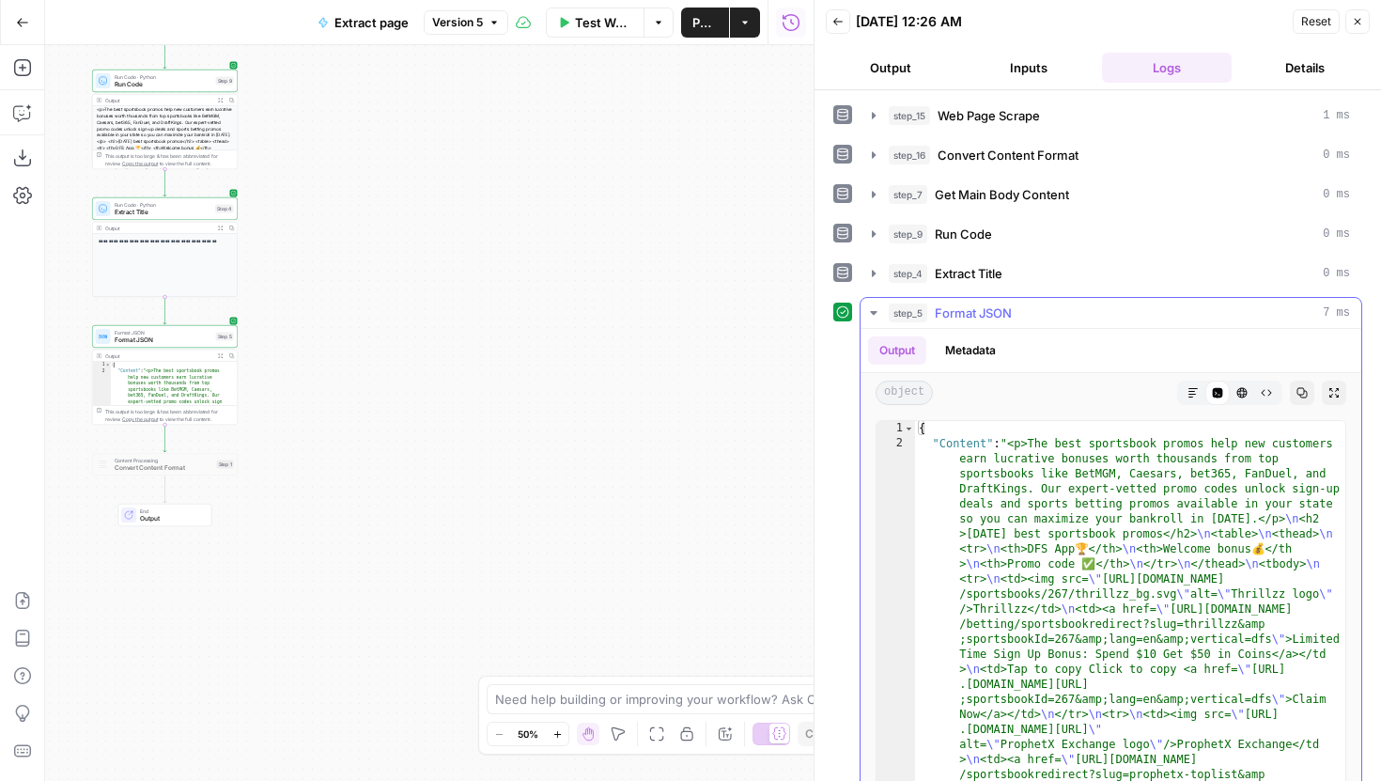
click at [872, 310] on icon "button" at bounding box center [873, 312] width 15 height 15
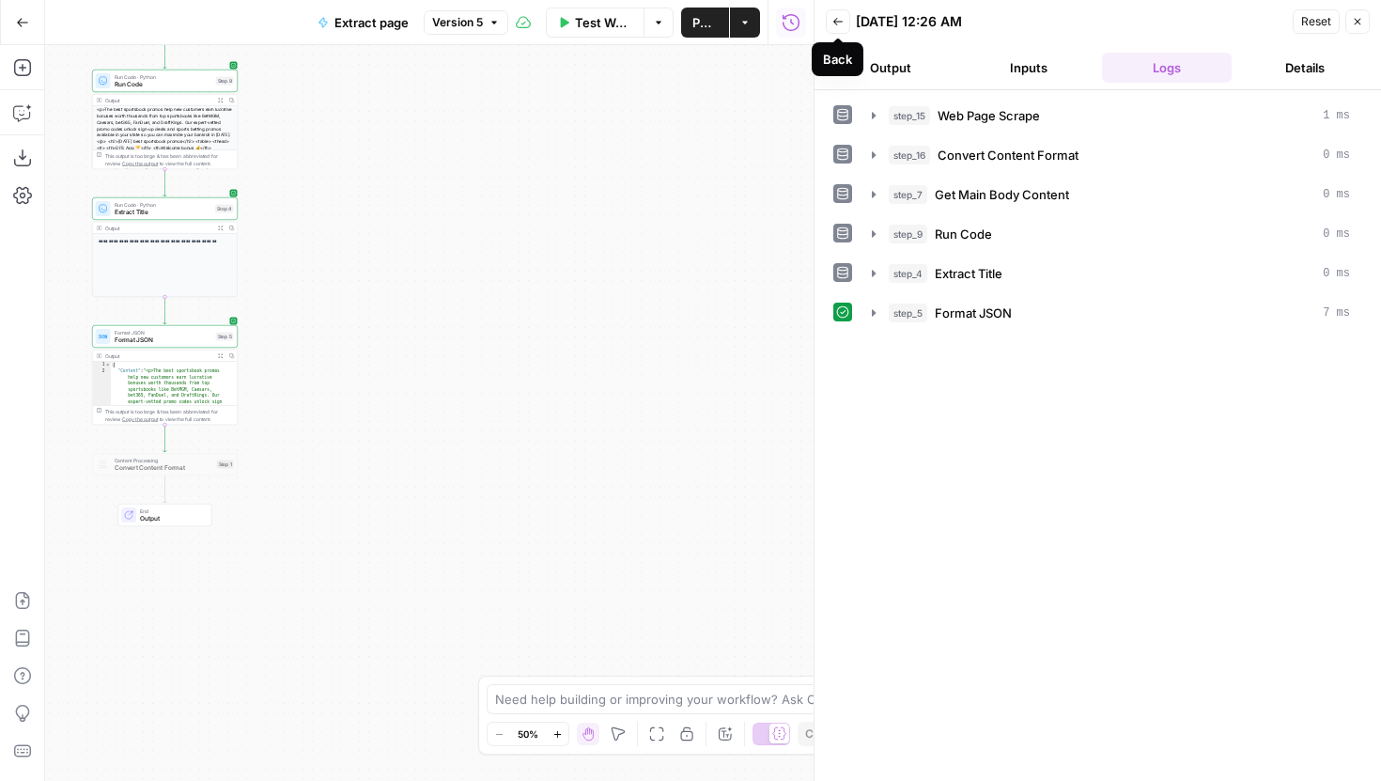
click at [841, 30] on button "Back" at bounding box center [838, 21] width 24 height 24
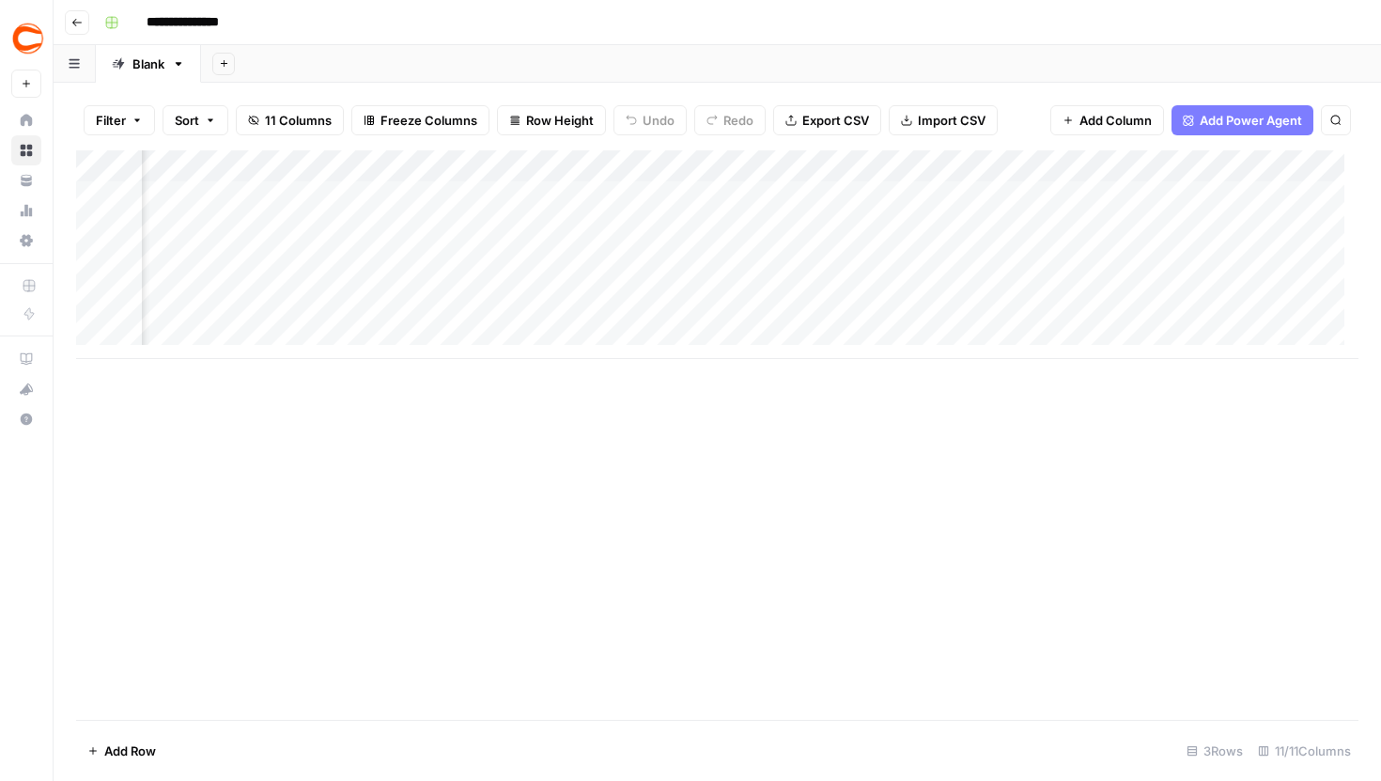
scroll to position [0, 174]
click at [951, 197] on div "Add Column" at bounding box center [717, 254] width 1283 height 209
click at [926, 245] on div "Add Column" at bounding box center [717, 254] width 1283 height 209
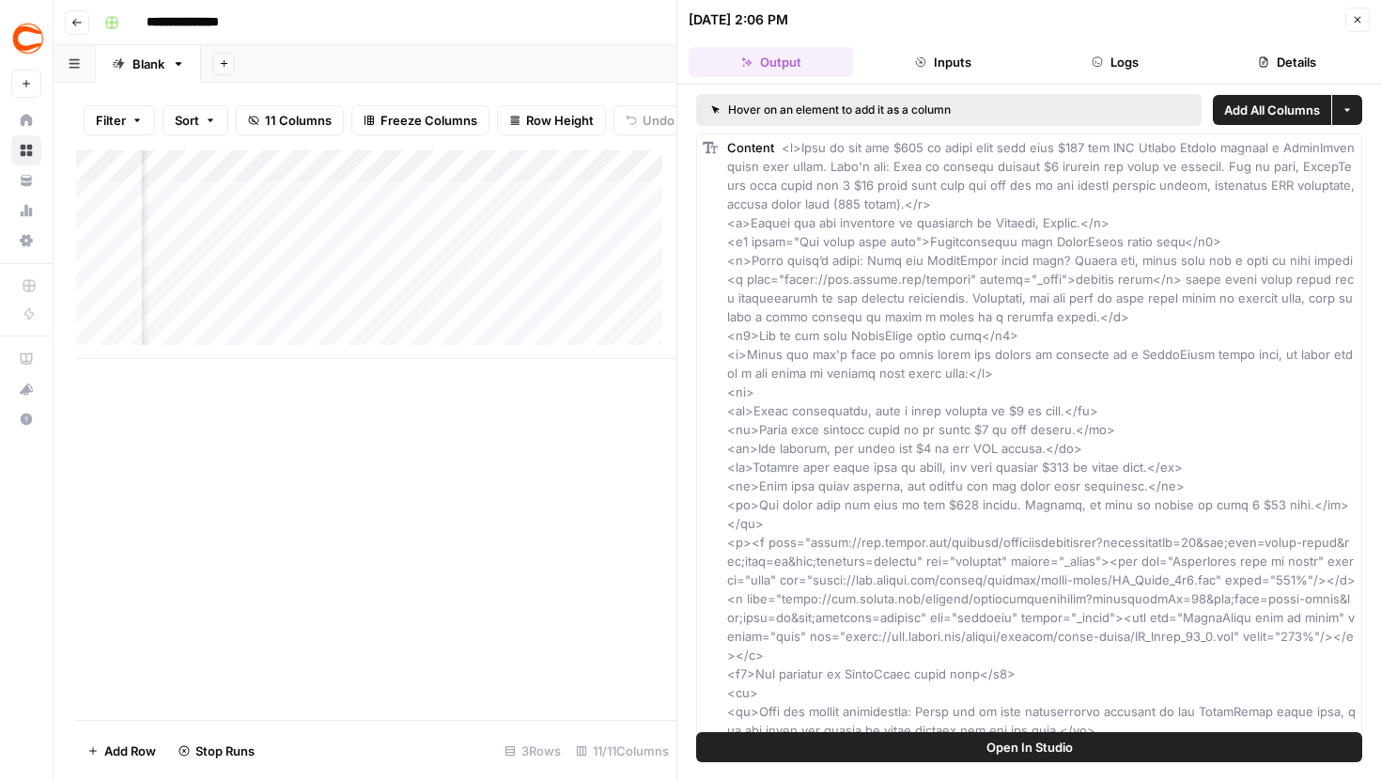
click at [442, 258] on div "Add Column" at bounding box center [376, 254] width 600 height 209
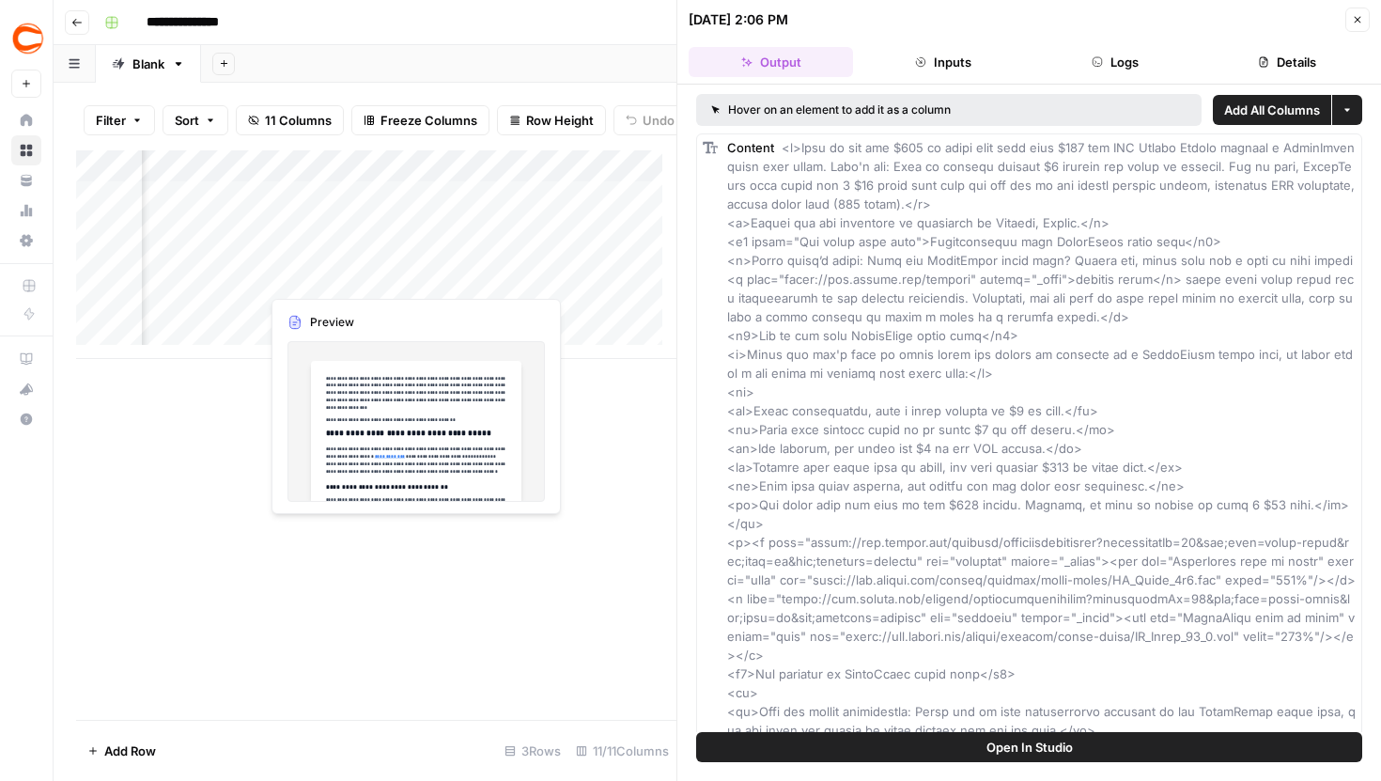
click at [412, 260] on div "Add Column" at bounding box center [376, 254] width 600 height 209
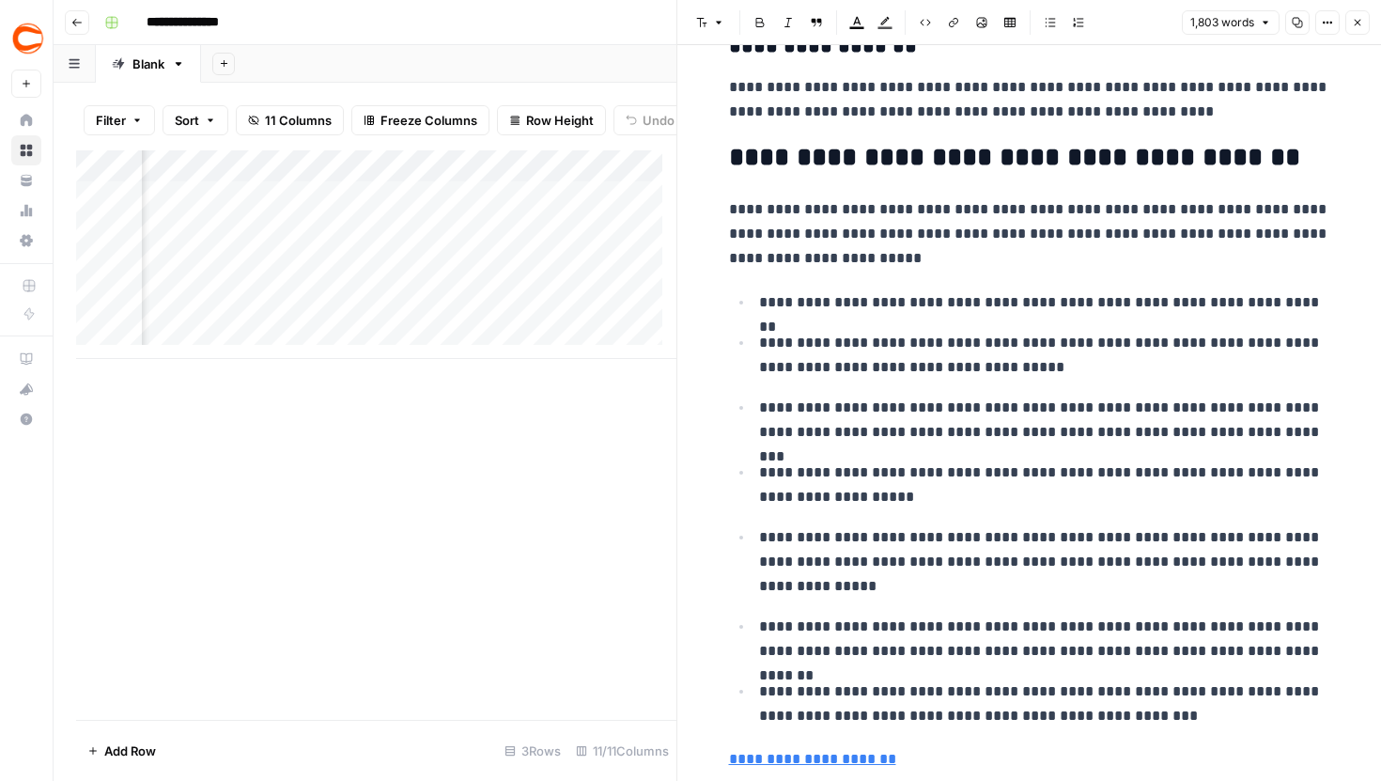
scroll to position [7939, 0]
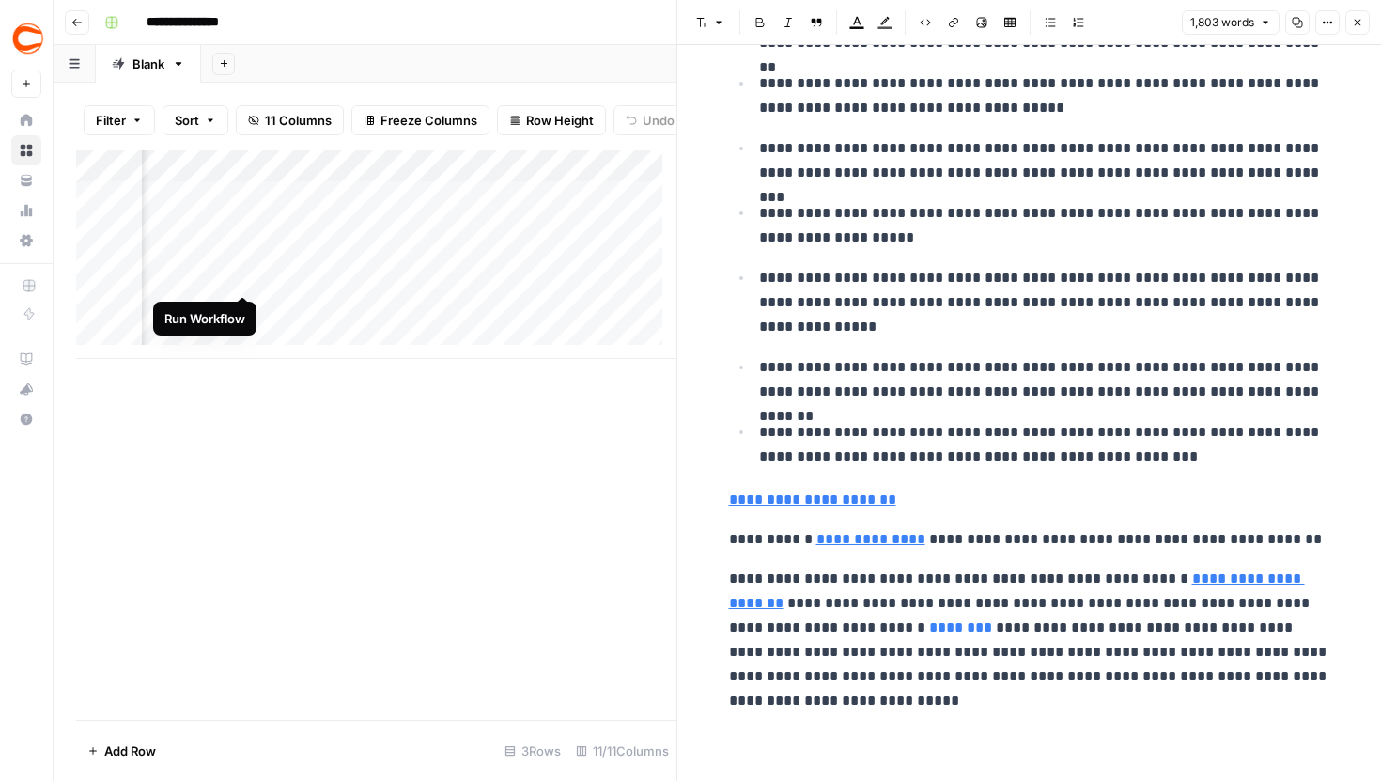
click at [244, 257] on div "Add Column" at bounding box center [376, 254] width 600 height 209
click at [243, 309] on div "Add Column" at bounding box center [376, 254] width 600 height 209
click at [1360, 28] on button "Close" at bounding box center [1358, 22] width 24 height 24
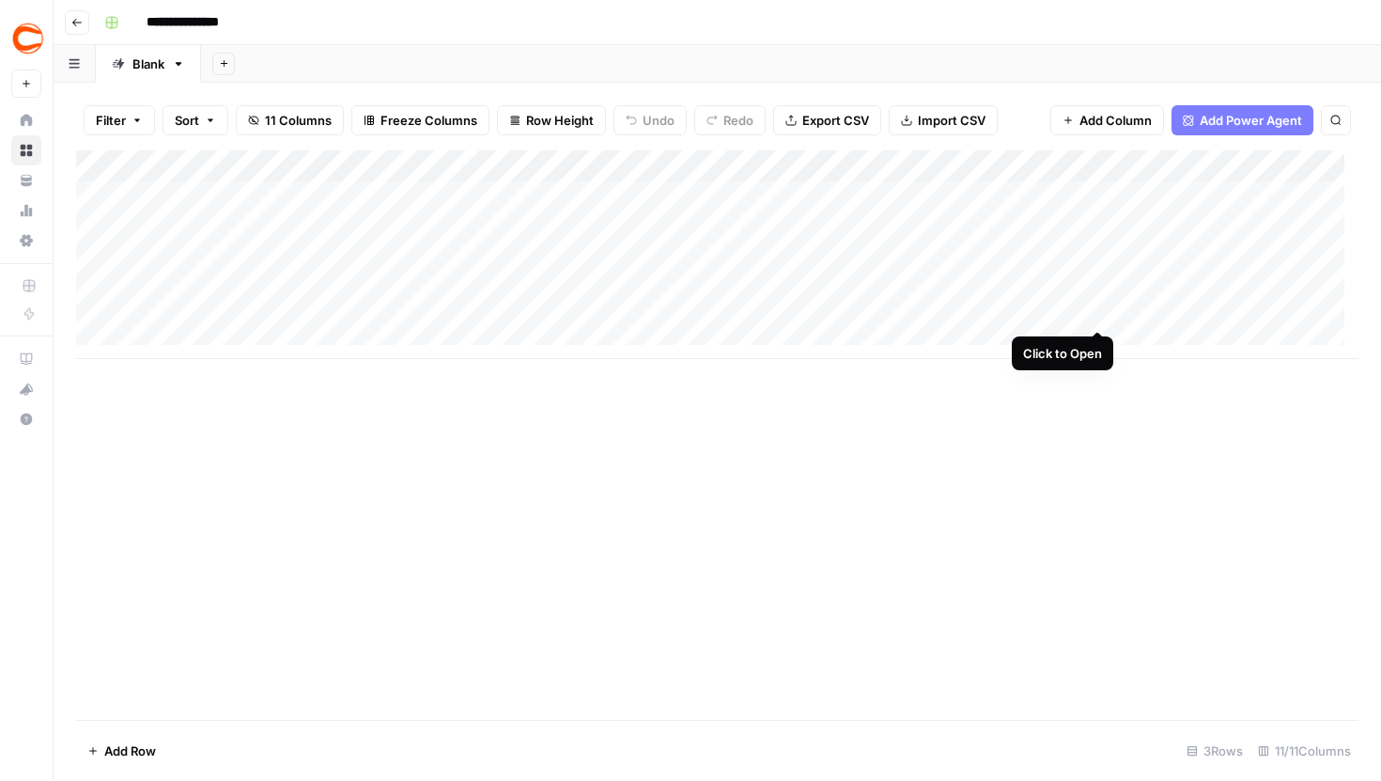
click at [1099, 291] on div "Add Column" at bounding box center [717, 254] width 1283 height 209
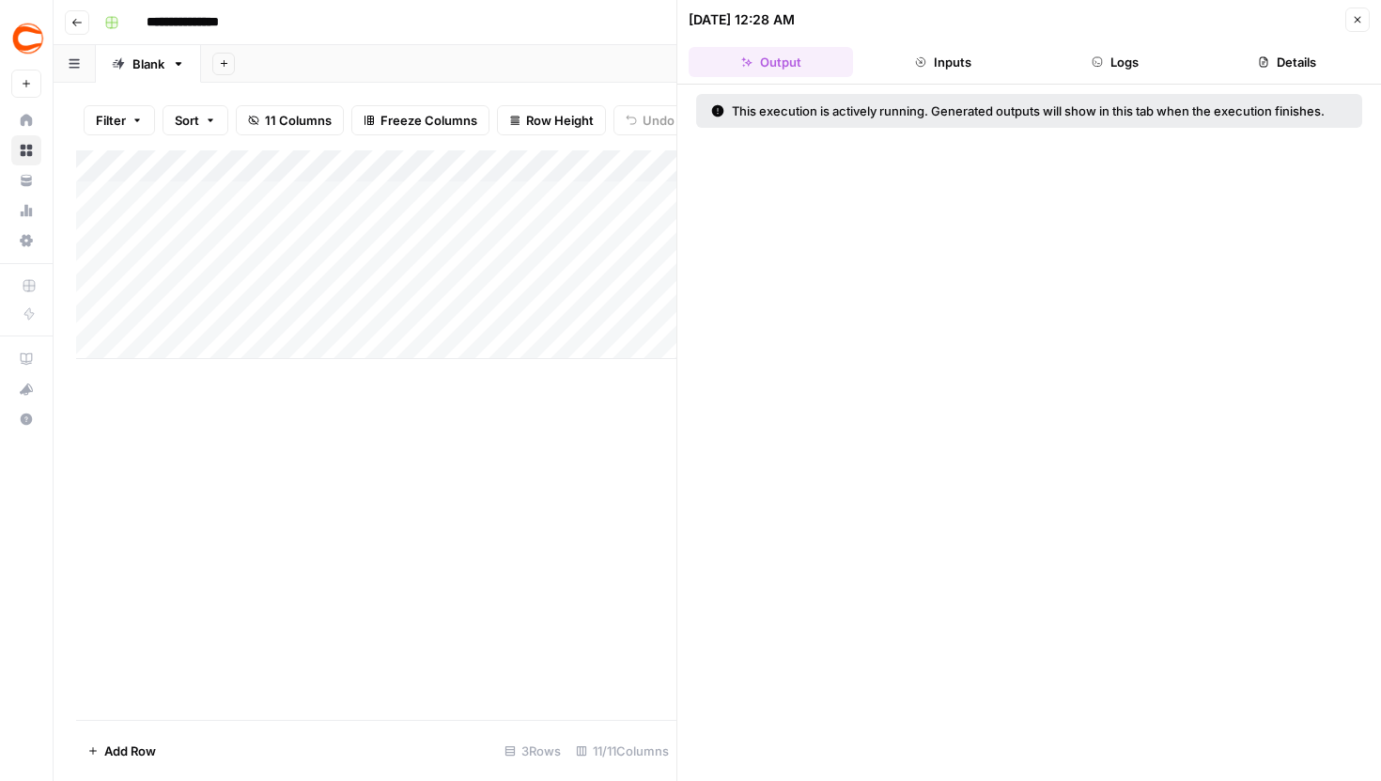
click at [1116, 68] on button "Logs" at bounding box center [1116, 62] width 164 height 30
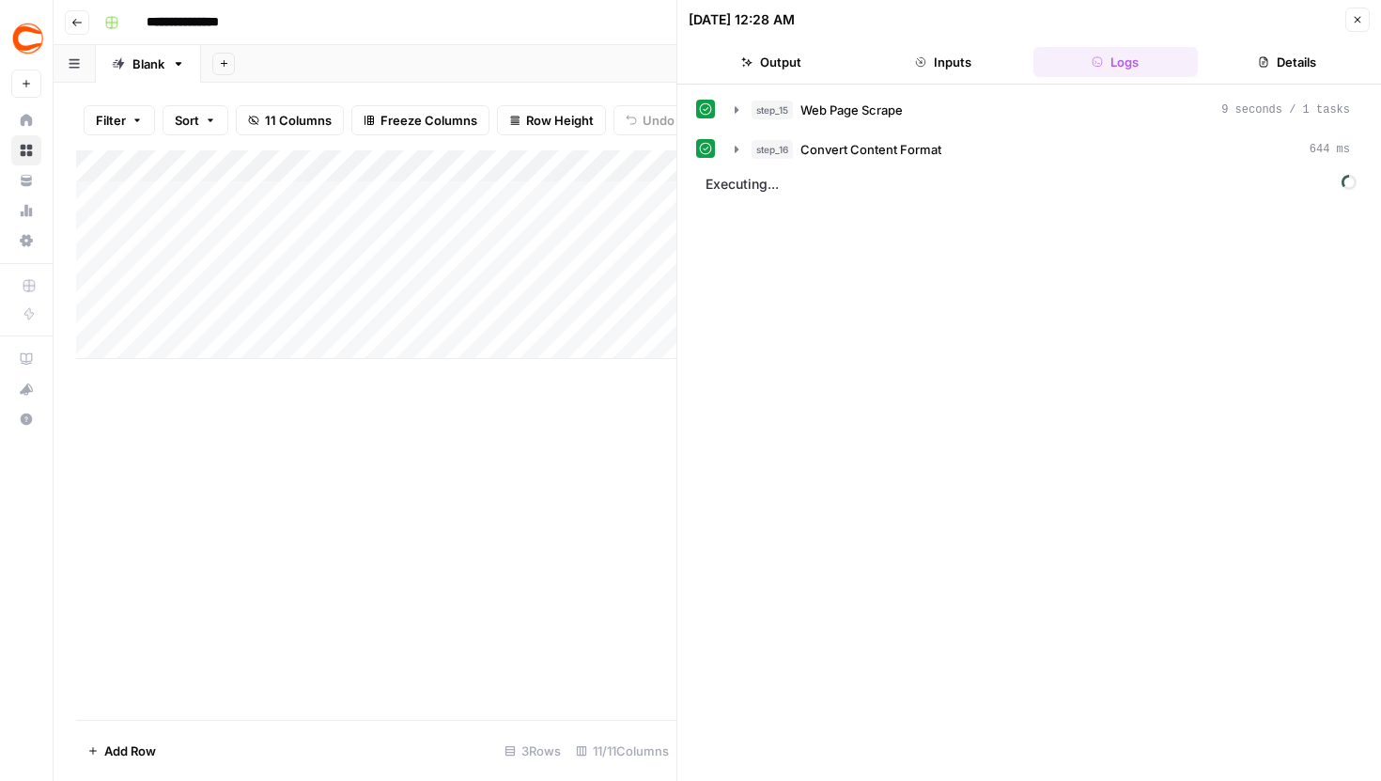
click at [800, 64] on button "Output" at bounding box center [771, 62] width 164 height 30
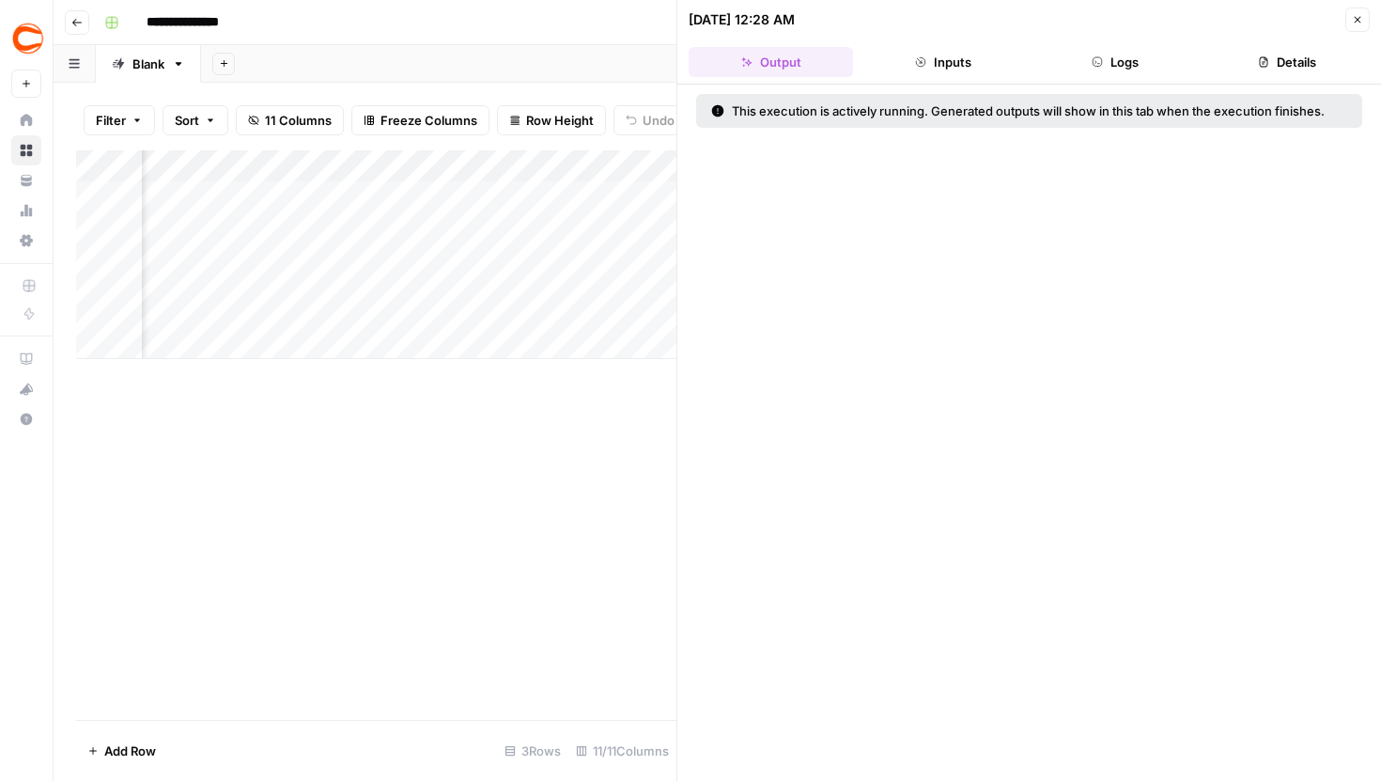
scroll to position [0, 426]
click at [576, 171] on div "Add Column" at bounding box center [376, 254] width 600 height 209
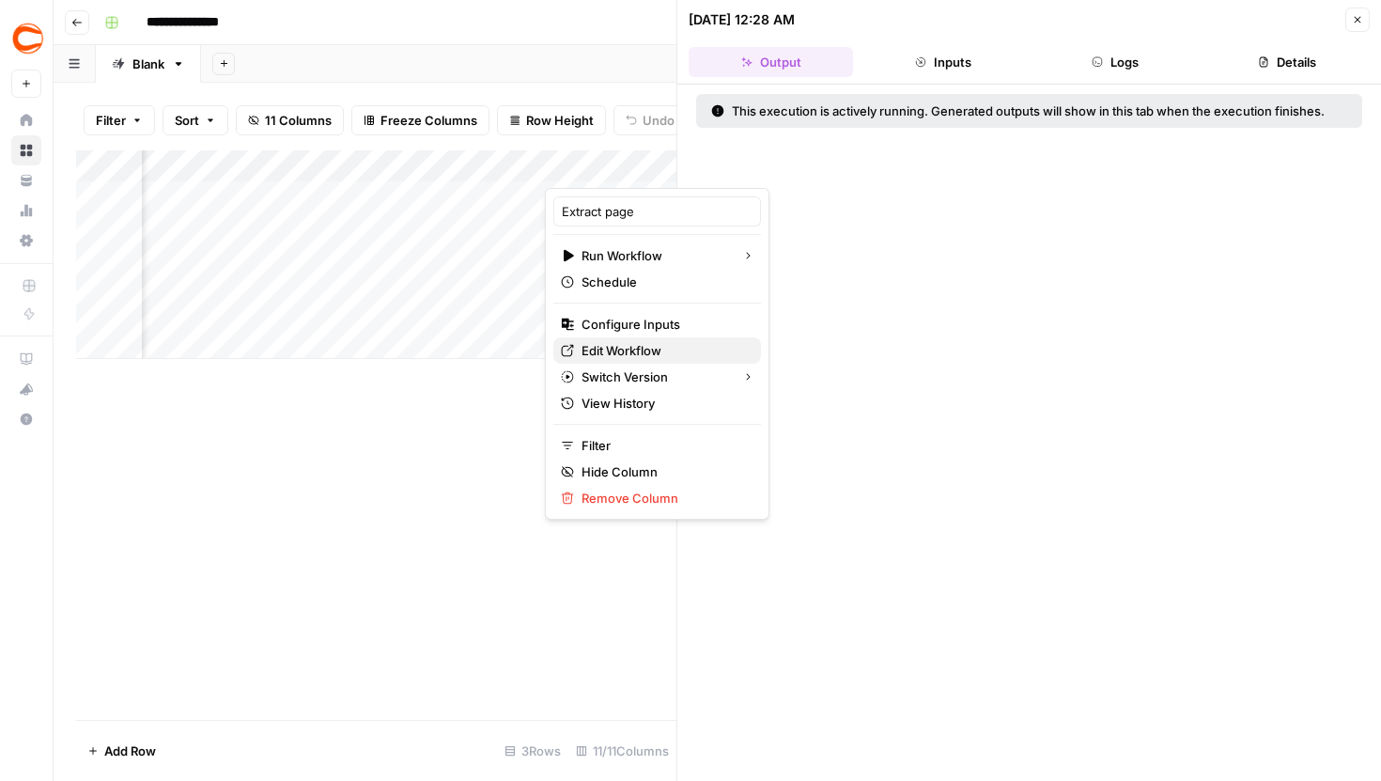
click at [602, 353] on span "Edit Workflow" at bounding box center [664, 350] width 164 height 19
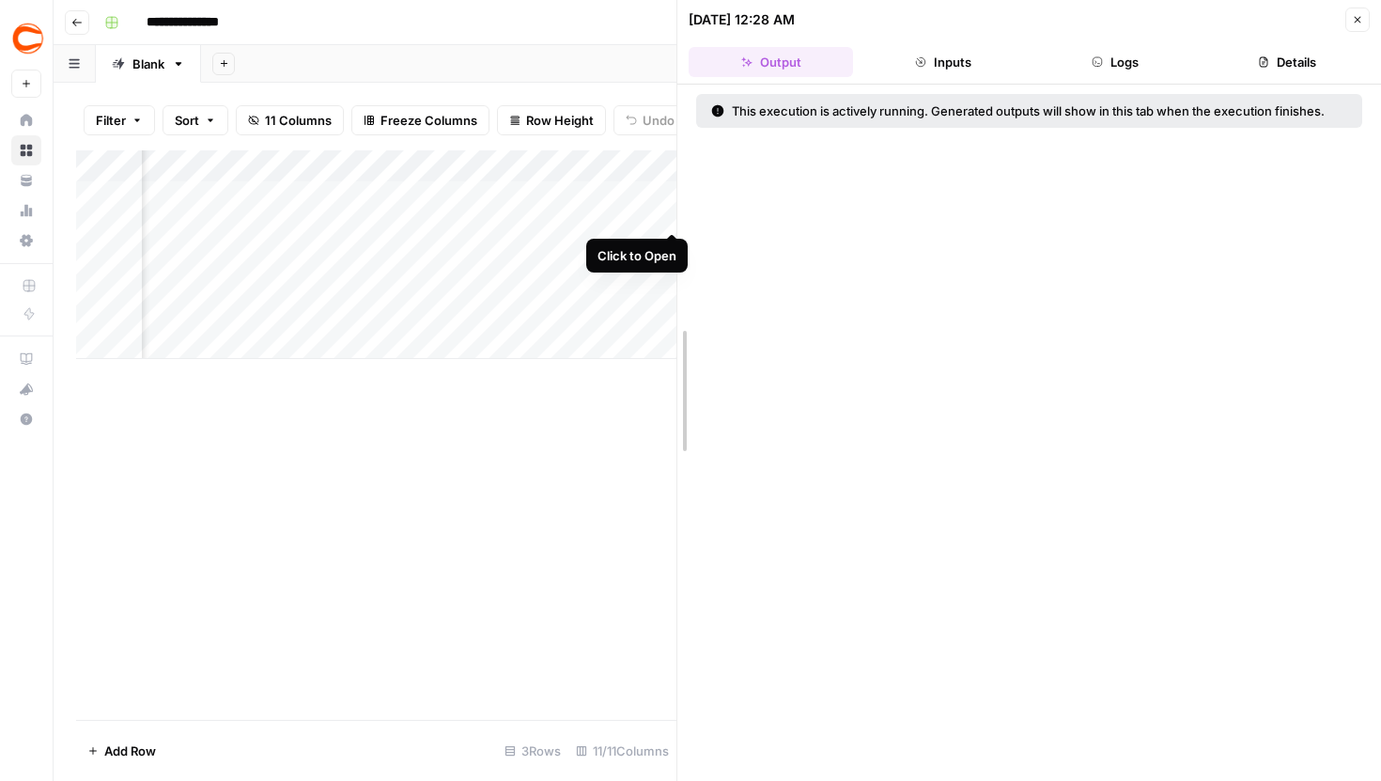
click at [671, 197] on div at bounding box center [677, 390] width 19 height 781
click at [663, 195] on div "Add Column" at bounding box center [376, 254] width 600 height 209
click at [1122, 69] on button "Logs" at bounding box center [1116, 62] width 164 height 30
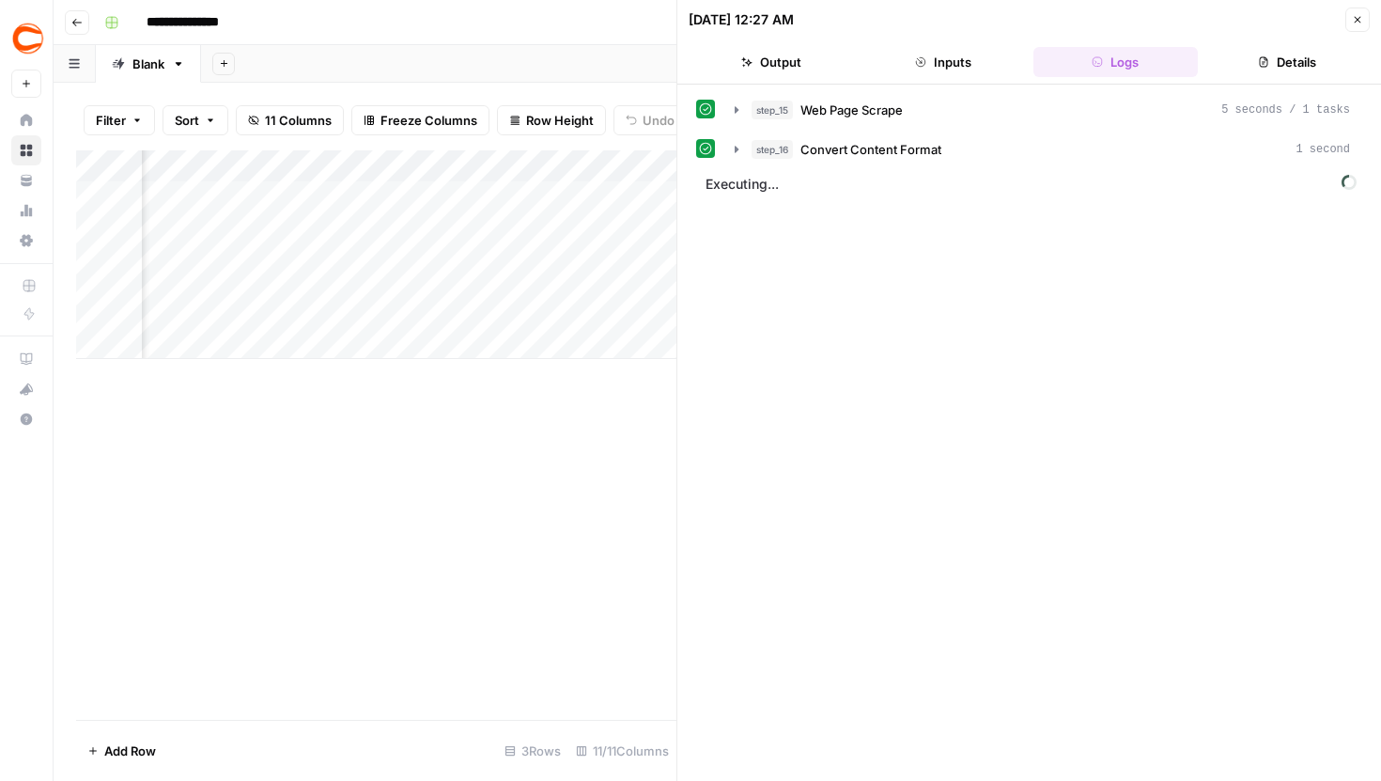
click at [1000, 64] on button "Inputs" at bounding box center [943, 62] width 164 height 30
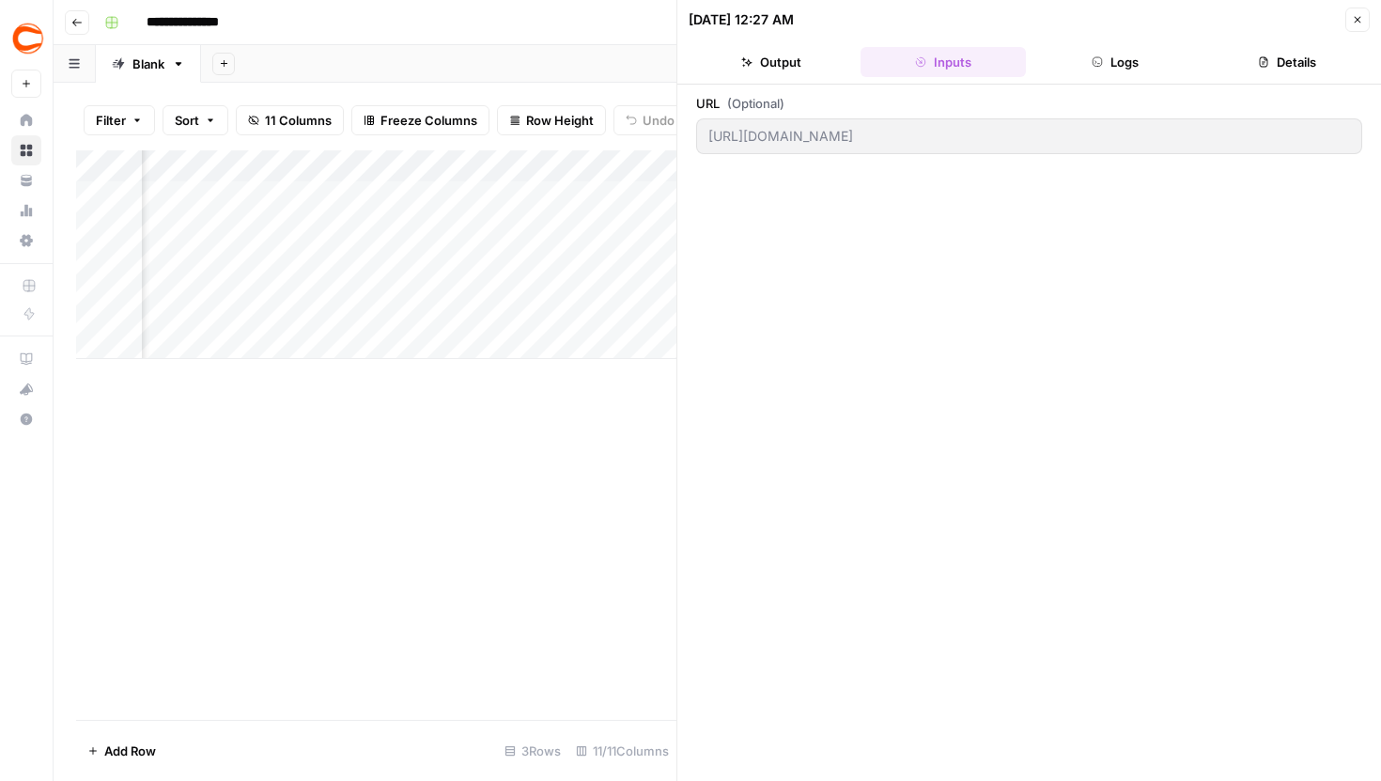
click at [1094, 73] on button "Logs" at bounding box center [1116, 62] width 164 height 30
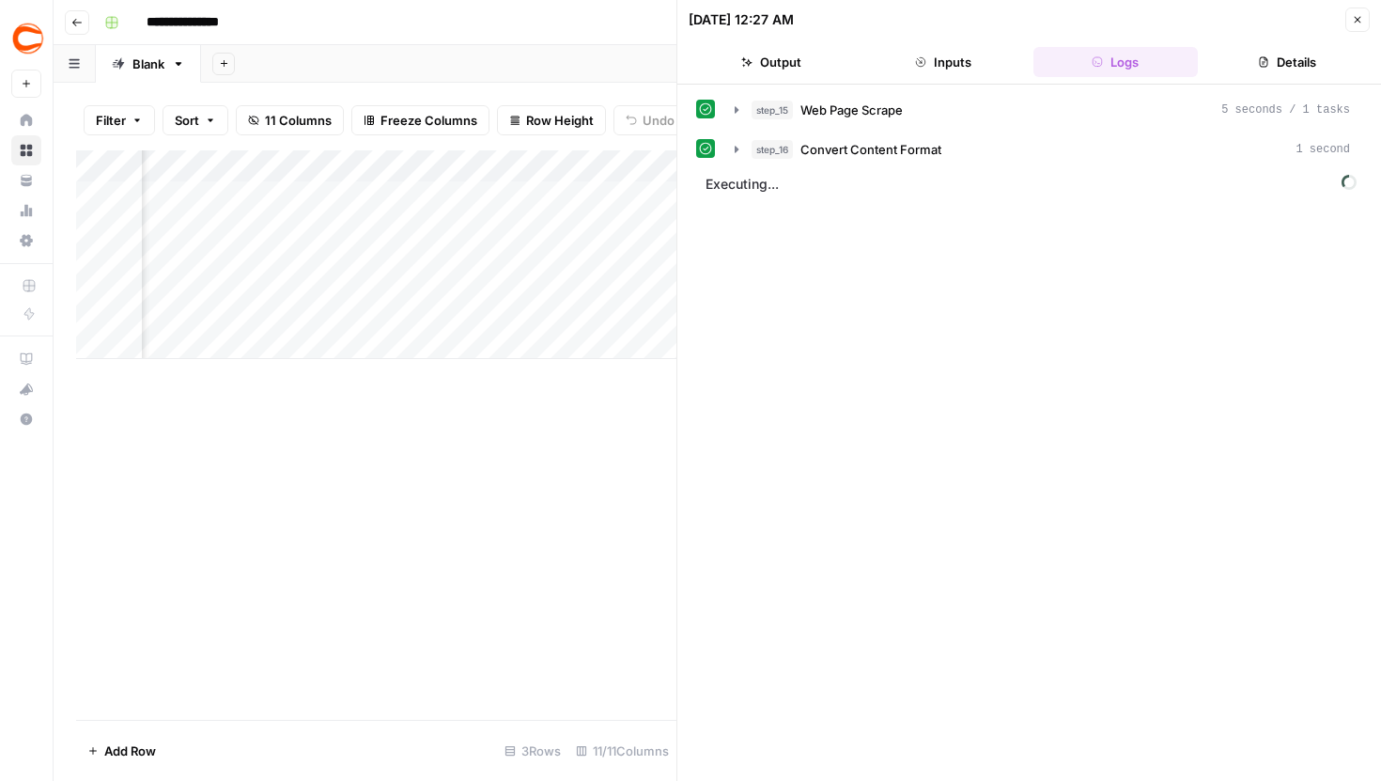
scroll to position [0, 395]
click at [1360, 25] on button "Close" at bounding box center [1358, 20] width 24 height 24
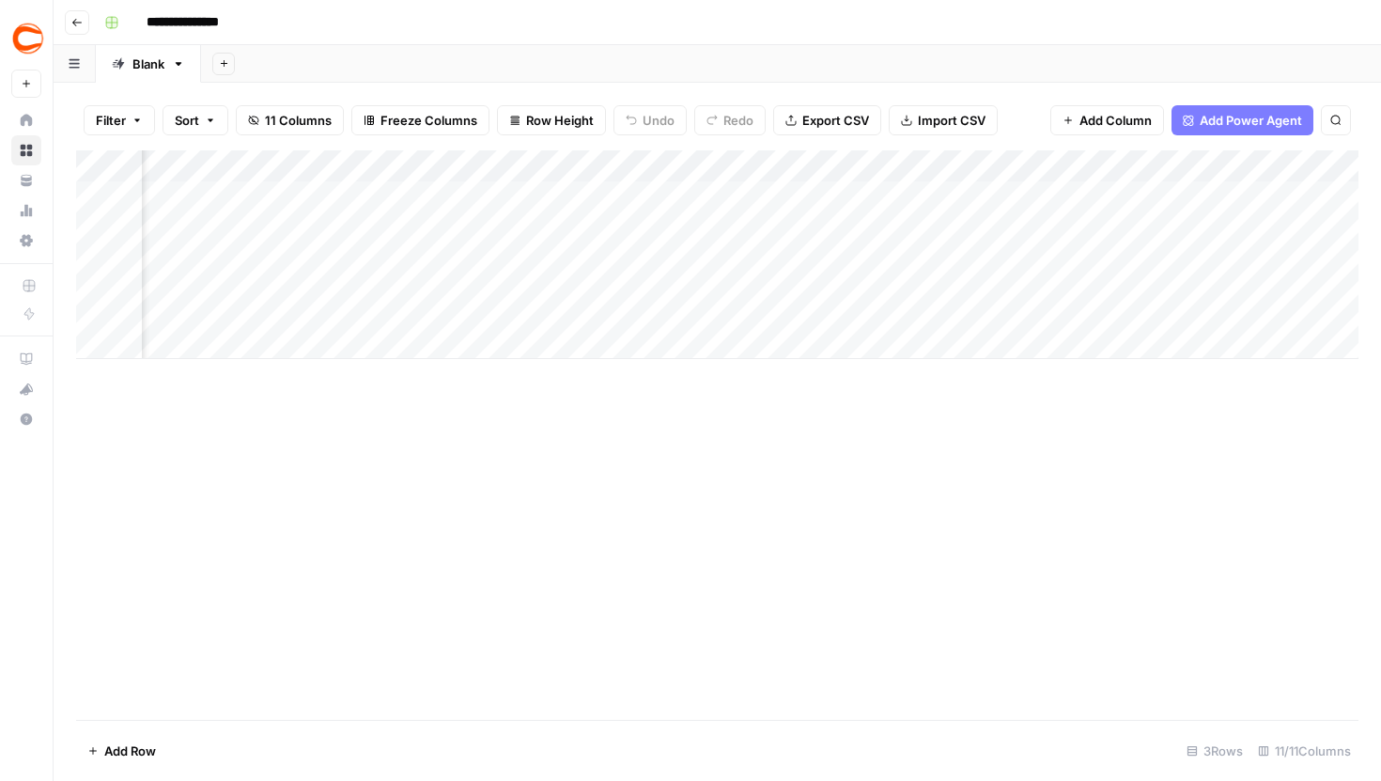
scroll to position [0, 489]
click at [605, 296] on div "Add Column" at bounding box center [717, 254] width 1283 height 209
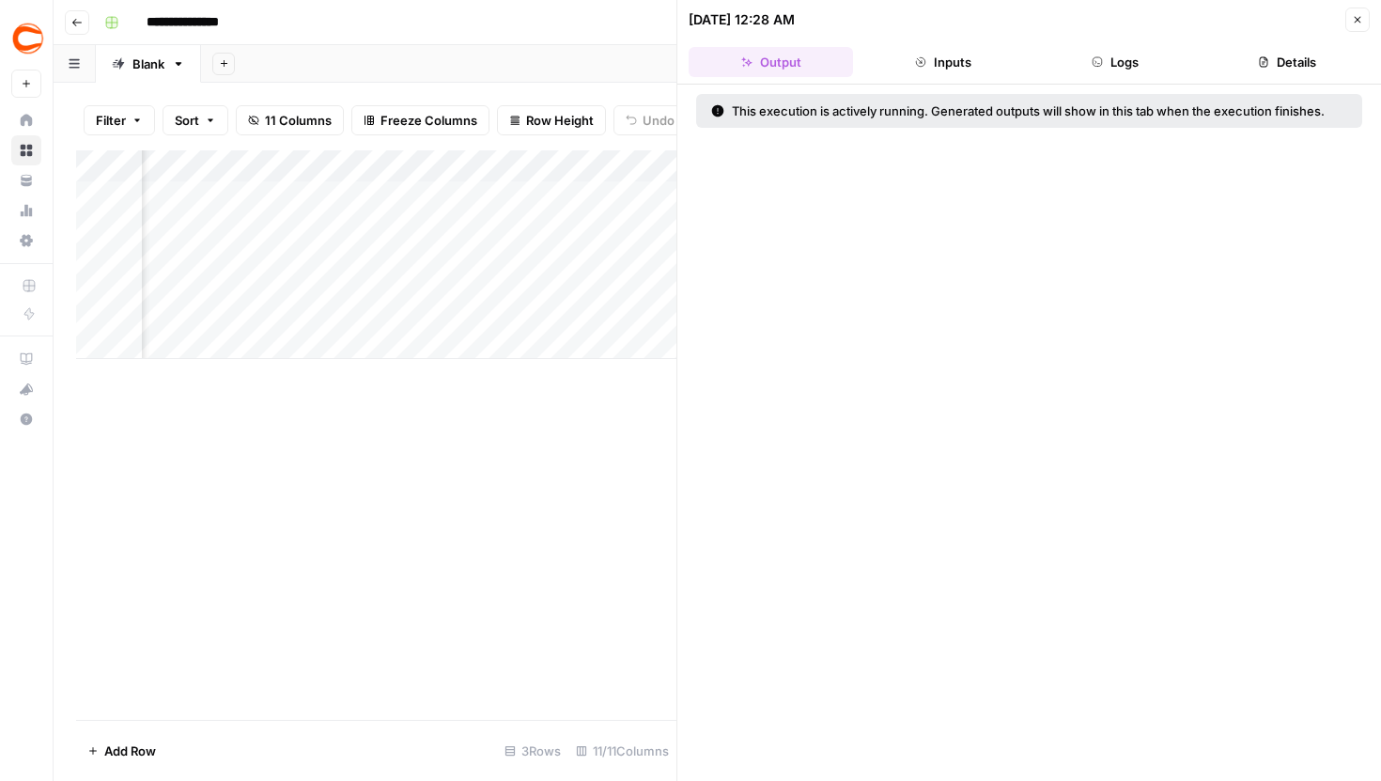
click at [1106, 57] on button "Logs" at bounding box center [1116, 62] width 164 height 30
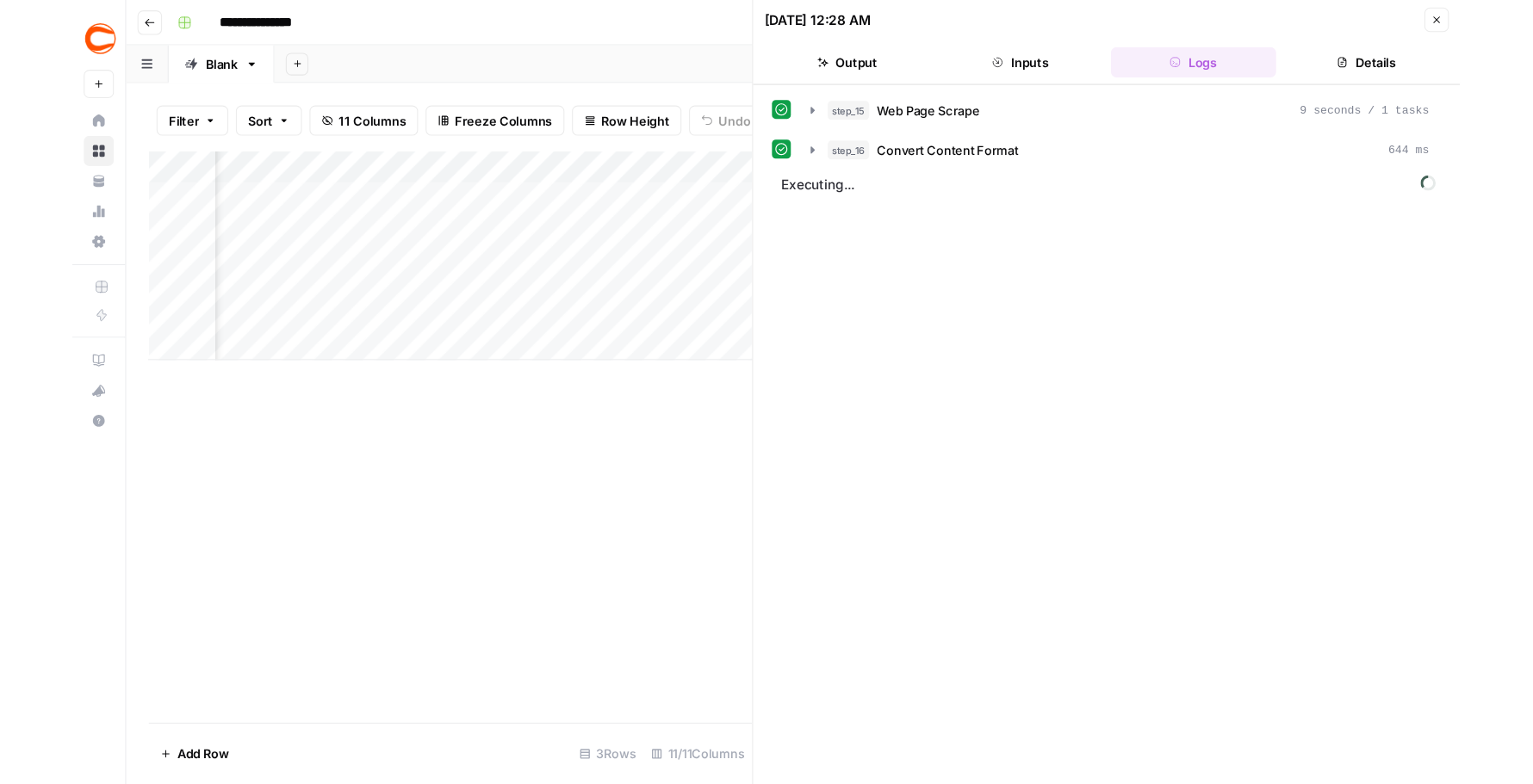
scroll to position [0, 448]
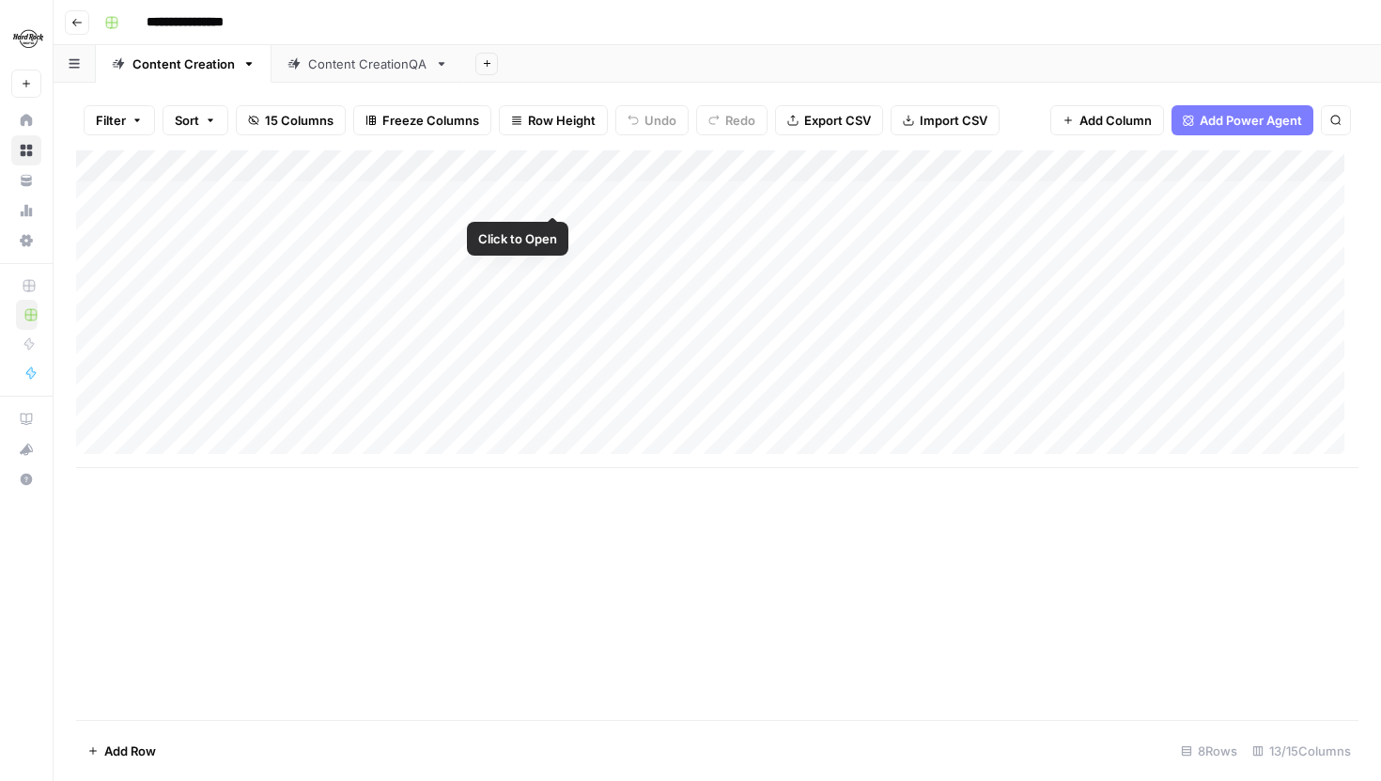
click at [554, 195] on div "Add Column" at bounding box center [717, 309] width 1283 height 318
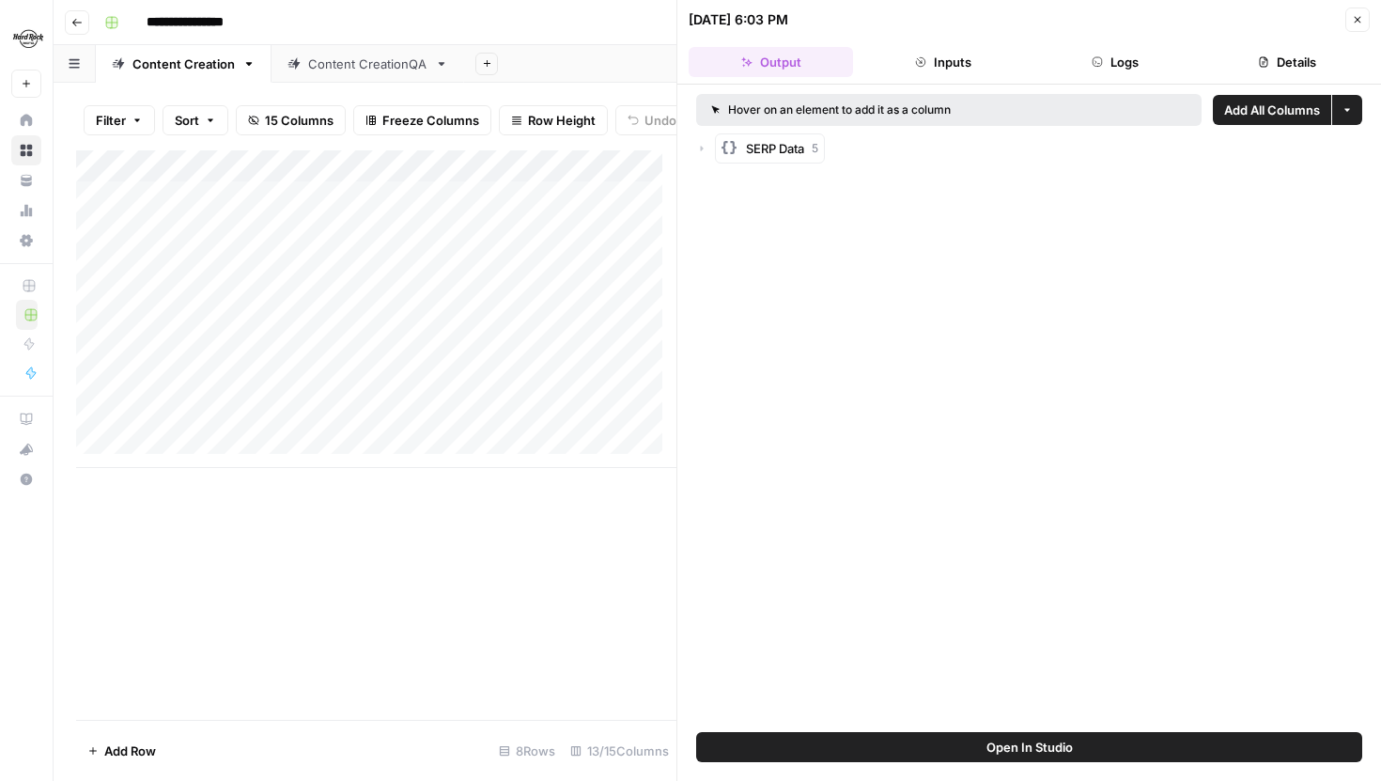
click at [1357, 22] on icon "button" at bounding box center [1357, 19] width 11 height 11
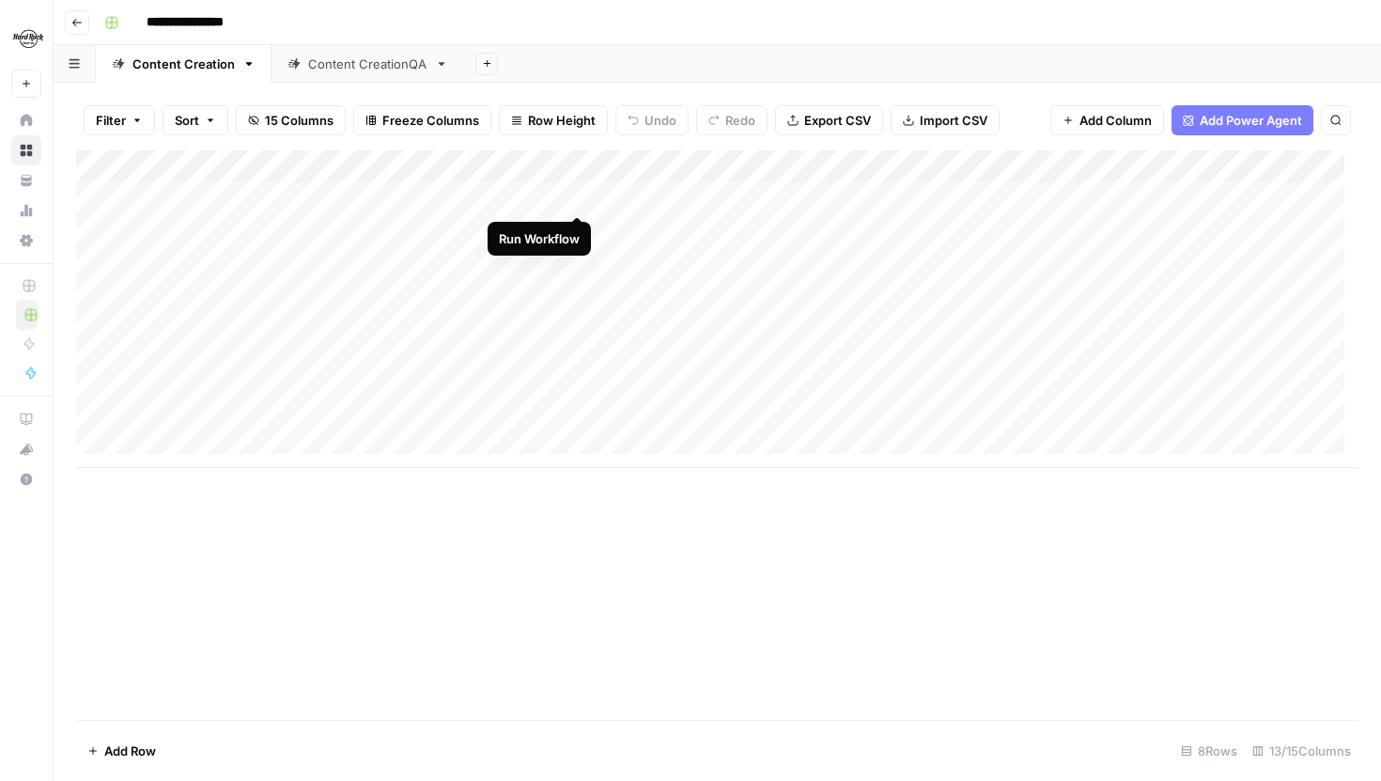
click at [578, 194] on div "Add Column" at bounding box center [717, 309] width 1283 height 318
click at [576, 225] on div "Add Column" at bounding box center [717, 309] width 1283 height 318
click at [577, 263] on div "Add Column" at bounding box center [717, 309] width 1283 height 318
click at [577, 289] on div "Add Column" at bounding box center [717, 309] width 1283 height 318
click at [579, 322] on div "Add Column" at bounding box center [717, 309] width 1283 height 318
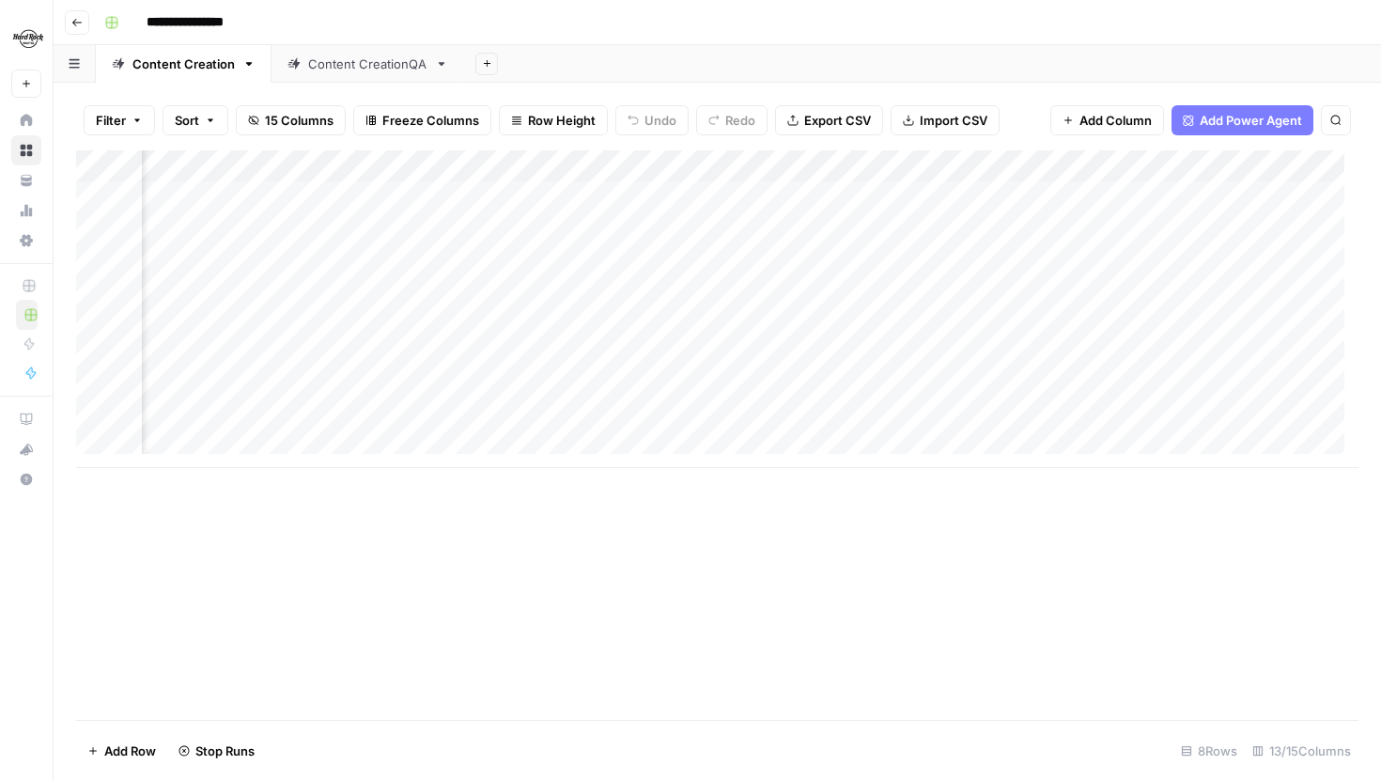
scroll to position [0, 151]
click at [881, 196] on div "Add Column" at bounding box center [717, 309] width 1283 height 318
click at [883, 231] on div "Add Column" at bounding box center [717, 309] width 1283 height 318
click at [880, 266] on div "Add Column" at bounding box center [717, 309] width 1283 height 318
click at [882, 290] on div "Add Column" at bounding box center [717, 309] width 1283 height 318
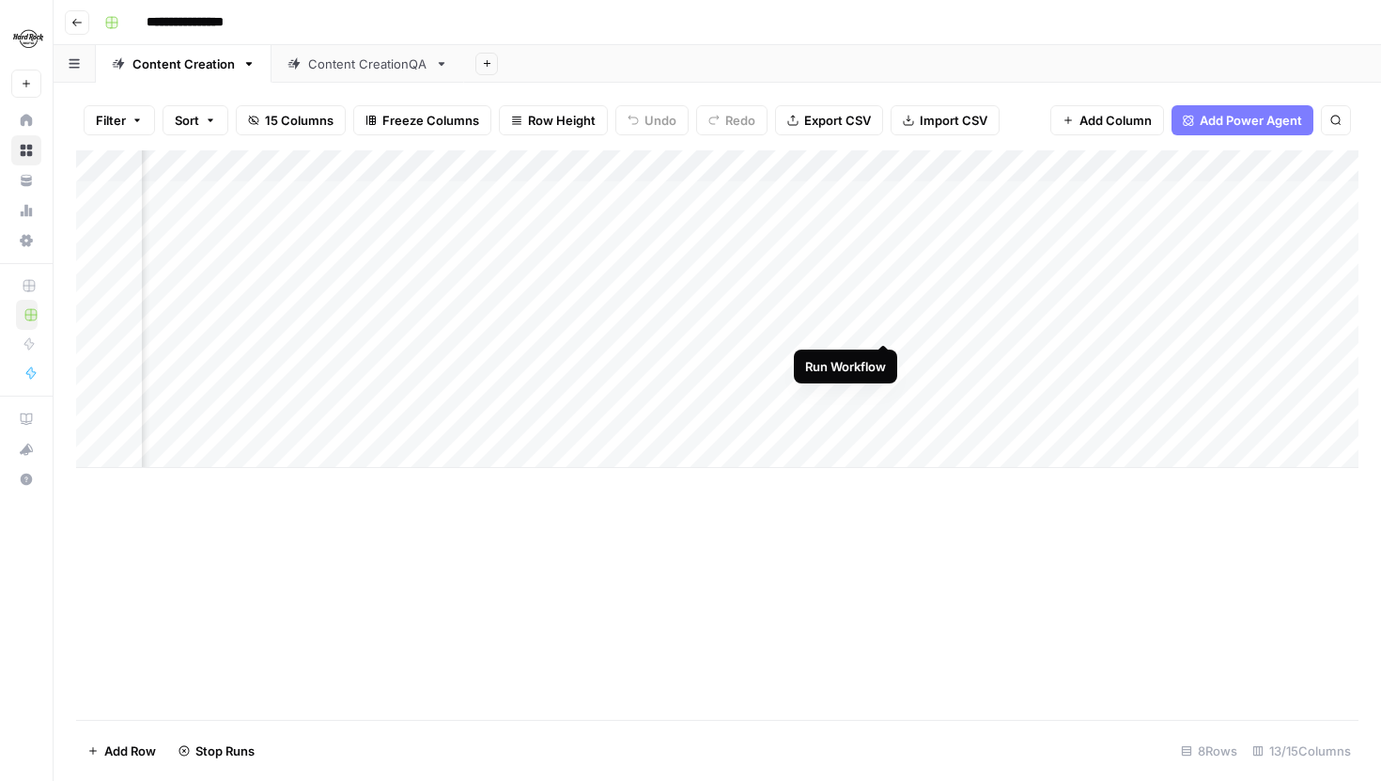
click at [880, 319] on div "Add Column" at bounding box center [717, 309] width 1283 height 318
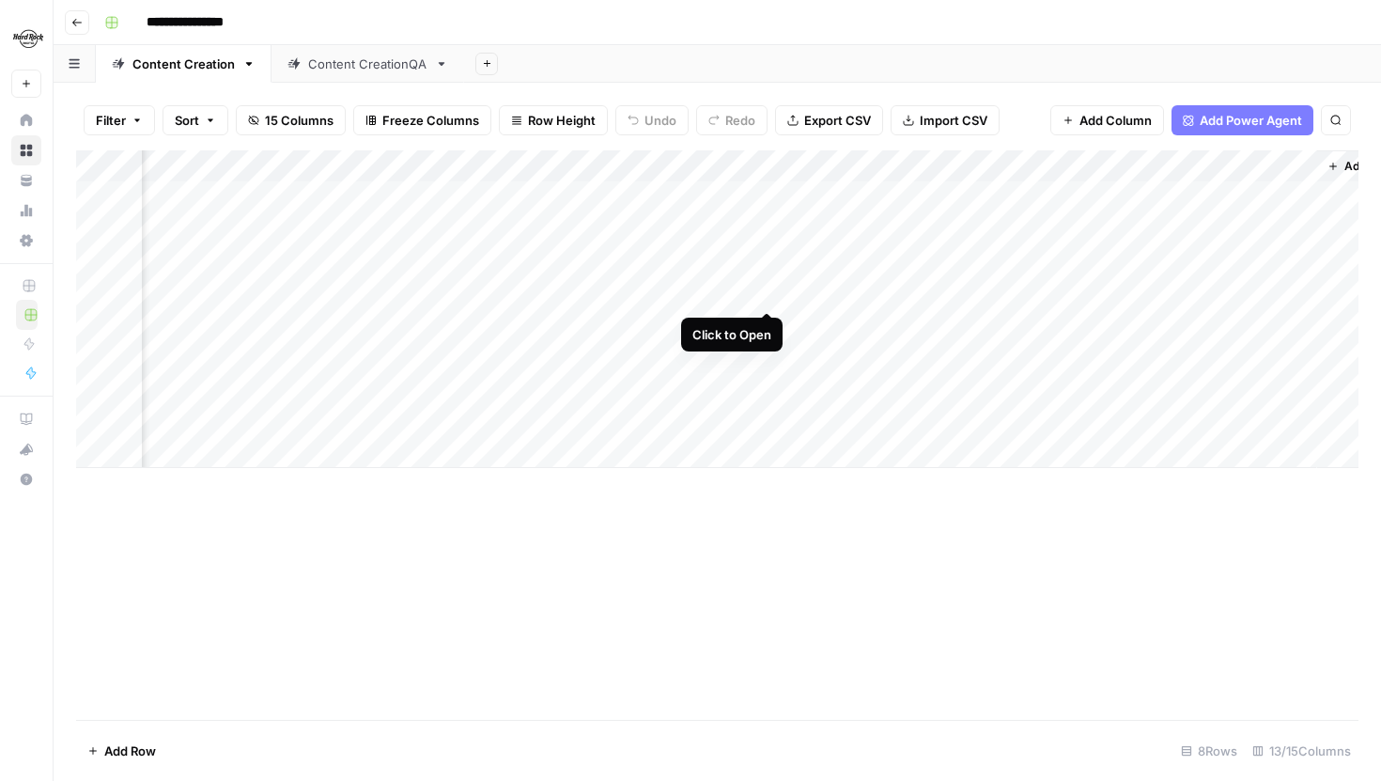
click at [769, 292] on div "Add Column" at bounding box center [717, 309] width 1283 height 318
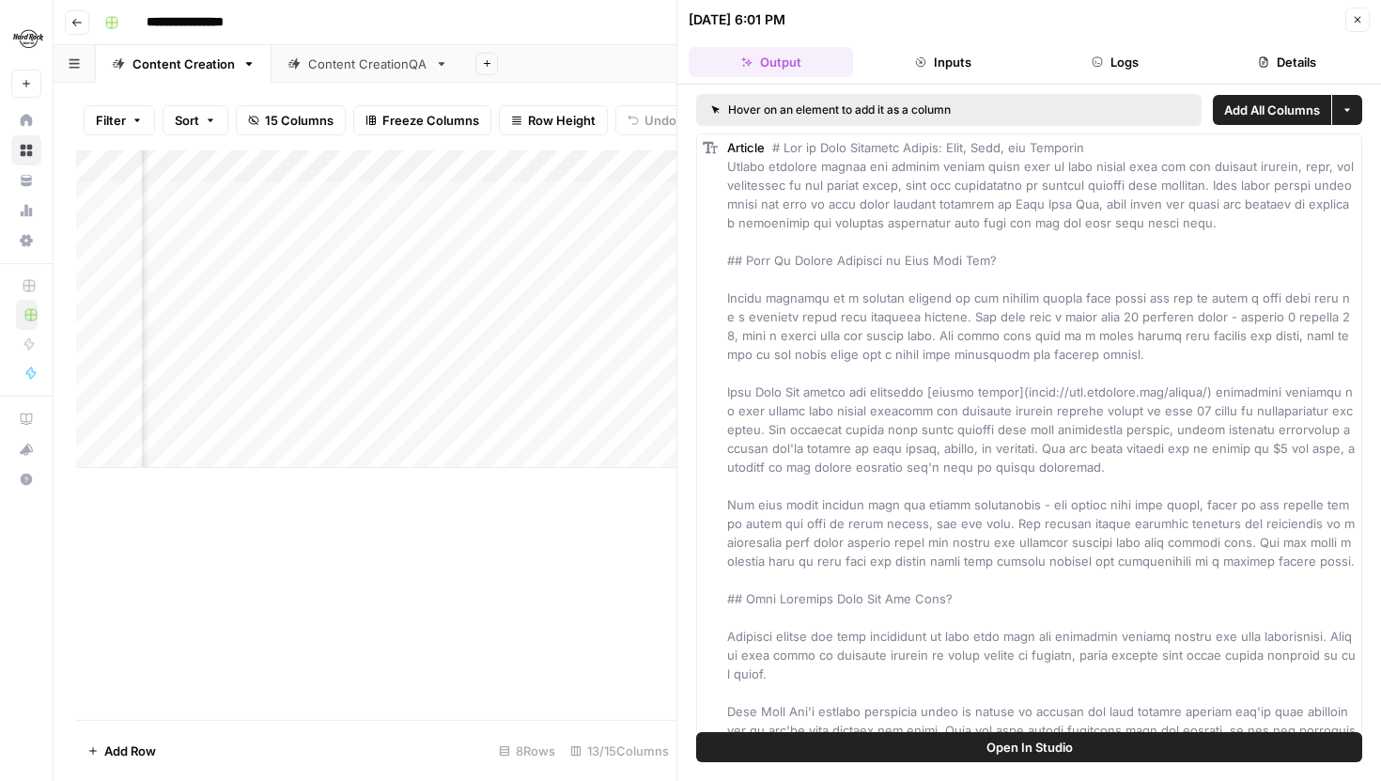
click at [1363, 14] on button "Close" at bounding box center [1358, 20] width 24 height 24
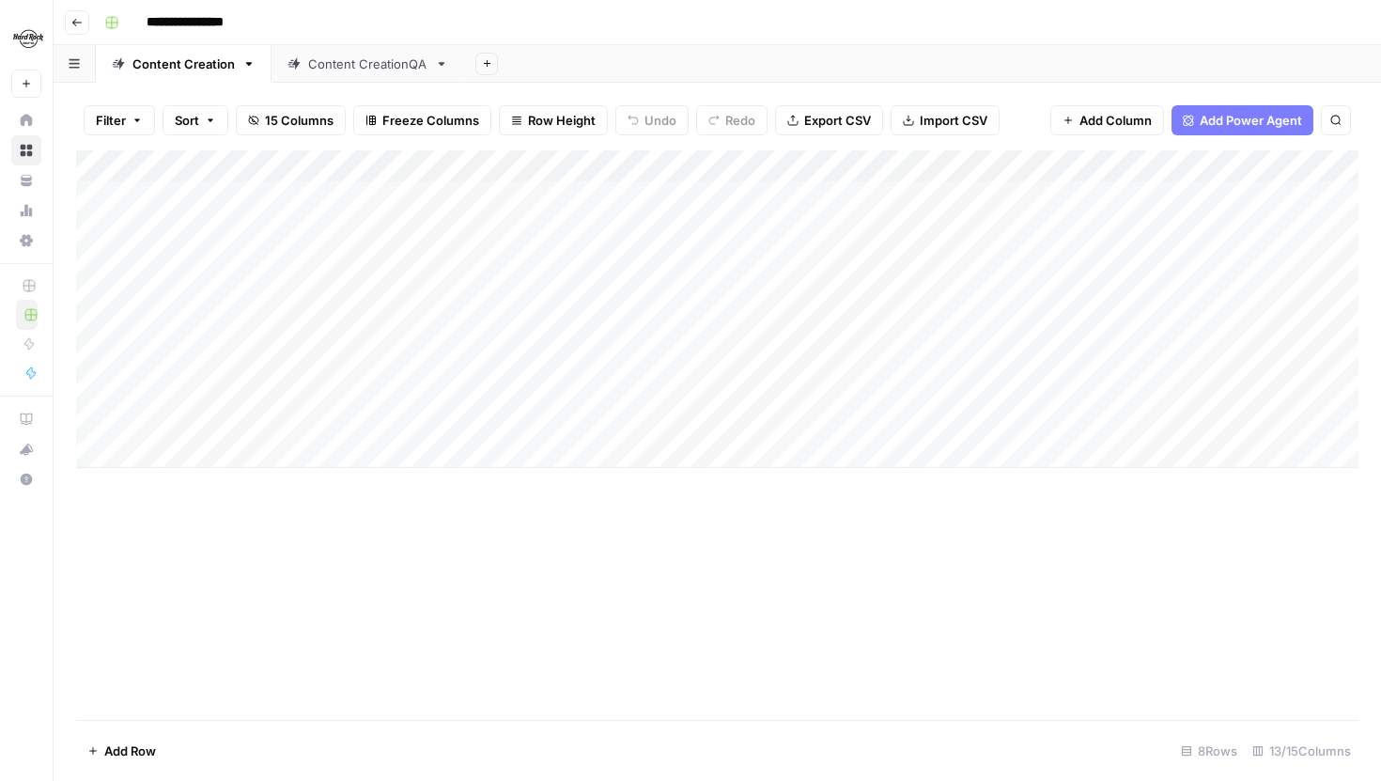
click at [1029, 198] on div "Add Column" at bounding box center [717, 309] width 1283 height 318
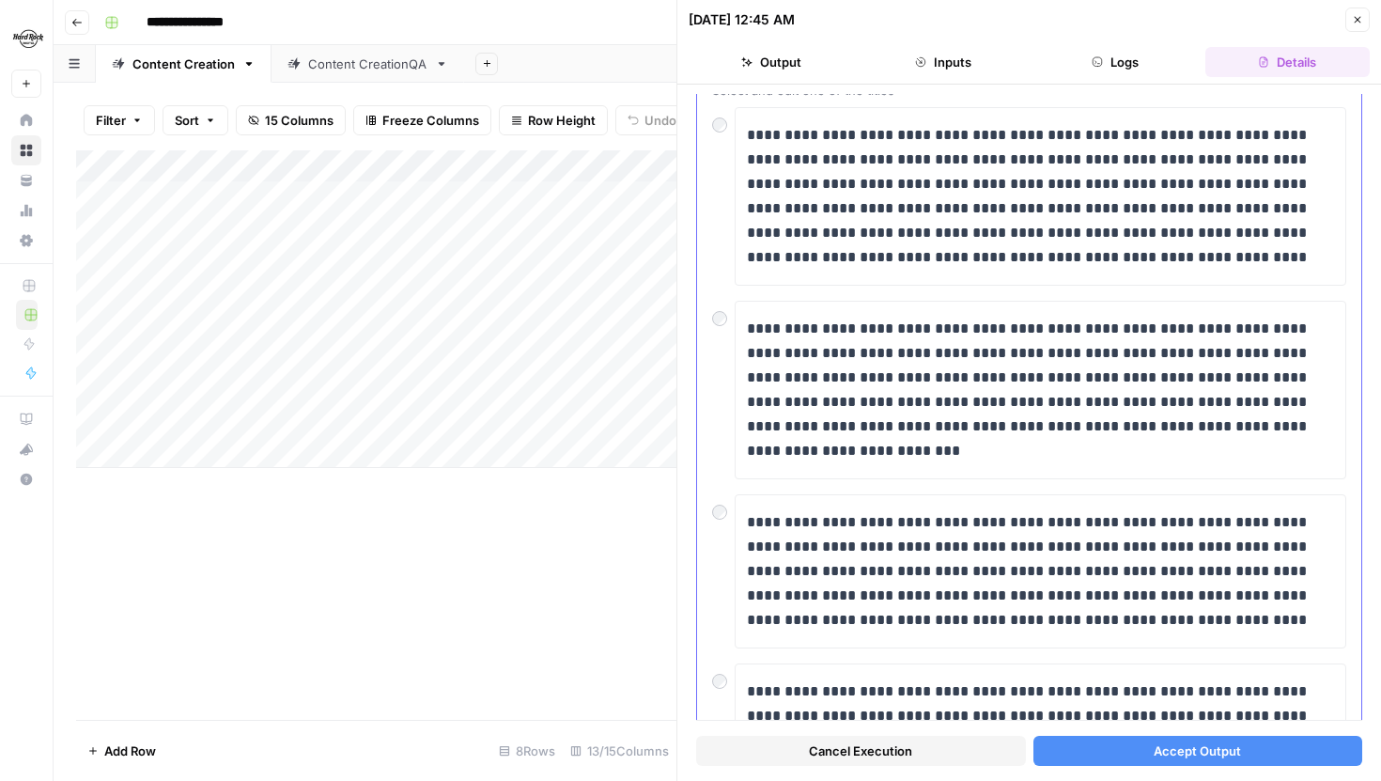
scroll to position [132, 0]
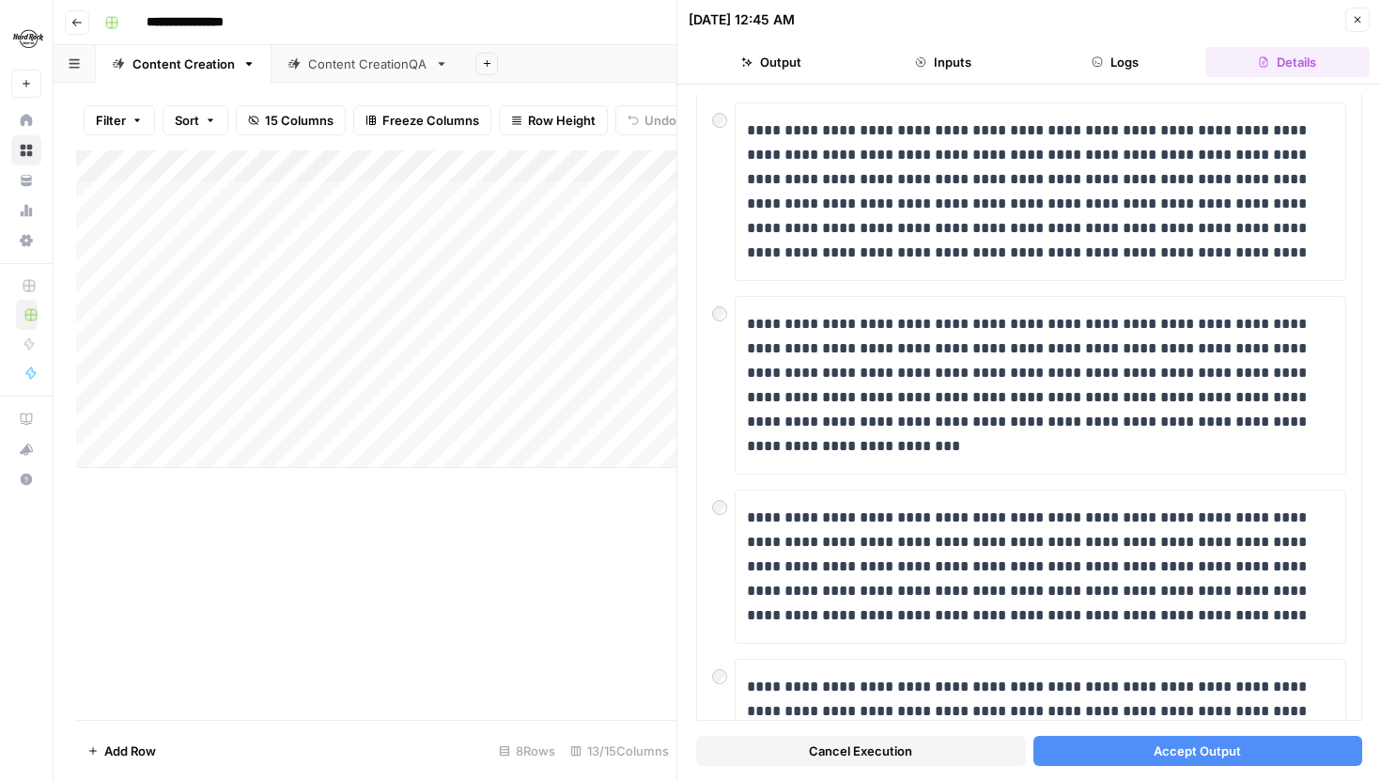
click at [1181, 755] on span "Accept Output" at bounding box center [1197, 750] width 87 height 19
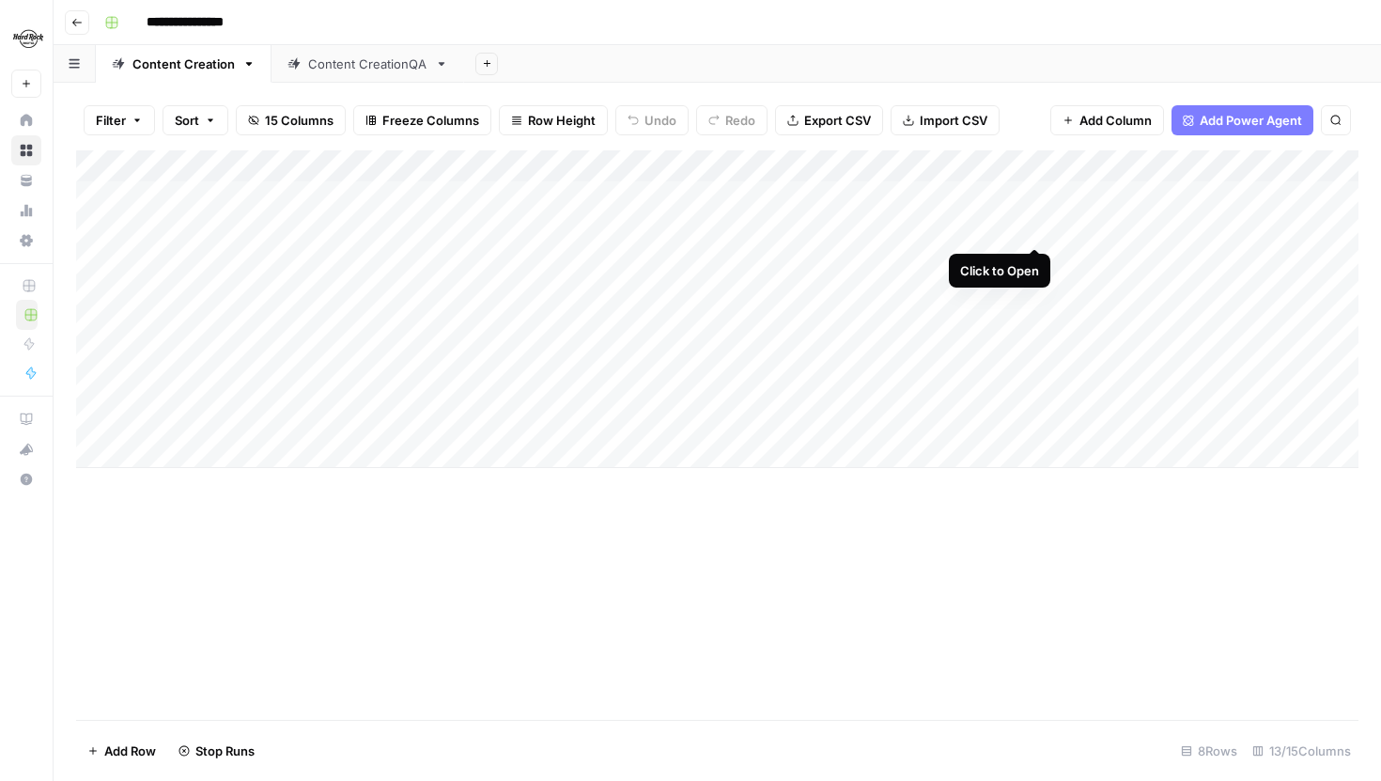
click at [1035, 226] on div "Add Column" at bounding box center [717, 309] width 1283 height 318
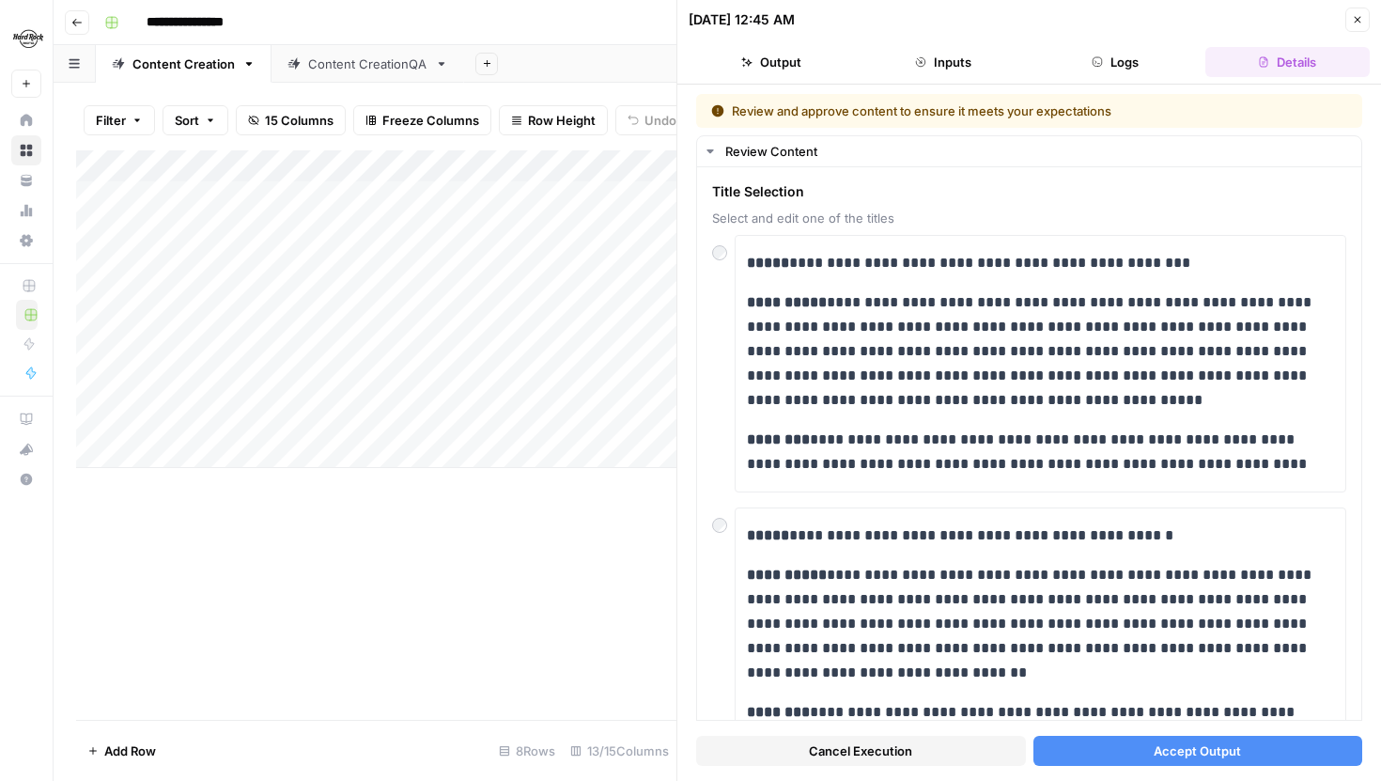
click at [1354, 16] on icon "button" at bounding box center [1357, 19] width 11 height 11
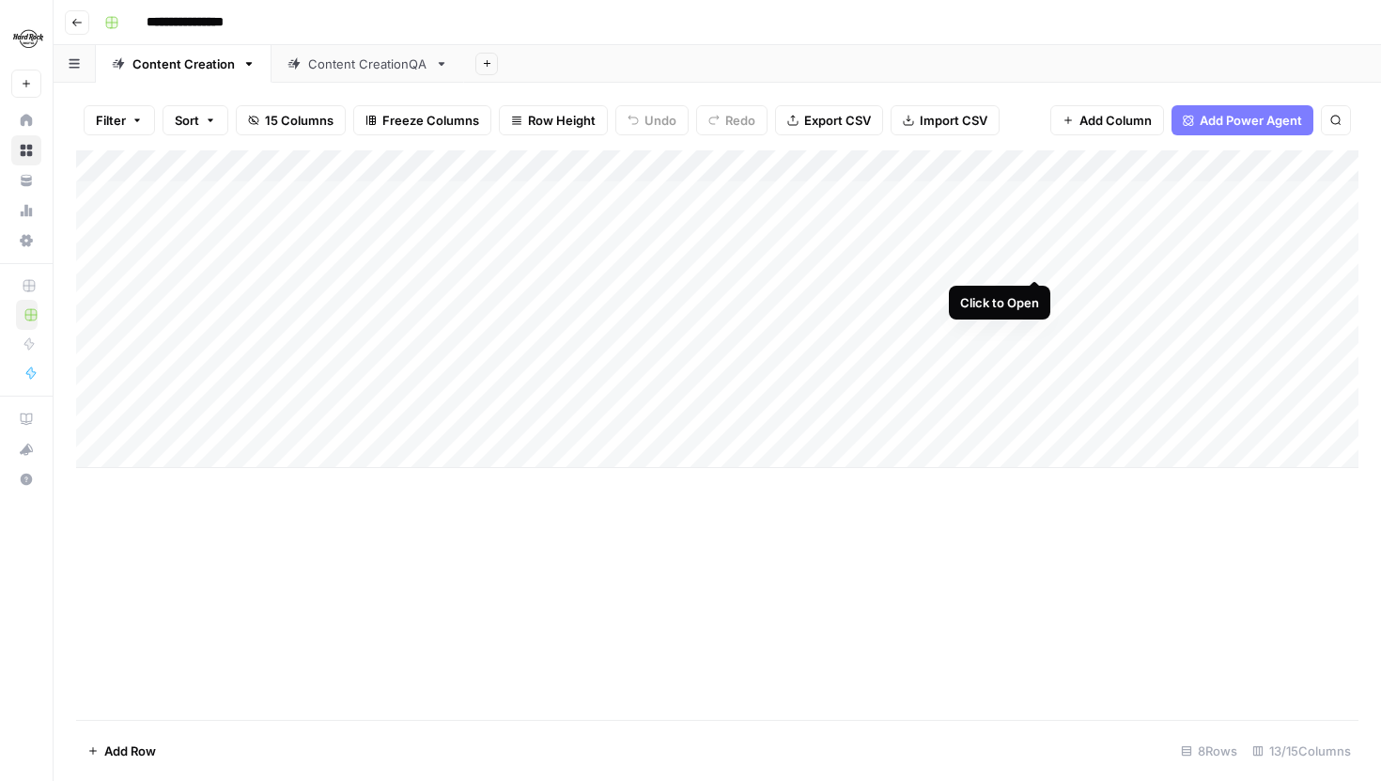
click at [1039, 260] on div "Add Column" at bounding box center [717, 309] width 1283 height 318
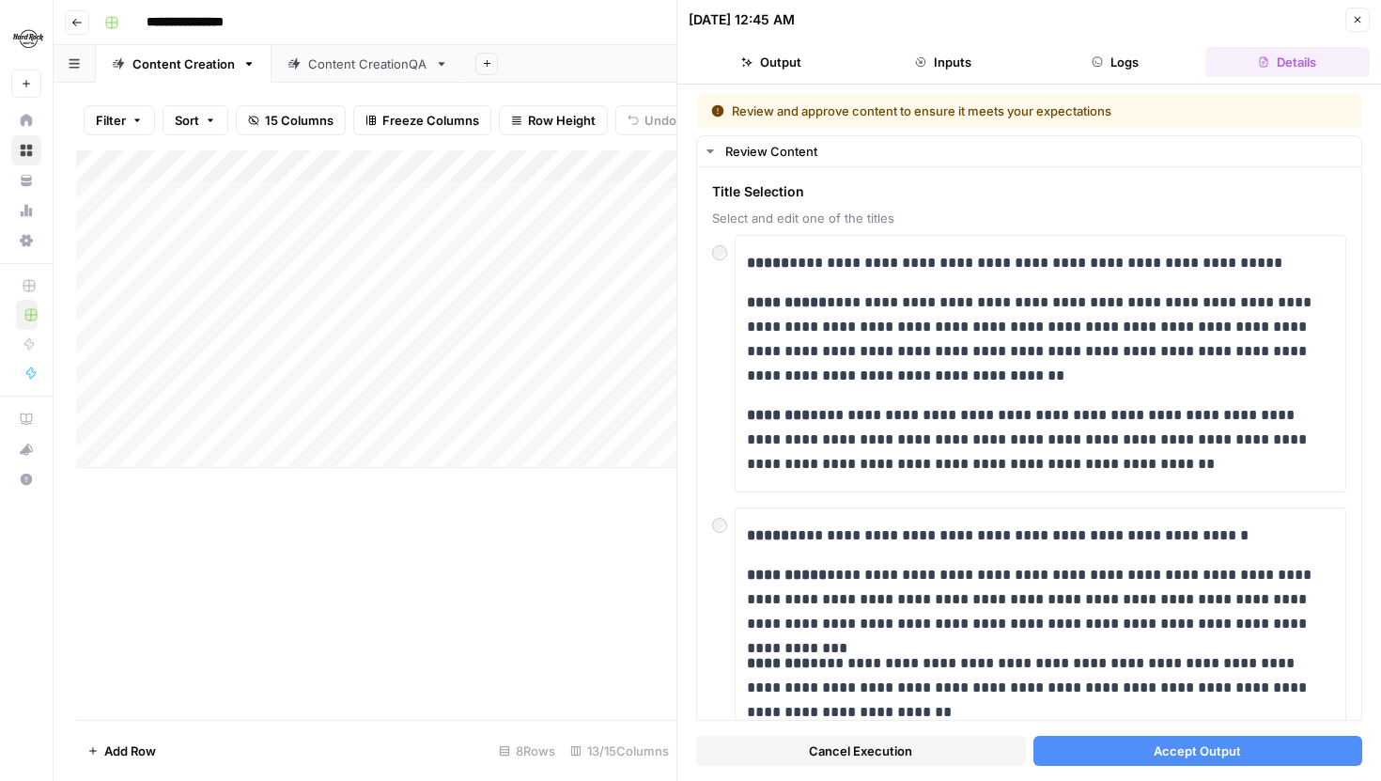
click at [1348, 26] on button "Close" at bounding box center [1358, 20] width 24 height 24
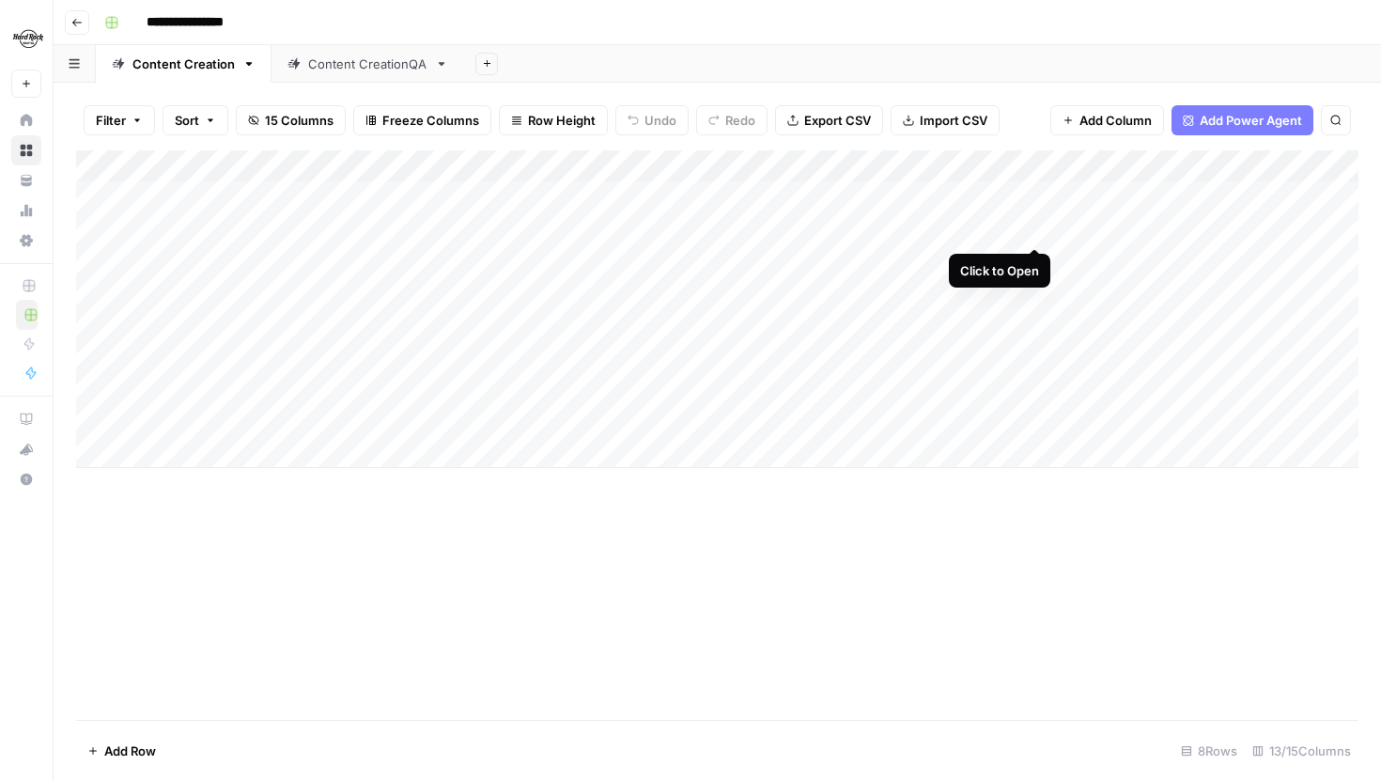
click at [1035, 226] on div "Add Column" at bounding box center [717, 309] width 1283 height 318
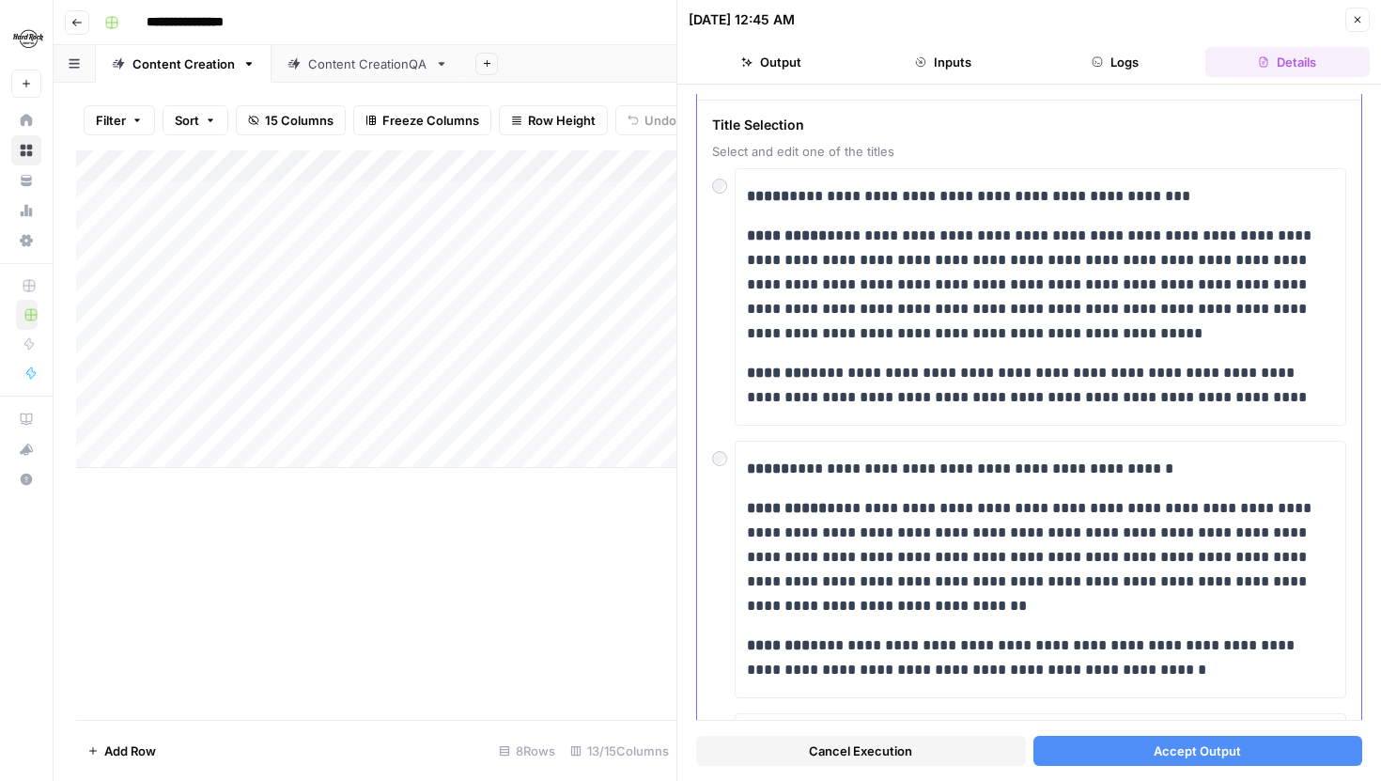
scroll to position [60, 0]
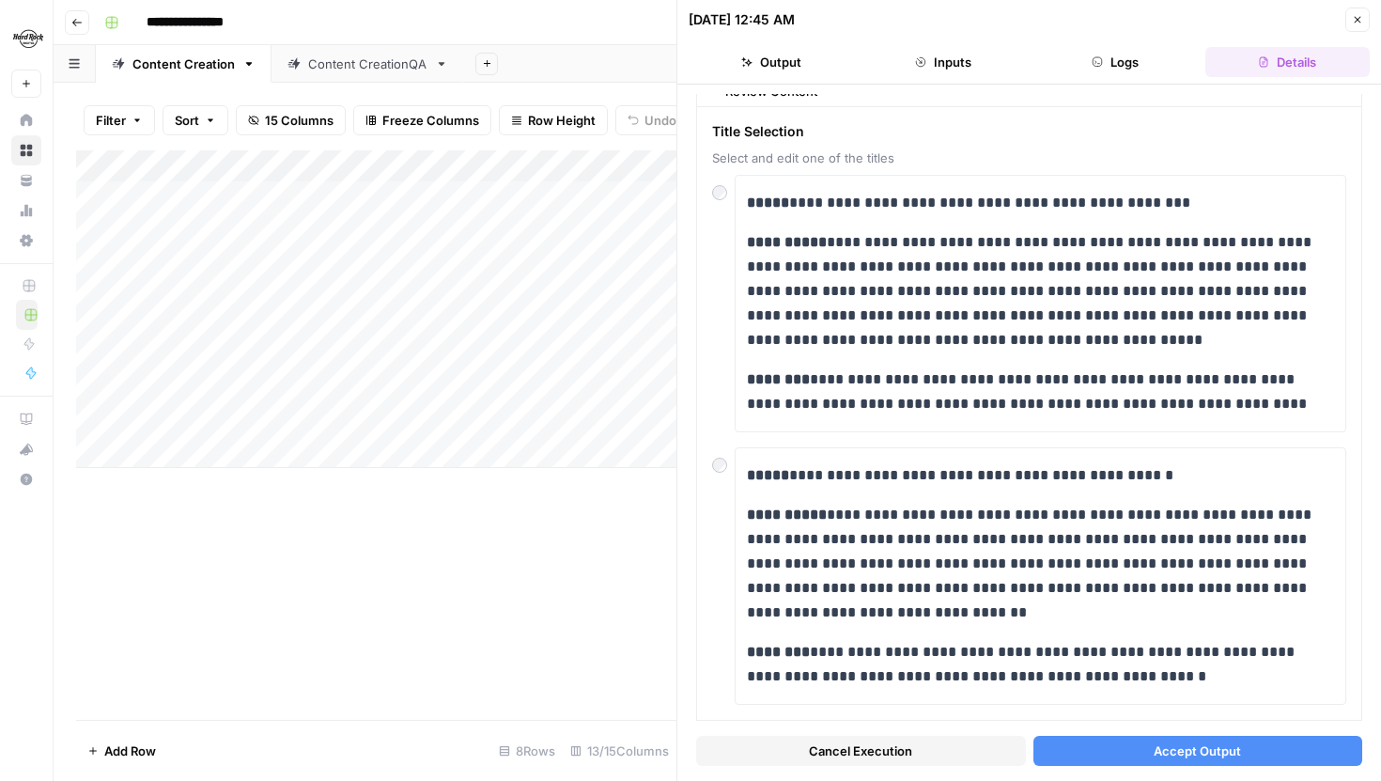
click at [1238, 753] on span "Accept Output" at bounding box center [1197, 750] width 87 height 19
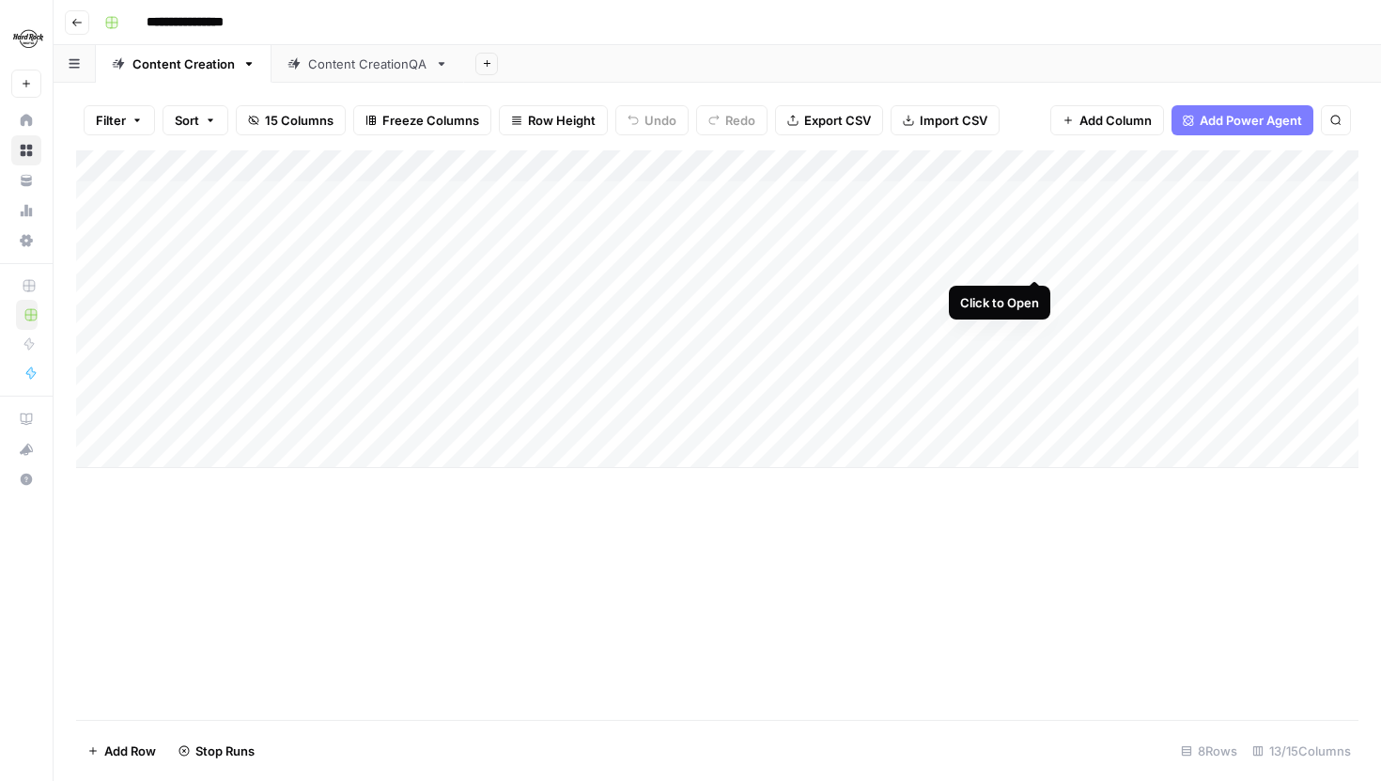
click at [1033, 261] on div "Add Column" at bounding box center [717, 309] width 1283 height 318
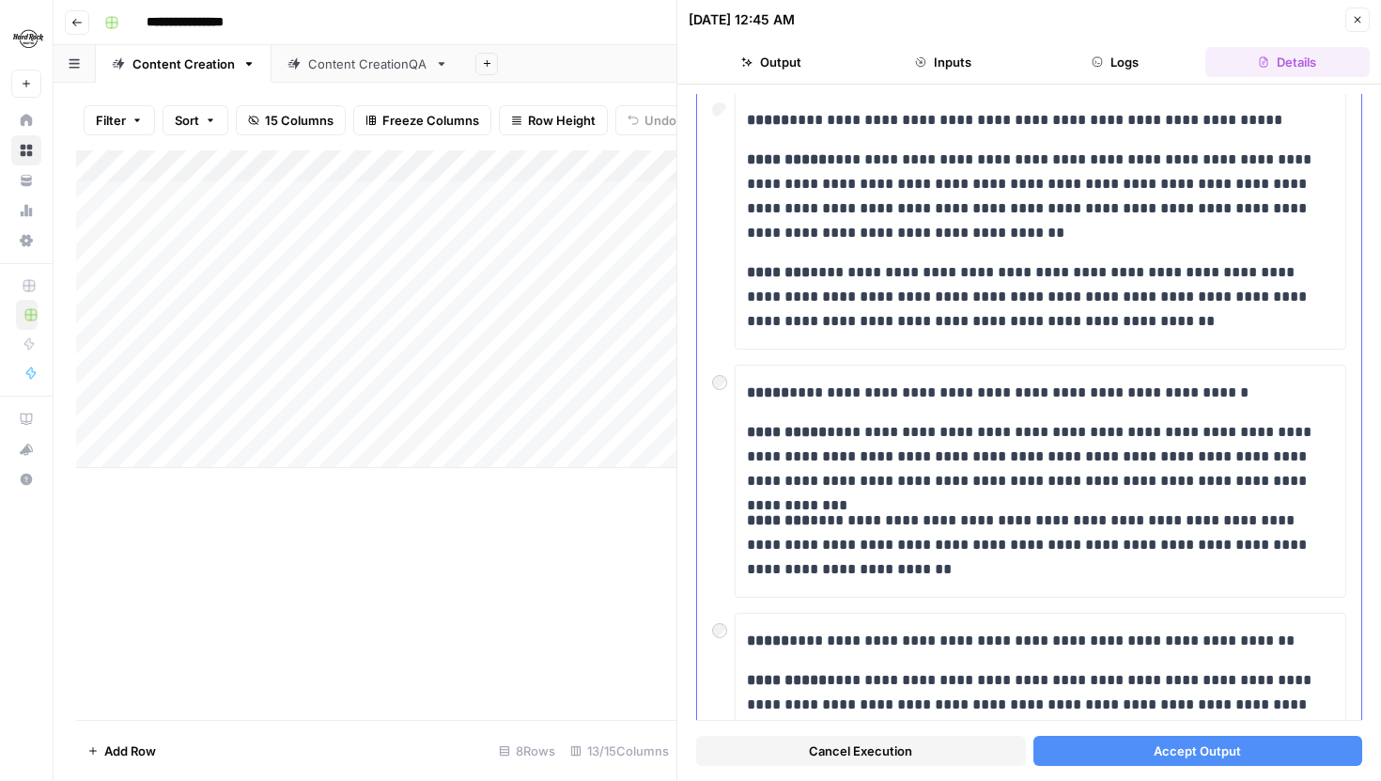
scroll to position [151, 0]
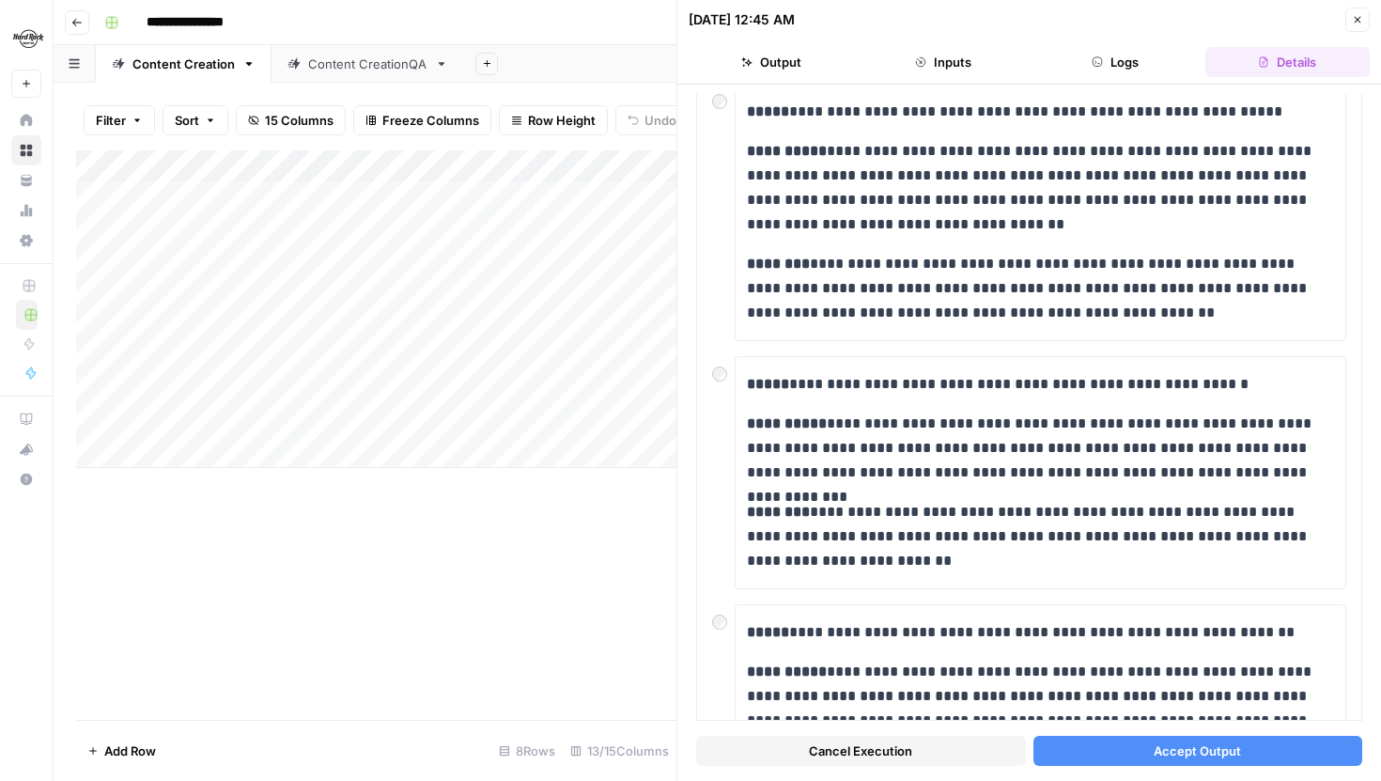
click at [1144, 758] on button "Accept Output" at bounding box center [1199, 751] width 330 height 30
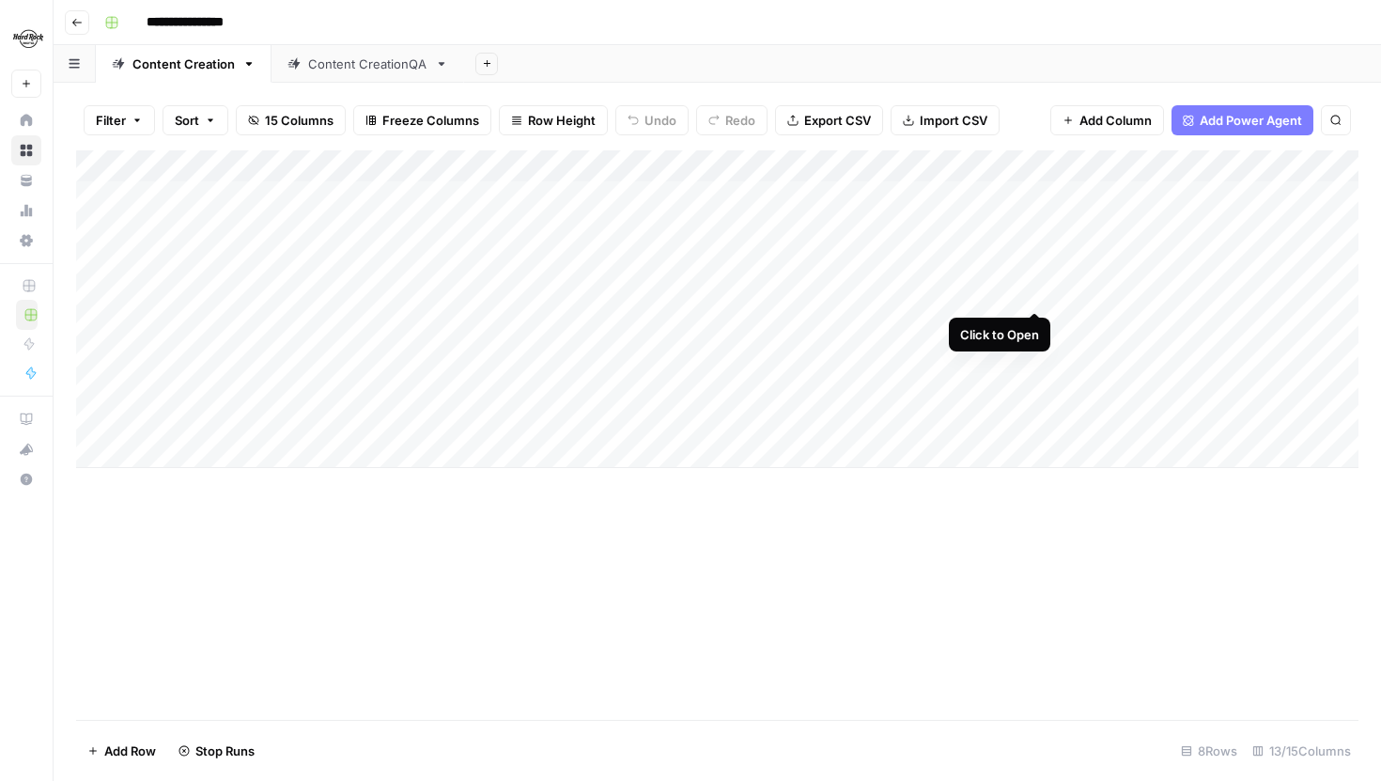
click at [1038, 296] on div "Add Column" at bounding box center [717, 309] width 1283 height 318
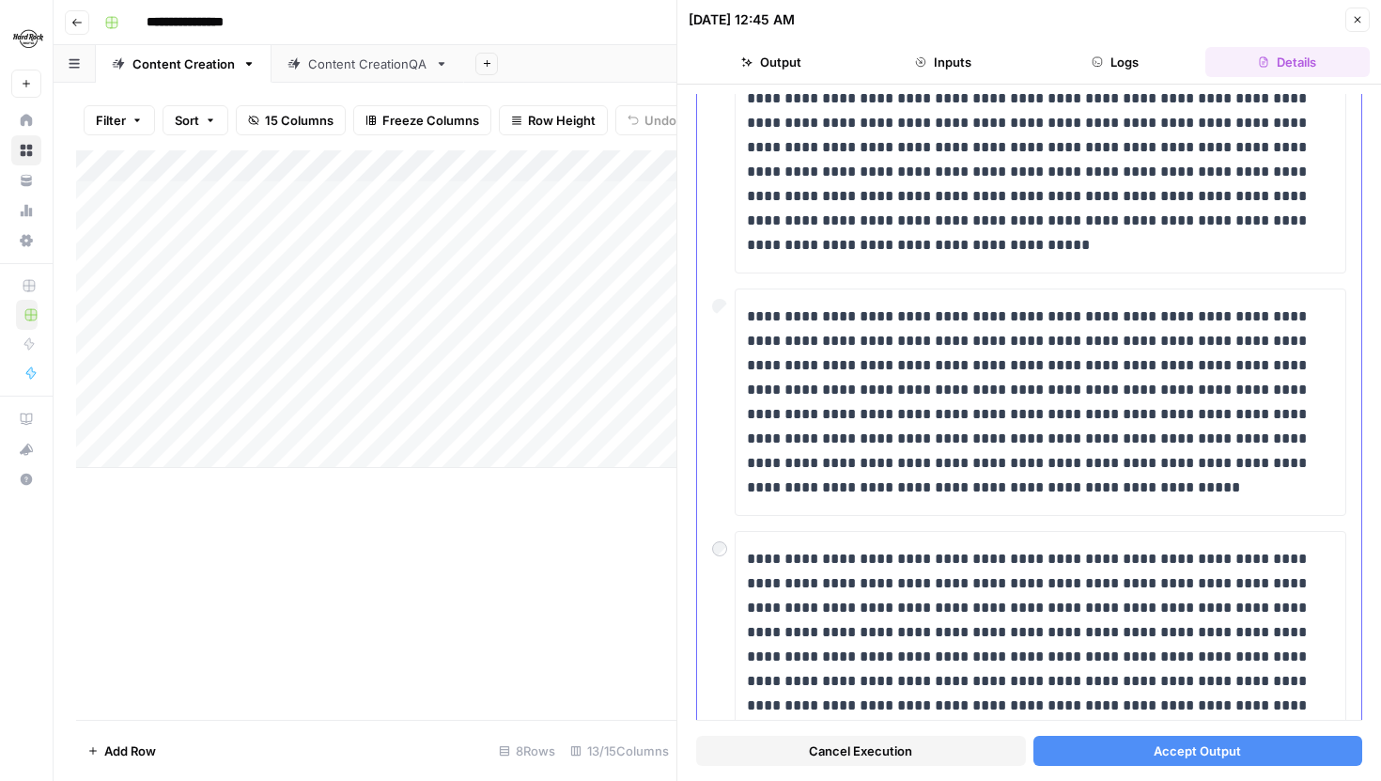
scroll to position [676, 0]
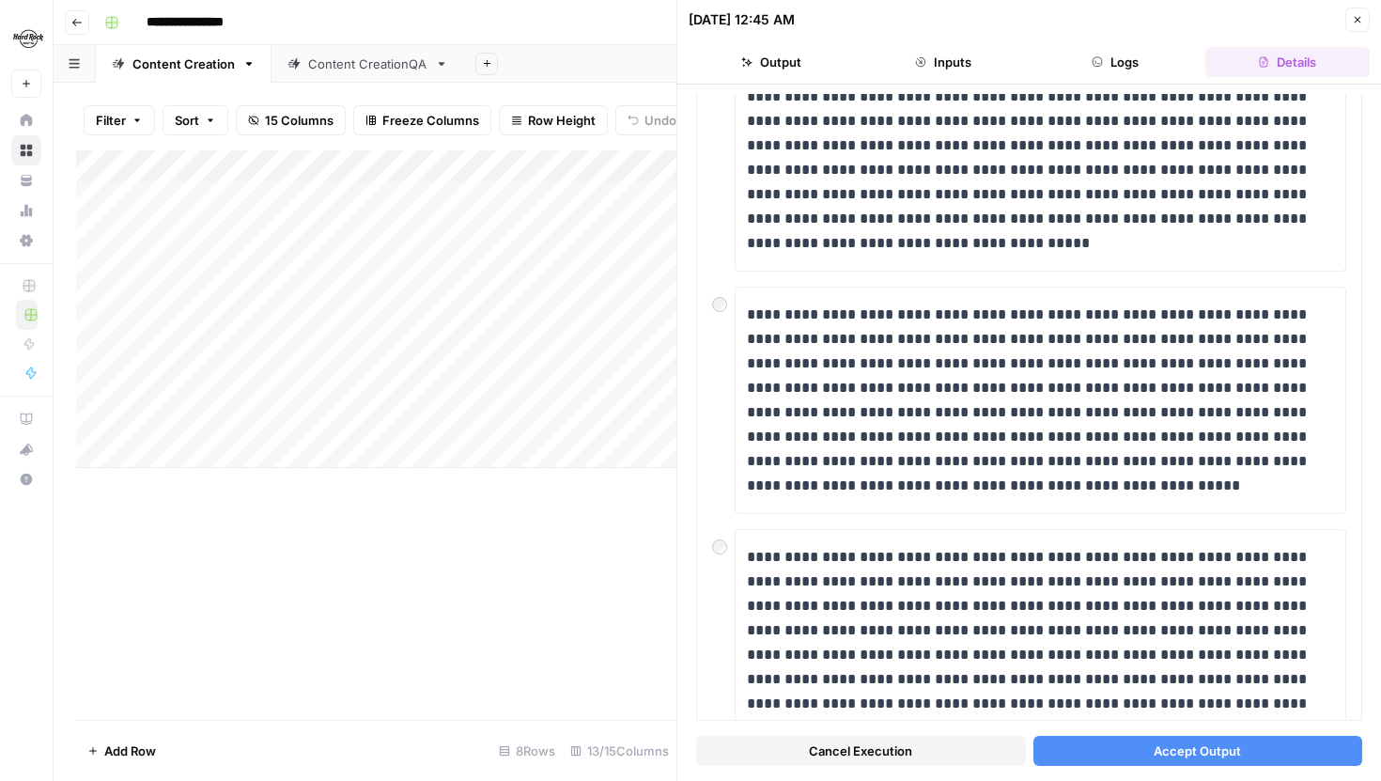
click at [1182, 756] on span "Accept Output" at bounding box center [1197, 750] width 87 height 19
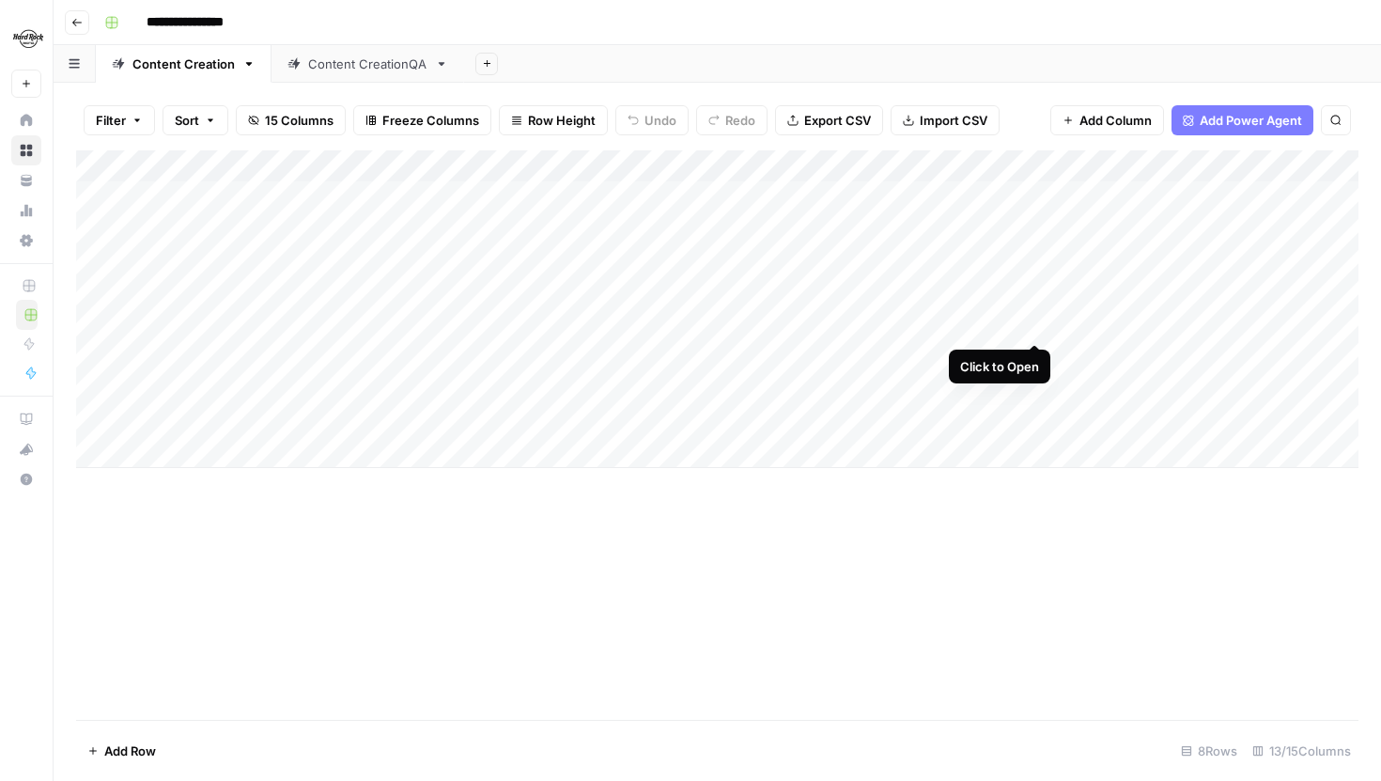
click at [1035, 325] on div "Add Column" at bounding box center [717, 309] width 1283 height 318
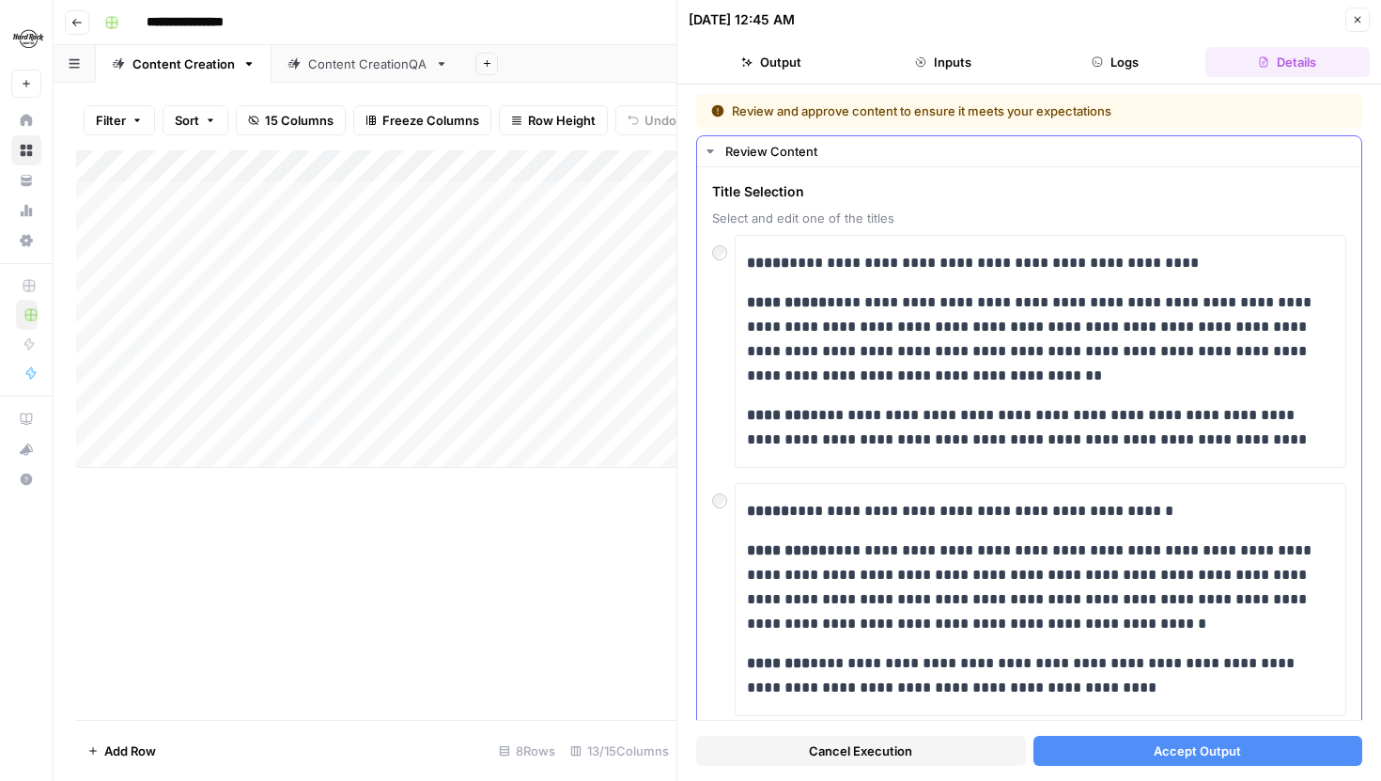
scroll to position [771, 0]
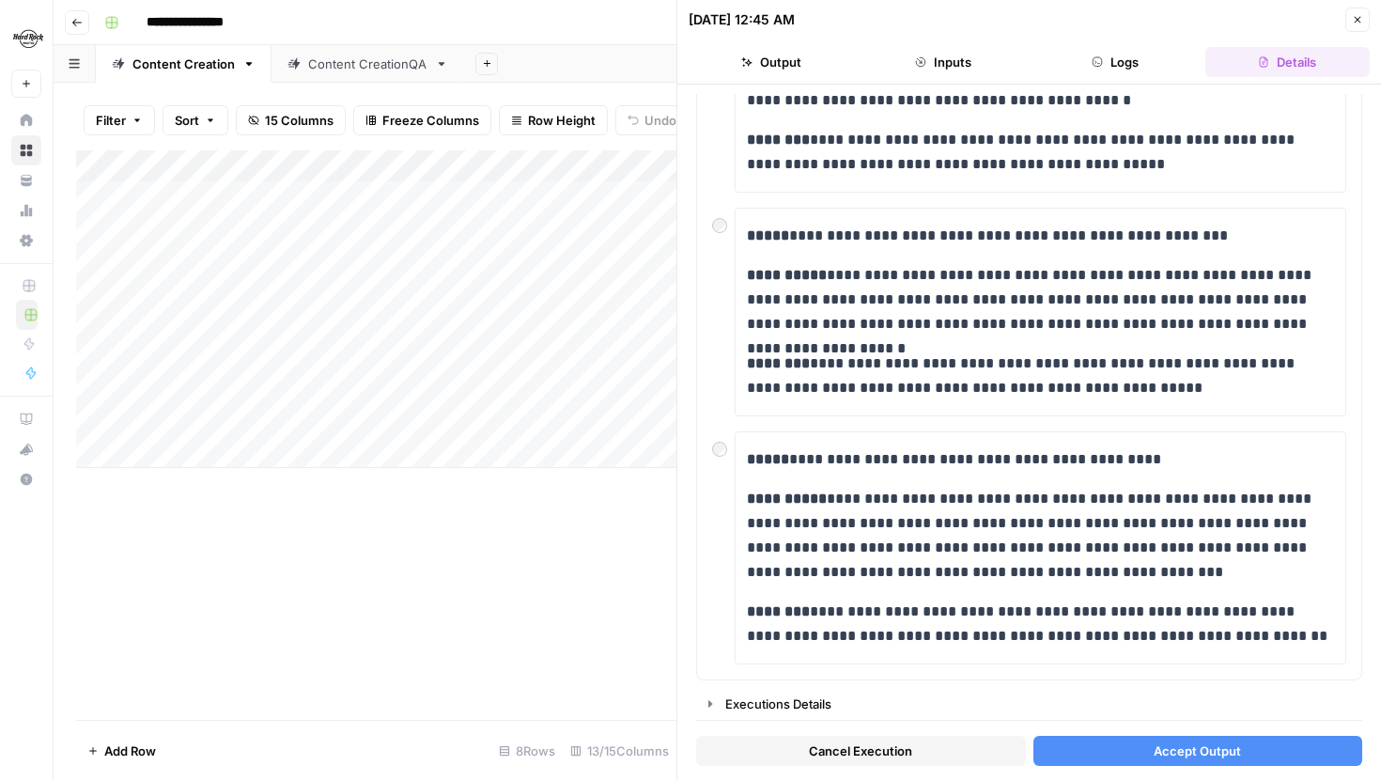
click at [1159, 749] on span "Accept Output" at bounding box center [1197, 750] width 87 height 19
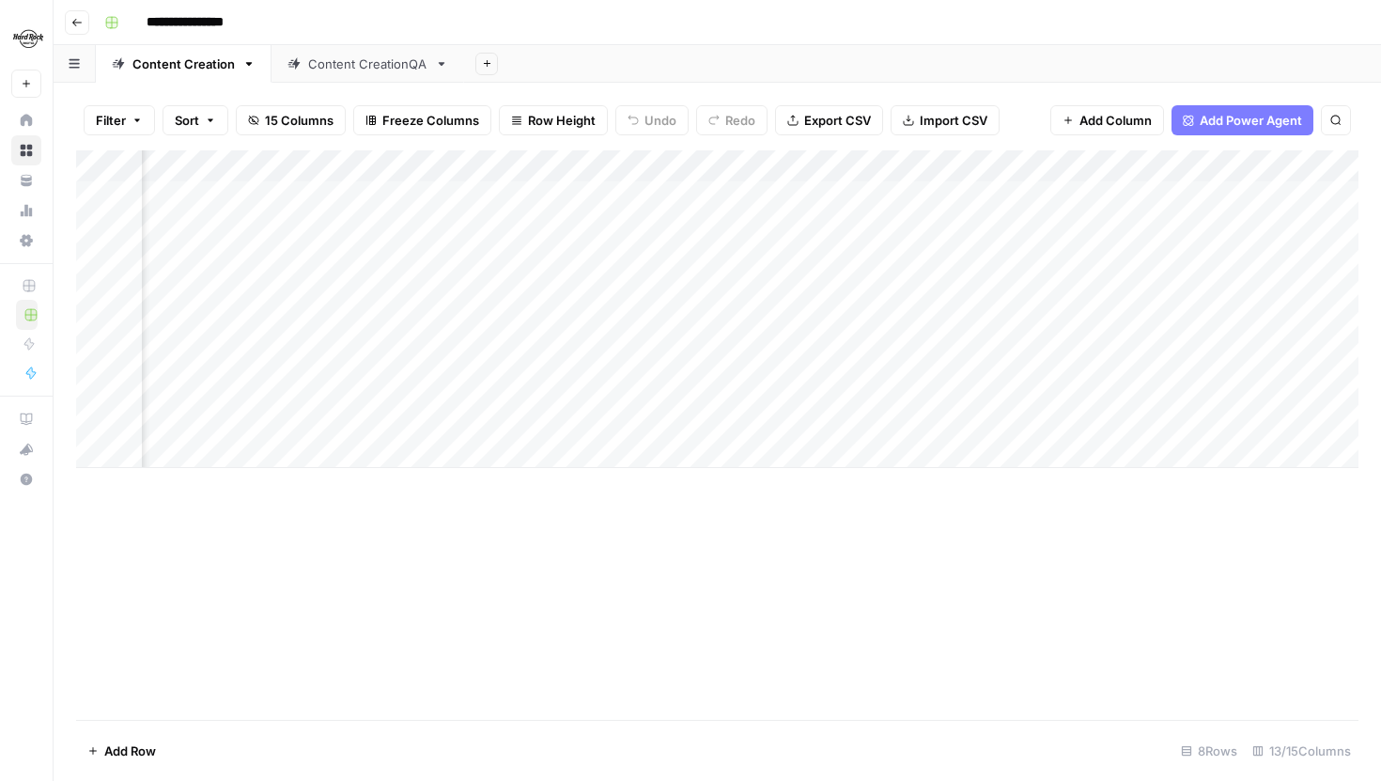
scroll to position [0, 871]
click at [1009, 258] on div "Add Column" at bounding box center [717, 309] width 1283 height 318
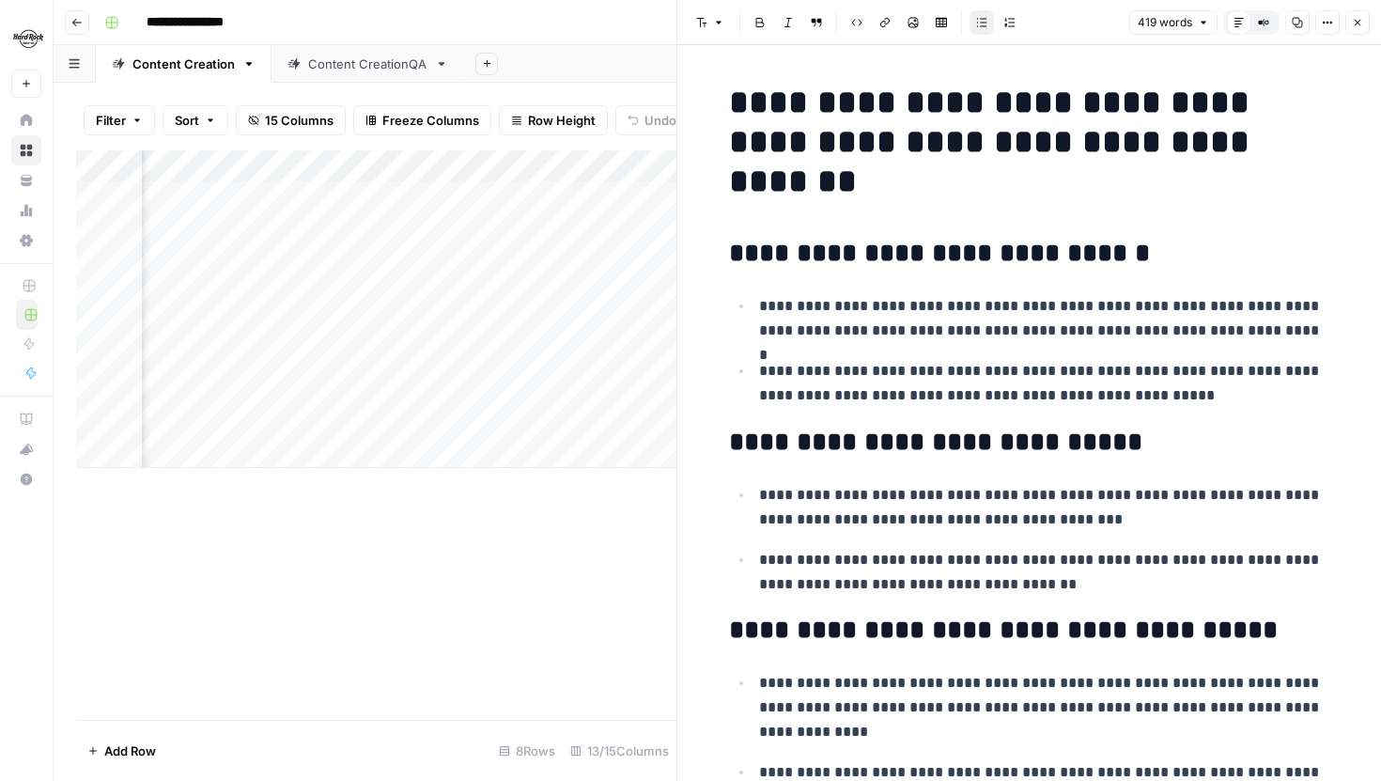
click at [1363, 16] on button "Close" at bounding box center [1358, 22] width 24 height 24
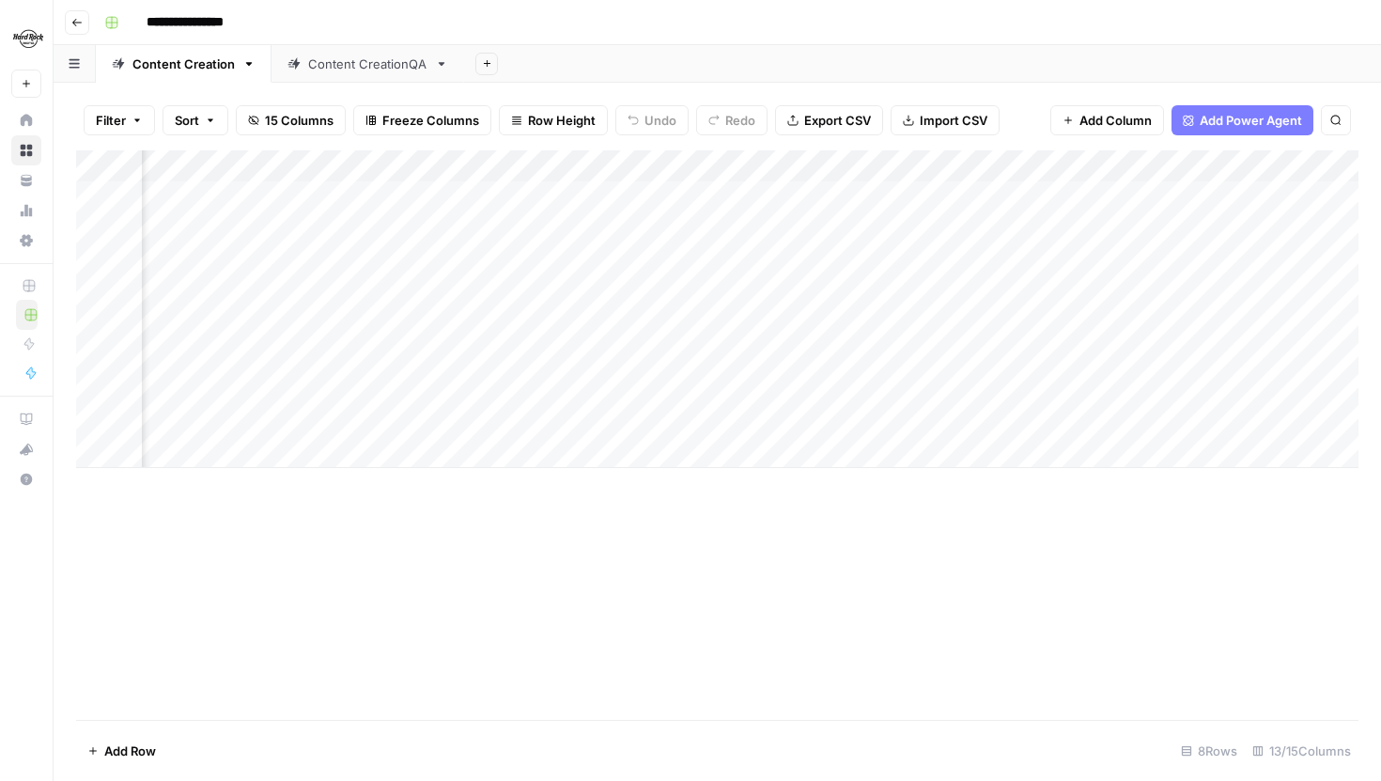
click at [1011, 194] on div "Add Column" at bounding box center [717, 309] width 1283 height 318
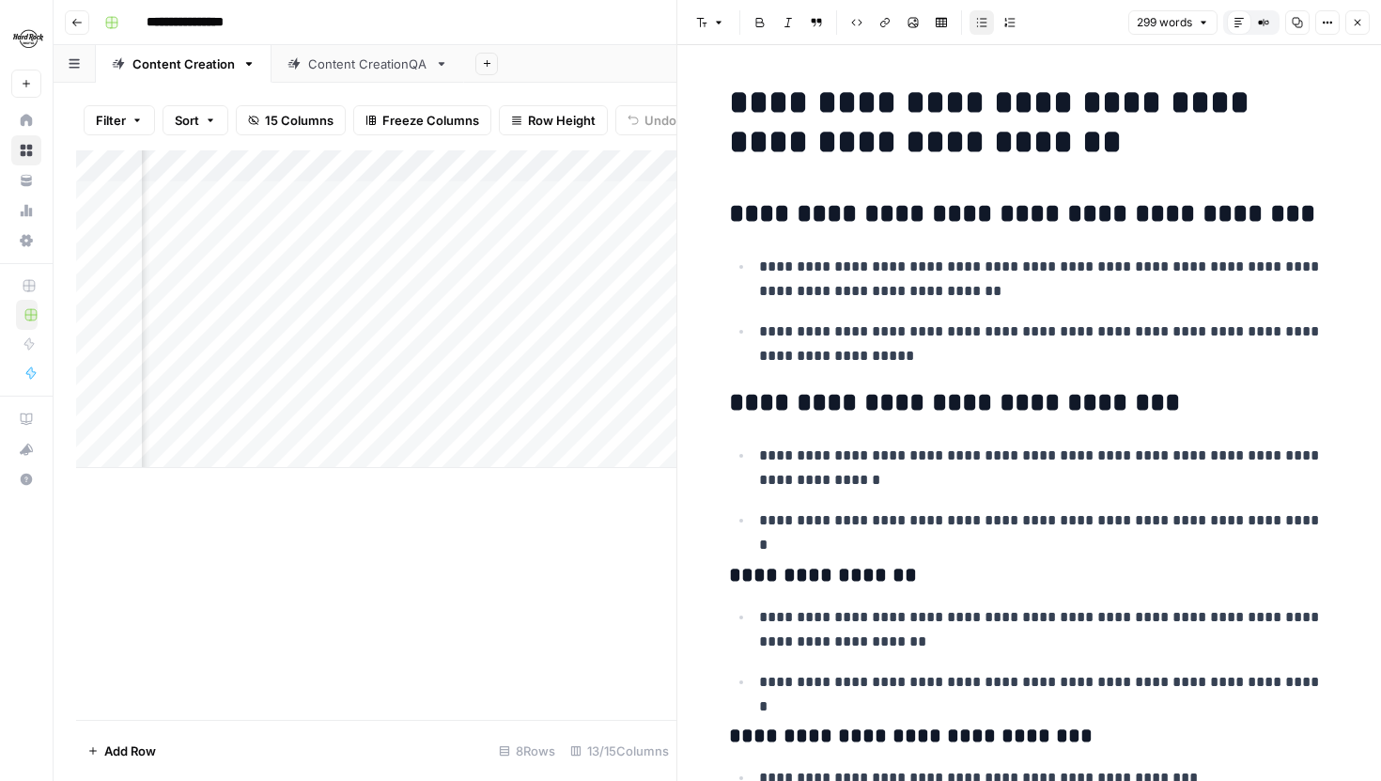
click at [1353, 18] on icon "button" at bounding box center [1357, 22] width 11 height 11
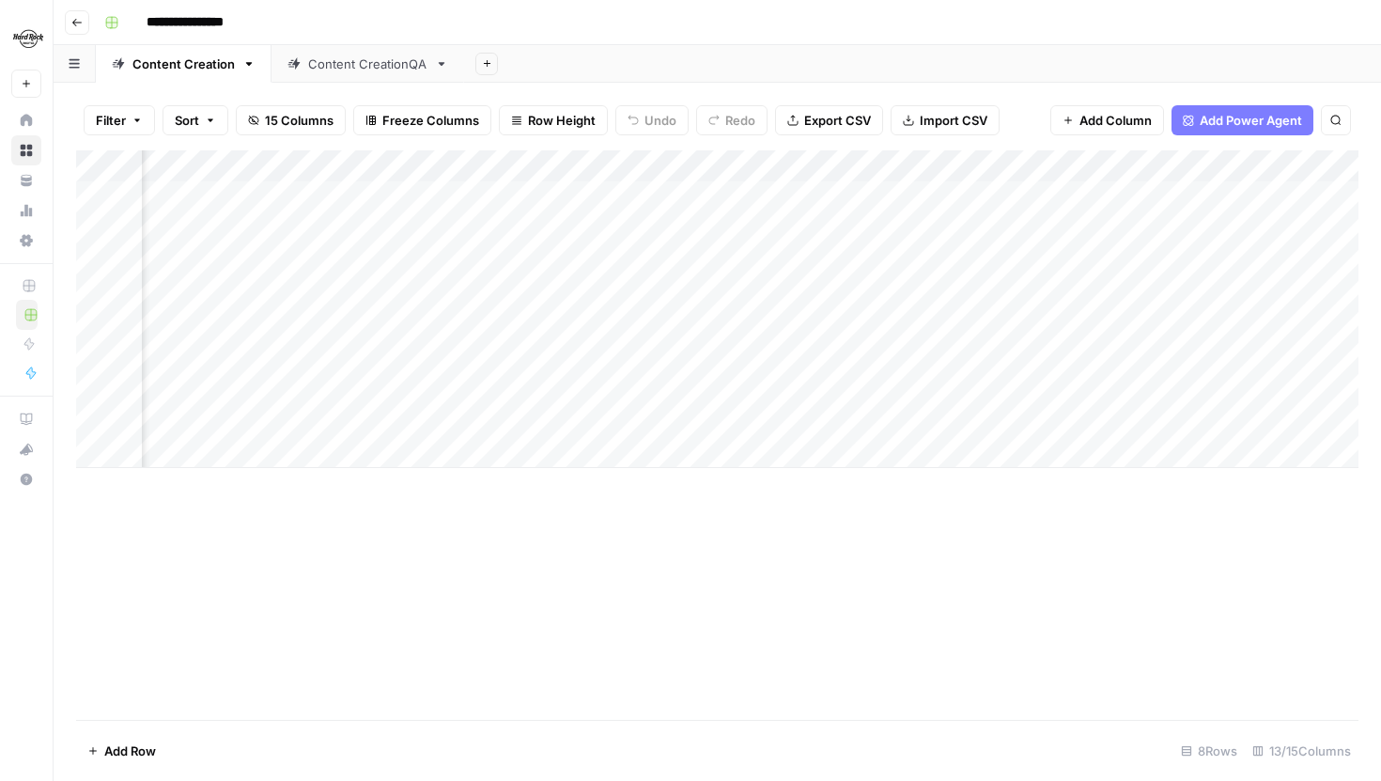
click at [1010, 258] on div "Add Column" at bounding box center [717, 309] width 1283 height 318
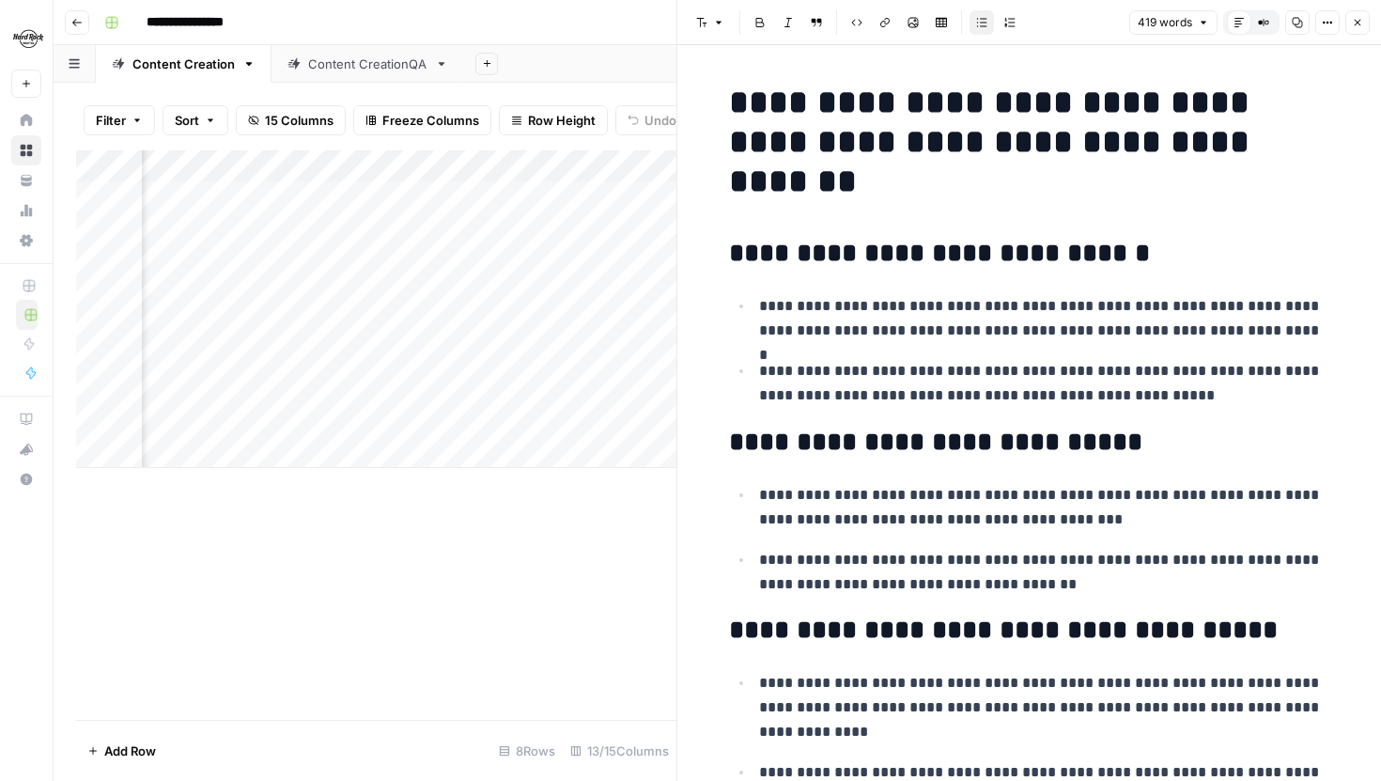
click at [1361, 23] on icon "button" at bounding box center [1357, 22] width 11 height 11
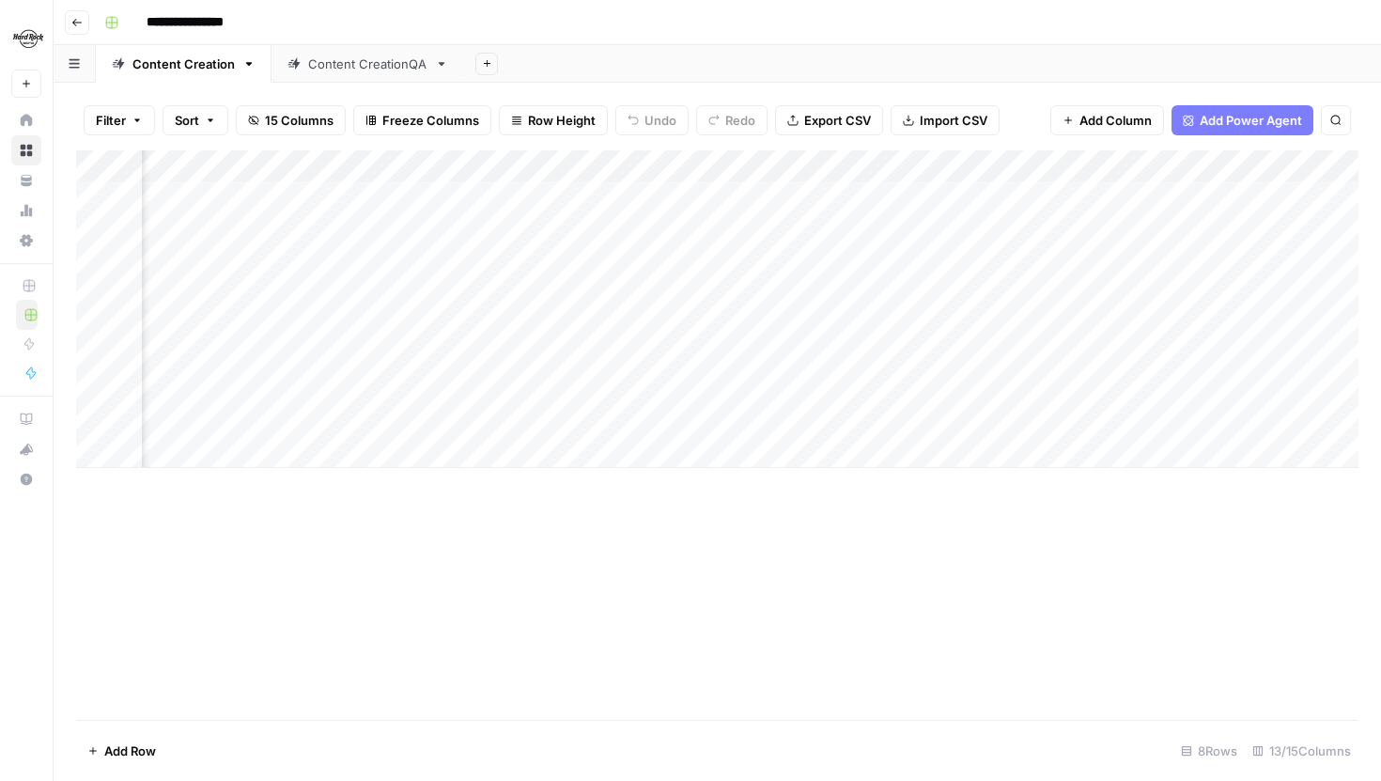
click at [1015, 190] on div "Add Column" at bounding box center [717, 309] width 1283 height 318
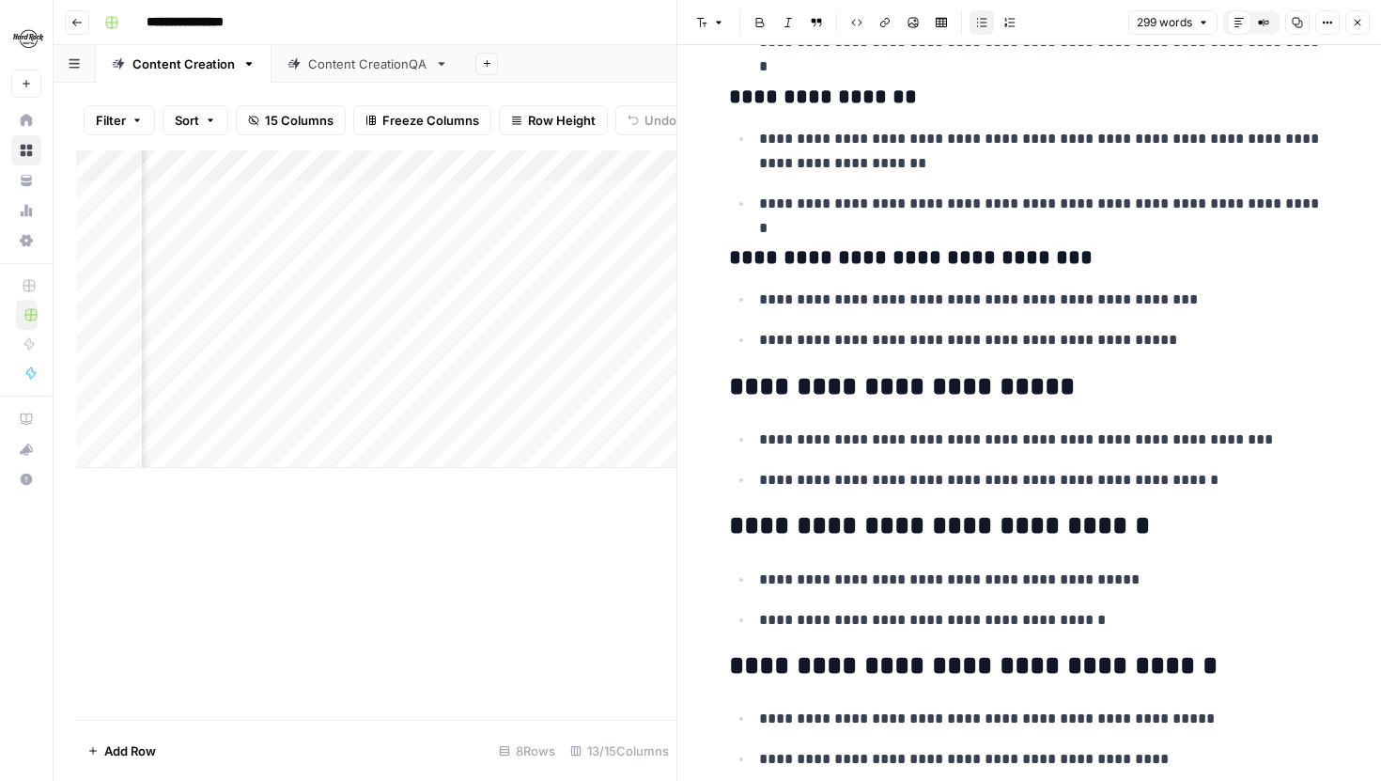
scroll to position [461, 0]
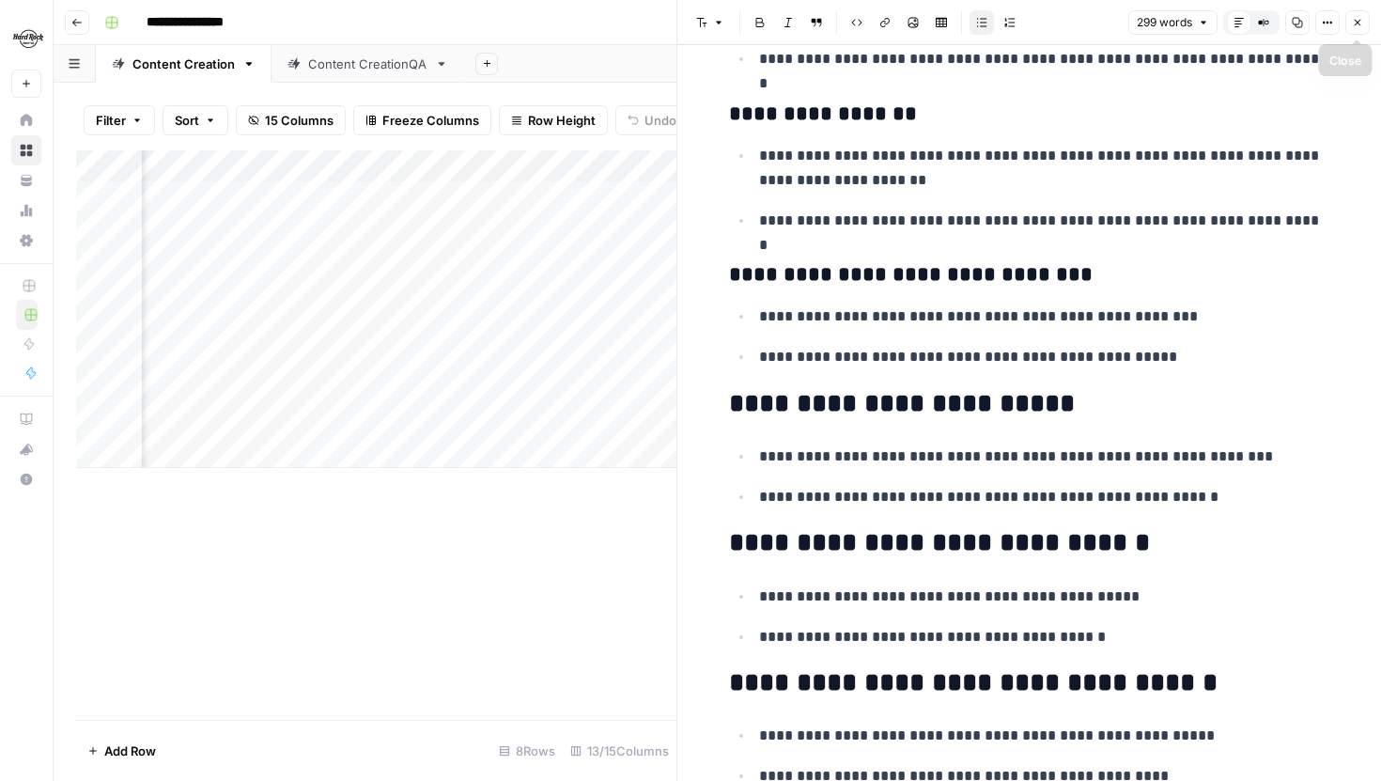
click at [1355, 17] on icon "button" at bounding box center [1357, 22] width 11 height 11
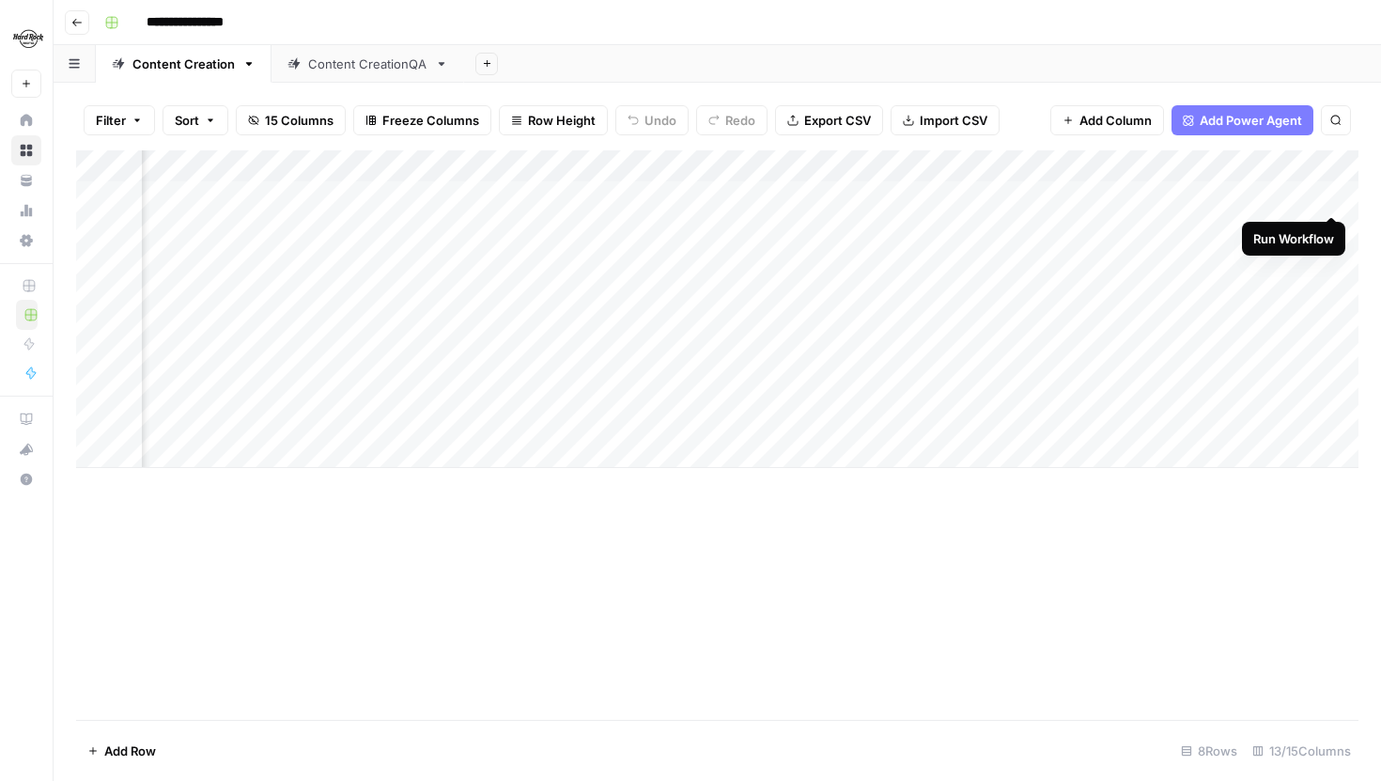
click at [1331, 195] on div "Add Column" at bounding box center [717, 309] width 1283 height 318
click at [1329, 225] on div "Add Column" at bounding box center [717, 309] width 1283 height 318
click at [1330, 257] on div "Add Column" at bounding box center [717, 309] width 1283 height 318
click at [1330, 279] on div "Add Column" at bounding box center [717, 309] width 1283 height 318
click at [1333, 292] on div "Add Column" at bounding box center [717, 309] width 1283 height 318
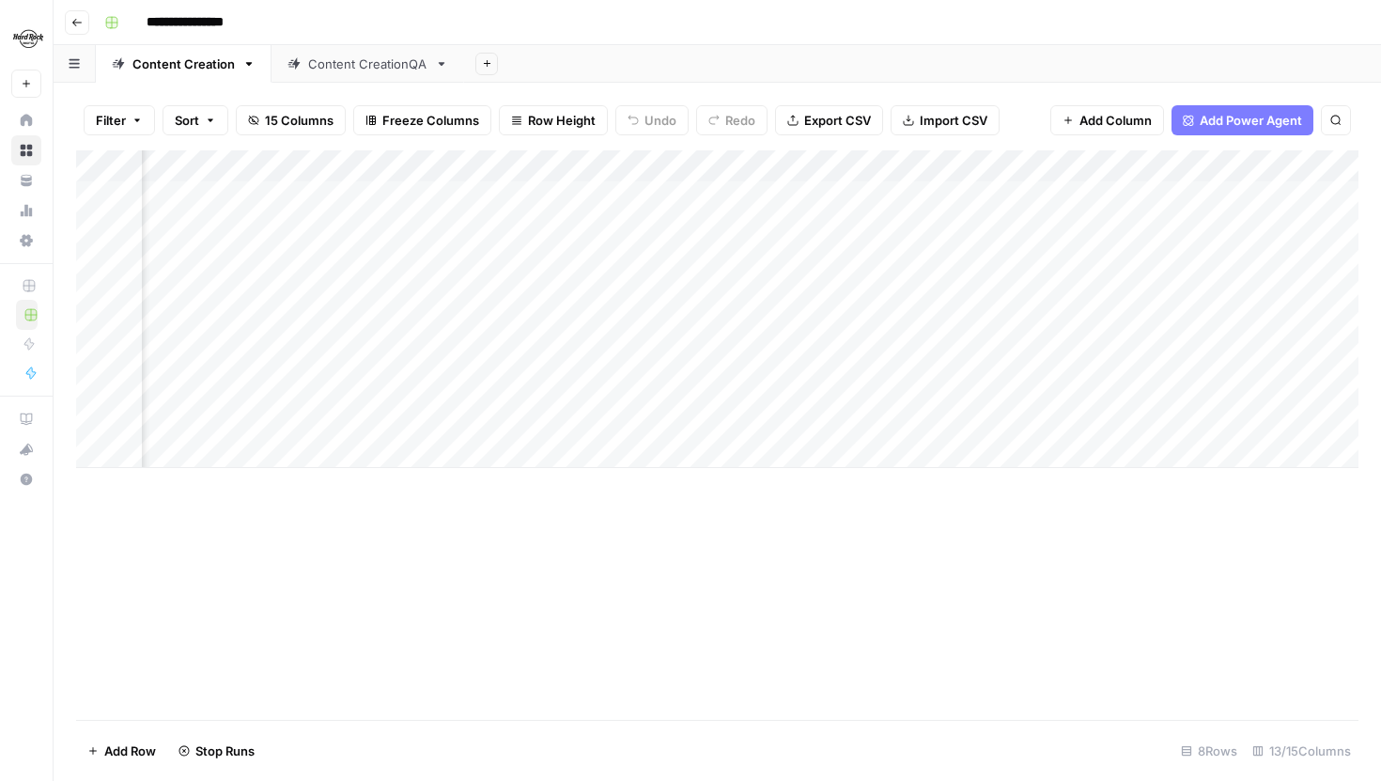
click at [1165, 165] on div "Add Column" at bounding box center [717, 309] width 1283 height 318
click at [456, 172] on div "Add Column" at bounding box center [717, 309] width 1283 height 318
click at [729, 325] on div "Add Column" at bounding box center [717, 309] width 1283 height 318
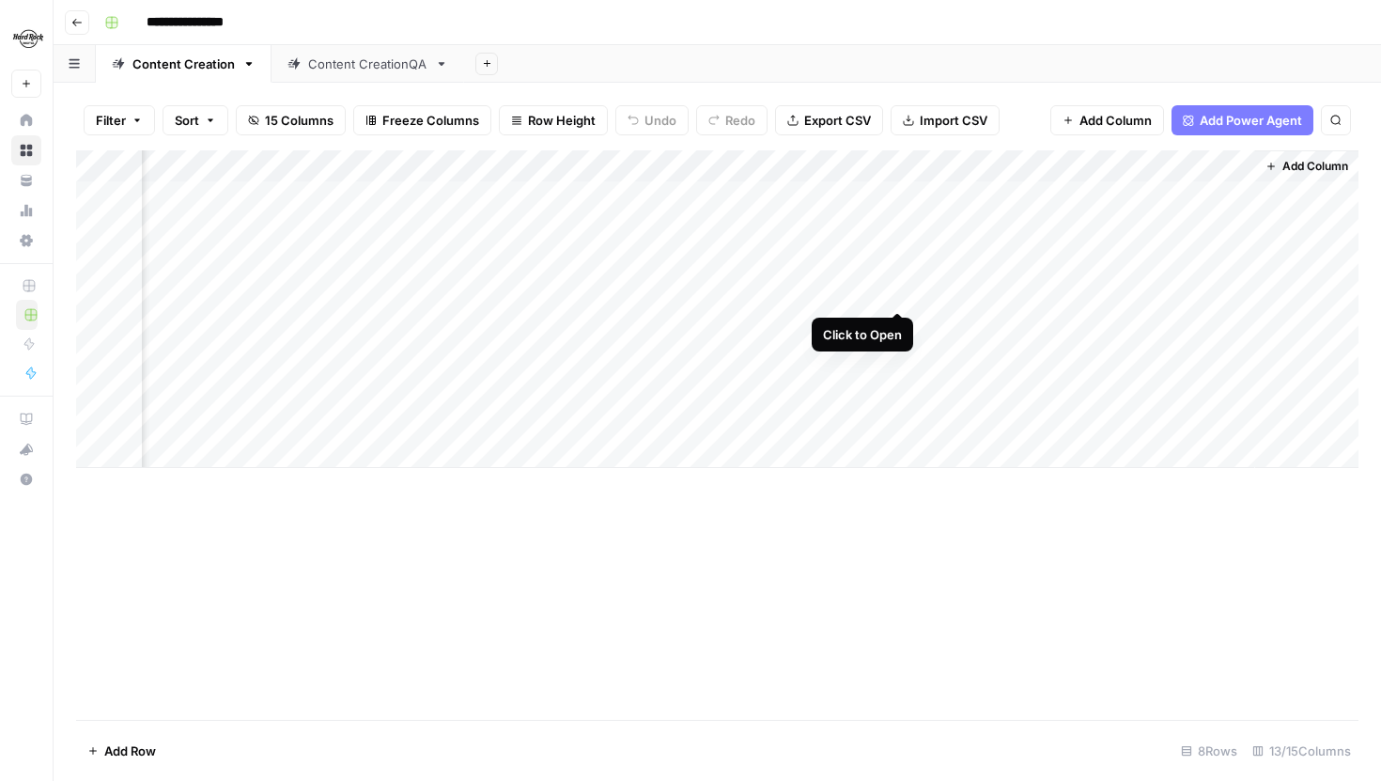
click at [896, 290] on div "Add Column" at bounding box center [717, 309] width 1283 height 318
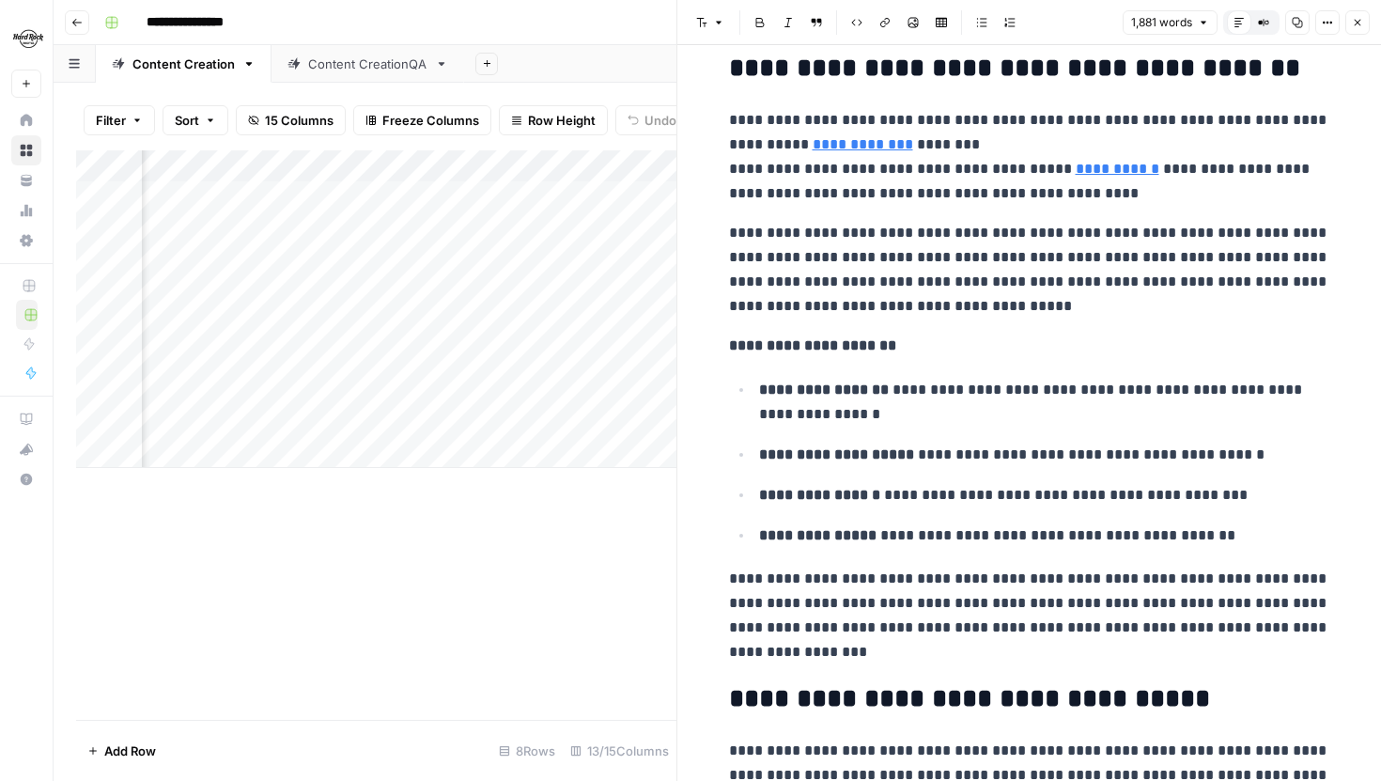
scroll to position [2034, 0]
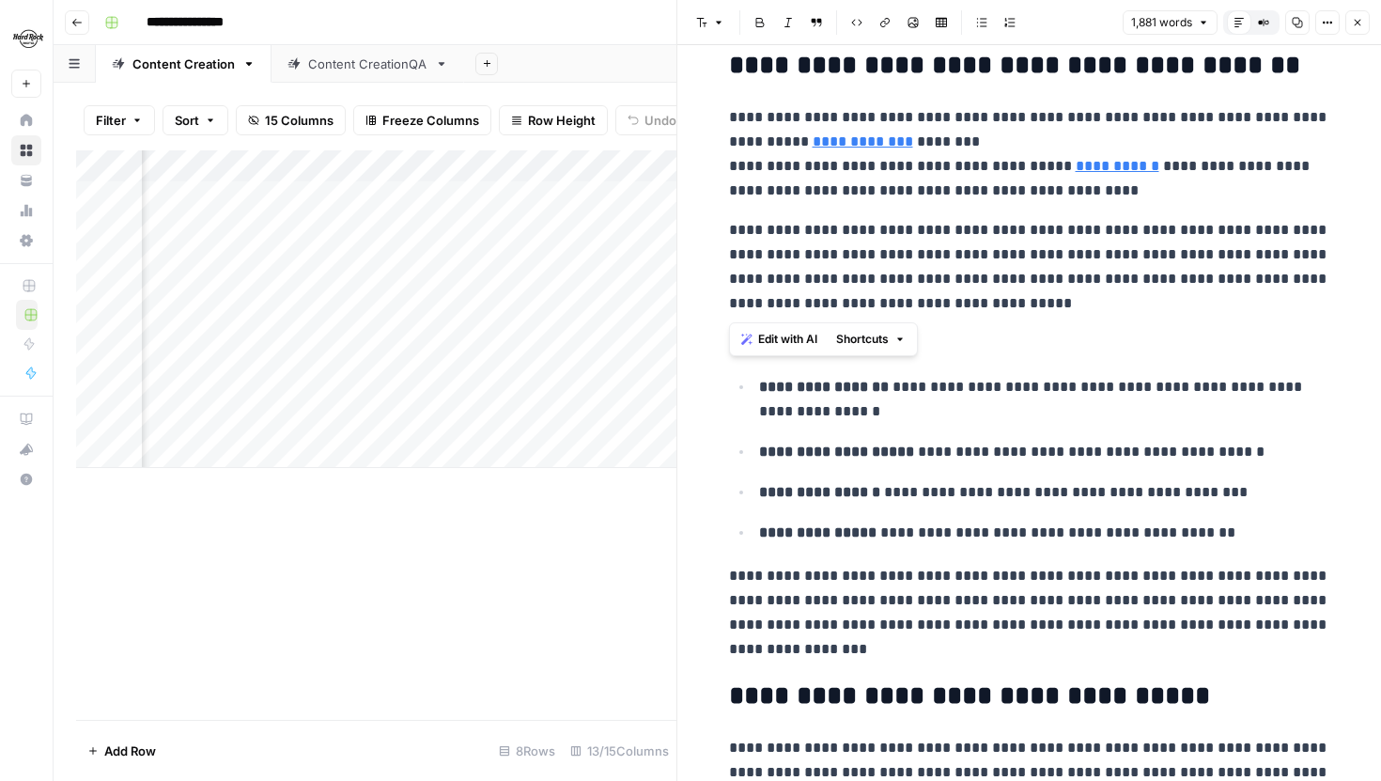
drag, startPoint x: 730, startPoint y: 225, endPoint x: 974, endPoint y: 298, distance: 255.1
click at [974, 298] on p "**********" at bounding box center [1029, 267] width 601 height 98
drag, startPoint x: 786, startPoint y: 254, endPoint x: 958, endPoint y: 296, distance: 178.0
click at [958, 296] on p "**********" at bounding box center [1029, 267] width 601 height 98
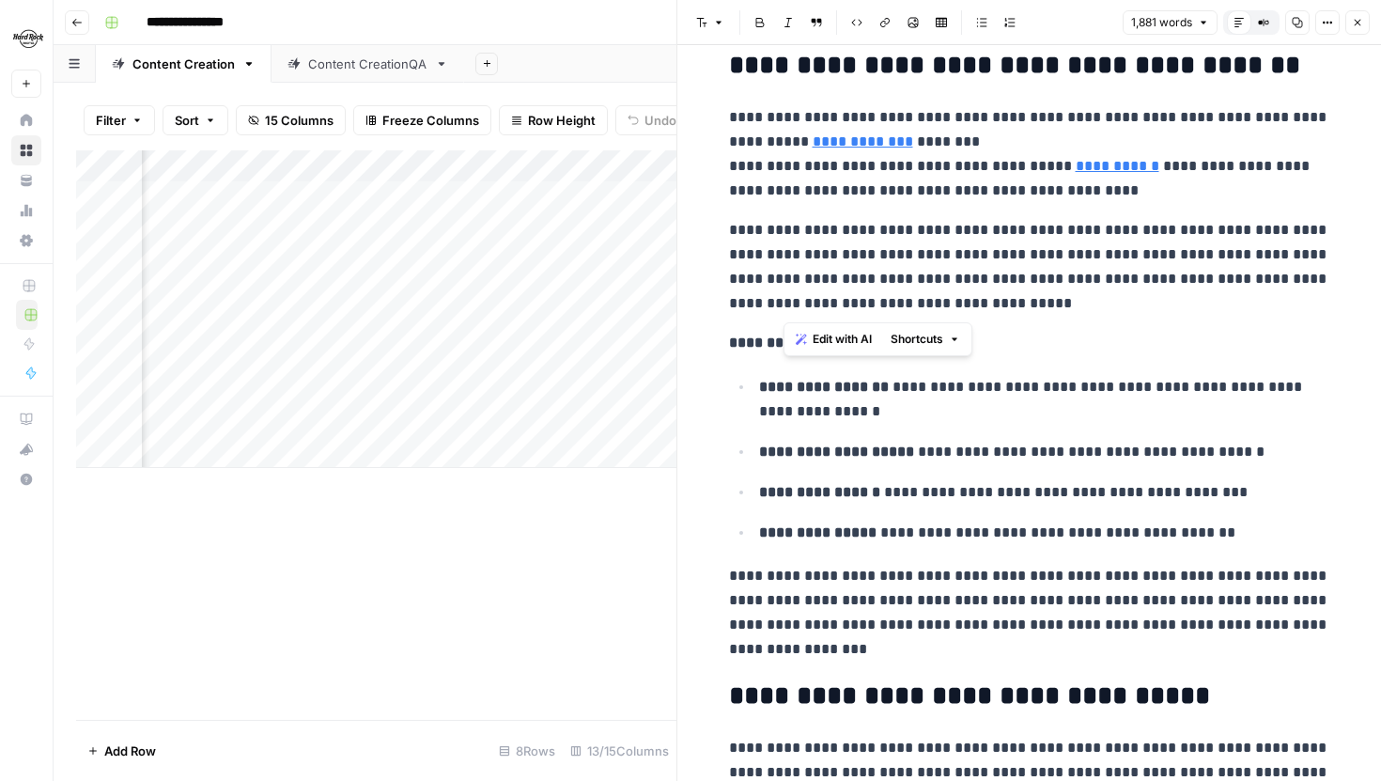
click at [958, 296] on p "**********" at bounding box center [1029, 267] width 601 height 98
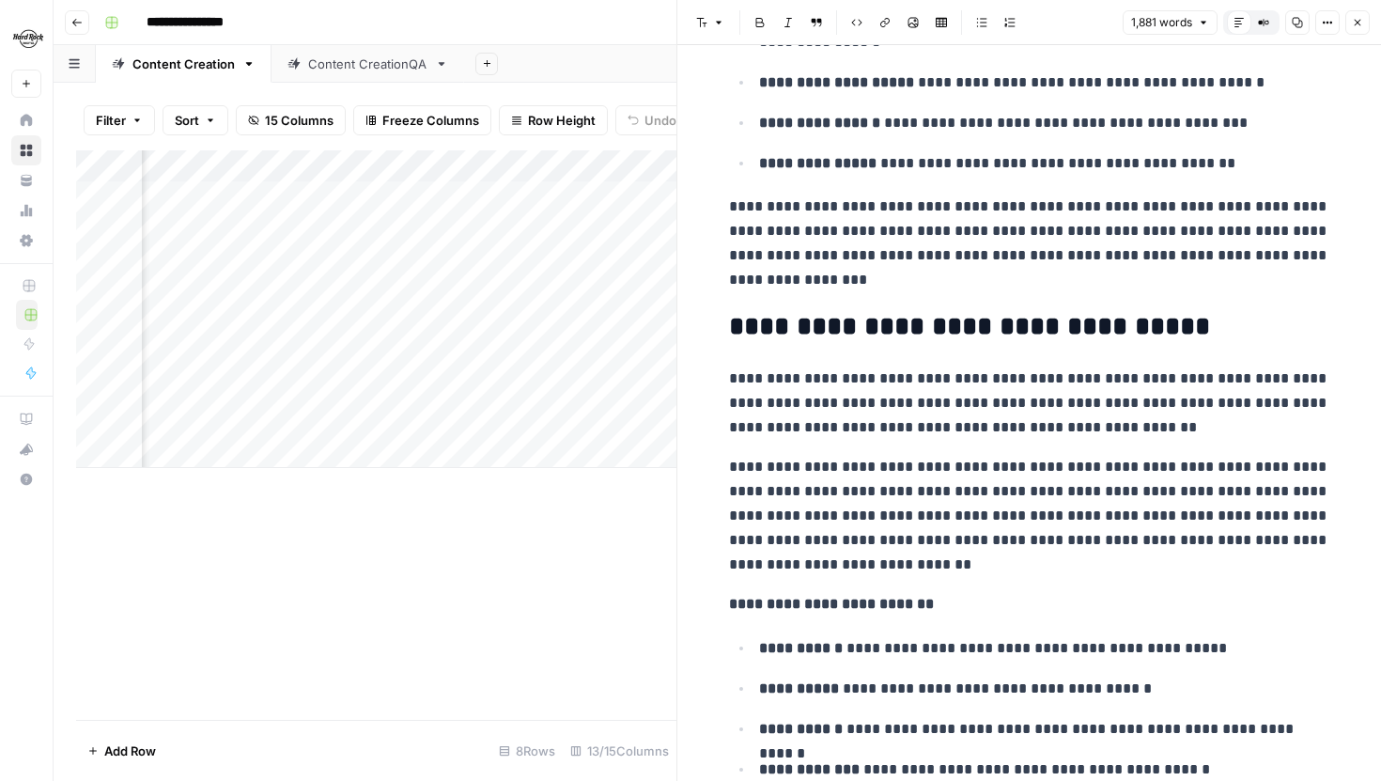
scroll to position [2443, 0]
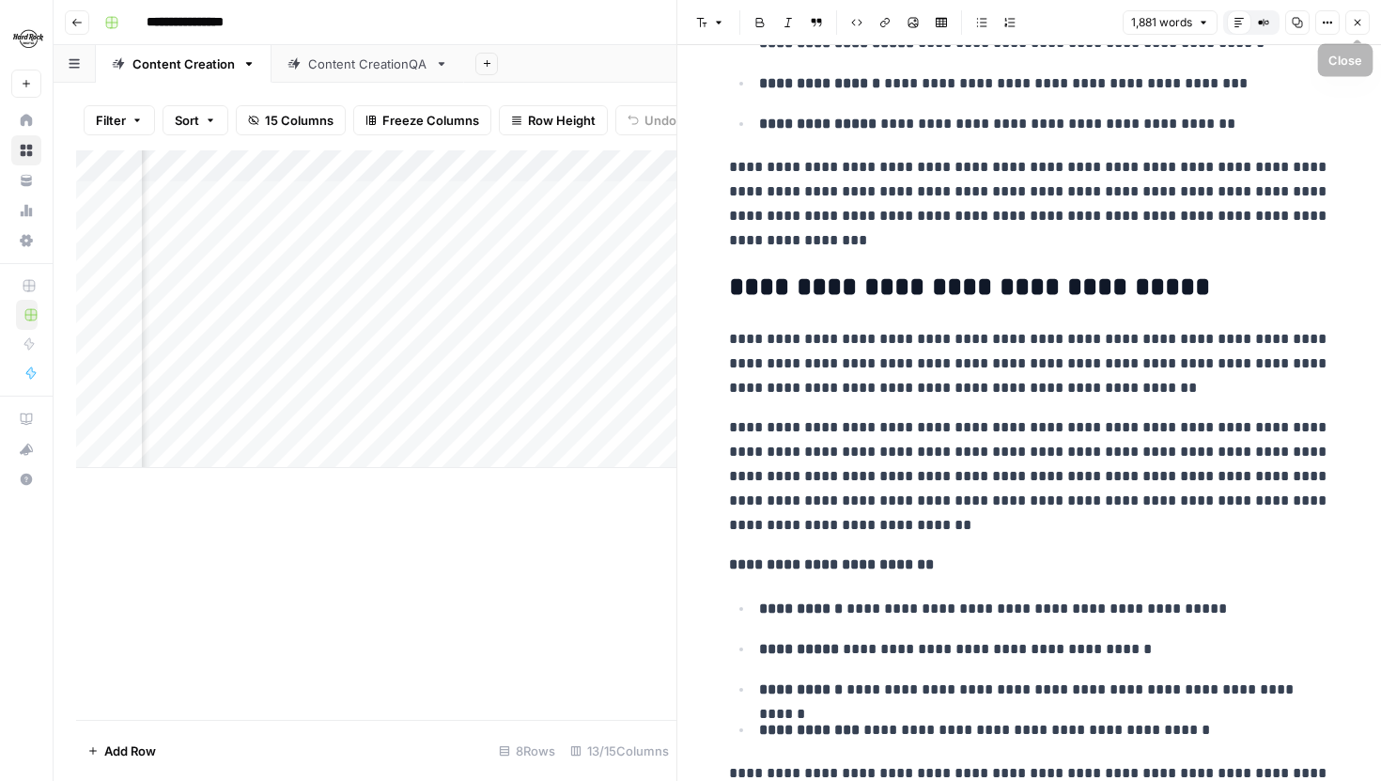
click at [1352, 26] on icon "button" at bounding box center [1357, 22] width 11 height 11
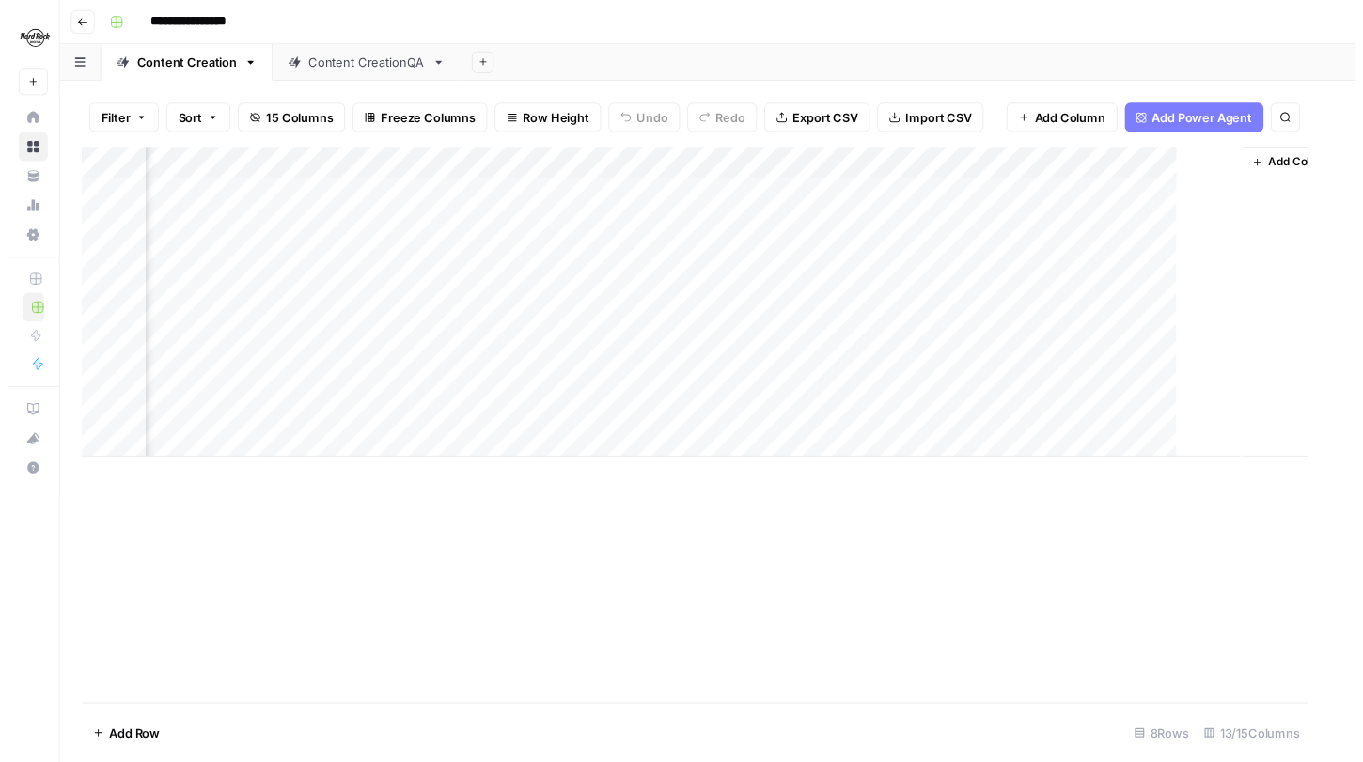
scroll to position [0, 1452]
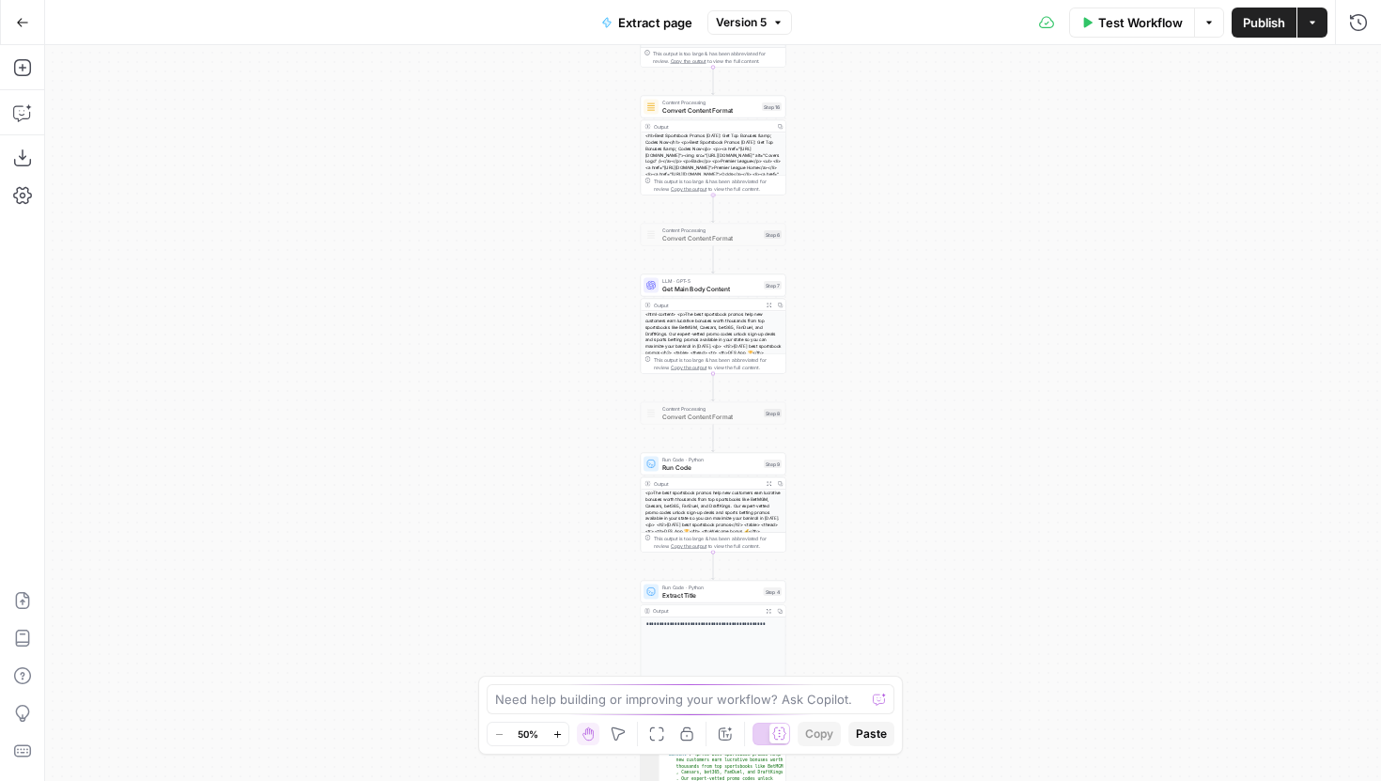
click at [750, 23] on span "Version 5" at bounding box center [741, 22] width 51 height 17
click at [513, 296] on div "**********" at bounding box center [713, 413] width 1336 height 736
click at [660, 283] on div "LLM · GPT-5 Get Main Body Content Step 7" at bounding box center [713, 285] width 138 height 16
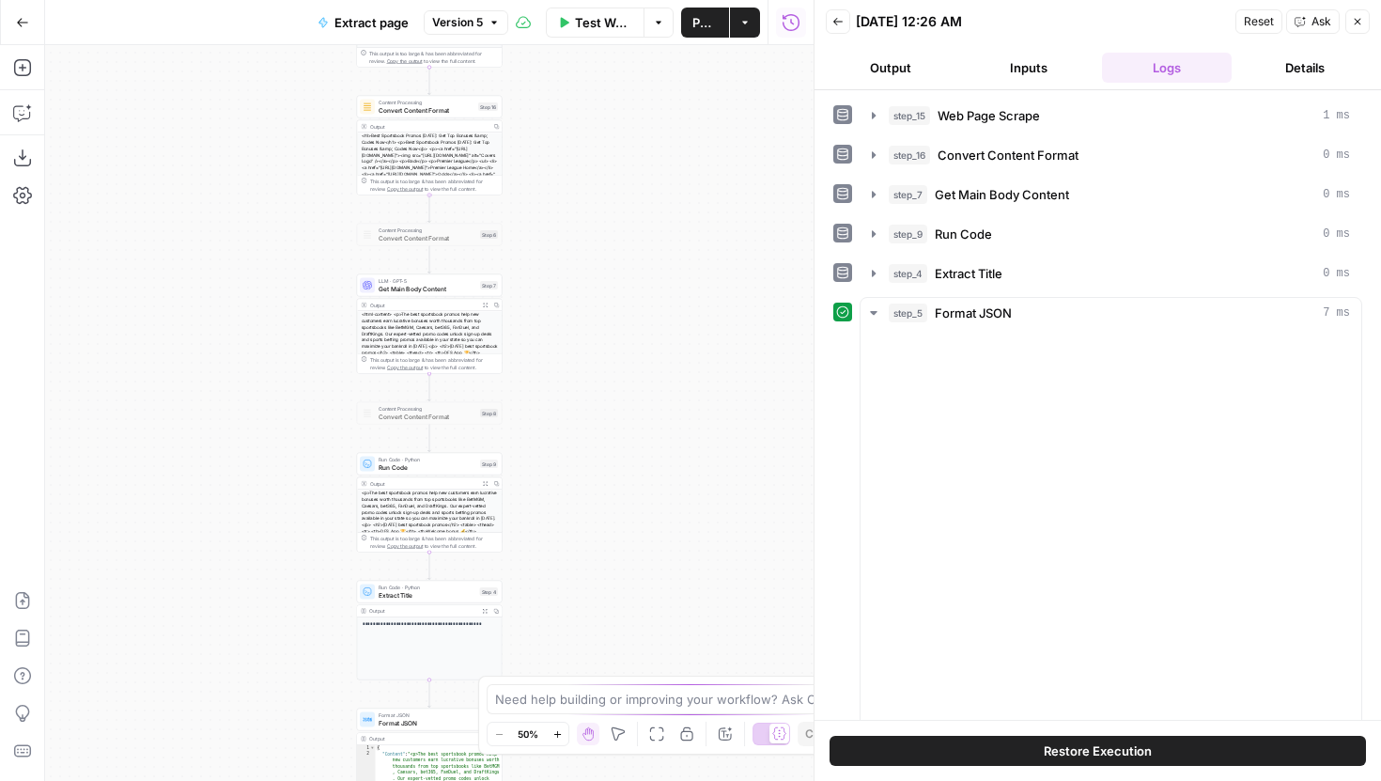
click at [840, 20] on icon "button" at bounding box center [838, 21] width 11 height 11
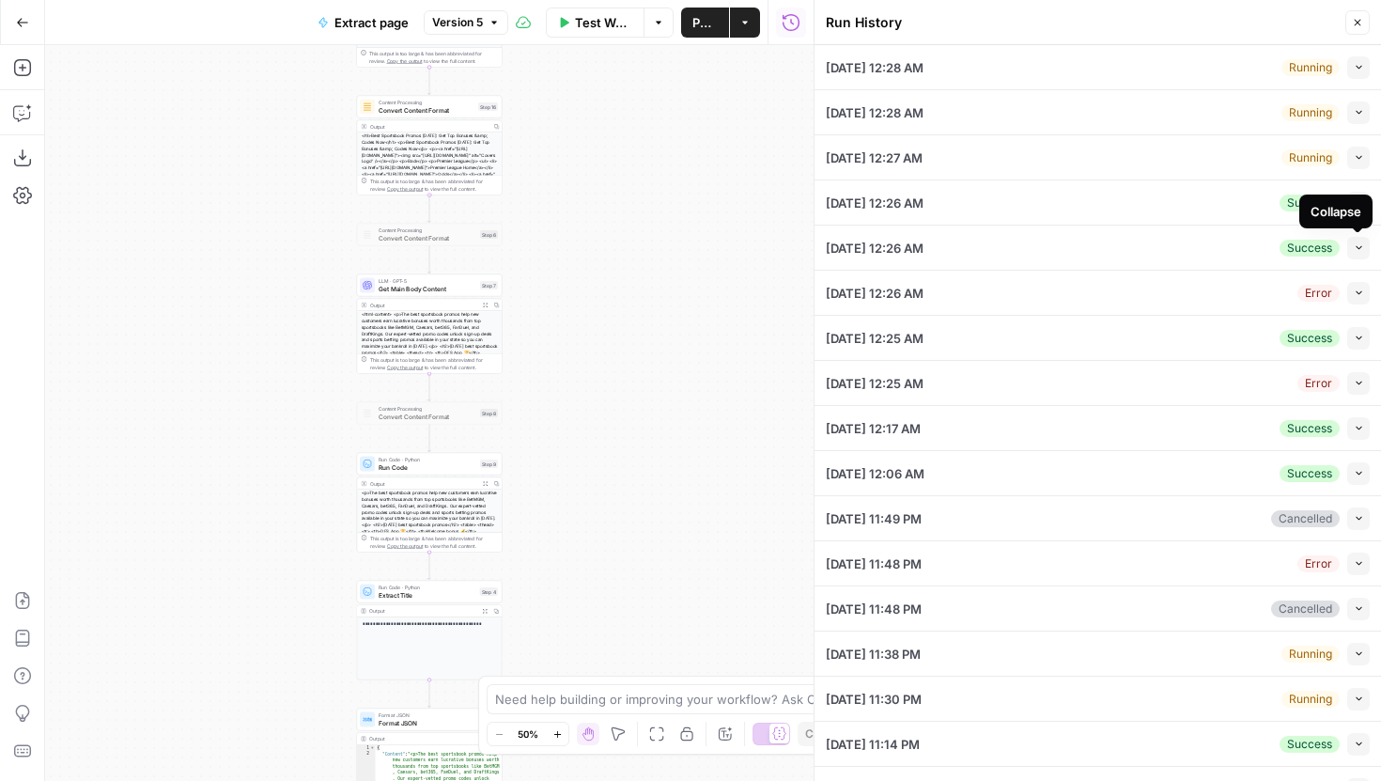
click at [1361, 210] on div "Collapse" at bounding box center [1336, 211] width 51 height 19
click at [1356, 252] on icon "button" at bounding box center [1359, 247] width 10 height 10
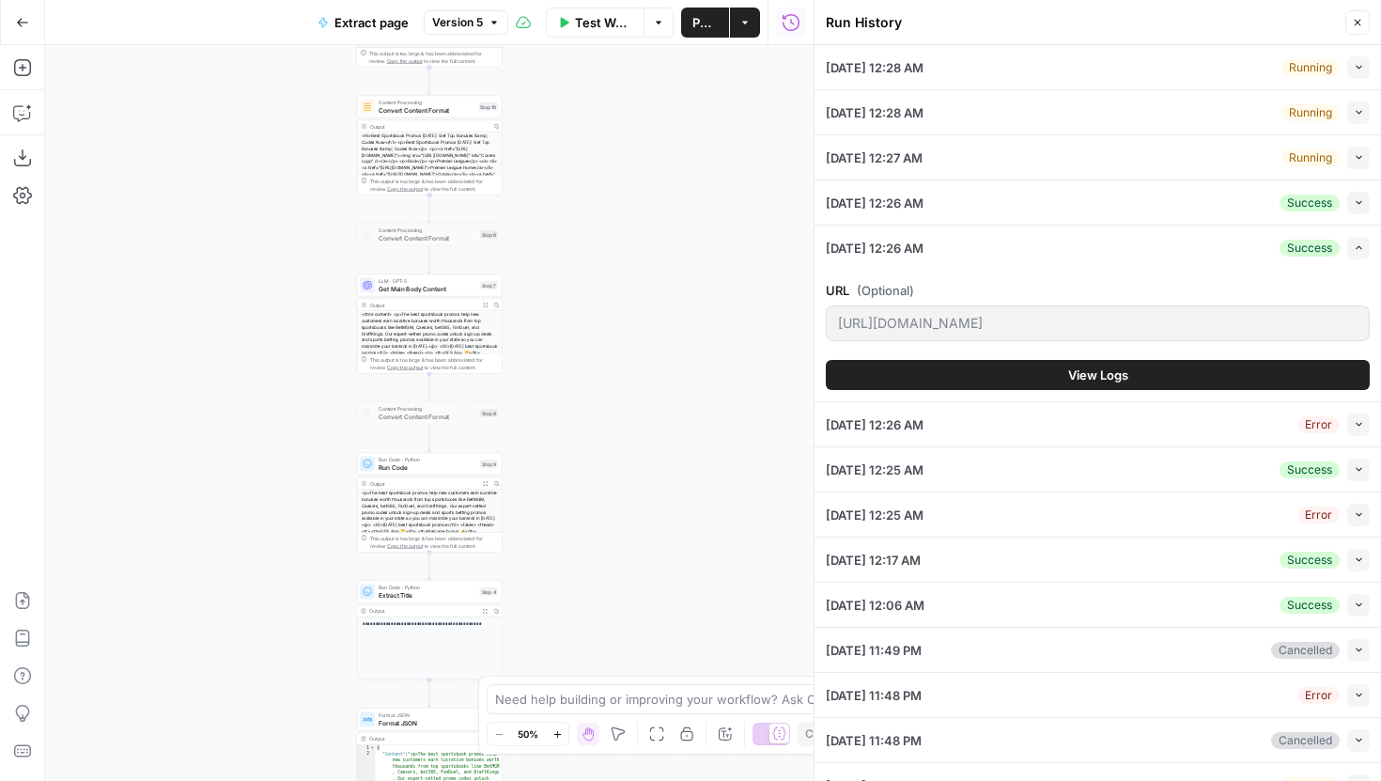
click at [1114, 384] on button "View Logs" at bounding box center [1098, 375] width 544 height 30
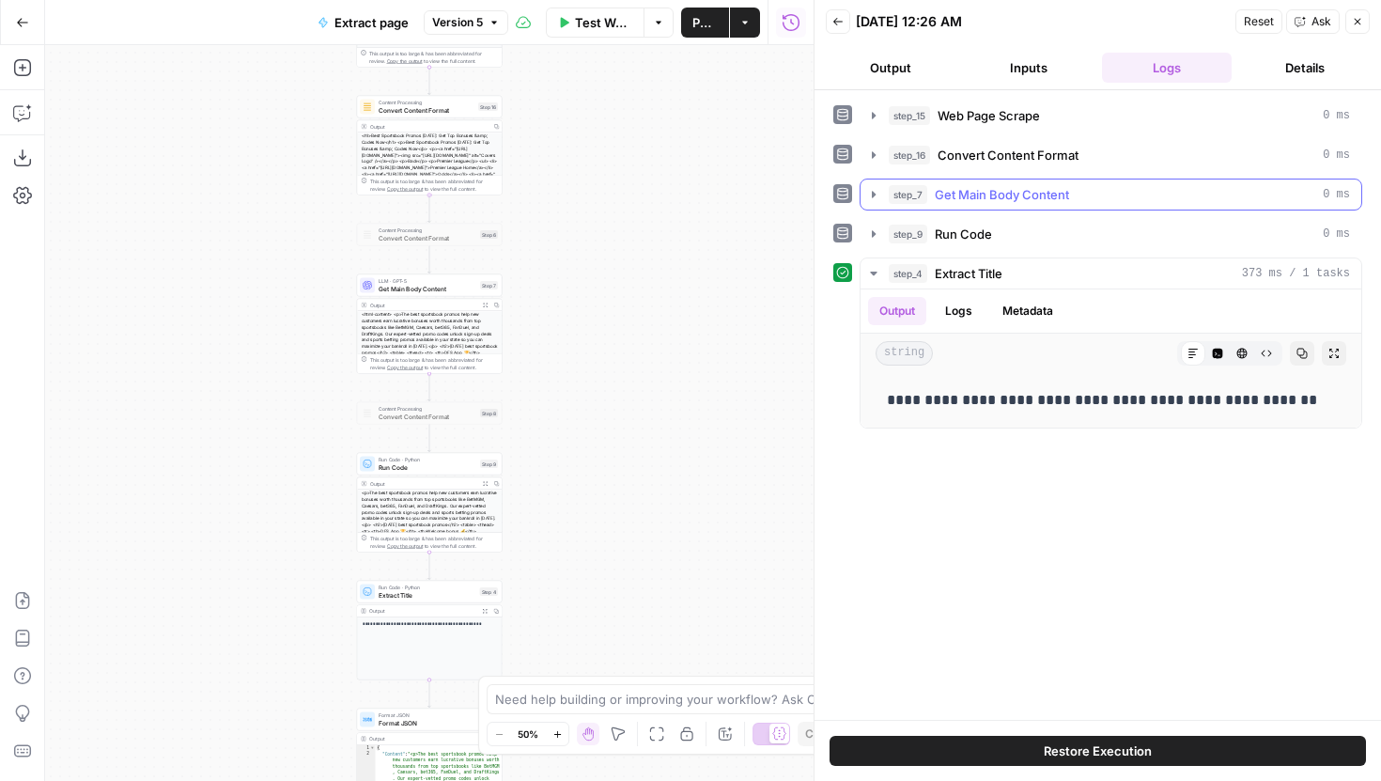
click at [868, 199] on icon "button" at bounding box center [873, 194] width 15 height 15
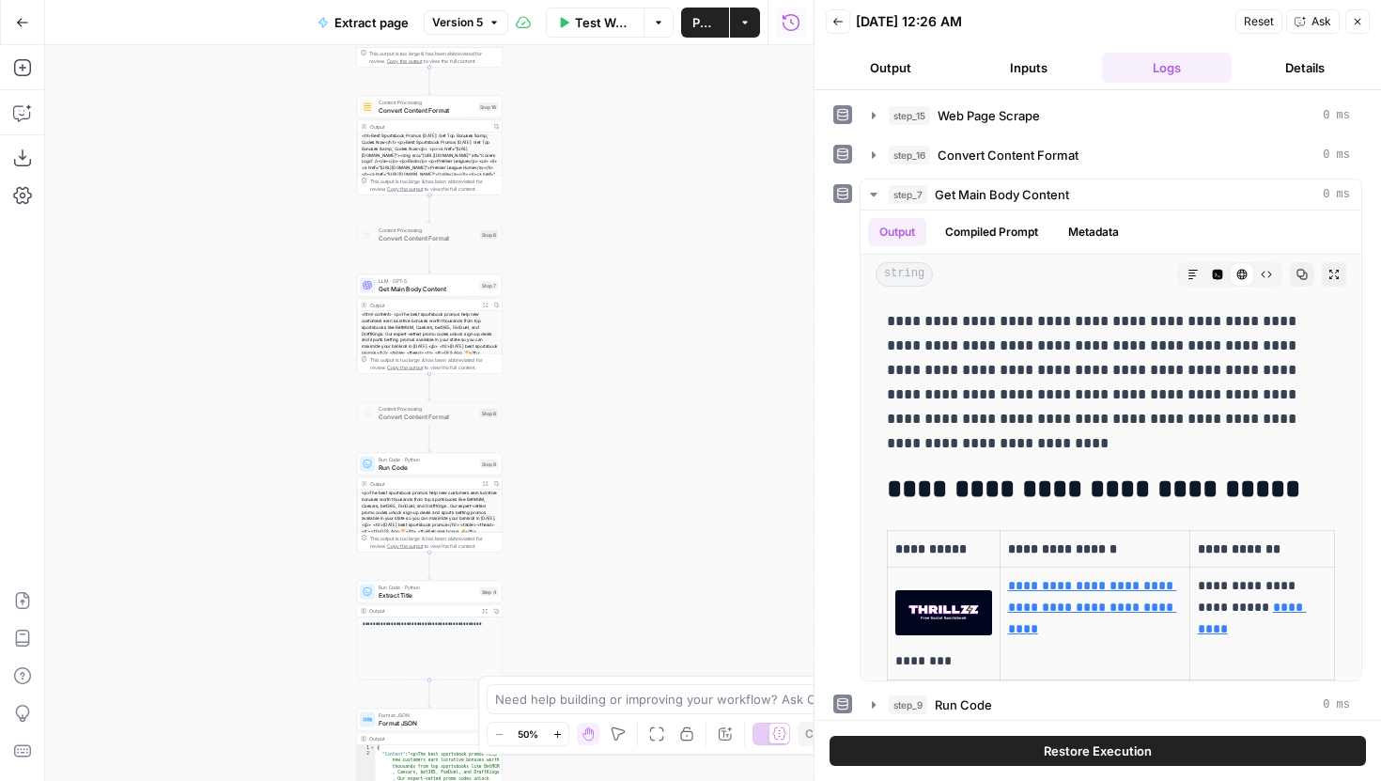
click at [839, 32] on button "Back" at bounding box center [838, 21] width 24 height 24
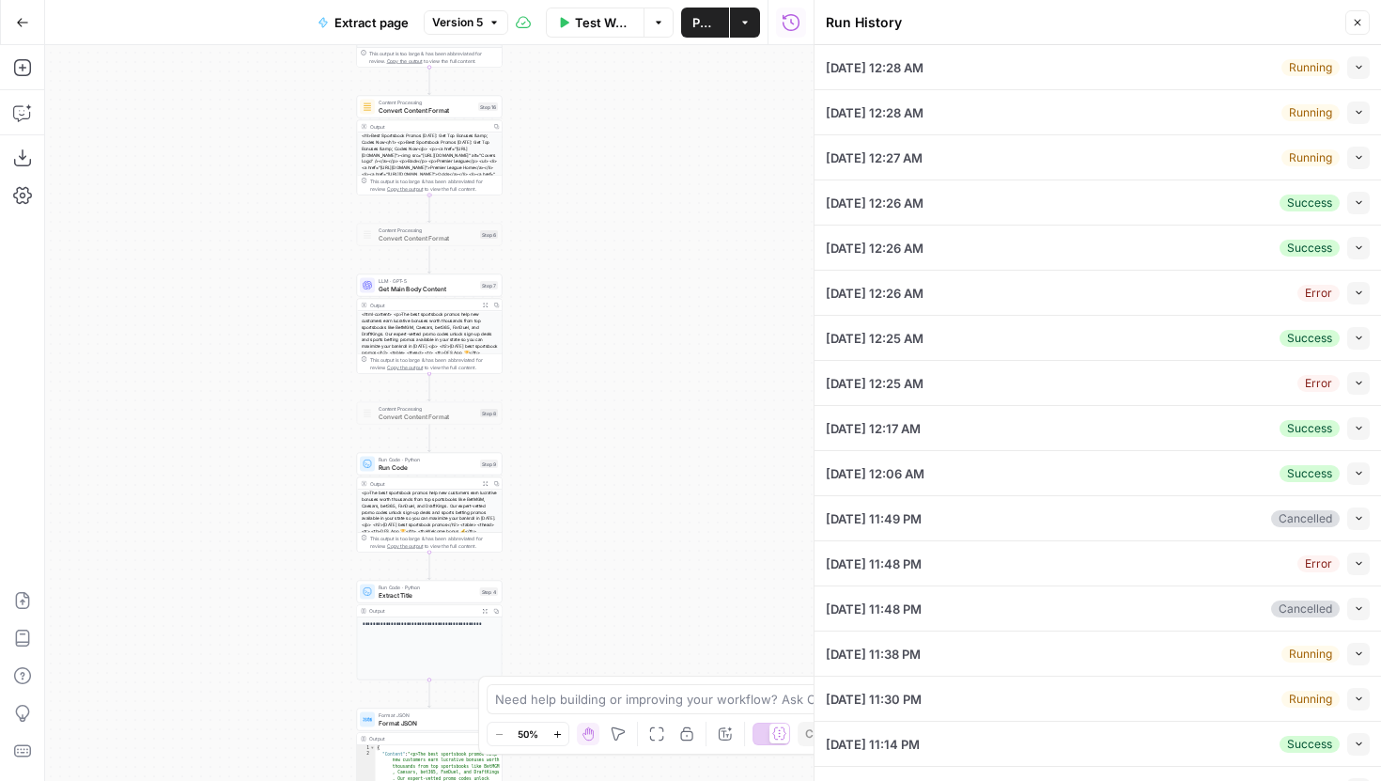
click at [1359, 333] on icon "button" at bounding box center [1359, 338] width 10 height 10
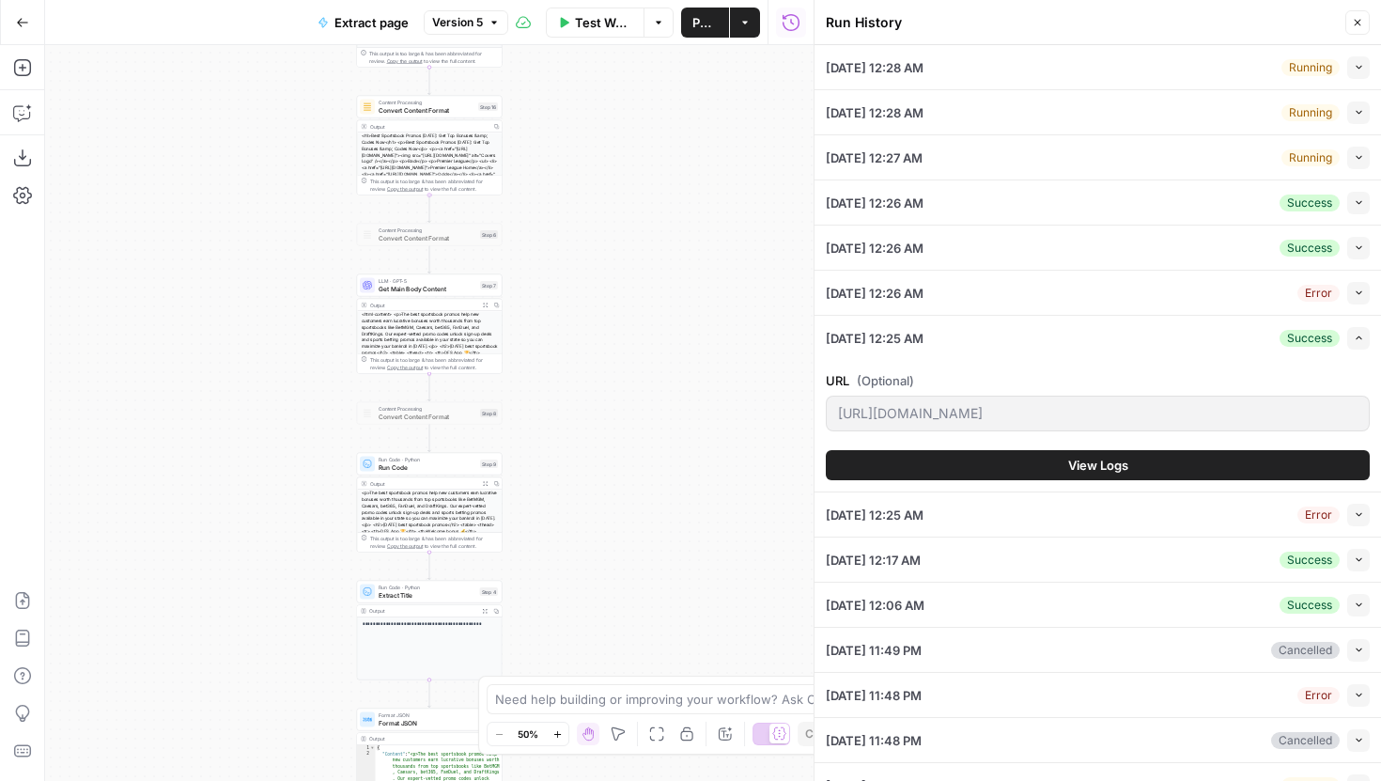
click at [1014, 461] on button "View Logs" at bounding box center [1098, 465] width 544 height 30
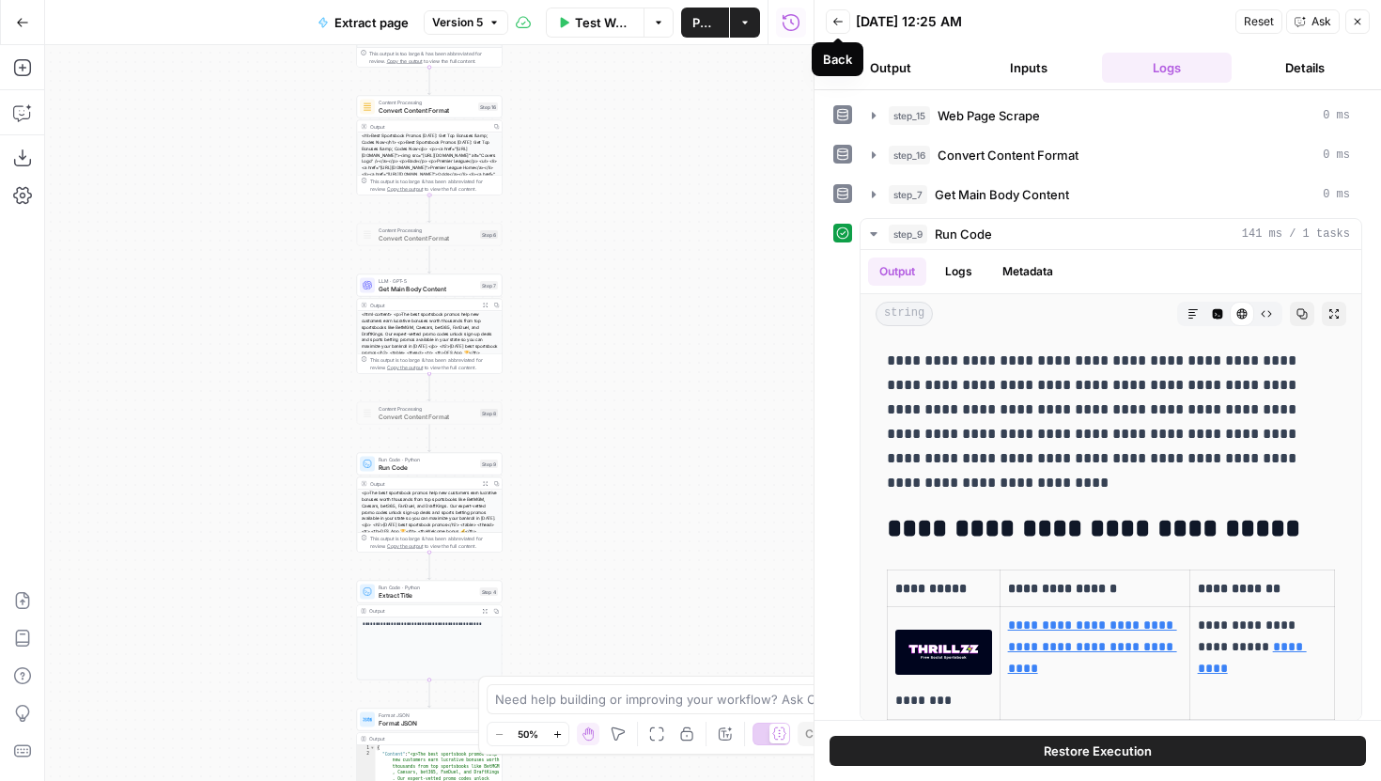
click at [835, 19] on icon "button" at bounding box center [838, 22] width 9 height 8
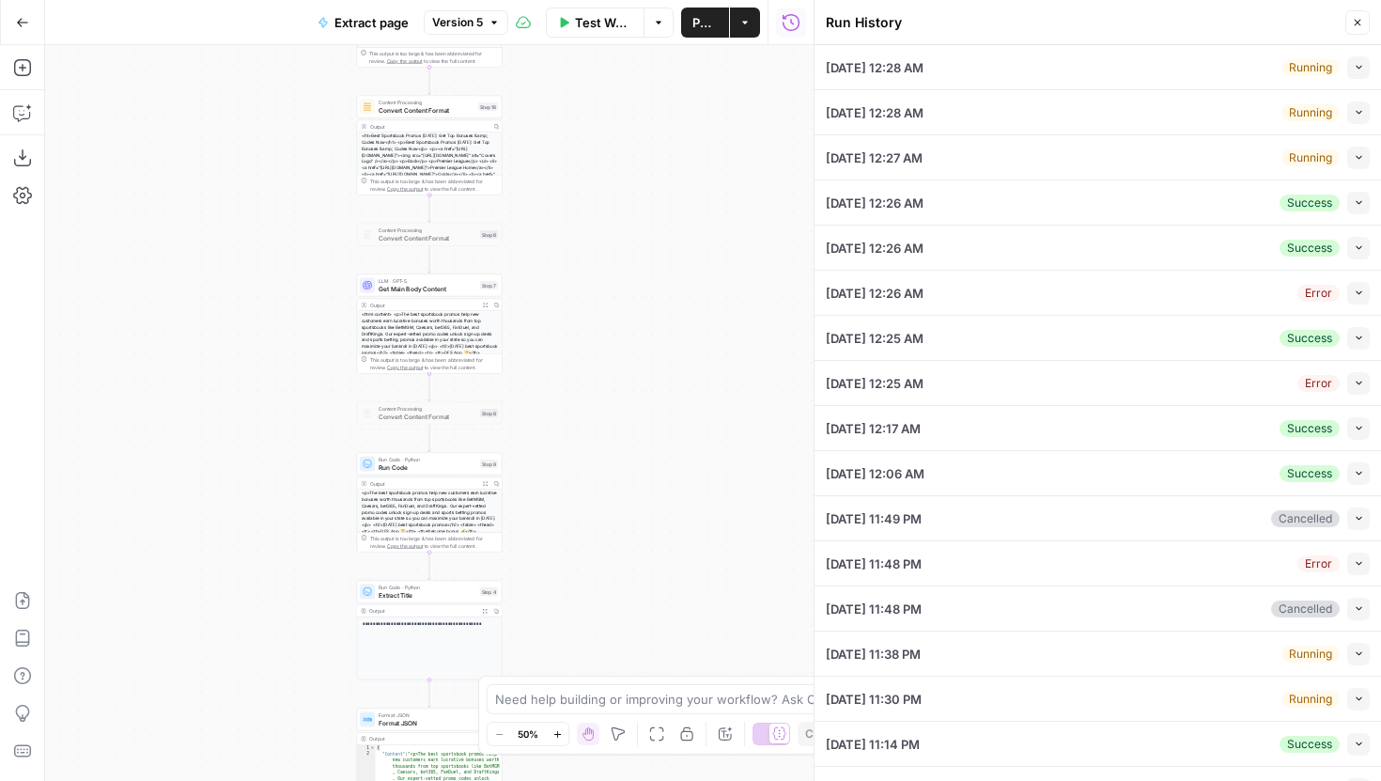
click at [1362, 431] on icon "button" at bounding box center [1359, 428] width 10 height 10
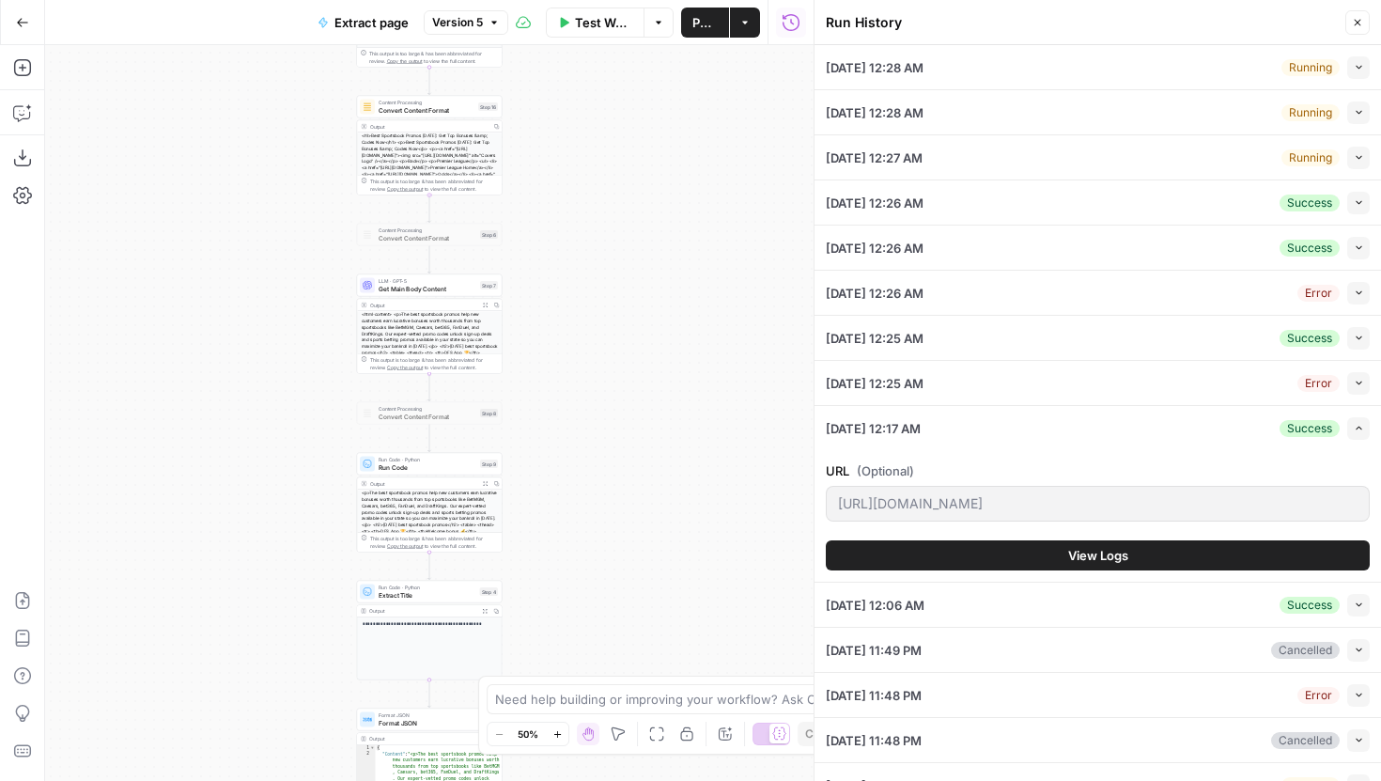
click at [1083, 566] on button "View Logs" at bounding box center [1098, 555] width 544 height 30
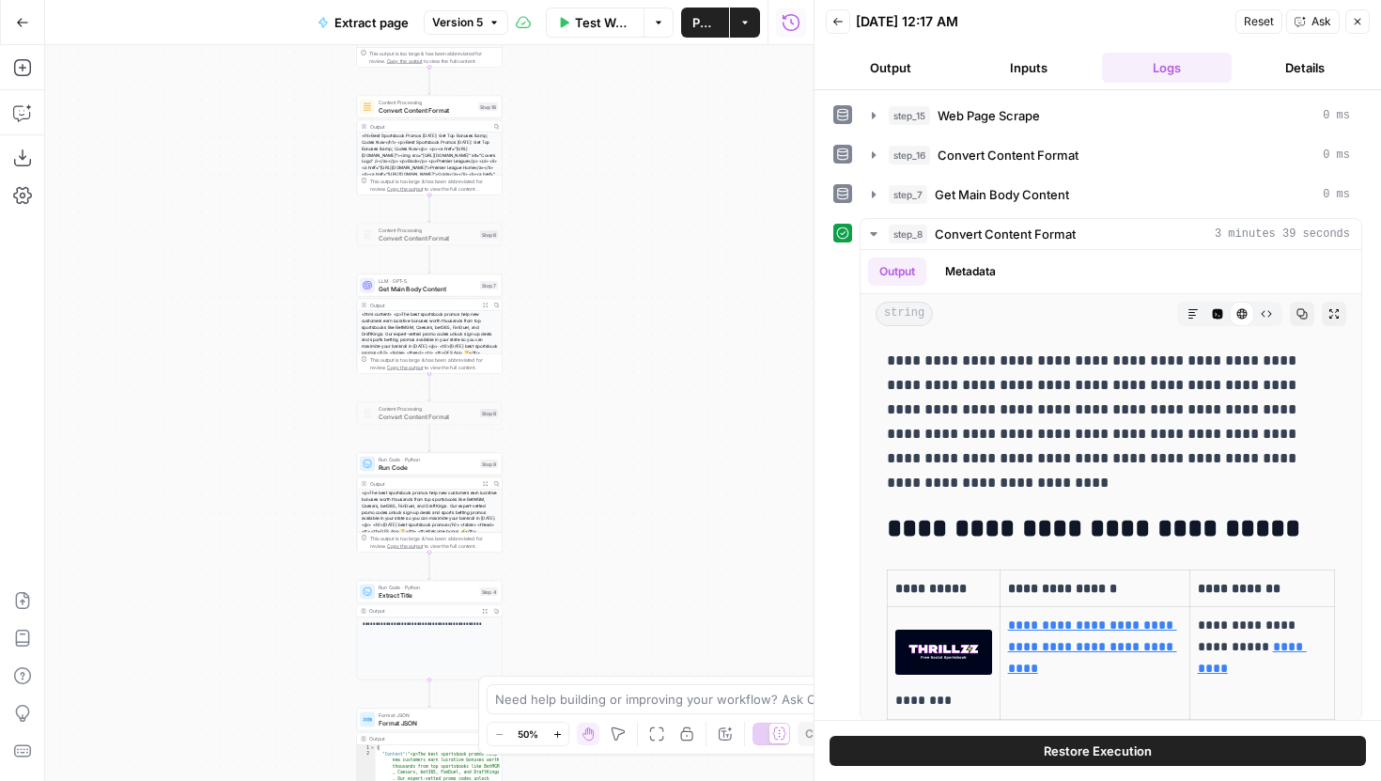
click at [829, 28] on button "Back" at bounding box center [838, 21] width 24 height 24
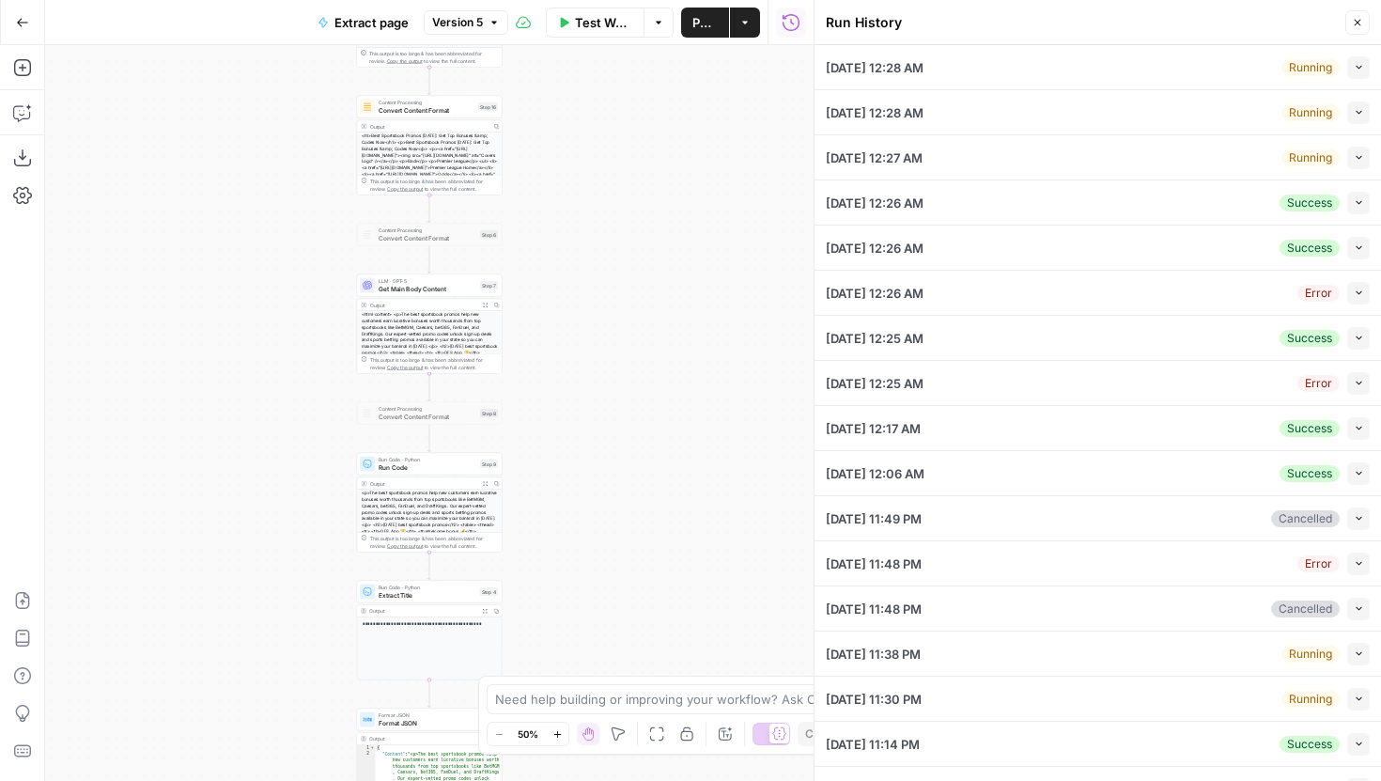
click at [1362, 475] on icon "button" at bounding box center [1359, 473] width 10 height 10
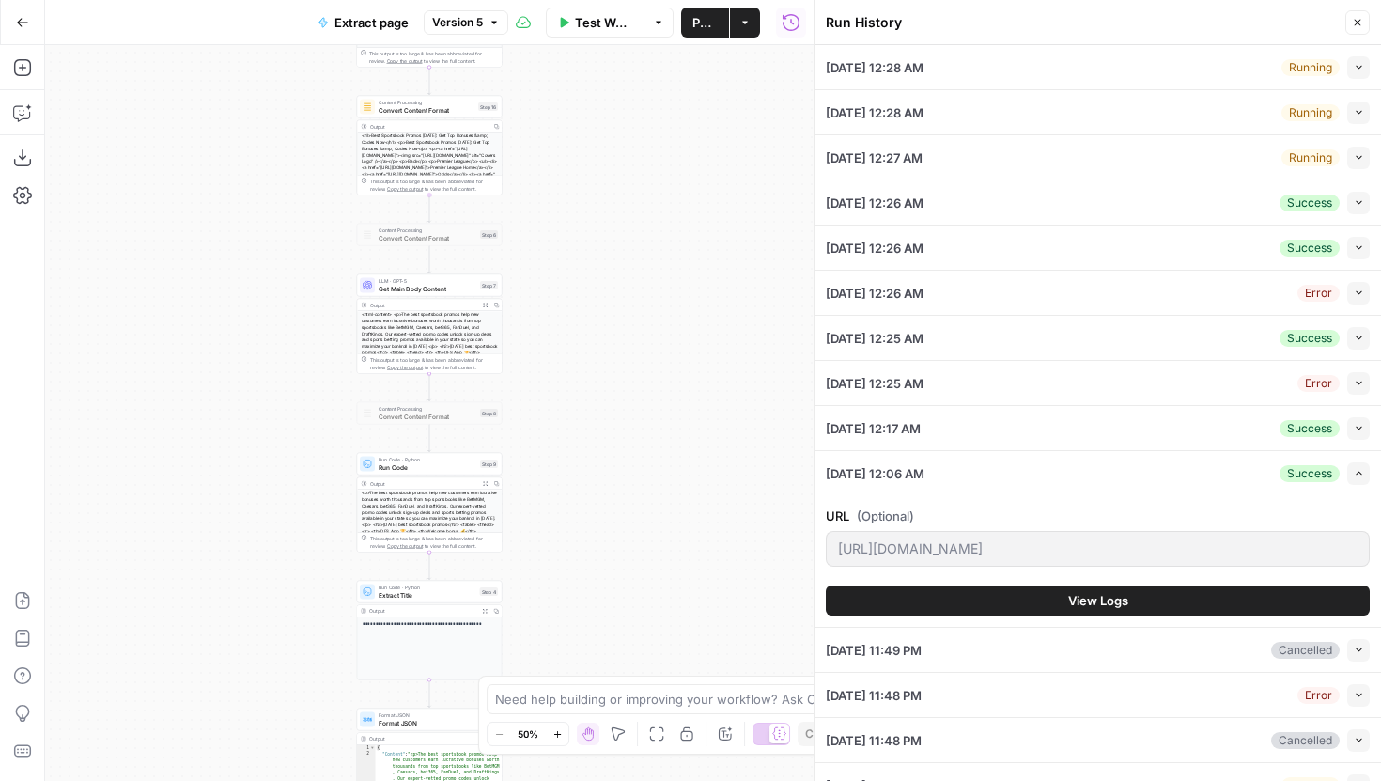
click at [1129, 599] on button "View Logs" at bounding box center [1098, 600] width 544 height 30
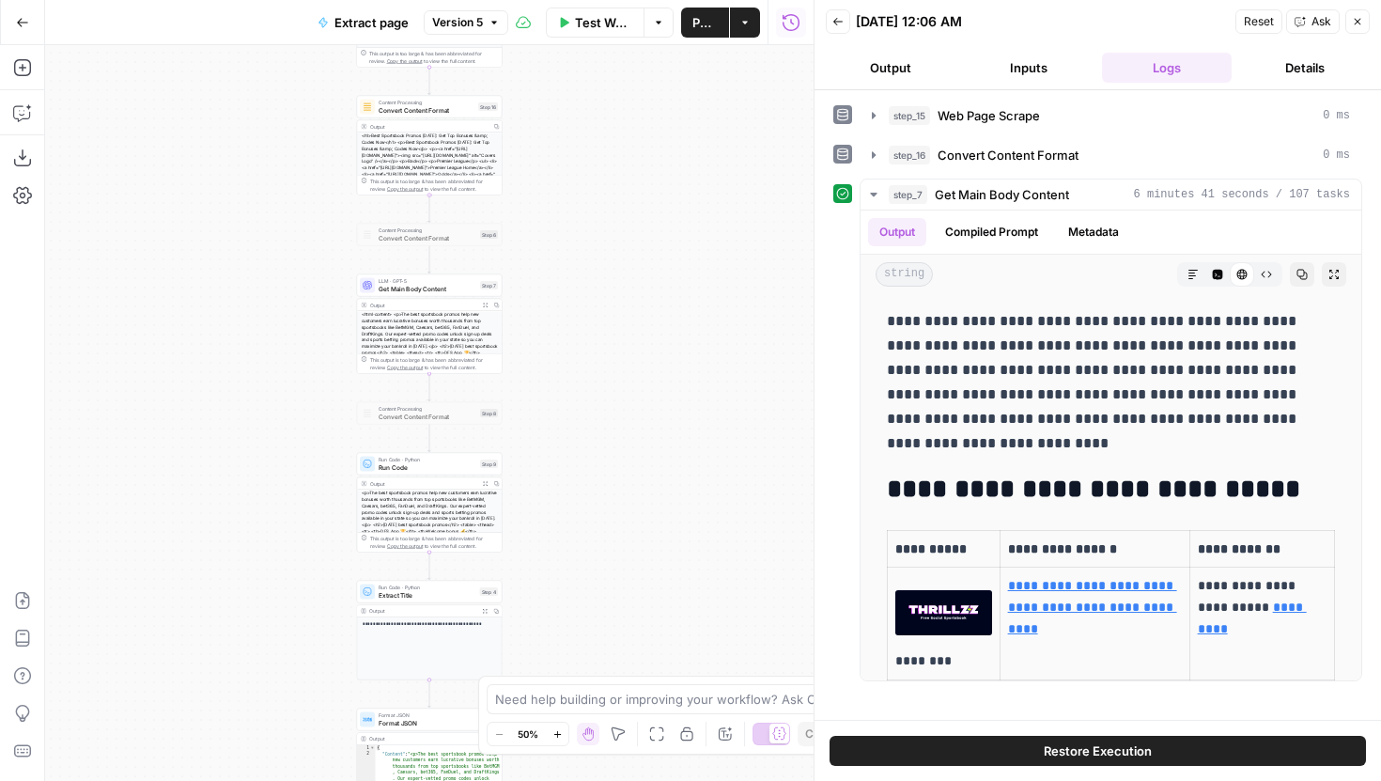
click at [837, 28] on button "Back" at bounding box center [838, 21] width 24 height 24
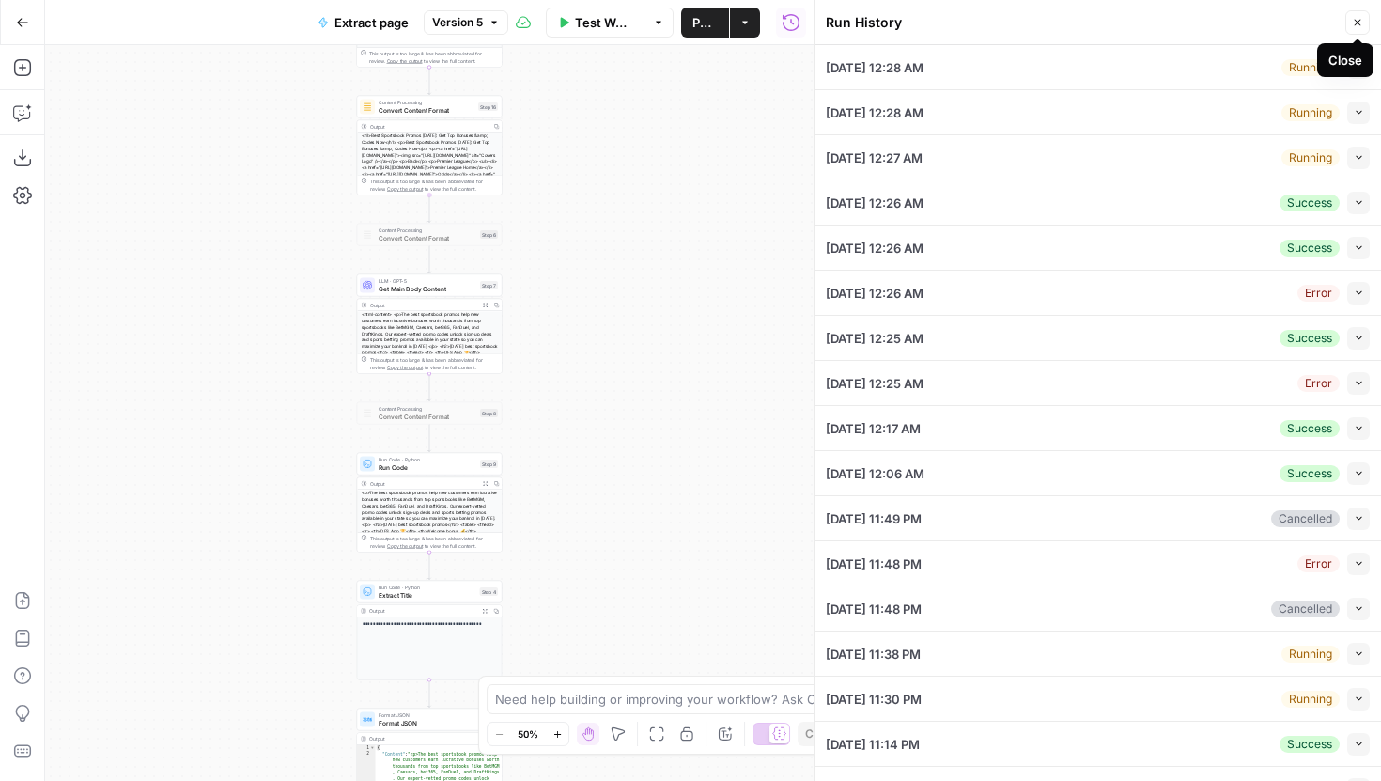
click at [1359, 19] on icon "button" at bounding box center [1357, 22] width 11 height 11
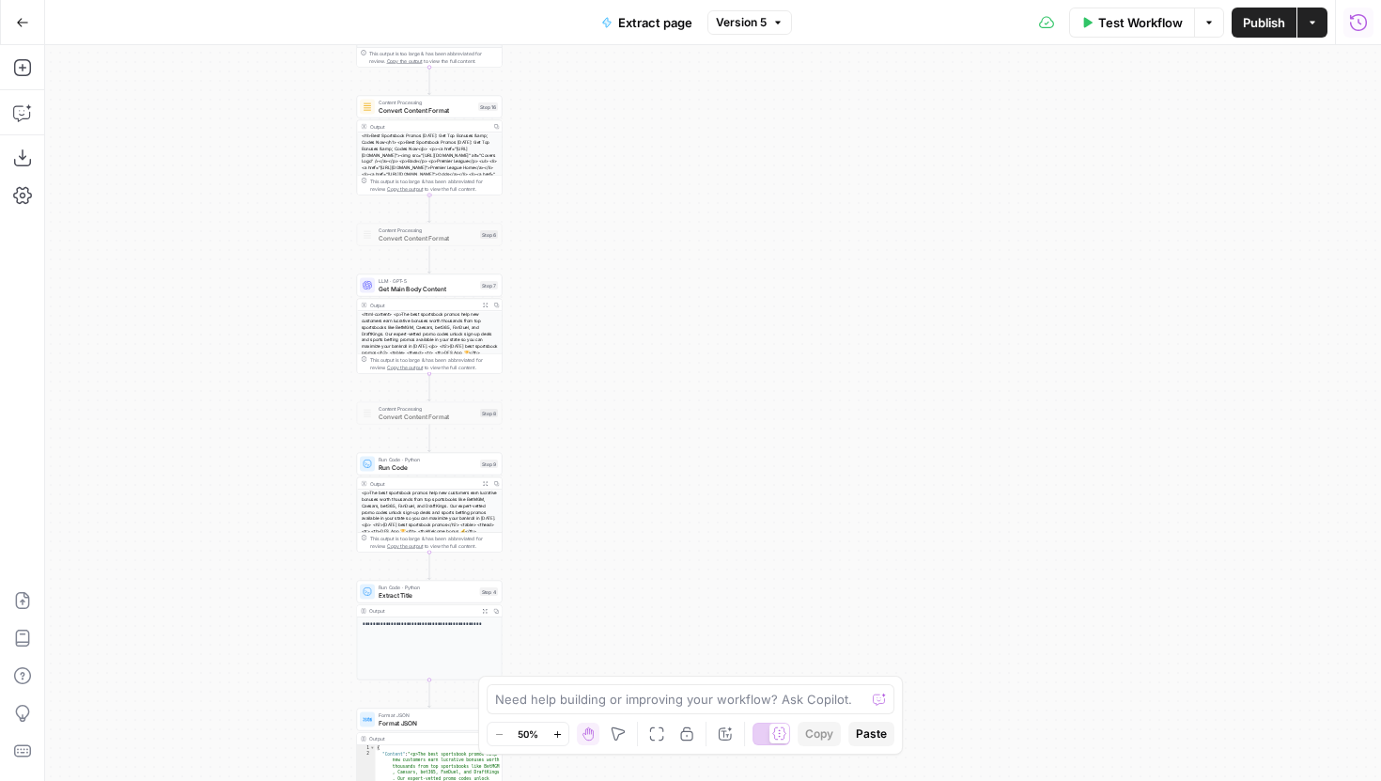
click at [1361, 29] on icon "button" at bounding box center [1358, 21] width 17 height 17
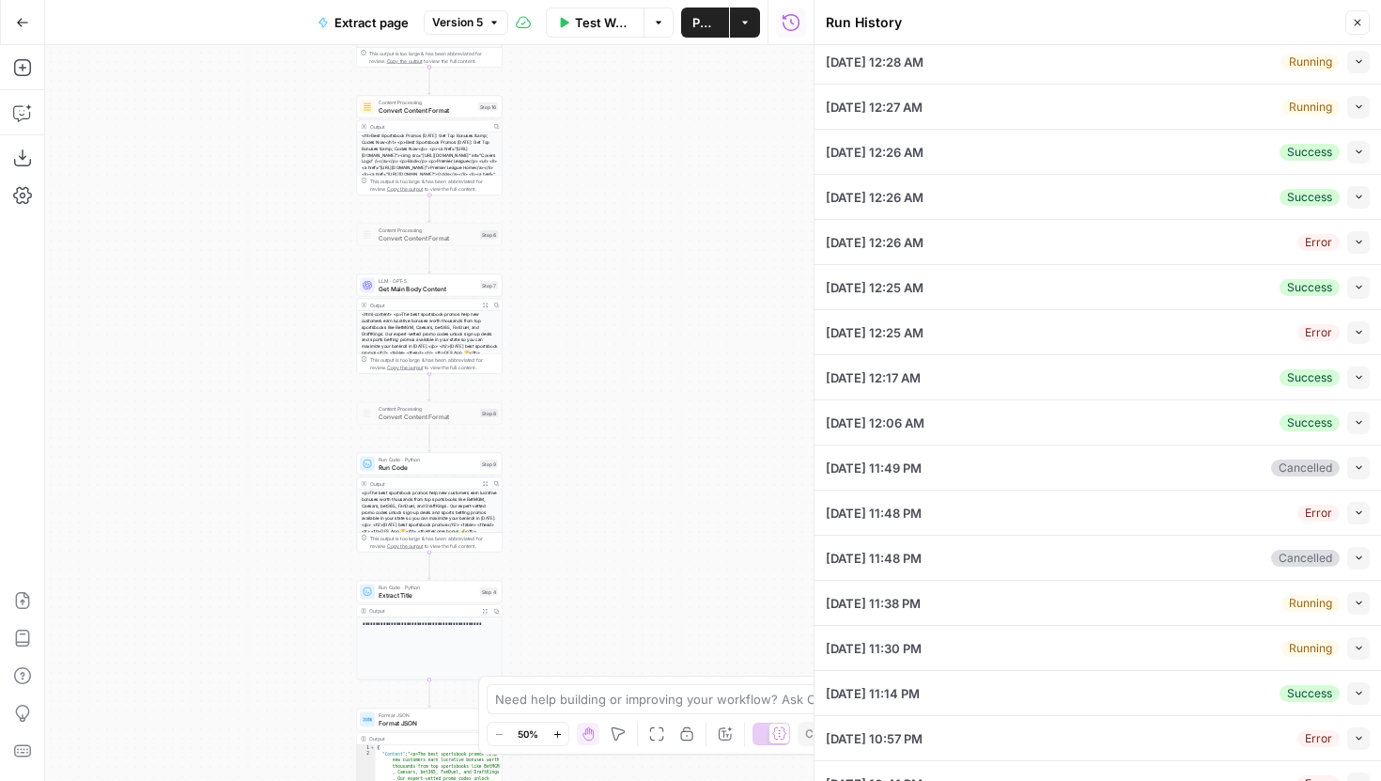
scroll to position [80, 0]
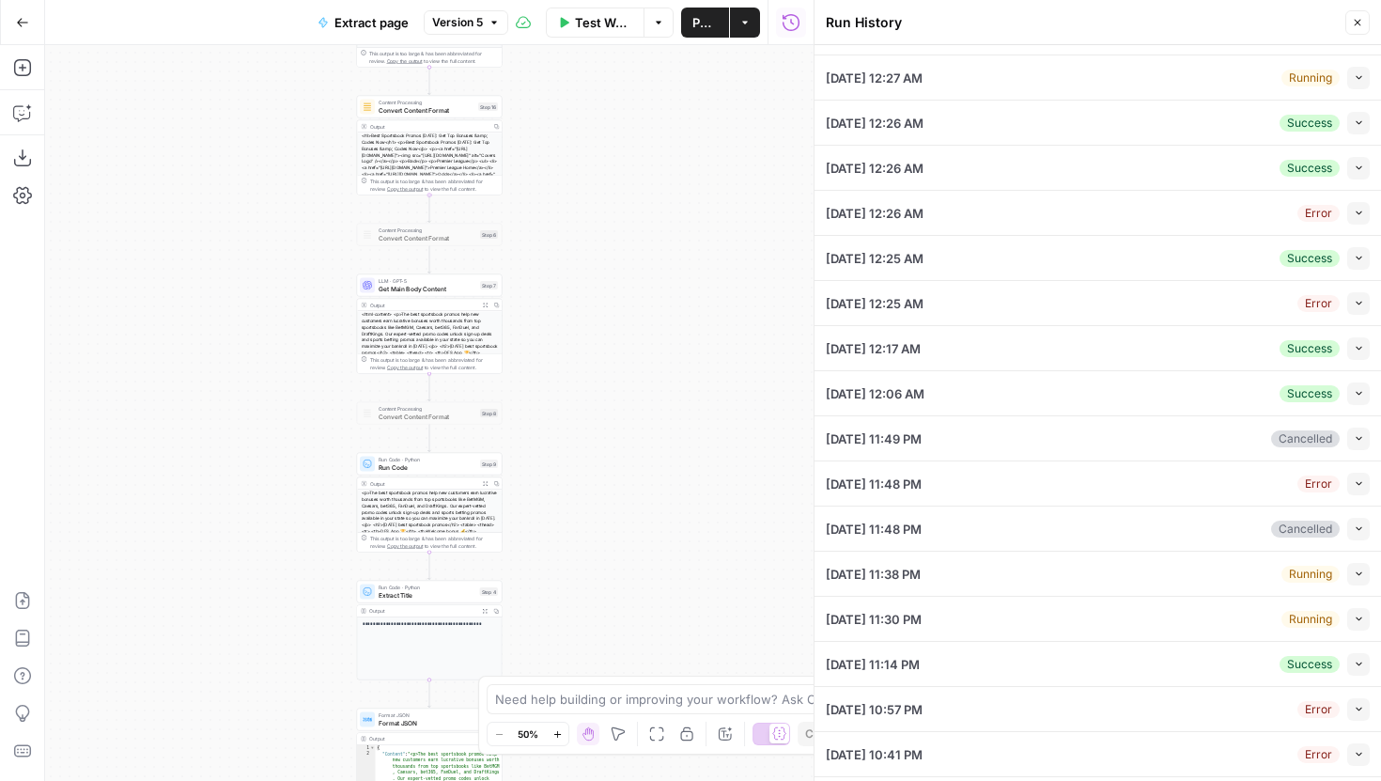
click at [1361, 566] on button "Collapse" at bounding box center [1359, 574] width 23 height 23
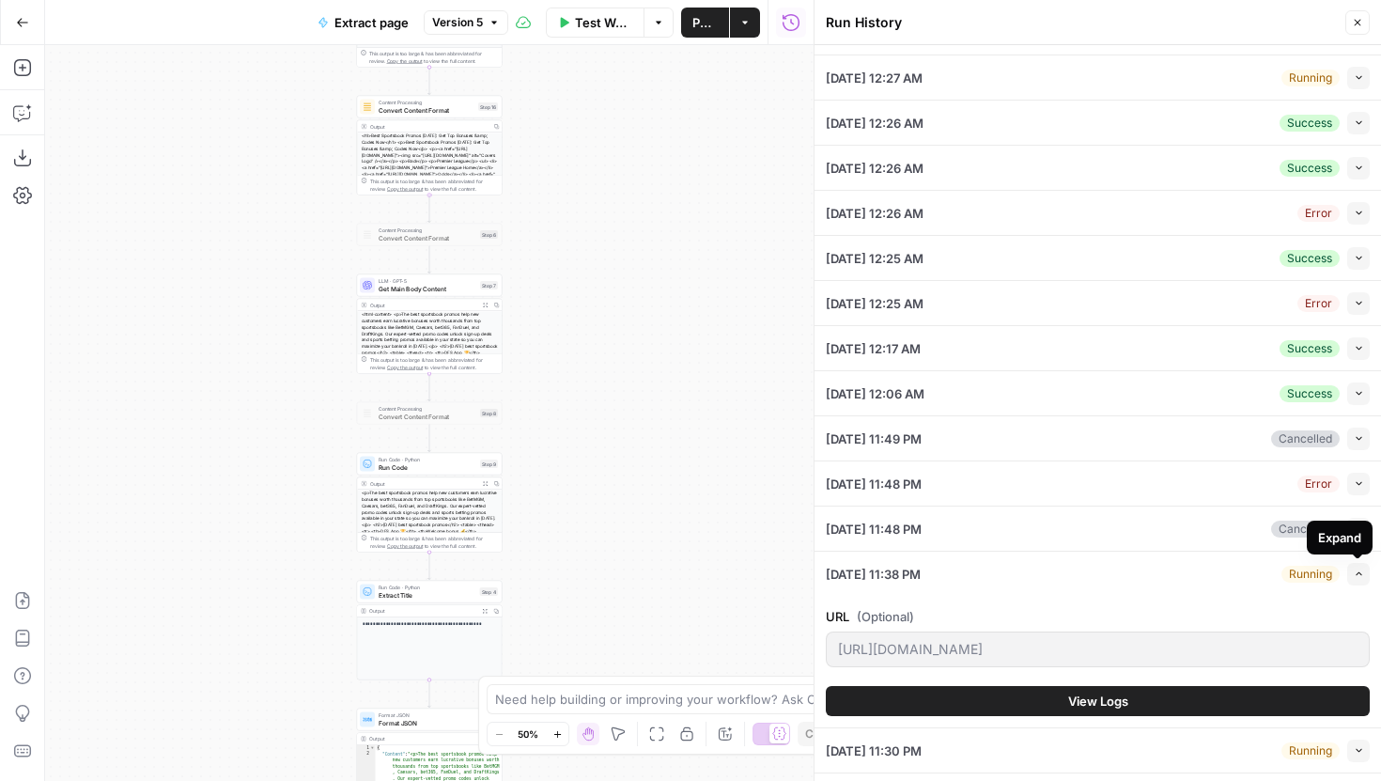
click at [1359, 569] on span "button" at bounding box center [1359, 574] width 10 height 10
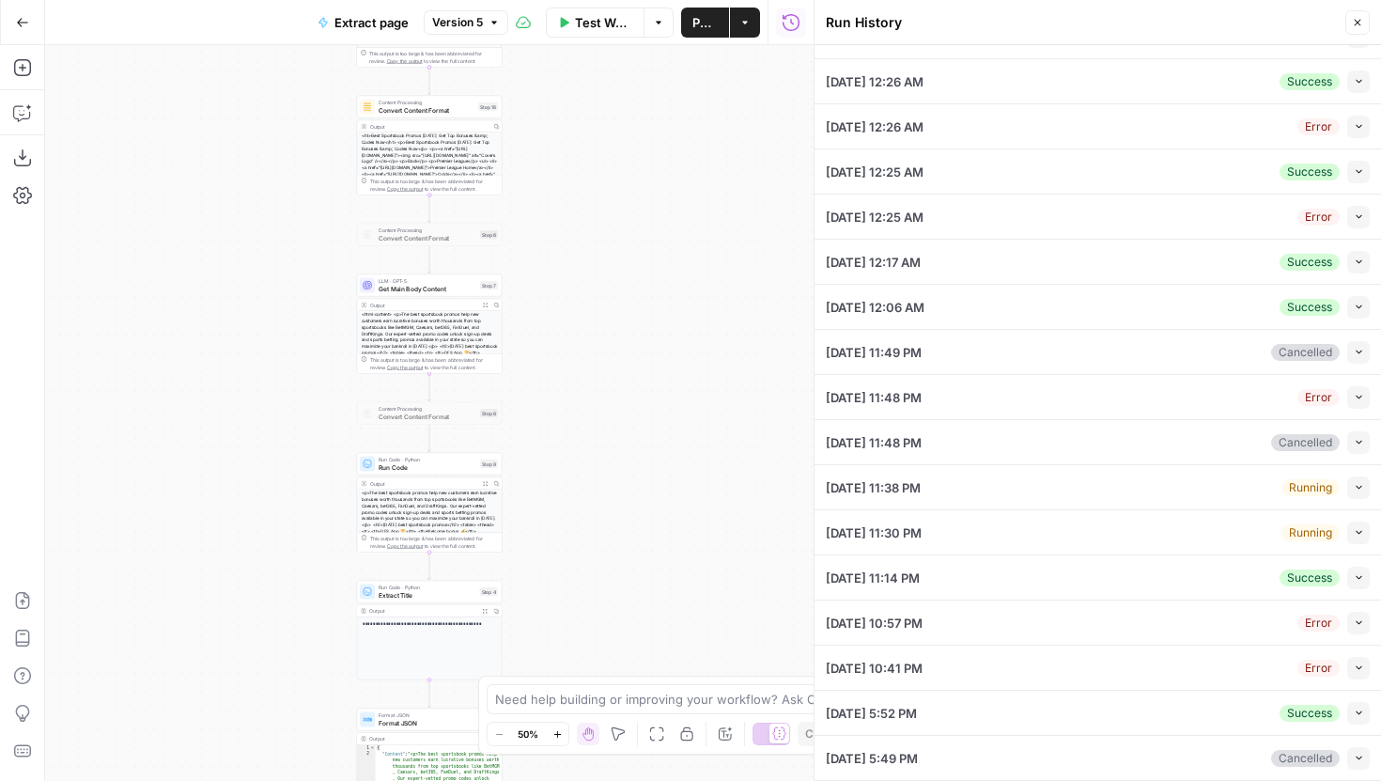
scroll to position [0, 0]
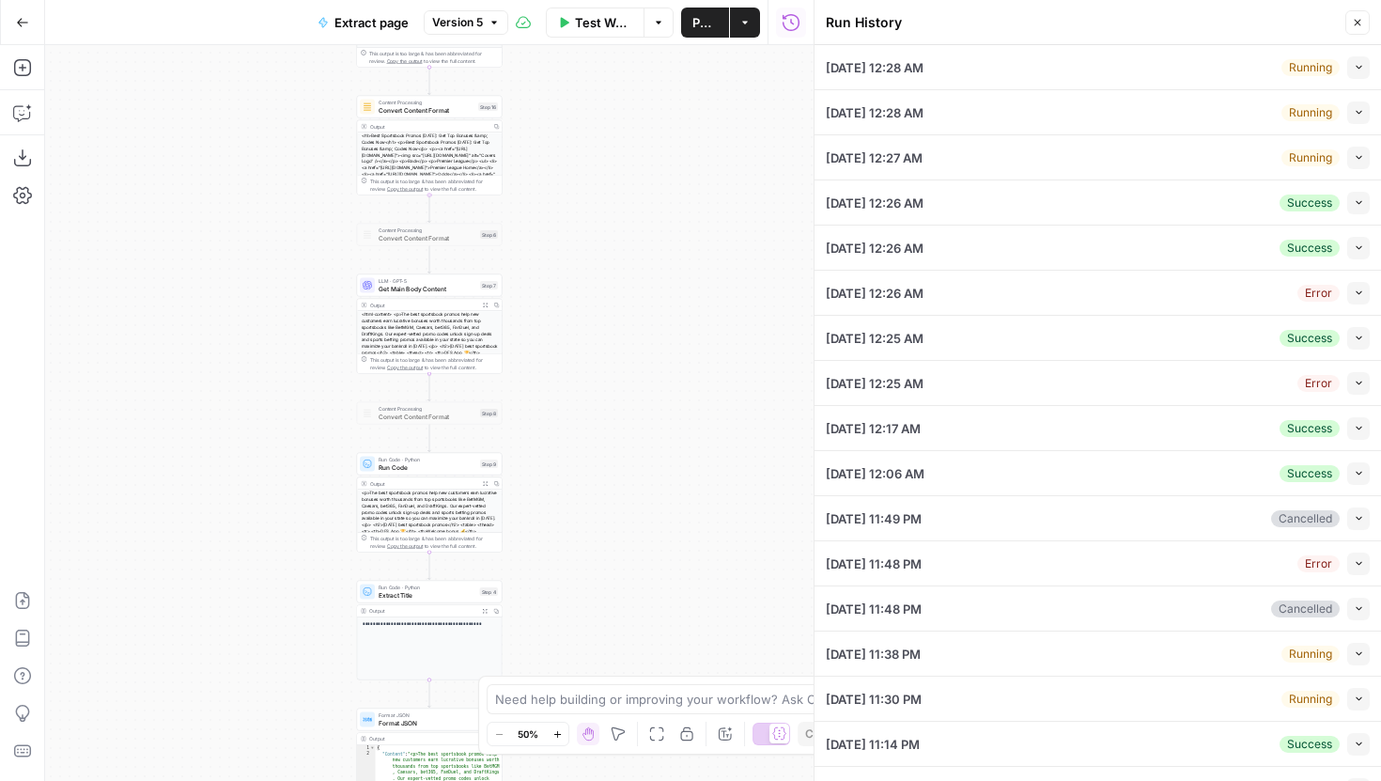
click at [1357, 14] on button "Close" at bounding box center [1358, 22] width 24 height 24
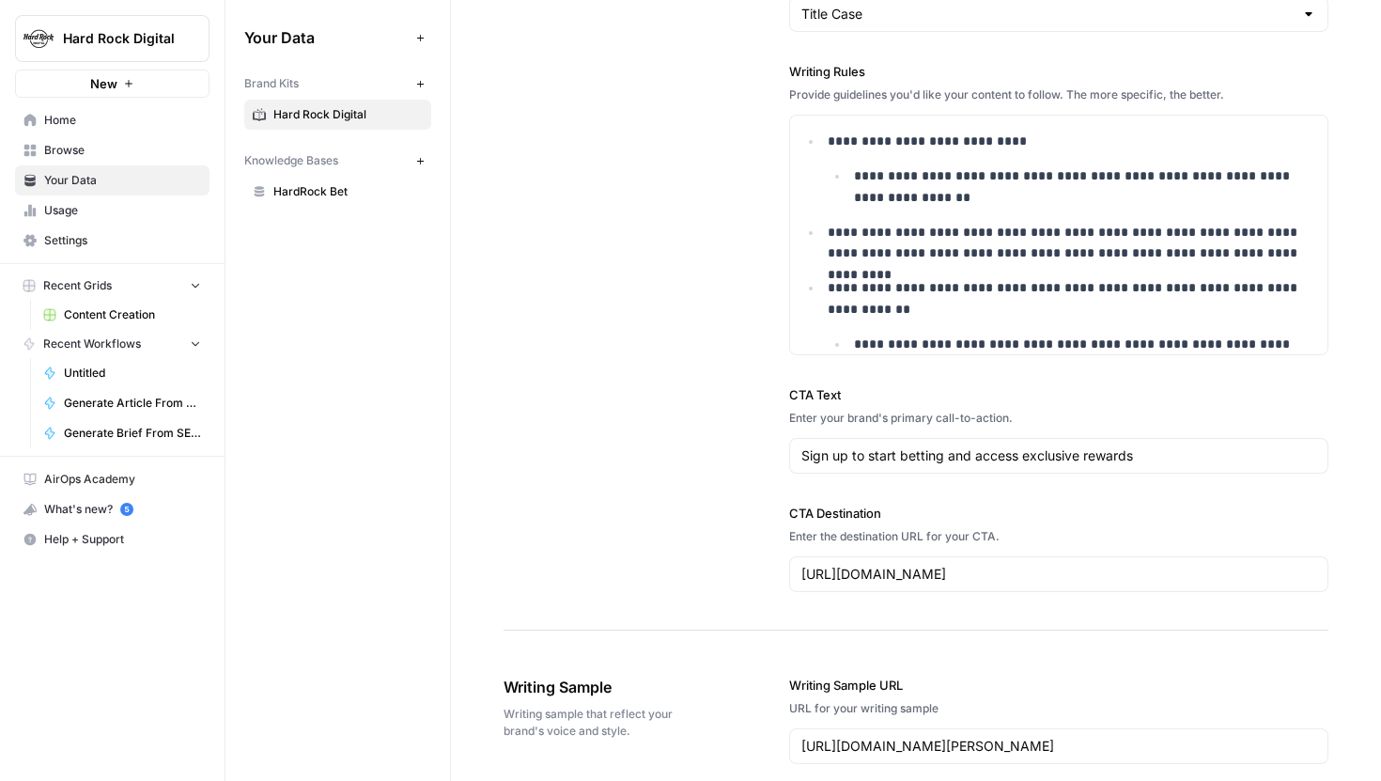
scroll to position [1341, 0]
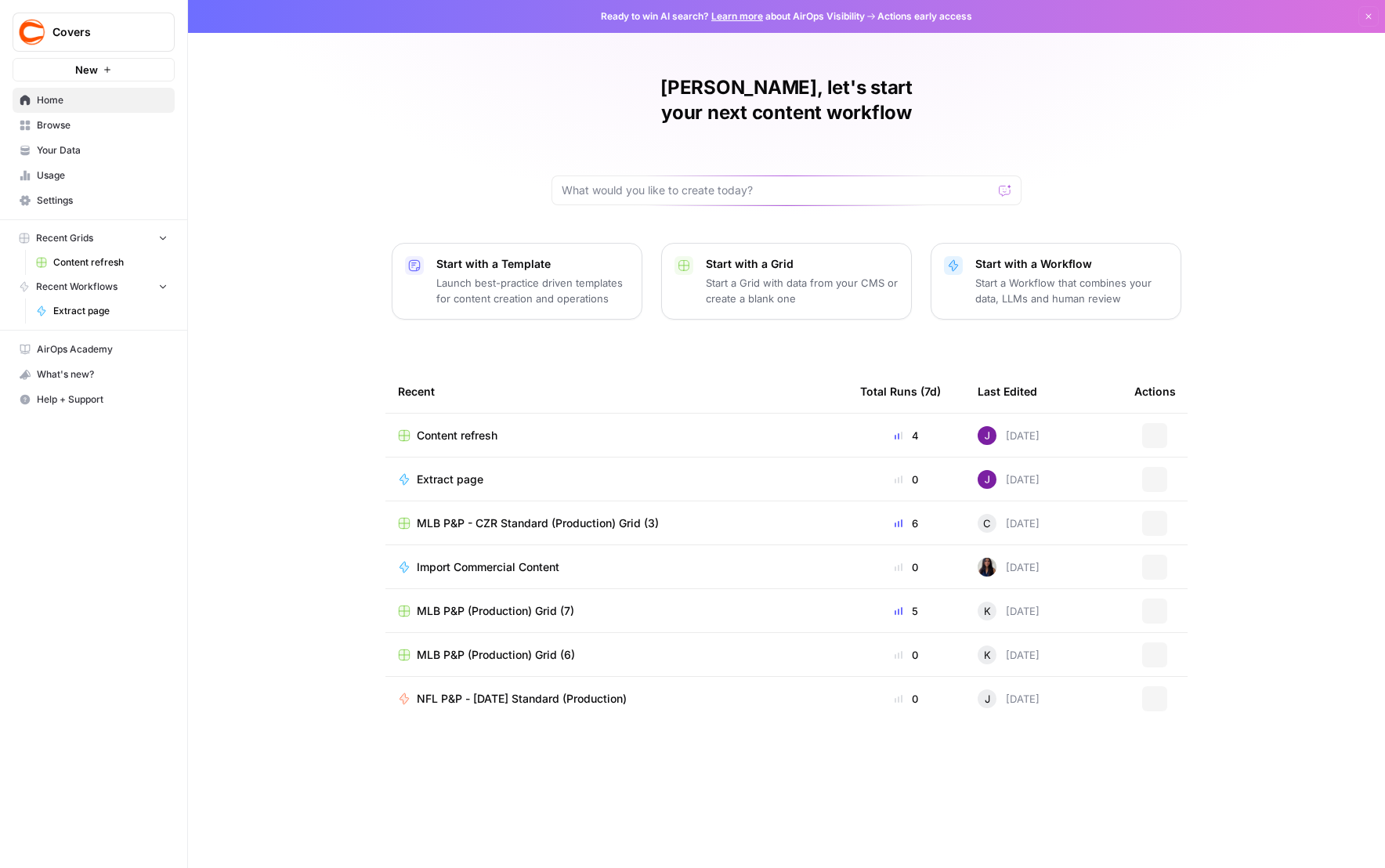
click at [125, 29] on span "Covers" at bounding box center [100, 32] width 95 height 16
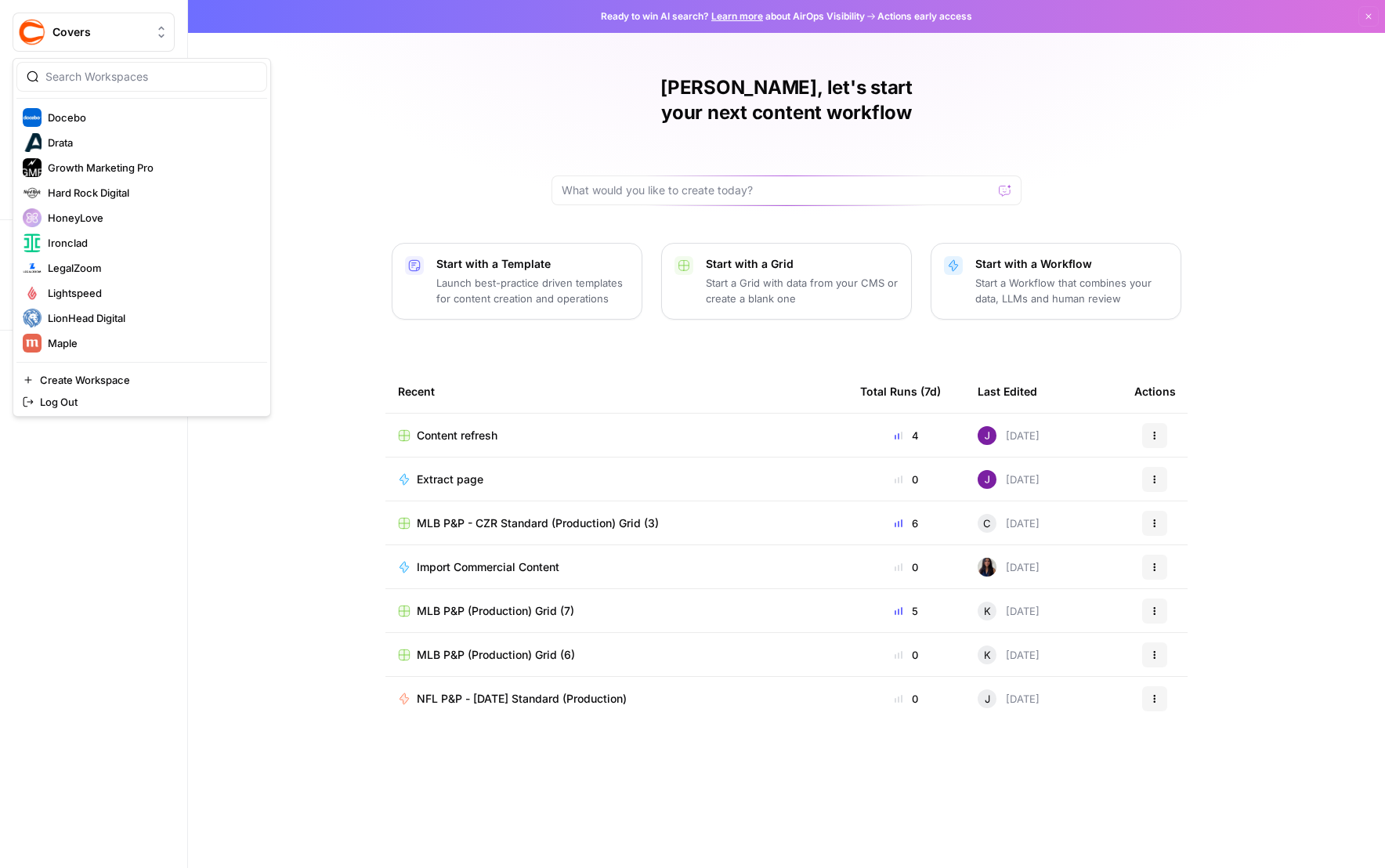
scroll to position [245, 0]
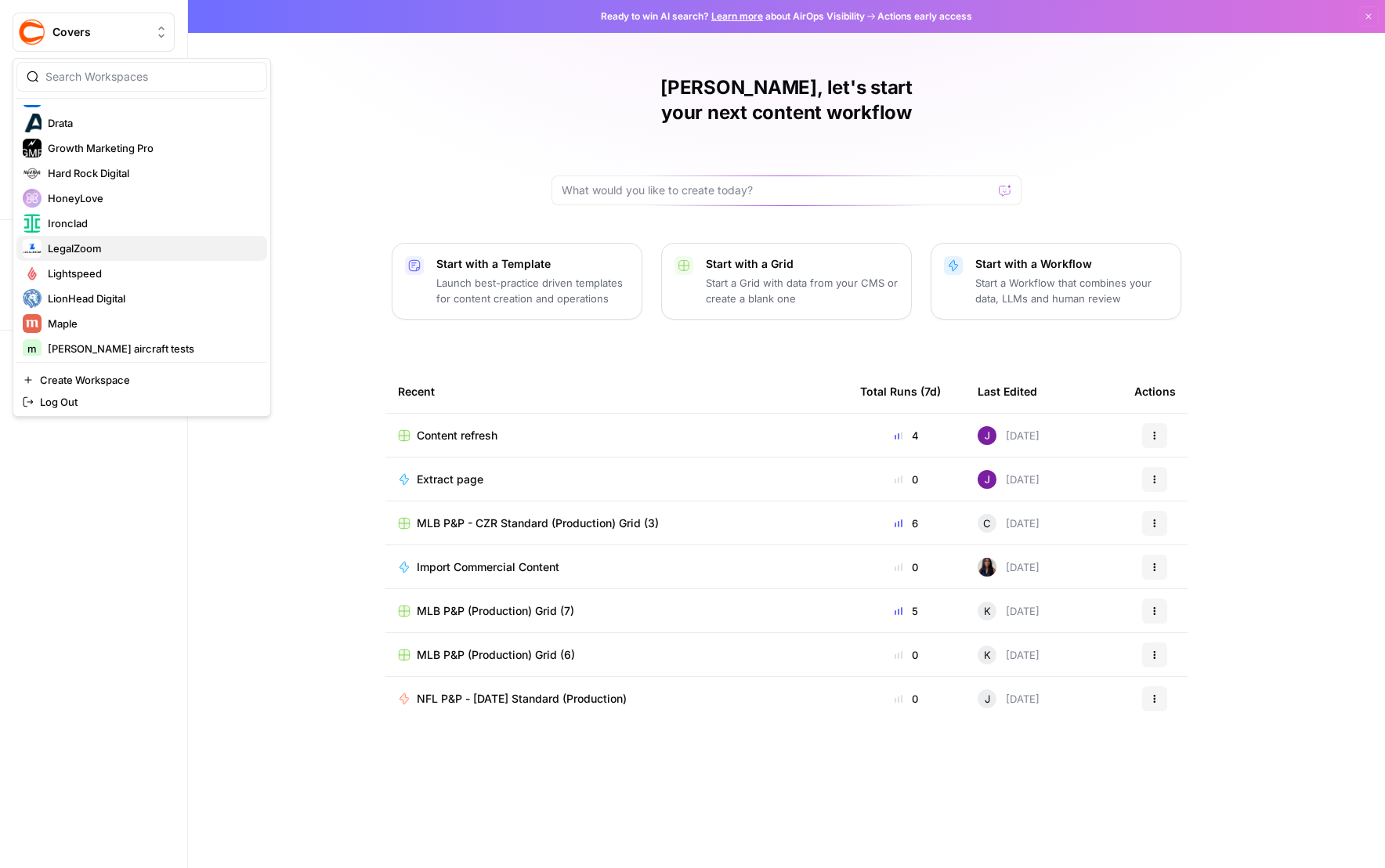
click at [110, 253] on span "LegalZoom" at bounding box center [151, 248] width 207 height 16
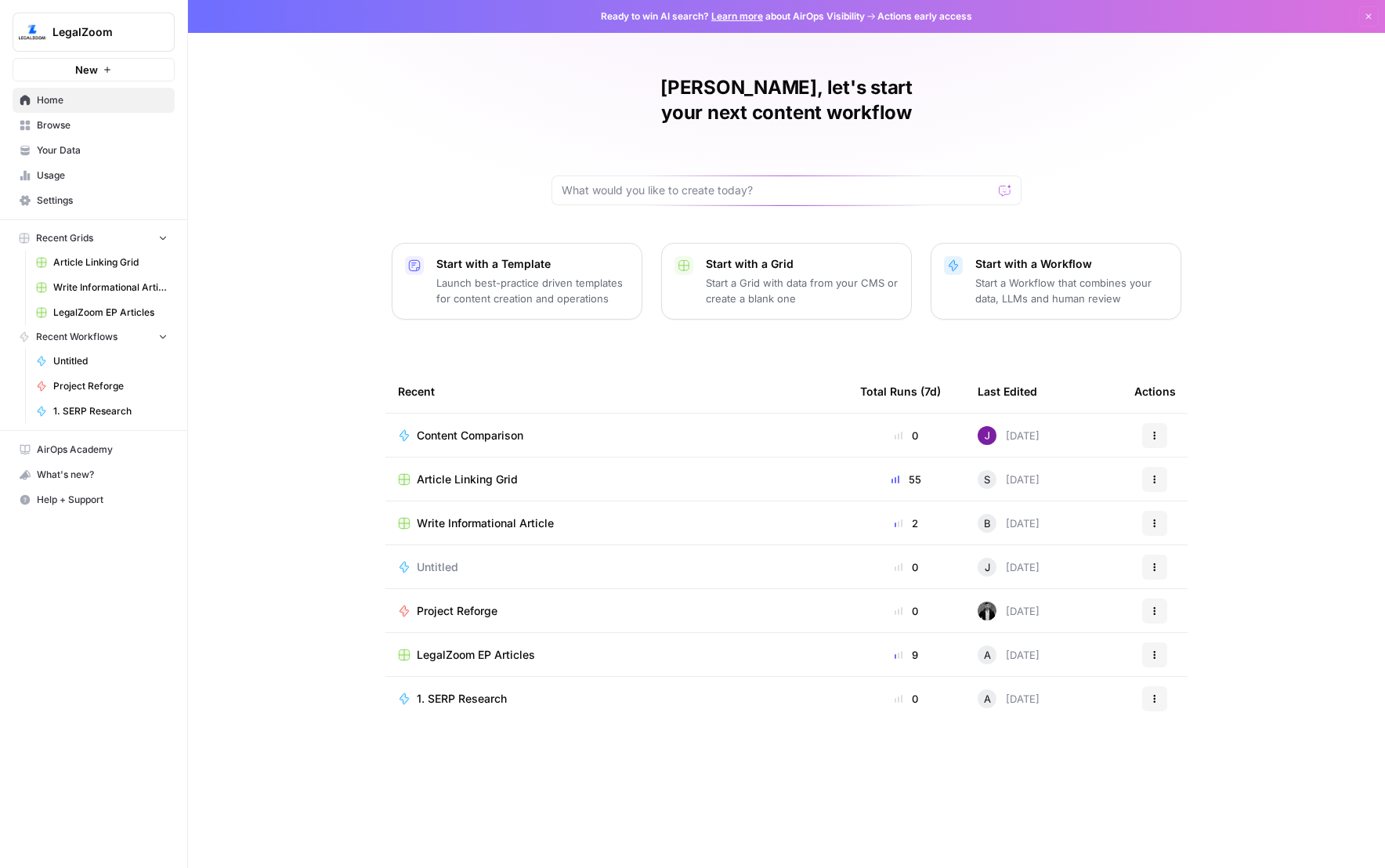
click at [103, 263] on span "Article Linking Grid" at bounding box center [110, 262] width 114 height 14
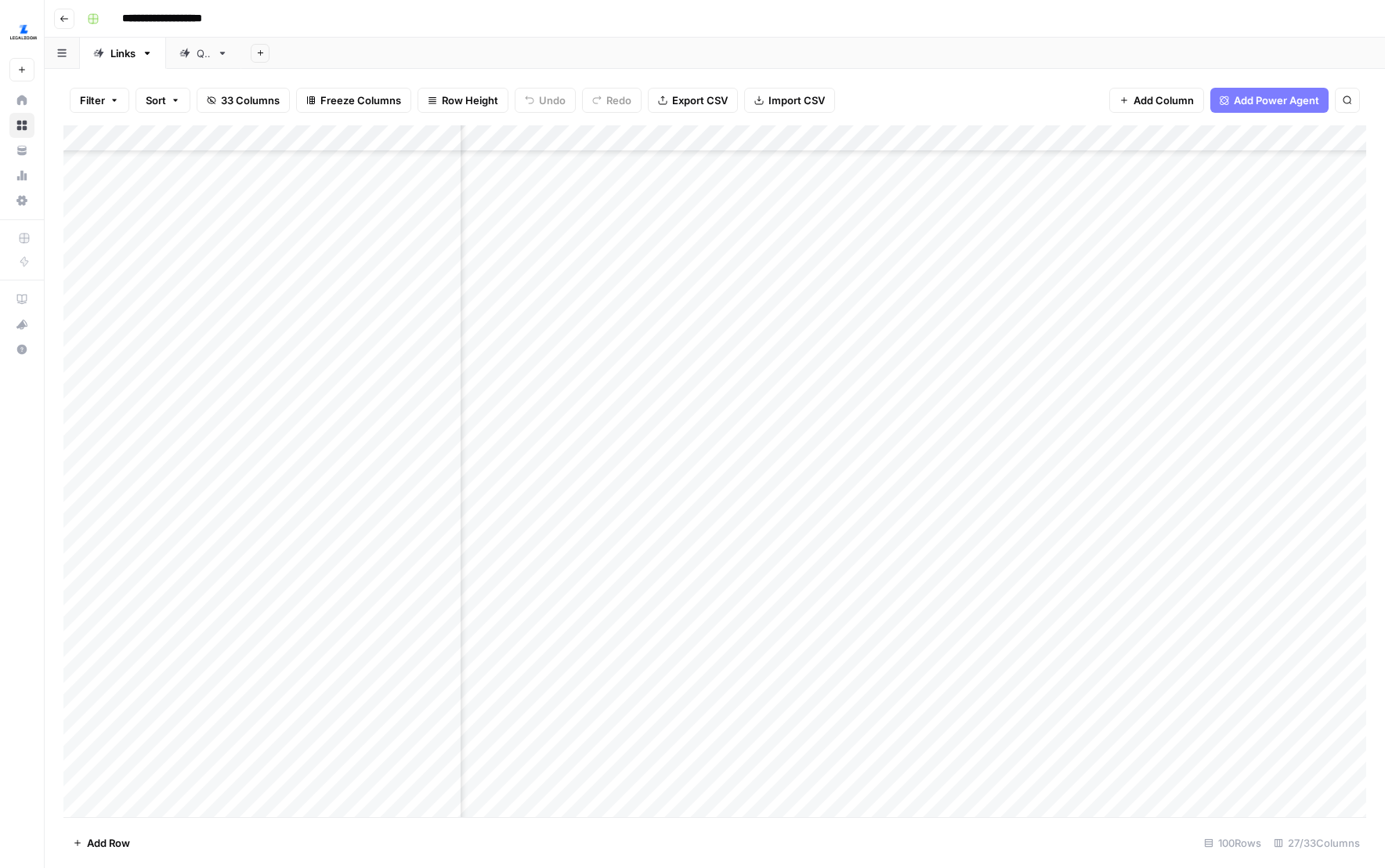
scroll to position [399, 3371]
click at [927, 269] on div "Add Column" at bounding box center [715, 471] width 1303 height 692
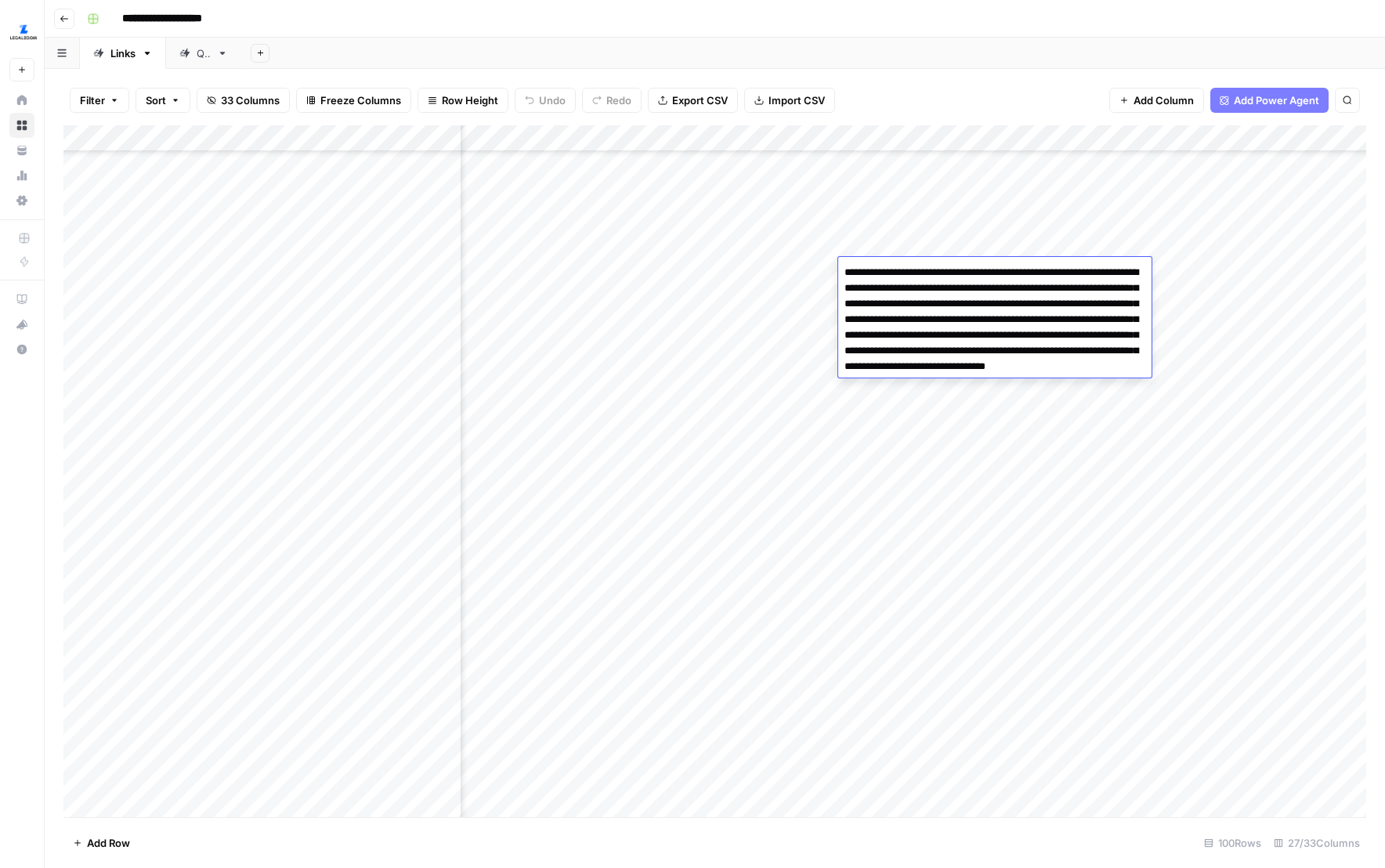
click at [996, 484] on div "Add Column" at bounding box center [715, 471] width 1303 height 692
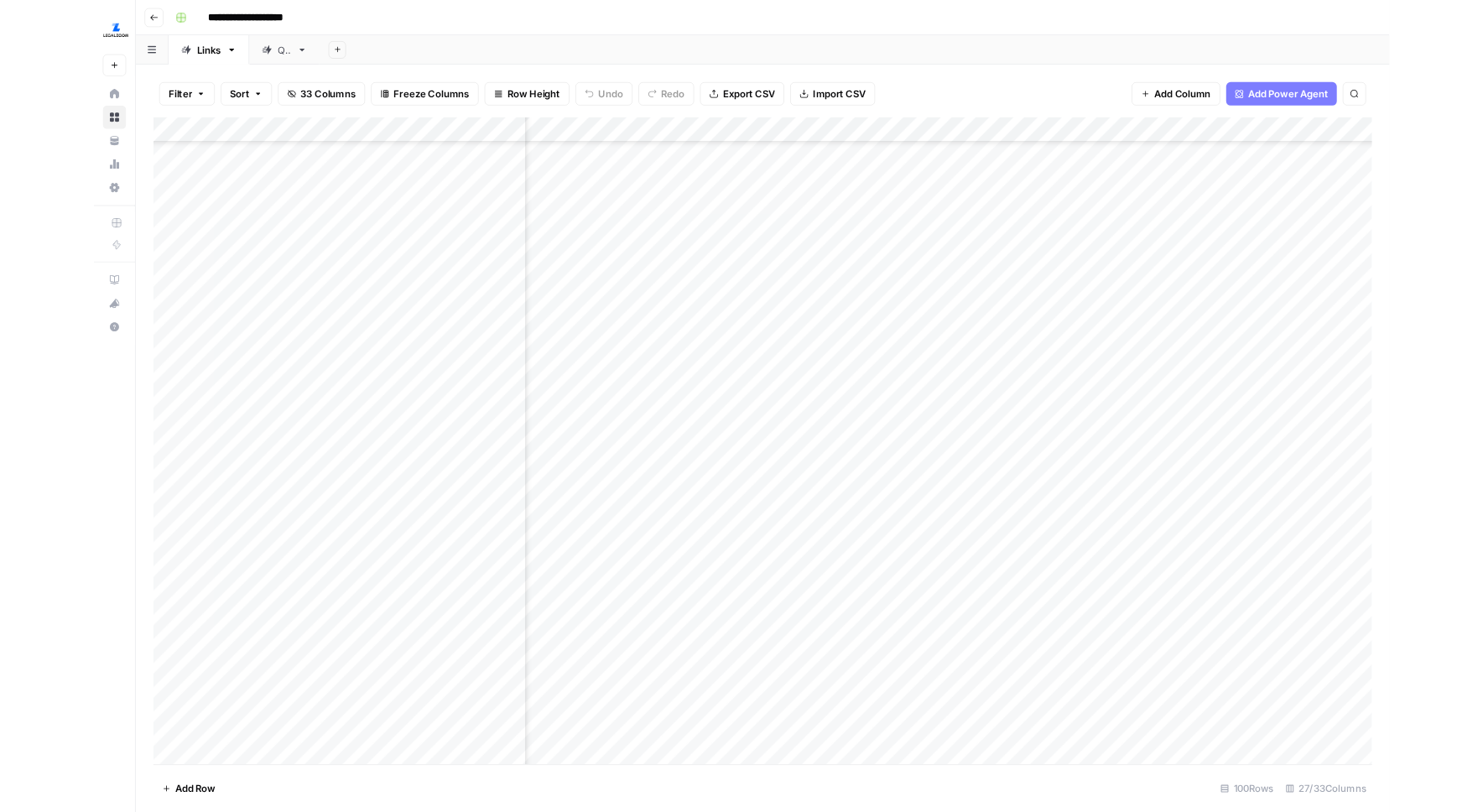
scroll to position [427, 3457]
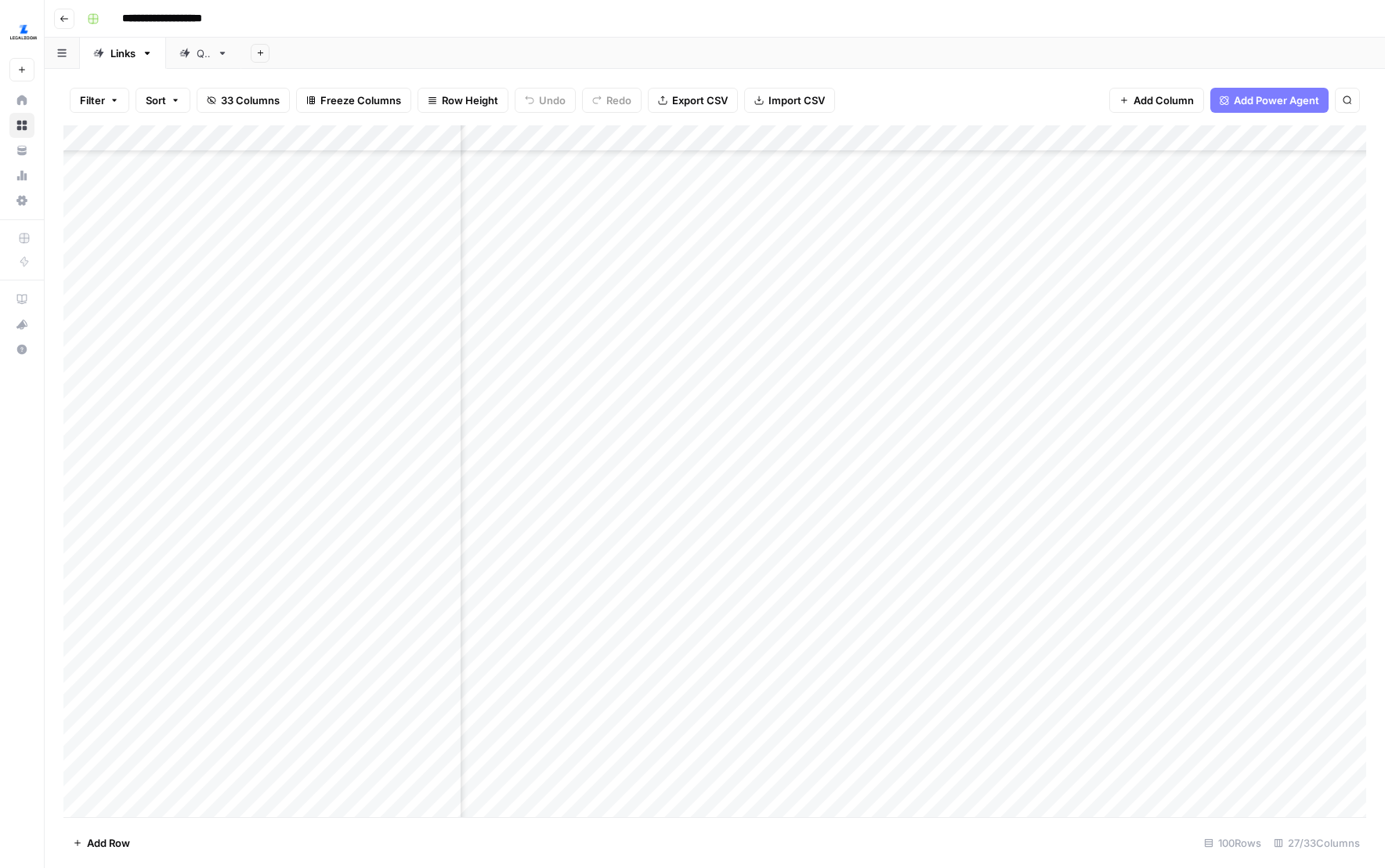
click at [1047, 296] on div "Add Column" at bounding box center [715, 471] width 1303 height 692
click at [884, 598] on div "Add Column" at bounding box center [715, 471] width 1303 height 692
click at [1070, 300] on div "Add Column" at bounding box center [715, 471] width 1303 height 692
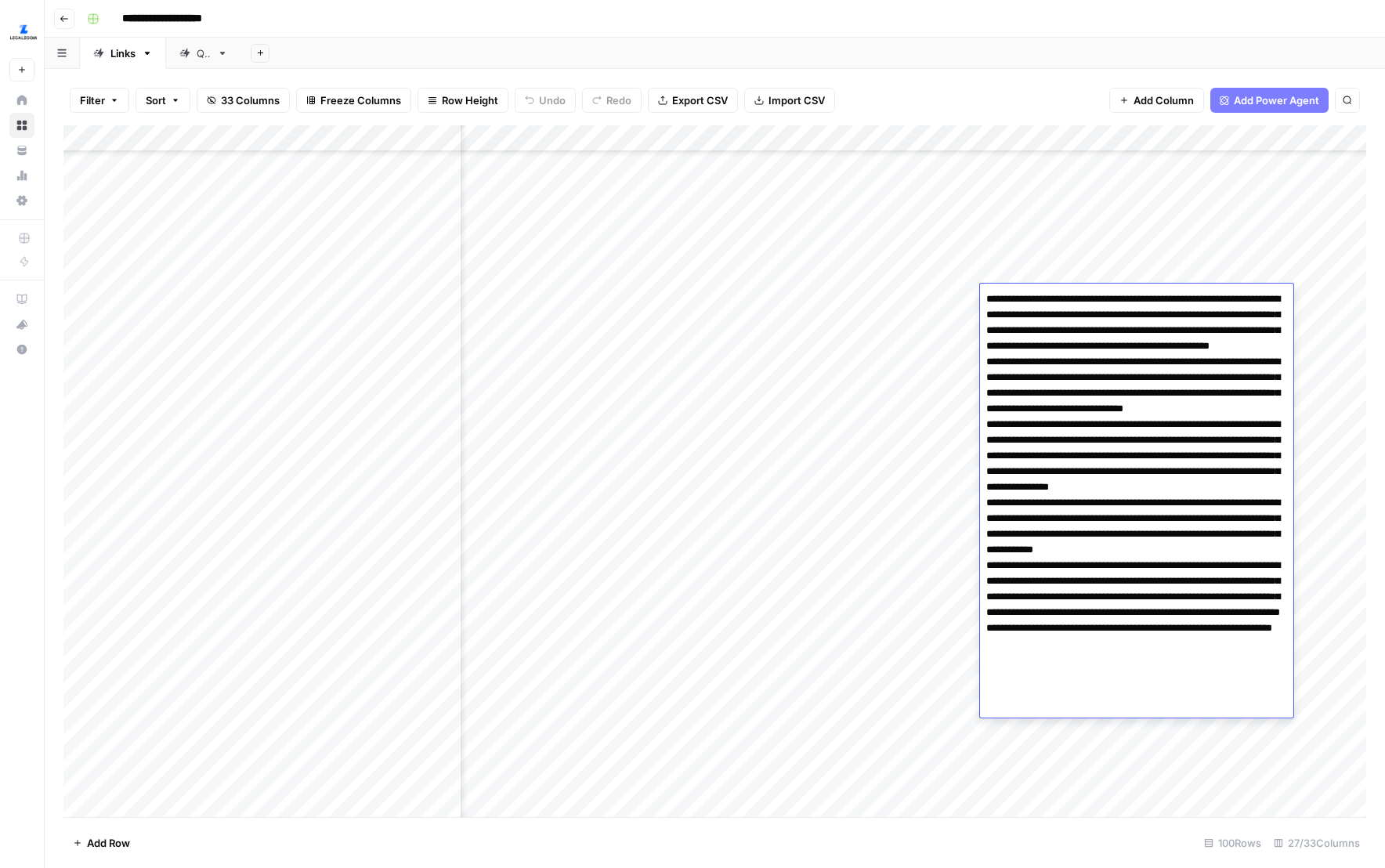
click at [824, 661] on div "Add Column" at bounding box center [715, 471] width 1303 height 692
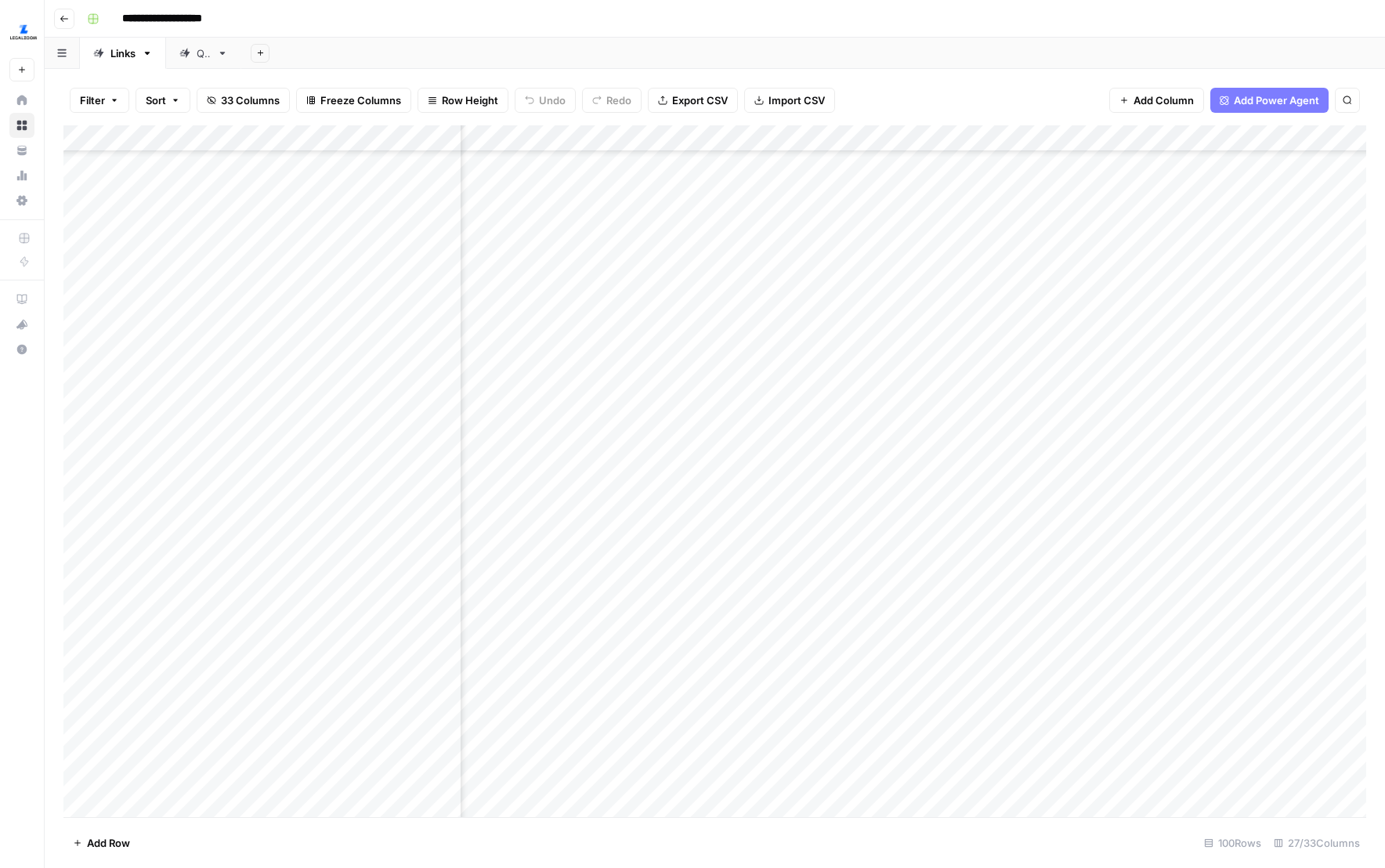
click at [1104, 287] on div "Add Column" at bounding box center [715, 471] width 1303 height 692
click at [1099, 266] on div "Add Column" at bounding box center [715, 471] width 1303 height 692
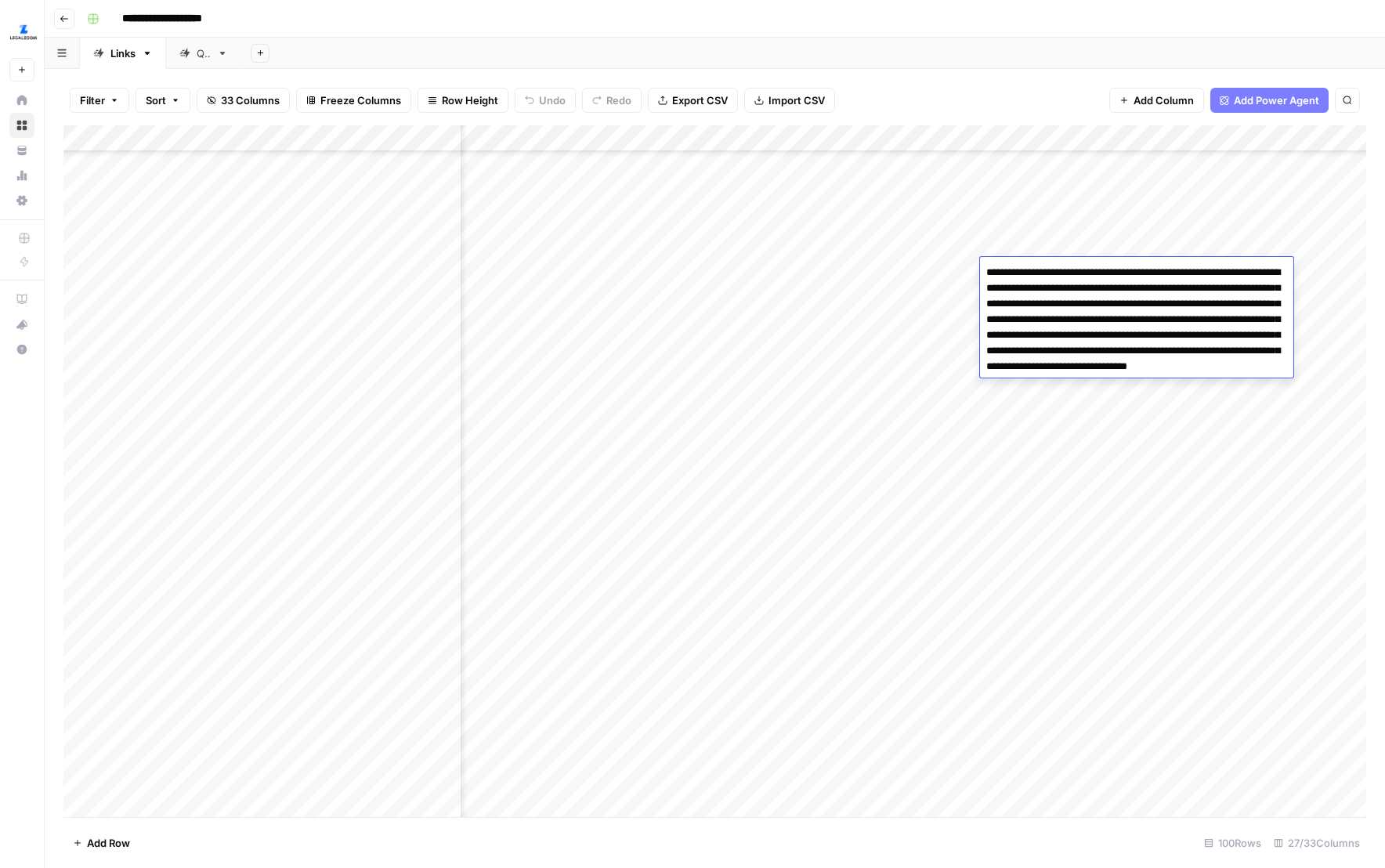
click at [1022, 479] on div "Add Column" at bounding box center [715, 471] width 1303 height 692
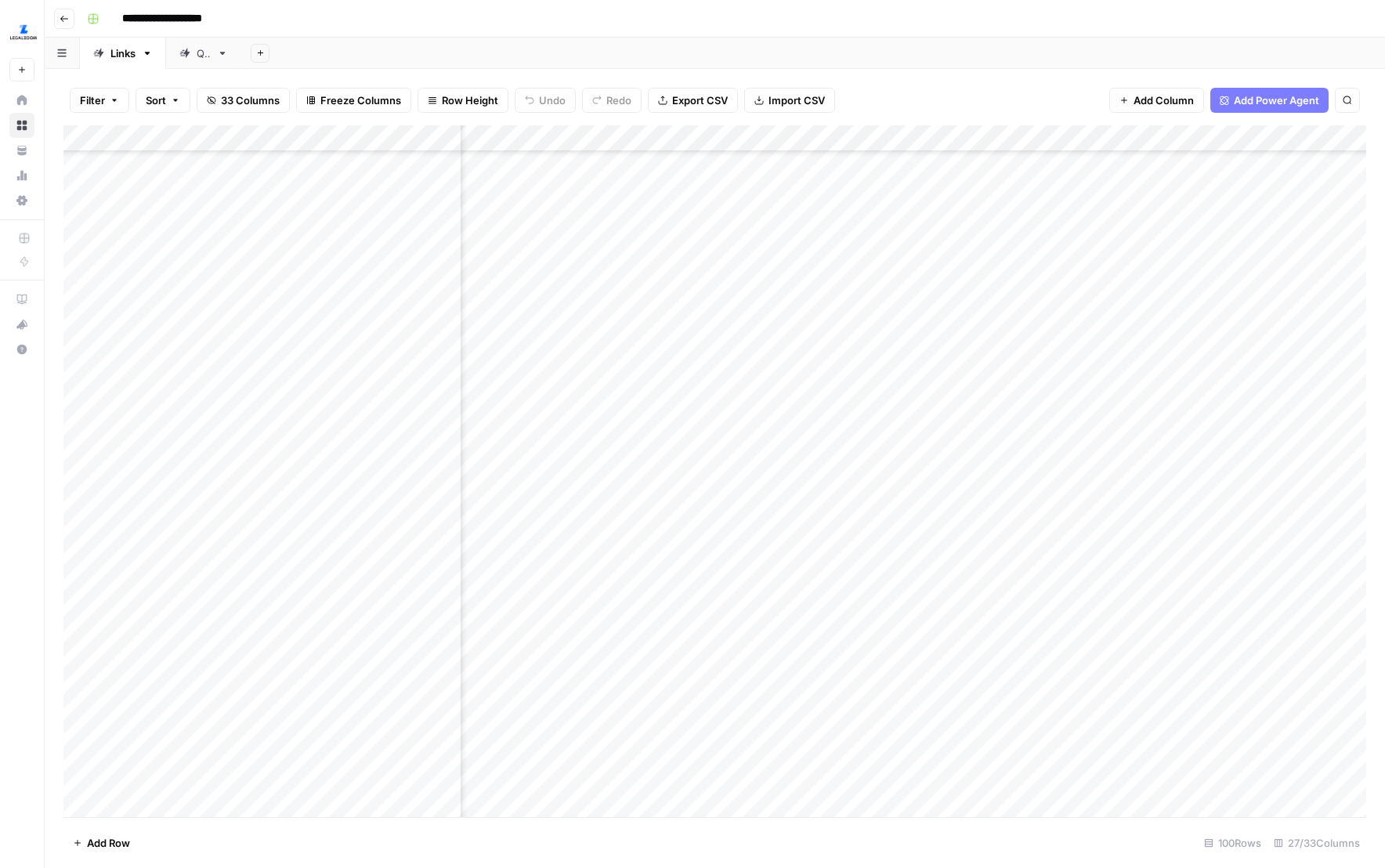
click at [1106, 295] on div "Add Column" at bounding box center [715, 471] width 1303 height 692
